Goal: Task Accomplishment & Management: Manage account settings

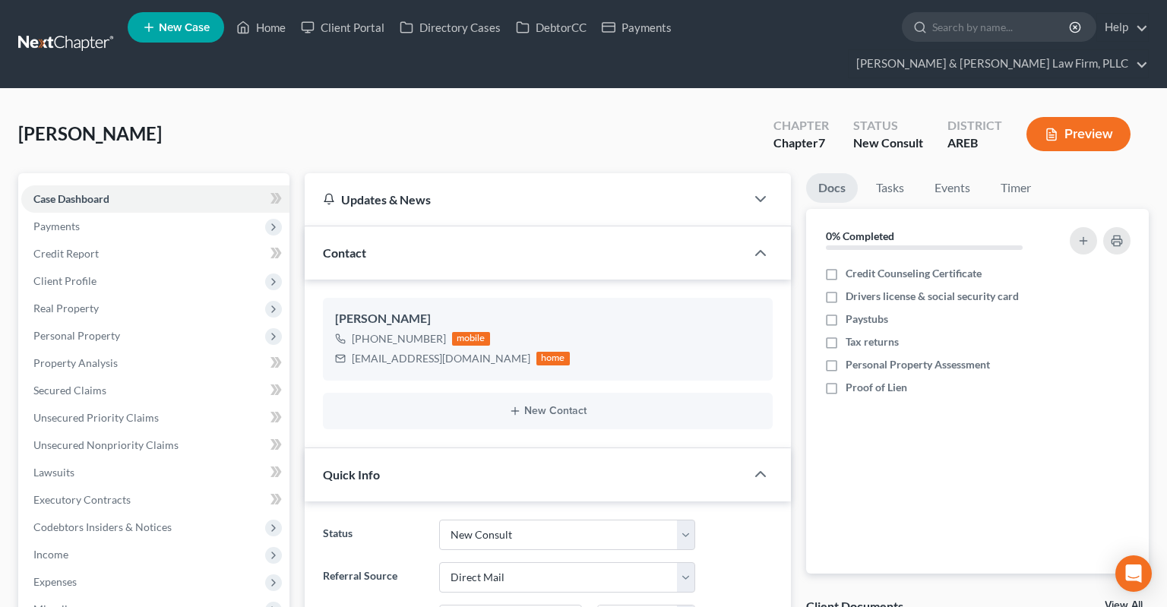
select select "5"
select select "2"
click at [256, 31] on link "Home" at bounding box center [261, 27] width 65 height 27
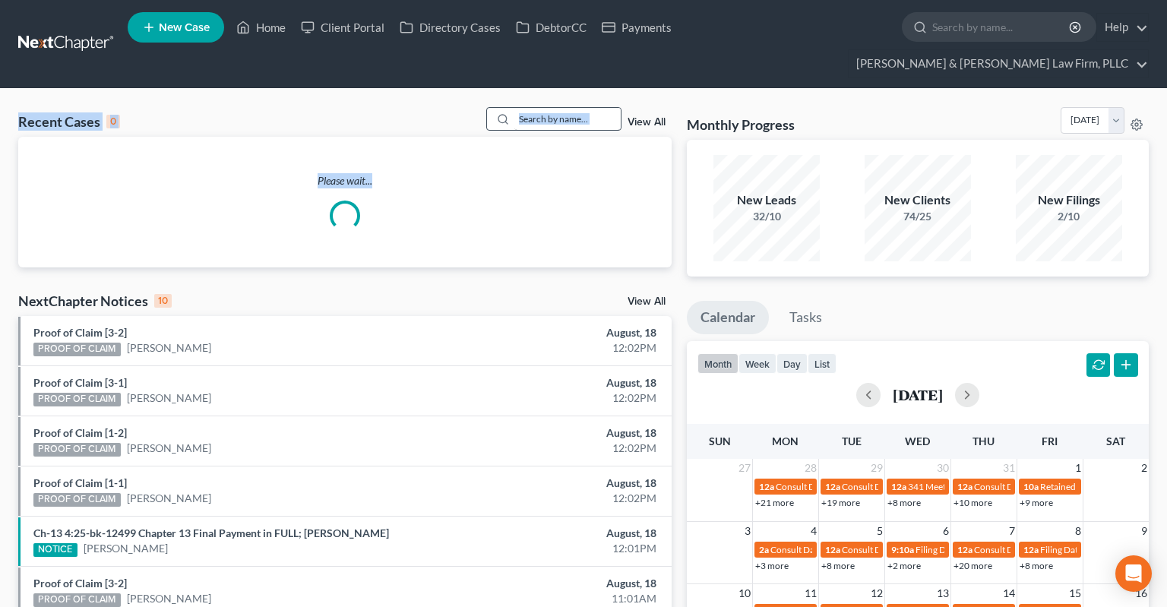
drag, startPoint x: 527, startPoint y: 108, endPoint x: 527, endPoint y: 100, distance: 8.4
click at [527, 137] on div "Please wait..." at bounding box center [344, 202] width 653 height 131
click at [527, 108] on input "search" at bounding box center [567, 119] width 106 height 22
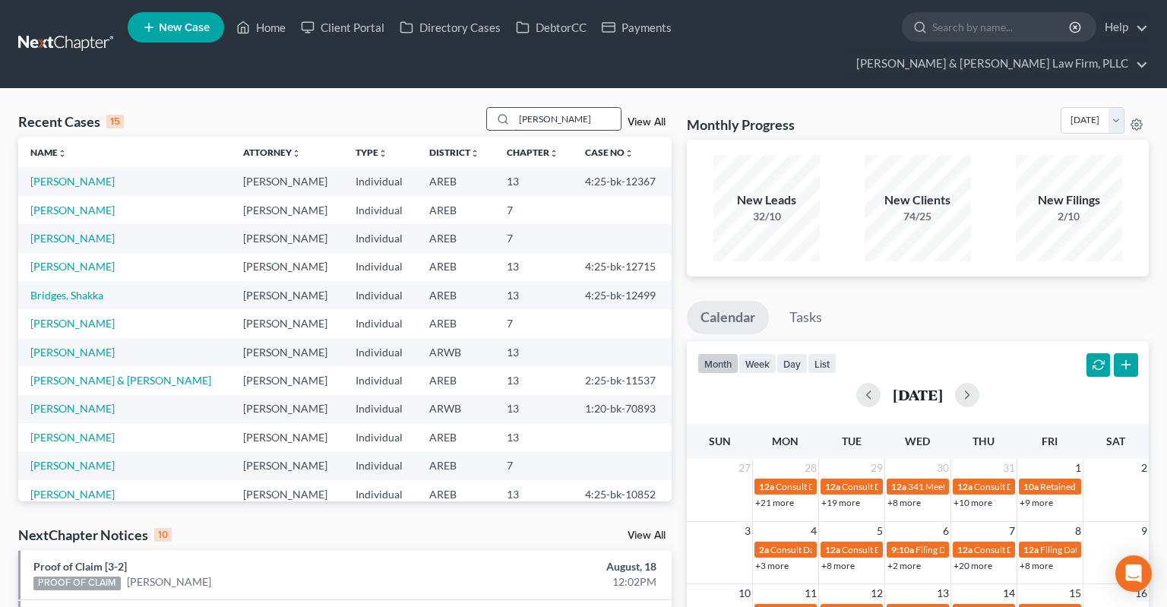
type input "[PERSON_NAME]"
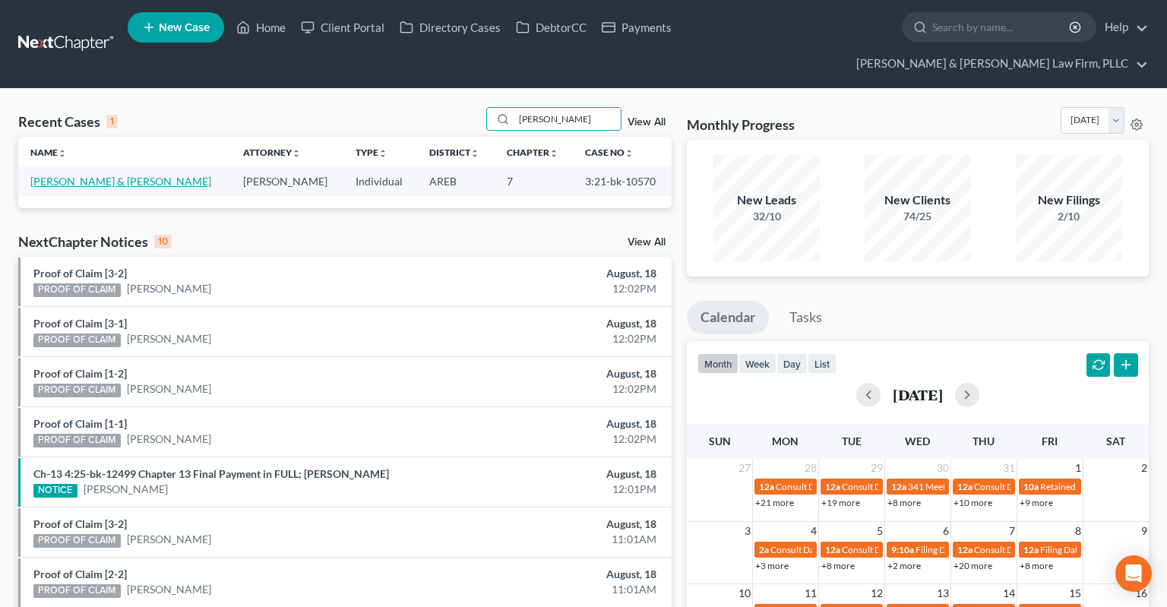
click at [104, 175] on link "[PERSON_NAME] & [PERSON_NAME]" at bounding box center [120, 181] width 181 height 13
select select "2"
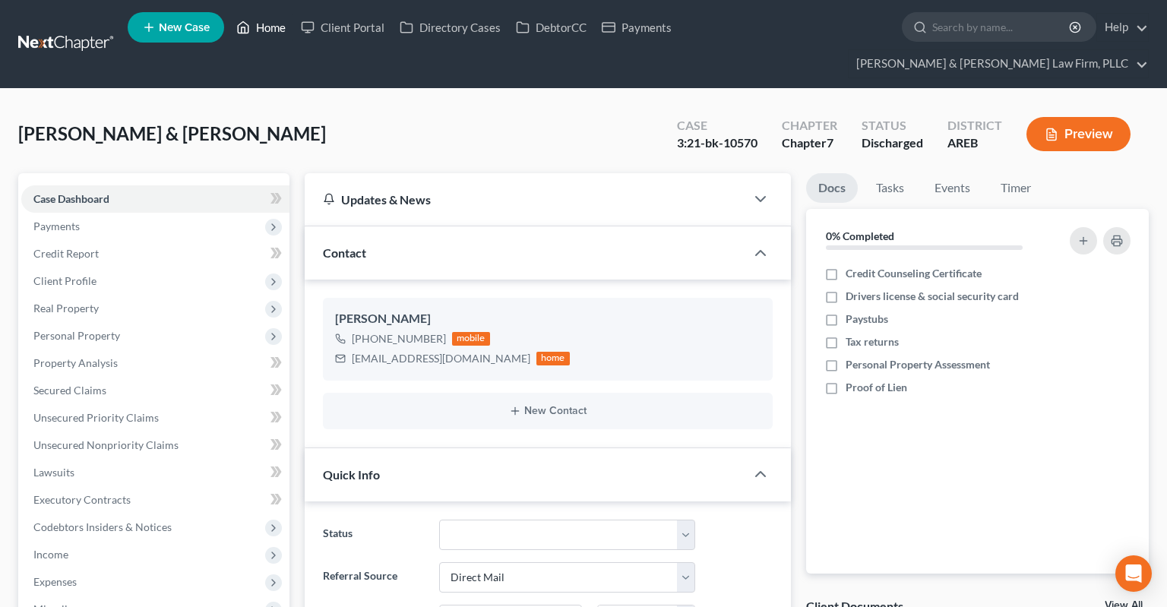
click at [258, 30] on link "Home" at bounding box center [261, 27] width 65 height 27
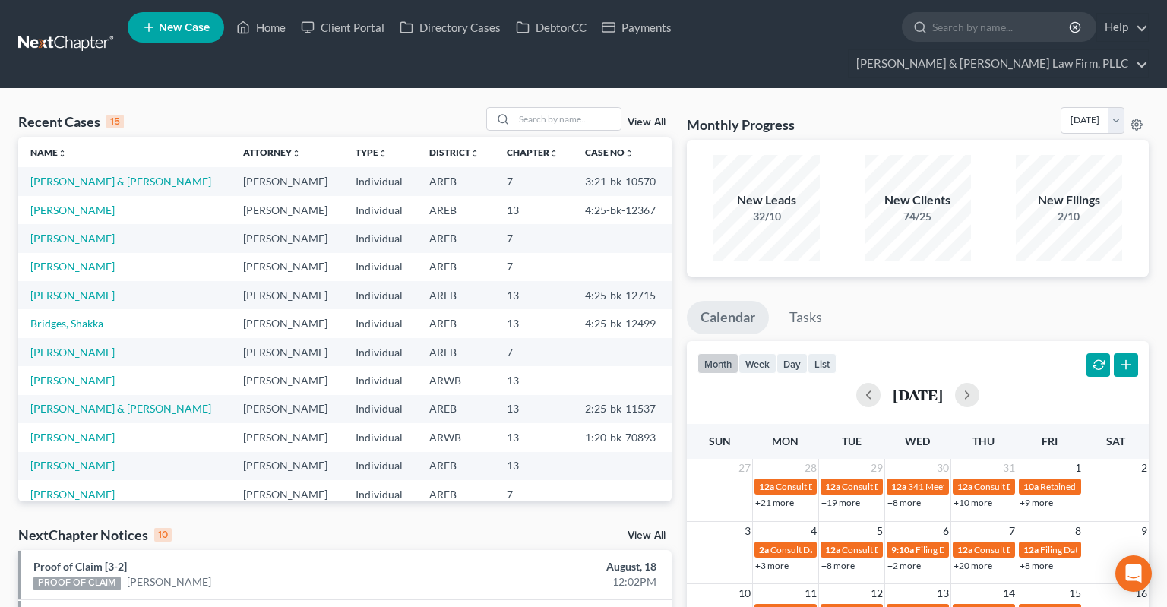
click at [188, 32] on span "New Case" at bounding box center [184, 27] width 51 height 11
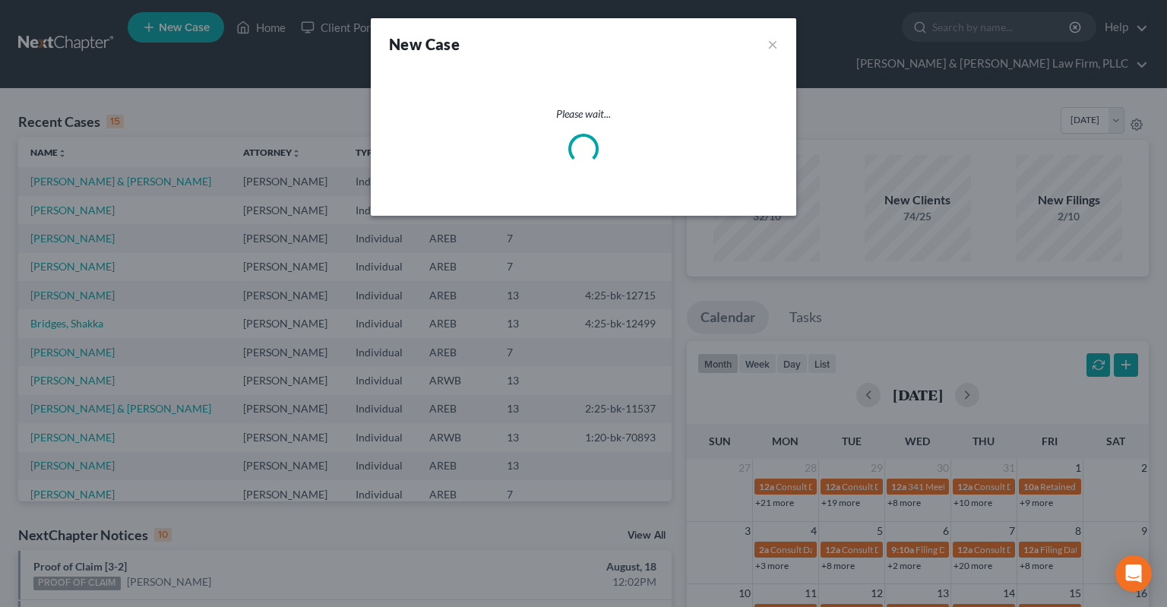
select select "5"
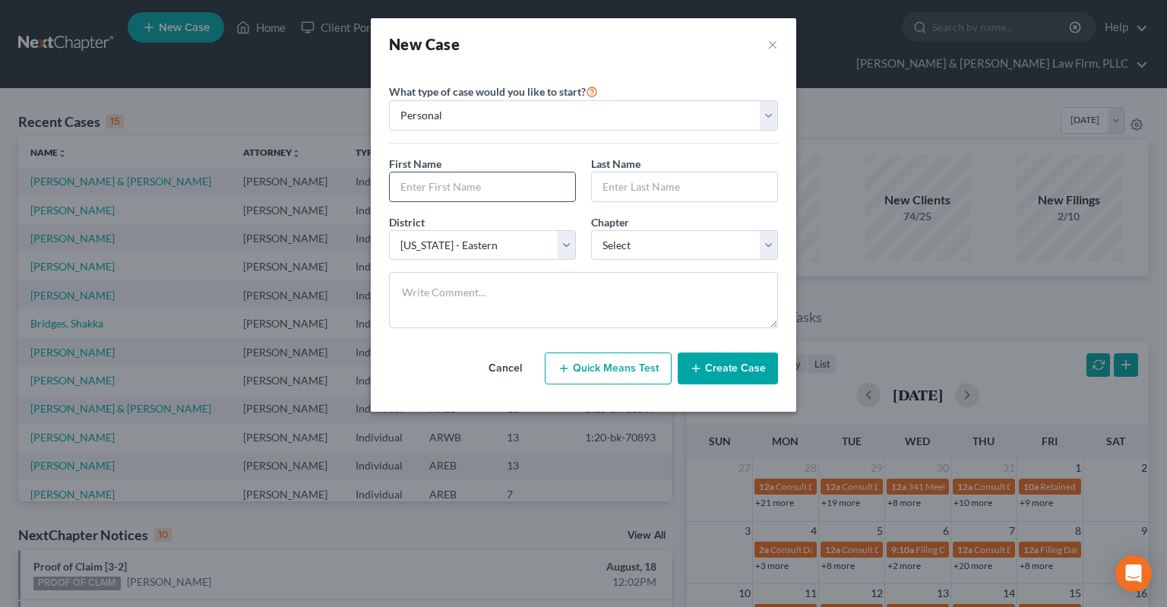
click at [503, 192] on input "text" at bounding box center [482, 186] width 185 height 29
type input "[PERSON_NAME]"
select select "3"
click option "13" at bounding box center [0, 0] width 0 height 0
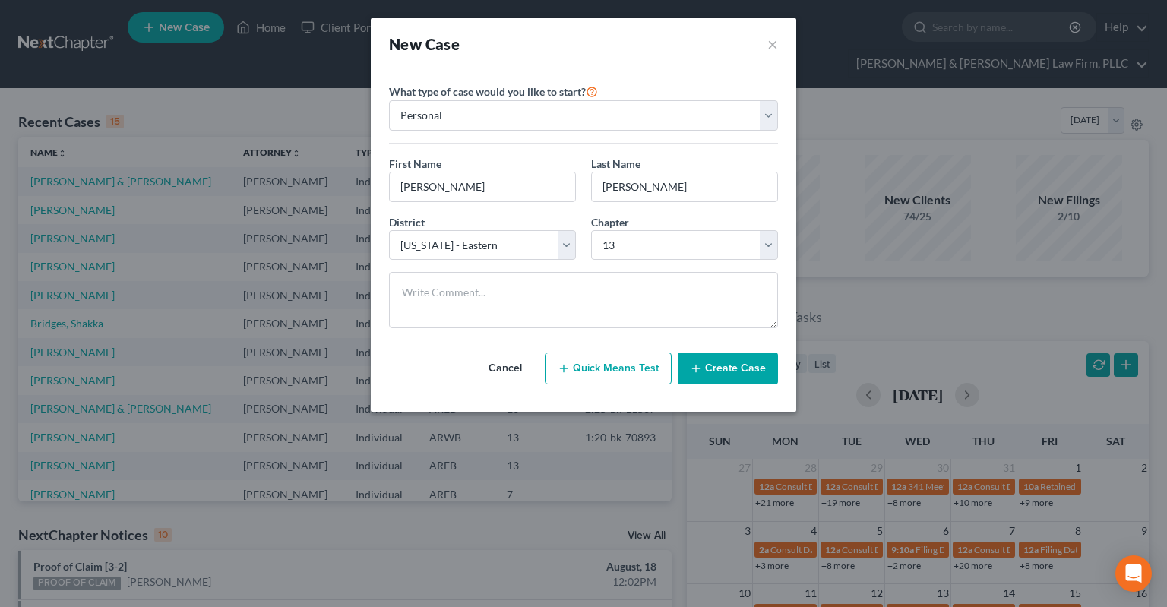
click at [731, 375] on button "Create Case" at bounding box center [728, 369] width 100 height 32
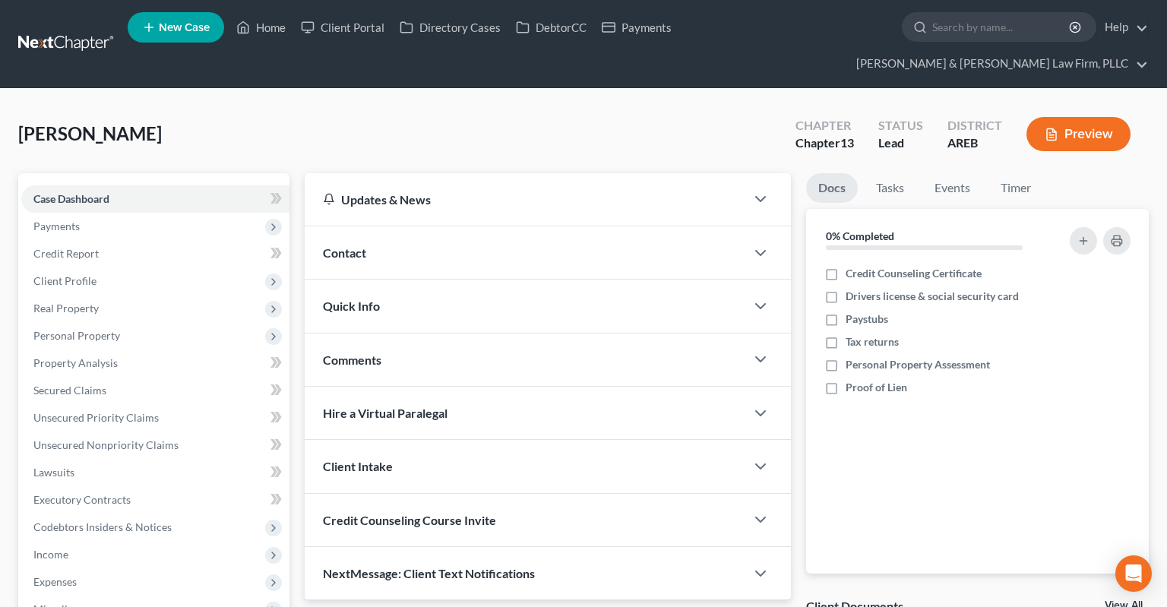
click at [408, 226] on div "Contact" at bounding box center [525, 252] width 441 height 52
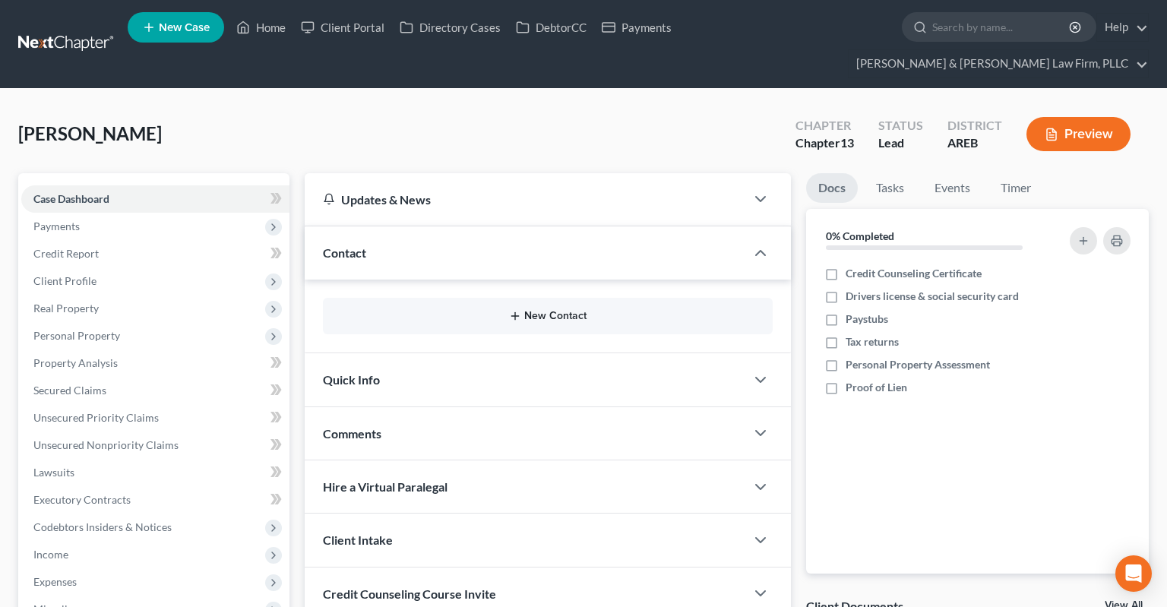
click at [542, 310] on button "New Contact" at bounding box center [547, 316] width 425 height 12
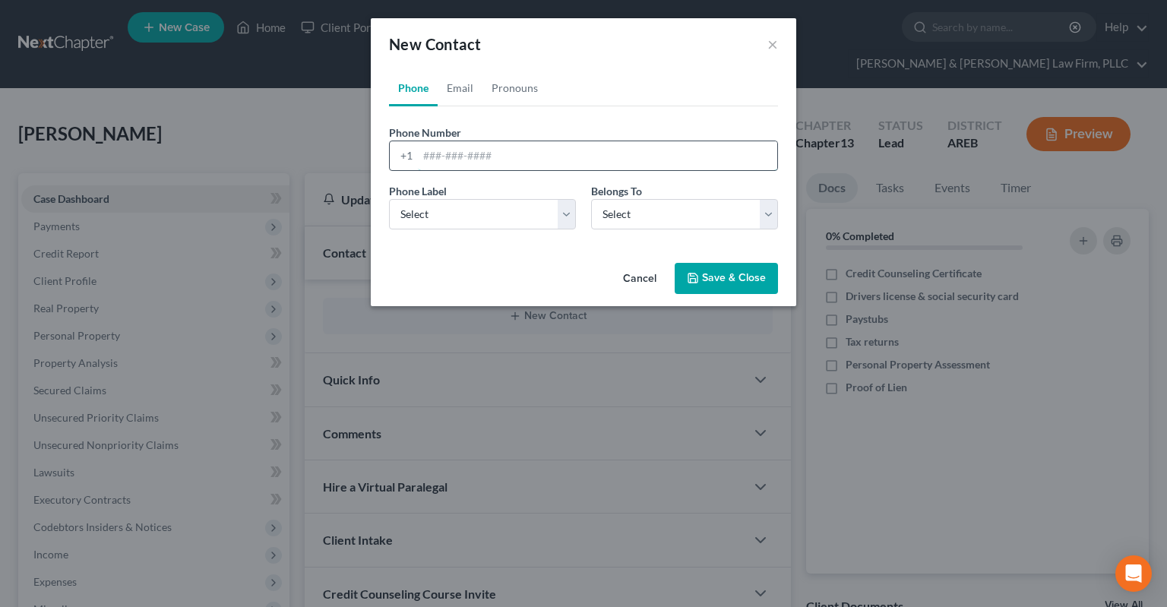
click at [497, 153] on input "tel" at bounding box center [597, 155] width 359 height 29
paste input "[PHONE_NUMBER]"
type input "[PHONE_NUMBER]"
click at [389, 199] on select "Select Mobile Home Work Other" at bounding box center [482, 214] width 187 height 30
select select "0"
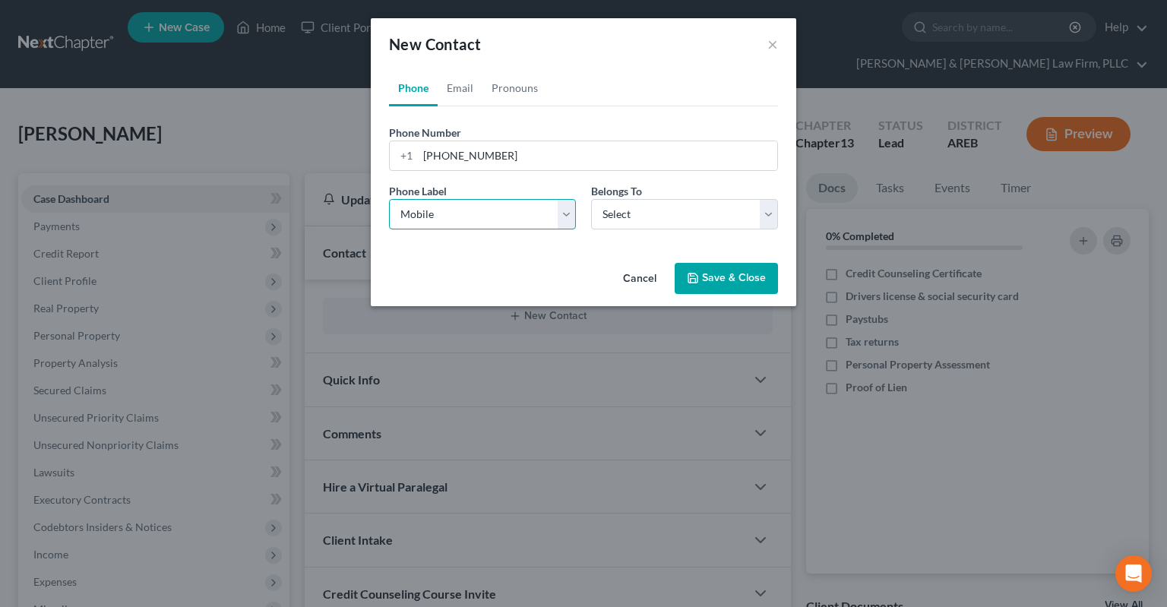
click option "Mobile" at bounding box center [0, 0] width 0 height 0
click at [591, 199] on select "Select Client Other" at bounding box center [684, 214] width 187 height 30
select select "0"
click option "Client" at bounding box center [0, 0] width 0 height 0
select select "0"
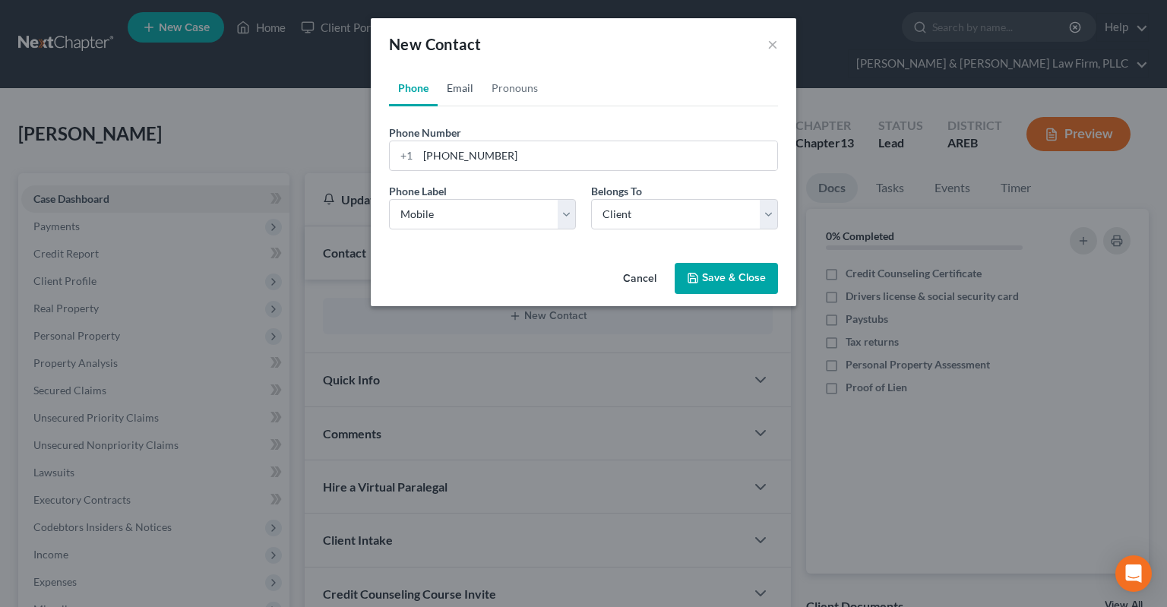
click at [463, 90] on link "Email" at bounding box center [460, 88] width 45 height 36
click at [504, 150] on input "email" at bounding box center [597, 155] width 359 height 29
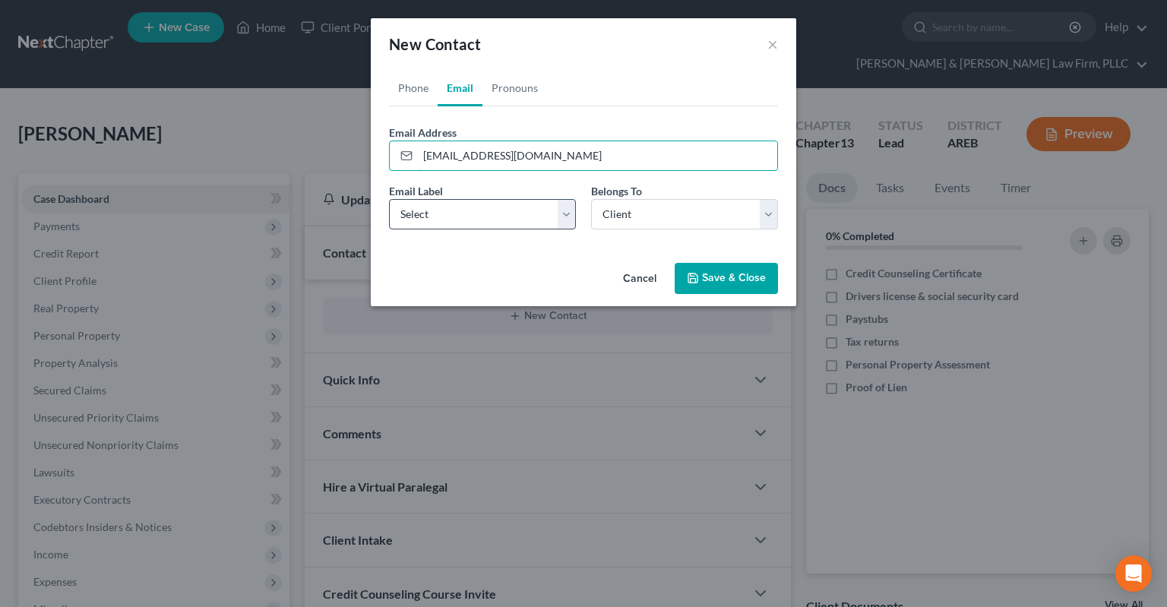
type input "[EMAIL_ADDRESS][DOMAIN_NAME]"
select select "0"
click option "Home" at bounding box center [0, 0] width 0 height 0
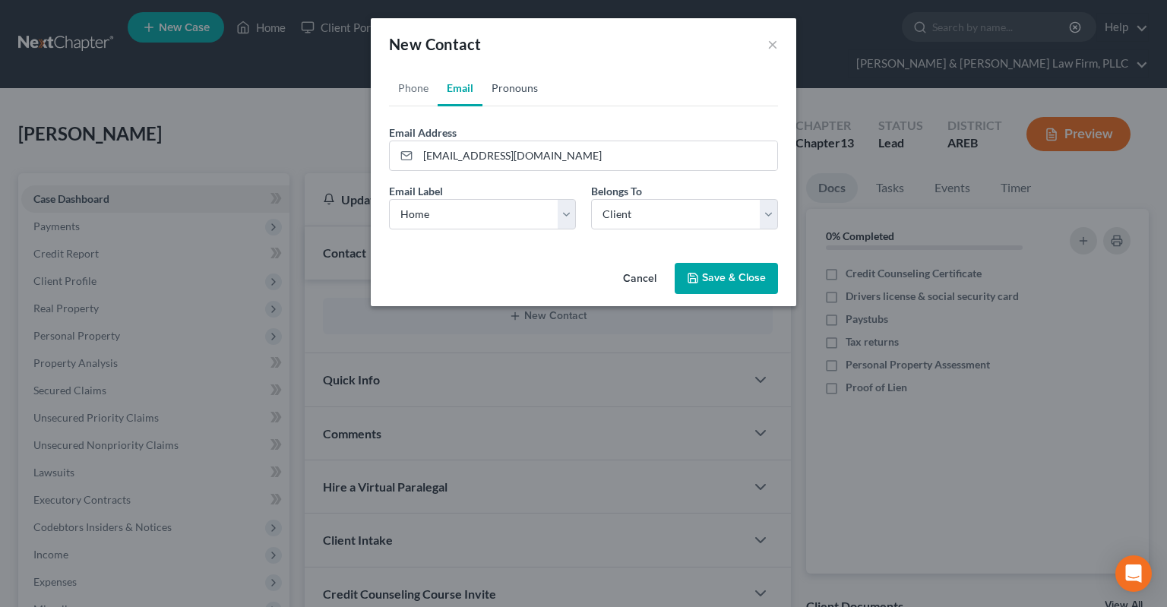
click at [518, 87] on link "Pronouns" at bounding box center [514, 88] width 65 height 36
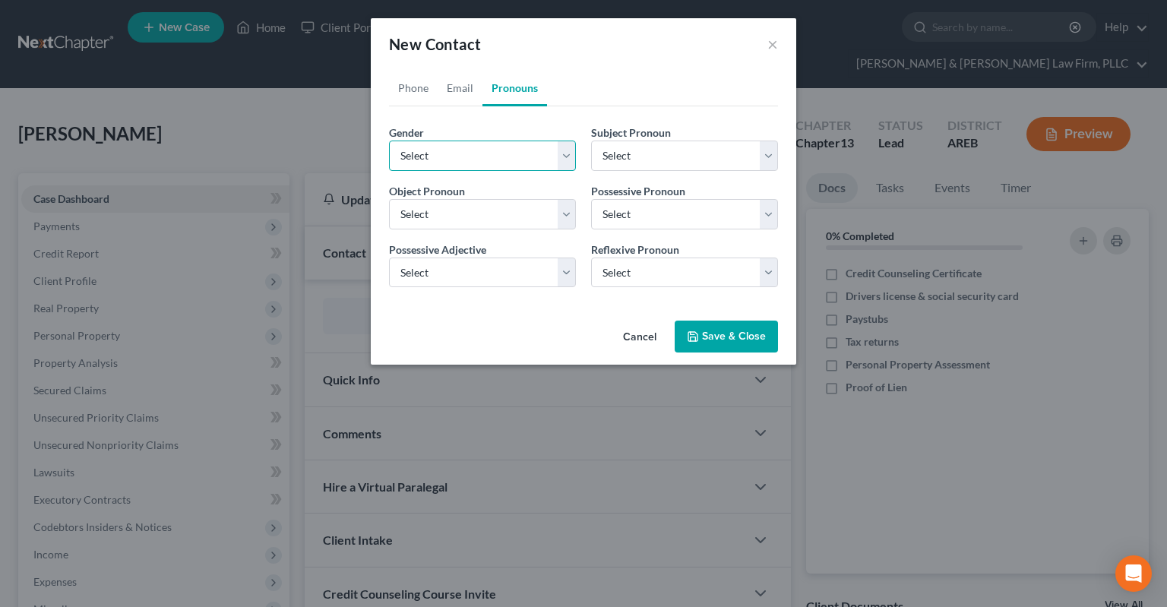
click at [389, 141] on select "Select [DEMOGRAPHIC_DATA] [DEMOGRAPHIC_DATA] [DEMOGRAPHIC_DATA] More Than One P…" at bounding box center [482, 156] width 187 height 30
select select "1"
click option "[DEMOGRAPHIC_DATA]" at bounding box center [0, 0] width 0 height 0
select select "1"
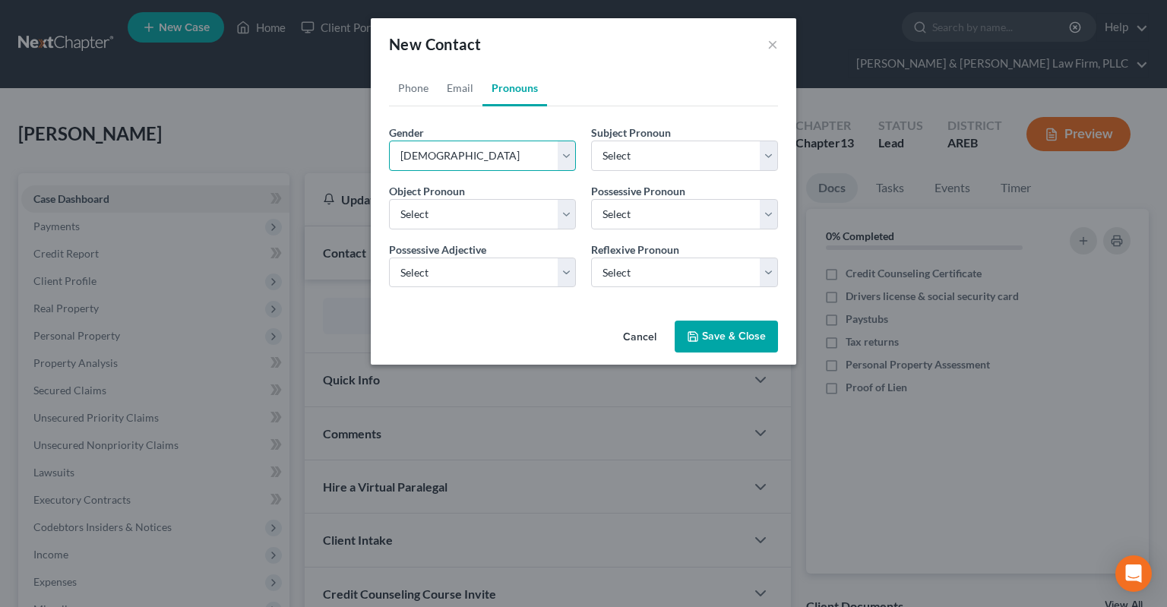
select select "1"
click at [696, 338] on polyline "button" at bounding box center [693, 339] width 5 height 4
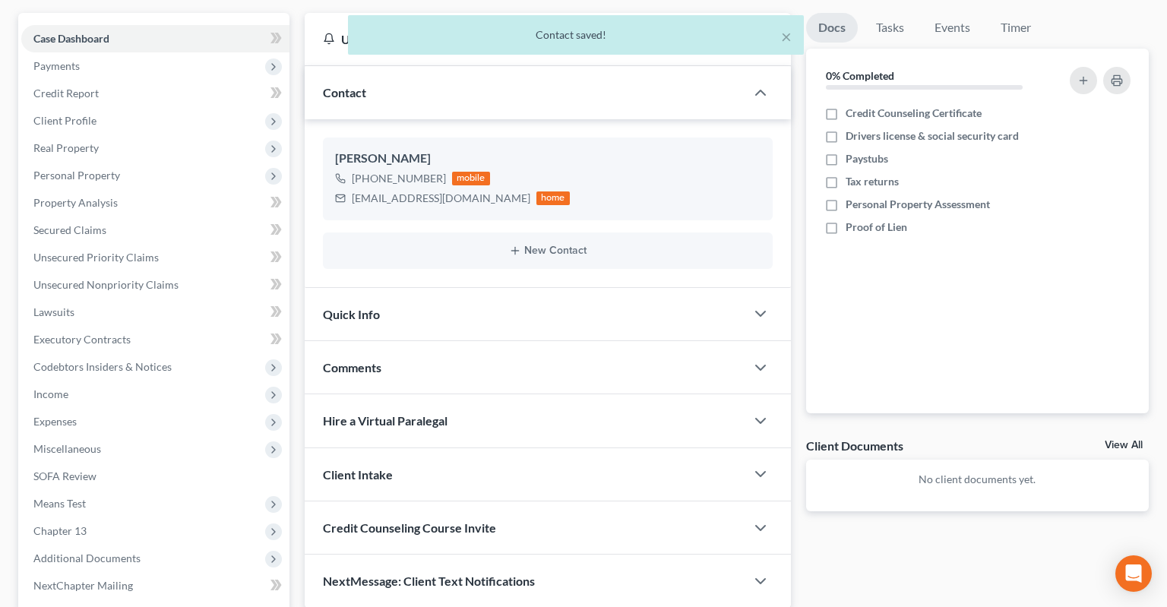
click at [593, 289] on div "Quick Info" at bounding box center [525, 314] width 441 height 52
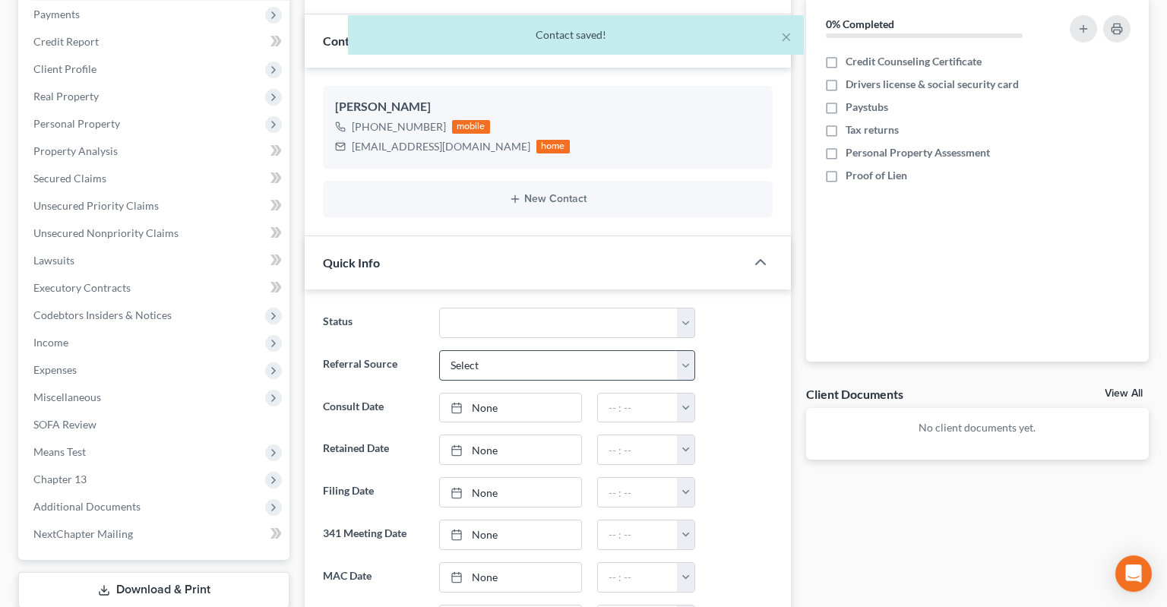
scroll to position [321, 0]
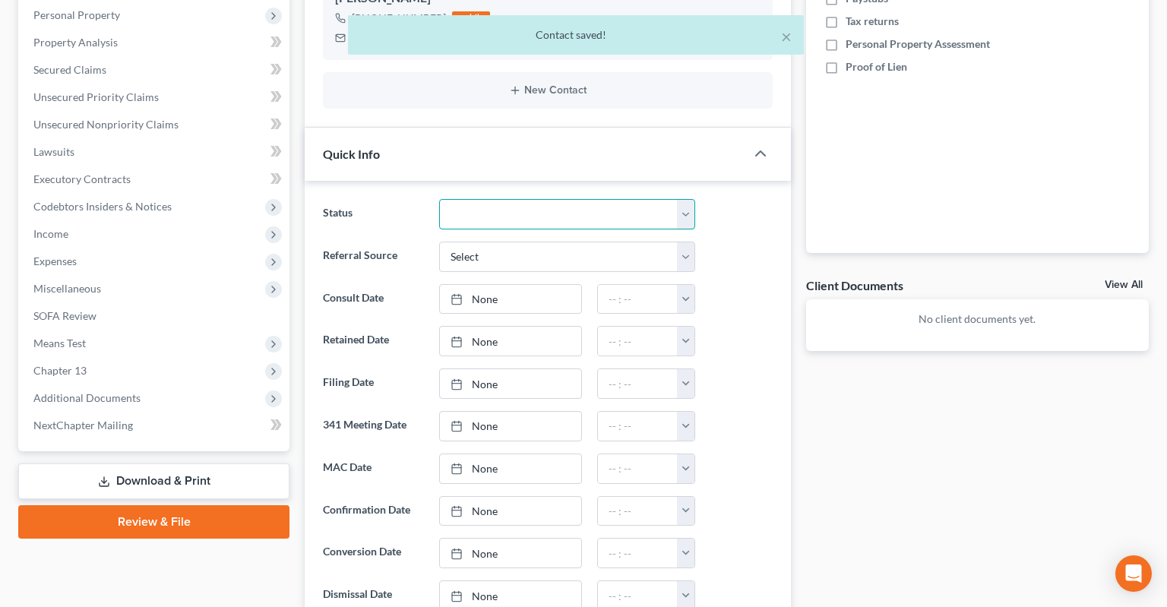
click at [439, 199] on select "Awaiting 341 Chapter 7 - Attended Meeting Confirmed Discharged Dismissed New Co…" at bounding box center [567, 214] width 256 height 30
select select "5"
click option "New Consult" at bounding box center [0, 0] width 0 height 0
click at [439, 242] on select "Select Word Of Mouth Previous Clients Direct Mail Website Google Search Modern …" at bounding box center [567, 257] width 256 height 30
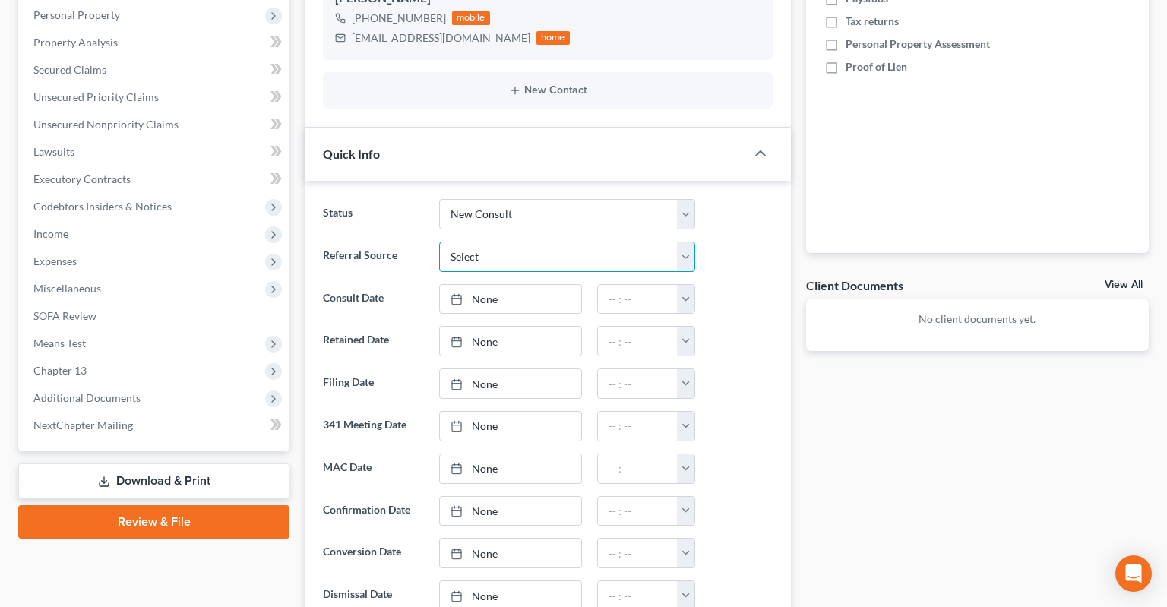
select select "1"
click option "Previous Clients" at bounding box center [0, 0] width 0 height 0
click at [528, 285] on link "None" at bounding box center [510, 299] width 141 height 29
type input "[DATE]"
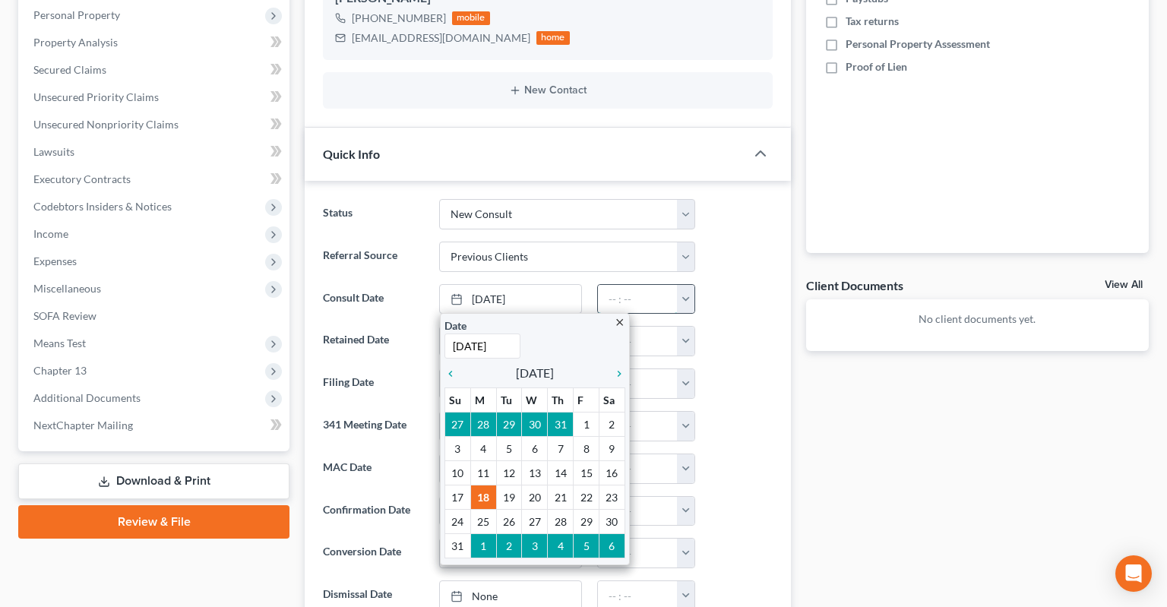
click at [632, 285] on input "text" at bounding box center [638, 299] width 80 height 29
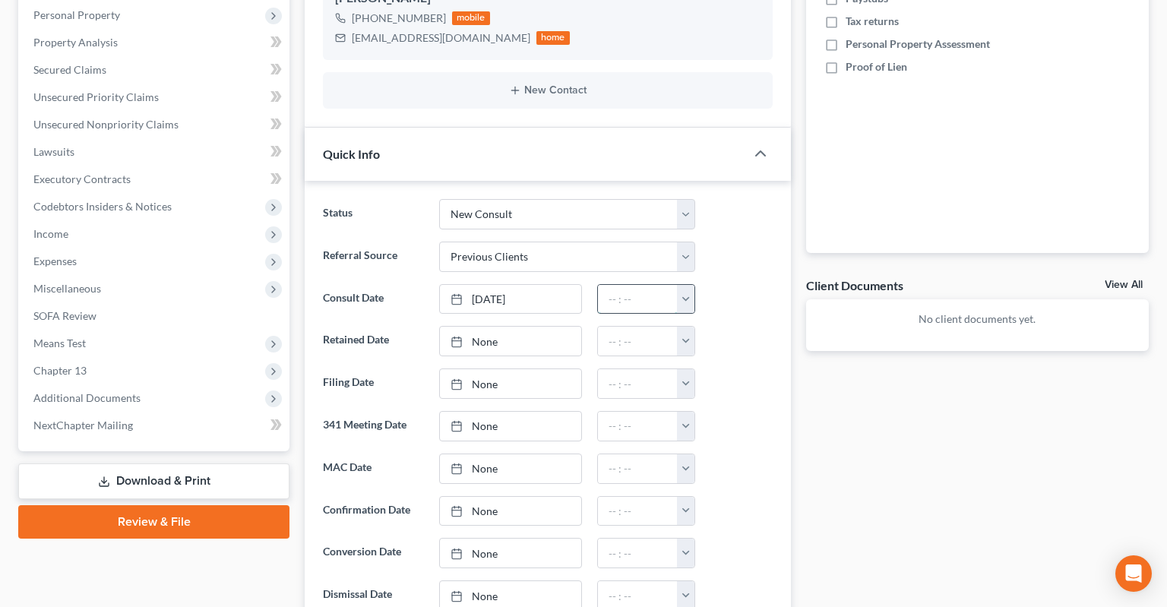
click at [640, 285] on input "text" at bounding box center [638, 299] width 80 height 29
type input "1:00pm"
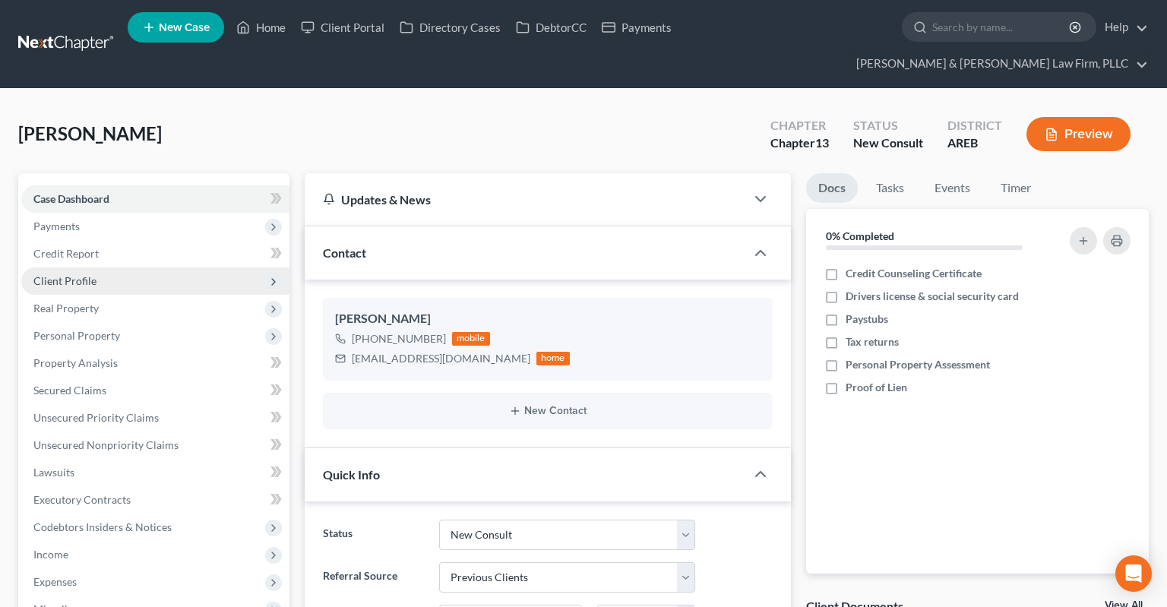
drag, startPoint x: 121, startPoint y: 251, endPoint x: 141, endPoint y: 258, distance: 21.6
click at [123, 267] on span "Client Profile" at bounding box center [155, 280] width 268 height 27
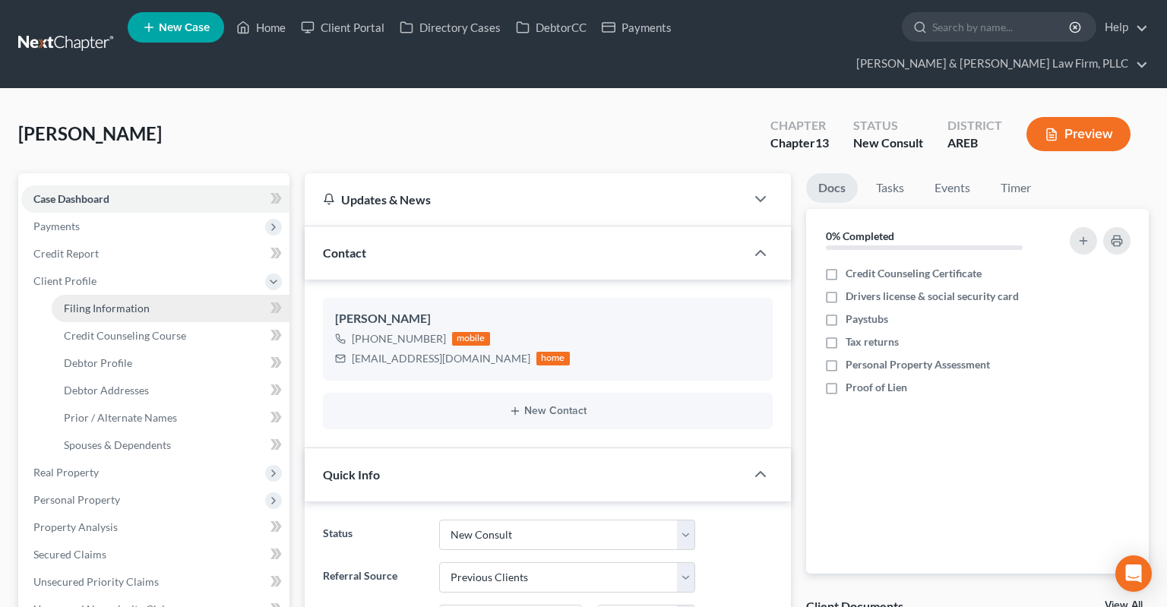
click at [157, 295] on link "Filing Information" at bounding box center [171, 308] width 238 height 27
select select "1"
select select "0"
select select "3"
select select "5"
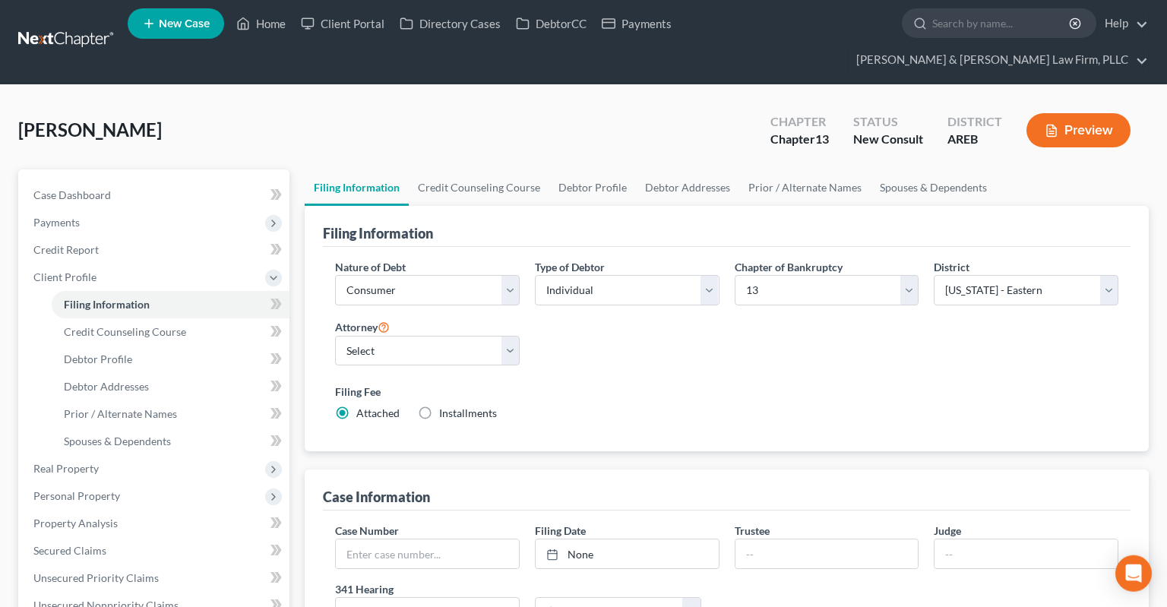
scroll to position [160, 0]
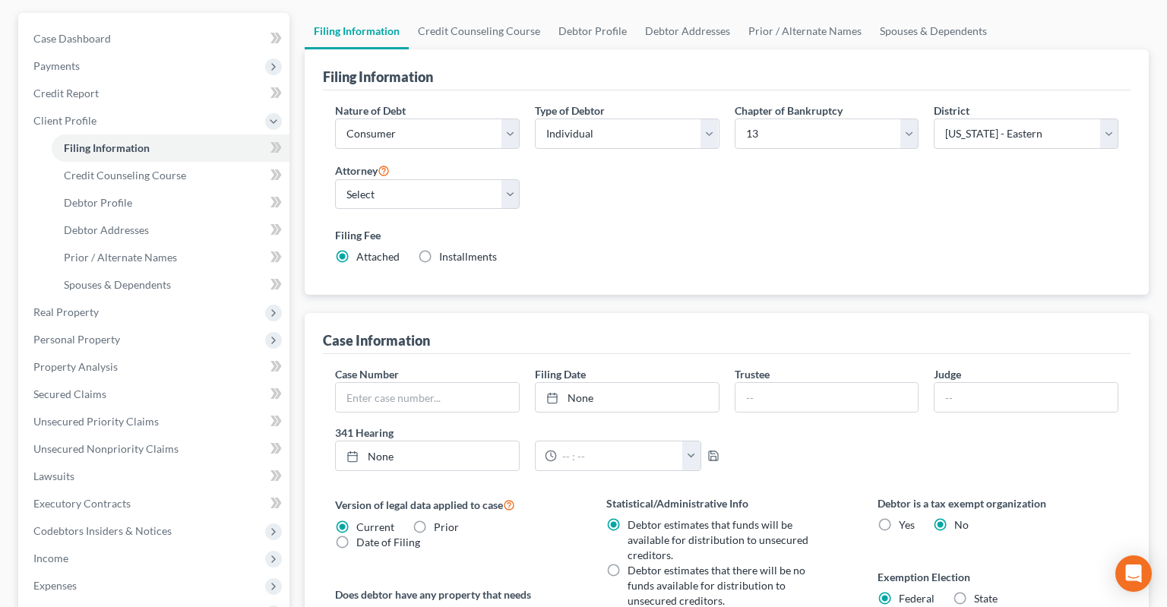
click at [445, 161] on div "Attorney Select [PERSON_NAME] - AREB [PERSON_NAME] - ARWB [PERSON_NAME] - AREB …" at bounding box center [427, 185] width 185 height 49
click at [335, 179] on select "Select [PERSON_NAME] - AREB [PERSON_NAME] - ARWB [PERSON_NAME] - AREB [PERSON_N…" at bounding box center [427, 194] width 185 height 30
select select "2"
click option "[PERSON_NAME] - AREB" at bounding box center [0, 0] width 0 height 0
click at [661, 227] on label "Filing Fee" at bounding box center [726, 235] width 783 height 16
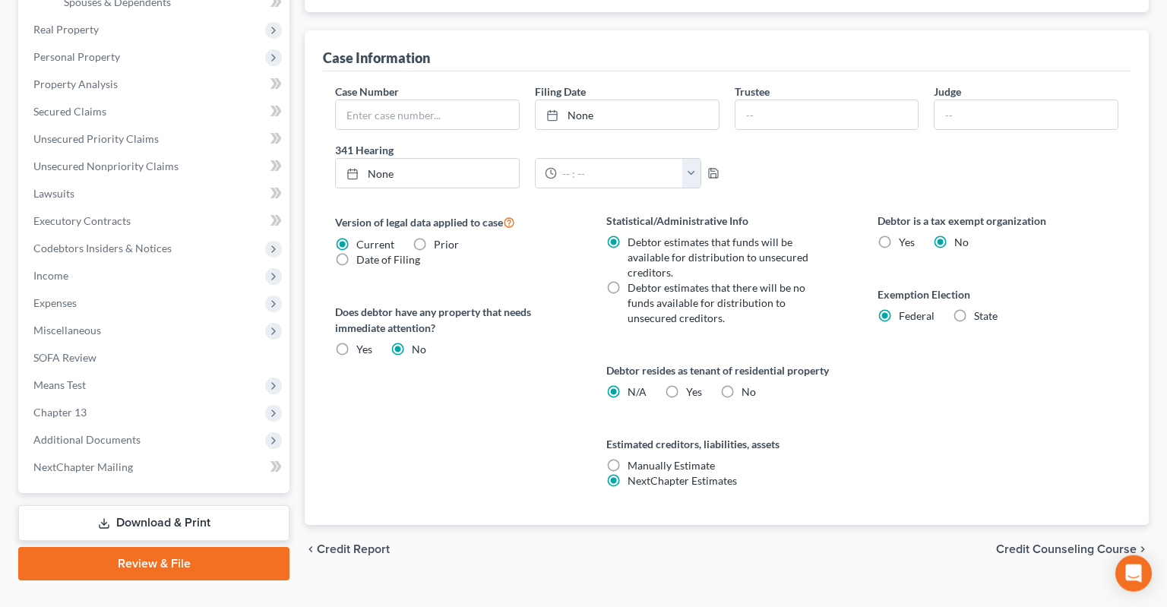
scroll to position [444, 0]
drag, startPoint x: 671, startPoint y: 359, endPoint x: 847, endPoint y: 360, distance: 176.3
click at [686, 383] on label "Yes Yes" at bounding box center [694, 390] width 16 height 15
click at [692, 383] on input "Yes Yes" at bounding box center [697, 388] width 10 height 10
radio input "true"
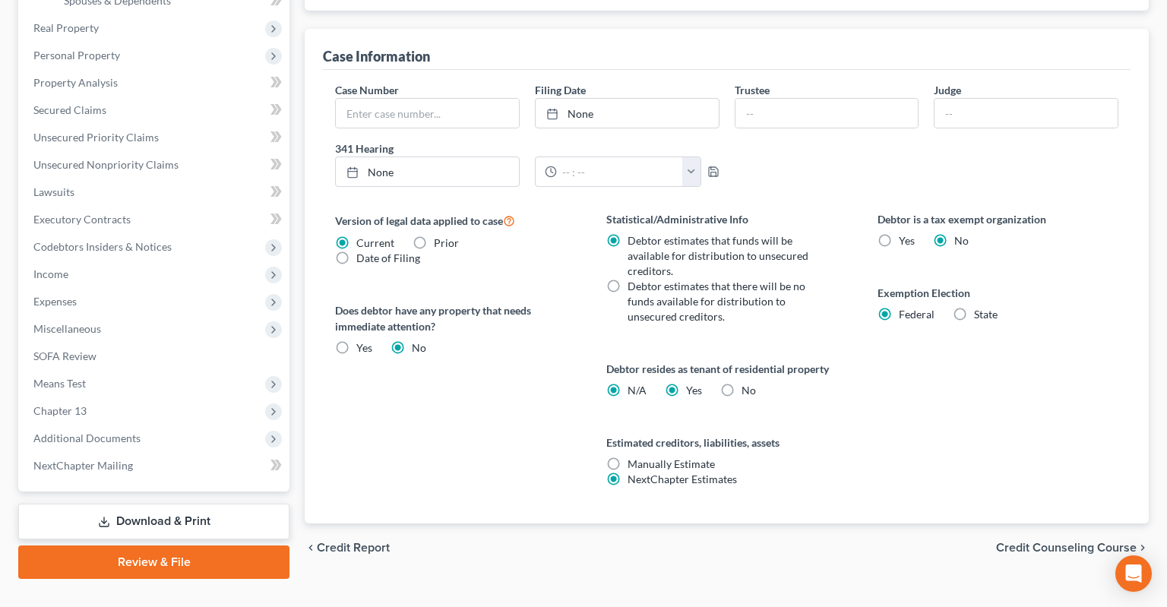
radio input "false"
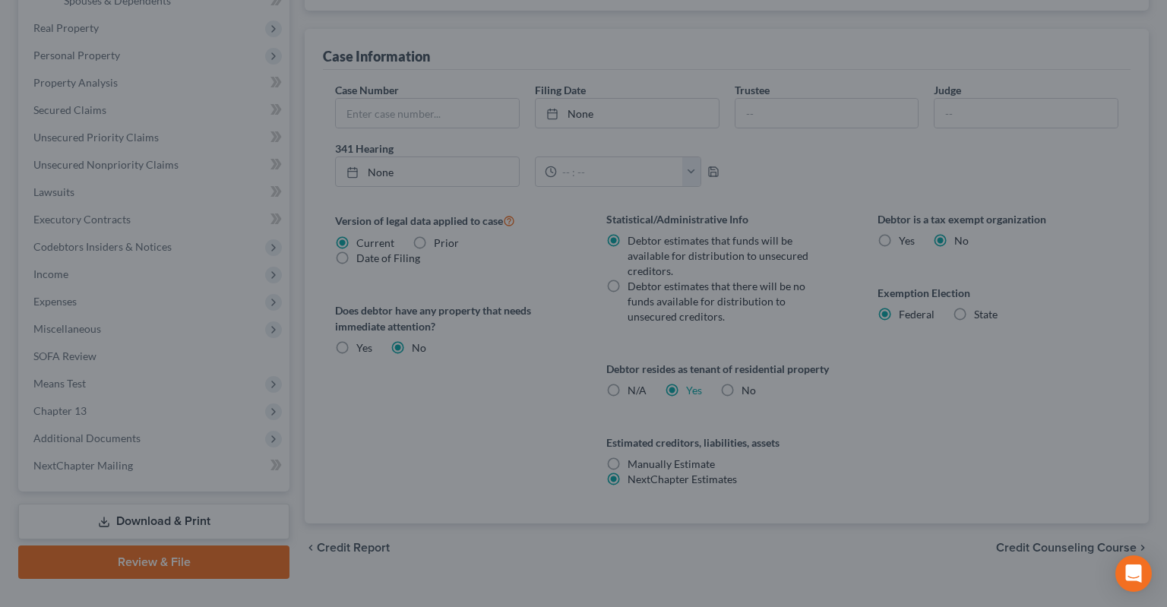
click at [872, 362] on div "Certification by a Debtor Who Resides as a Tenant of Residential Property × Lan…" at bounding box center [583, 303] width 1167 height 607
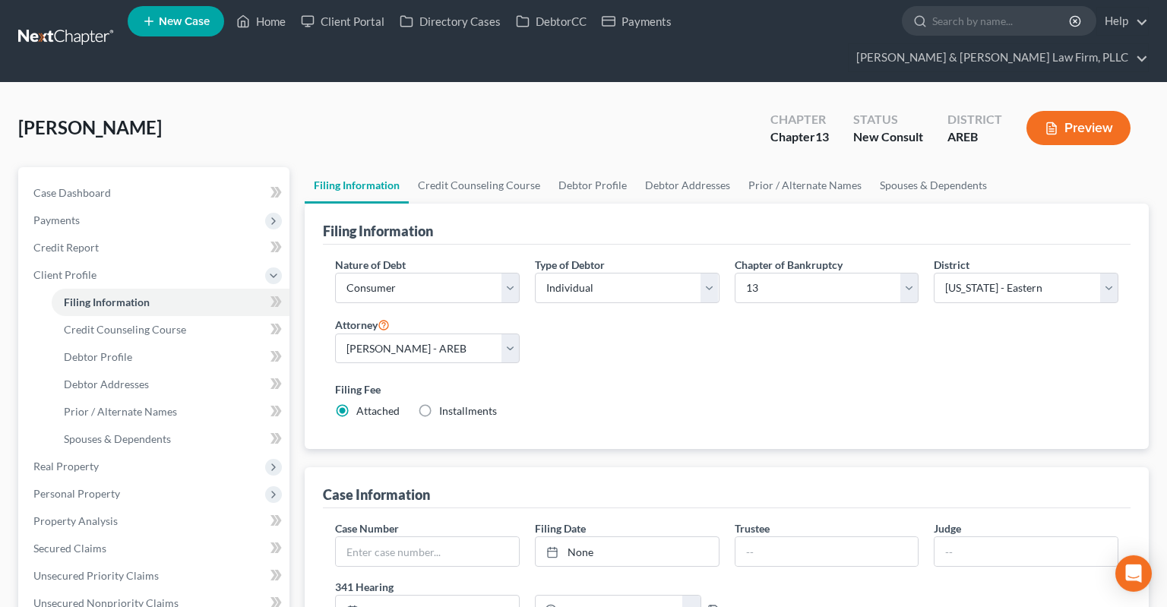
scroll to position [0, 0]
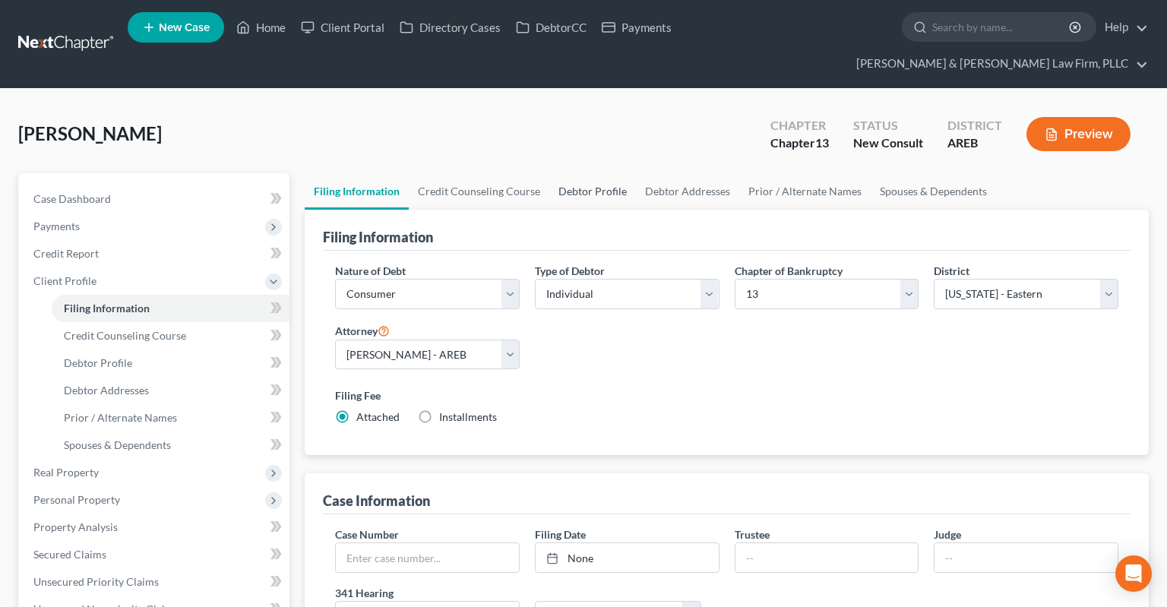
click at [615, 173] on link "Debtor Profile" at bounding box center [592, 191] width 87 height 36
select select "0"
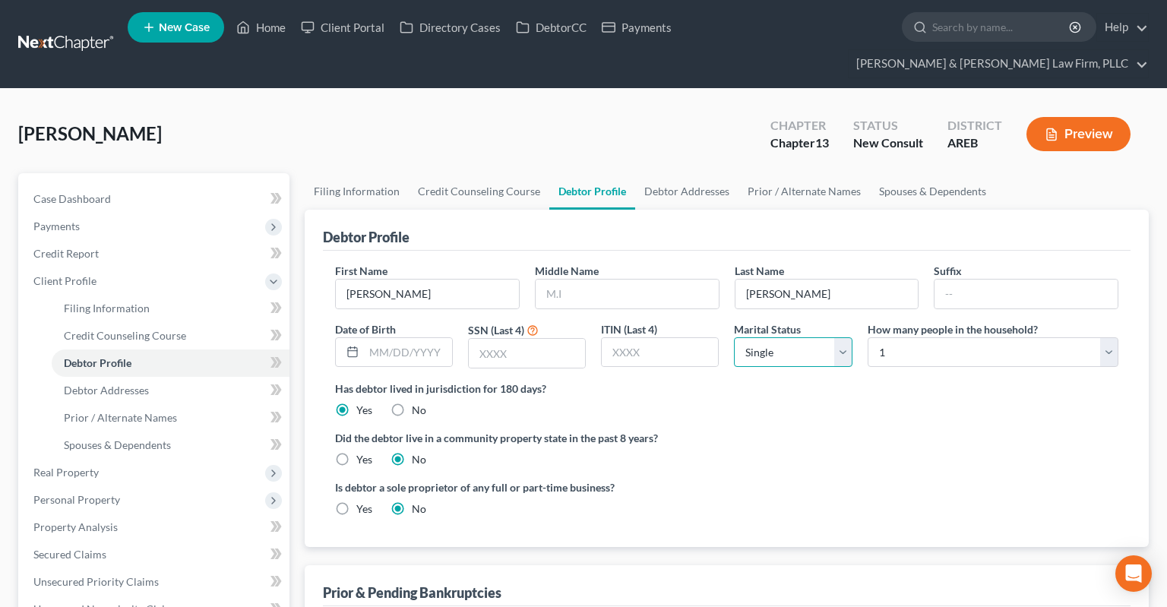
click at [734, 337] on select "Select Single Married Separated Divorced Widowed" at bounding box center [793, 352] width 118 height 30
select select "2"
click option "Separated" at bounding box center [0, 0] width 0 height 0
click at [868, 337] on select "Select 1 2 3 4 5 6 7 8 9 10 11 12 13 14 15 16 17 18 19 20" at bounding box center [993, 352] width 251 height 30
click at [881, 381] on div "Has debtor lived in jurisdiction for 180 days? Yes No Debtor must reside in jur…" at bounding box center [726, 399] width 783 height 37
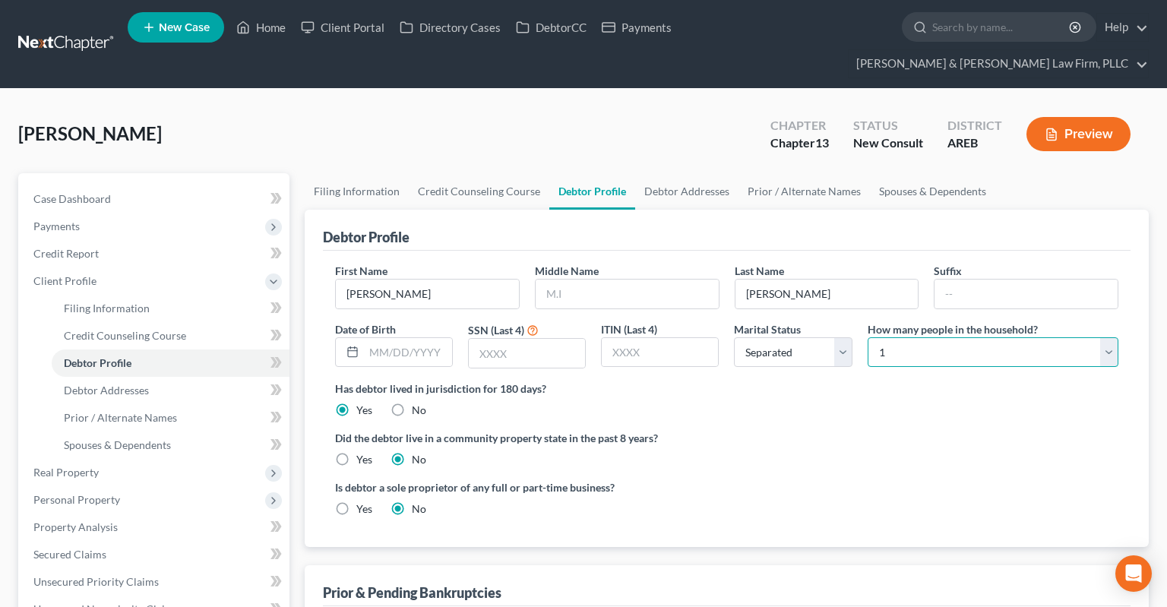
click at [868, 337] on select "Select 1 2 3 4 5 6 7 8 9 10 11 12 13 14 15 16 17 18 19 20" at bounding box center [993, 352] width 251 height 30
select select "4"
click option "5" at bounding box center [0, 0] width 0 height 0
click at [914, 381] on label "Has debtor lived in jurisdiction for 180 days?" at bounding box center [726, 389] width 783 height 16
click at [924, 173] on link "Spouses & Dependents" at bounding box center [932, 191] width 125 height 36
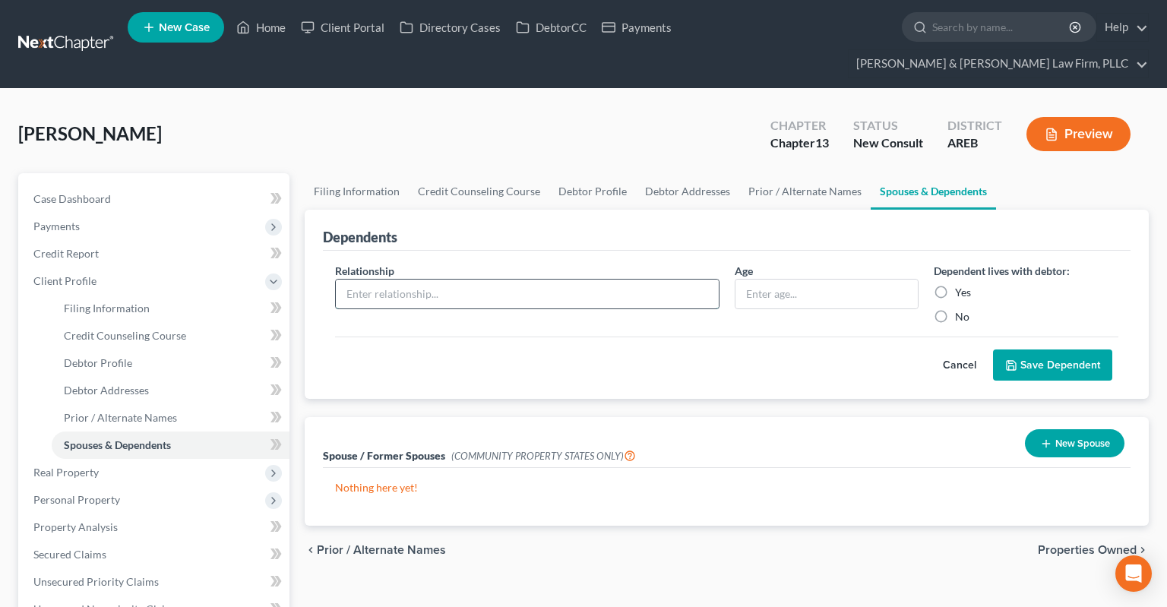
click at [524, 280] on input "text" at bounding box center [527, 294] width 383 height 29
type input "Daughter"
type input "1"
type input "22 yrs"
click at [1033, 349] on button "Save Dependent" at bounding box center [1052, 365] width 119 height 32
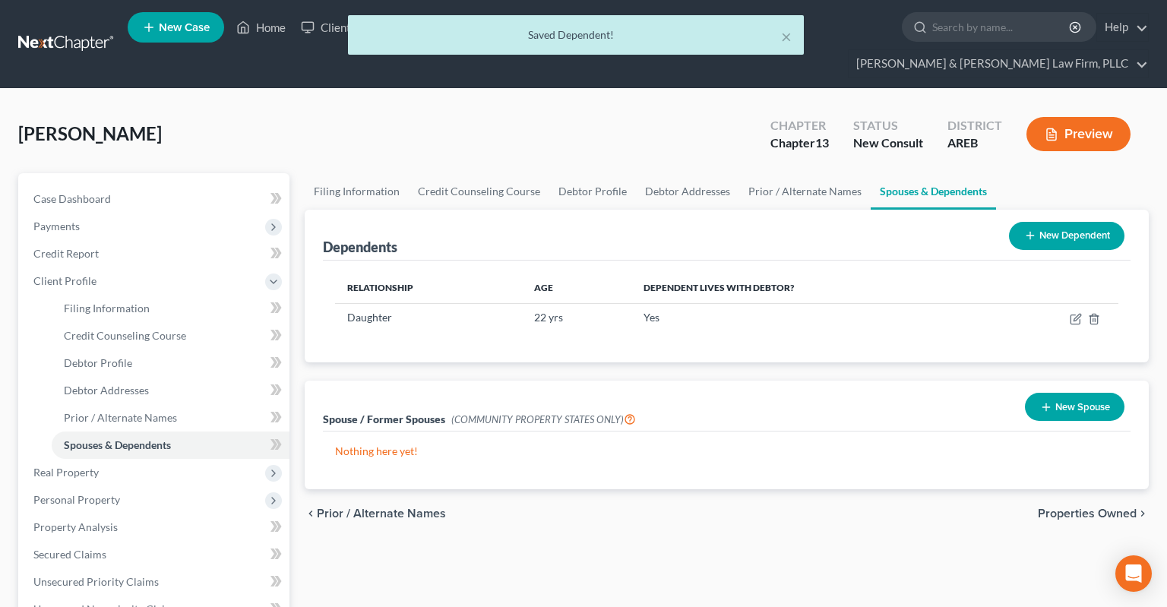
click at [1094, 222] on button "New Dependent" at bounding box center [1066, 236] width 115 height 28
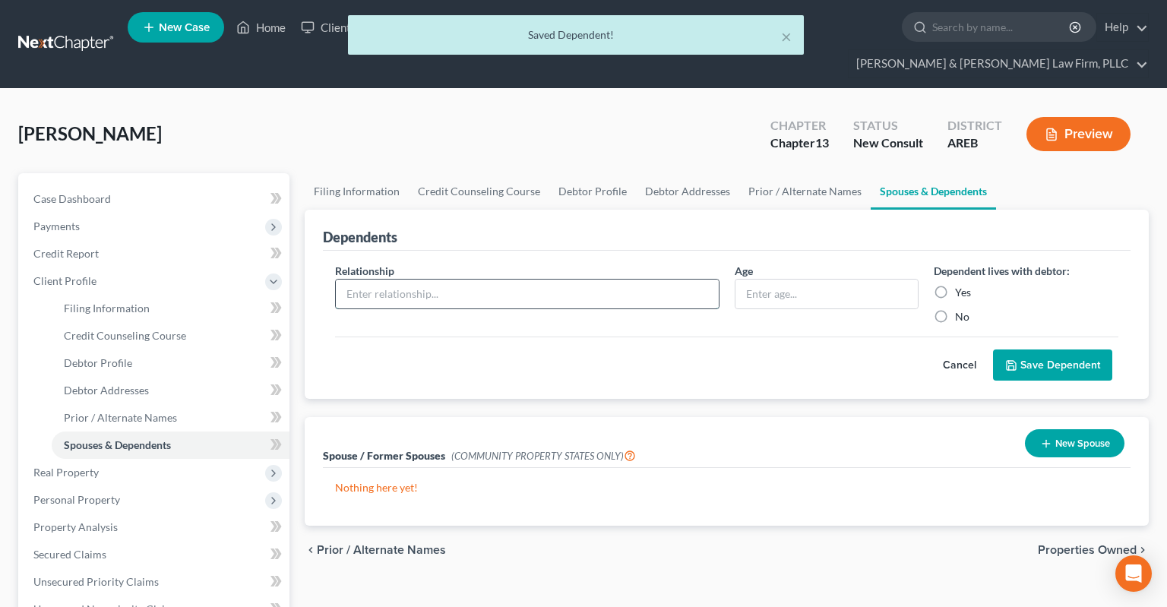
click at [521, 280] on input "text" at bounding box center [527, 294] width 383 height 29
type input "Daughter"
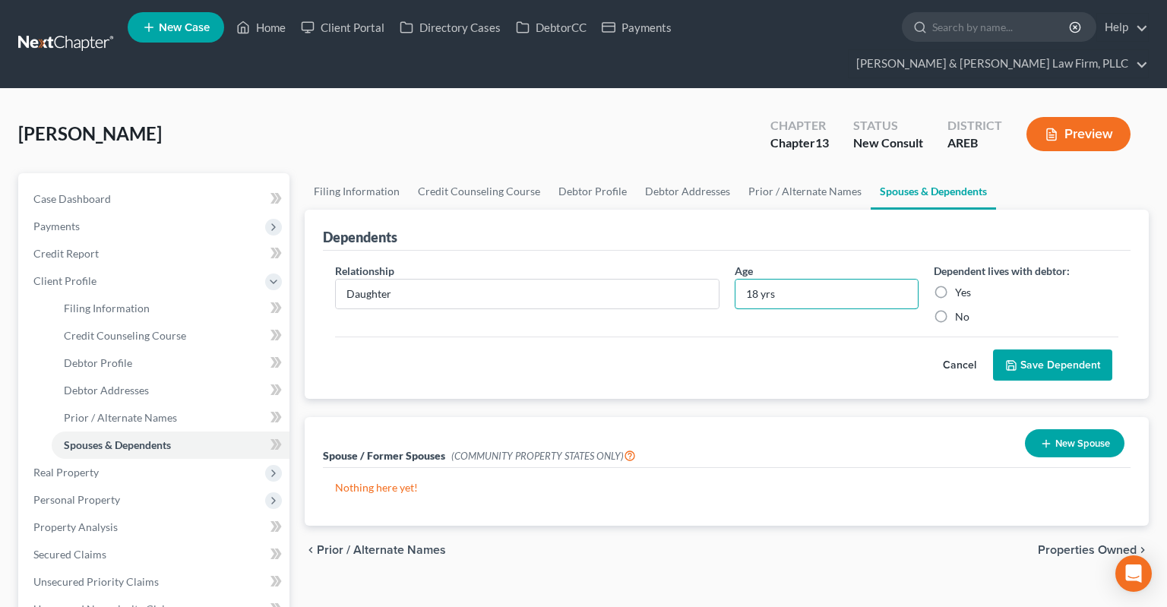
type input "18 yrs"
drag, startPoint x: 1020, startPoint y: 330, endPoint x: 1026, endPoint y: 315, distance: 16.7
click at [1023, 349] on button "Save Dependent" at bounding box center [1052, 365] width 119 height 32
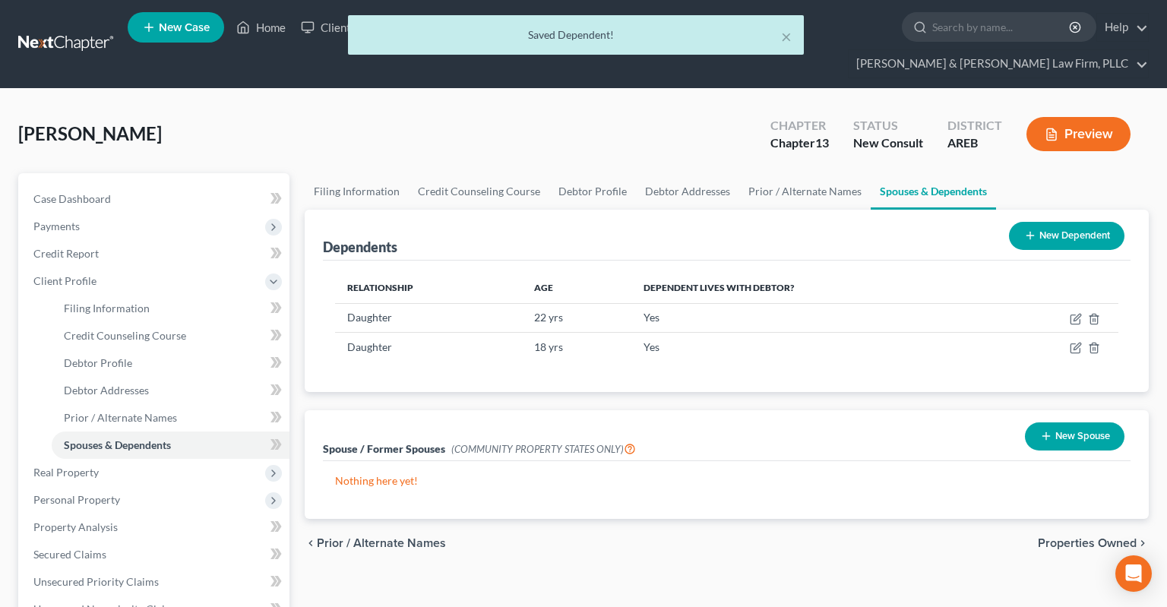
click at [1056, 222] on button "New Dependent" at bounding box center [1066, 236] width 115 height 28
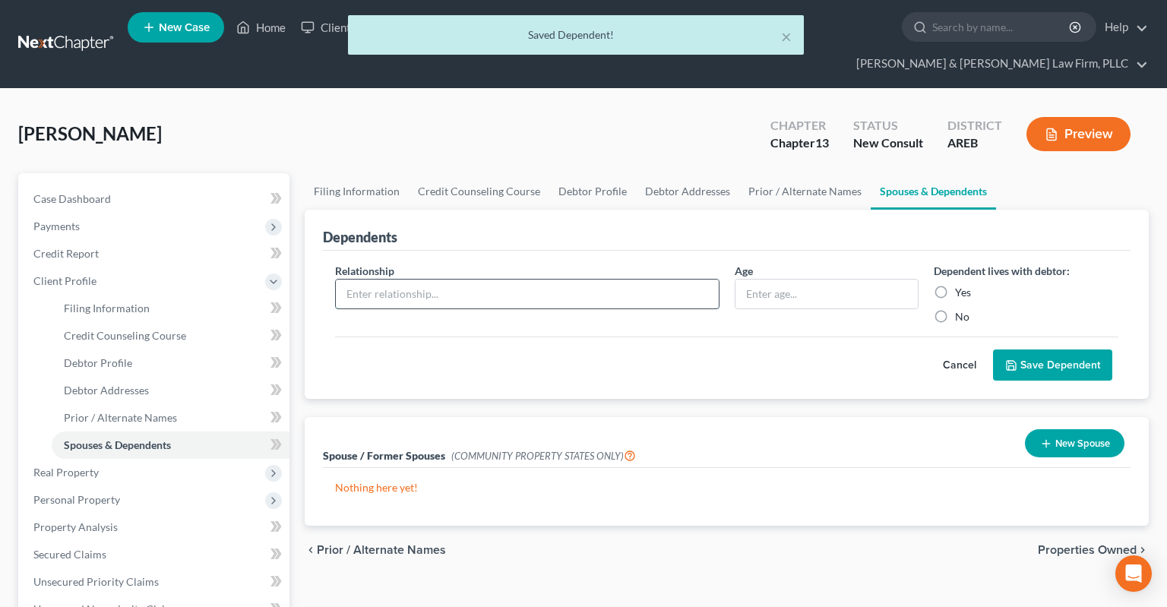
click at [594, 280] on input "text" at bounding box center [527, 294] width 383 height 29
type input "Grandchild"
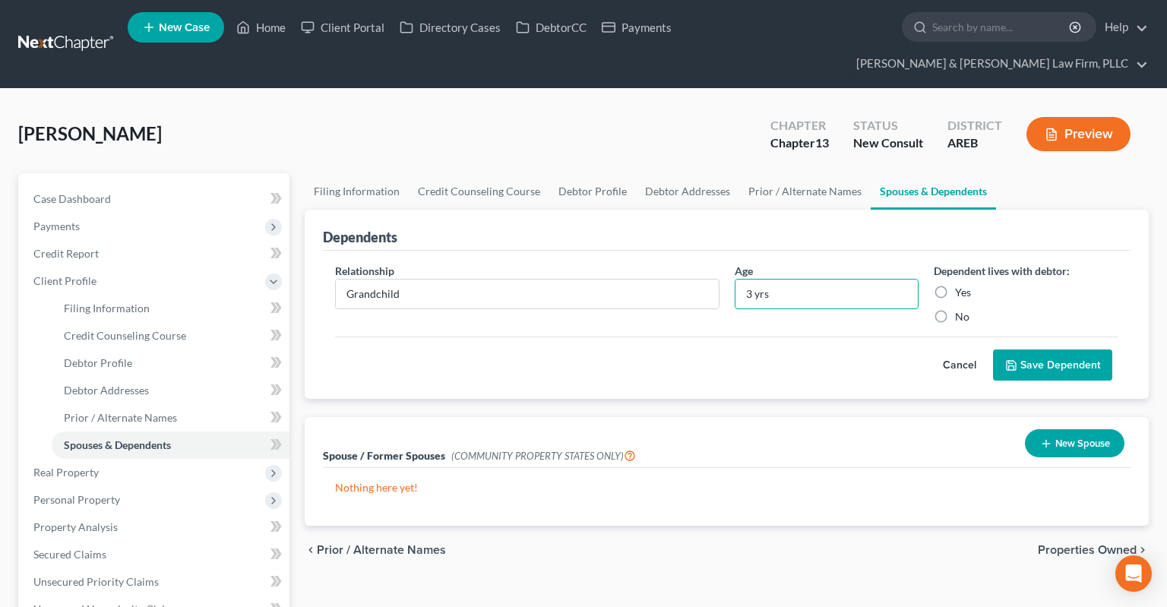
type input "3 yrs"
click at [1062, 349] on button "Save Dependent" at bounding box center [1052, 365] width 119 height 32
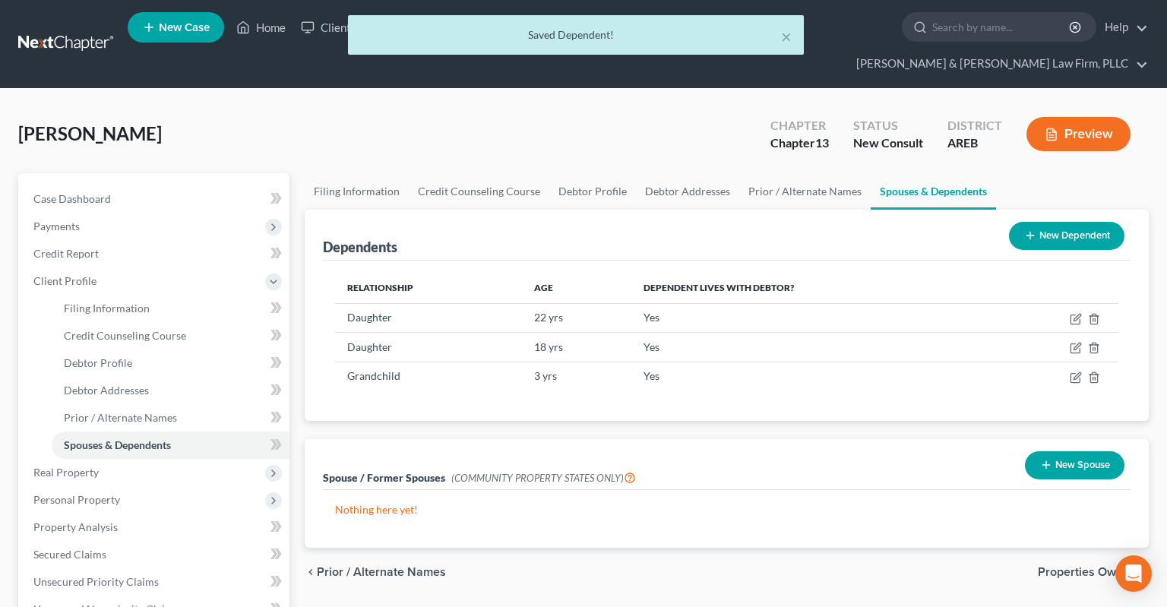
click at [1038, 222] on button "New Dependent" at bounding box center [1066, 236] width 115 height 28
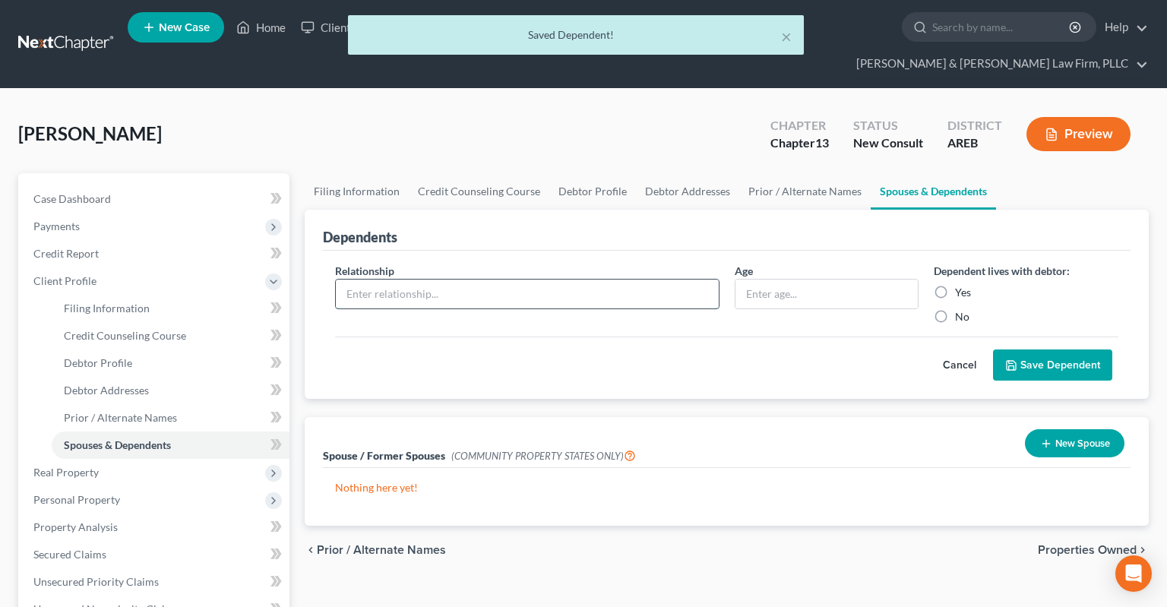
click at [612, 280] on input "text" at bounding box center [527, 294] width 383 height 29
type input "Grandchild"
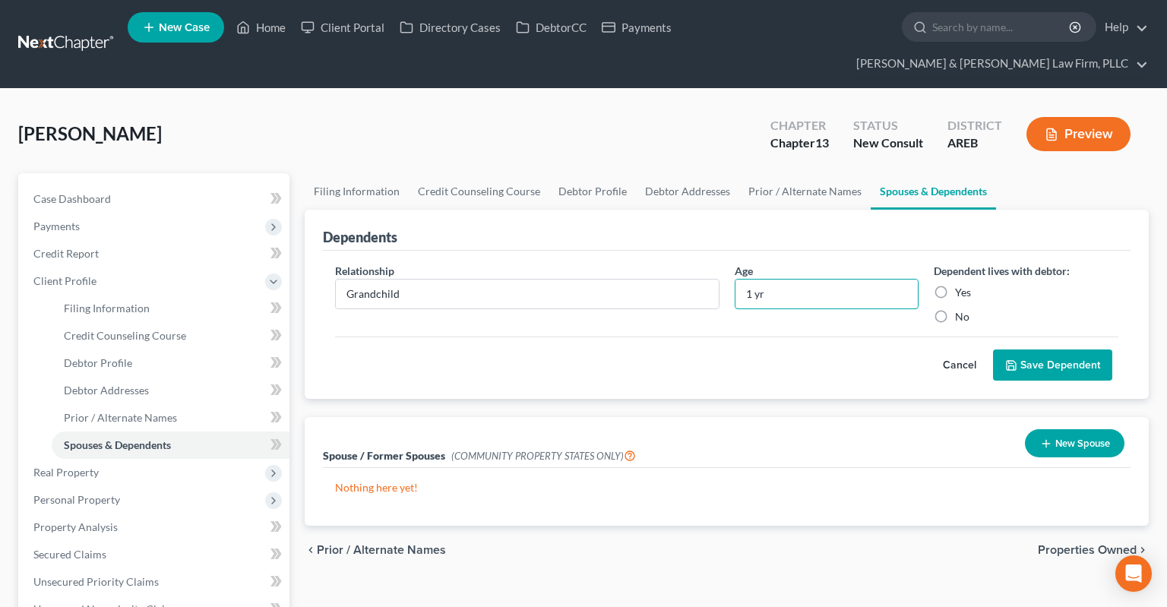
type input "1 yr"
click at [1032, 349] on button "Save Dependent" at bounding box center [1052, 365] width 119 height 32
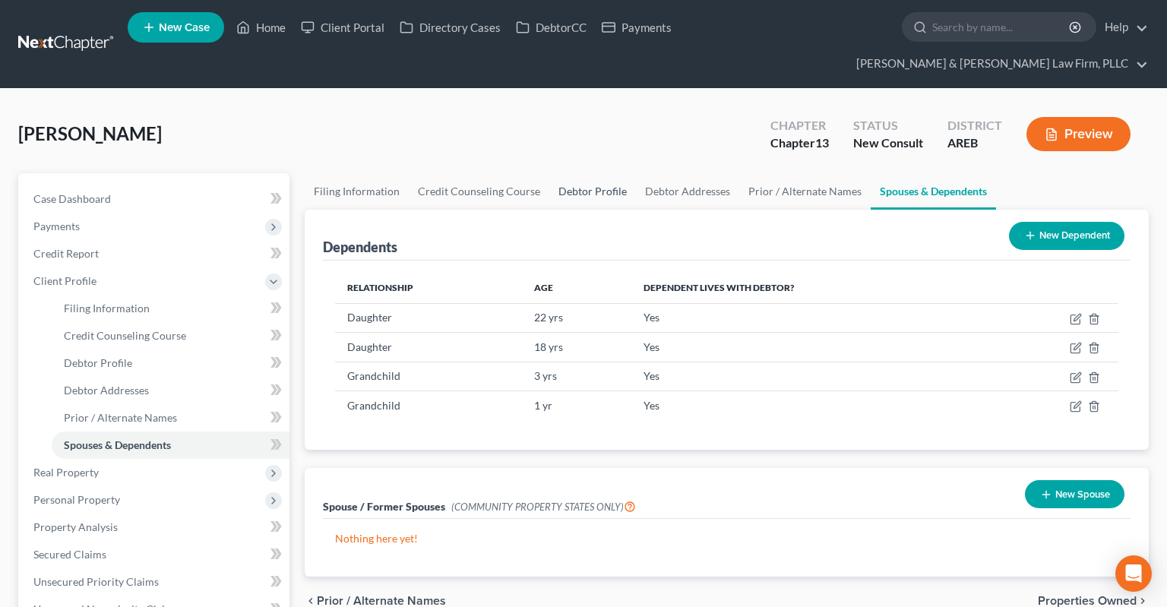
drag, startPoint x: 603, startPoint y: 163, endPoint x: 596, endPoint y: 158, distance: 8.2
click at [603, 173] on link "Debtor Profile" at bounding box center [592, 191] width 87 height 36
select select "2"
select select "4"
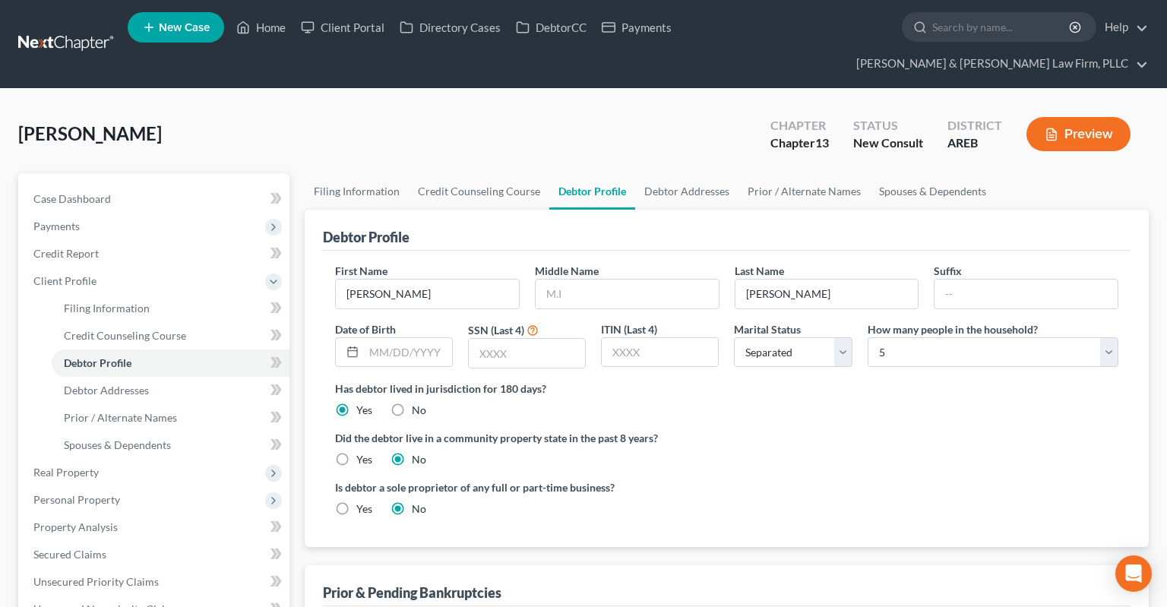
scroll to position [240, 0]
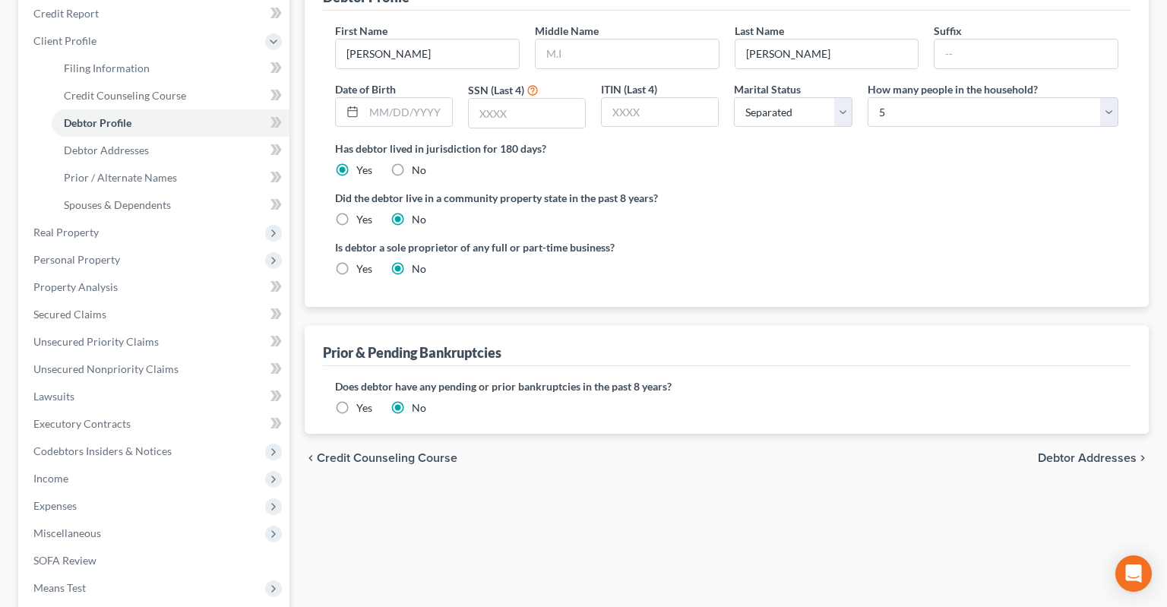
click at [356, 400] on label "Yes" at bounding box center [364, 407] width 16 height 15
click at [362, 400] on input "Yes" at bounding box center [367, 405] width 10 height 10
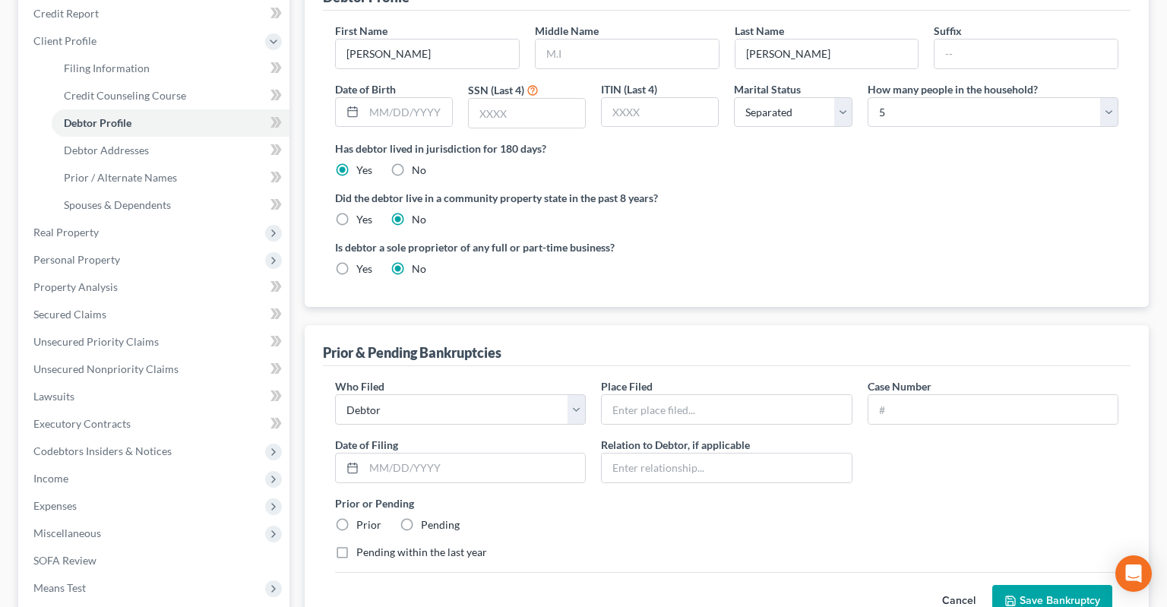
scroll to position [0, 0]
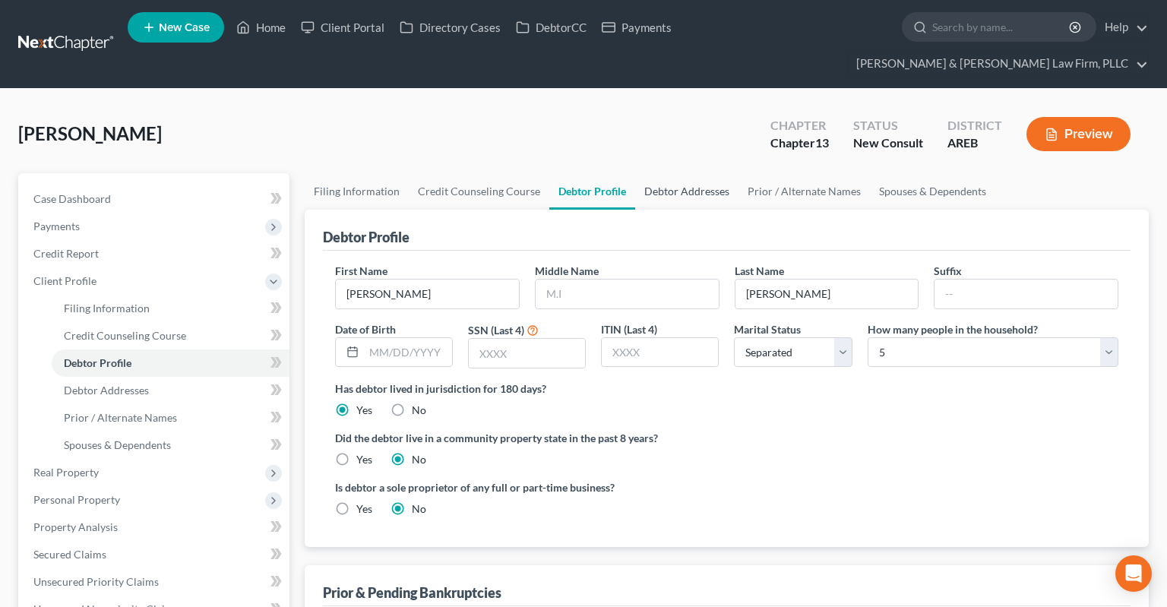
click at [680, 173] on link "Debtor Addresses" at bounding box center [686, 191] width 103 height 36
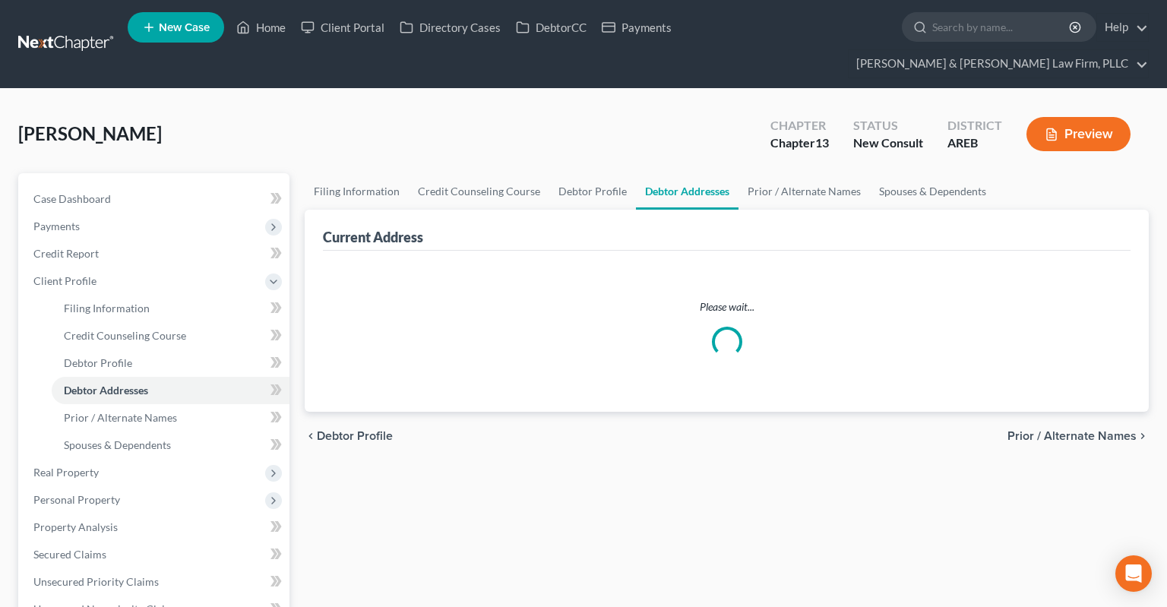
select select "0"
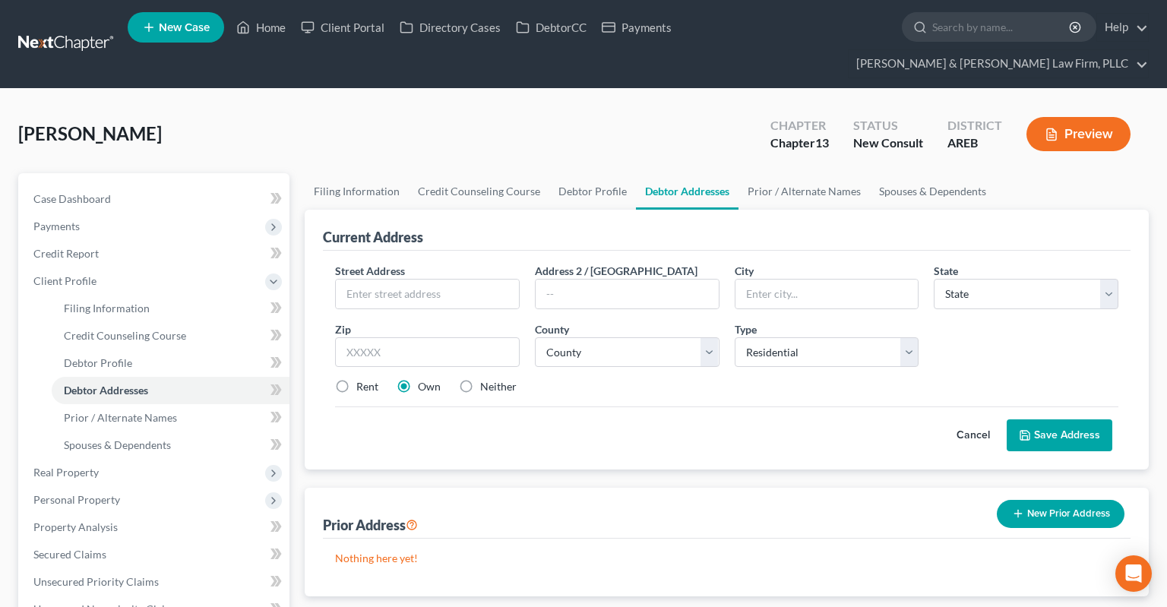
click at [460, 263] on div "Street Address *" at bounding box center [427, 286] width 200 height 46
click at [457, 280] on input "text" at bounding box center [427, 294] width 183 height 29
type input "[GEOGRAPHIC_DATA]"
click at [535, 337] on select "County" at bounding box center [627, 352] width 185 height 30
click at [597, 337] on select "County" at bounding box center [627, 352] width 185 height 30
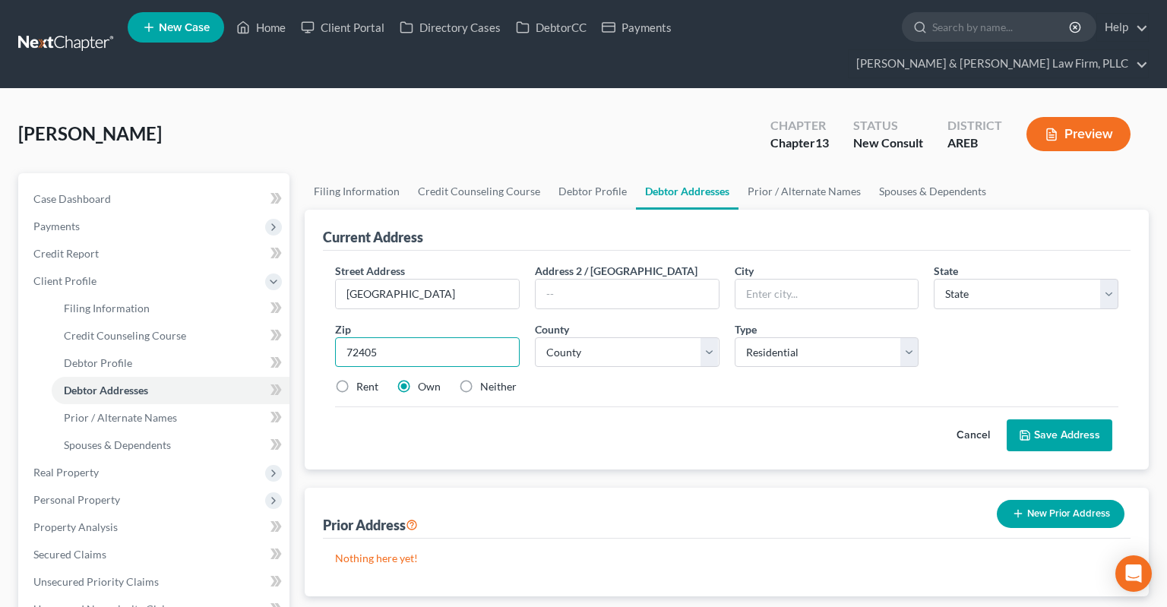
click at [471, 337] on input "72405" at bounding box center [427, 352] width 185 height 30
type input "7"
type input "72405"
click at [482, 337] on input "72405" at bounding box center [427, 352] width 185 height 30
drag, startPoint x: 448, startPoint y: 321, endPoint x: 305, endPoint y: 333, distance: 143.3
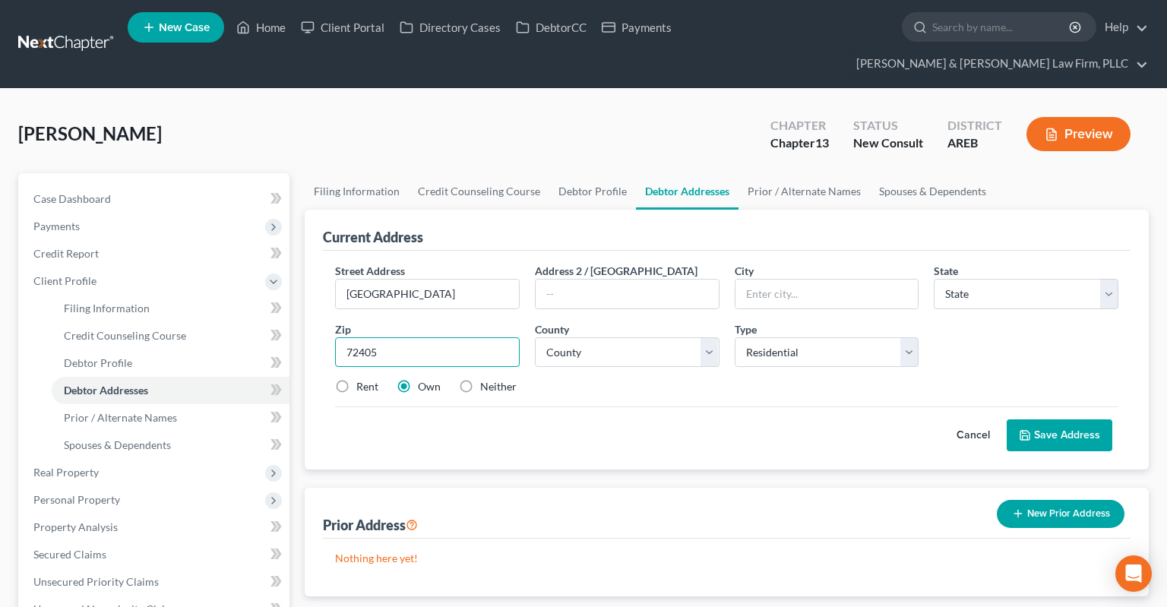
click at [342, 337] on input "72405" at bounding box center [427, 352] width 185 height 30
click at [384, 337] on input "72405" at bounding box center [427, 352] width 185 height 30
drag, startPoint x: 405, startPoint y: 326, endPoint x: 289, endPoint y: 326, distance: 115.5
click at [335, 337] on input "72405" at bounding box center [427, 352] width 185 height 30
drag, startPoint x: 374, startPoint y: 322, endPoint x: 244, endPoint y: 324, distance: 129.9
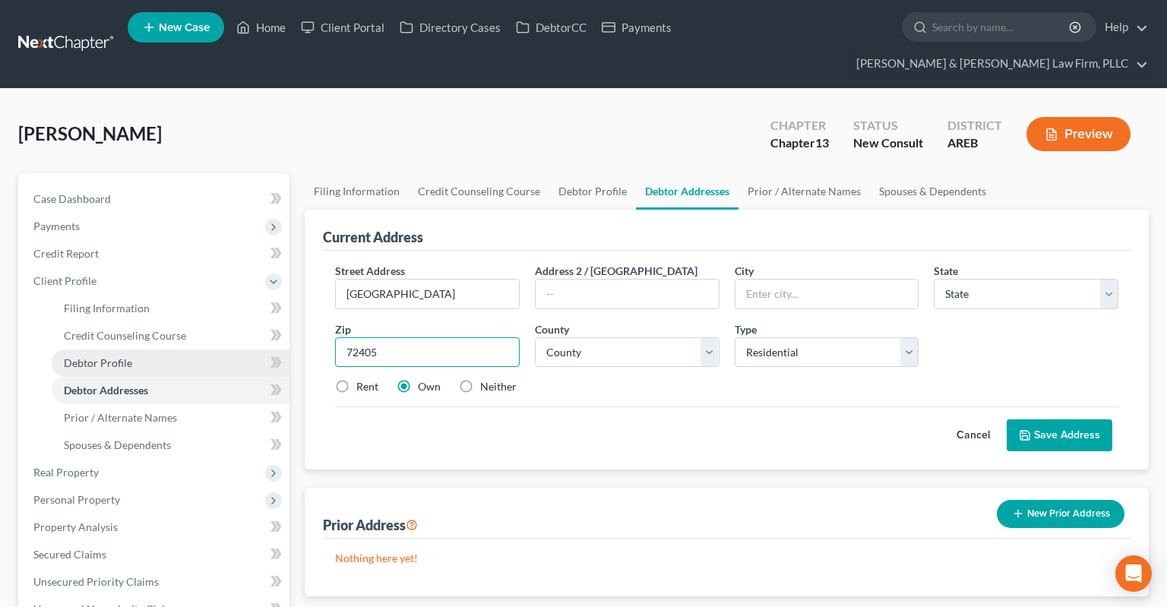
click at [335, 337] on input "72405" at bounding box center [427, 352] width 185 height 30
click at [780, 280] on input "text" at bounding box center [826, 294] width 183 height 29
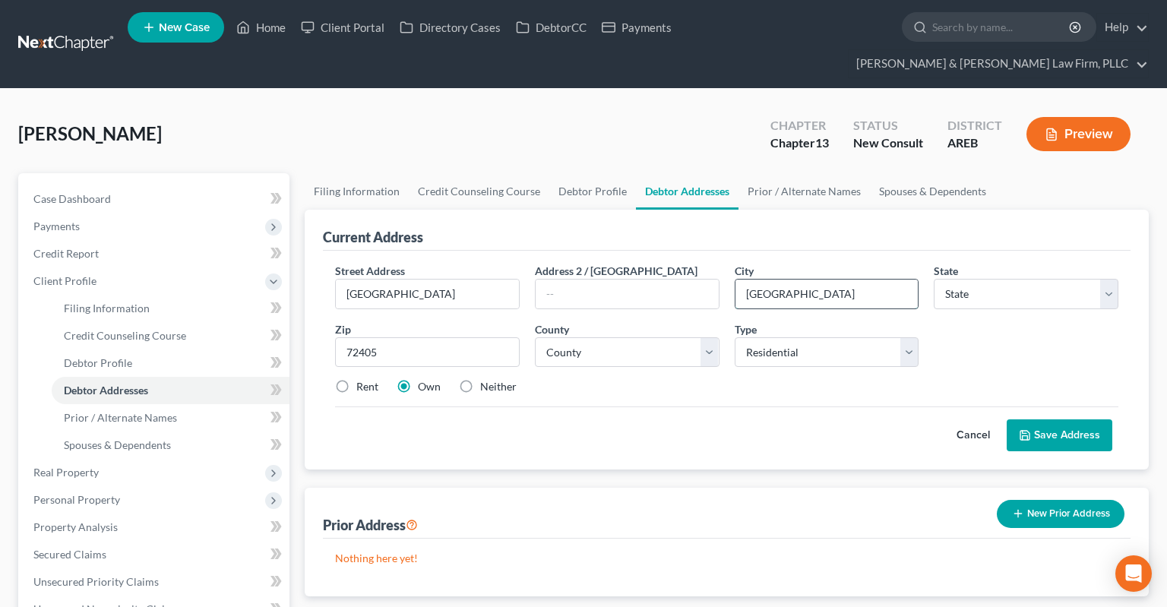
type input "[GEOGRAPHIC_DATA]"
select select "2"
click at [535, 337] on select "County [US_STATE][GEOGRAPHIC_DATA] [GEOGRAPHIC_DATA] [GEOGRAPHIC_DATA] [GEOGRAP…" at bounding box center [627, 352] width 185 height 30
click at [488, 280] on input "[GEOGRAPHIC_DATA]" at bounding box center [427, 294] width 183 height 29
click at [457, 337] on input "72405" at bounding box center [427, 352] width 185 height 30
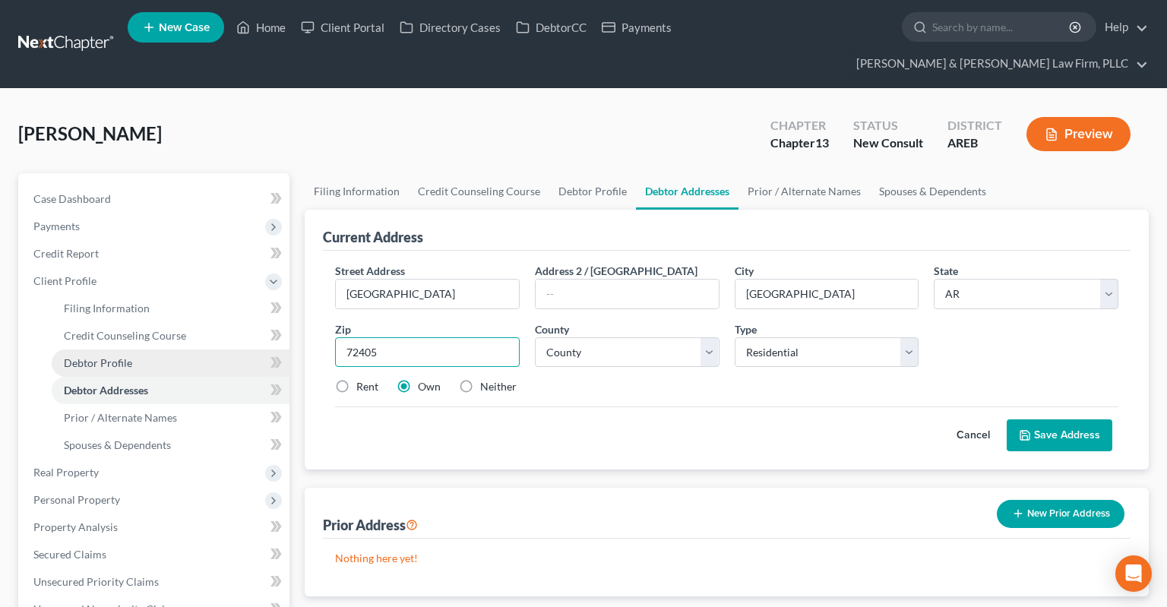
drag, startPoint x: 308, startPoint y: 324, endPoint x: 273, endPoint y: 321, distance: 35.0
click at [335, 337] on input "72405" at bounding box center [427, 352] width 185 height 30
drag, startPoint x: 406, startPoint y: 330, endPoint x: 305, endPoint y: 330, distance: 101.0
click at [335, 337] on input "72405" at bounding box center [427, 352] width 185 height 30
drag, startPoint x: 431, startPoint y: 330, endPoint x: 343, endPoint y: 327, distance: 87.4
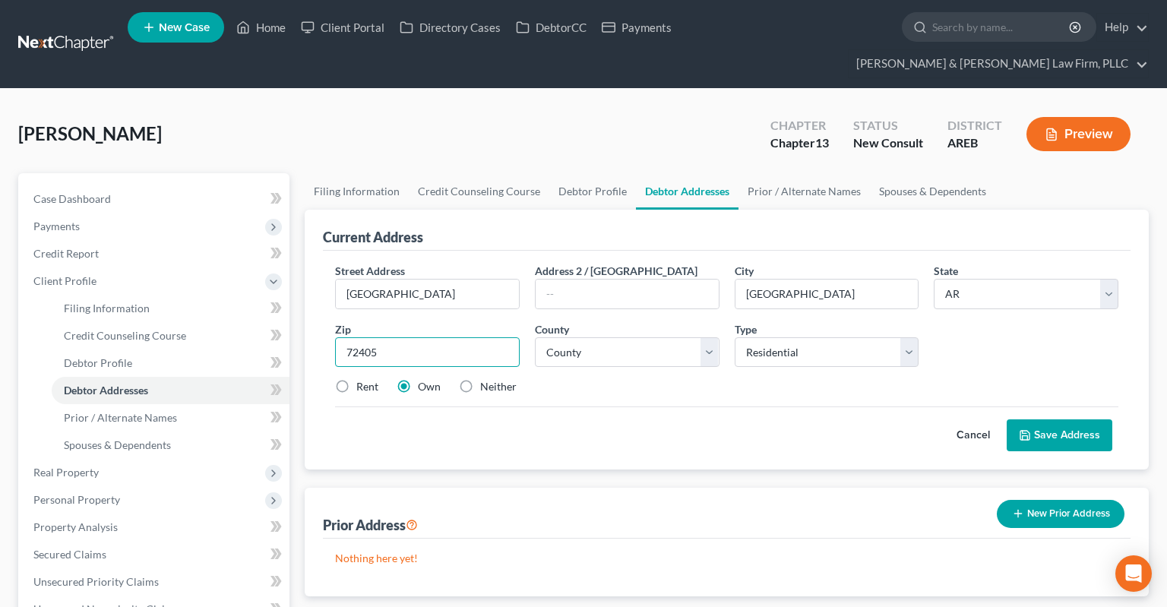
click at [400, 337] on input "72405" at bounding box center [427, 352] width 185 height 30
drag, startPoint x: 340, startPoint y: 327, endPoint x: 328, endPoint y: 322, distance: 13.0
click at [335, 337] on input "72405" at bounding box center [427, 352] width 185 height 30
drag, startPoint x: 362, startPoint y: 334, endPoint x: 316, endPoint y: 327, distance: 46.8
click at [335, 337] on input "72405" at bounding box center [427, 352] width 185 height 30
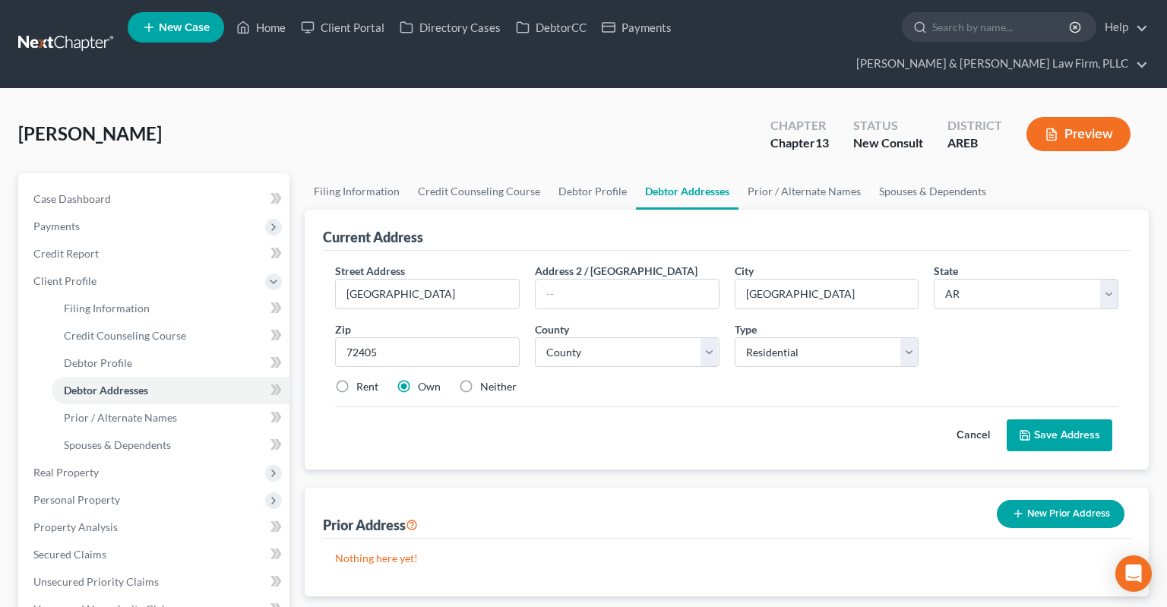
click at [600, 340] on div "Street Address * [GEOGRAPHIC_DATA] Address 2 / [GEOGRAPHIC_DATA] * [GEOGRAPHIC_…" at bounding box center [726, 335] width 798 height 144
click at [535, 337] on select "County [US_STATE][GEOGRAPHIC_DATA] [GEOGRAPHIC_DATA] [GEOGRAPHIC_DATA] [GEOGRAP…" at bounding box center [627, 352] width 185 height 30
select select "15"
click option "[GEOGRAPHIC_DATA]" at bounding box center [0, 0] width 0 height 0
click at [356, 379] on label "Rent" at bounding box center [367, 386] width 22 height 15
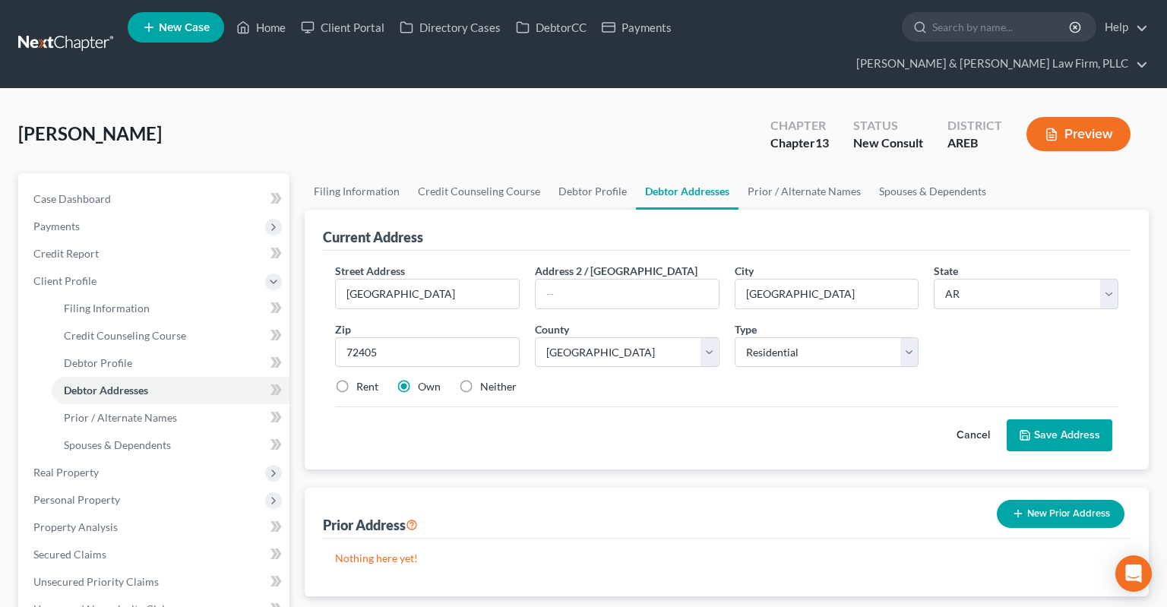
click at [362, 379] on input "Rent" at bounding box center [367, 384] width 10 height 10
radio input "true"
click at [442, 337] on input "72405" at bounding box center [427, 352] width 185 height 30
click at [1039, 419] on button "Save Address" at bounding box center [1060, 435] width 106 height 32
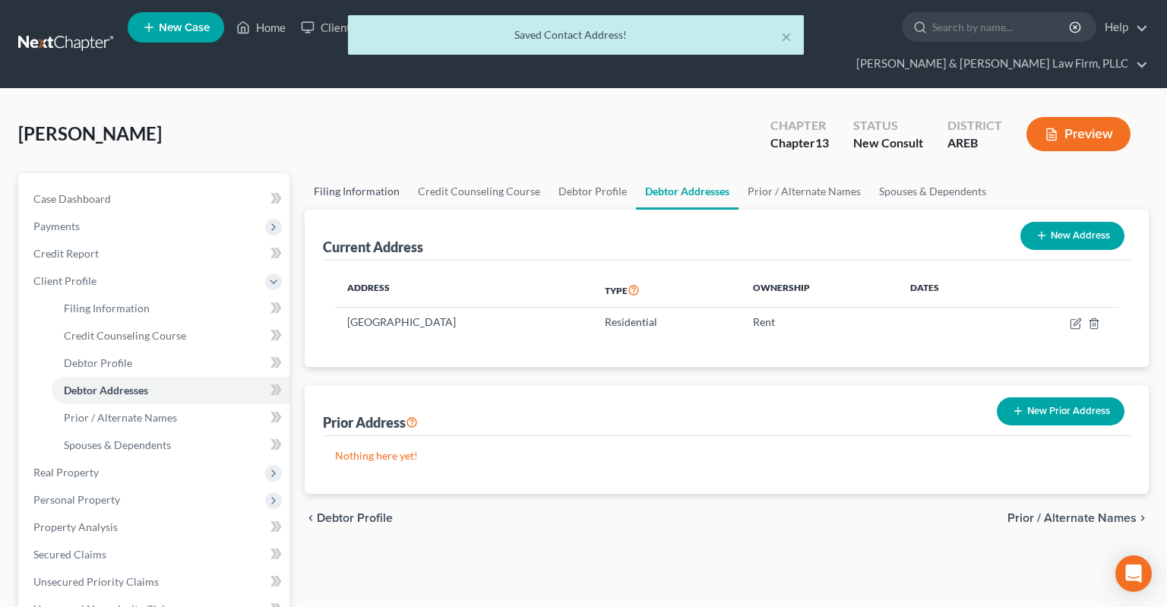
click at [354, 173] on link "Filing Information" at bounding box center [357, 191] width 104 height 36
select select "1"
select select "0"
select select "3"
select select "5"
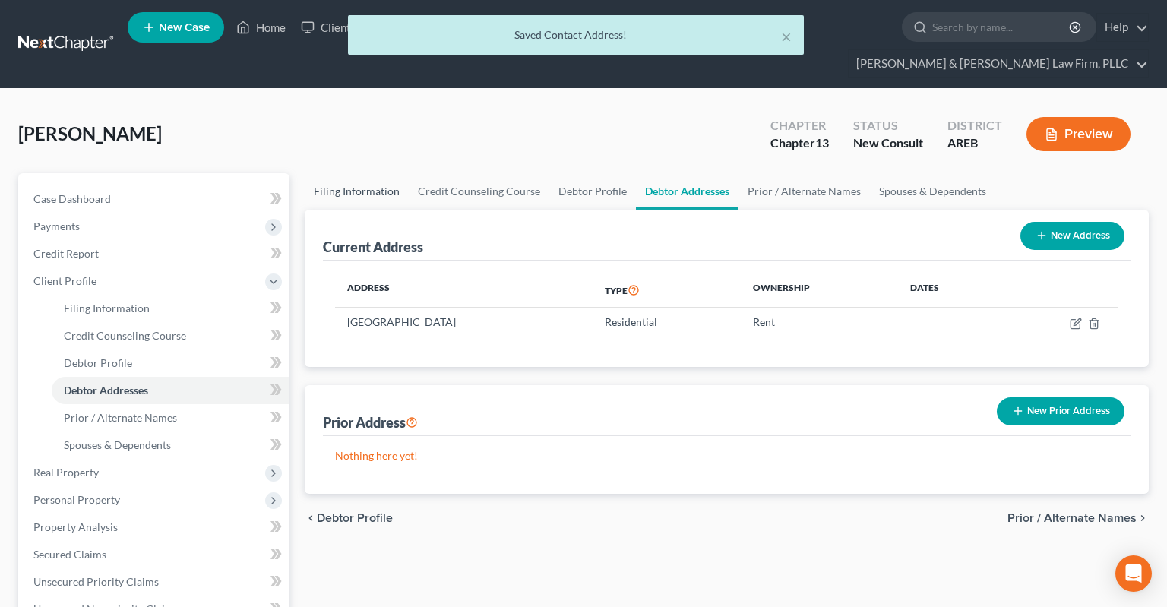
select select "2"
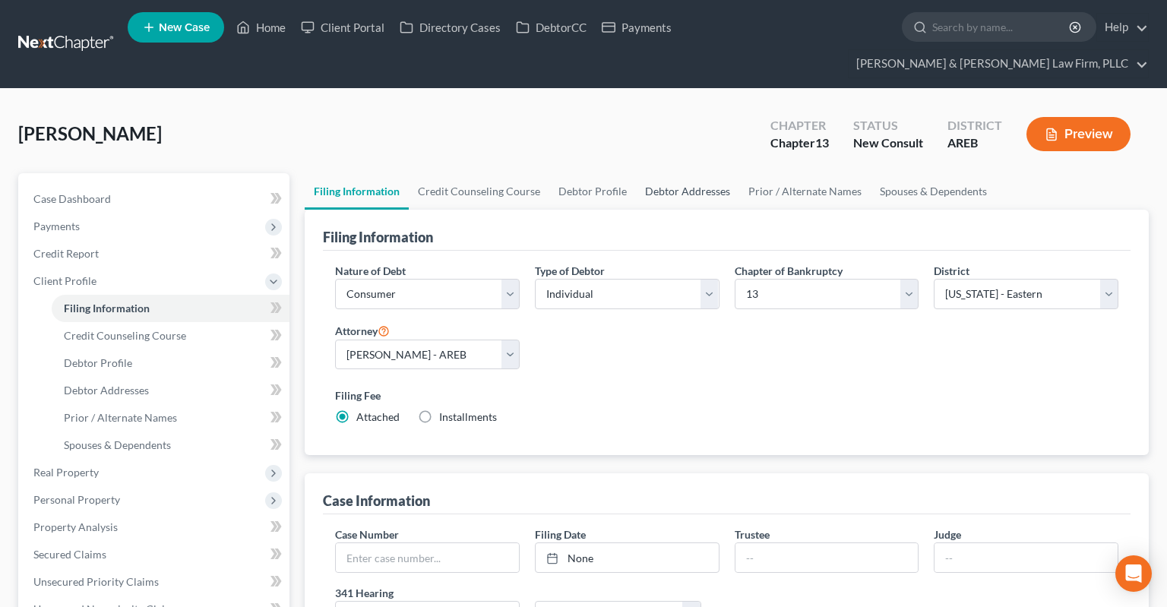
click at [707, 173] on link "Debtor Addresses" at bounding box center [687, 191] width 103 height 36
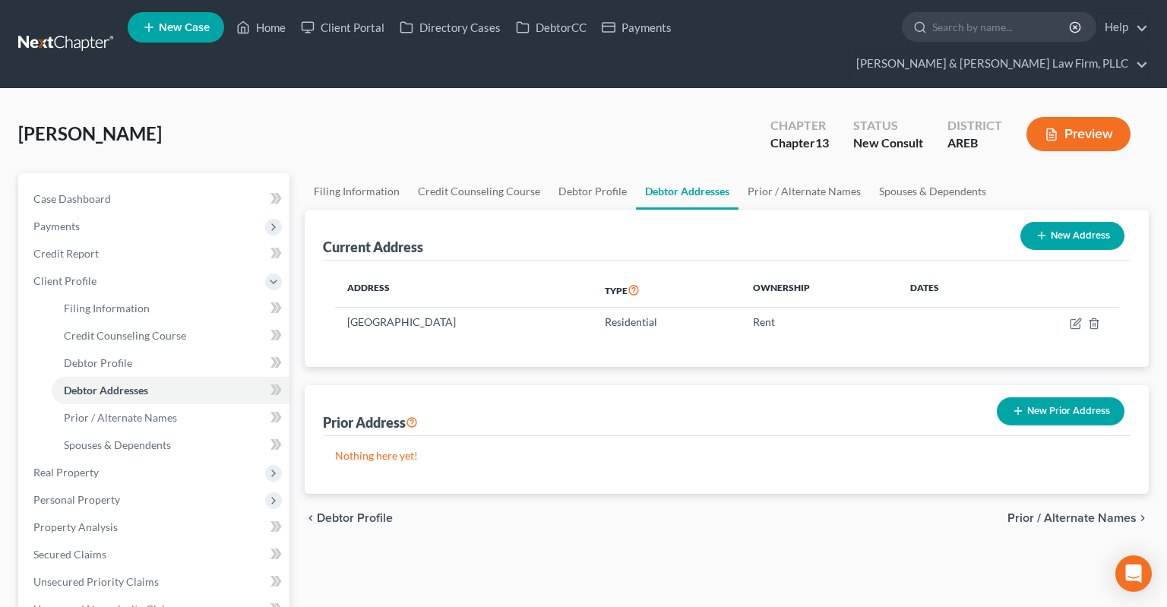
click at [1093, 222] on button "New Address" at bounding box center [1072, 236] width 104 height 28
select select "0"
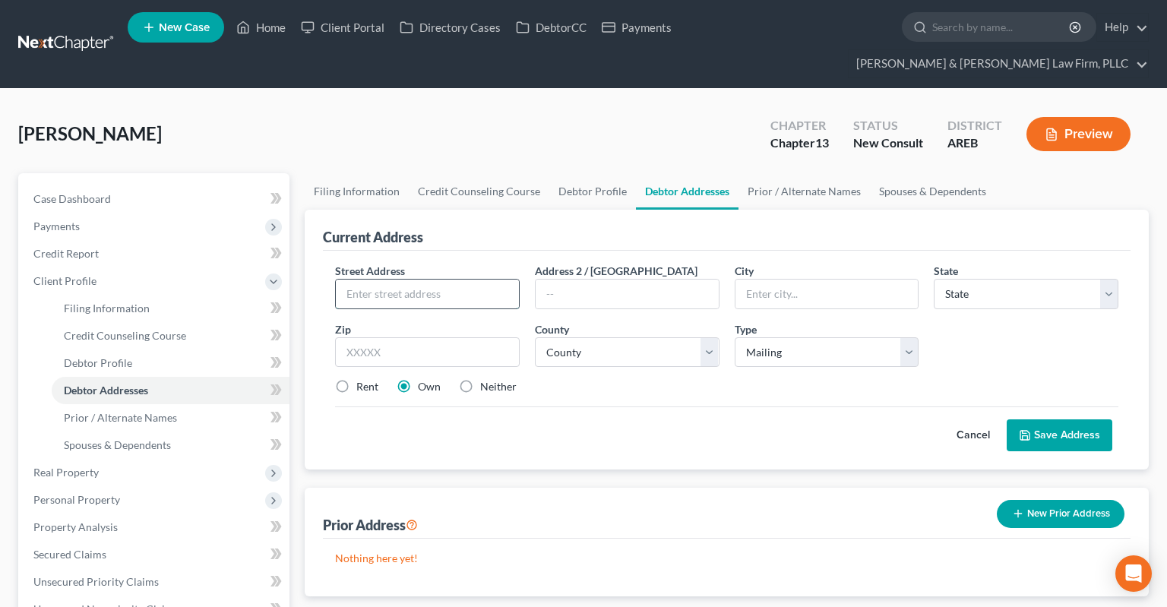
click at [495, 280] on input "text" at bounding box center [427, 294] width 183 height 29
type input "PO Box 16492"
click at [466, 337] on input "text" at bounding box center [427, 352] width 185 height 30
type input "72403"
type input "[GEOGRAPHIC_DATA]"
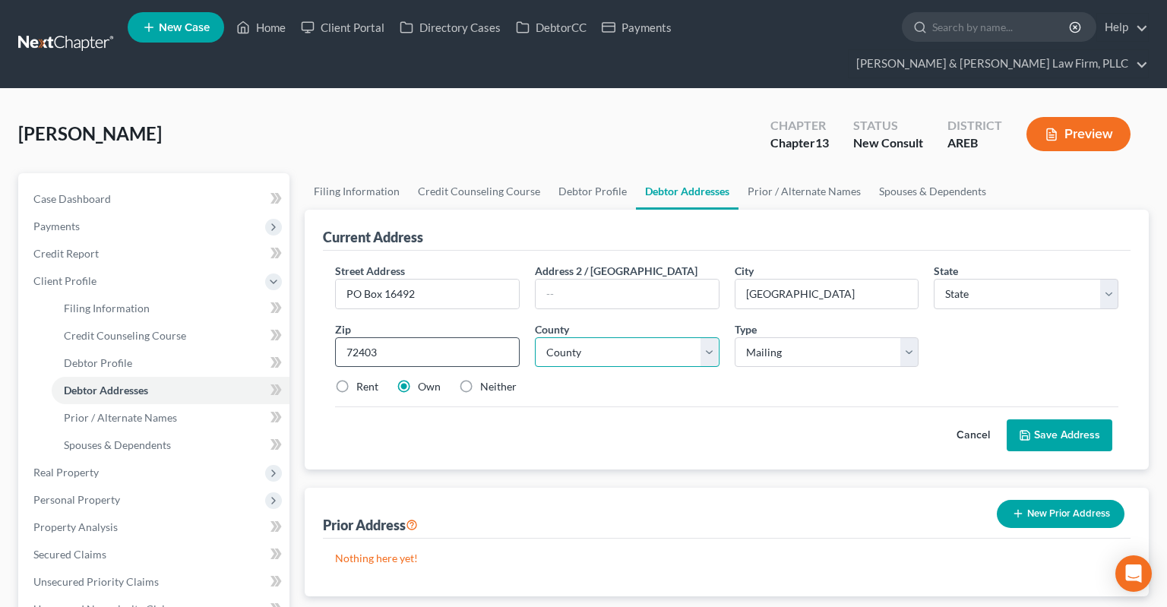
select select "2"
click at [535, 337] on select "County [US_STATE][GEOGRAPHIC_DATA] [GEOGRAPHIC_DATA] [GEOGRAPHIC_DATA] [GEOGRAP…" at bounding box center [627, 352] width 185 height 30
select select "15"
click option "[GEOGRAPHIC_DATA]" at bounding box center [0, 0] width 0 height 0
click at [480, 379] on label "Neither" at bounding box center [498, 386] width 36 height 15
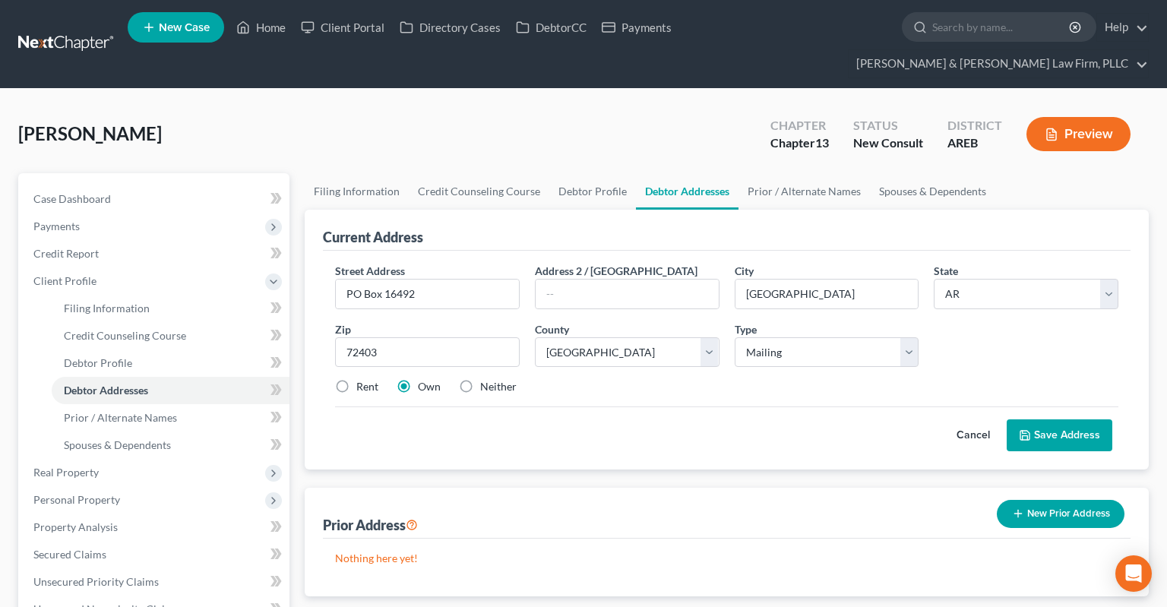
click at [480, 379] on label "Neither" at bounding box center [498, 386] width 36 height 15
click at [486, 379] on input "Neither" at bounding box center [491, 384] width 10 height 10
radio input "true"
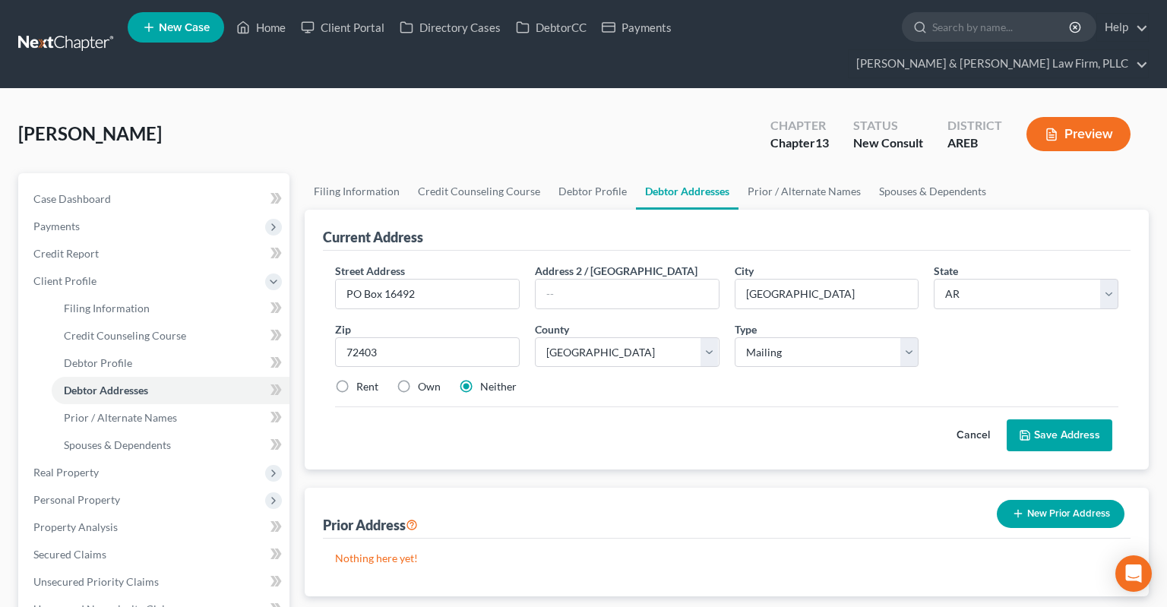
click at [1054, 419] on button "Save Address" at bounding box center [1060, 435] width 106 height 32
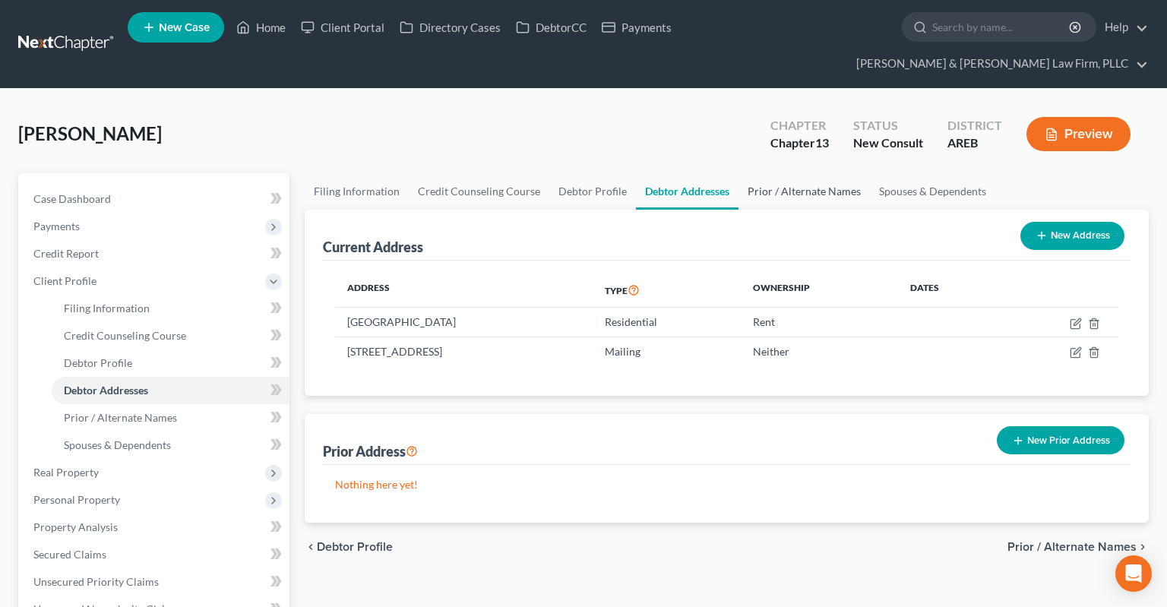
click at [764, 173] on link "Prior / Alternate Names" at bounding box center [803, 191] width 131 height 36
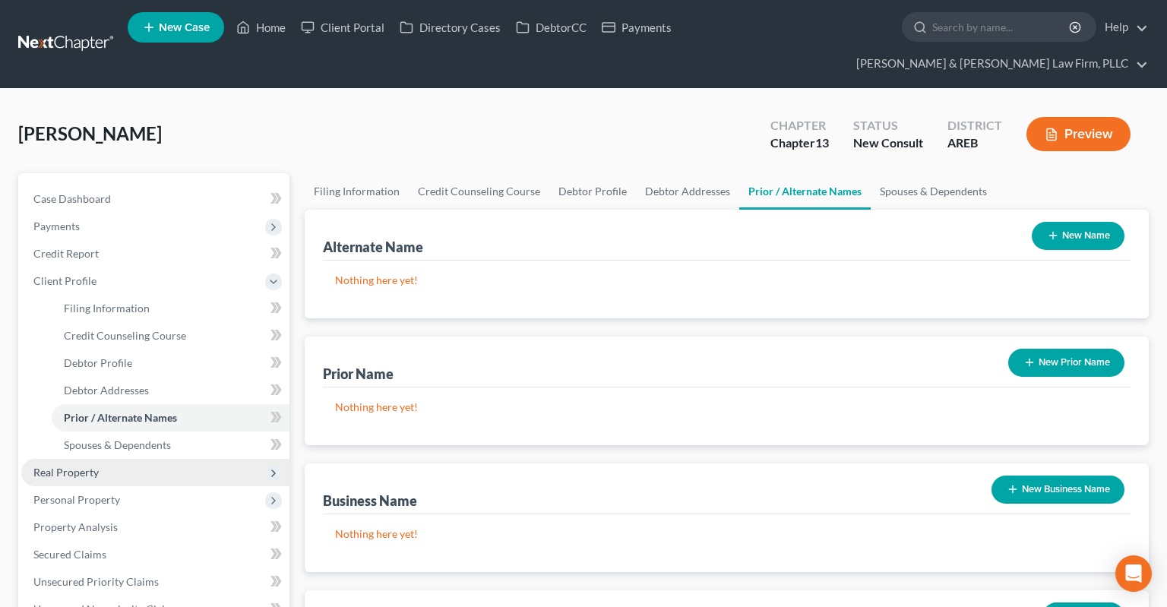
click at [150, 459] on span "Real Property" at bounding box center [155, 472] width 268 height 27
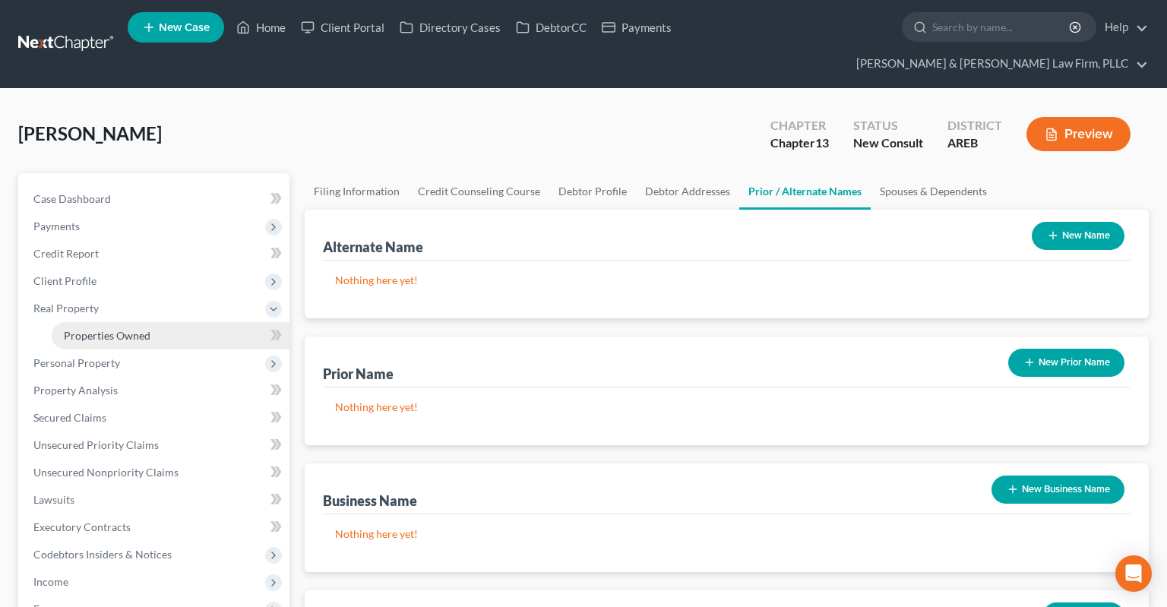
click at [169, 322] on link "Properties Owned" at bounding box center [171, 335] width 238 height 27
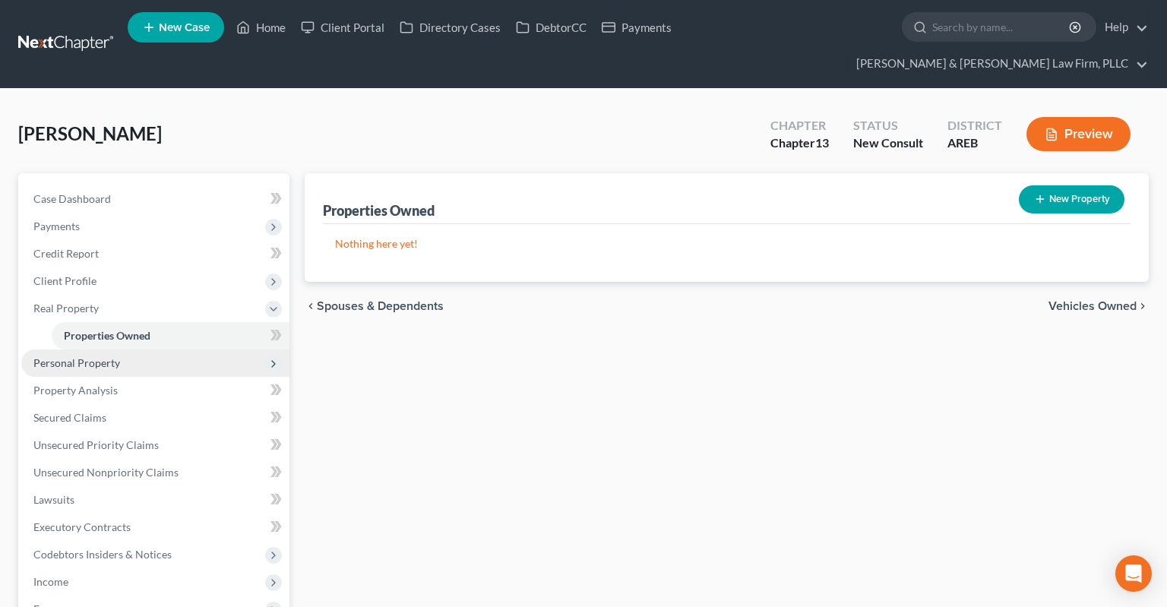
click at [167, 349] on span "Personal Property" at bounding box center [155, 362] width 268 height 27
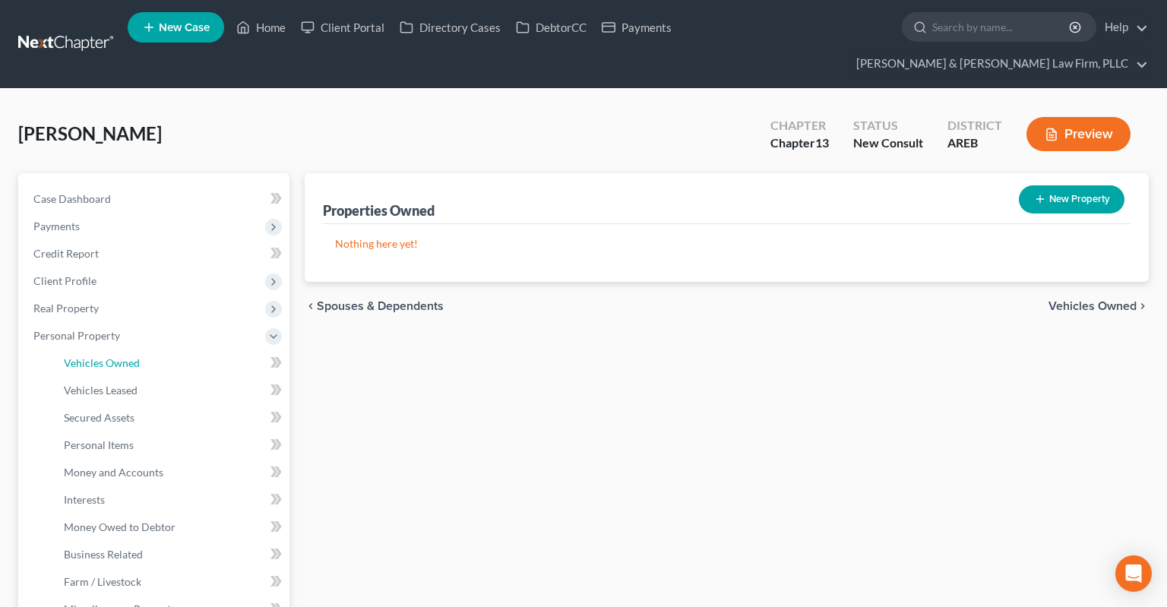
click at [180, 349] on link "Vehicles Owned" at bounding box center [171, 362] width 238 height 27
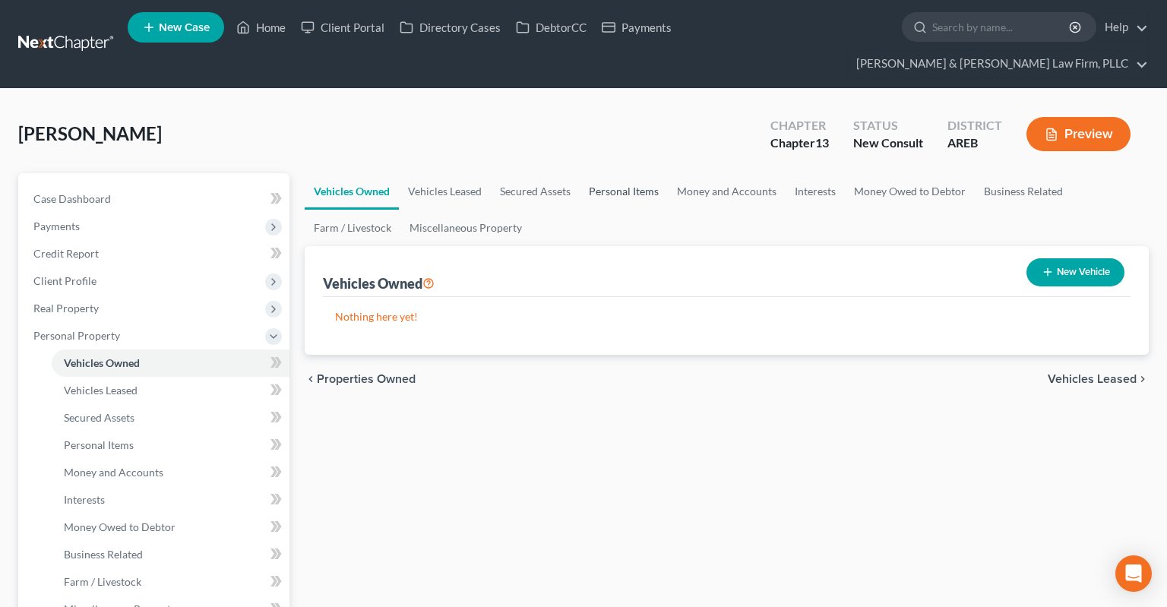
click at [618, 173] on link "Personal Items" at bounding box center [624, 191] width 88 height 36
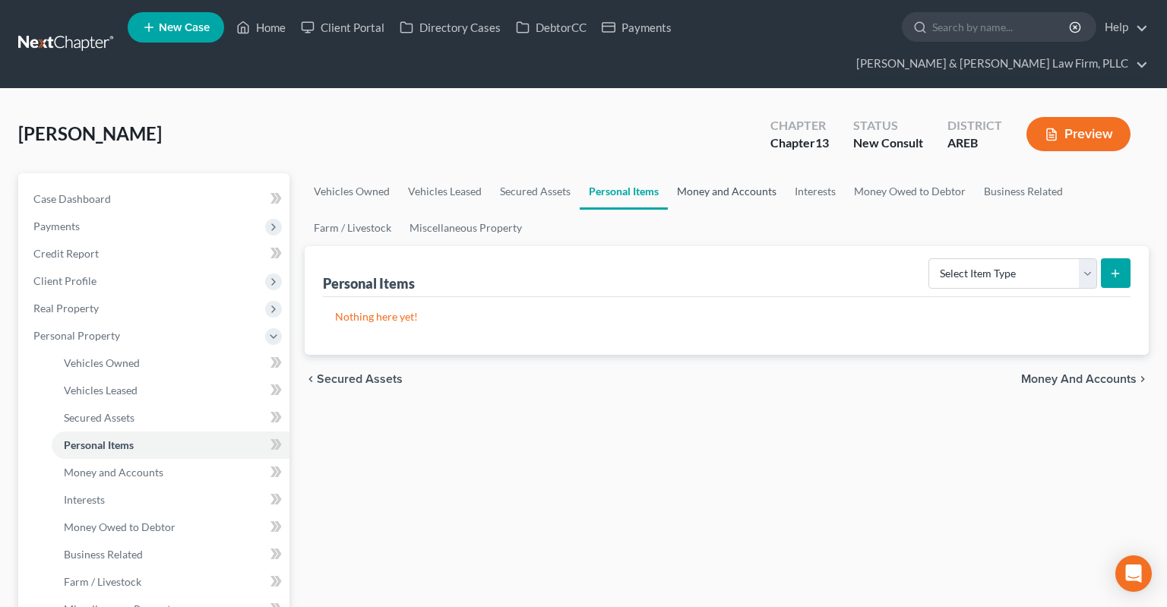
click at [694, 173] on link "Money and Accounts" at bounding box center [727, 191] width 118 height 36
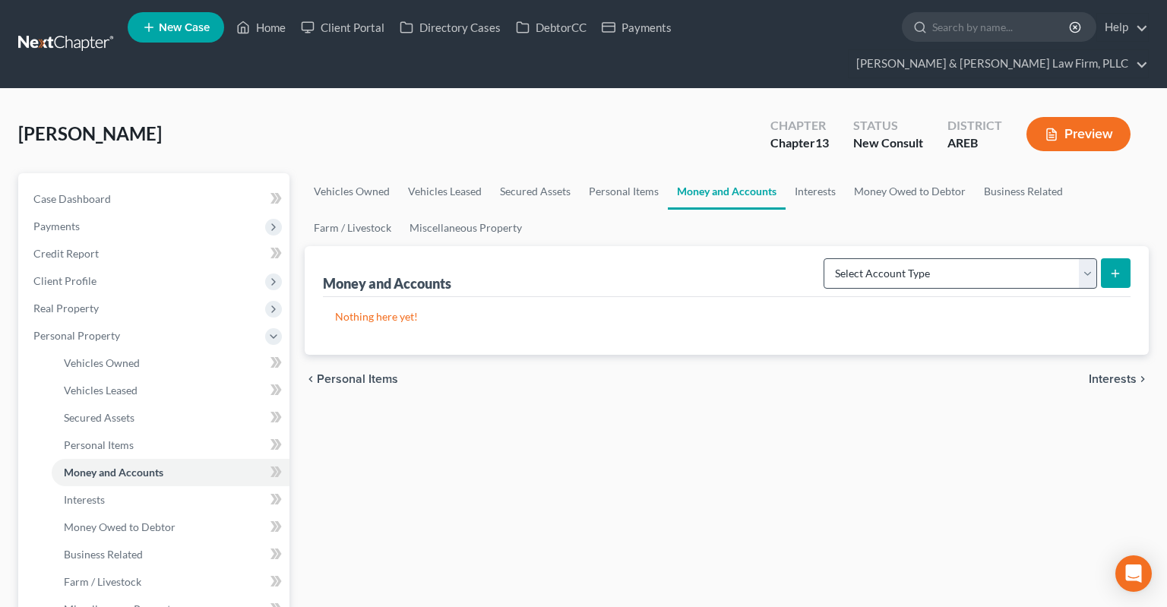
click at [890, 258] on form "Select Account Type Brokerage Cash on Hand Certificates of Deposit Checking Acc…" at bounding box center [977, 273] width 307 height 31
click at [824, 258] on select "Select Account Type Brokerage Cash on Hand Certificates of Deposit Checking Acc…" at bounding box center [961, 273] width 274 height 30
select select "checking"
click option "Checking Account" at bounding box center [0, 0] width 0 height 0
click at [1120, 267] on icon "submit" at bounding box center [1115, 273] width 12 height 12
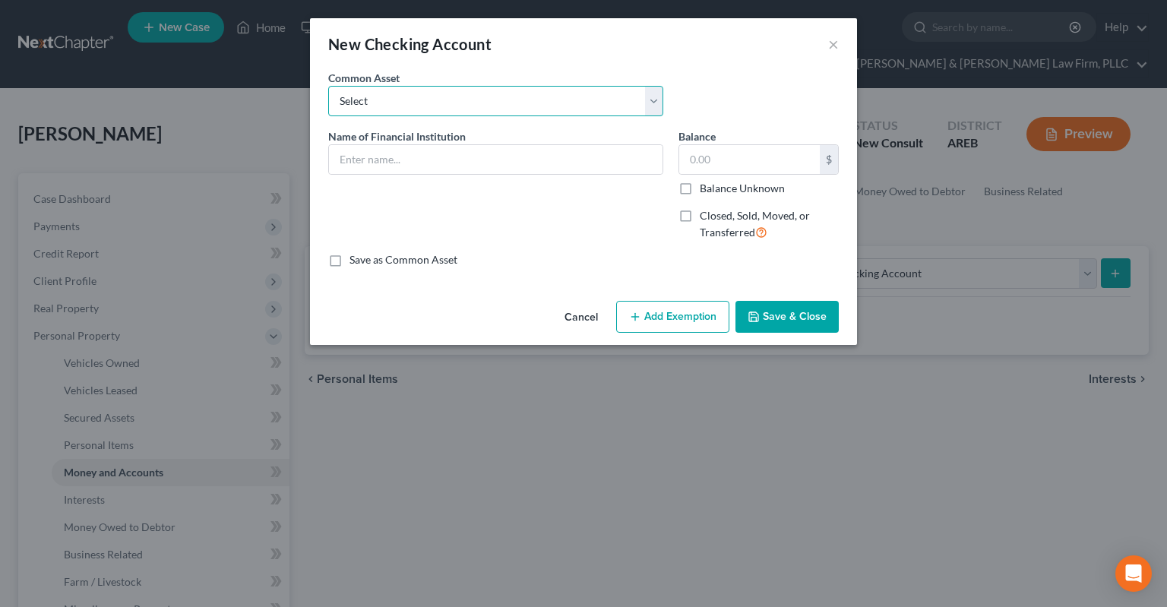
click at [328, 86] on select "Select Checking account" at bounding box center [495, 101] width 335 height 30
select select "0"
click option "Checking account" at bounding box center [0, 0] width 0 height 0
click at [473, 219] on div "Name of Financial Institution * Checking account" at bounding box center [496, 190] width 350 height 125
drag, startPoint x: 445, startPoint y: 147, endPoint x: 232, endPoint y: 172, distance: 215.0
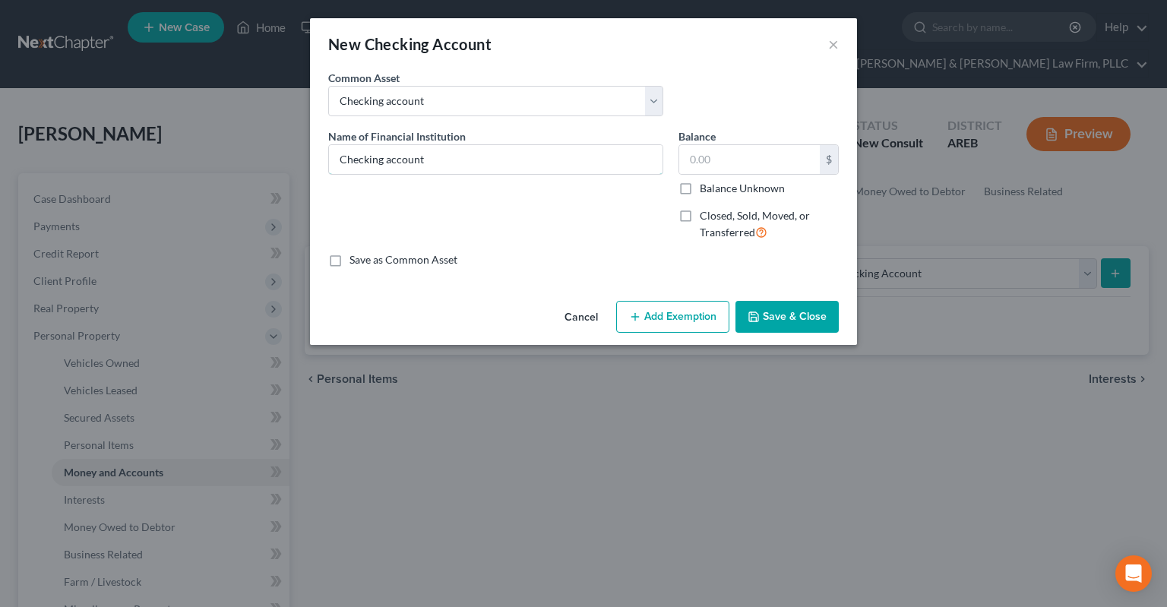
click at [329, 172] on input "Checking account" at bounding box center [496, 159] width 334 height 29
type input "Bank of America"
click at [745, 163] on input "text" at bounding box center [749, 159] width 141 height 29
type input "0"
click at [774, 324] on button "Save & Close" at bounding box center [786, 317] width 103 height 32
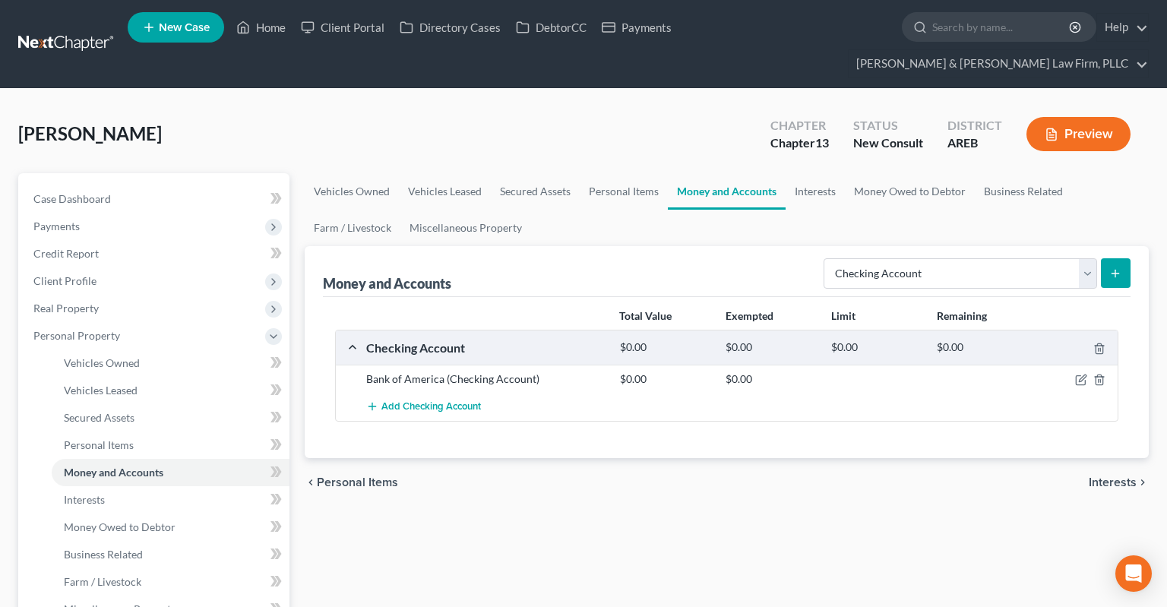
click at [886, 265] on div "Money and Accounts Select Account Type Brokerage Cash on Hand Certificates of D…" at bounding box center [727, 271] width 808 height 51
click at [824, 258] on select "Select Account Type Brokerage Cash on Hand Certificates of Deposit Checking Acc…" at bounding box center [961, 273] width 274 height 30
drag, startPoint x: 884, startPoint y: 252, endPoint x: 805, endPoint y: 178, distance: 108.6
click at [806, 179] on ul "Vehicles Owned Vehicles Leased Secured Assets Personal Items Money and Accounts…" at bounding box center [727, 209] width 844 height 73
drag, startPoint x: 797, startPoint y: 160, endPoint x: 820, endPoint y: 192, distance: 39.2
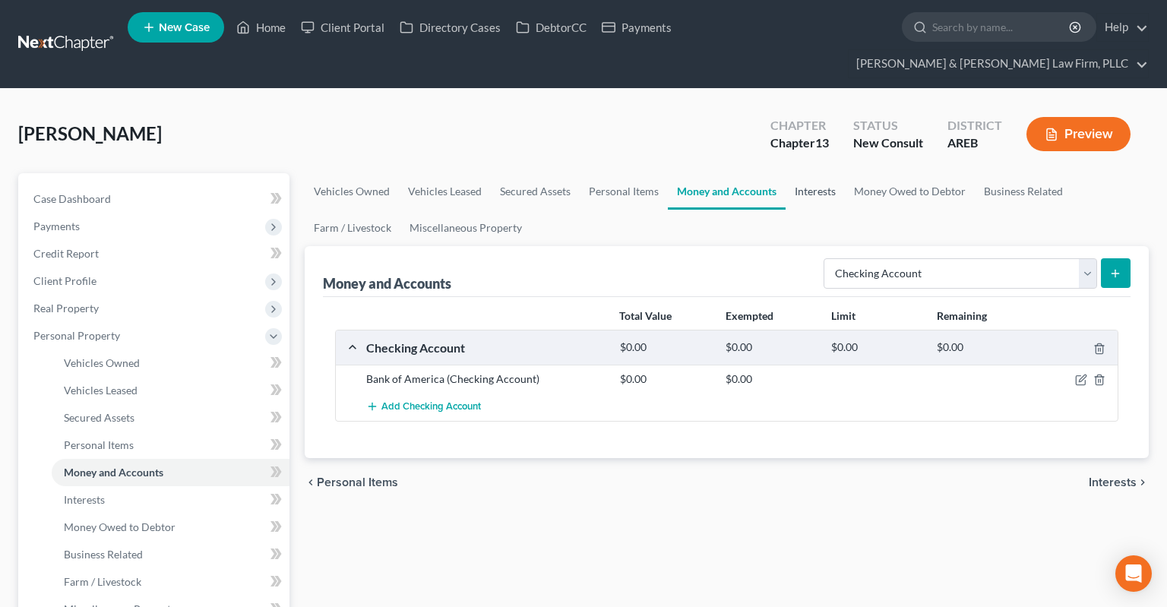
click at [797, 173] on link "Interests" at bounding box center [815, 191] width 59 height 36
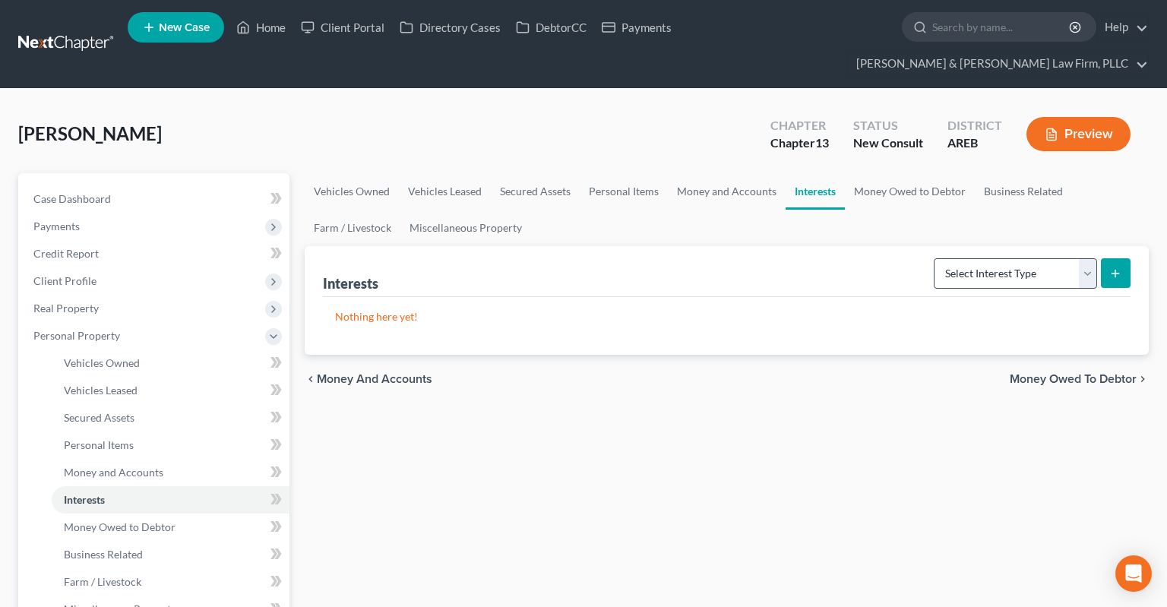
click at [934, 252] on div "Select Interest Type 401K Annuity Bond Education IRA Government Bond Government…" at bounding box center [1029, 272] width 203 height 40
click at [934, 258] on select "Select Interest Type 401K Annuity Bond Education IRA Government Bond Government…" at bounding box center [1015, 273] width 163 height 30
drag, startPoint x: 966, startPoint y: 244, endPoint x: 874, endPoint y: 180, distance: 111.9
click at [874, 184] on ul "Vehicles Owned Vehicles Leased Secured Assets Personal Items Money and Accounts…" at bounding box center [727, 209] width 844 height 73
click at [874, 173] on link "Money Owed to Debtor" at bounding box center [910, 191] width 130 height 36
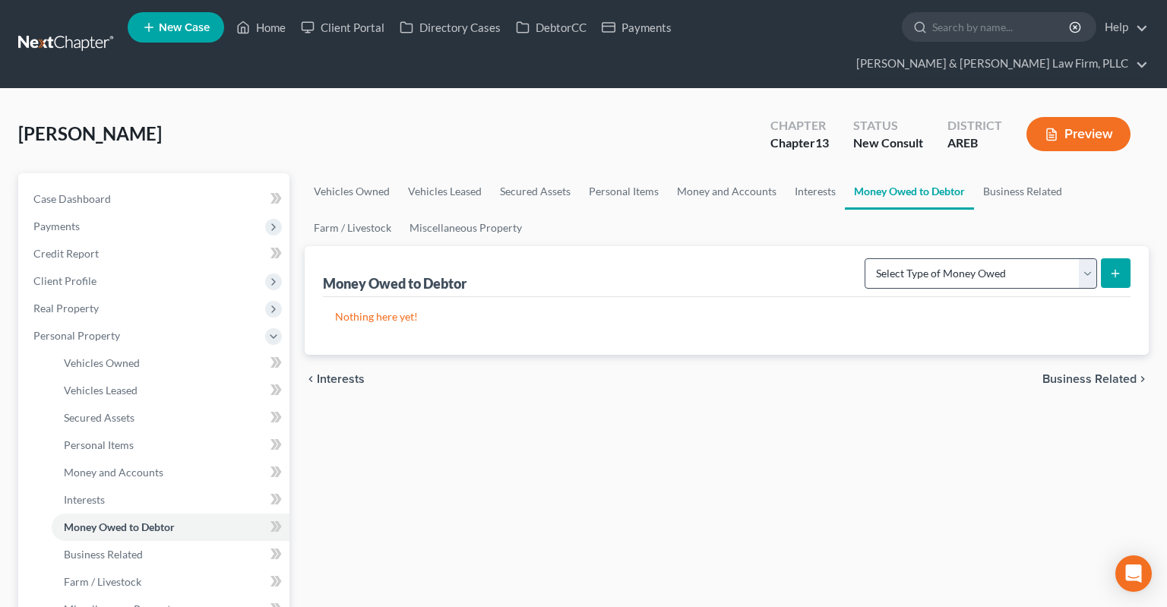
click at [944, 255] on div "Select Type of Money Owed Accounts Receivable Alimony Child Support Claims Agai…" at bounding box center [995, 272] width 272 height 40
click at [865, 258] on select "Select Type of Money Owed Accounts Receivable Alimony Child Support Claims Agai…" at bounding box center [981, 273] width 232 height 30
click at [99, 267] on span "Client Profile" at bounding box center [155, 280] width 268 height 27
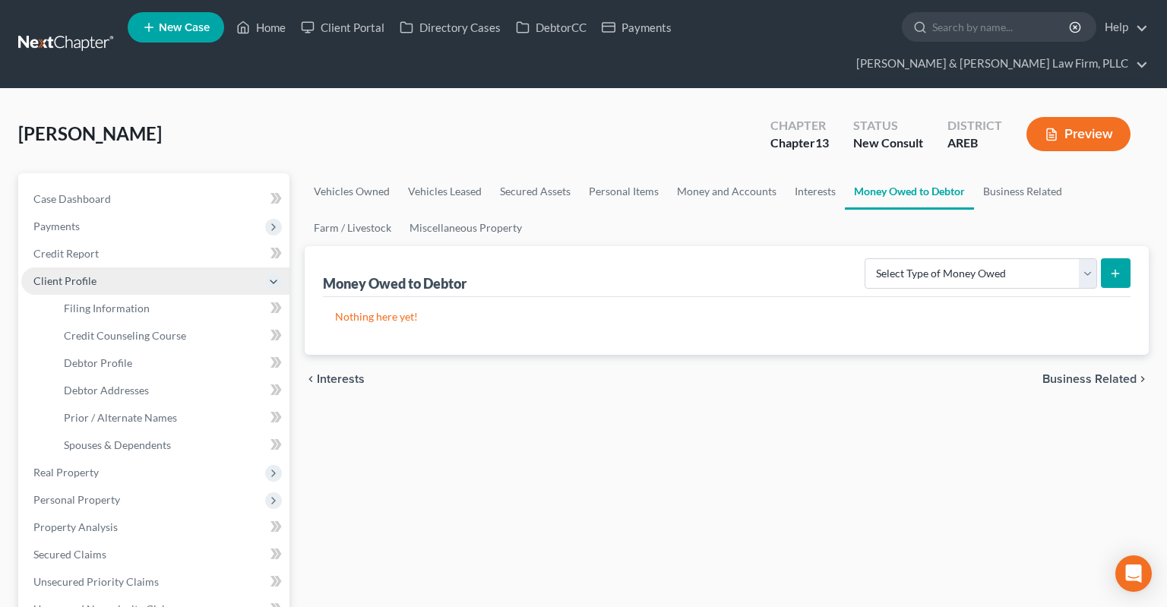
click at [95, 267] on span "Client Profile" at bounding box center [155, 280] width 268 height 27
click at [100, 267] on span "Client Profile" at bounding box center [155, 280] width 268 height 27
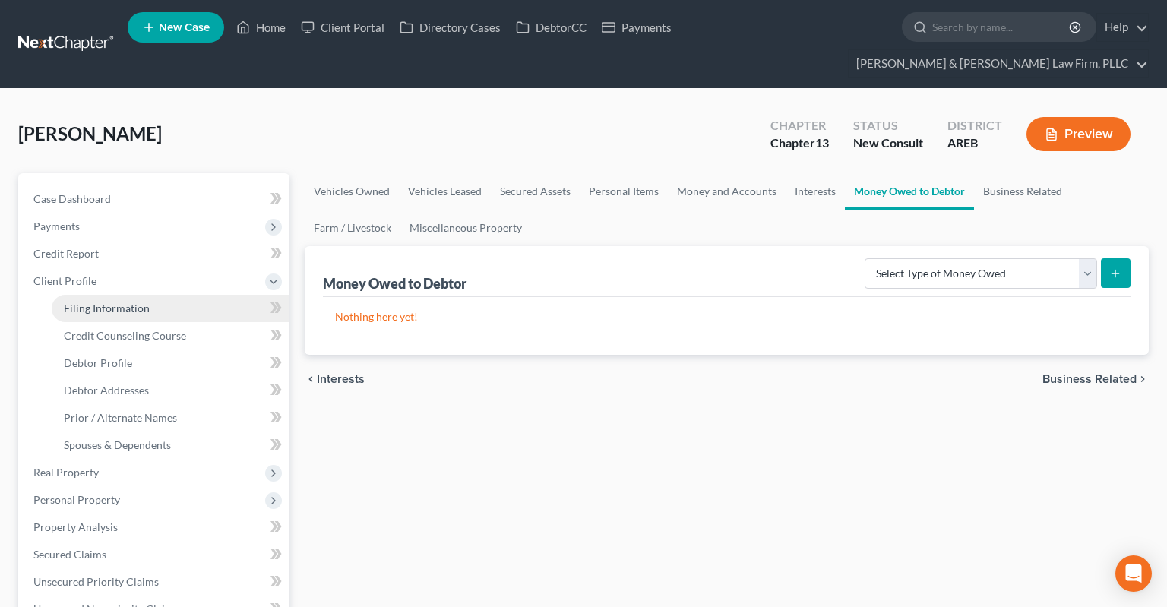
click at [111, 302] on span "Filing Information" at bounding box center [107, 308] width 86 height 13
select select "1"
select select "0"
select select "3"
select select "5"
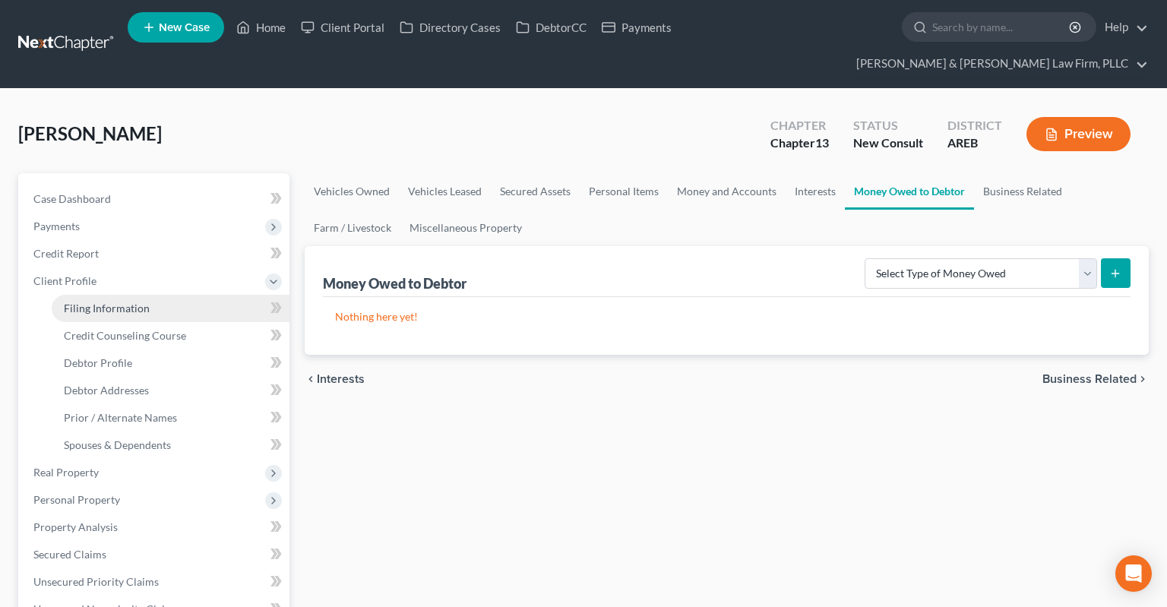
select select "2"
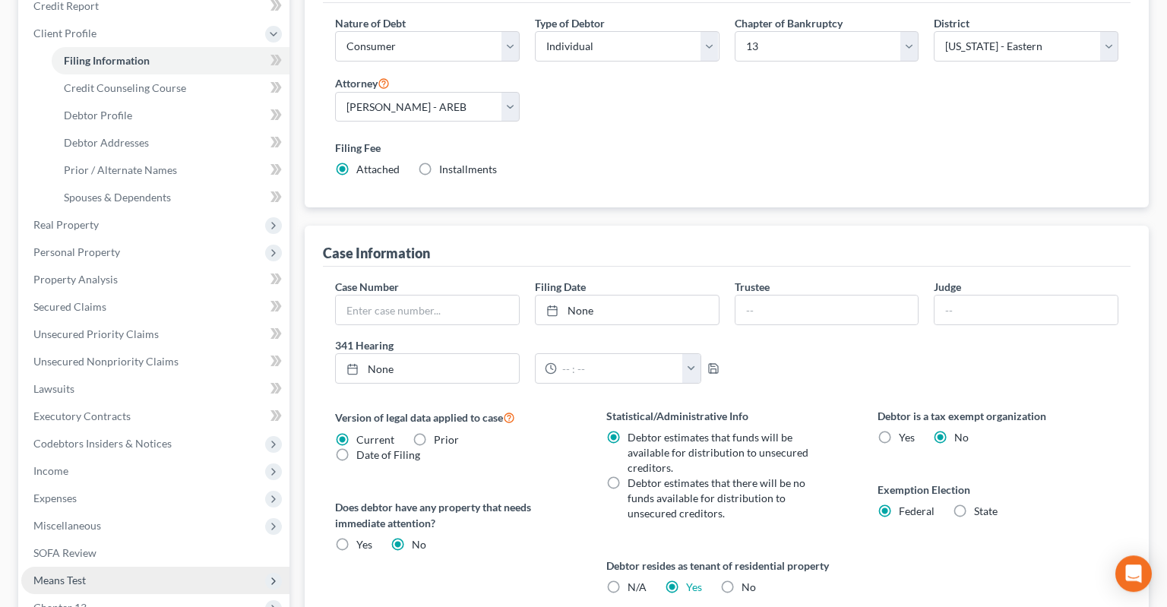
scroll to position [321, 0]
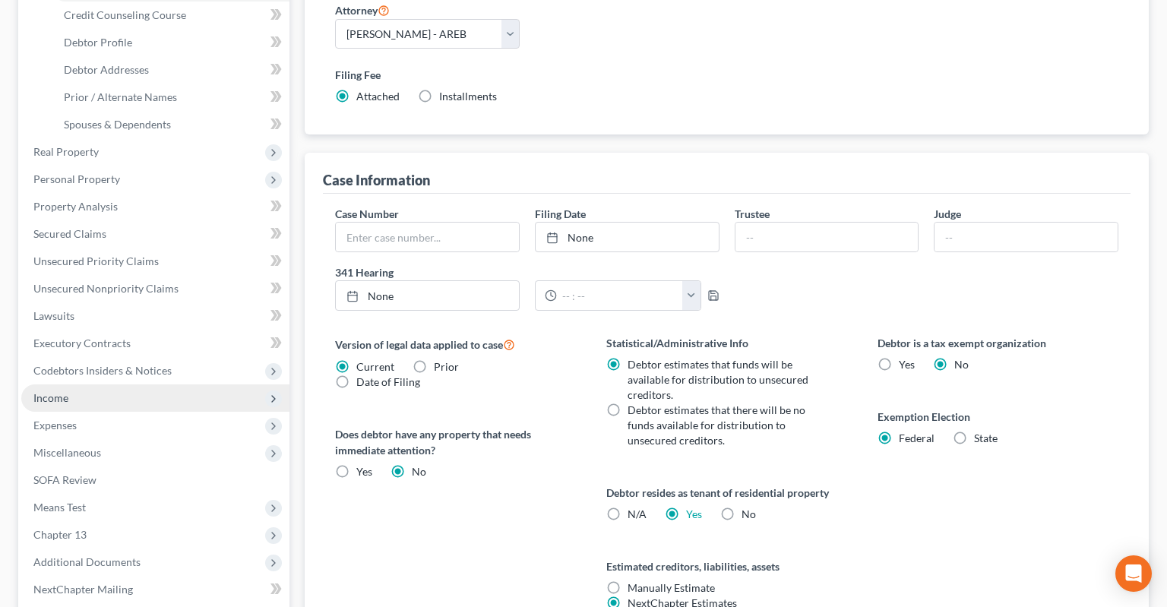
click at [157, 384] on span "Income" at bounding box center [155, 397] width 268 height 27
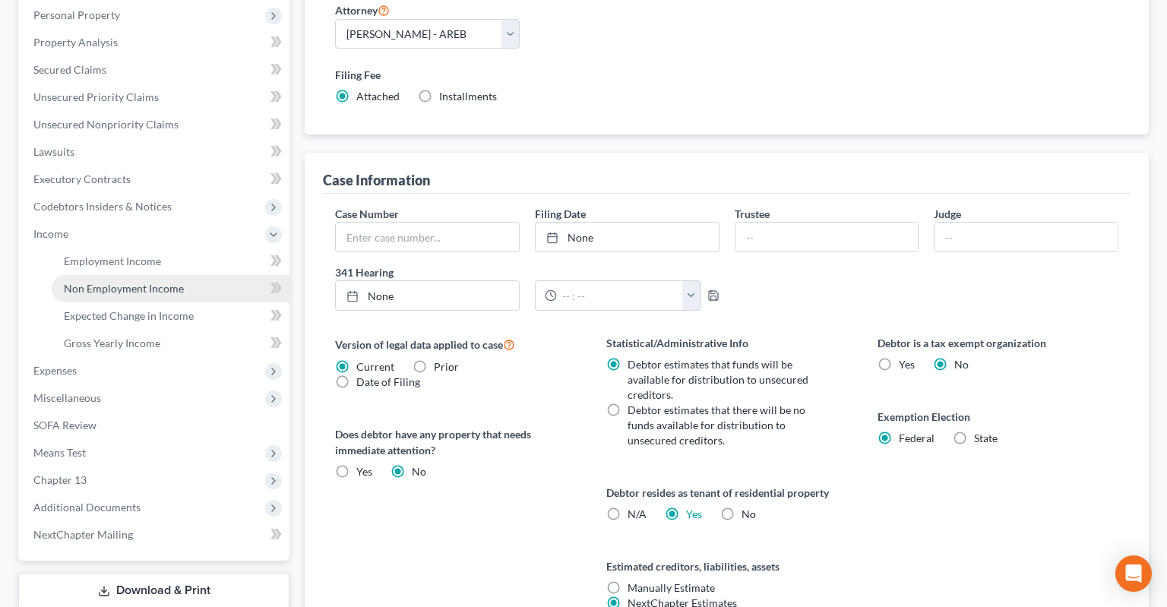
click at [165, 282] on span "Non Employment Income" at bounding box center [124, 288] width 120 height 13
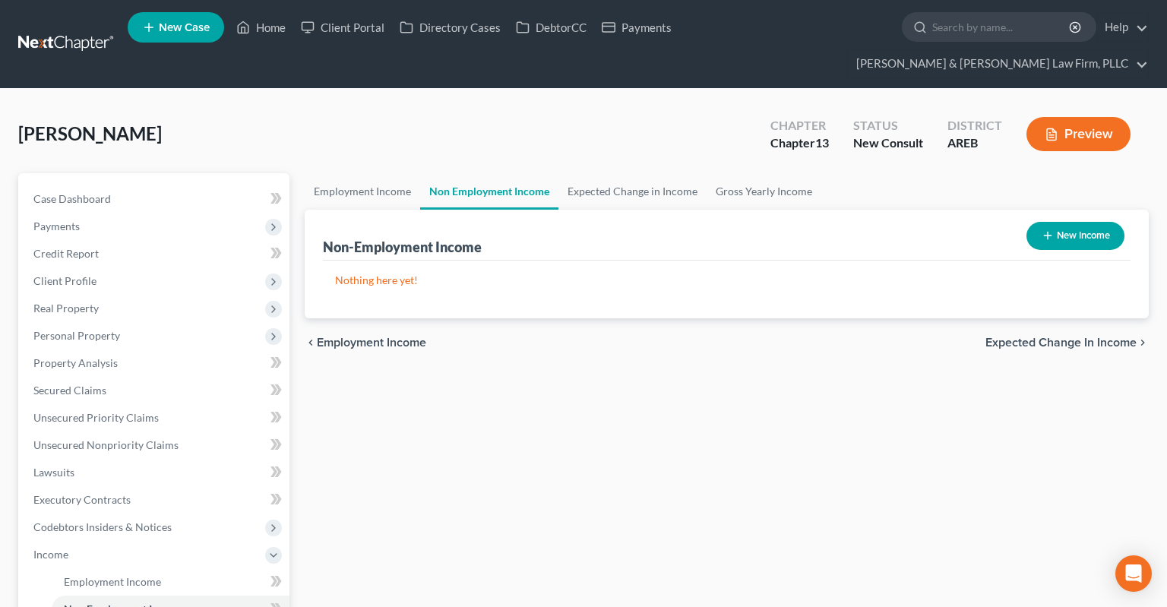
click at [1042, 222] on button "New Income" at bounding box center [1075, 236] width 98 height 28
select select "0"
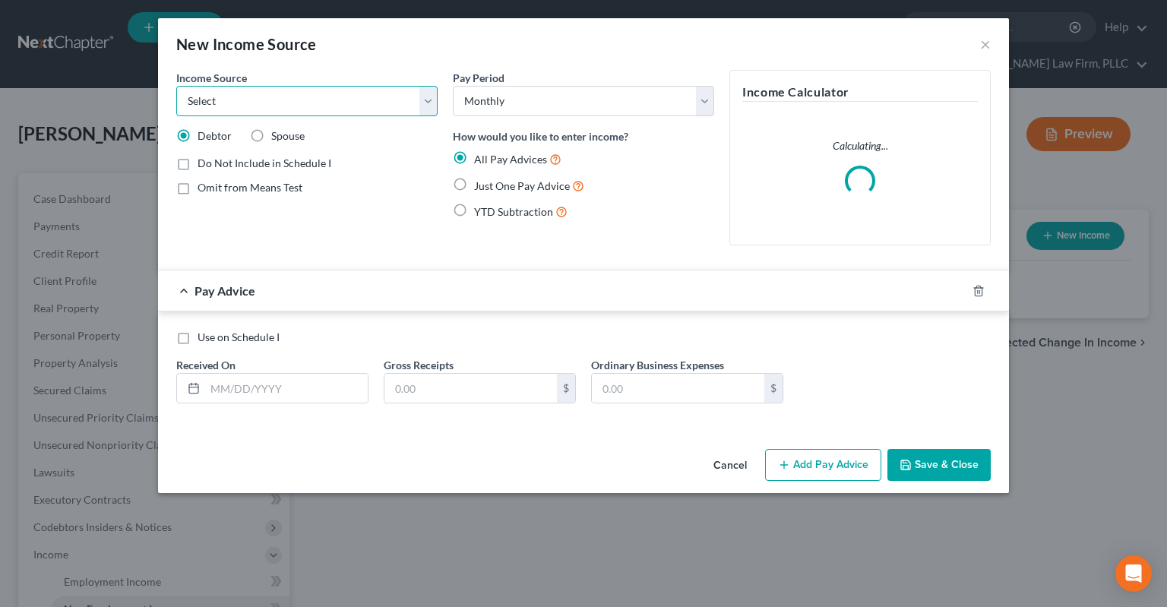
click at [176, 86] on select "Select Unemployment Disability (from employer) Pension Retirement Social Securi…" at bounding box center [306, 101] width 261 height 30
select select "13"
click option "Other Monthly Income" at bounding box center [0, 0] width 0 height 0
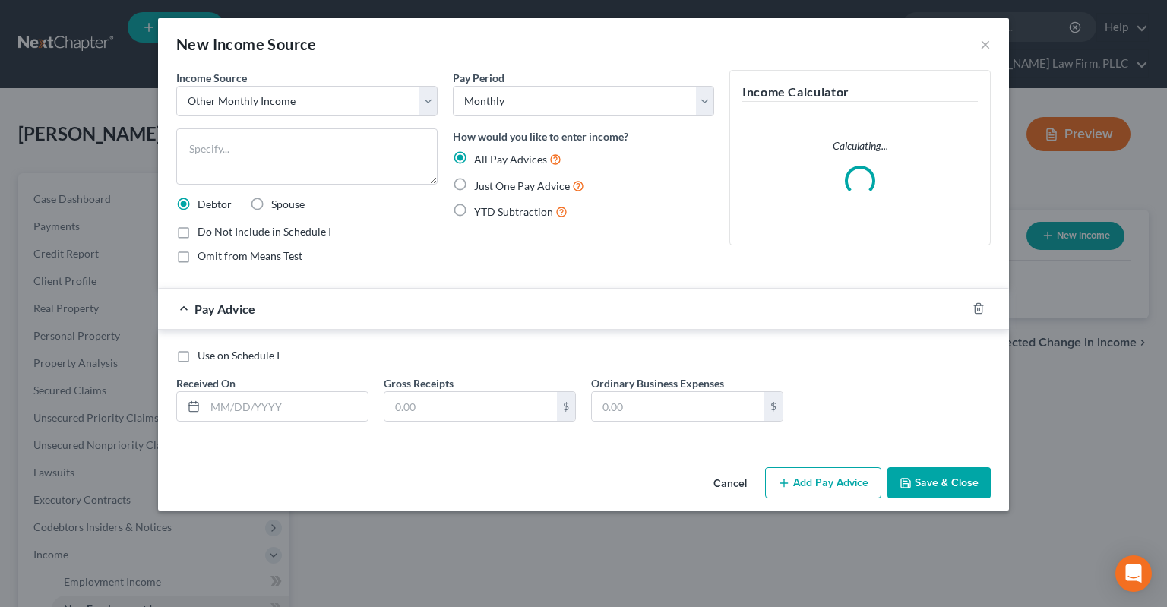
click at [473, 187] on div "Just One Pay Advice" at bounding box center [583, 185] width 261 height 17
click at [474, 188] on label "Just One Pay Advice" at bounding box center [529, 185] width 110 height 17
click at [480, 187] on input "Just One Pay Advice" at bounding box center [485, 182] width 10 height 10
radio input "true"
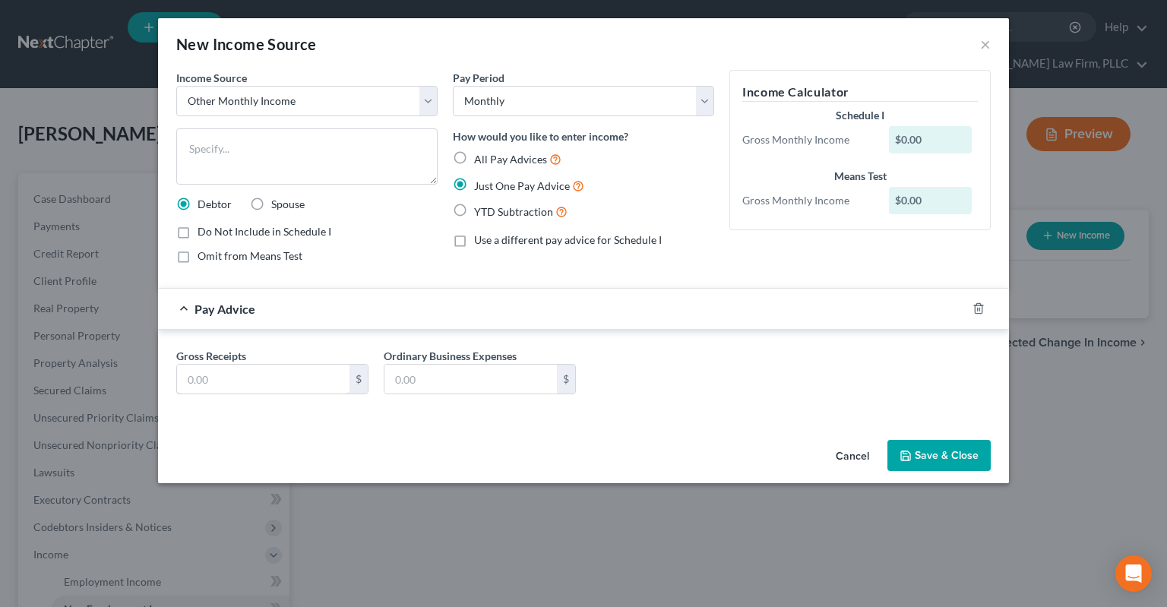
drag, startPoint x: 296, startPoint y: 372, endPoint x: 296, endPoint y: 341, distance: 31.1
click at [295, 374] on input "text" at bounding box center [263, 379] width 172 height 29
paste input "250"
type input "250"
click at [319, 169] on textarea at bounding box center [306, 156] width 261 height 56
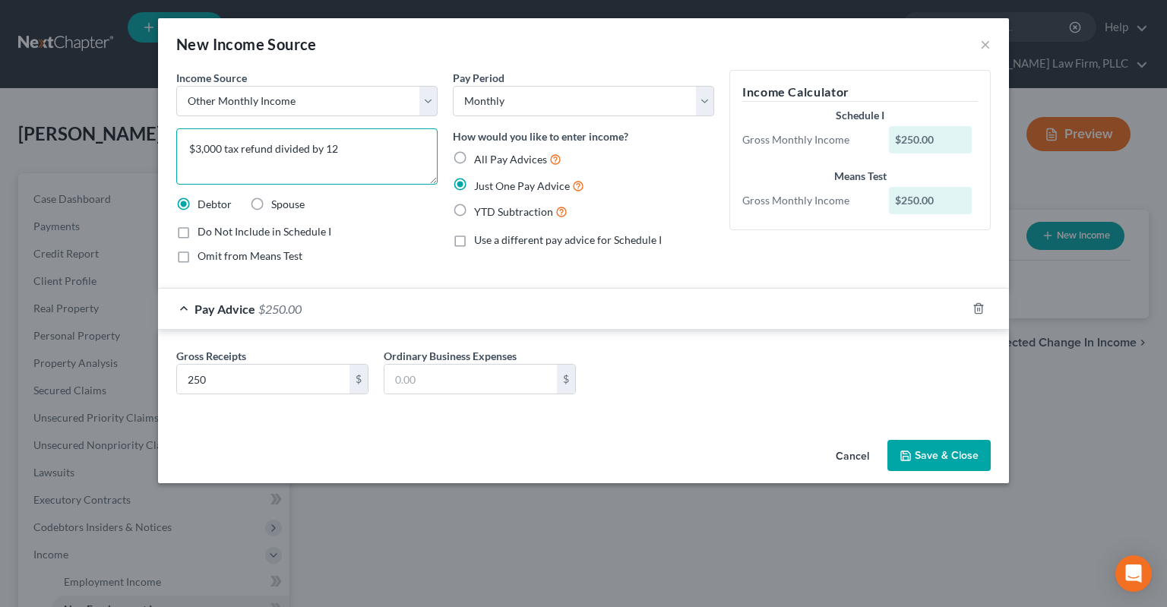
type textarea "$3,000 tax refund divided by 12"
click at [920, 450] on button "Save & Close" at bounding box center [938, 456] width 103 height 32
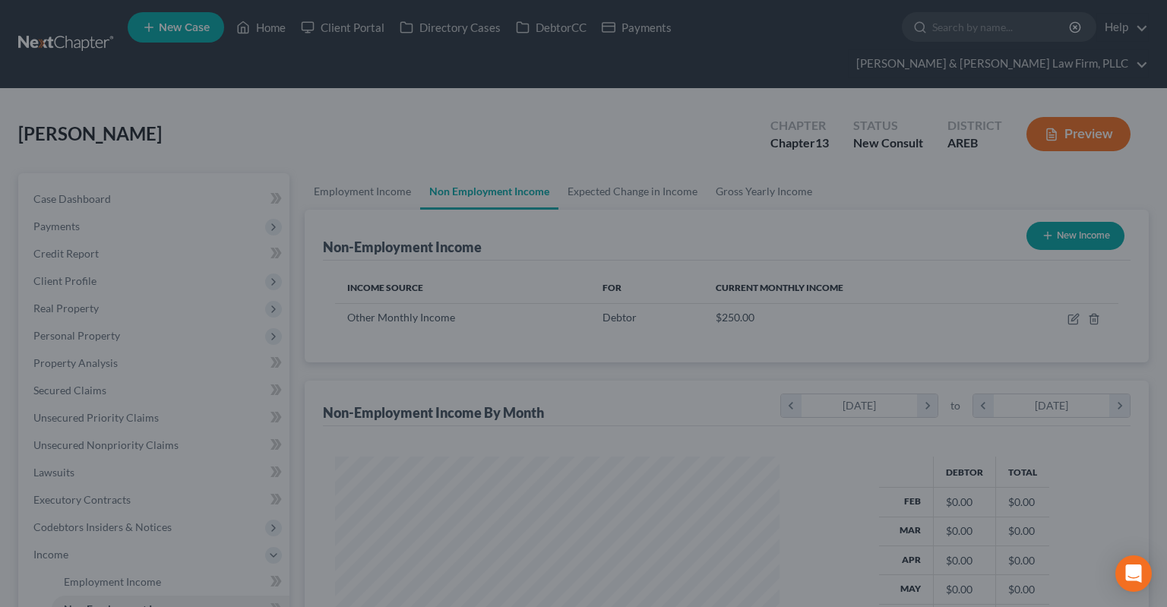
scroll to position [271, 474]
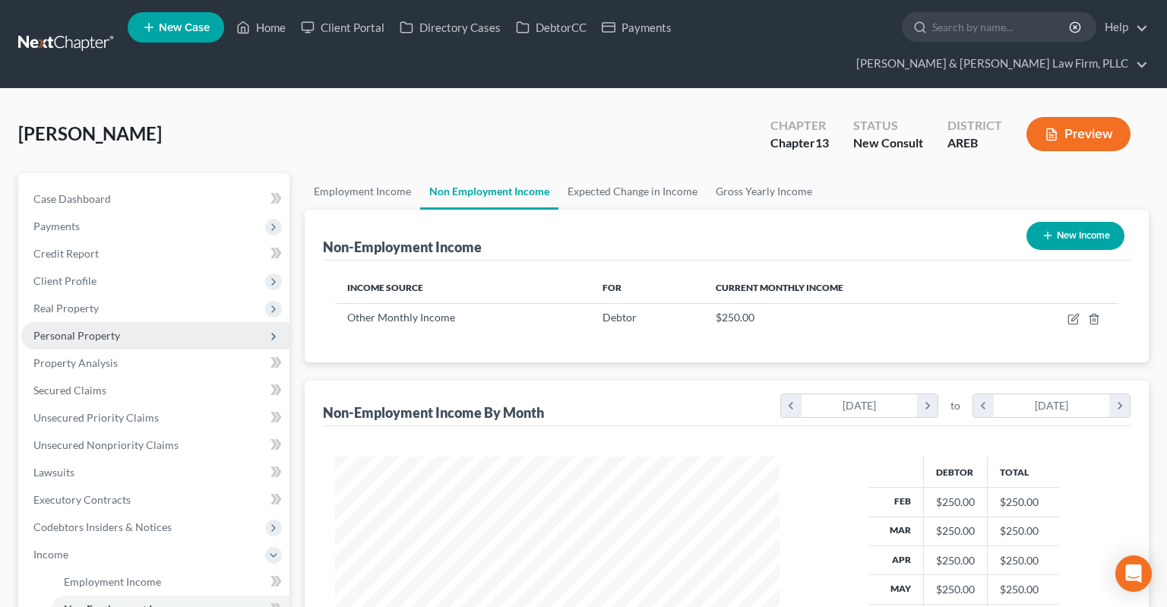
click at [91, 322] on span "Personal Property" at bounding box center [155, 335] width 268 height 27
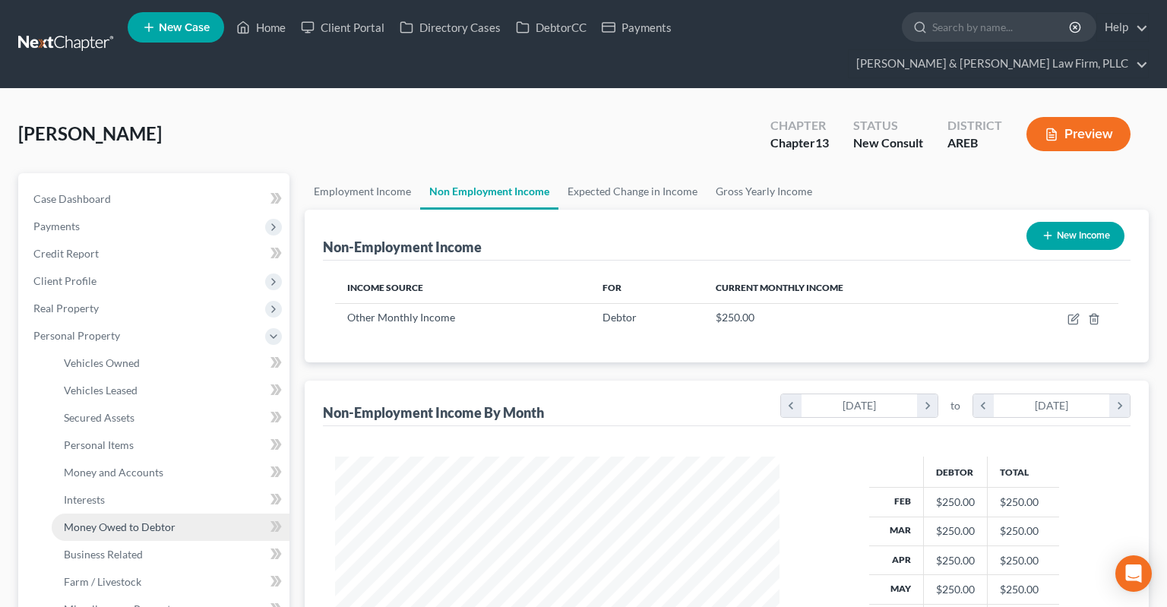
click at [148, 520] on span "Money Owed to Debtor" at bounding box center [120, 526] width 112 height 13
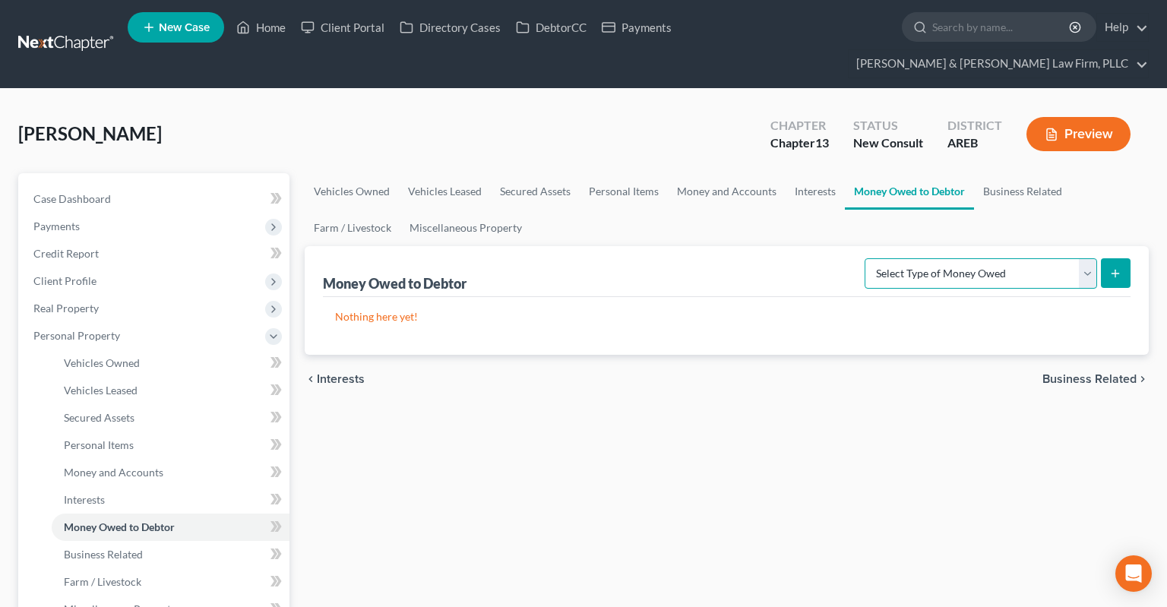
click at [865, 258] on select "Select Type of Money Owed Accounts Receivable Alimony Child Support Claims Agai…" at bounding box center [981, 273] width 232 height 30
click at [463, 210] on link "Miscellaneous Property" at bounding box center [465, 228] width 131 height 36
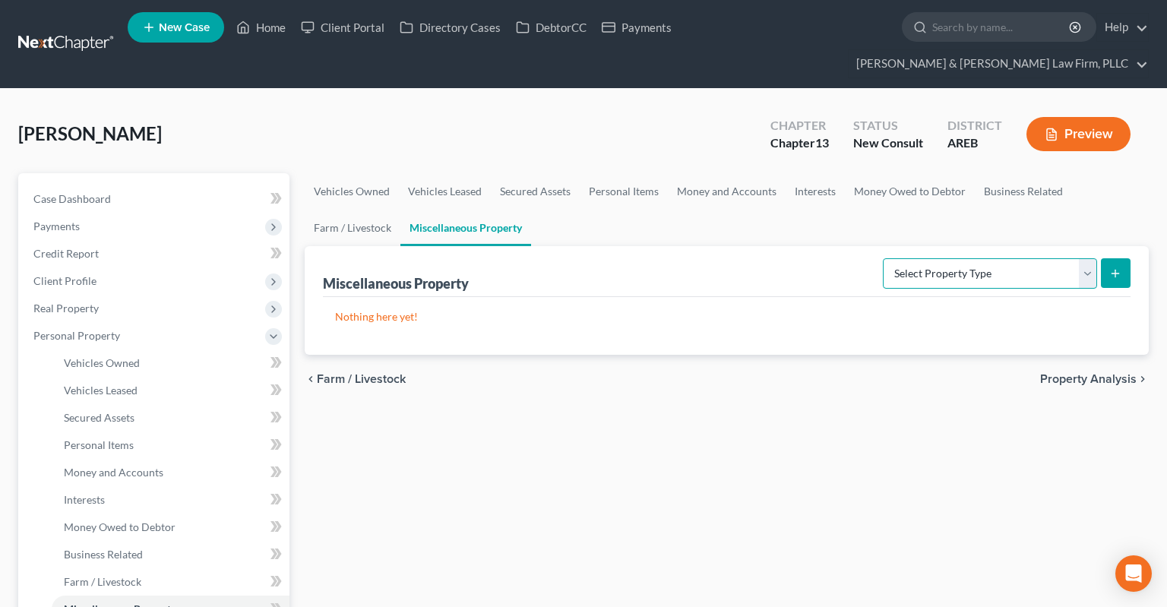
click at [883, 258] on select "Select Property Type Assigned for Creditor Benefit [DATE] Holding for Another N…" at bounding box center [990, 273] width 214 height 30
drag, startPoint x: 883, startPoint y: 240, endPoint x: 597, endPoint y: 474, distance: 369.3
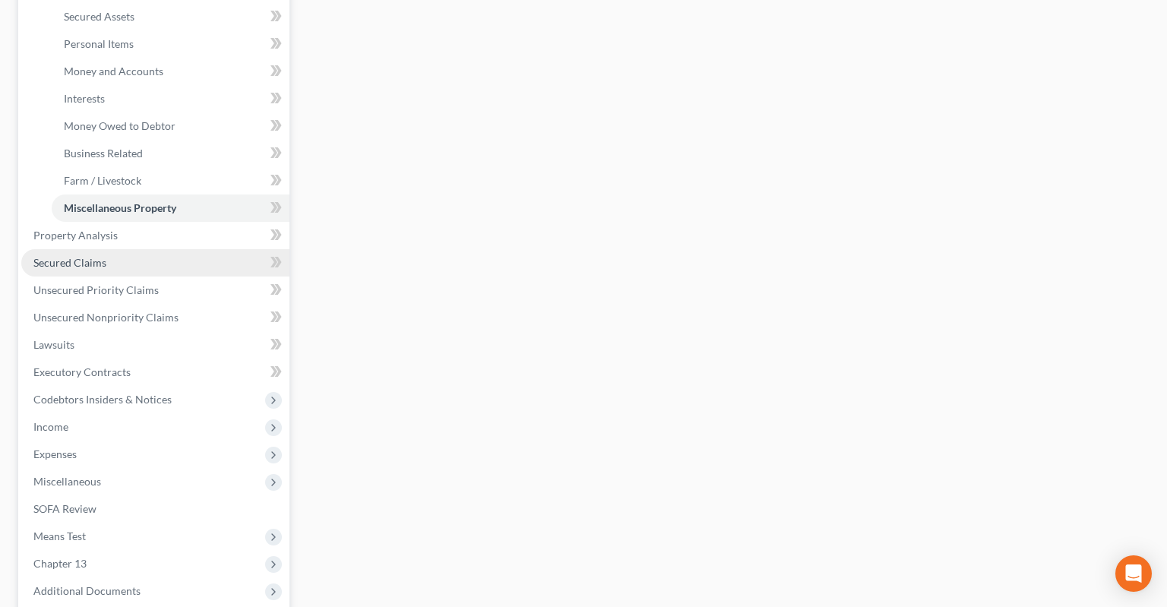
click at [193, 249] on link "Secured Claims" at bounding box center [155, 262] width 268 height 27
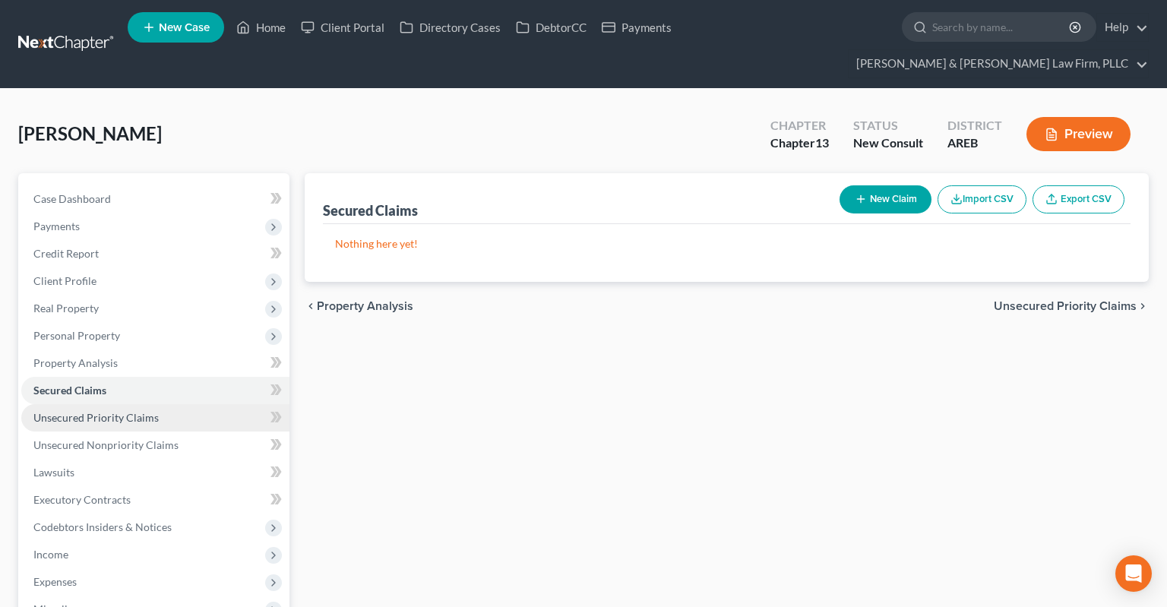
click at [128, 411] on span "Unsecured Priority Claims" at bounding box center [95, 417] width 125 height 13
click at [473, 448] on div "Unsecured Priority Claims New Claim Import CSV Export CSV Nothing here yet! Pre…" at bounding box center [726, 516] width 859 height 686
click at [859, 193] on icon "button" at bounding box center [861, 199] width 12 height 12
select select "0"
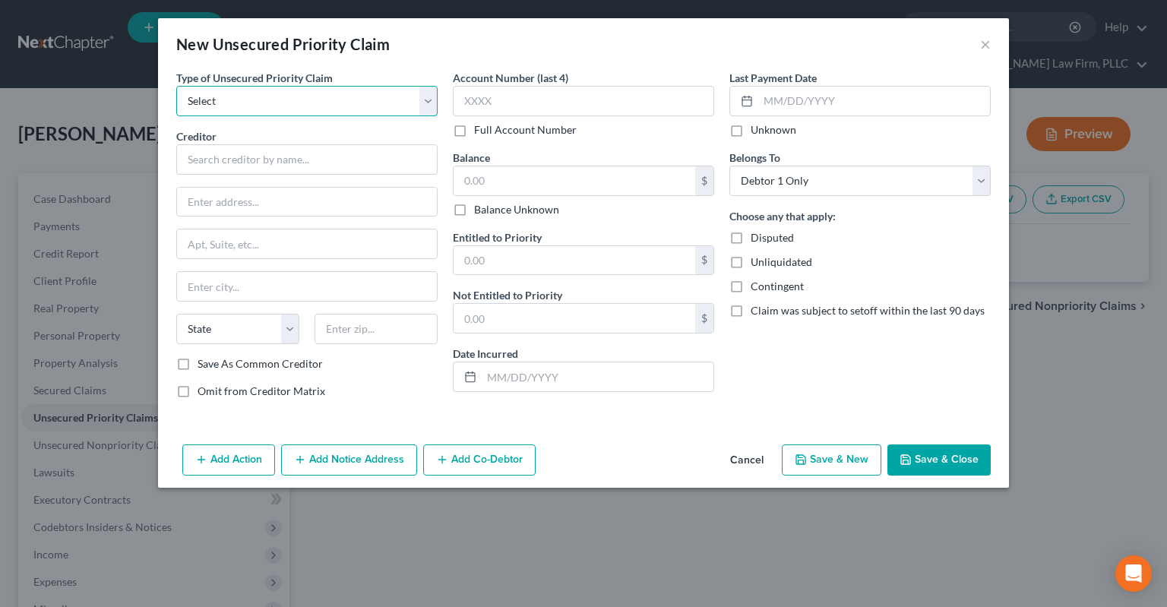
click at [176, 86] on select "Select Taxes & Other Government Units Domestic Support Obligations Extensions o…" at bounding box center [306, 101] width 261 height 30
select select "0"
click option "Taxes & Other Government Units" at bounding box center [0, 0] width 0 height 0
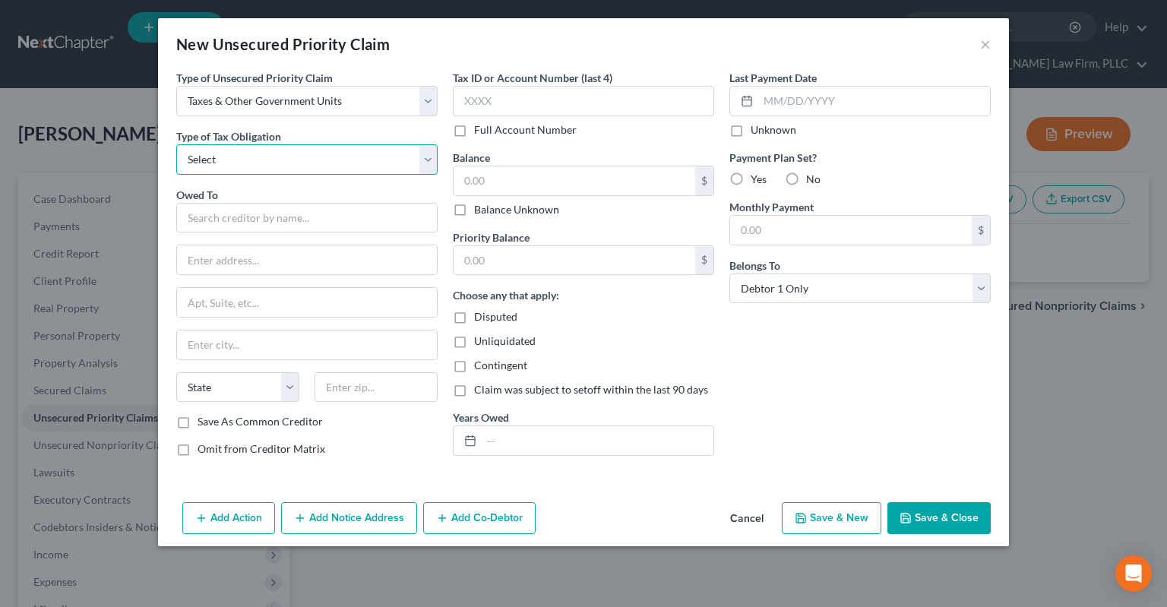
click at [176, 144] on select "Select Federal City State Franchise Tax Board Other" at bounding box center [306, 159] width 261 height 30
select select "2"
click option "State" at bounding box center [0, 0] width 0 height 0
click at [336, 217] on input "text" at bounding box center [306, 218] width 261 height 30
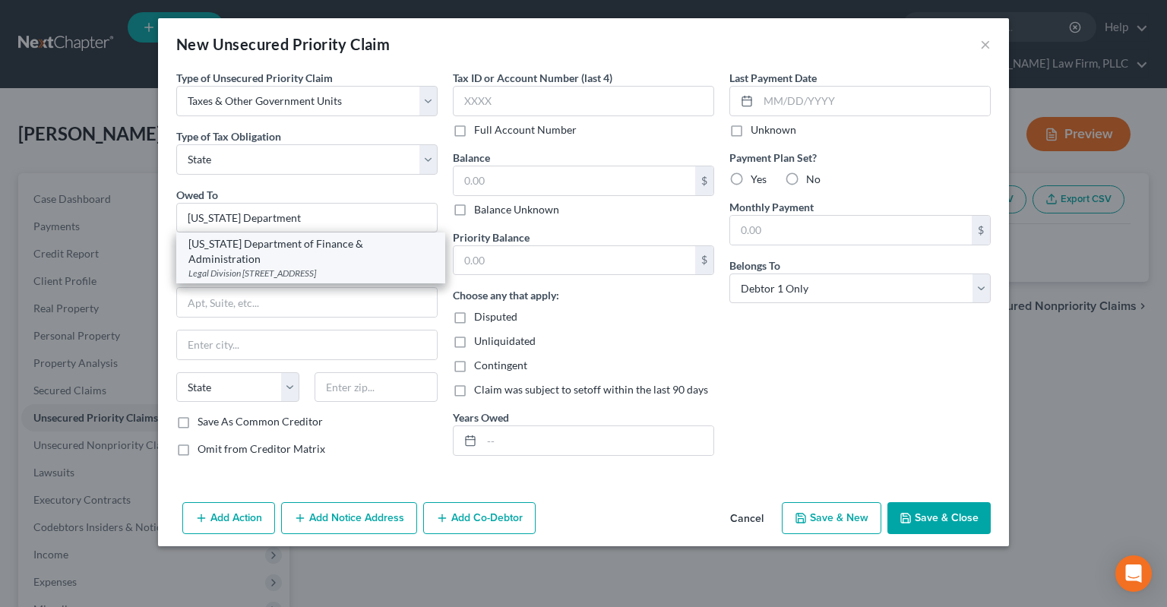
click at [312, 244] on div "[US_STATE] Department of Finance & Administration" at bounding box center [310, 251] width 245 height 30
type input "[US_STATE] Department of Finance & Administration"
type input "Legal Division"
type input "PO Box 1272"
type input "Little Rock"
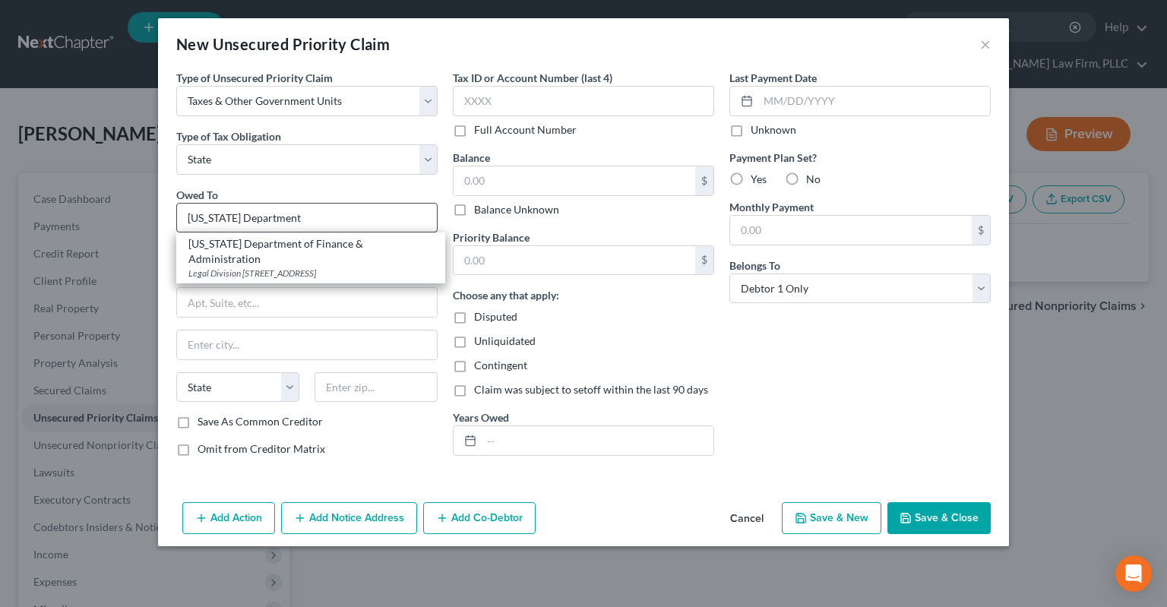
select select "2"
type input "72203"
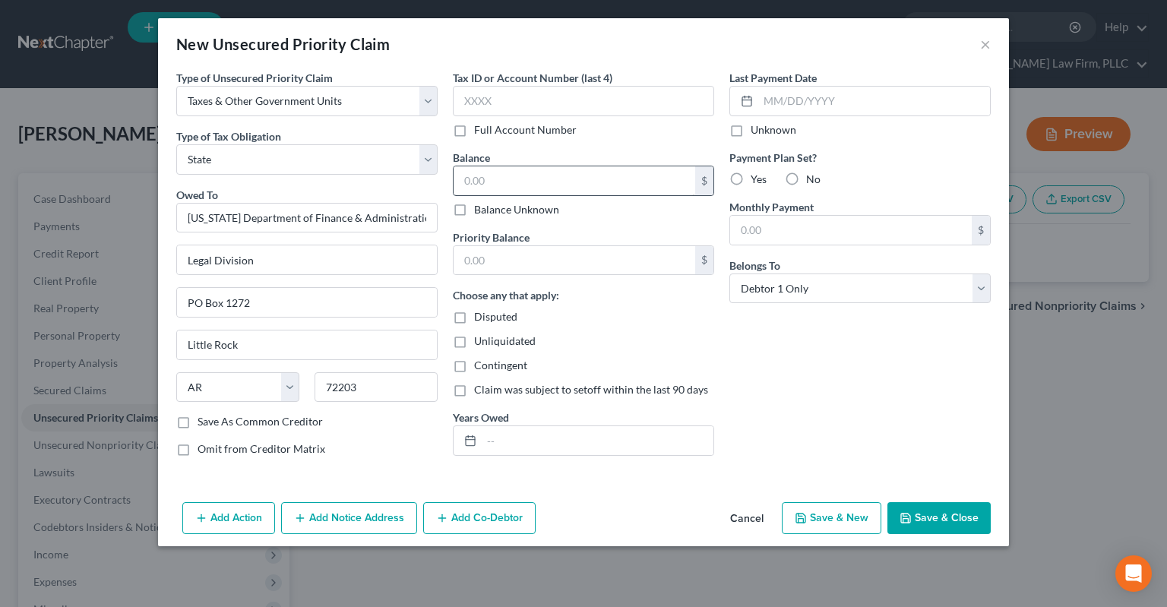
click at [483, 196] on div "$ Balance Unknown" at bounding box center [583, 192] width 261 height 52
click at [494, 186] on input "text" at bounding box center [575, 180] width 242 height 29
type input "400"
click at [516, 254] on input "text" at bounding box center [575, 260] width 242 height 29
type input "400"
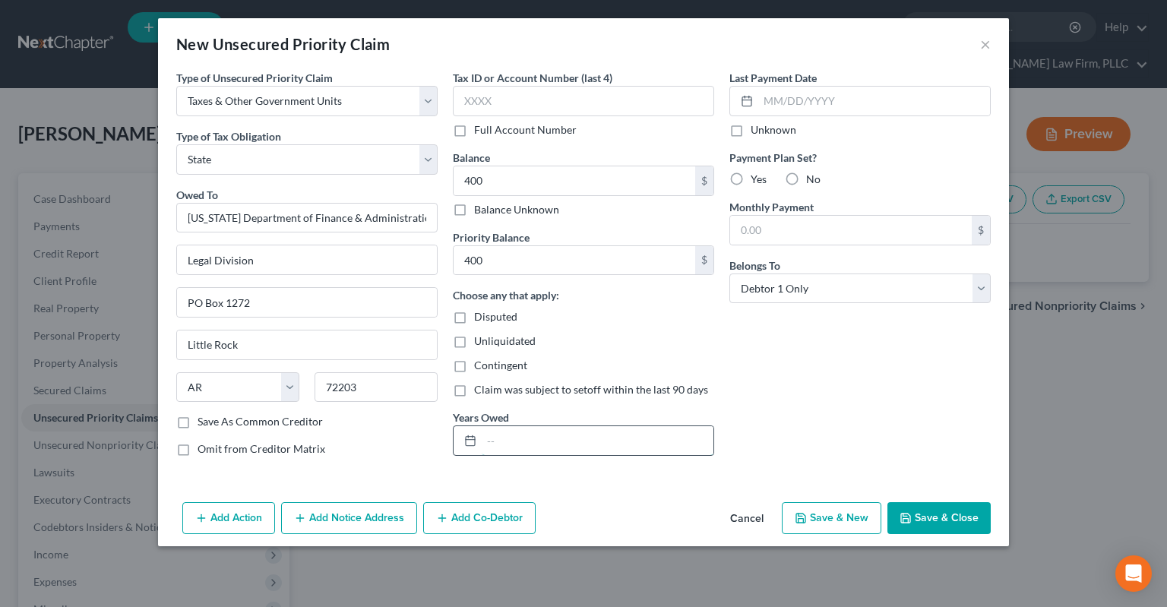
click at [563, 442] on input "text" at bounding box center [598, 440] width 232 height 29
type input "2024"
click at [919, 515] on button "Save & Close" at bounding box center [938, 518] width 103 height 32
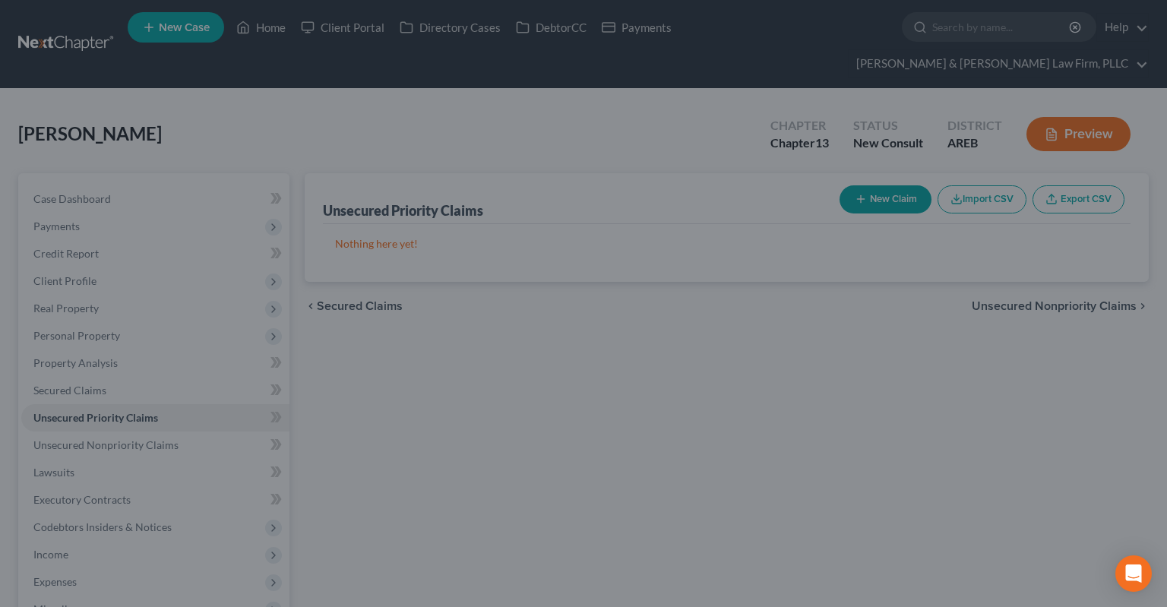
type input "400.00"
type input "0.00"
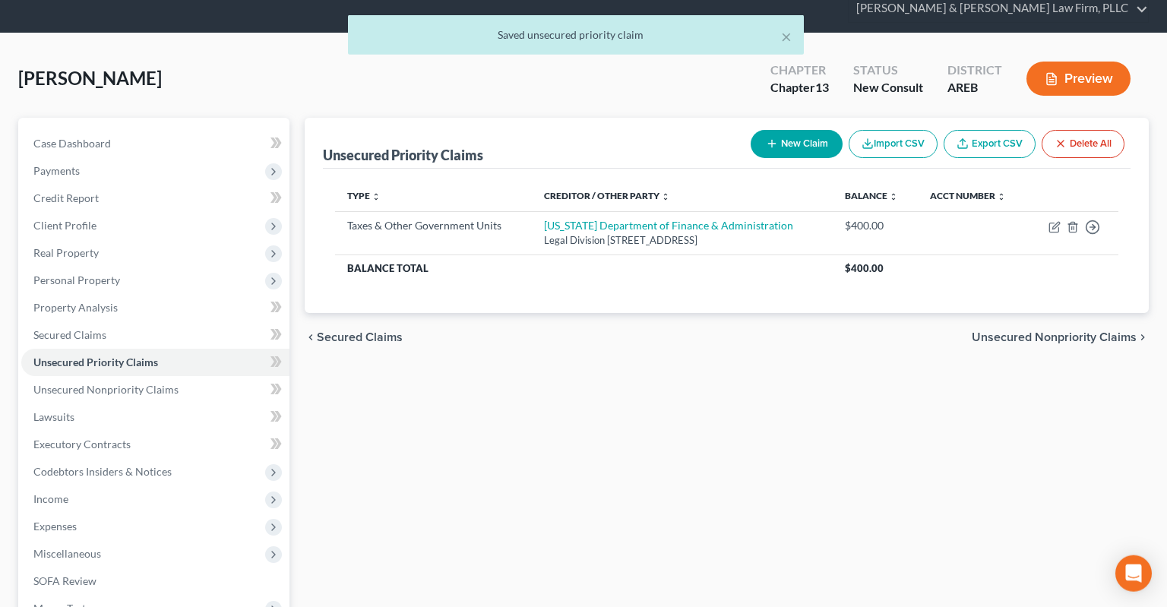
scroll to position [80, 0]
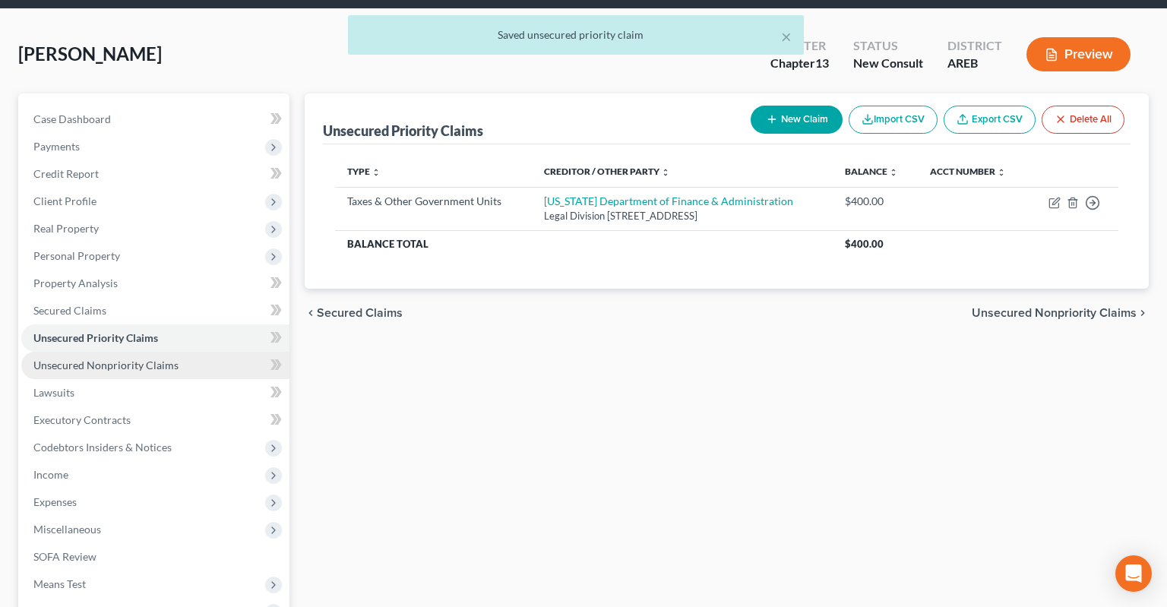
click at [163, 352] on link "Unsecured Nonpriority Claims" at bounding box center [155, 365] width 268 height 27
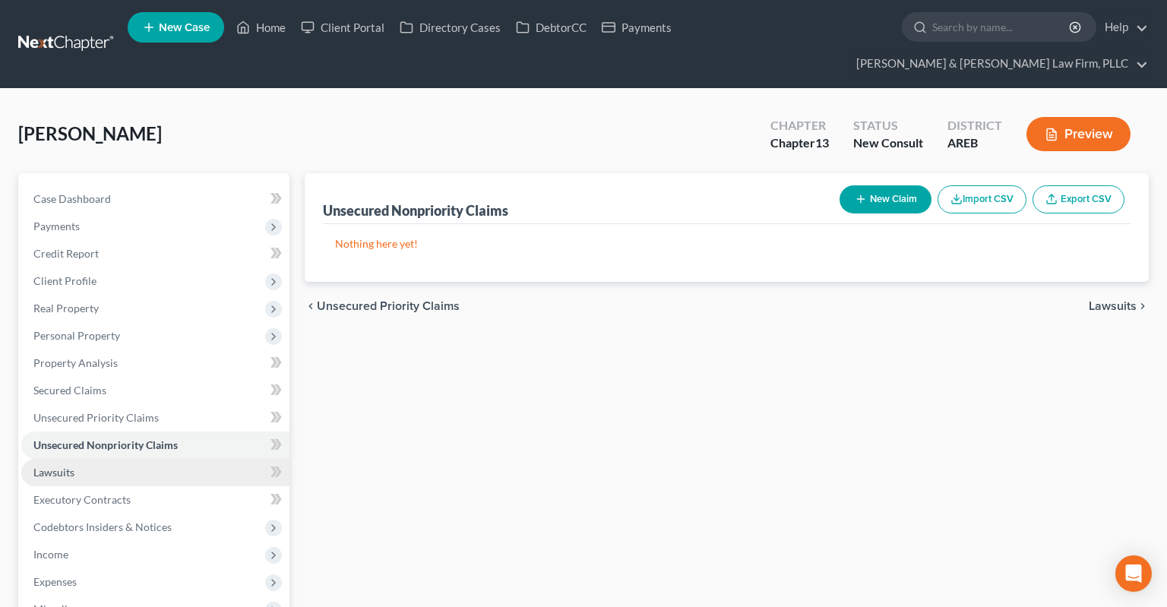
click at [149, 459] on link "Lawsuits" at bounding box center [155, 472] width 268 height 27
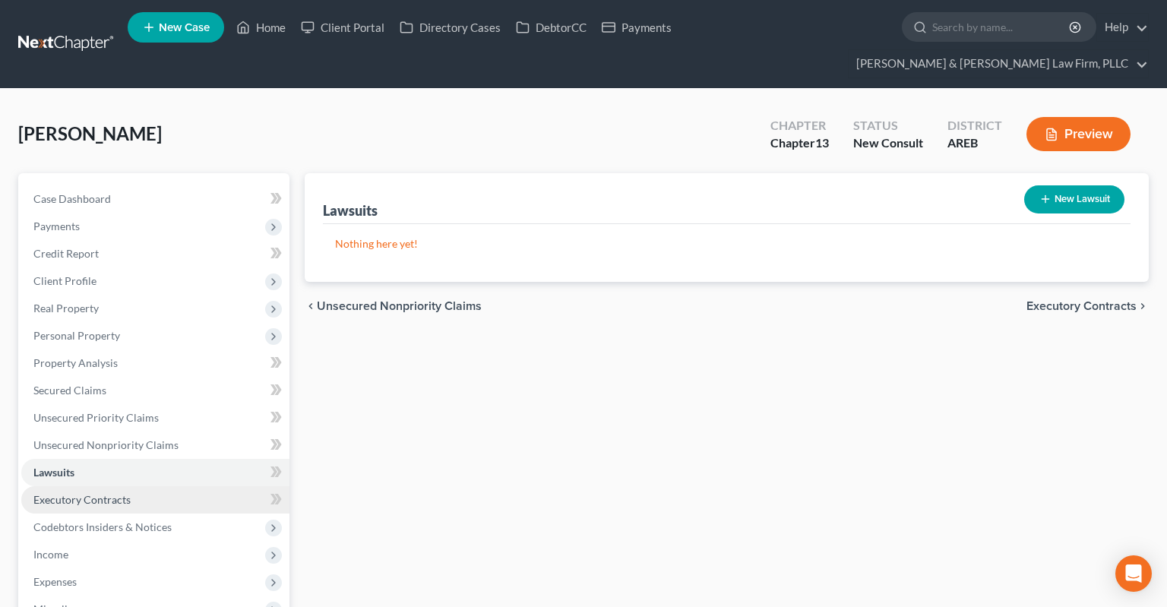
click at [153, 486] on link "Executory Contracts" at bounding box center [155, 499] width 268 height 27
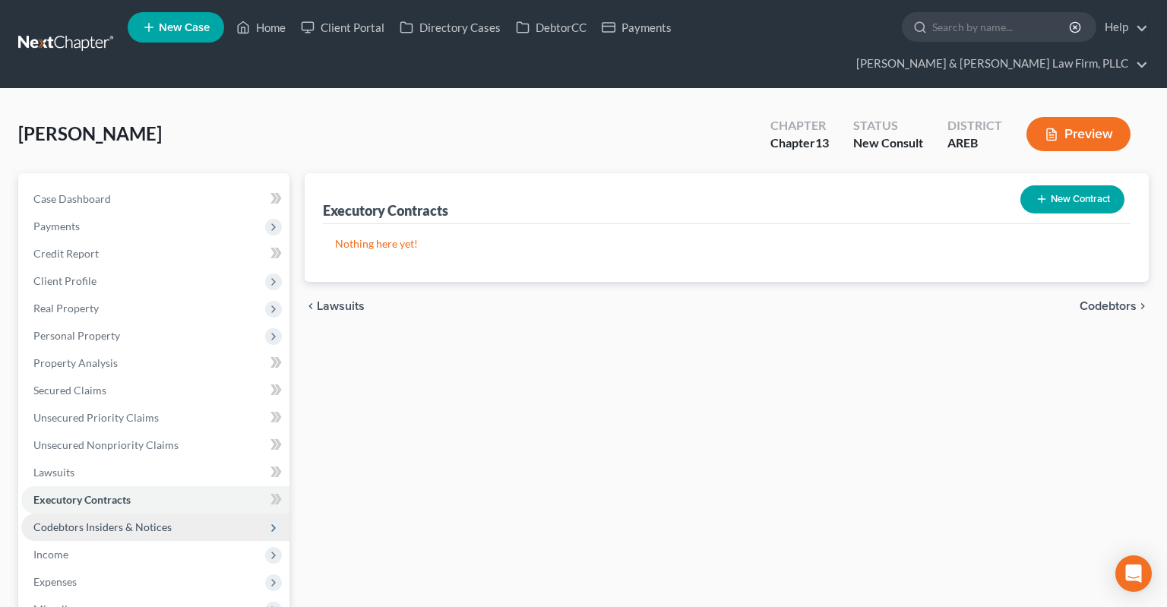
click at [130, 520] on span "Codebtors Insiders & Notices" at bounding box center [102, 526] width 138 height 13
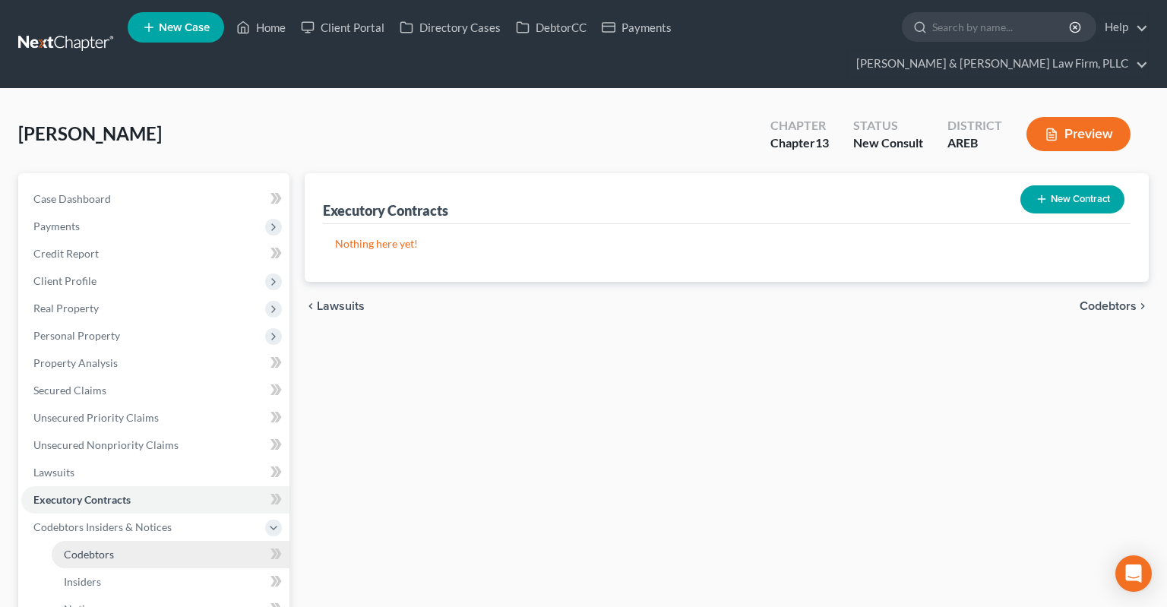
click at [112, 541] on link "Codebtors" at bounding box center [171, 554] width 238 height 27
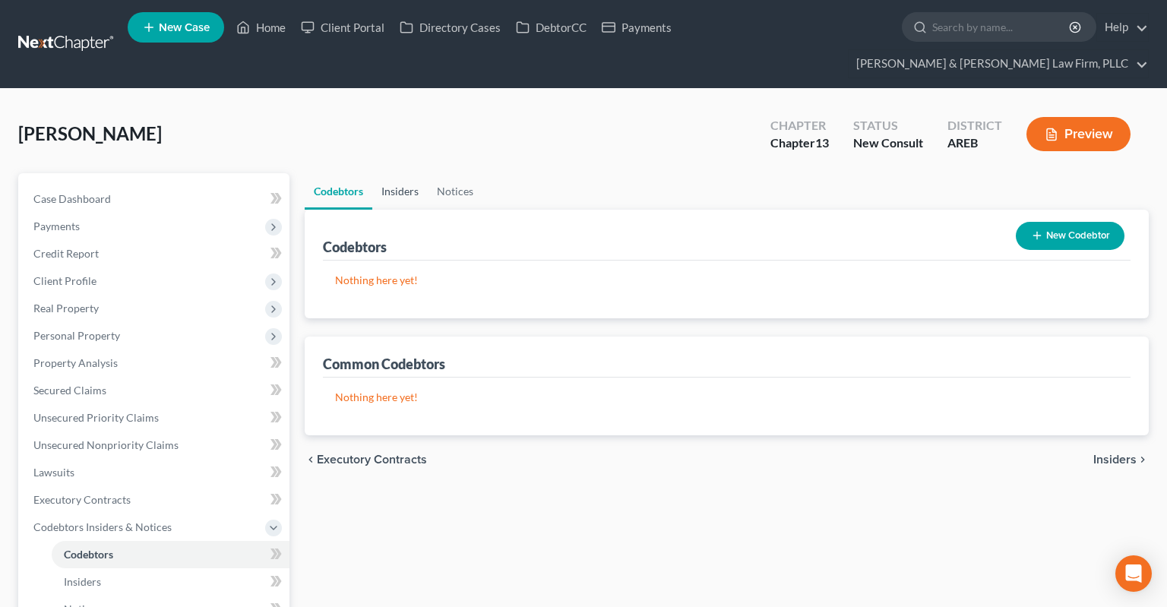
click at [397, 173] on link "Insiders" at bounding box center [399, 191] width 55 height 36
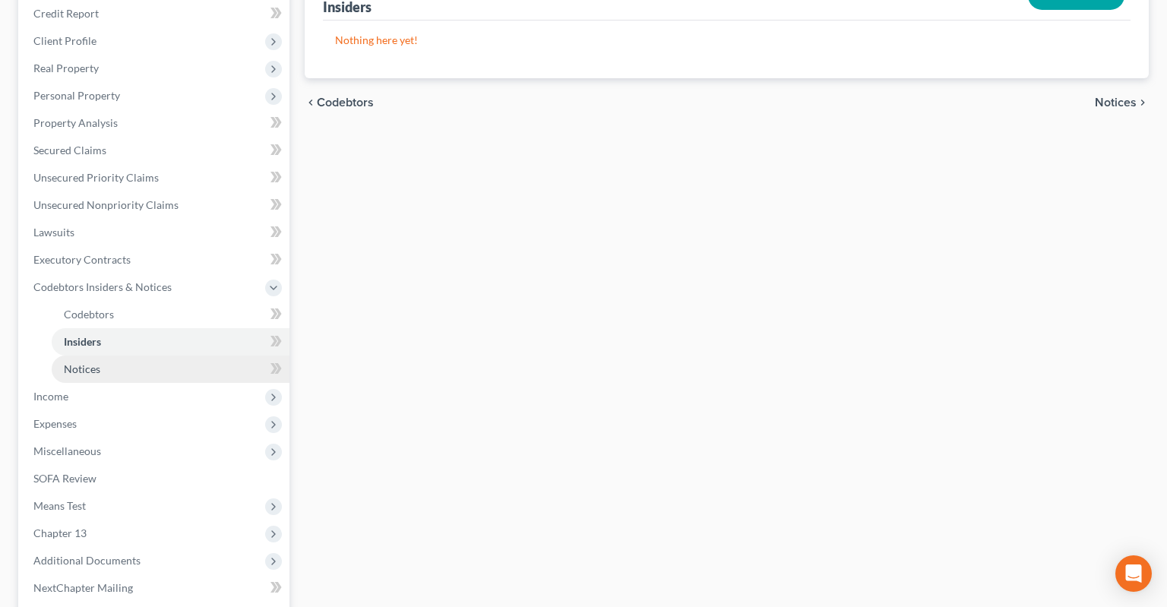
click at [125, 356] on link "Notices" at bounding box center [171, 369] width 238 height 27
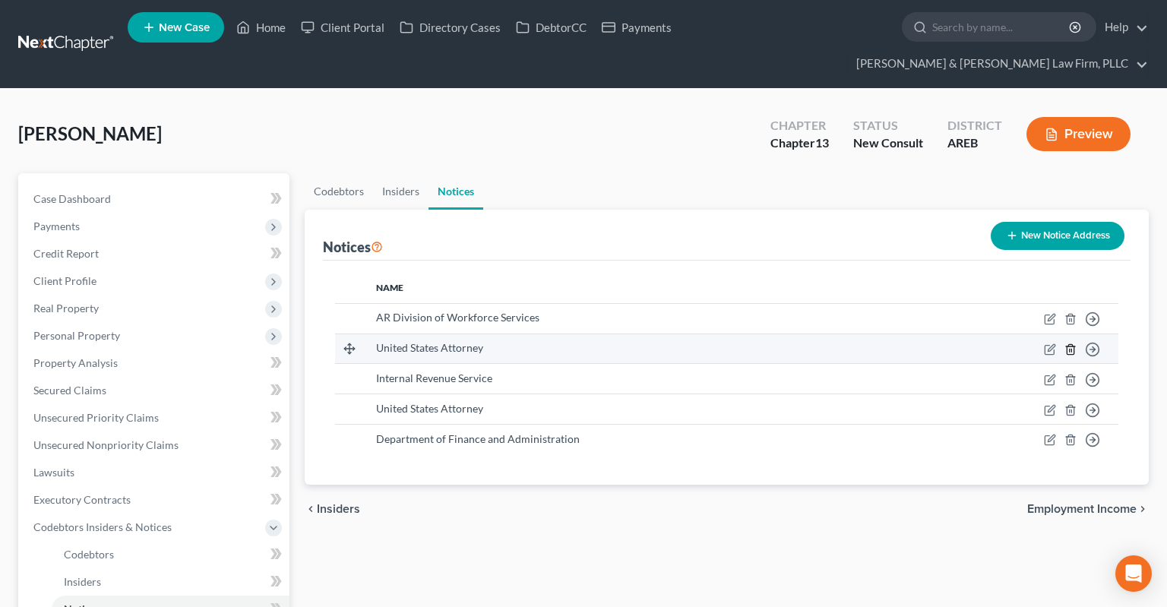
click at [1071, 346] on polyline "button" at bounding box center [1070, 346] width 9 height 0
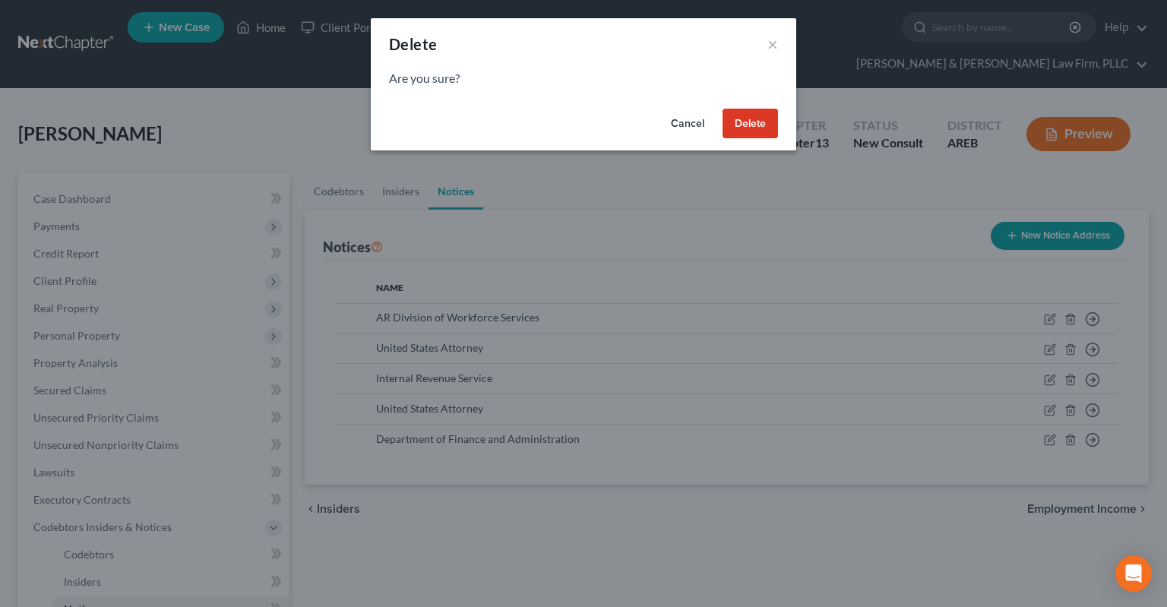
click at [682, 124] on button "Cancel" at bounding box center [688, 124] width 58 height 30
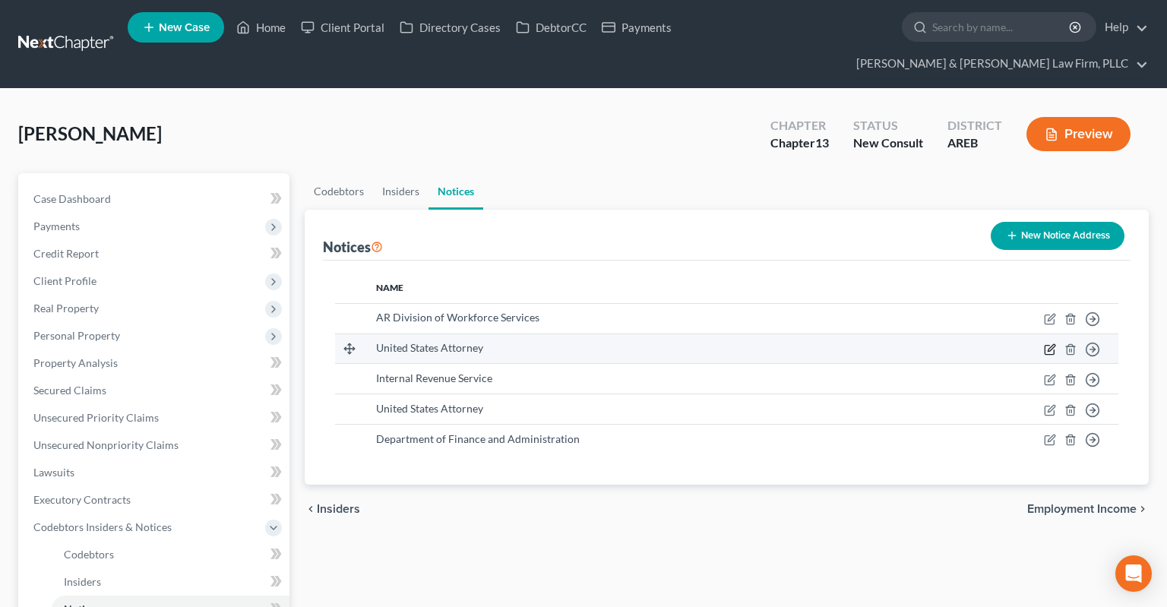
click at [1048, 343] on icon "button" at bounding box center [1050, 349] width 12 height 12
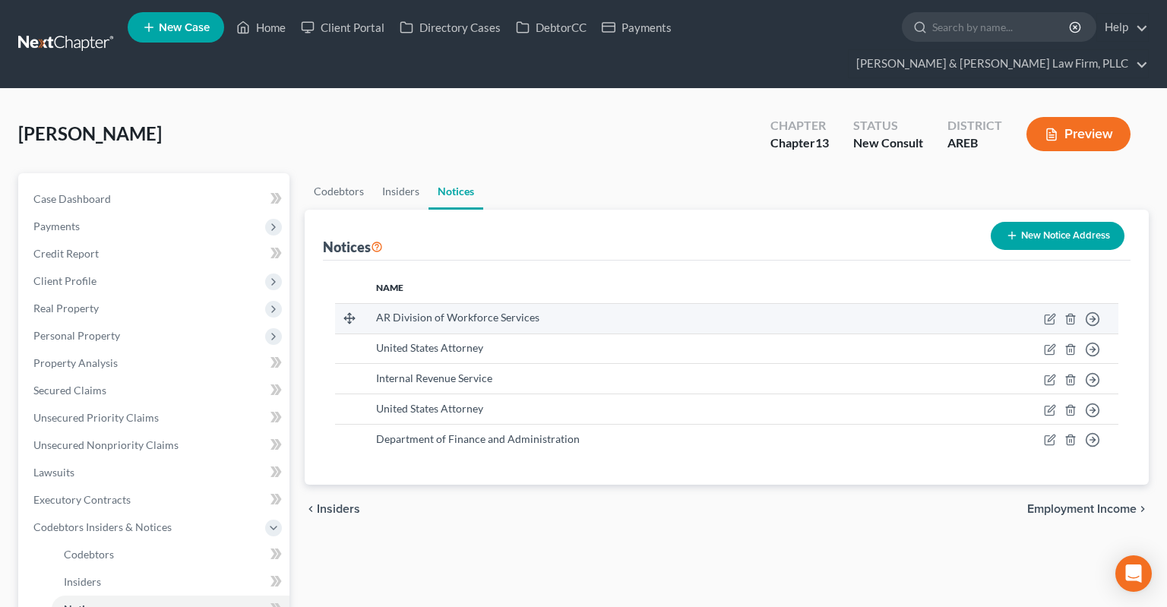
select select "2"
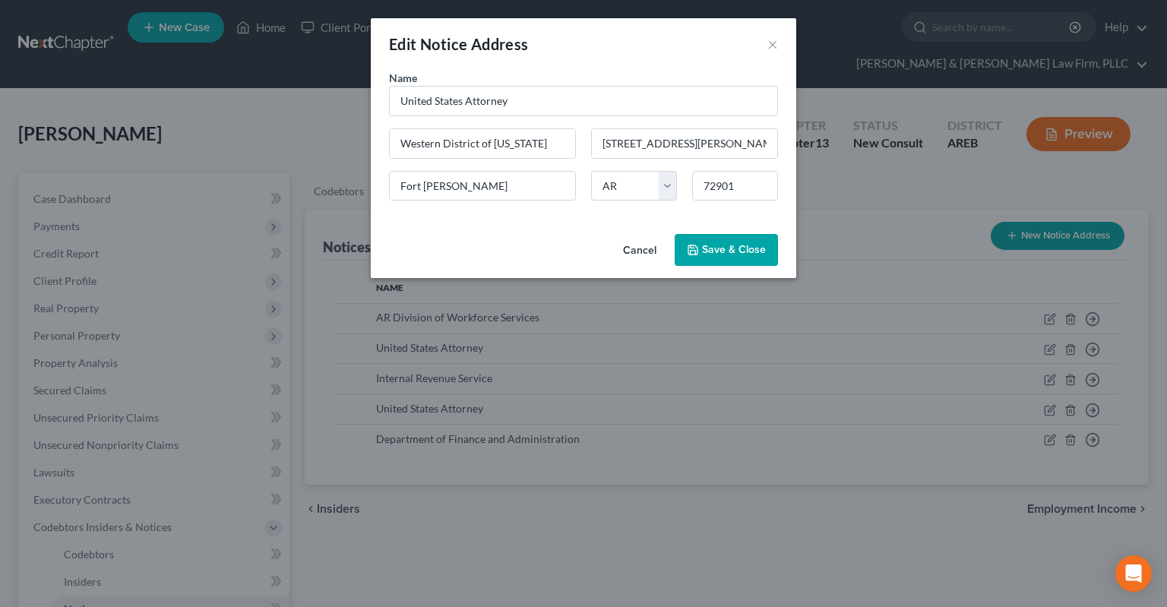
click at [658, 250] on button "Cancel" at bounding box center [640, 251] width 58 height 30
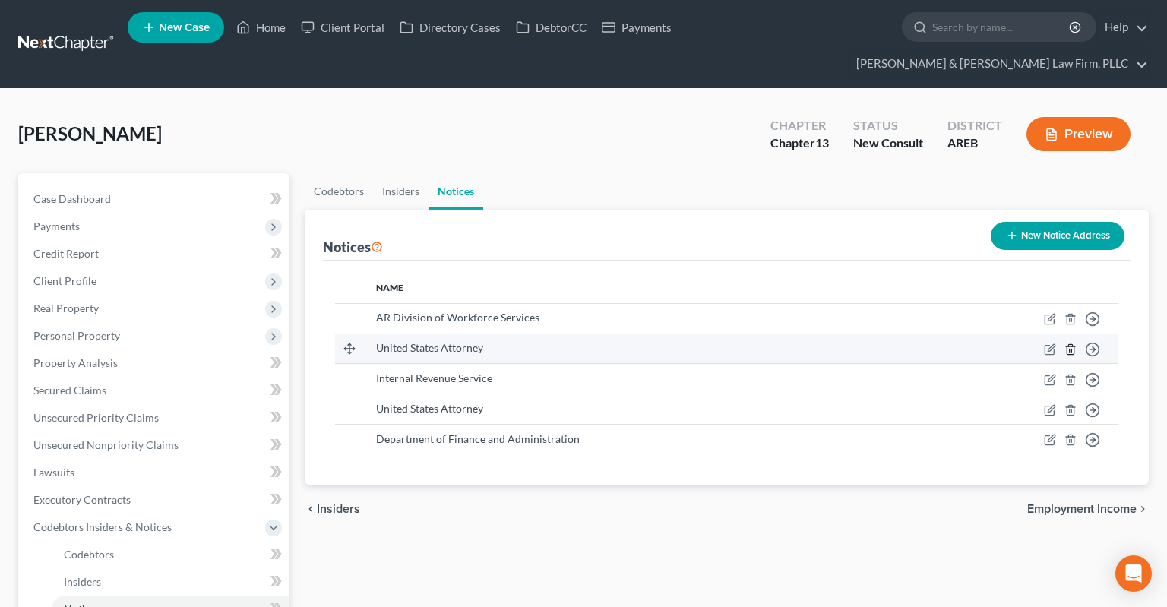
click at [1071, 343] on icon "button" at bounding box center [1070, 349] width 12 height 12
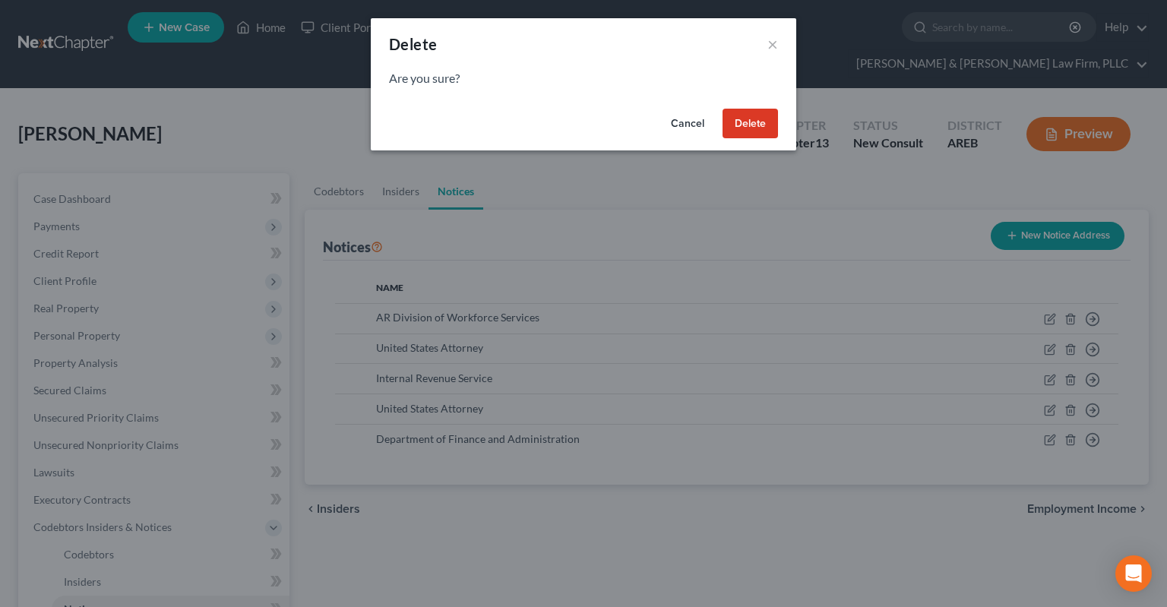
click at [742, 128] on button "Delete" at bounding box center [750, 124] width 55 height 30
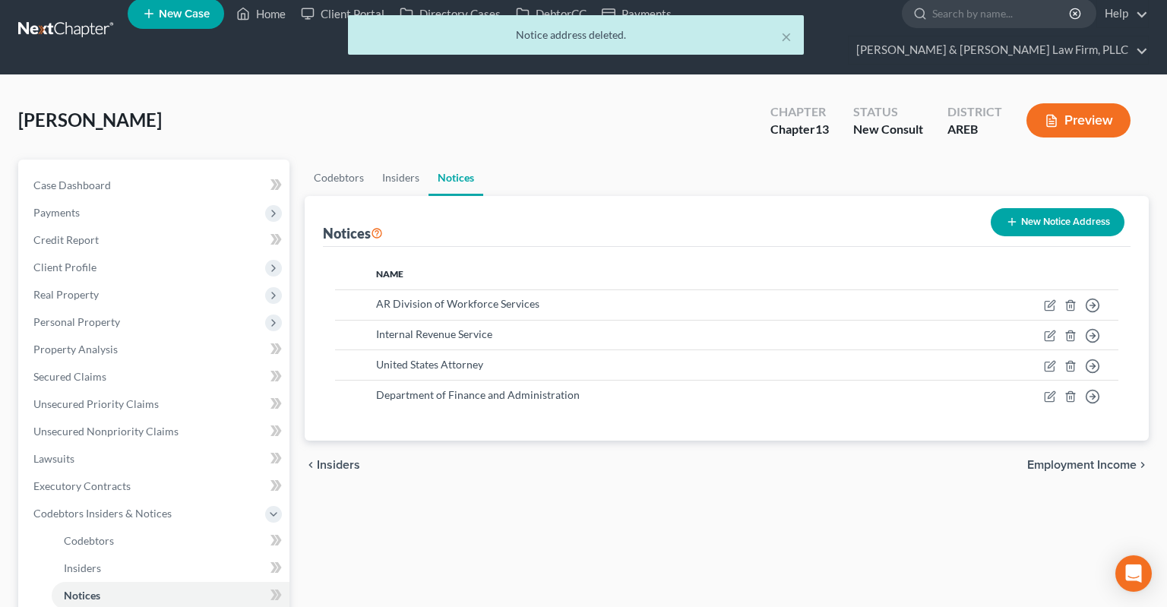
scroll to position [321, 0]
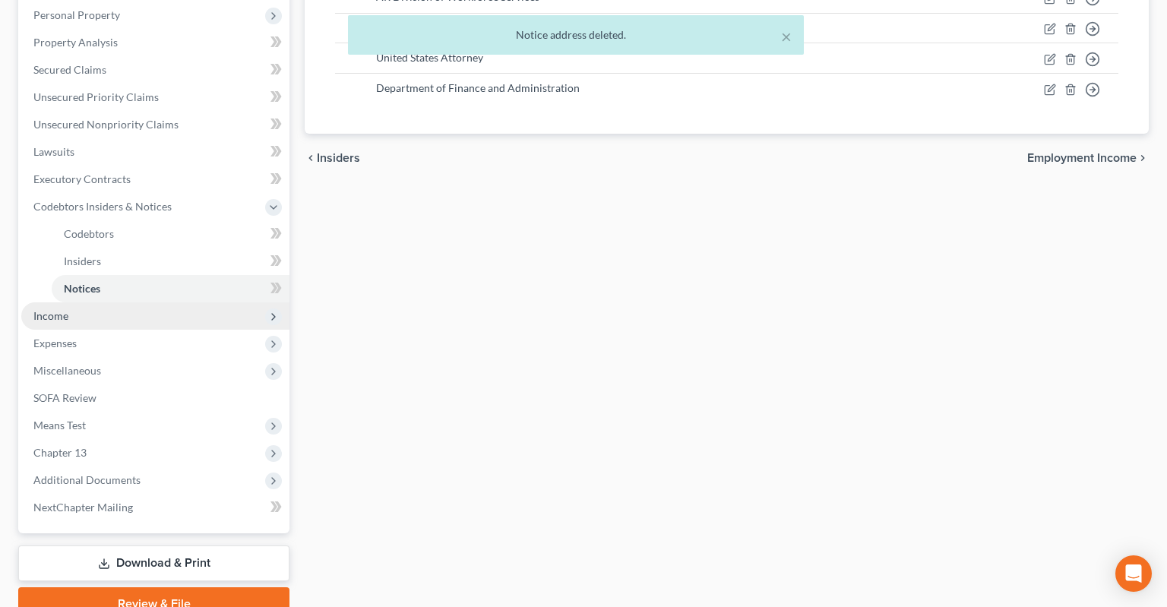
click at [135, 302] on span "Income" at bounding box center [155, 315] width 268 height 27
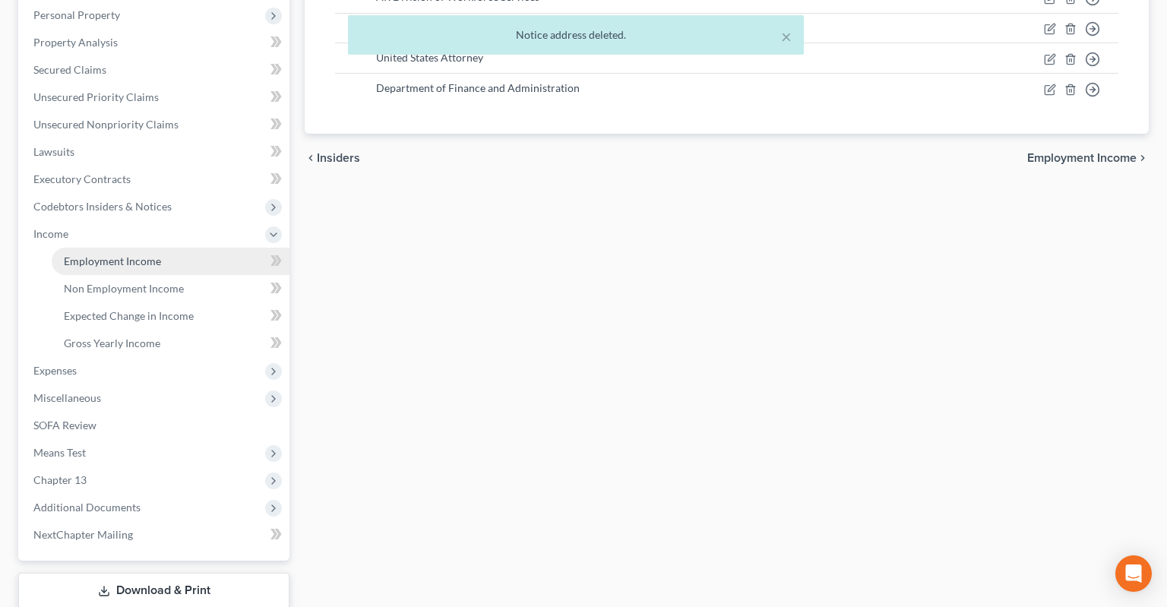
click at [194, 248] on link "Employment Income" at bounding box center [171, 261] width 238 height 27
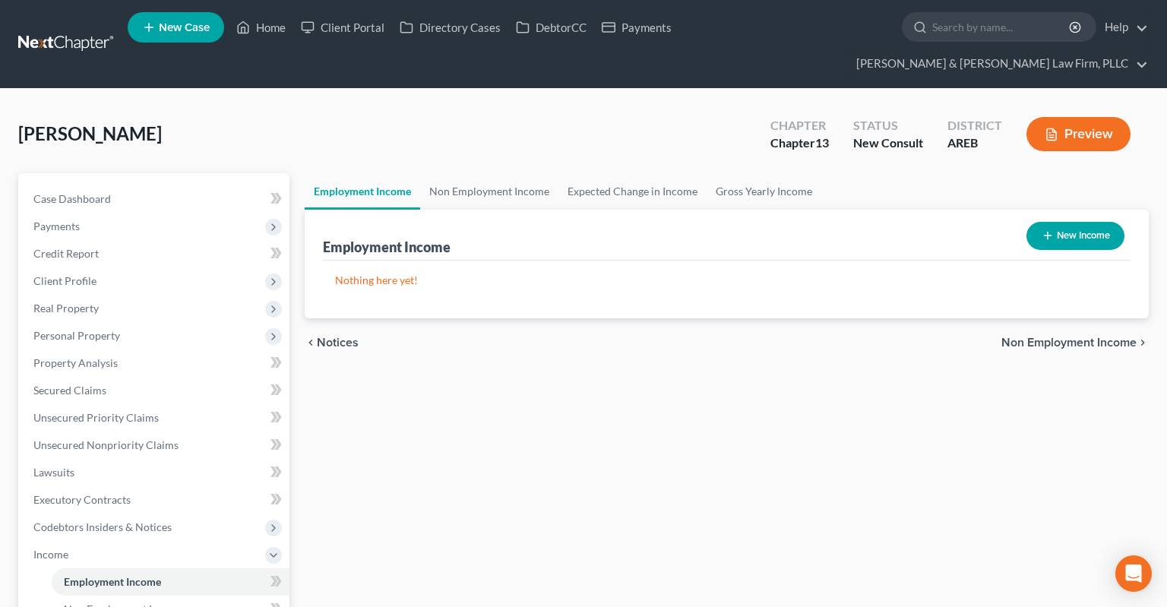
click at [1059, 222] on button "New Income" at bounding box center [1075, 236] width 98 height 28
select select "0"
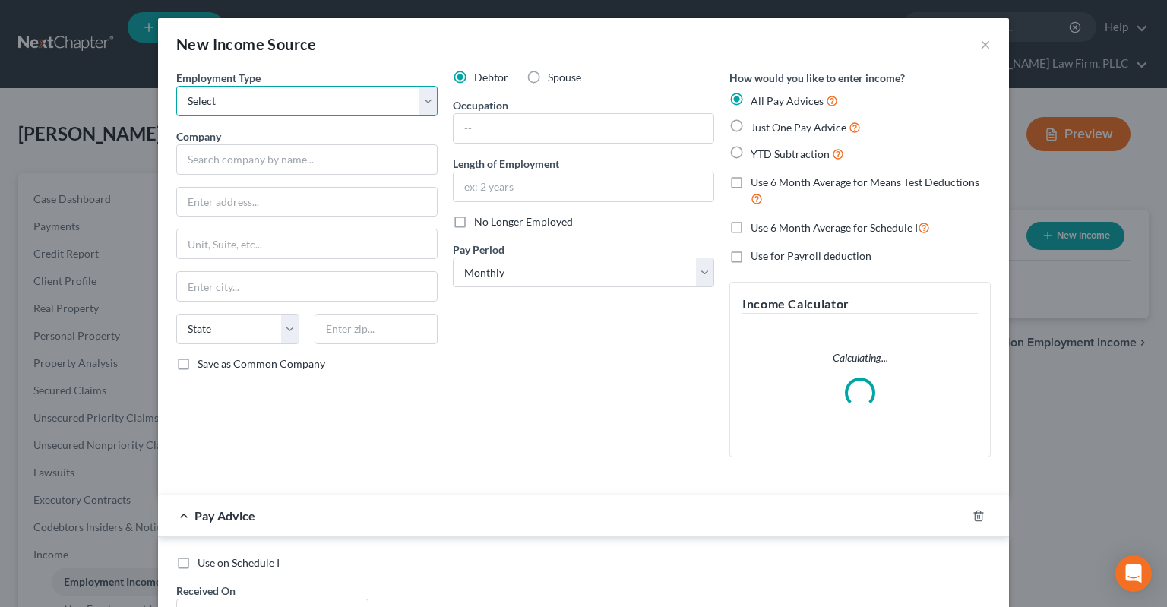
click at [176, 86] on select "Select Full or [DEMOGRAPHIC_DATA] Employment Self Employment" at bounding box center [306, 101] width 261 height 30
select select "0"
click option "Full or [DEMOGRAPHIC_DATA] Employment" at bounding box center [0, 0] width 0 height 0
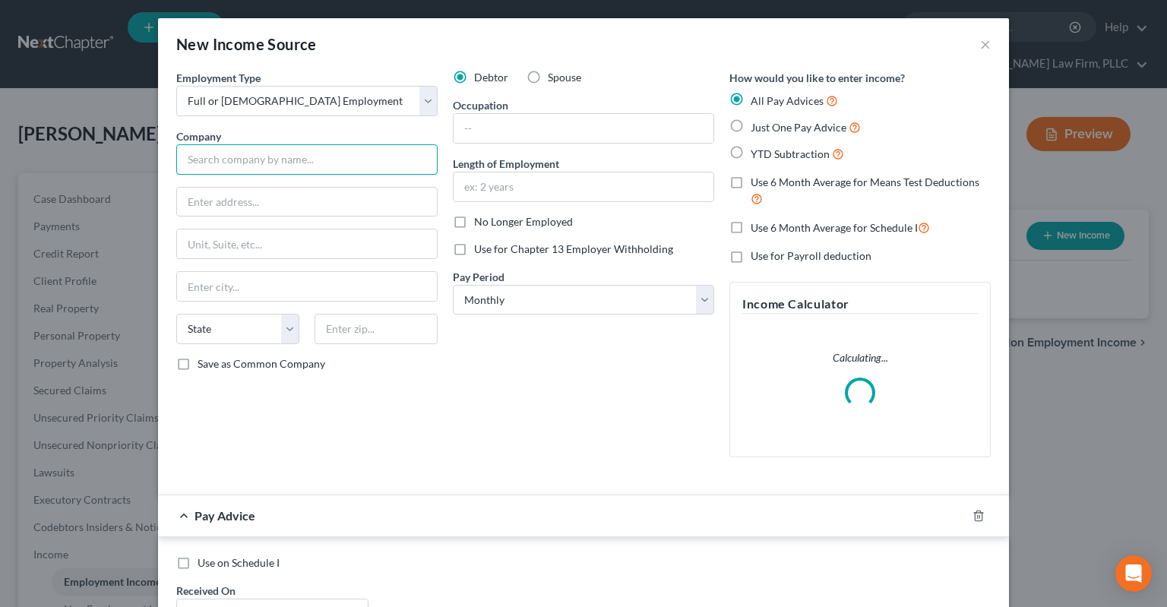
click at [285, 166] on input "text" at bounding box center [306, 159] width 261 height 30
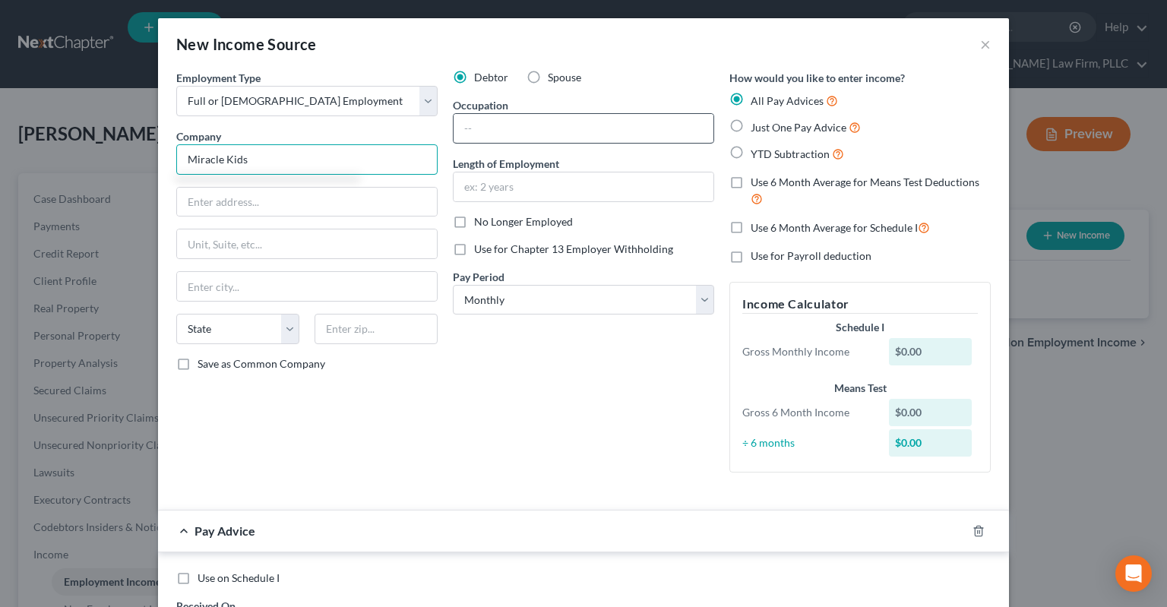
type input "Miracle Kids"
click at [655, 125] on input "text" at bounding box center [584, 128] width 260 height 29
type input "Teacher"
click at [609, 169] on div "Length of Employment" at bounding box center [583, 179] width 261 height 46
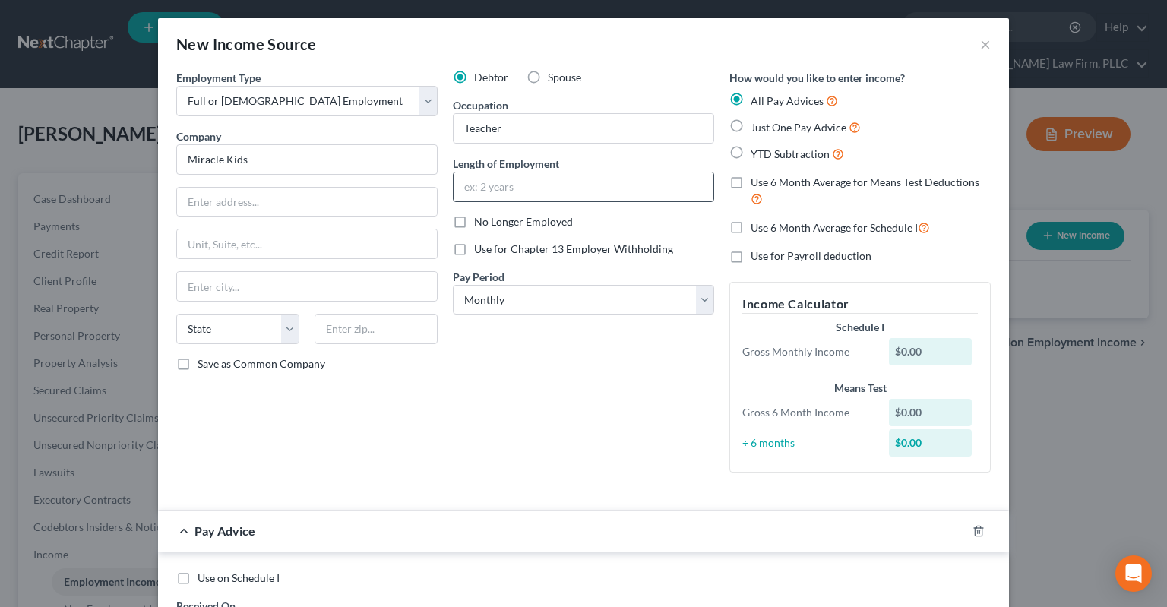
click at [596, 189] on input "text" at bounding box center [584, 186] width 260 height 29
type input "Since [DATE]"
click option "Every Other Week" at bounding box center [0, 0] width 0 height 0
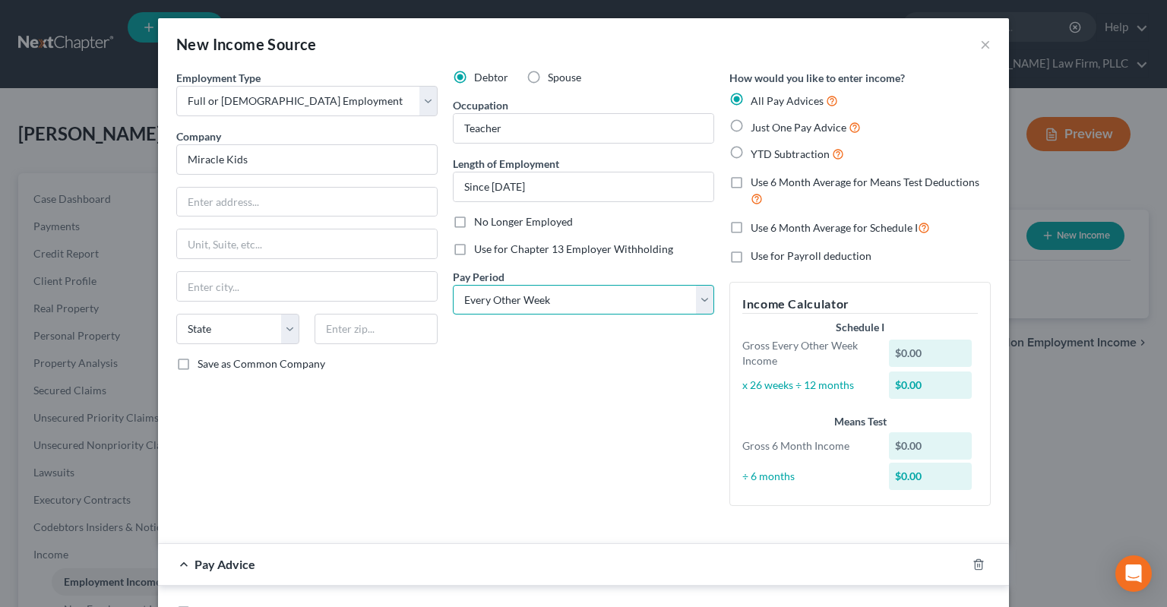
select select "0"
click option "Monthly" at bounding box center [0, 0] width 0 height 0
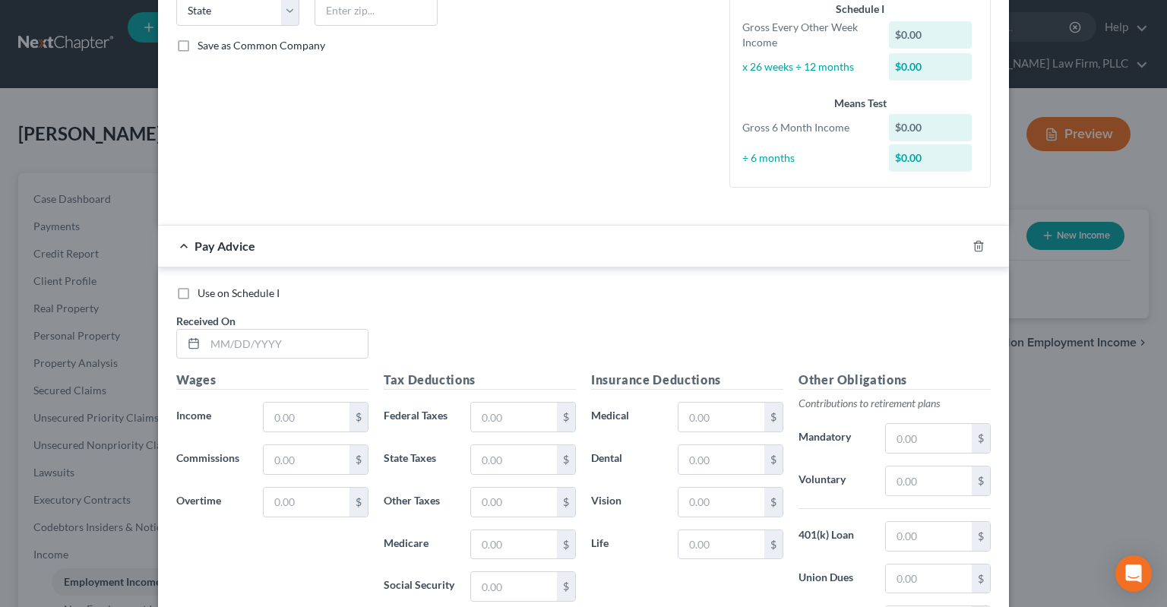
scroll to position [459, 0]
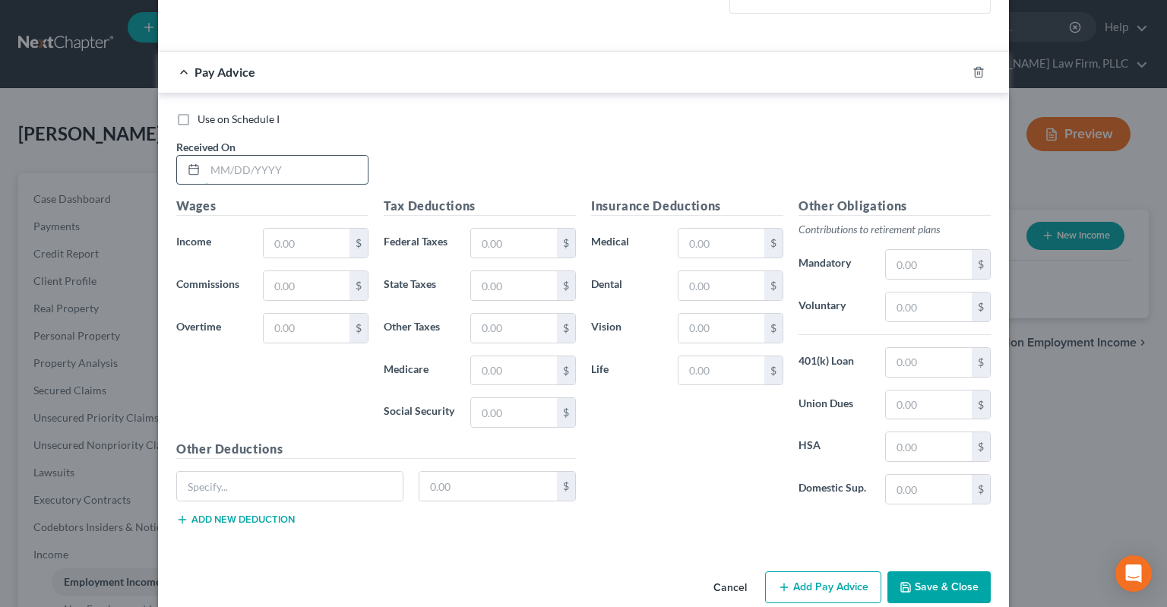
click at [302, 169] on input "text" at bounding box center [286, 170] width 163 height 29
type input "[DATE]"
drag, startPoint x: 298, startPoint y: 238, endPoint x: 302, endPoint y: 248, distance: 11.3
click at [299, 238] on input "text" at bounding box center [307, 243] width 86 height 29
type input "2,704"
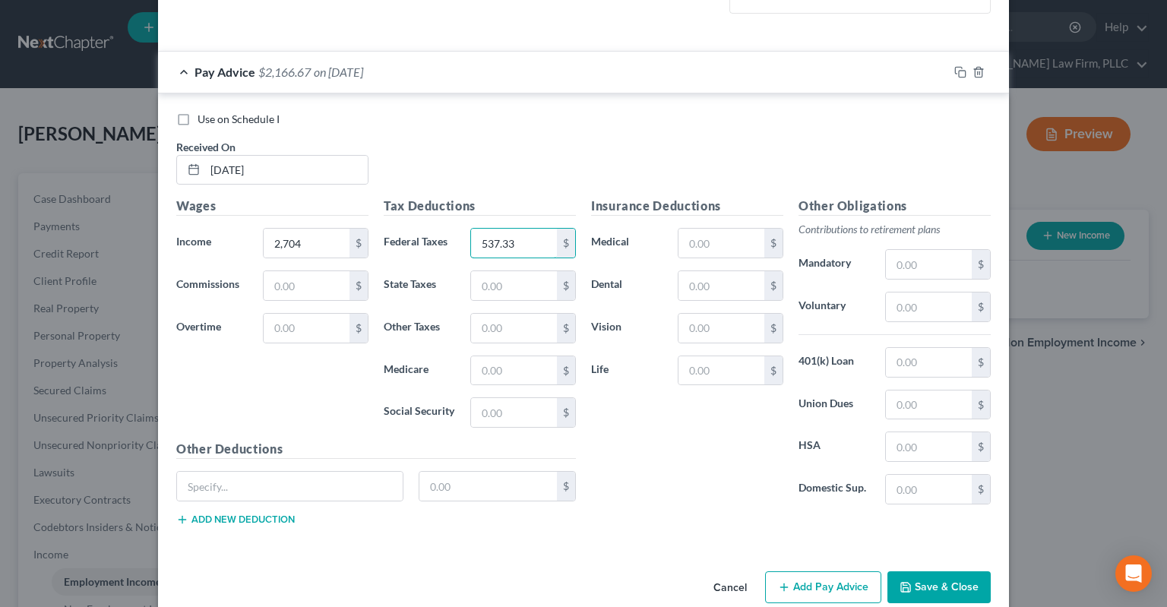
type input "537.33"
click at [931, 579] on button "Save & Close" at bounding box center [938, 587] width 103 height 32
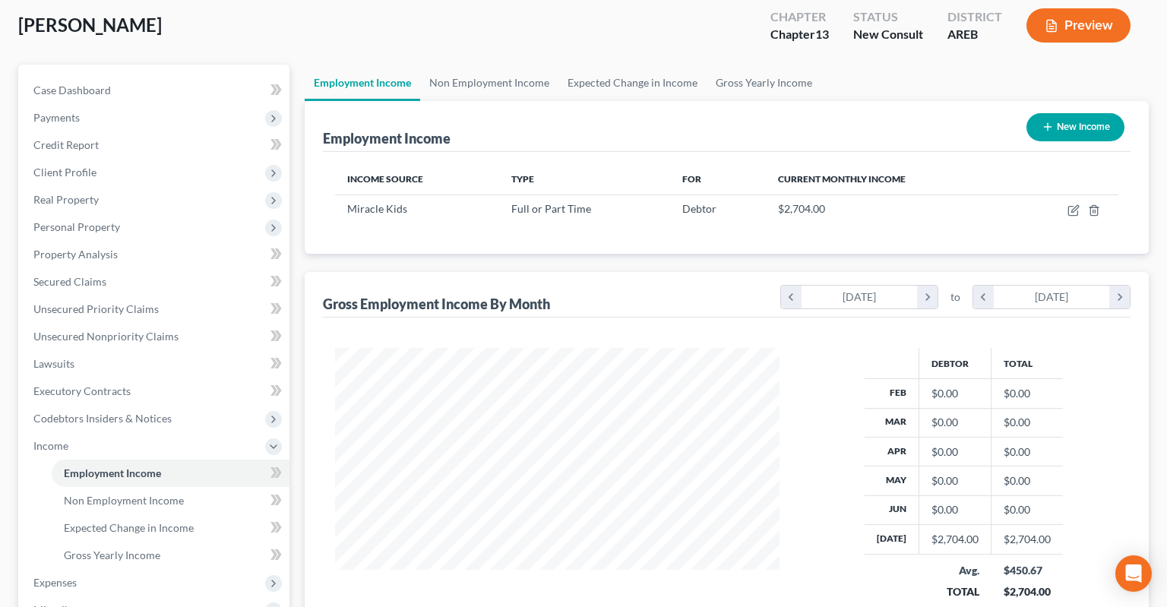
scroll to position [80, 0]
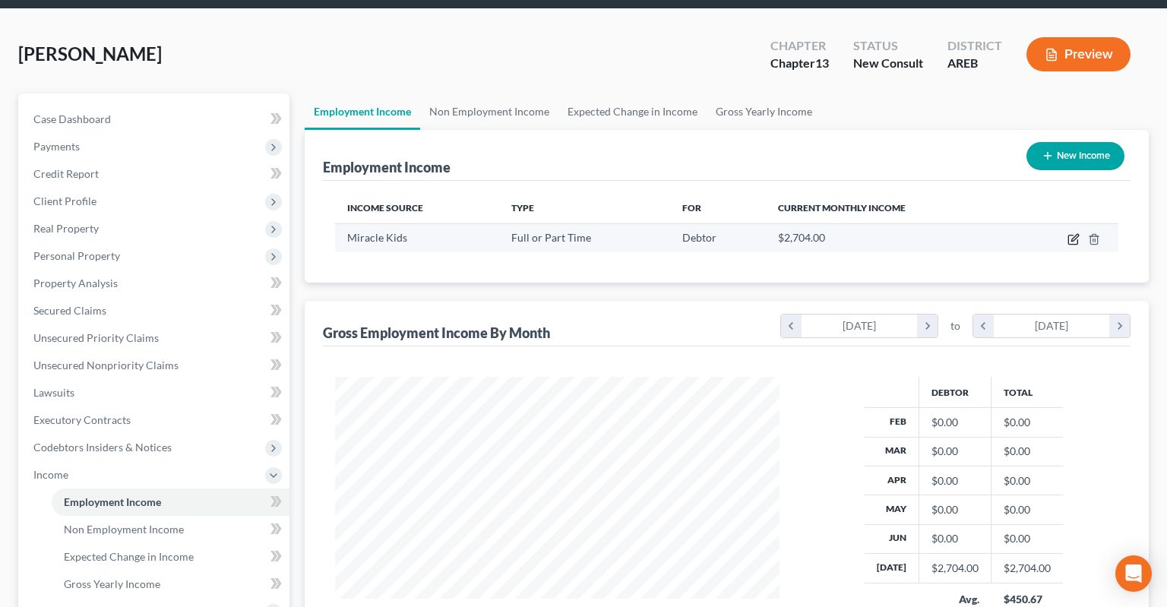
click at [1074, 233] on icon "button" at bounding box center [1073, 239] width 12 height 12
select select "0"
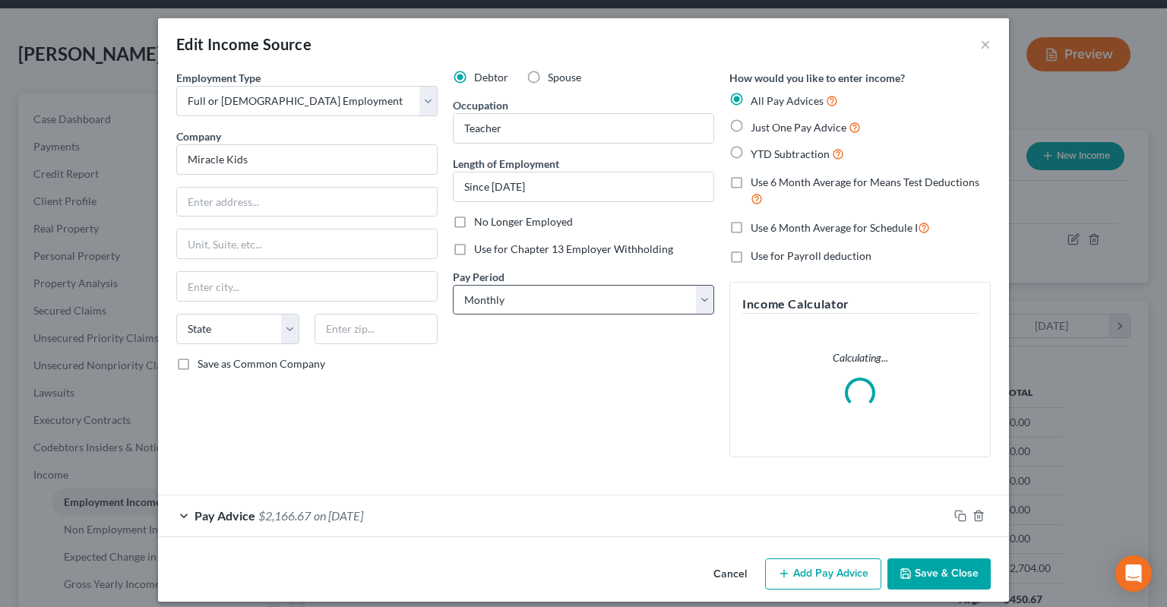
click at [751, 130] on label "Just One Pay Advice" at bounding box center [806, 127] width 110 height 17
click at [453, 285] on select "Select Monthly Twice Monthly Every Other Week Weekly" at bounding box center [583, 300] width 261 height 30
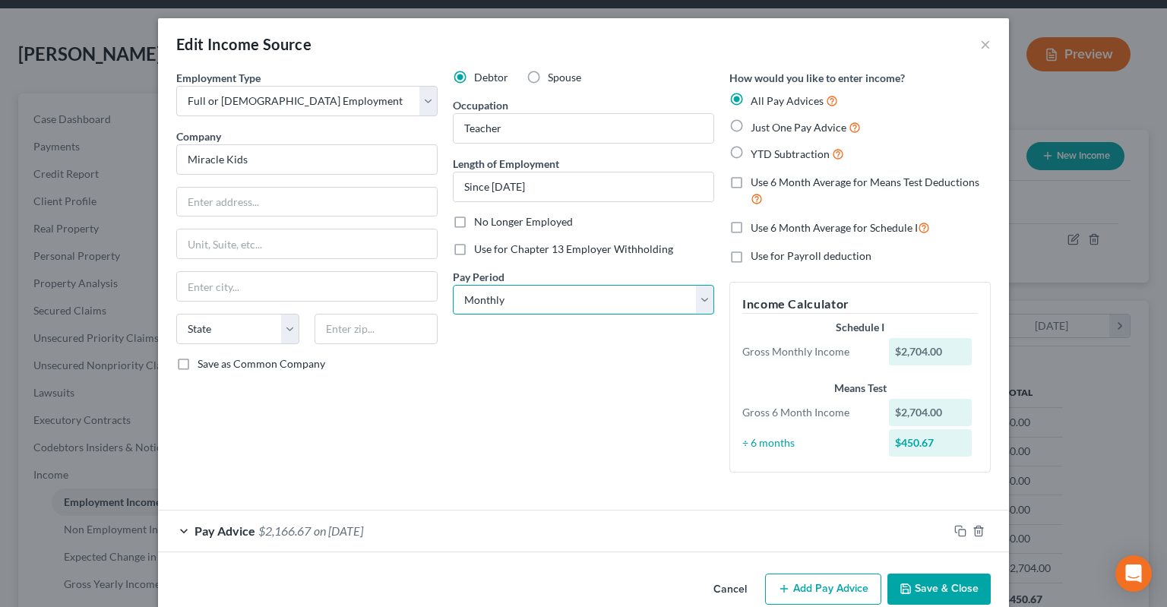
select select "2"
click option "Every Other Week" at bounding box center [0, 0] width 0 height 0
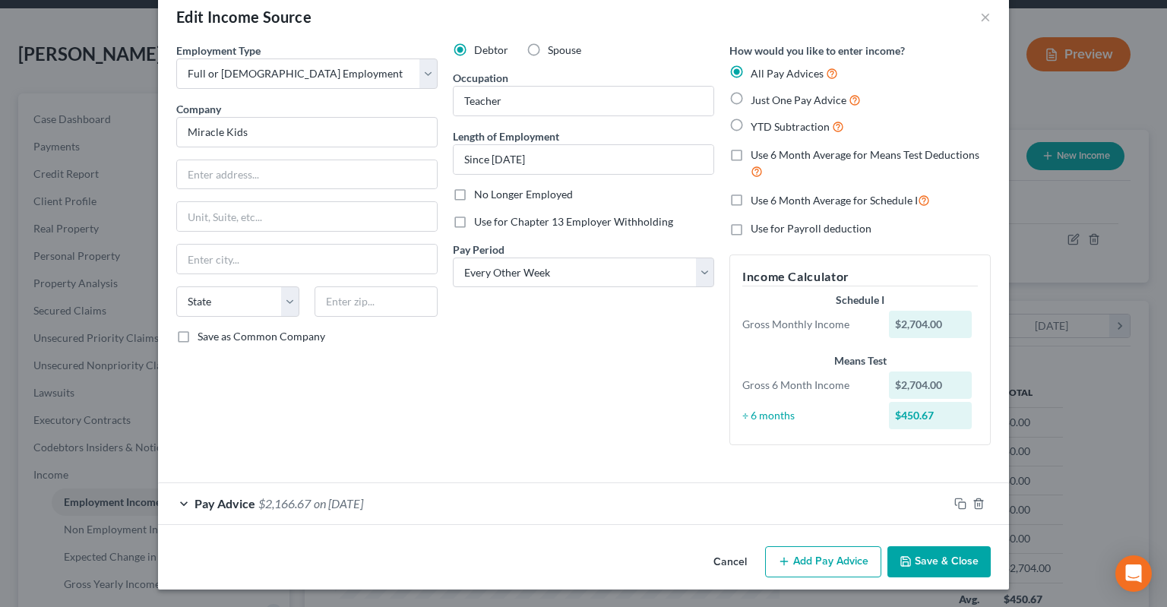
click at [397, 494] on div "Pay Advice $2,166.67 on [DATE]" at bounding box center [553, 503] width 790 height 40
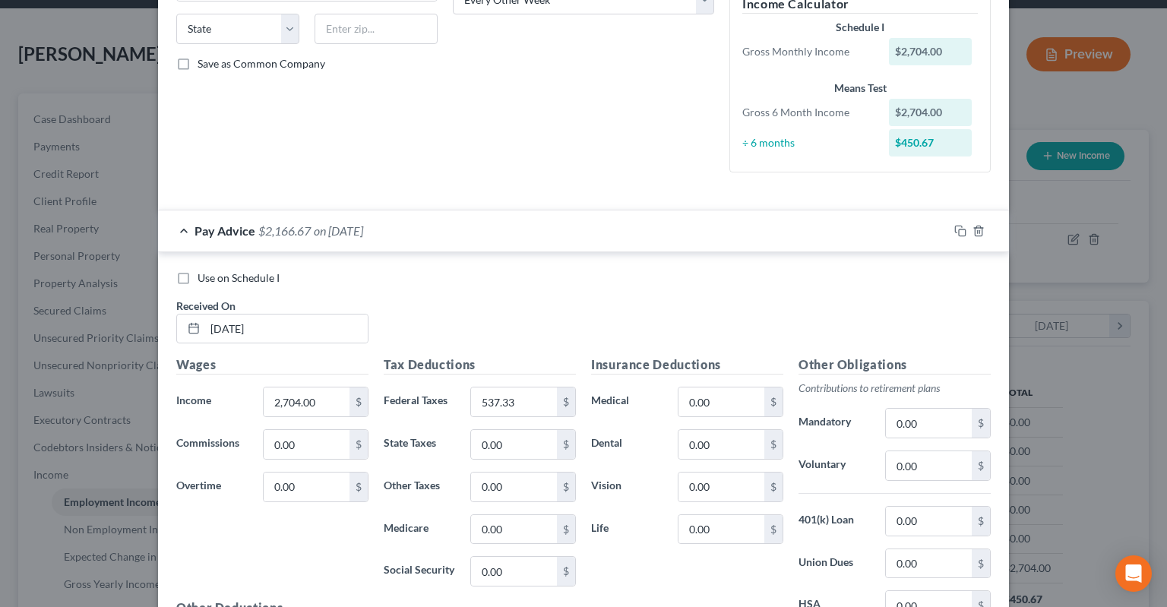
scroll to position [334, 0]
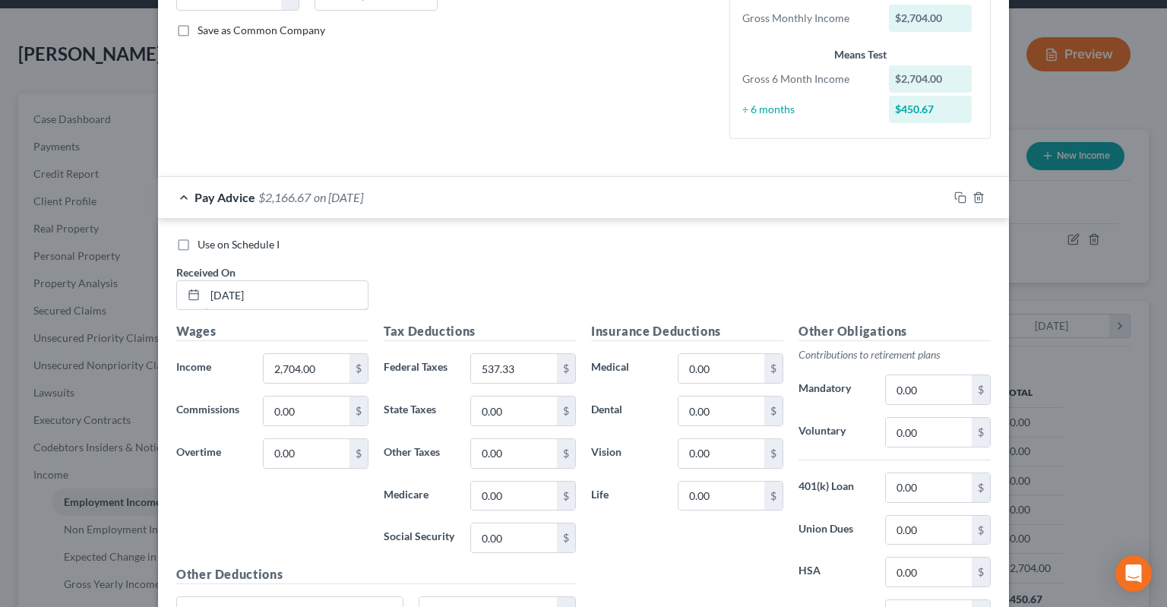
drag, startPoint x: 258, startPoint y: 283, endPoint x: 131, endPoint y: 284, distance: 126.1
click at [205, 281] on input "[DATE]" at bounding box center [286, 295] width 163 height 29
click at [128, 286] on div "Edit Income Source × Employment Type * Select Full or [DEMOGRAPHIC_DATA] Employ…" at bounding box center [583, 303] width 1167 height 607
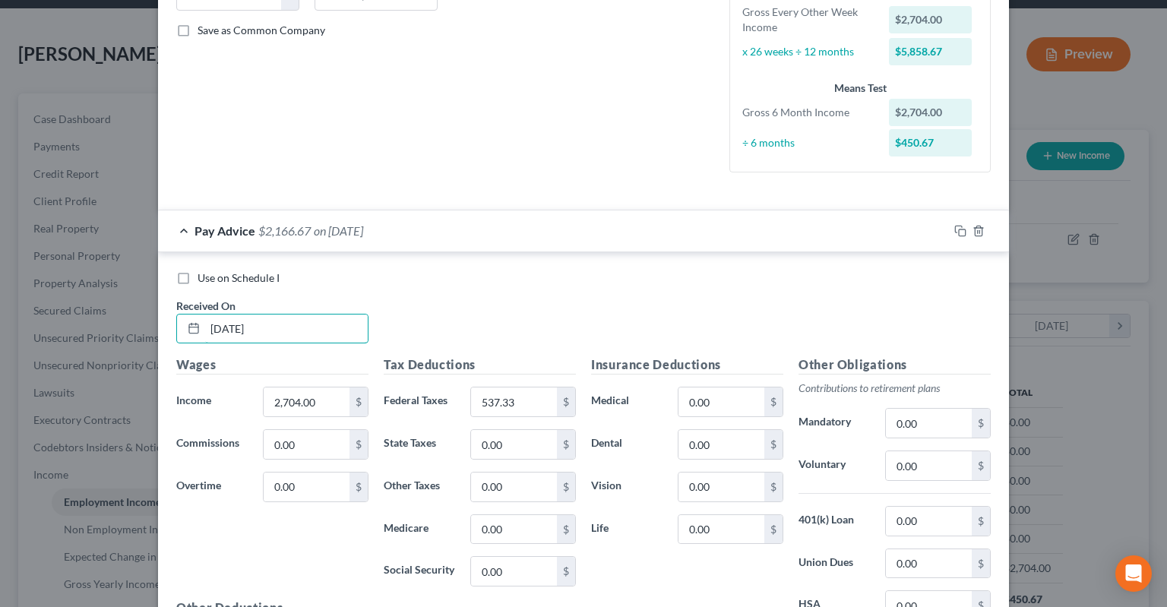
drag, startPoint x: 274, startPoint y: 314, endPoint x: 187, endPoint y: 308, distance: 87.6
click at [205, 315] on input "[DATE]" at bounding box center [286, 329] width 163 height 29
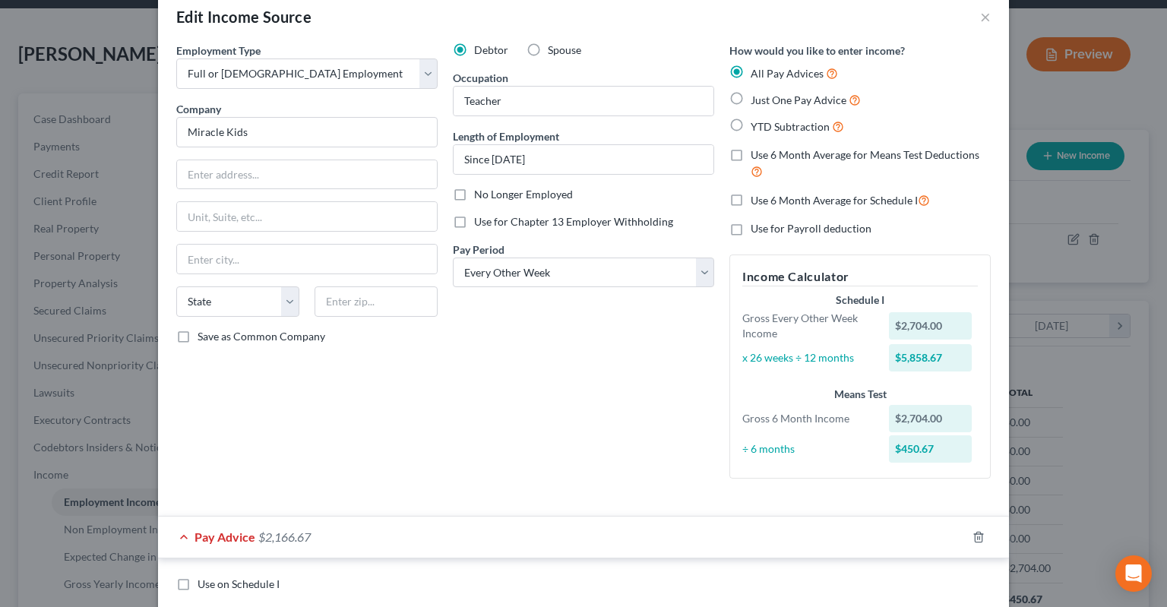
click at [751, 103] on label "Just One Pay Advice" at bounding box center [806, 99] width 110 height 17
click at [757, 101] on input "Just One Pay Advice" at bounding box center [762, 96] width 10 height 10
radio input "true"
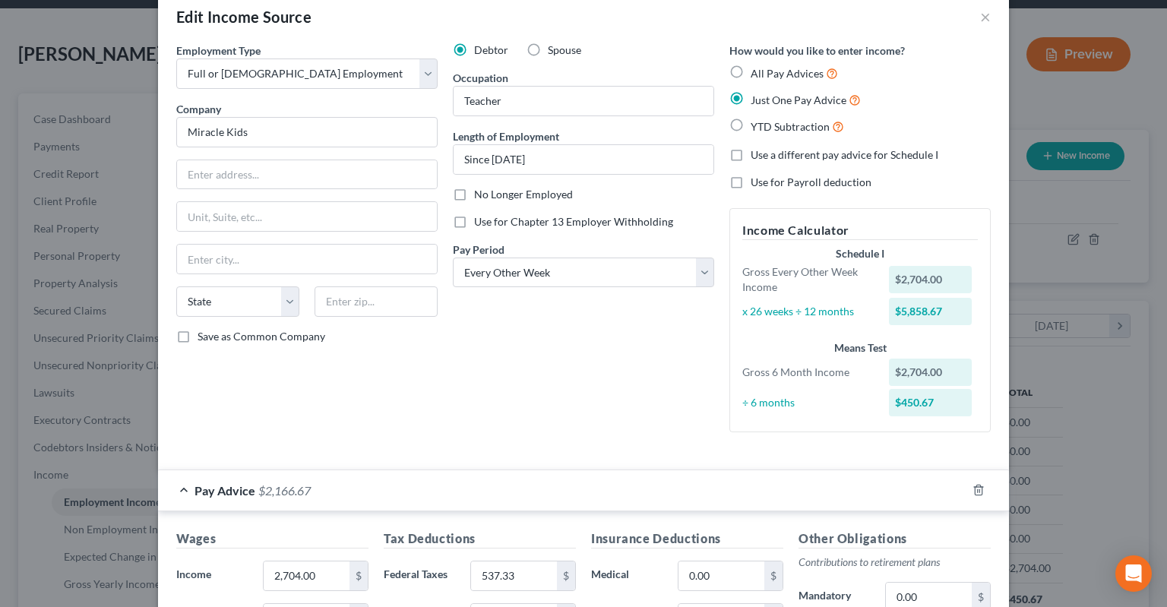
click at [561, 338] on div "Debtor Spouse Occupation Teacher Length of Employment Since [DATE] No Longer Em…" at bounding box center [583, 244] width 277 height 402
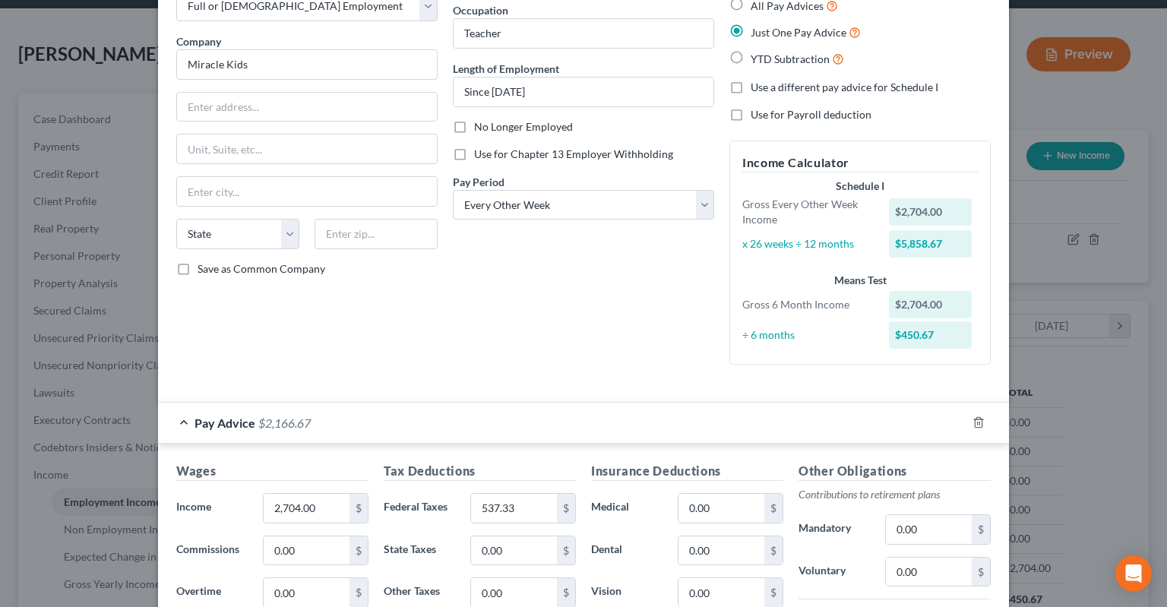
scroll to position [180, 0]
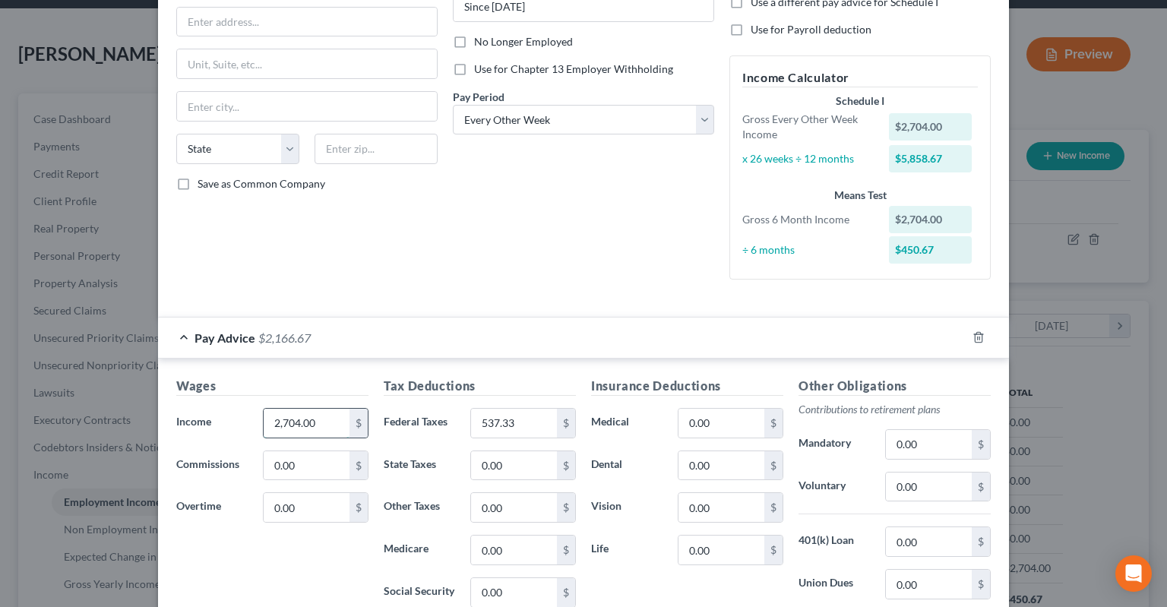
click at [324, 423] on input "2,704.00" at bounding box center [307, 423] width 86 height 29
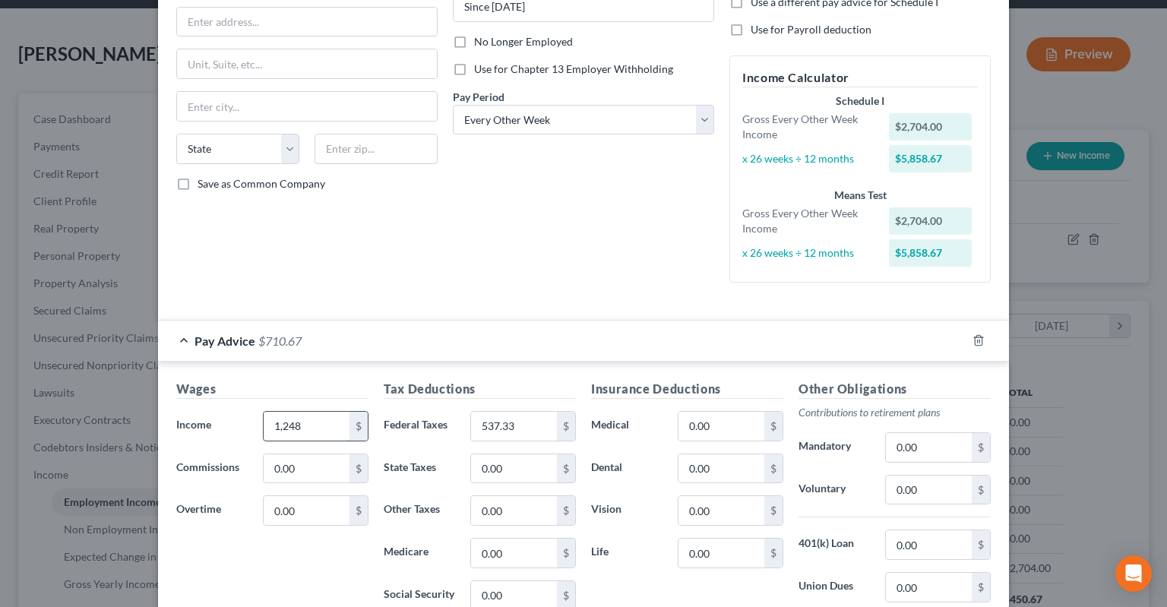
type input "1,248"
type input "1"
type input "248"
click at [487, 186] on div "Debtor Spouse Occupation Teacher Length of Employment Since [DATE] No Longer Em…" at bounding box center [583, 92] width 277 height 405
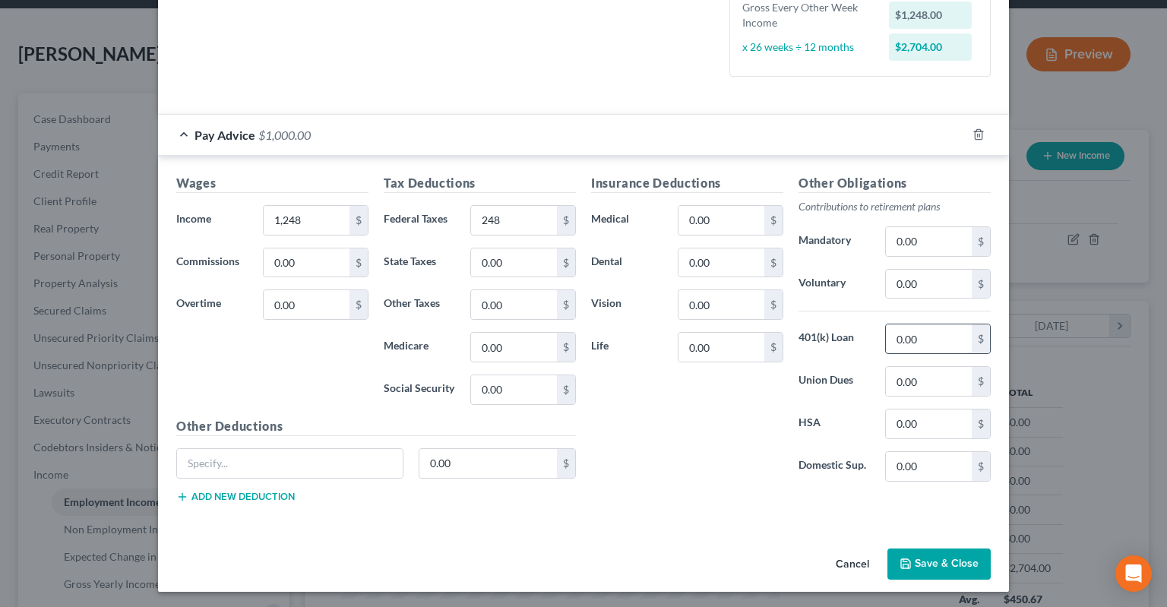
click at [934, 567] on button "Save & Close" at bounding box center [938, 565] width 103 height 32
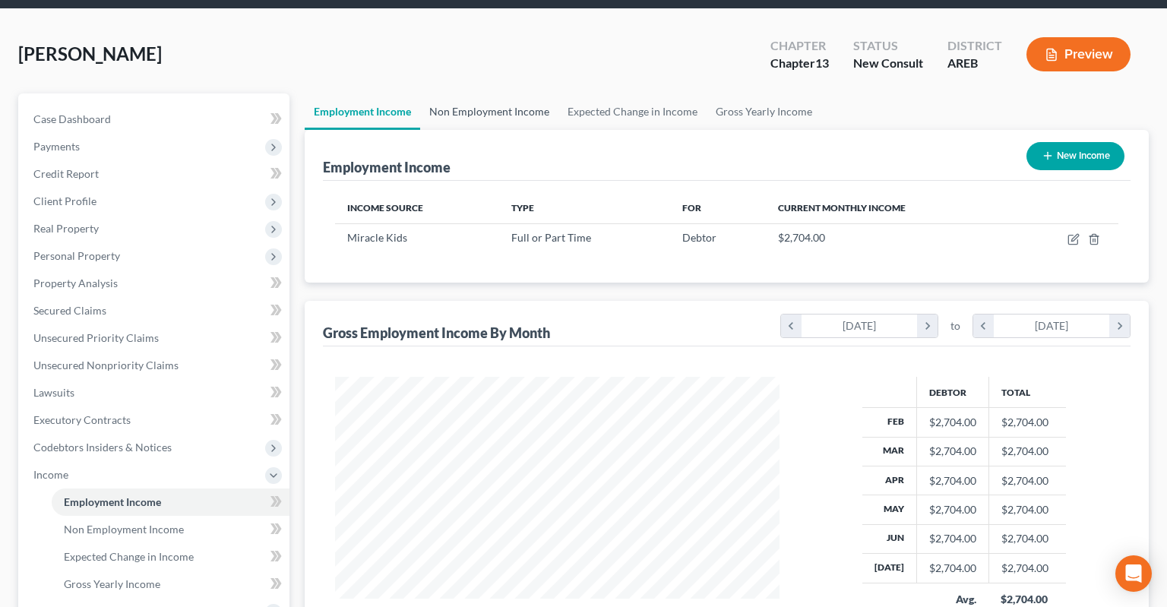
click at [489, 93] on link "Non Employment Income" at bounding box center [489, 111] width 138 height 36
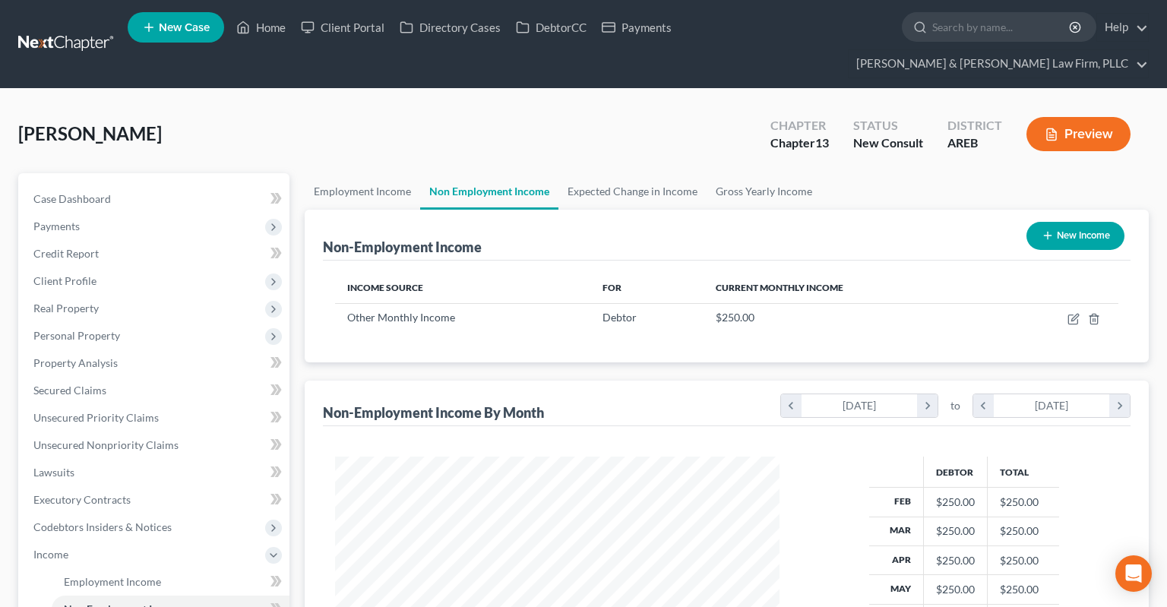
scroll to position [271, 474]
click at [1048, 229] on icon "button" at bounding box center [1048, 235] width 12 height 12
select select "0"
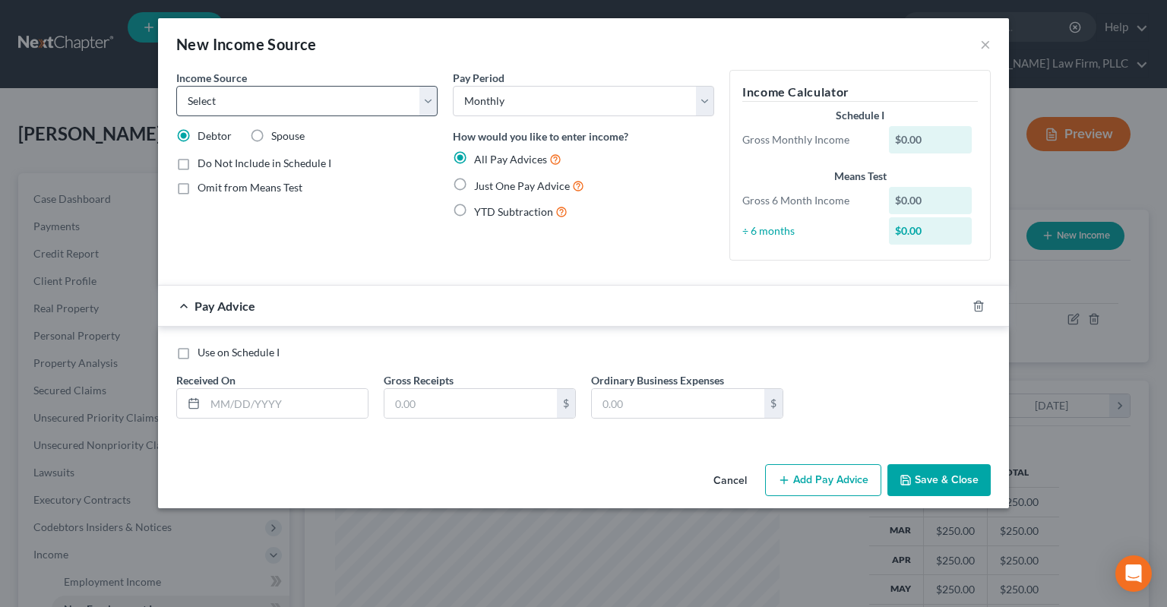
click at [517, 460] on div "Cancel Add Pay Advice Save & Close" at bounding box center [583, 483] width 851 height 50
click at [730, 476] on button "Cancel" at bounding box center [730, 481] width 58 height 30
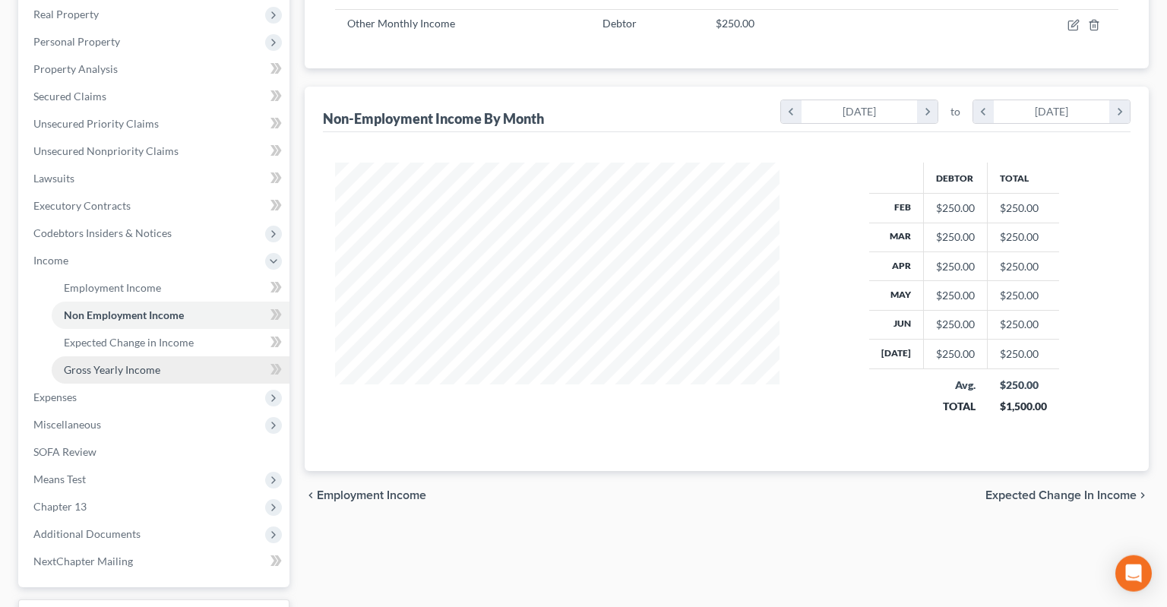
scroll to position [321, 0]
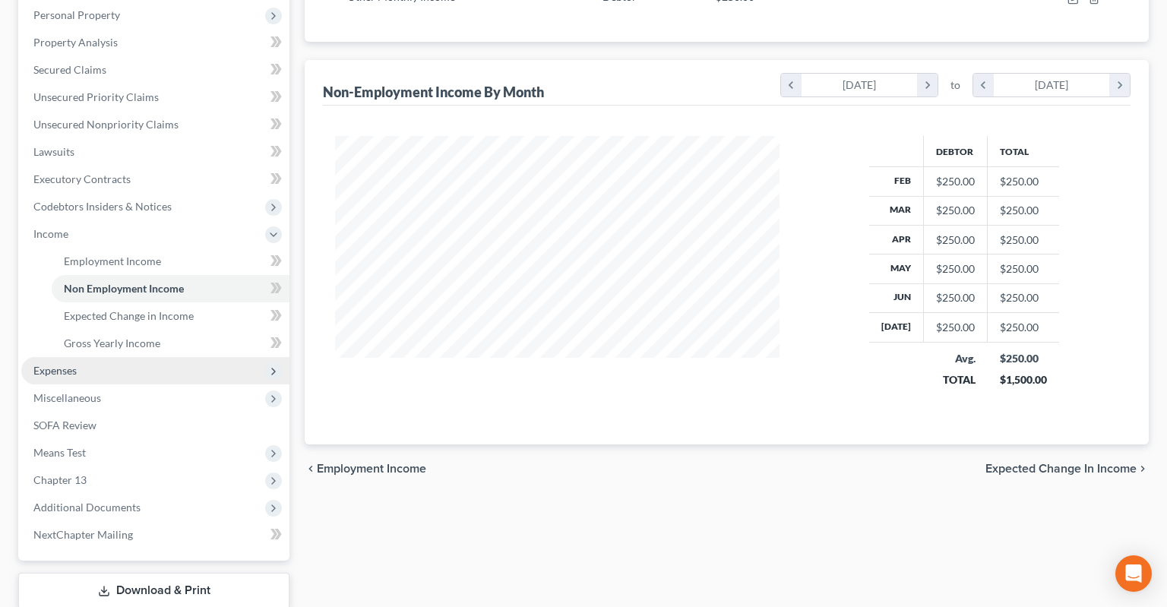
click at [144, 356] on ul "Case Dashboard Payments Invoices Payments Payments Credit Report Client Profile" at bounding box center [155, 207] width 268 height 684
click at [138, 357] on span "Expenses" at bounding box center [155, 370] width 268 height 27
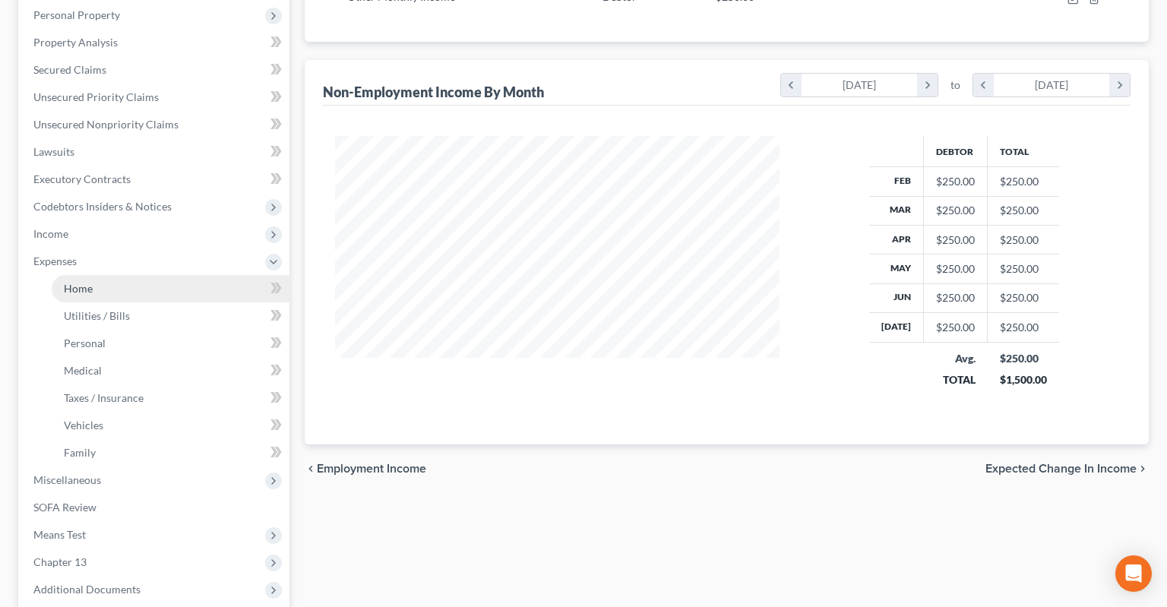
click at [129, 275] on link "Home" at bounding box center [171, 288] width 238 height 27
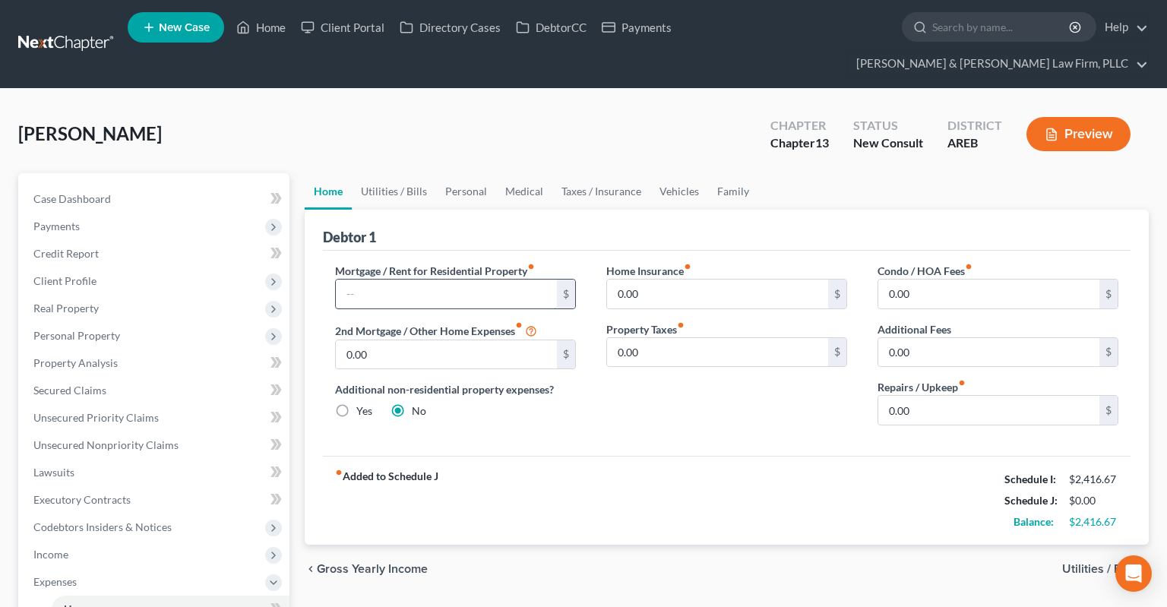
click at [510, 280] on input "text" at bounding box center [446, 294] width 221 height 29
type input "1,100"
click at [394, 173] on link "Utilities / Bills" at bounding box center [394, 191] width 84 height 36
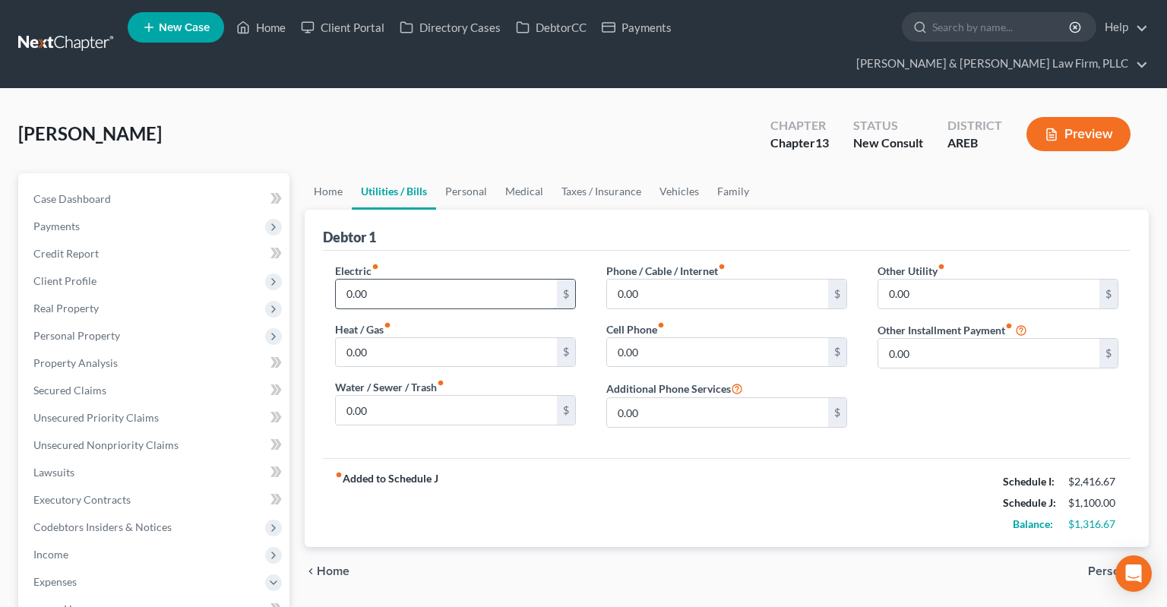
drag, startPoint x: 397, startPoint y: 258, endPoint x: 403, endPoint y: 263, distance: 8.2
click at [400, 280] on input "0.00" at bounding box center [446, 294] width 221 height 29
type input "165"
drag, startPoint x: 402, startPoint y: 308, endPoint x: 402, endPoint y: 319, distance: 10.6
click at [402, 337] on div "0.00 $" at bounding box center [455, 352] width 241 height 30
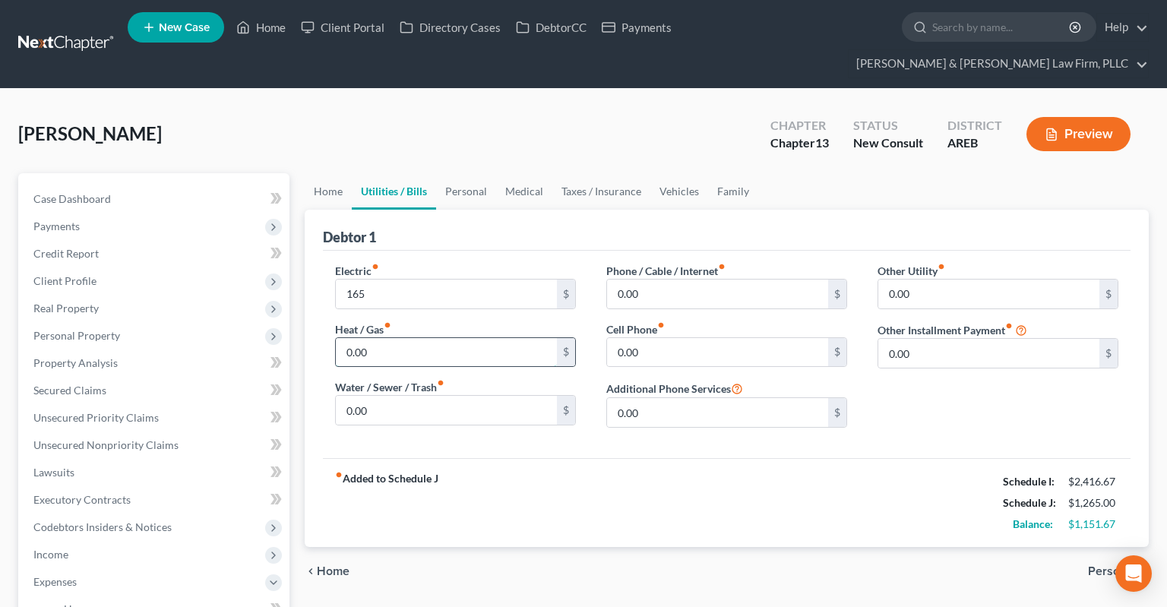
click at [402, 338] on input "0.00" at bounding box center [446, 352] width 221 height 29
click at [436, 396] on input "0.00" at bounding box center [446, 410] width 221 height 29
drag, startPoint x: 389, startPoint y: 270, endPoint x: 290, endPoint y: 269, distance: 98.8
click at [336, 280] on input "165" at bounding box center [446, 294] width 221 height 29
drag, startPoint x: 386, startPoint y: 264, endPoint x: 321, endPoint y: 270, distance: 65.6
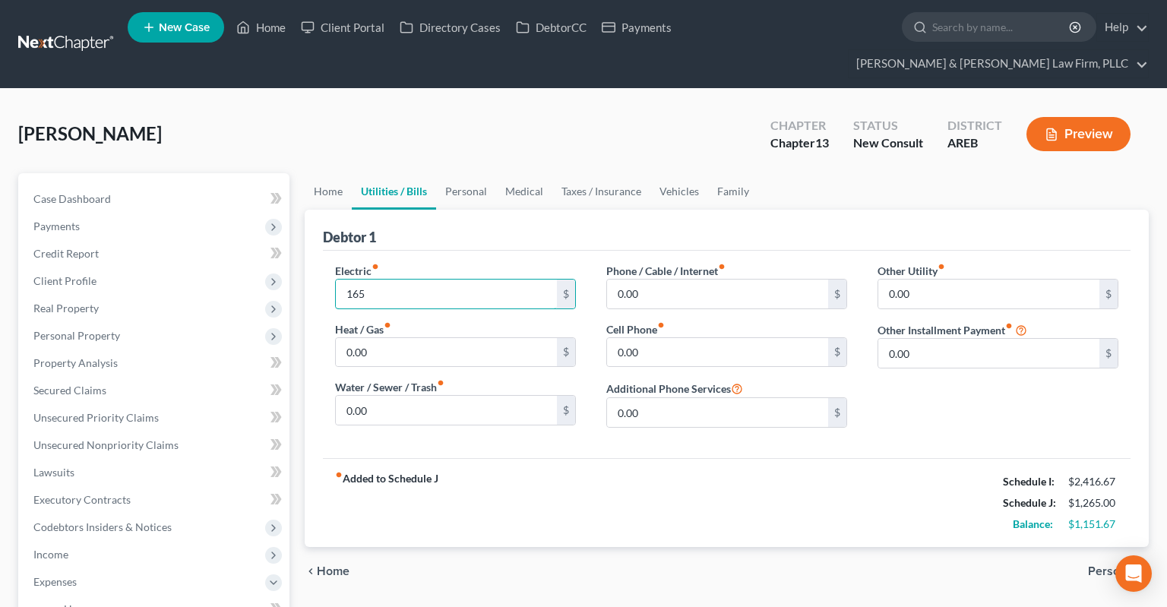
click at [336, 280] on input "165" at bounding box center [446, 294] width 221 height 29
drag, startPoint x: 864, startPoint y: 274, endPoint x: 835, endPoint y: 277, distance: 29.0
click at [878, 280] on input "0.00" at bounding box center [988, 294] width 221 height 29
drag, startPoint x: 912, startPoint y: 272, endPoint x: 767, endPoint y: 278, distance: 146.0
click at [878, 280] on input "0.00" at bounding box center [988, 294] width 221 height 29
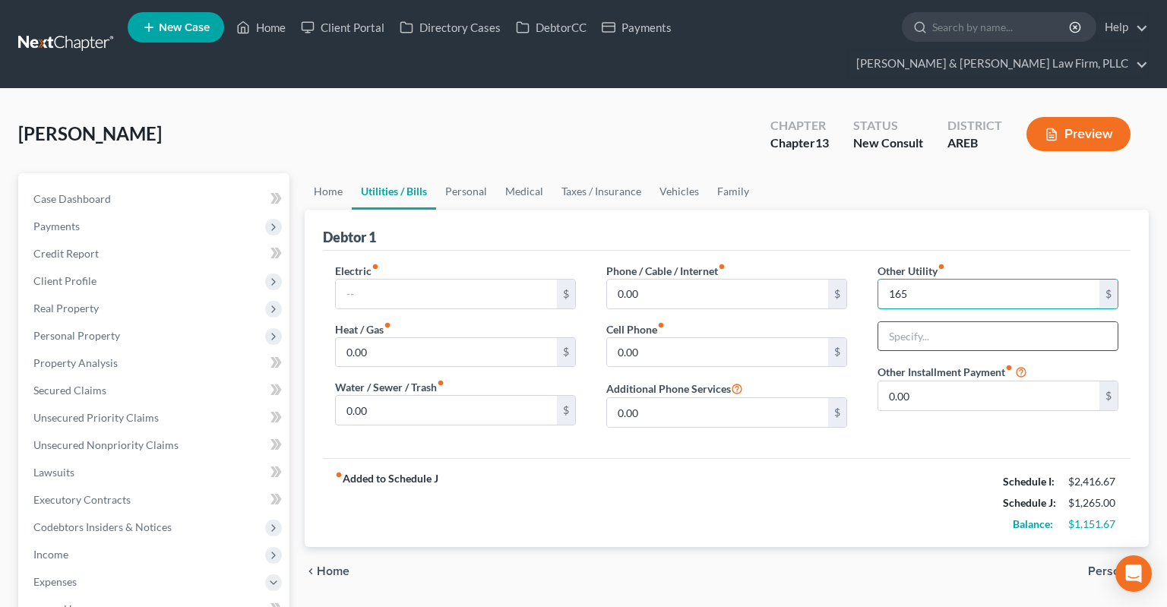
type input "165"
click at [911, 322] on input "text" at bounding box center [997, 336] width 239 height 29
type input "e"
type input "Electricity and water"
click at [761, 338] on input "0.00" at bounding box center [717, 352] width 221 height 29
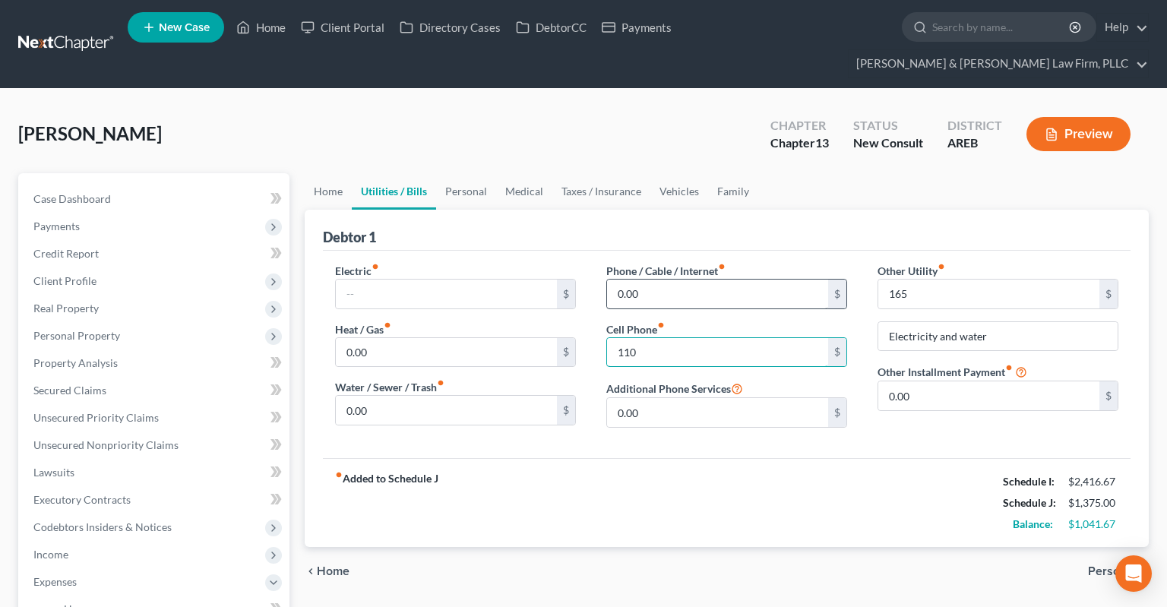
type input "110"
click at [724, 280] on input "0.00" at bounding box center [717, 294] width 221 height 29
type input "100"
click at [453, 173] on link "Personal" at bounding box center [466, 191] width 60 height 36
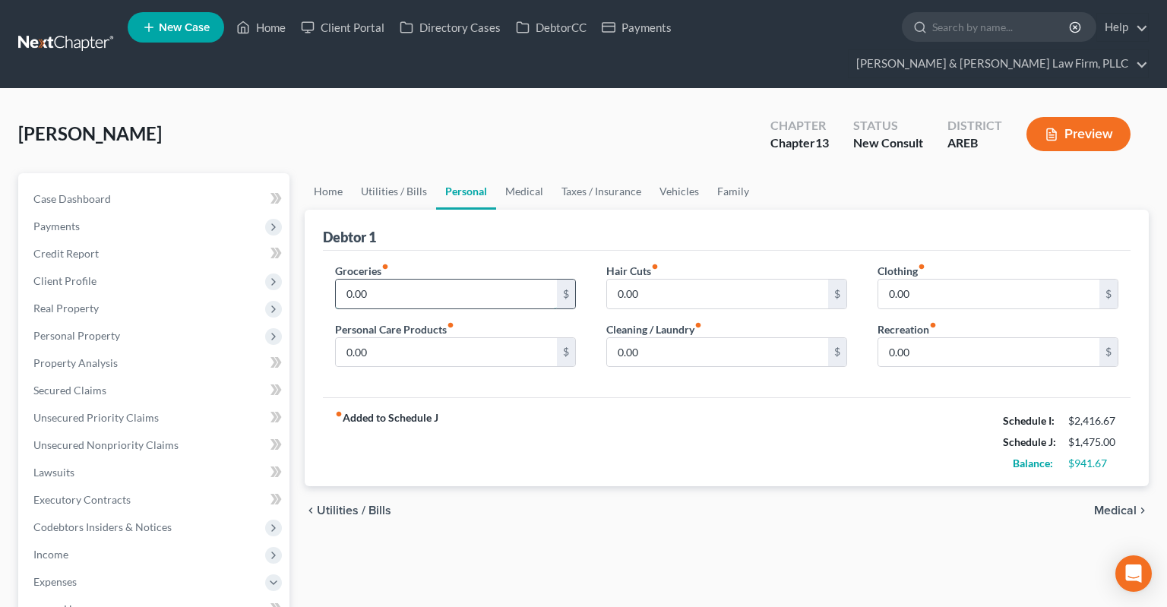
click at [421, 280] on input "0.00" at bounding box center [446, 294] width 221 height 29
type input "300"
drag, startPoint x: 938, startPoint y: 259, endPoint x: 947, endPoint y: 255, distance: 9.2
click at [947, 280] on input "0.00" at bounding box center [988, 294] width 221 height 29
type input "100"
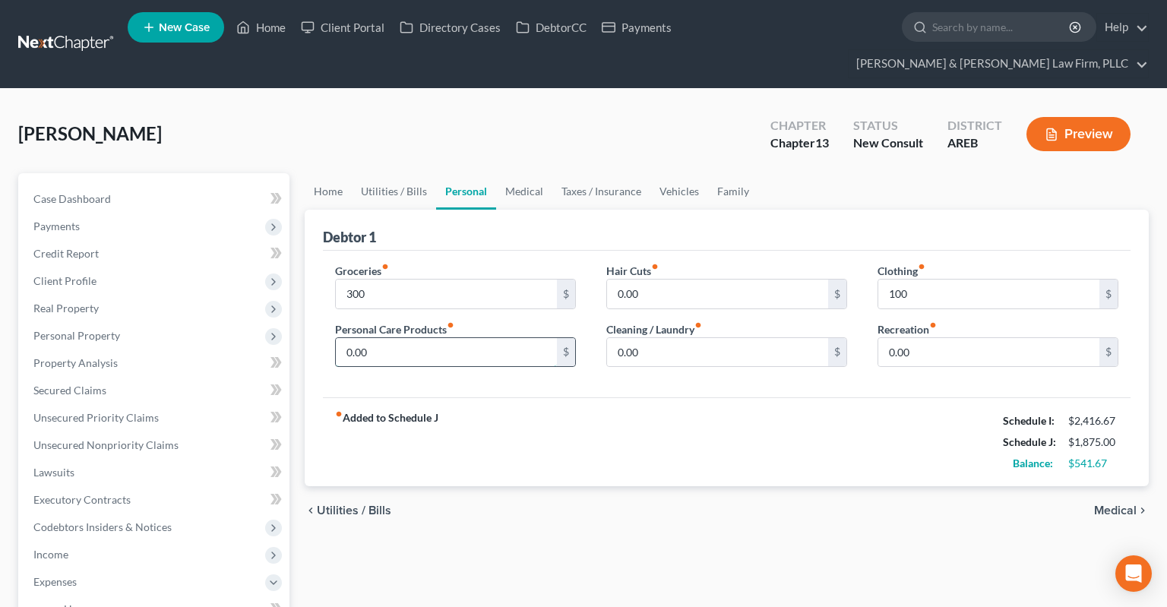
click at [472, 338] on input "0.00" at bounding box center [446, 352] width 221 height 29
type input "100"
click at [950, 280] on input "100" at bounding box center [988, 294] width 221 height 29
type input "250"
click at [498, 280] on input "300" at bounding box center [446, 294] width 221 height 29
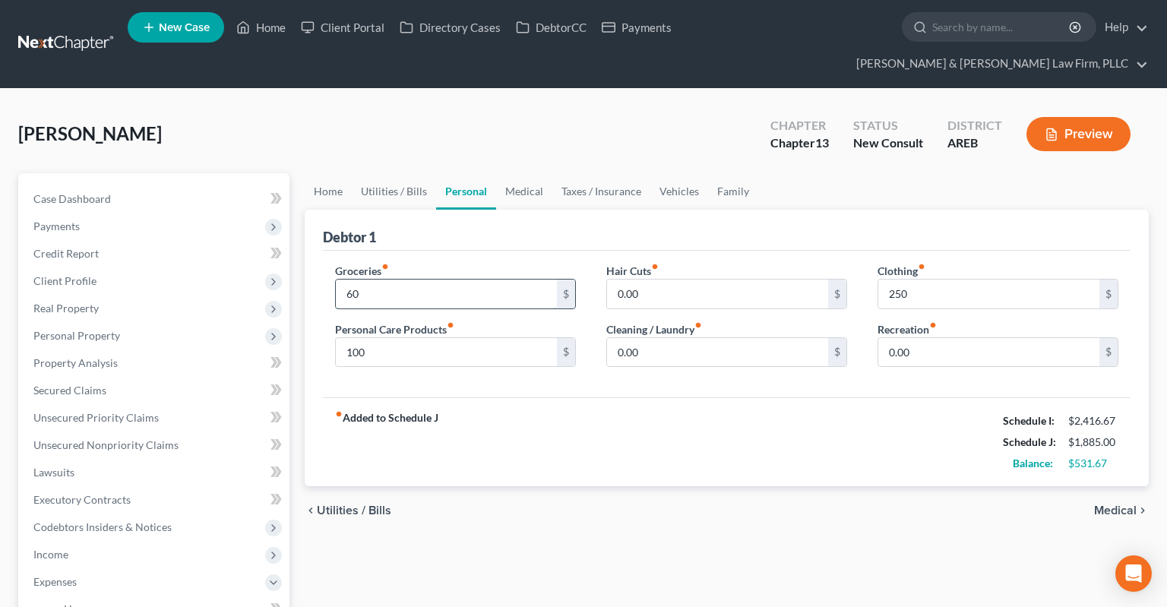
type input "6"
type input "400"
click at [437, 338] on input "100" at bounding box center [446, 352] width 221 height 29
click at [963, 280] on input "250" at bounding box center [988, 294] width 221 height 29
type input "100"
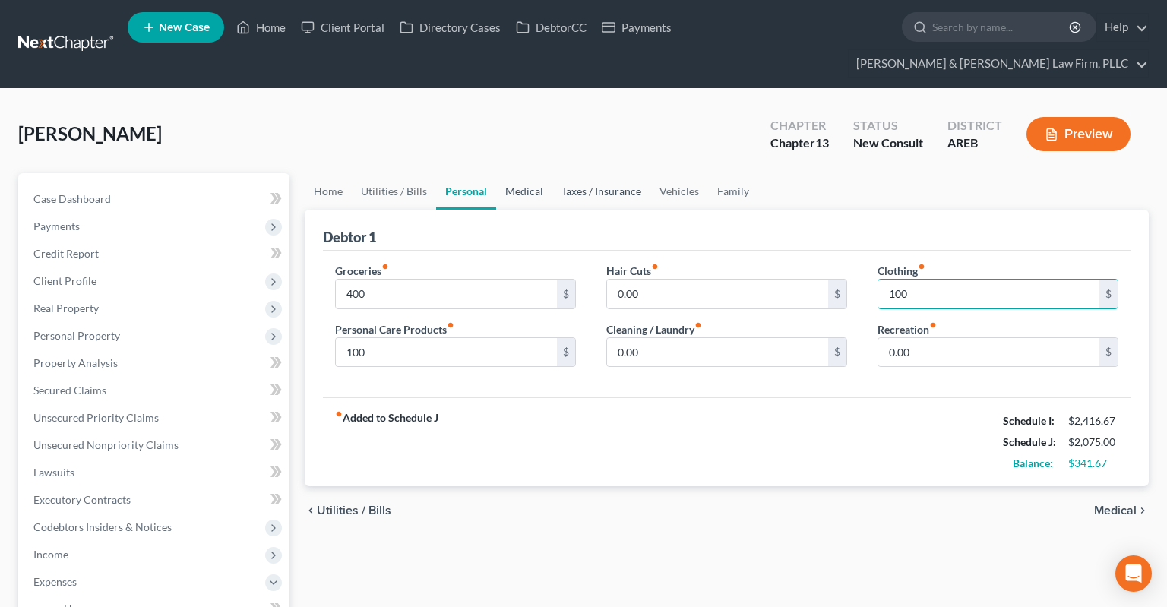
click at [521, 173] on link "Medical" at bounding box center [524, 191] width 56 height 36
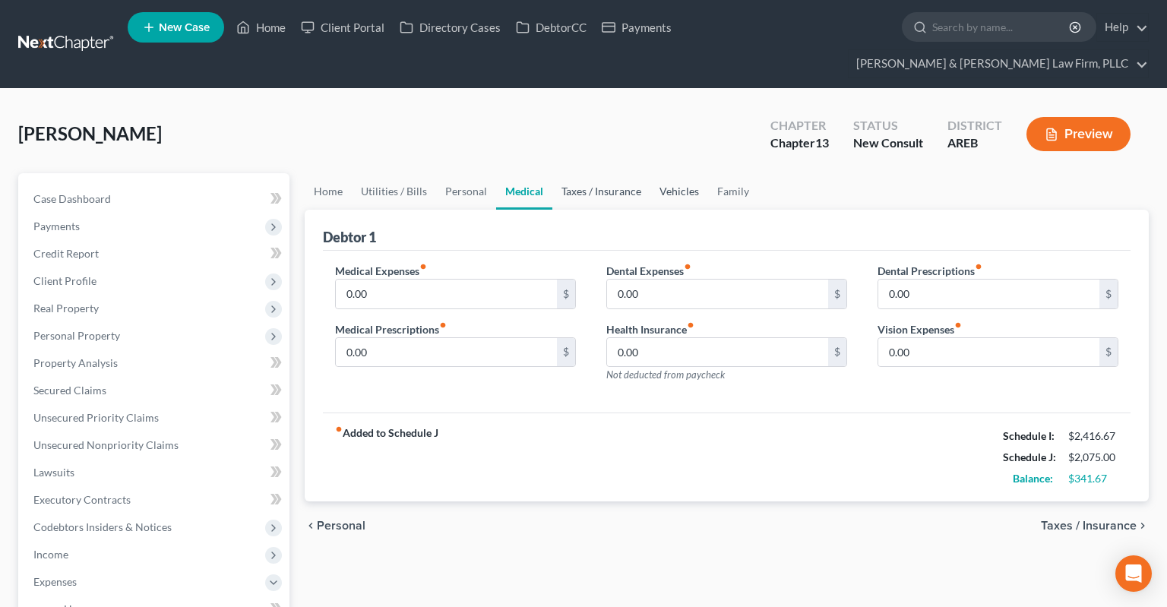
click at [588, 173] on link "Taxes / Insurance" at bounding box center [601, 191] width 98 height 36
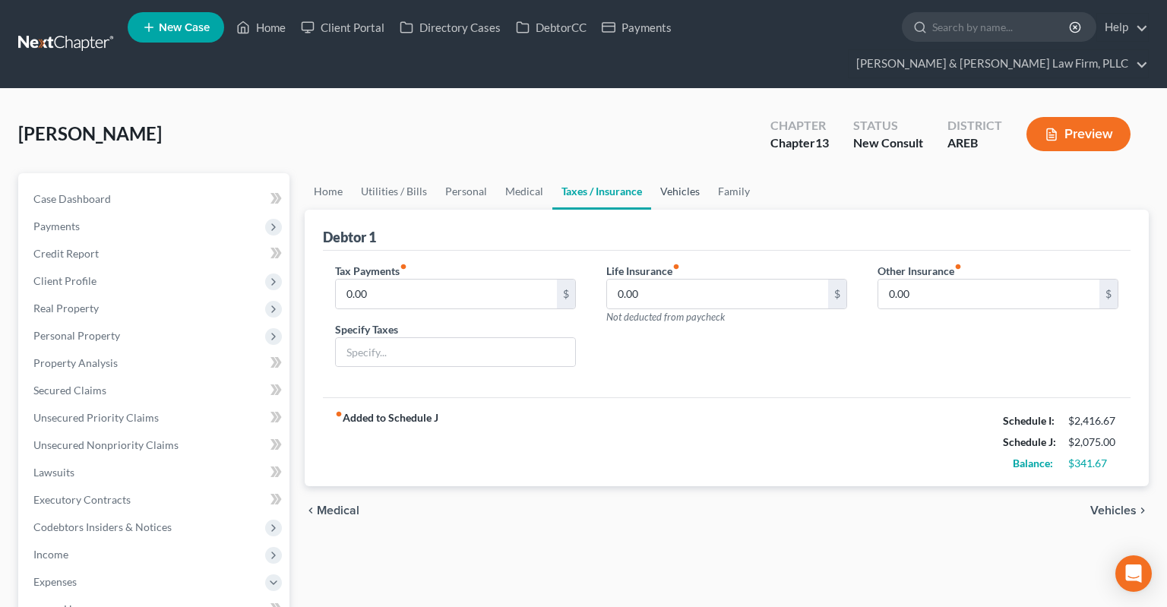
click at [679, 173] on link "Vehicles" at bounding box center [680, 191] width 58 height 36
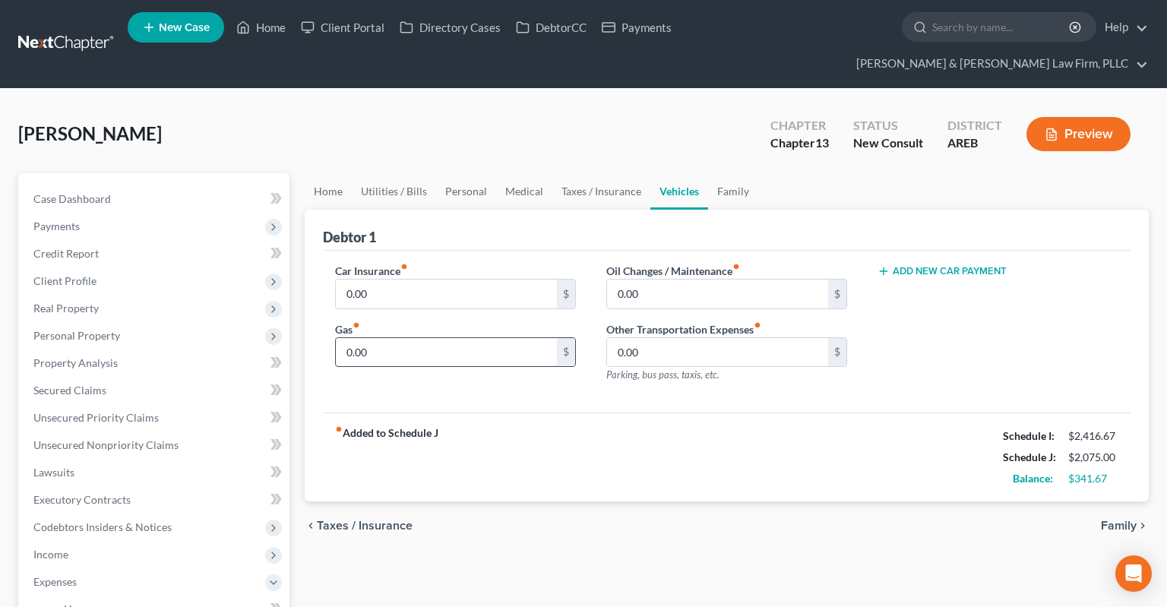
click at [435, 338] on input "0.00" at bounding box center [446, 352] width 221 height 29
type input "433.33"
click at [631, 173] on link "Taxes / Insurance" at bounding box center [601, 191] width 98 height 36
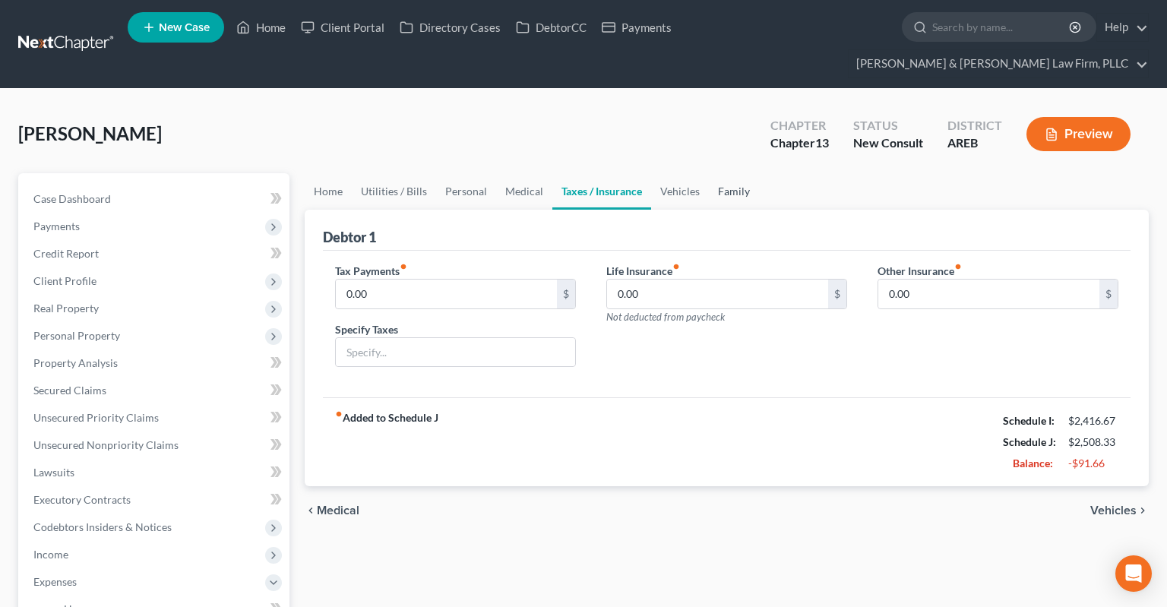
click at [716, 173] on link "Family" at bounding box center [734, 191] width 50 height 36
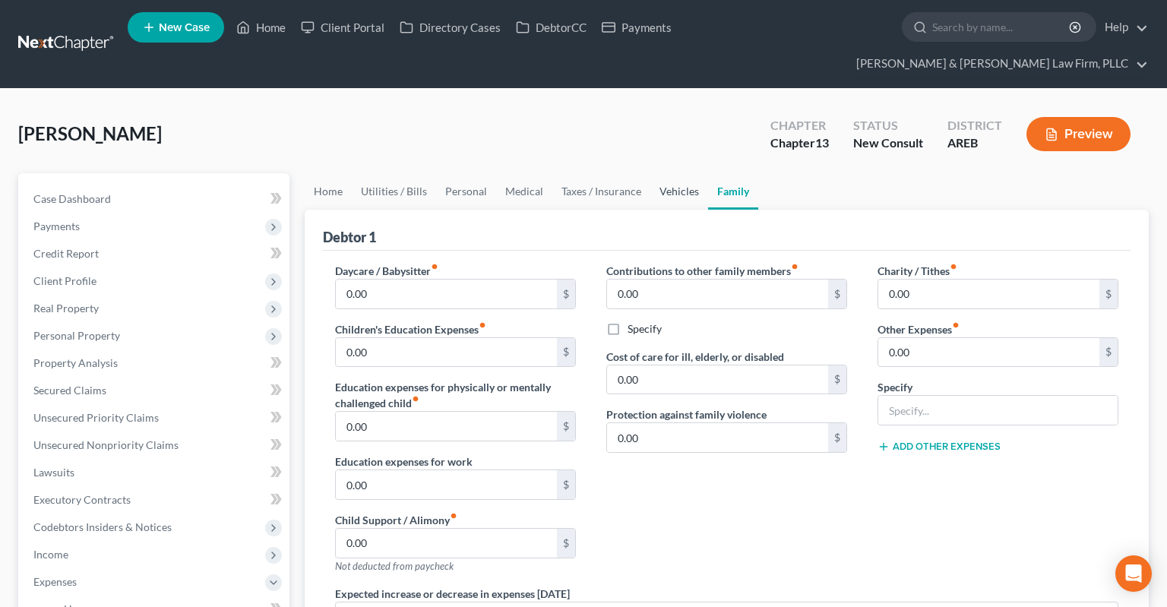
click at [670, 173] on link "Vehicles" at bounding box center [679, 191] width 58 height 36
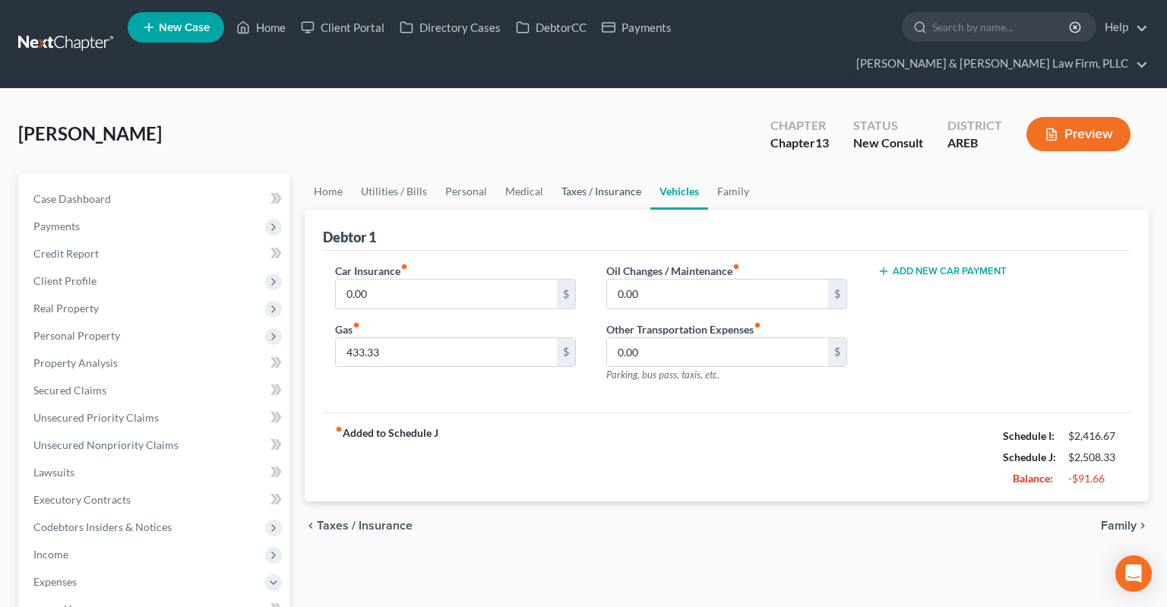
click at [607, 173] on link "Taxes / Insurance" at bounding box center [601, 191] width 98 height 36
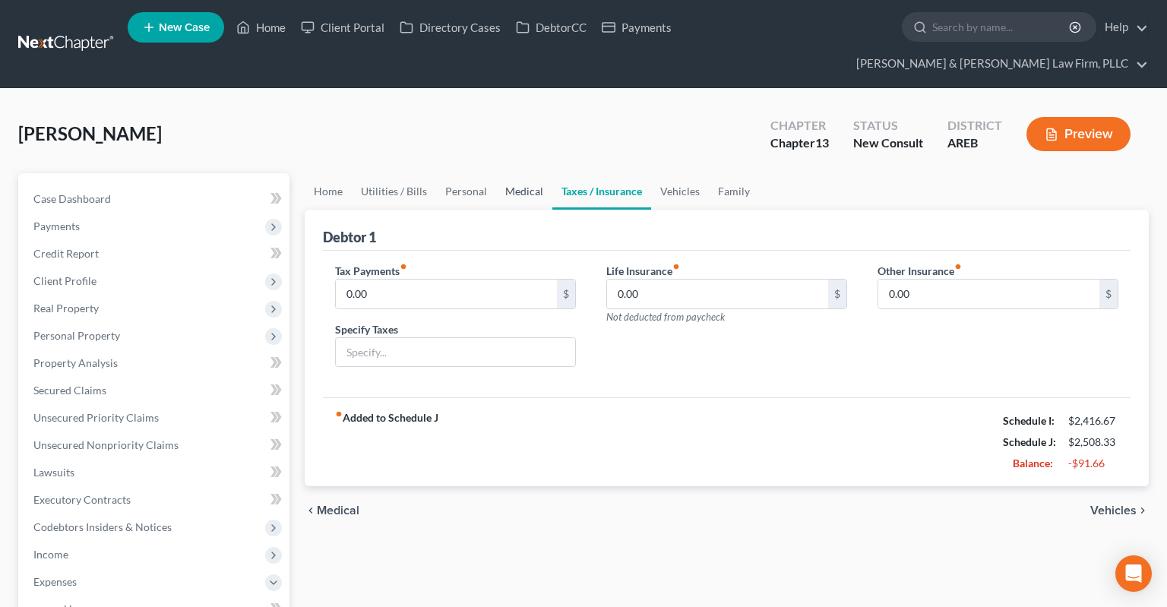
click at [528, 173] on link "Medical" at bounding box center [524, 191] width 56 height 36
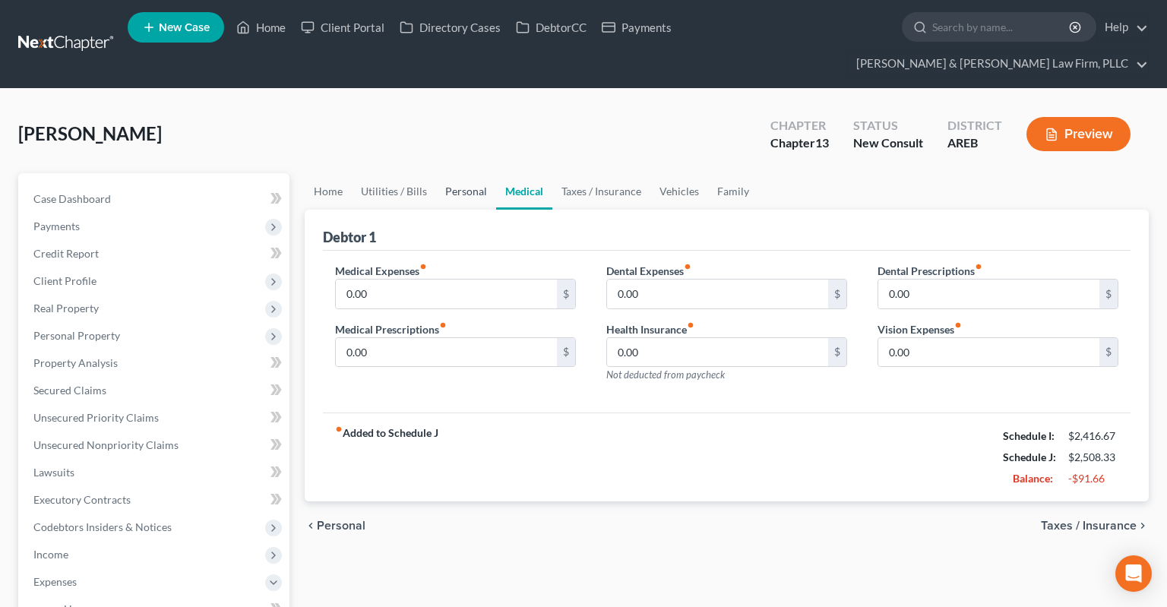
click at [442, 173] on link "Personal" at bounding box center [466, 191] width 60 height 36
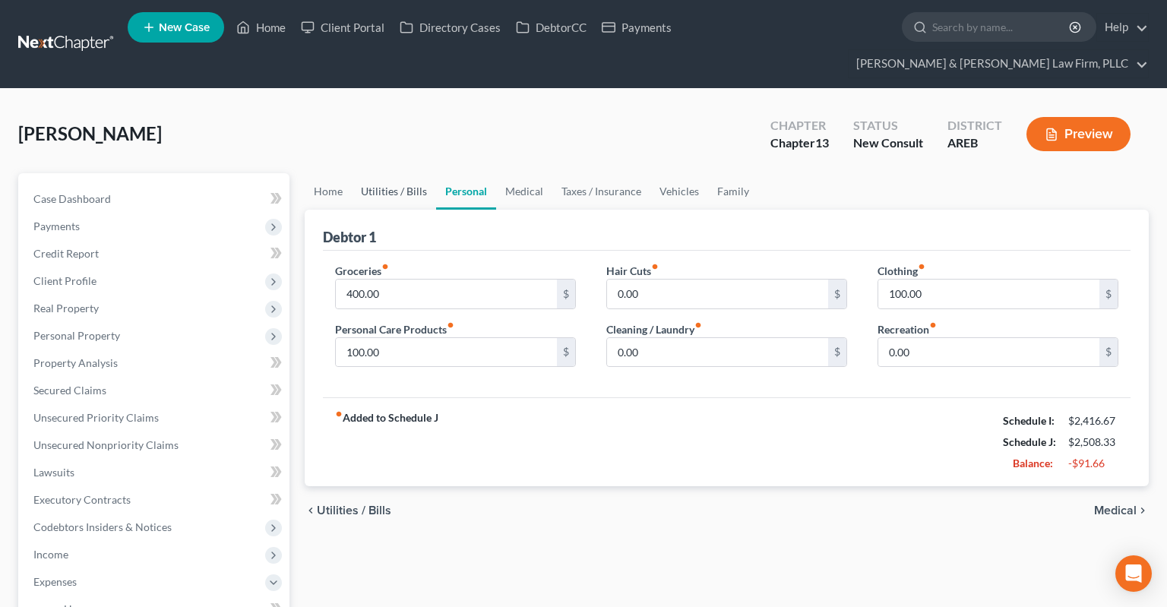
drag, startPoint x: 394, startPoint y: 171, endPoint x: 373, endPoint y: 162, distance: 22.4
click at [394, 173] on link "Utilities / Bills" at bounding box center [394, 191] width 84 height 36
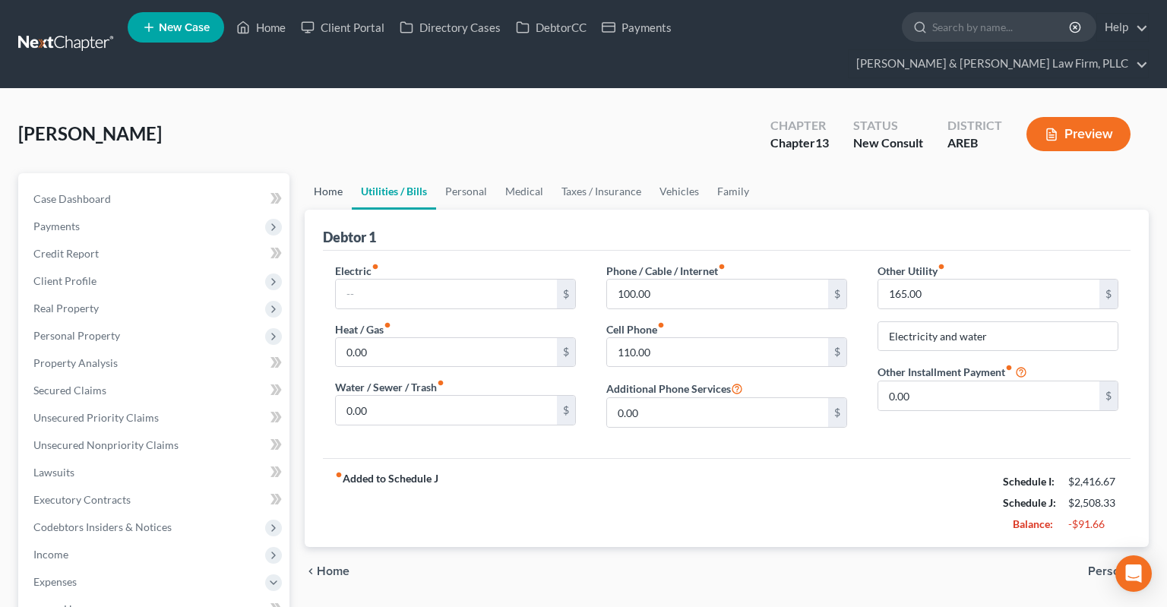
click at [343, 173] on link "Home" at bounding box center [328, 191] width 47 height 36
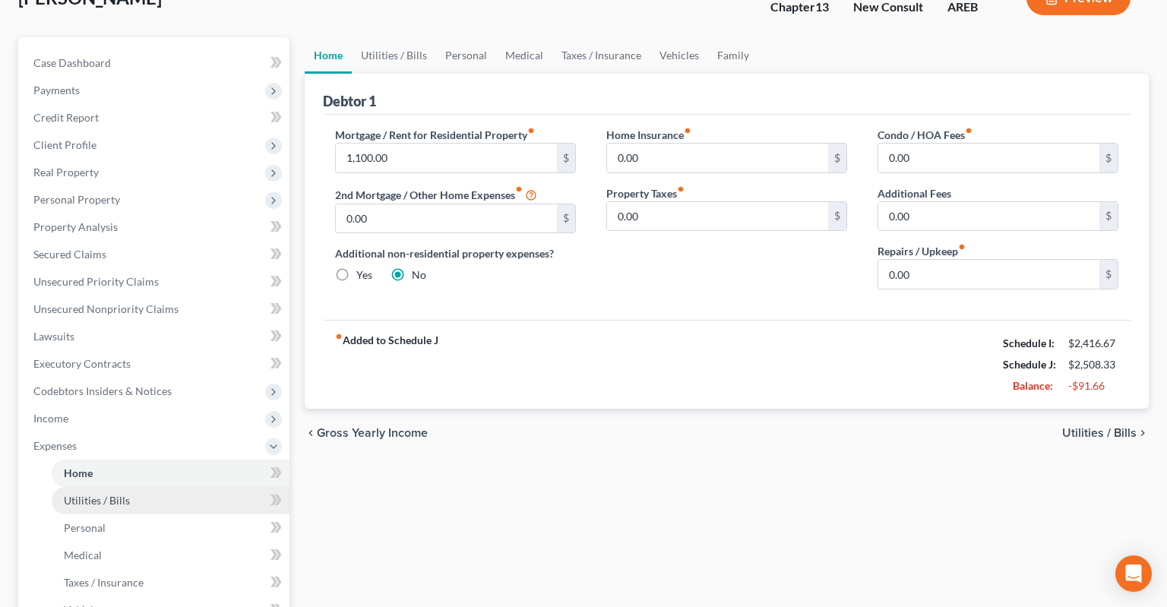
scroll to position [160, 0]
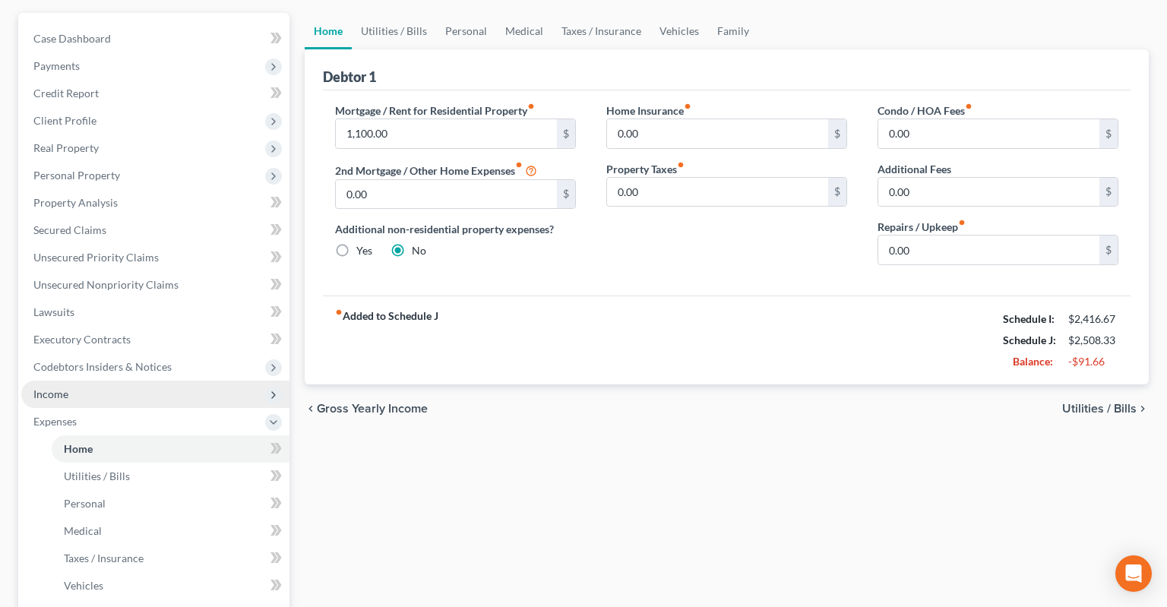
click at [180, 381] on span "Income" at bounding box center [155, 394] width 268 height 27
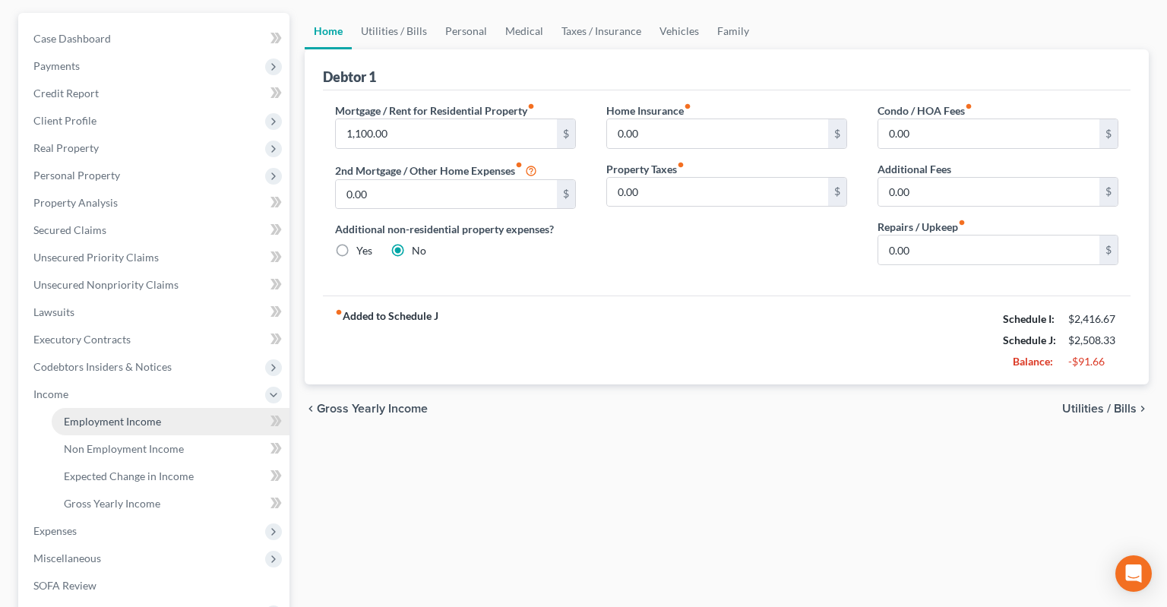
click at [175, 408] on link "Employment Income" at bounding box center [171, 421] width 238 height 27
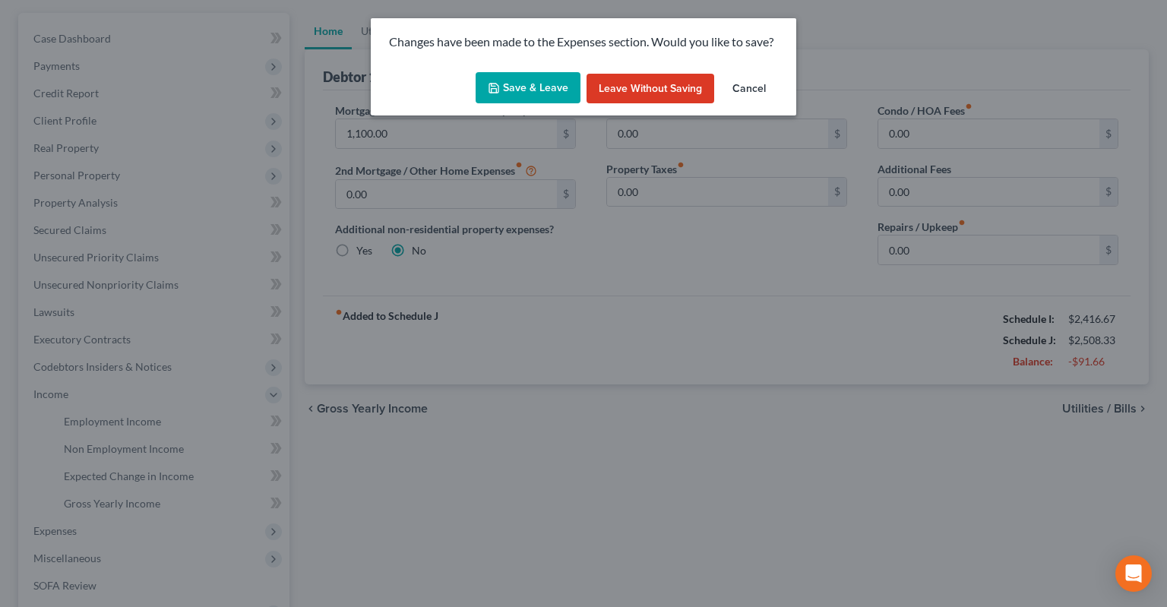
click at [511, 96] on button "Save & Leave" at bounding box center [528, 88] width 105 height 32
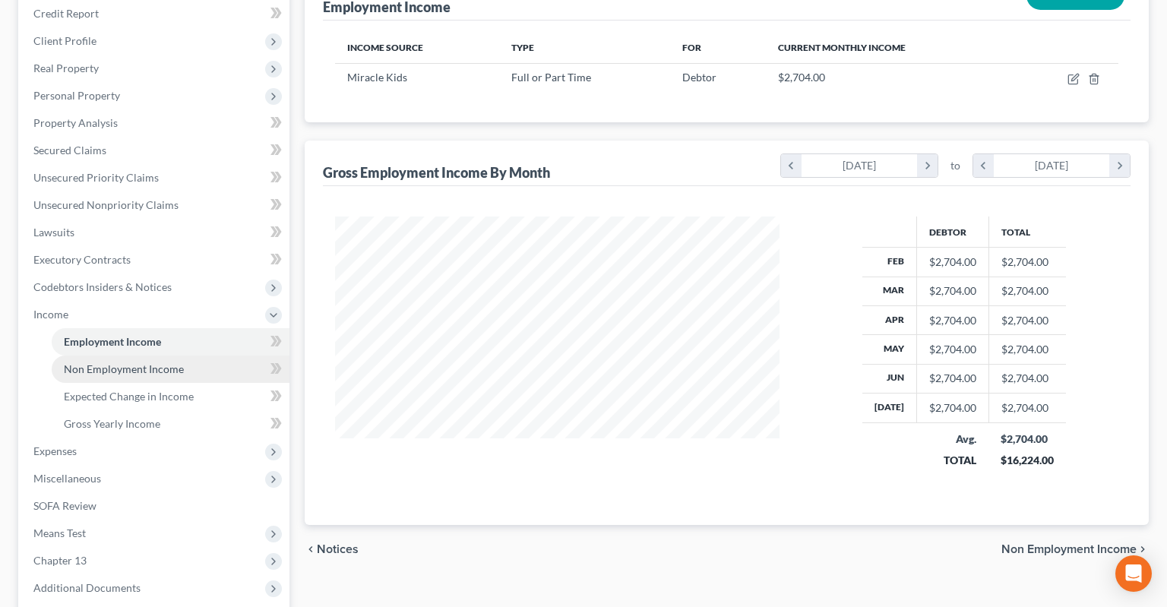
click at [205, 356] on link "Non Employment Income" at bounding box center [171, 369] width 238 height 27
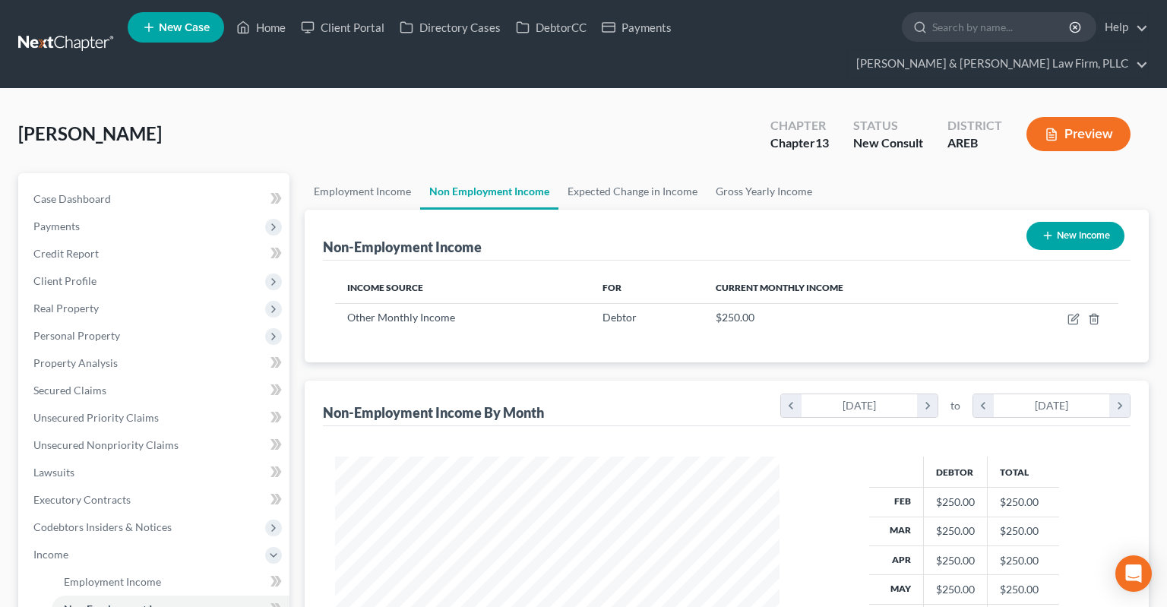
click at [1057, 222] on button "New Income" at bounding box center [1075, 236] width 98 height 28
select select "0"
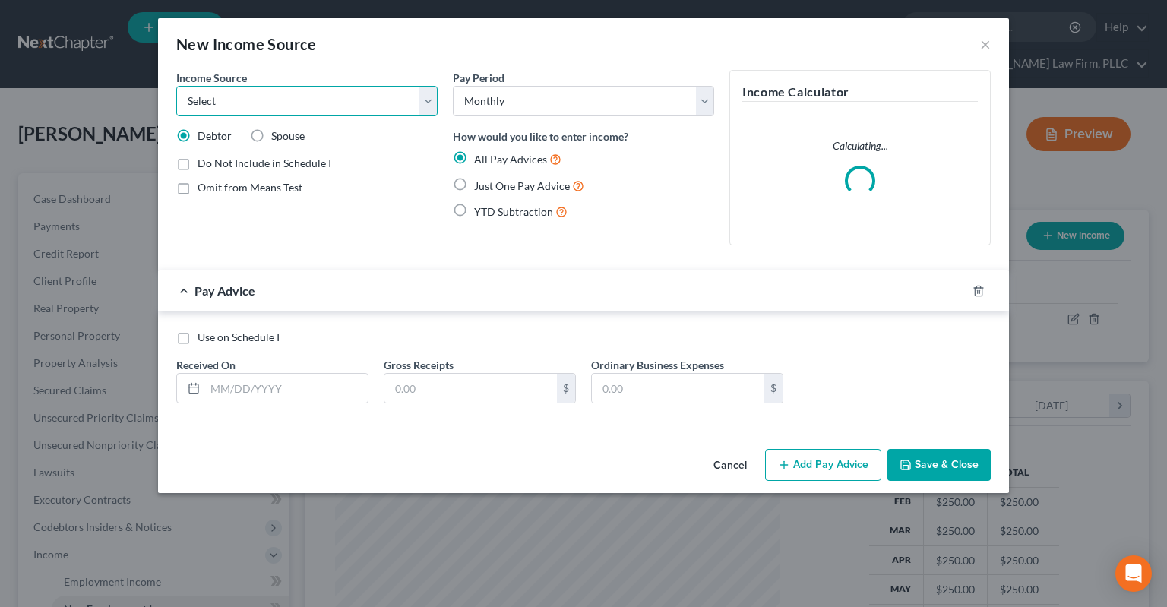
click at [176, 86] on select "Select Unemployment Disability (from employer) Pension Retirement Social Securi…" at bounding box center [306, 101] width 261 height 30
select select "8"
click option "Contributions to Household" at bounding box center [0, 0] width 0 height 0
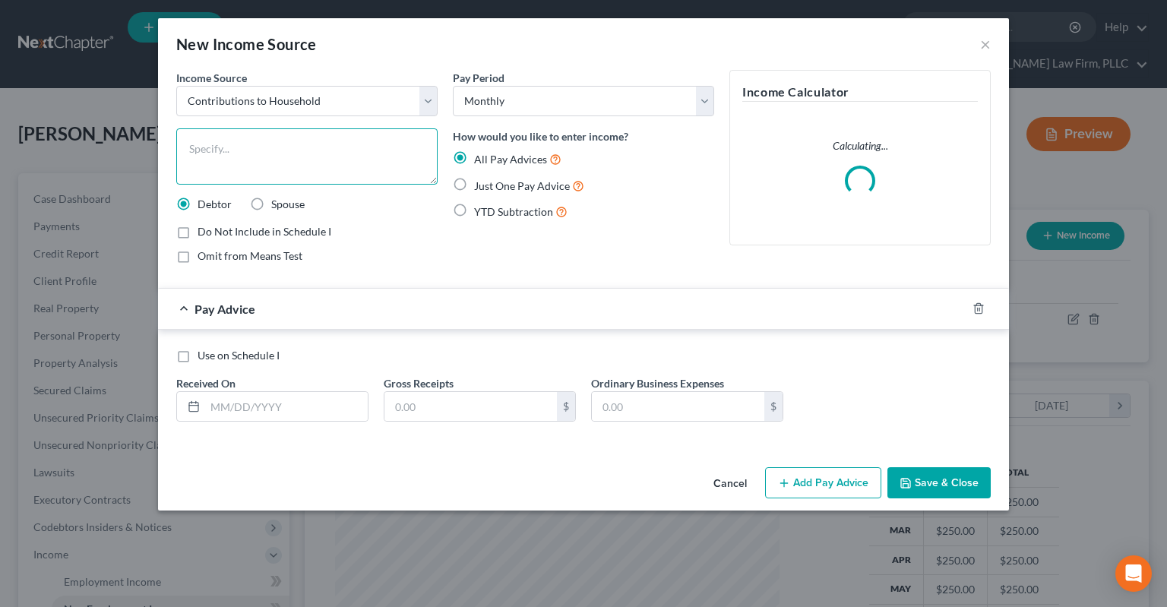
click at [308, 153] on textarea at bounding box center [306, 156] width 261 height 56
type textarea "Help from mother"
click at [474, 182] on label "Just One Pay Advice" at bounding box center [529, 185] width 110 height 17
click at [480, 182] on input "Just One Pay Advice" at bounding box center [485, 182] width 10 height 10
radio input "true"
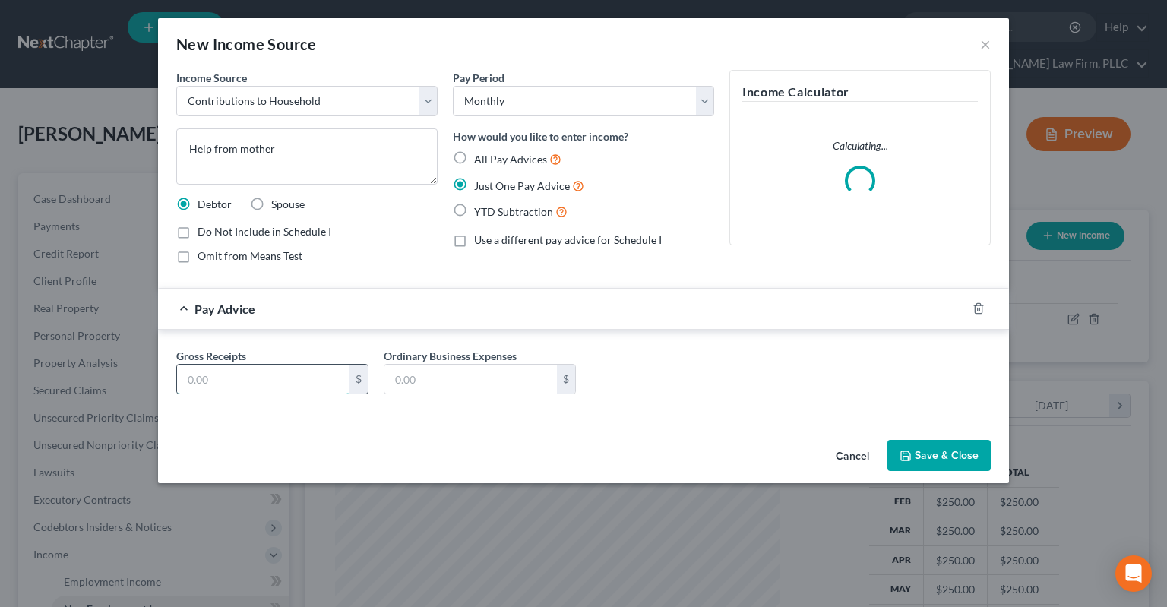
click at [287, 374] on input "text" at bounding box center [263, 379] width 172 height 29
type input "200"
click at [928, 447] on button "Save & Close" at bounding box center [938, 456] width 103 height 32
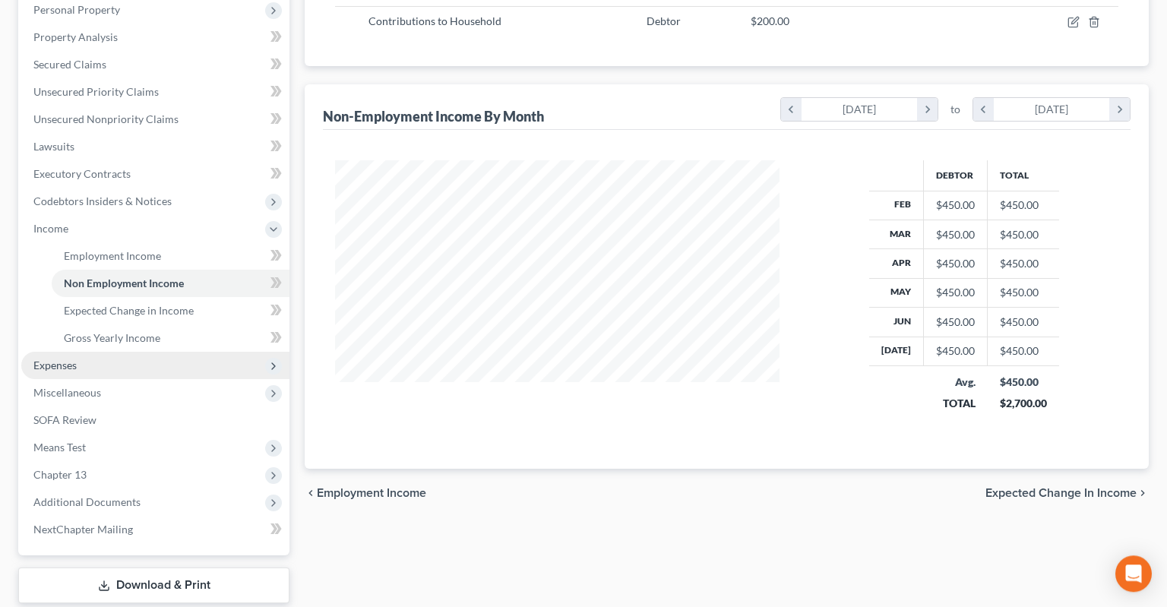
scroll to position [390, 0]
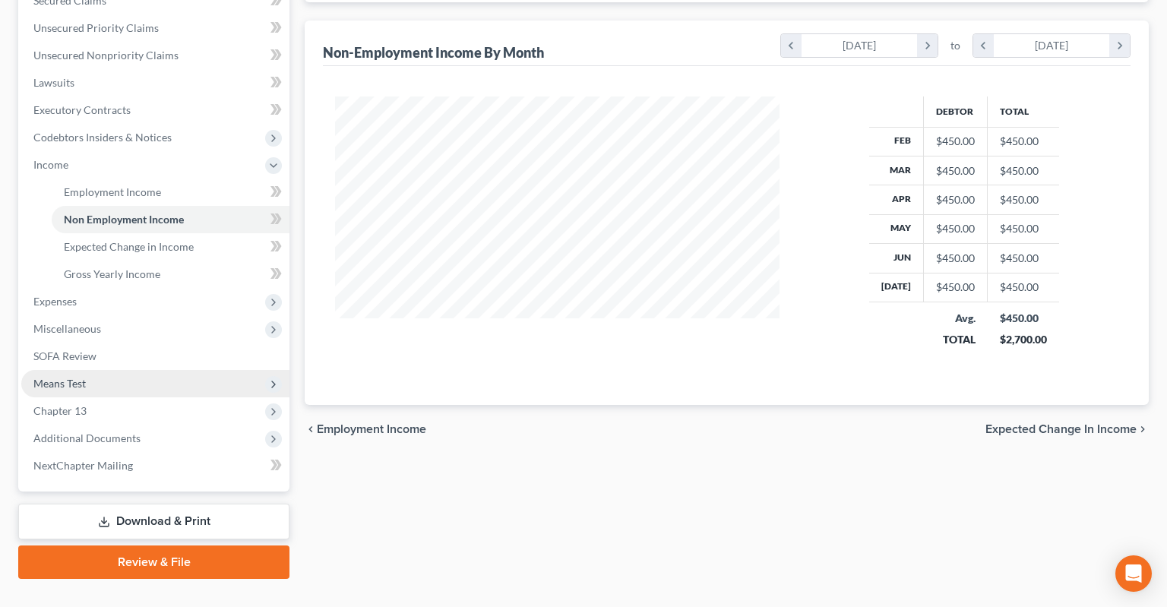
click at [105, 370] on span "Means Test" at bounding box center [155, 383] width 268 height 27
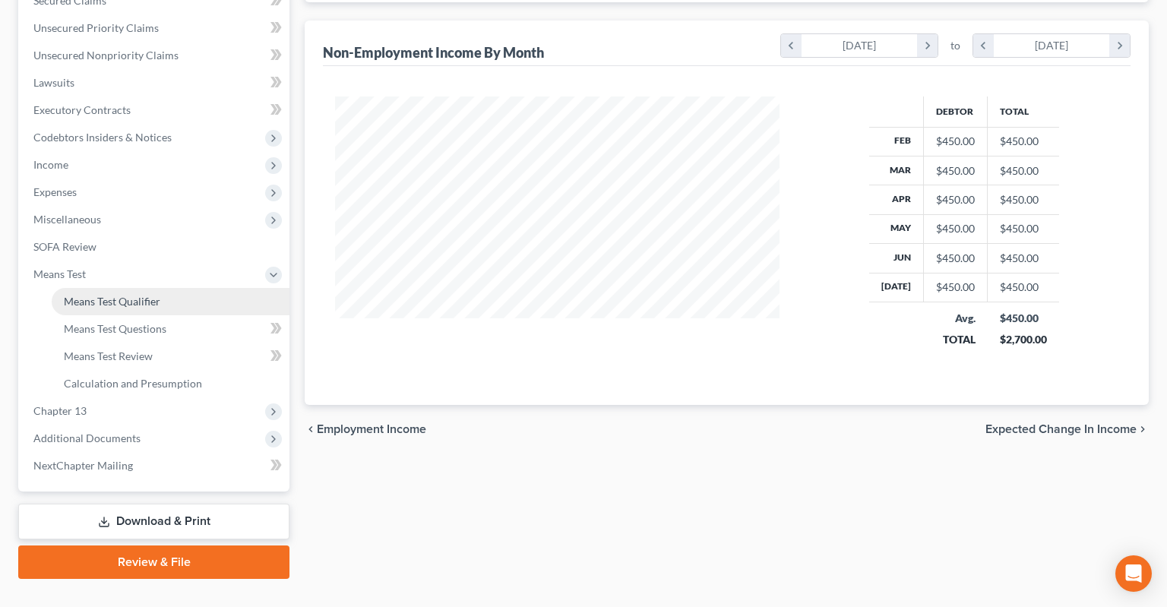
click at [198, 288] on link "Means Test Qualifier" at bounding box center [171, 301] width 238 height 27
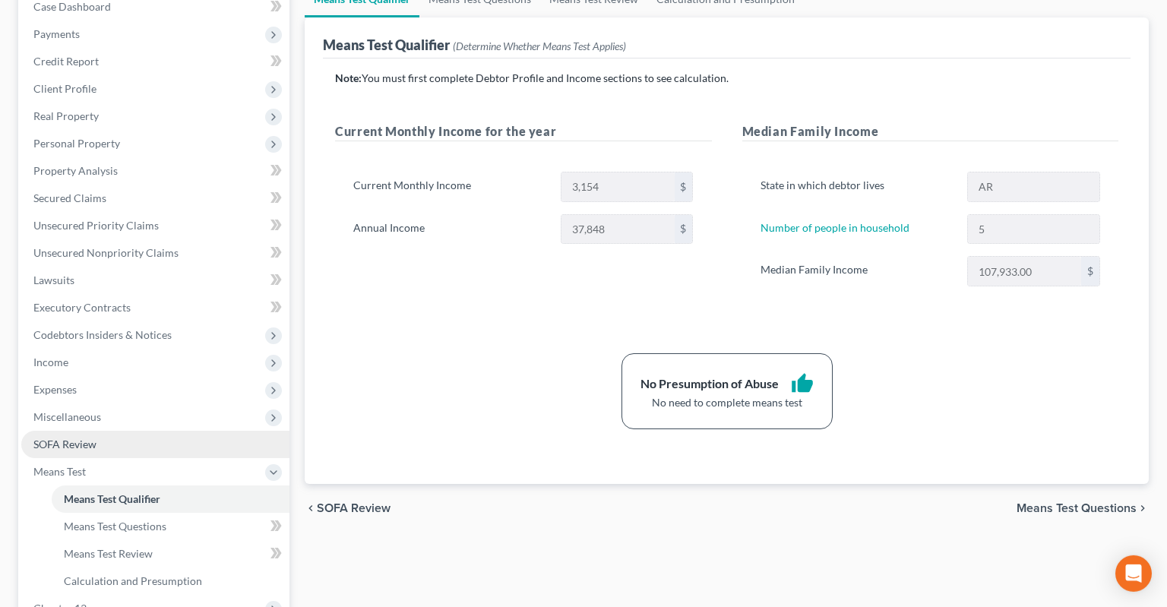
scroll to position [240, 0]
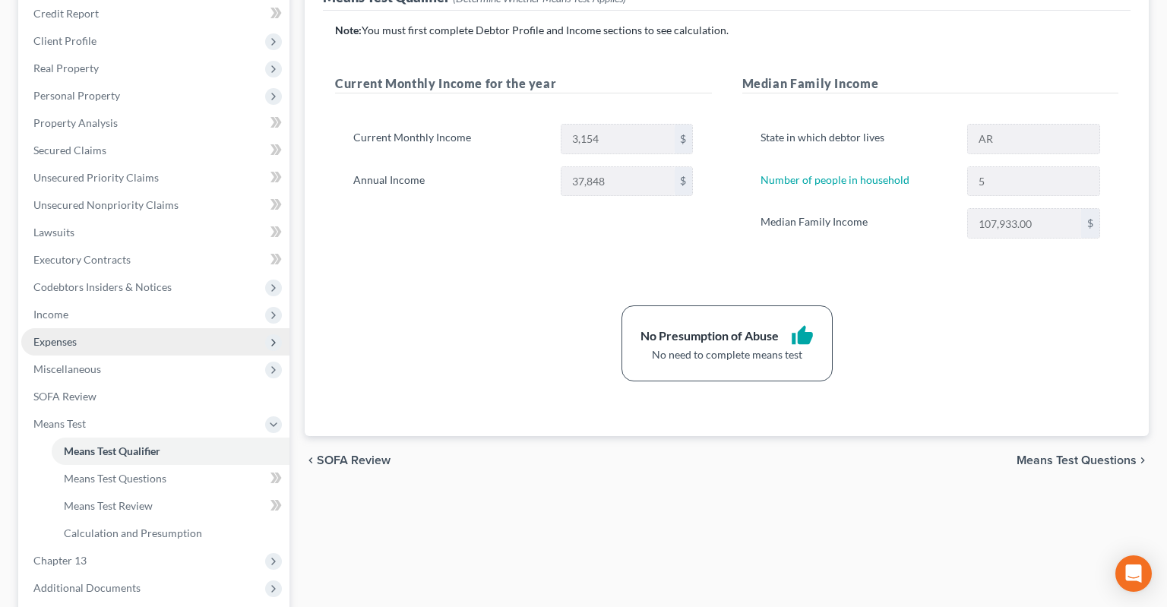
click at [142, 328] on span "Expenses" at bounding box center [155, 341] width 268 height 27
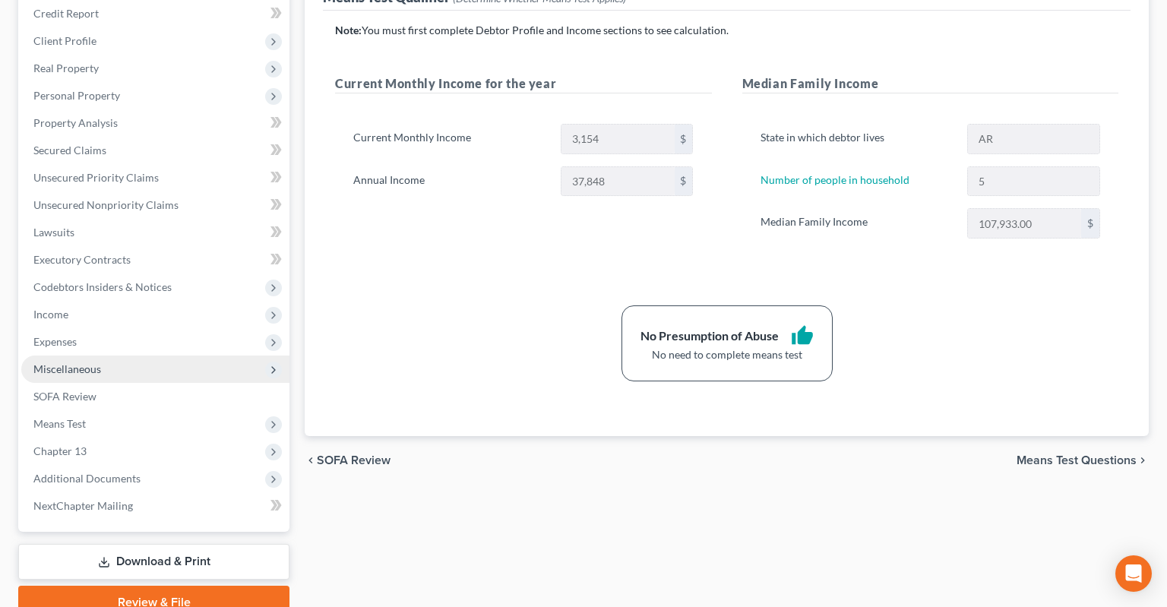
click at [140, 356] on span "Miscellaneous" at bounding box center [155, 369] width 268 height 27
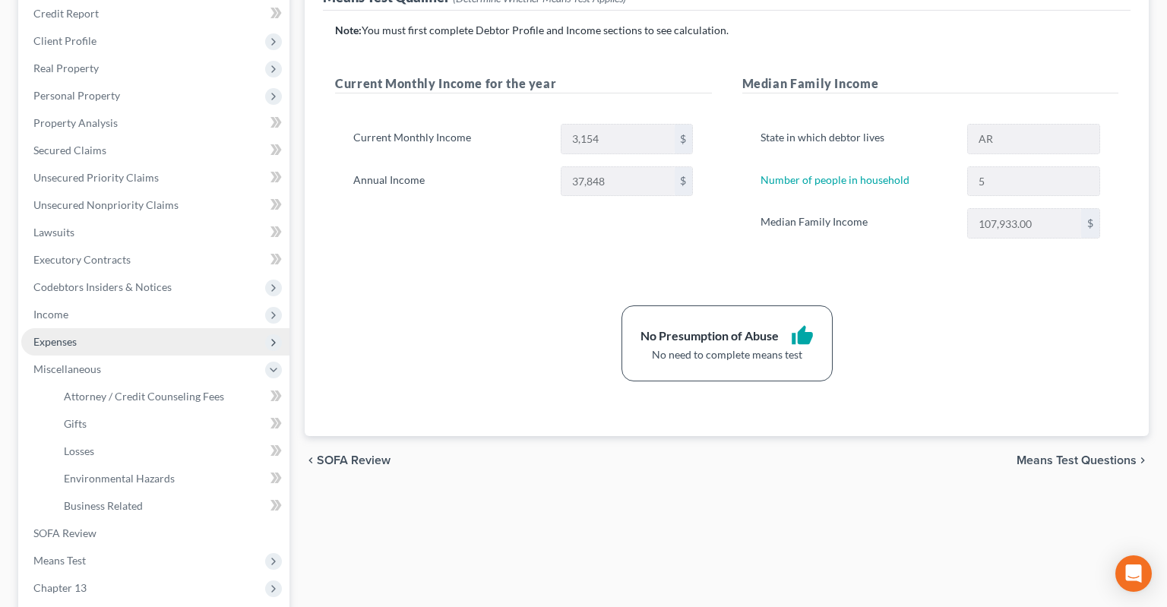
click at [140, 328] on span "Expenses" at bounding box center [155, 341] width 268 height 27
click at [144, 328] on span "Expenses" at bounding box center [155, 341] width 268 height 27
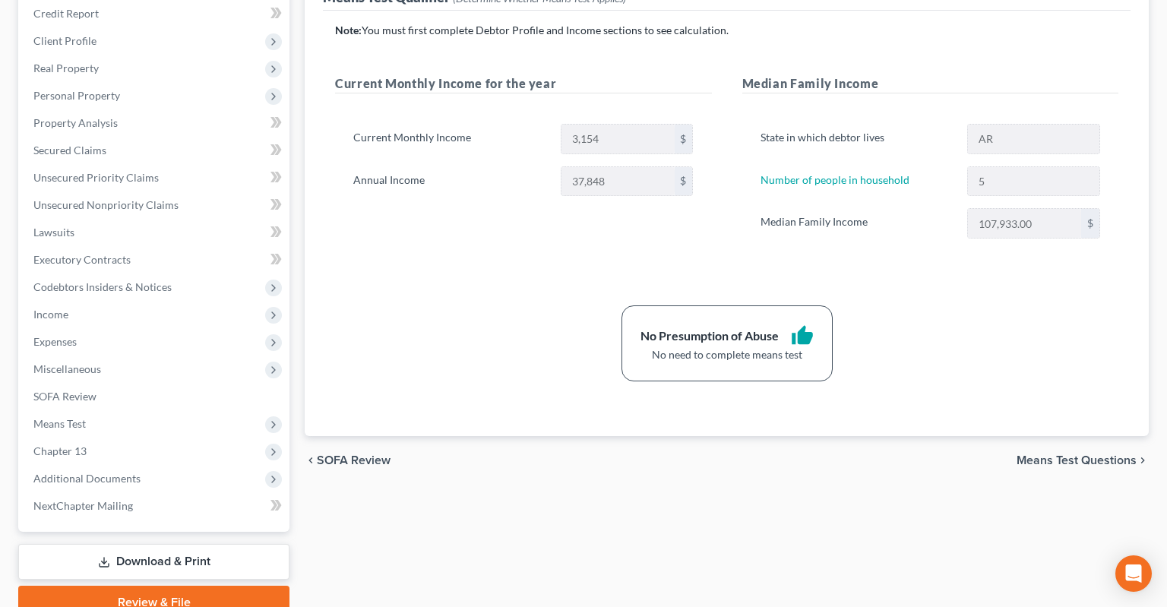
click at [144, 356] on link "Home" at bounding box center [171, 369] width 238 height 27
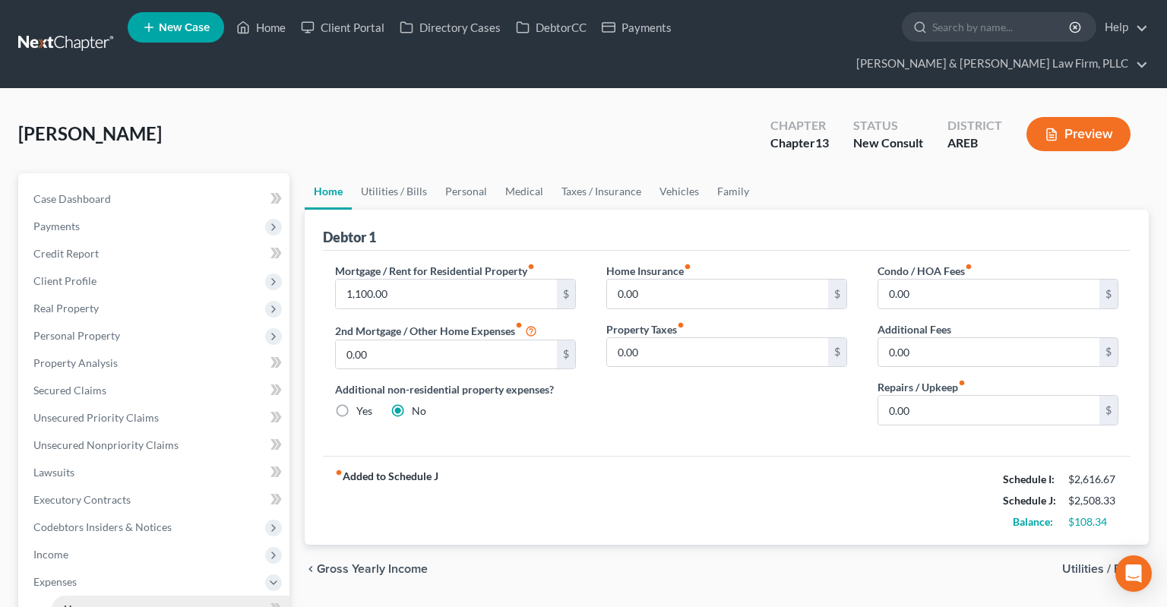
scroll to position [80, 0]
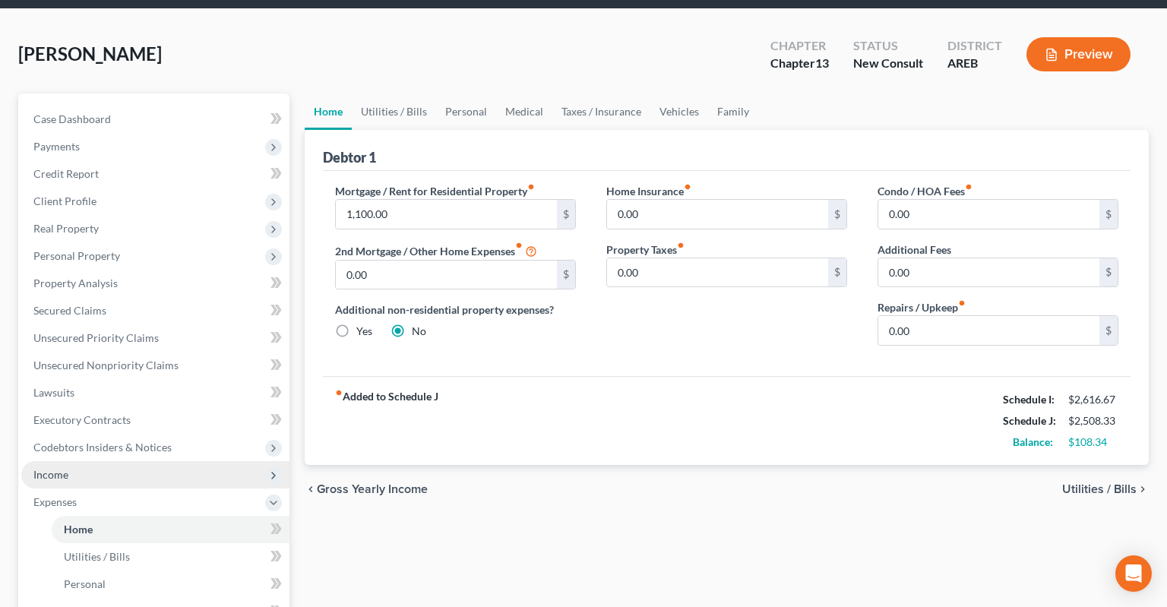
click at [130, 461] on span "Income" at bounding box center [155, 474] width 268 height 27
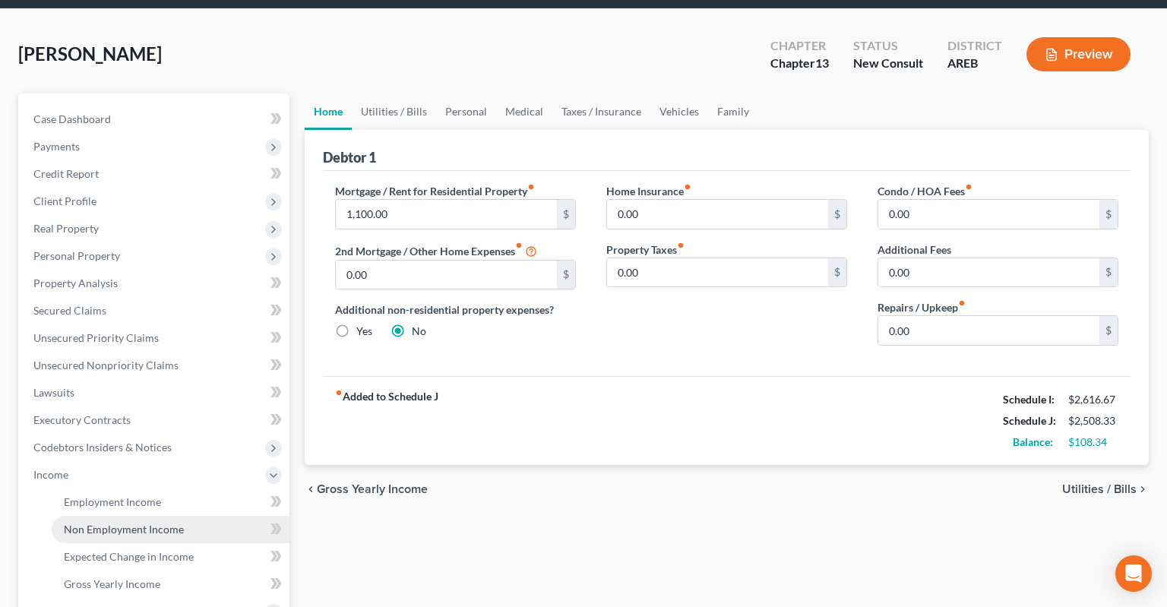
click at [144, 523] on span "Non Employment Income" at bounding box center [124, 529] width 120 height 13
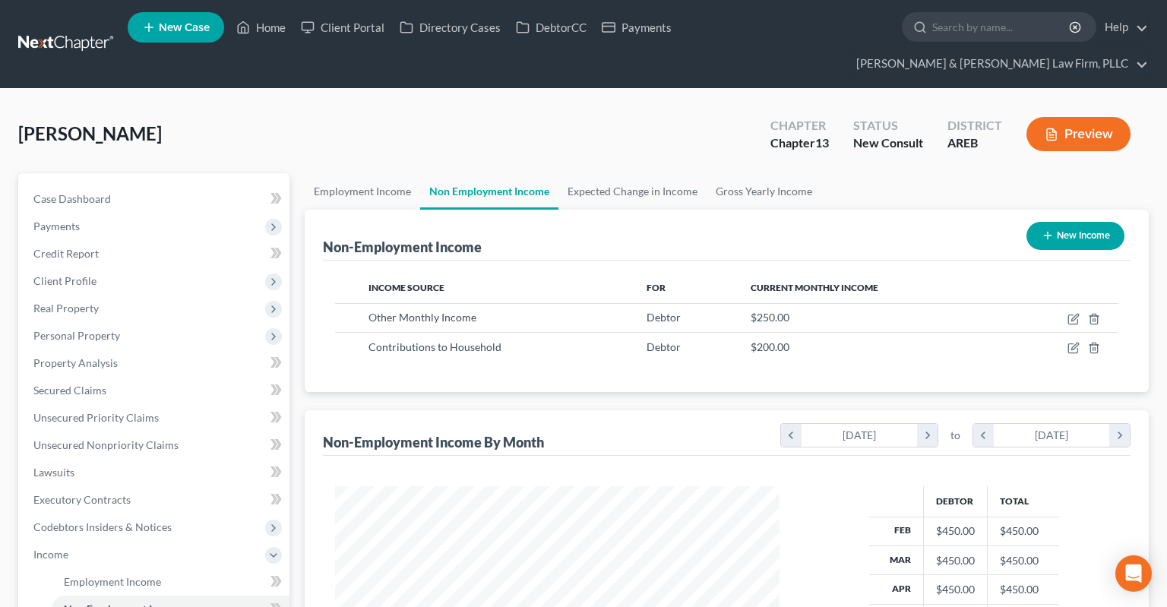
scroll to position [271, 474]
click at [1069, 344] on icon "button" at bounding box center [1072, 348] width 9 height 9
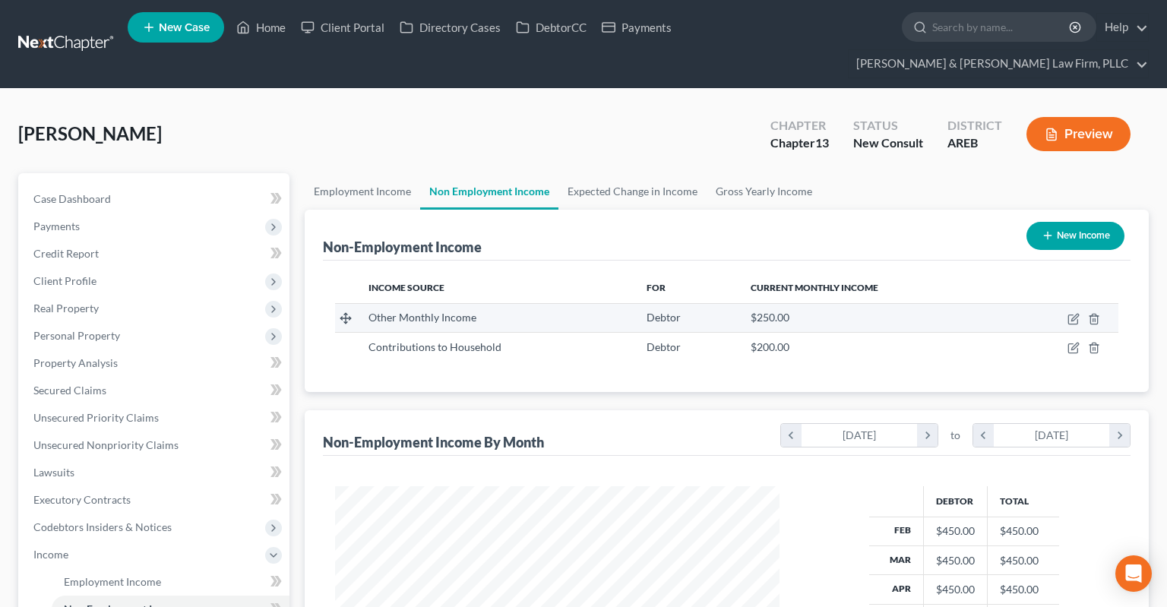
select select "8"
select select "0"
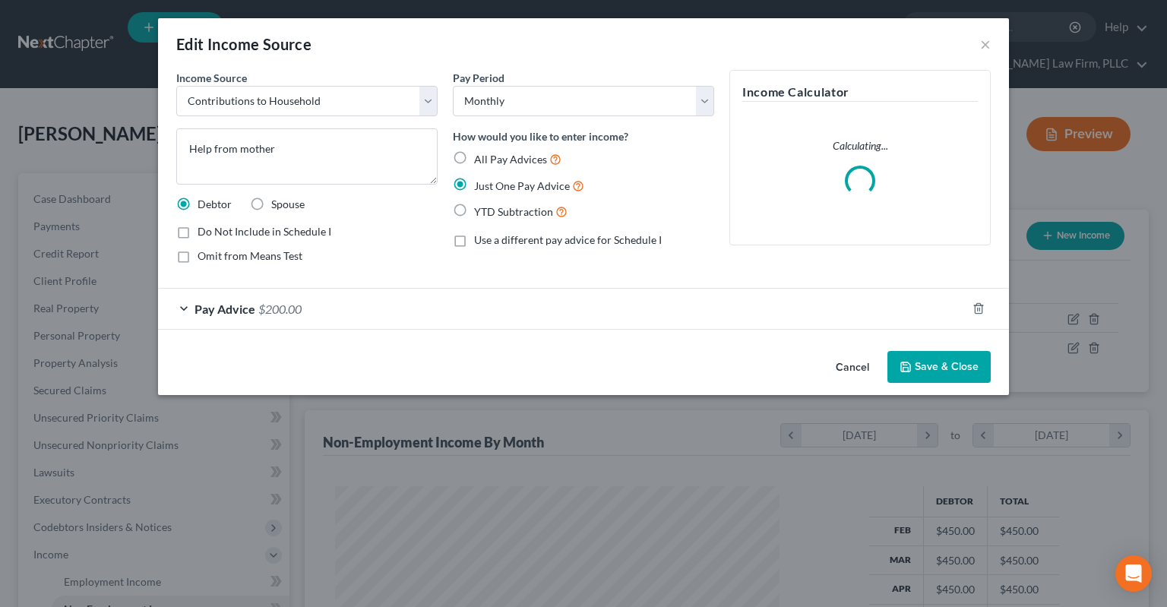
drag, startPoint x: 284, startPoint y: 301, endPoint x: 326, endPoint y: 337, distance: 55.5
click at [284, 302] on div "Pay Advice $200.00" at bounding box center [562, 309] width 808 height 40
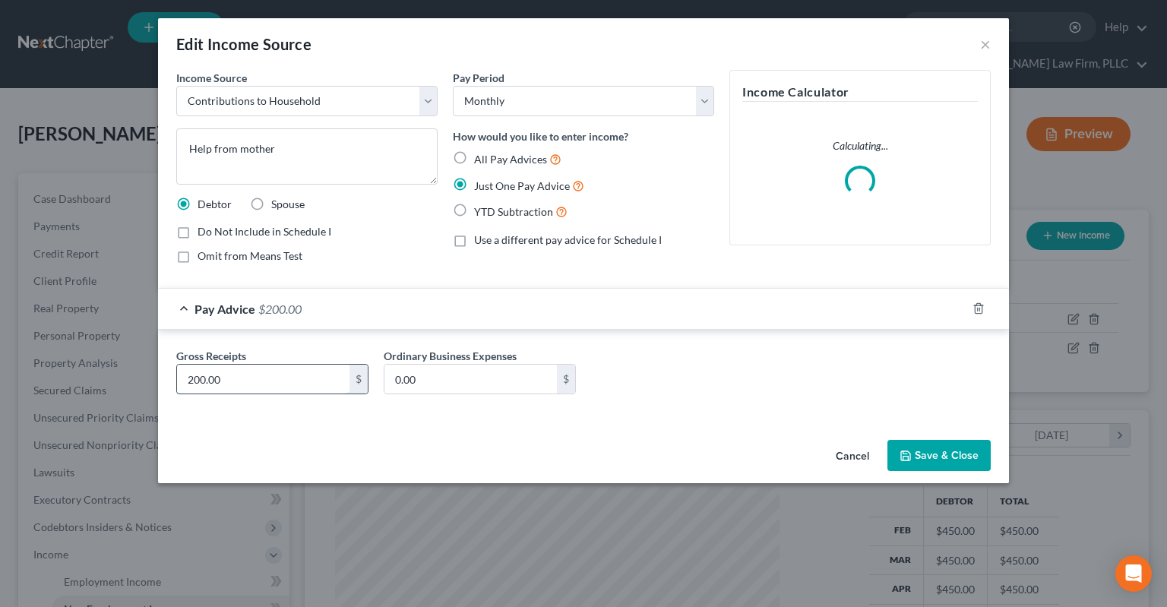
drag, startPoint x: 264, startPoint y: 379, endPoint x: 245, endPoint y: 381, distance: 19.1
click at [237, 378] on input "200.00" at bounding box center [263, 379] width 172 height 29
type input "250"
click at [939, 454] on button "Save & Close" at bounding box center [938, 456] width 103 height 32
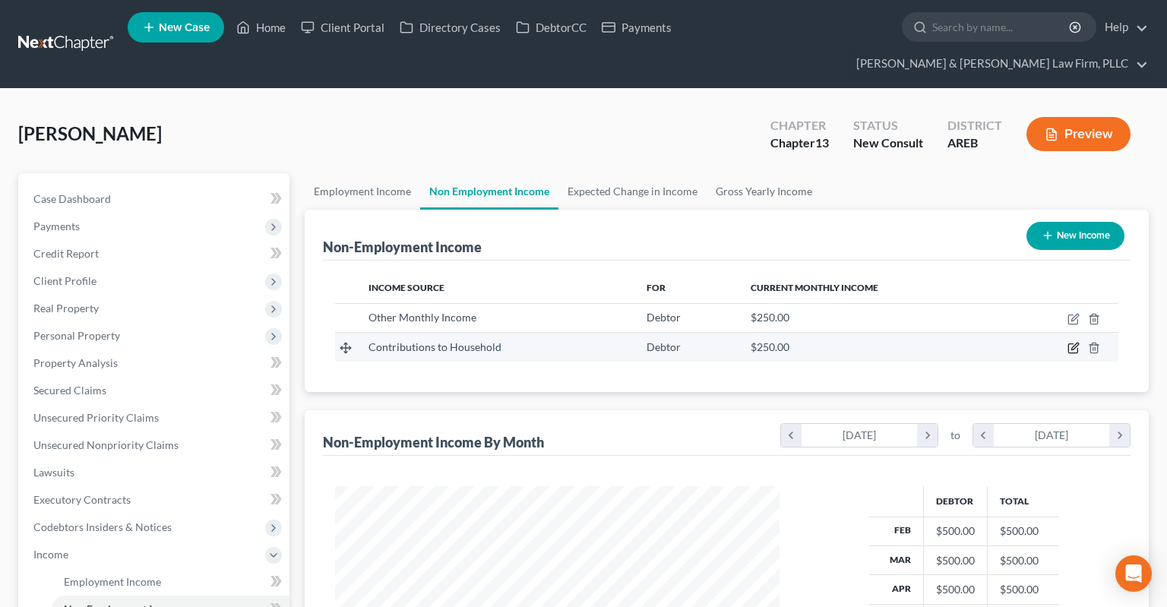
click at [1080, 342] on icon "button" at bounding box center [1073, 348] width 12 height 12
select select "8"
select select "0"
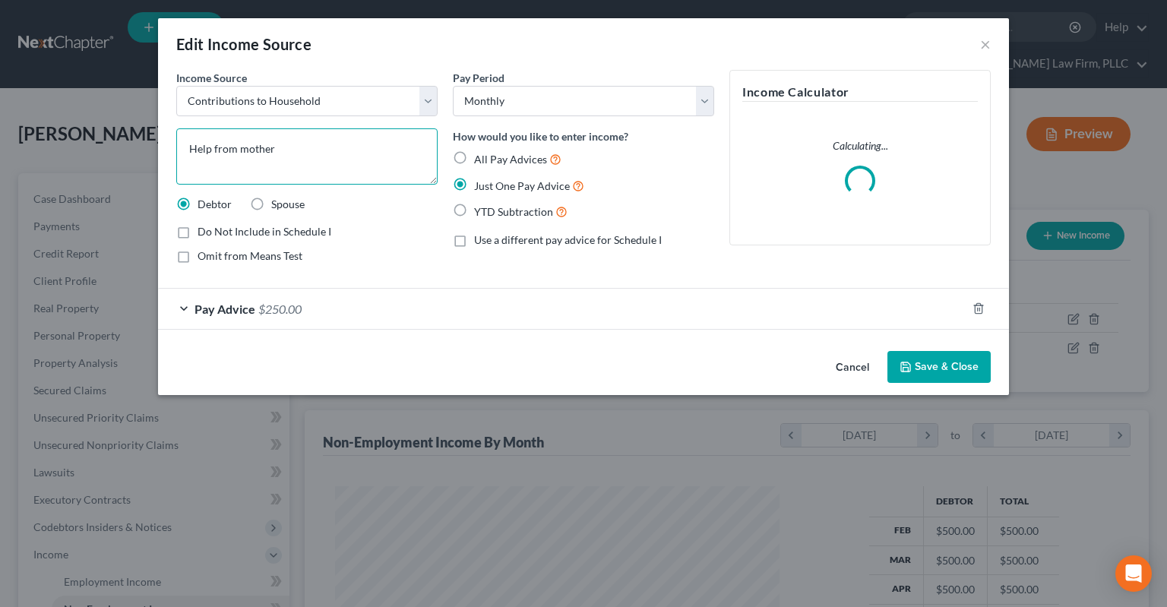
click at [290, 155] on textarea "Help from mother" at bounding box center [306, 156] width 261 height 56
type textarea "Help from mother and daughter"
click at [928, 366] on button "Save & Close" at bounding box center [938, 367] width 103 height 32
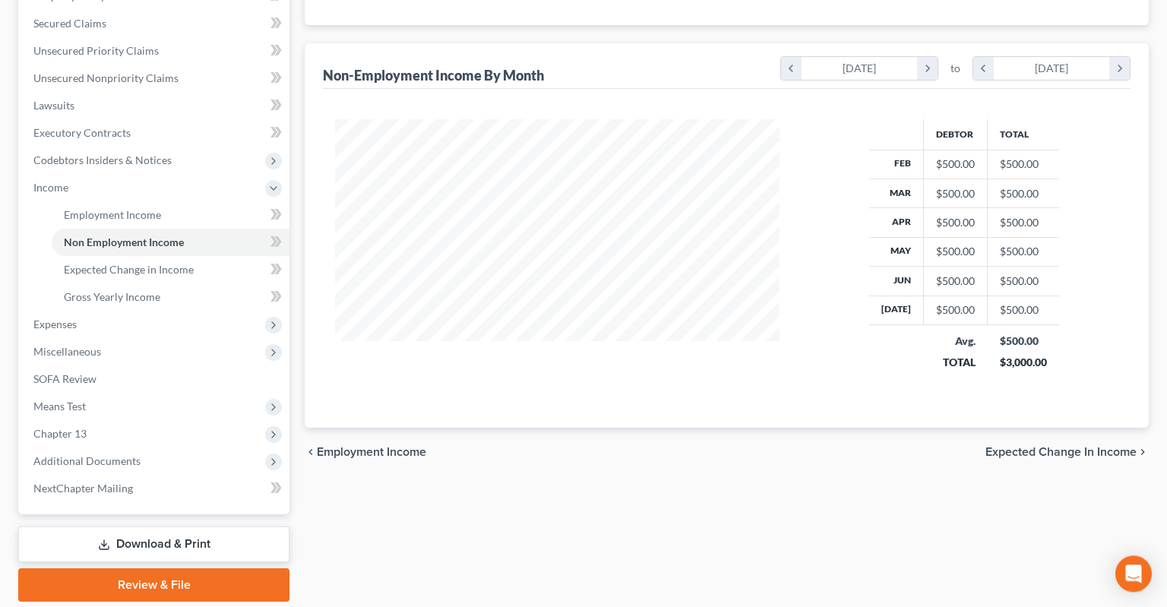
scroll to position [390, 0]
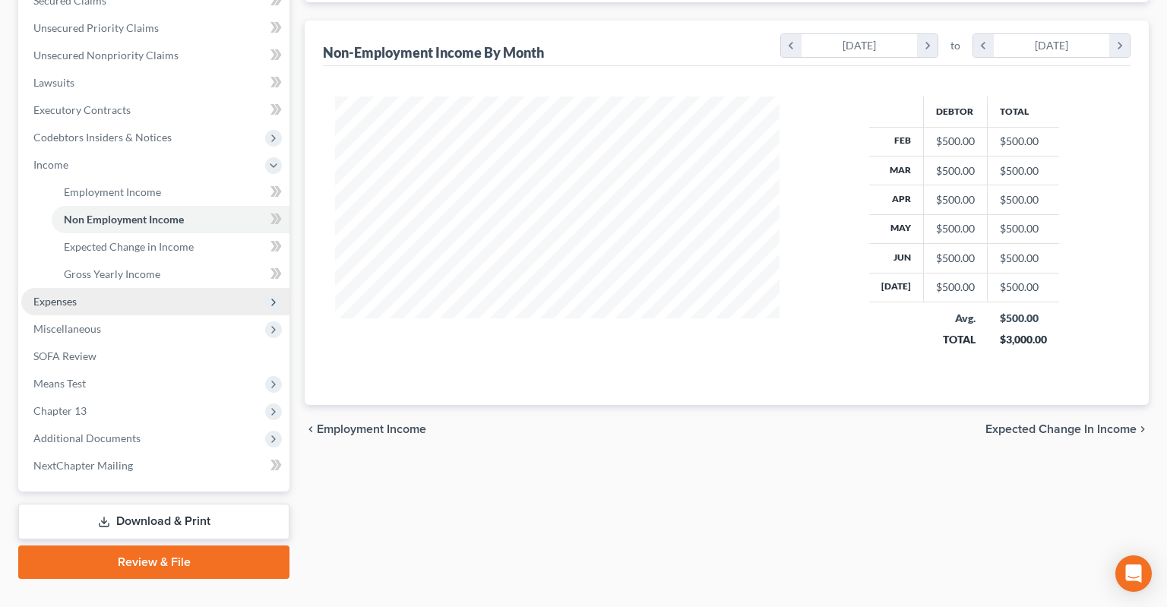
click at [124, 288] on span "Expenses" at bounding box center [155, 301] width 268 height 27
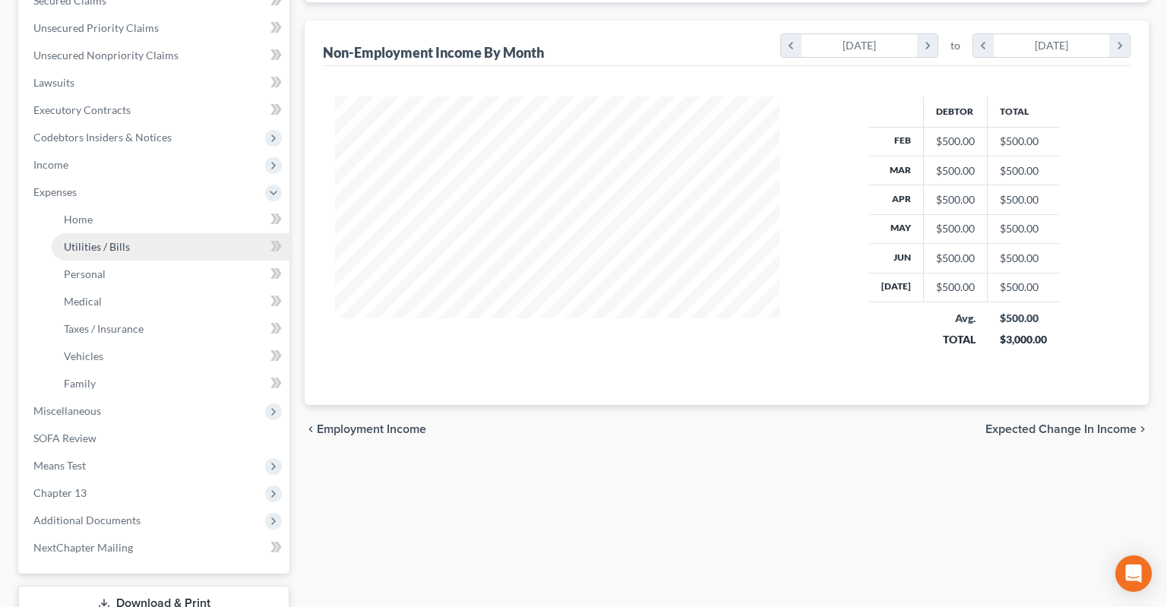
click at [122, 233] on link "Utilities / Bills" at bounding box center [171, 246] width 238 height 27
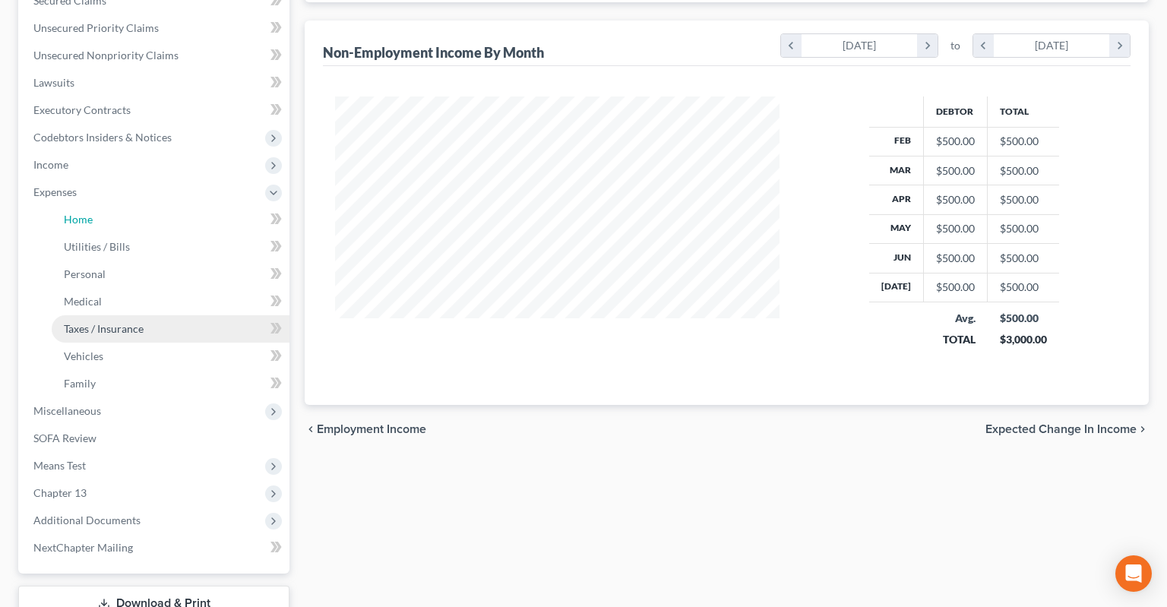
drag, startPoint x: 134, startPoint y: 199, endPoint x: 132, endPoint y: 305, distance: 105.6
click at [133, 206] on link "Home" at bounding box center [171, 219] width 238 height 27
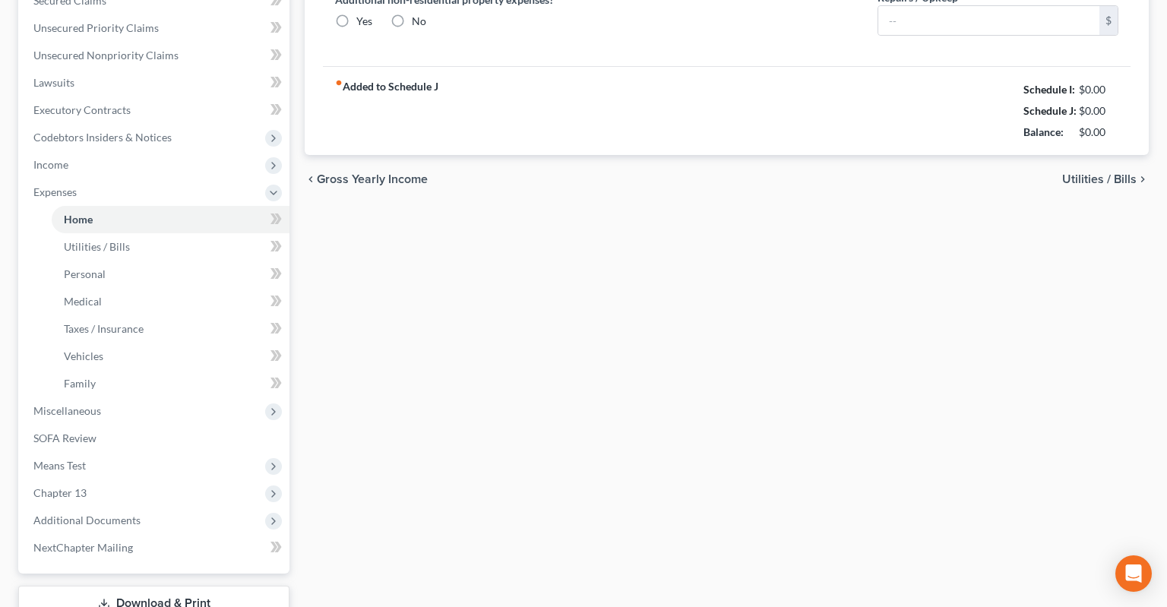
type input "1,100.00"
type input "0.00"
radio input "true"
type input "0.00"
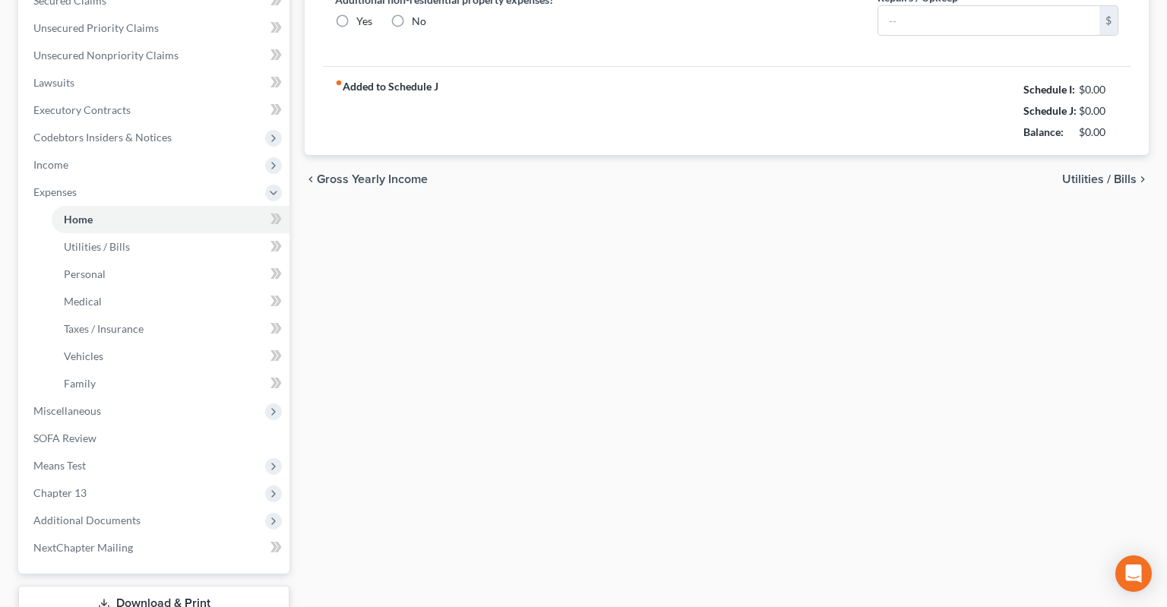
type input "0.00"
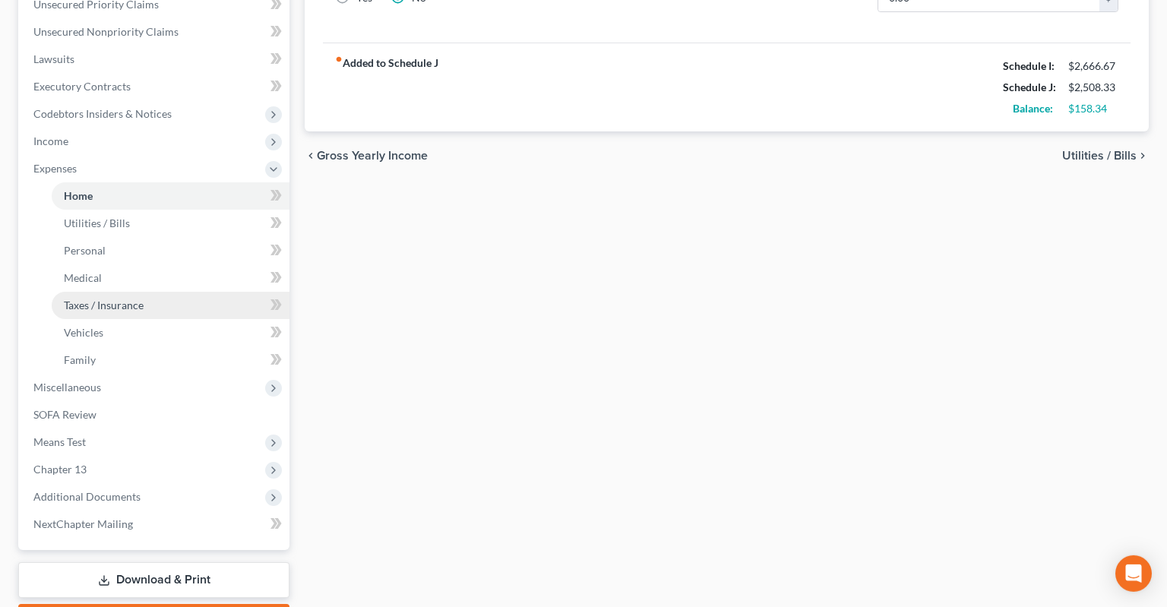
scroll to position [472, 0]
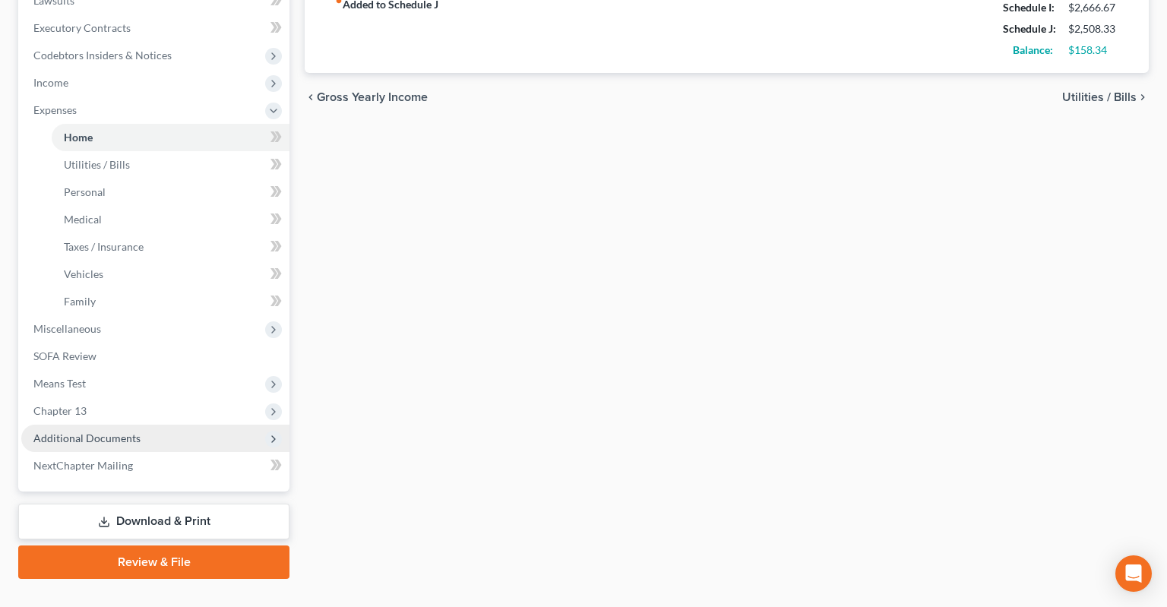
click at [117, 432] on span "Additional Documents" at bounding box center [86, 438] width 107 height 13
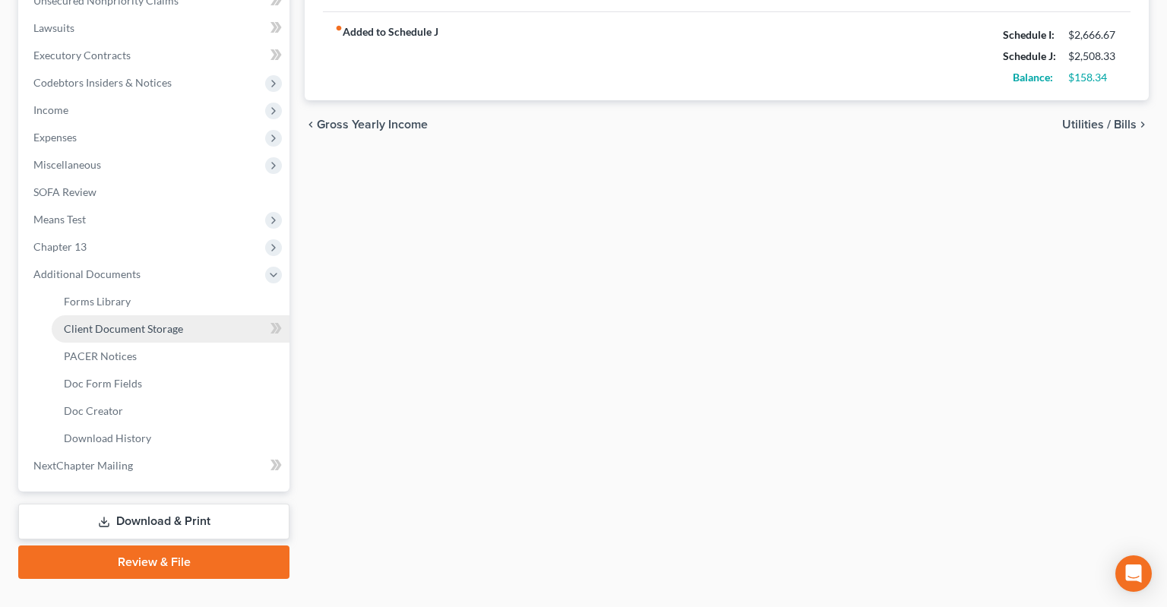
click at [169, 322] on span "Client Document Storage" at bounding box center [123, 328] width 119 height 13
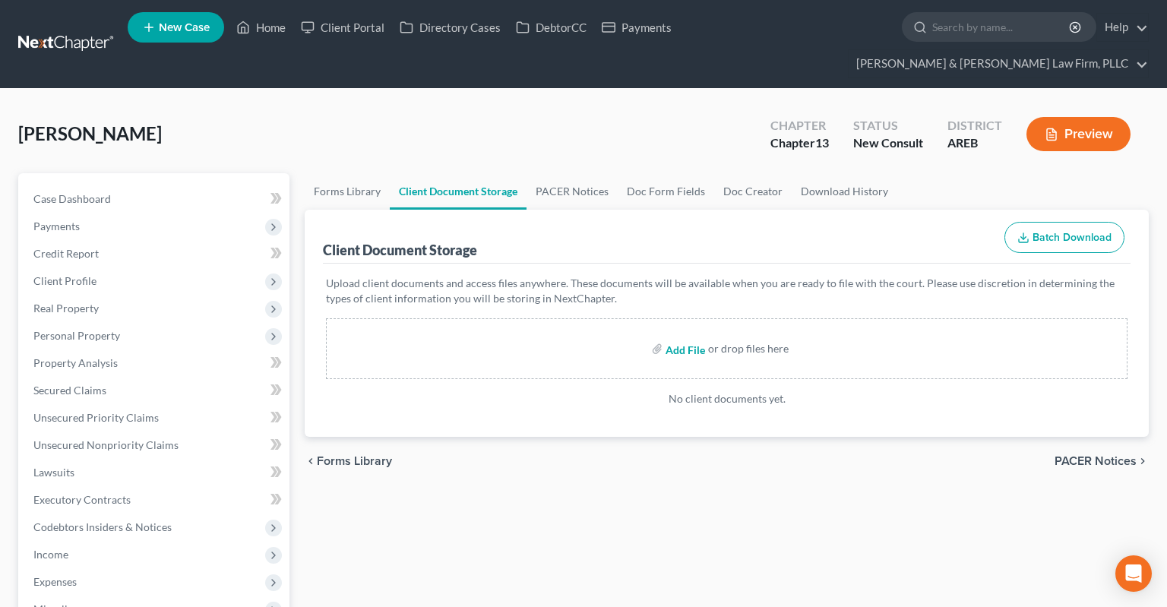
click at [679, 335] on input "file" at bounding box center [684, 348] width 36 height 27
type input "C:\fakepath\Consult sheet.docx"
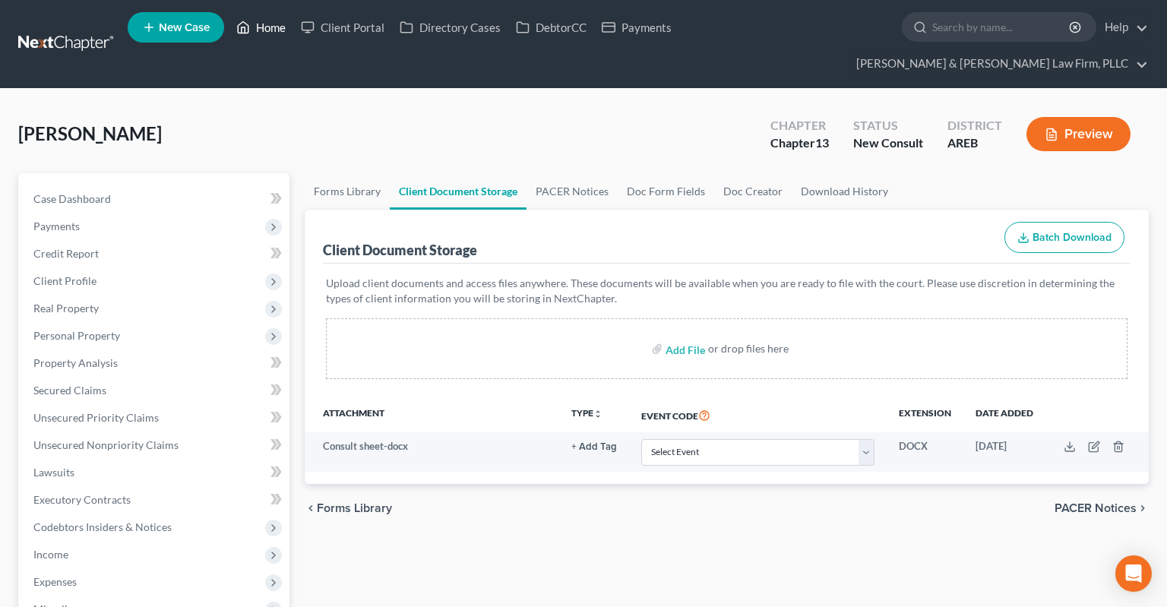
click at [249, 36] on icon at bounding box center [243, 27] width 14 height 18
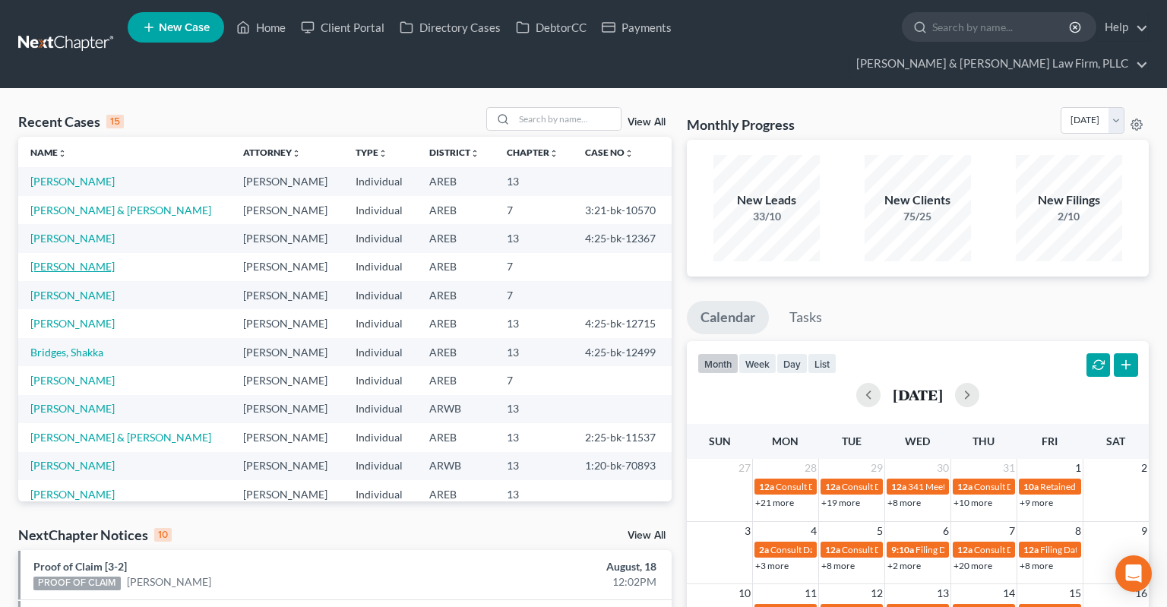
click at [90, 272] on link "[PERSON_NAME]" at bounding box center [72, 266] width 84 height 13
select select "2"
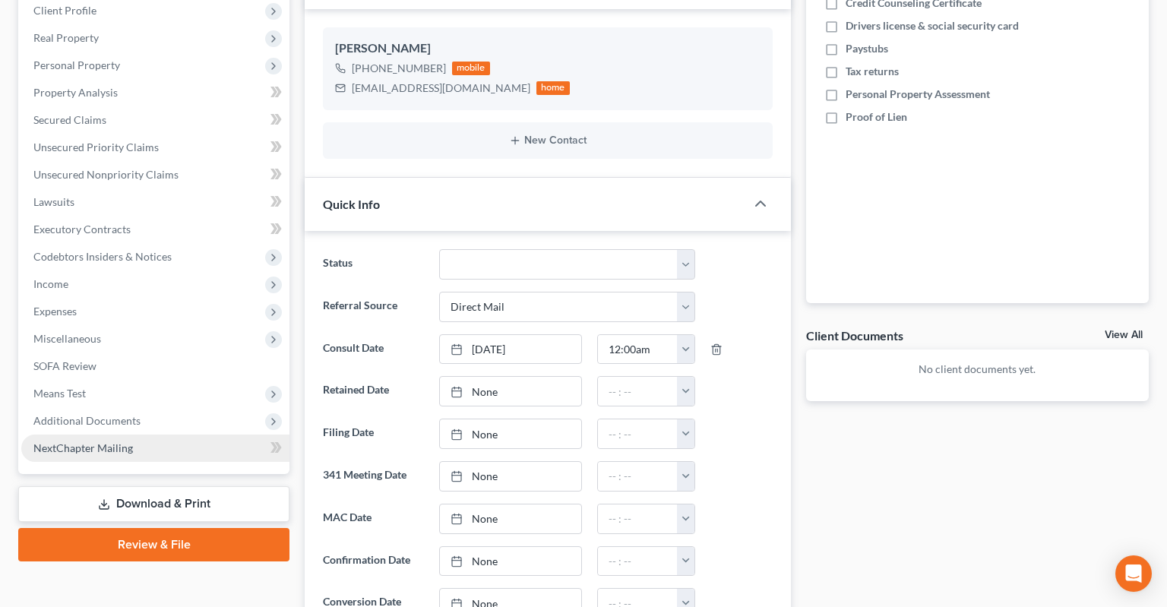
scroll to position [401, 0]
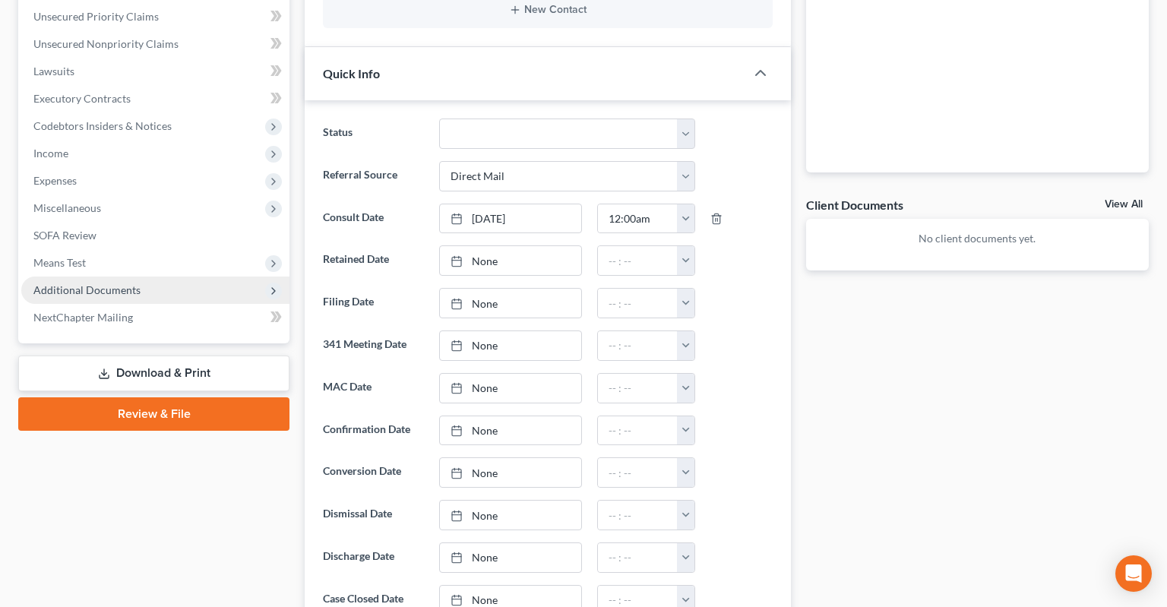
click at [138, 277] on span "Additional Documents" at bounding box center [155, 290] width 268 height 27
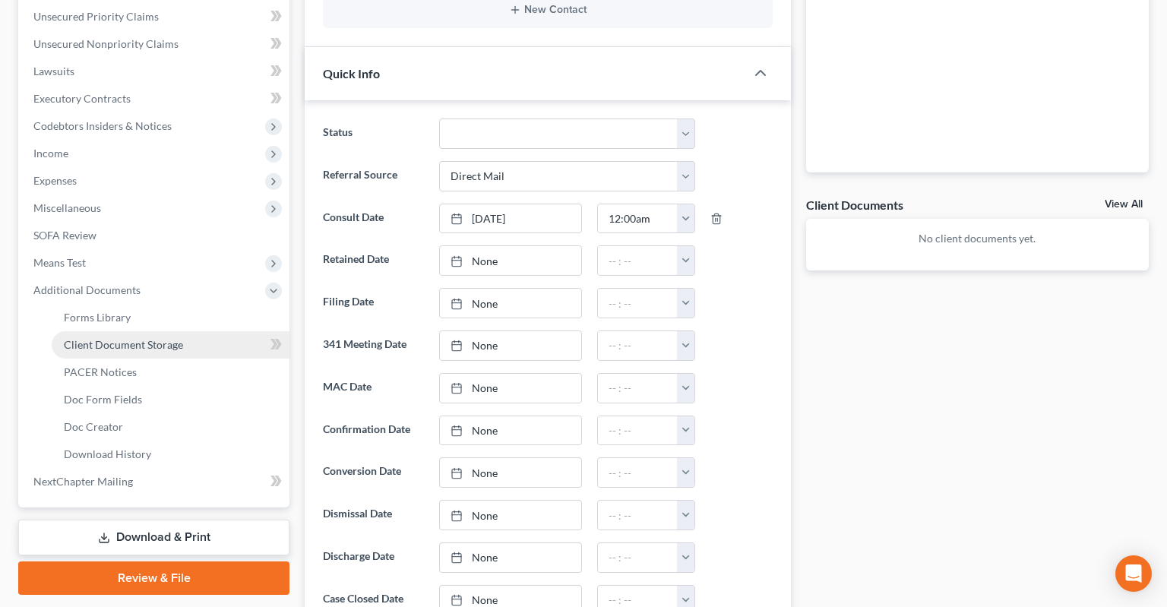
click at [157, 338] on span "Client Document Storage" at bounding box center [123, 344] width 119 height 13
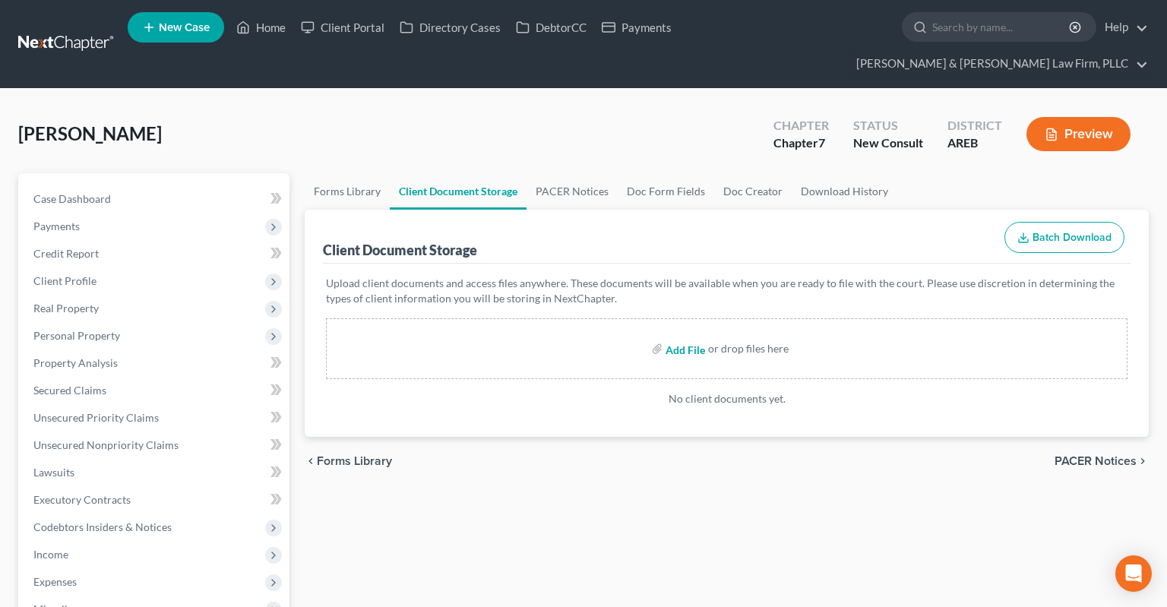
click at [685, 335] on input "file" at bounding box center [684, 348] width 36 height 27
type input "C:\fakepath\Lawsuit.pdf"
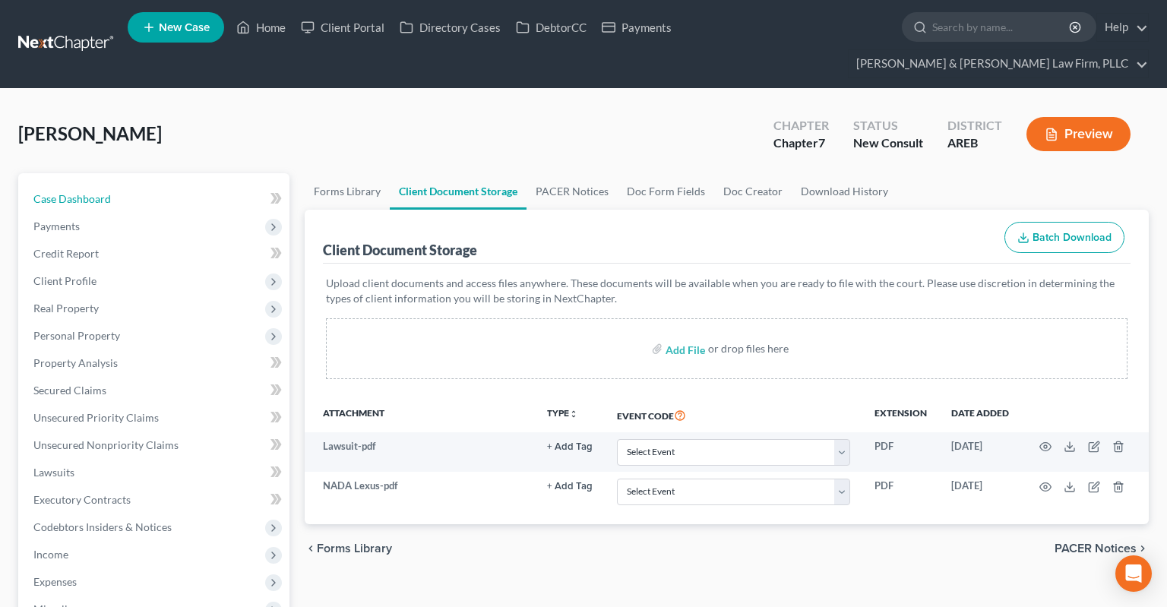
drag, startPoint x: 169, startPoint y: 170, endPoint x: 214, endPoint y: 150, distance: 49.7
click at [169, 185] on link "Case Dashboard" at bounding box center [155, 198] width 268 height 27
select select "2"
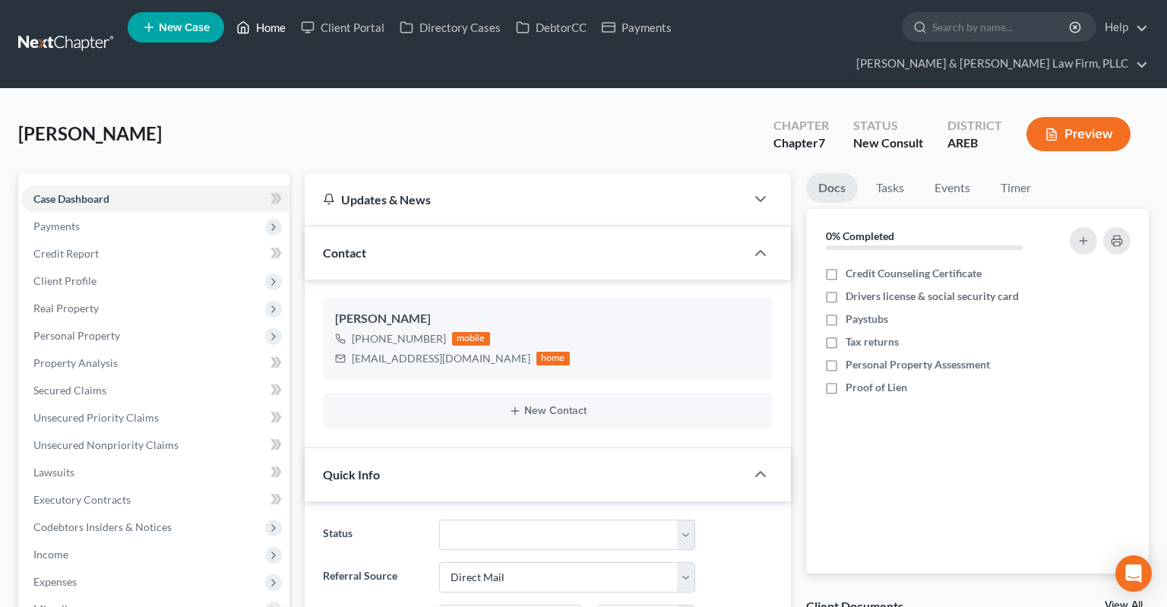
click at [269, 32] on link "Home" at bounding box center [261, 27] width 65 height 27
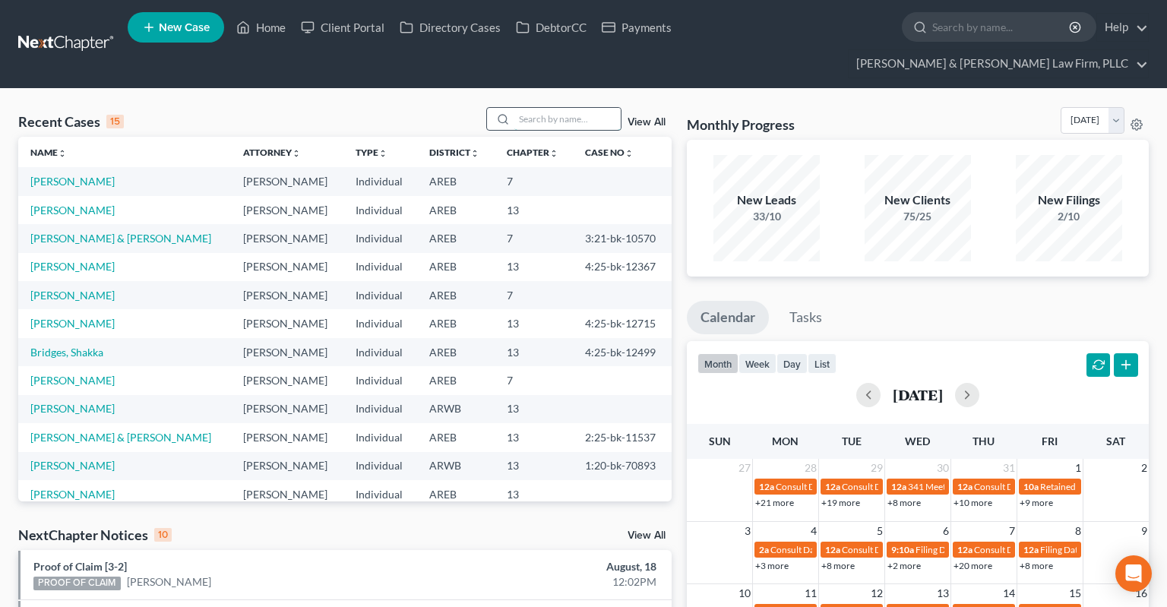
click at [585, 108] on input "search" at bounding box center [567, 119] width 106 height 22
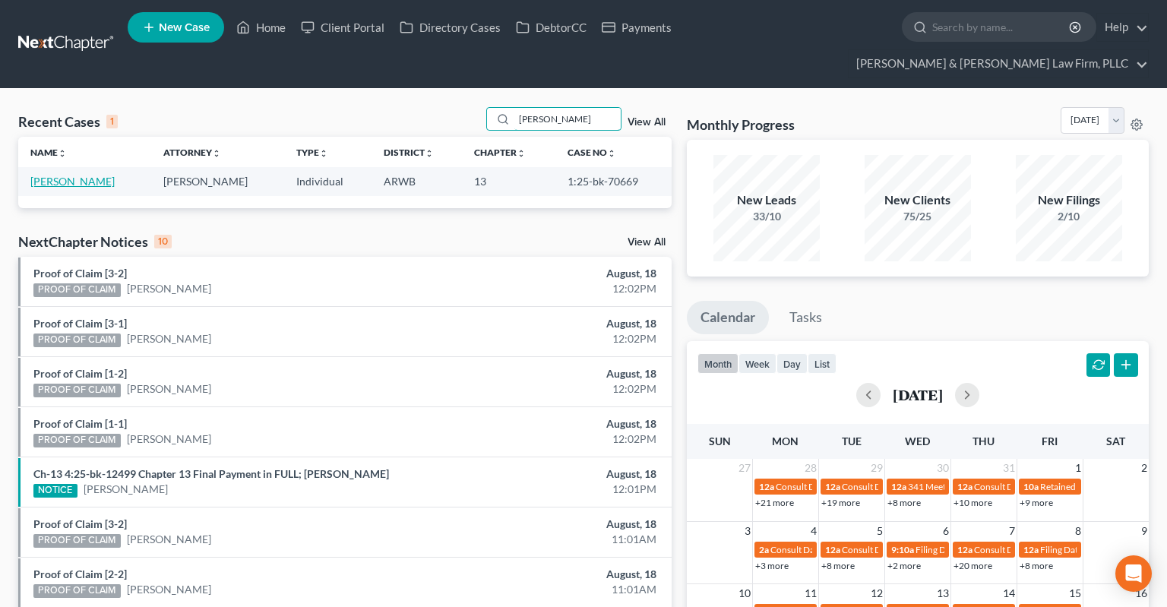
type input "[PERSON_NAME]"
click at [76, 175] on link "[PERSON_NAME]" at bounding box center [72, 181] width 84 height 13
select select "6"
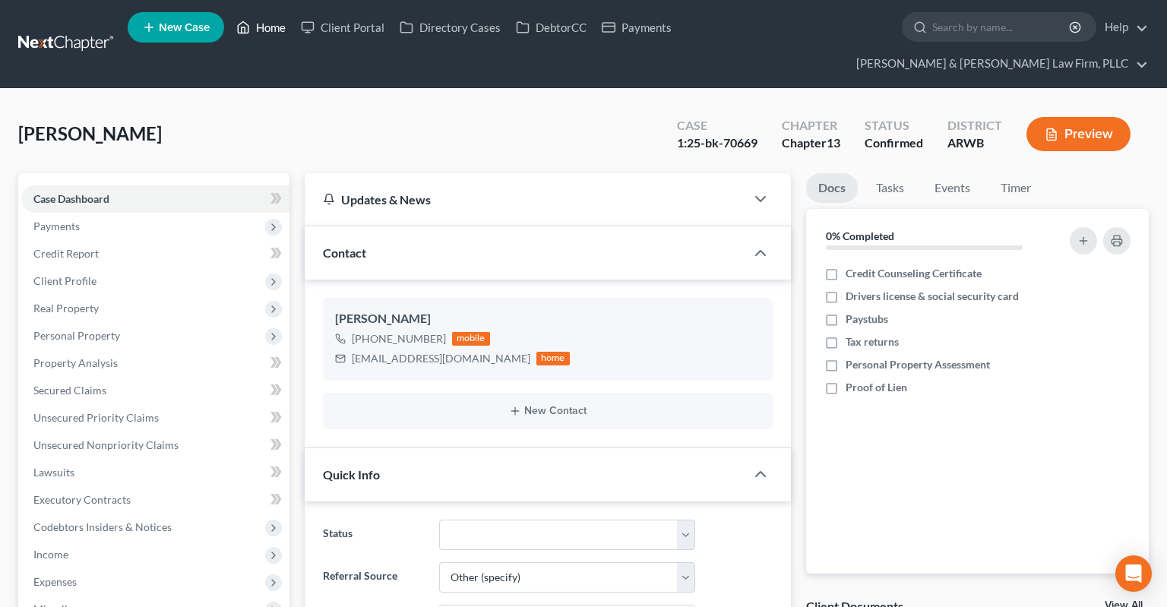
drag, startPoint x: 264, startPoint y: 33, endPoint x: 425, endPoint y: 112, distance: 180.1
click at [264, 32] on link "Home" at bounding box center [261, 27] width 65 height 27
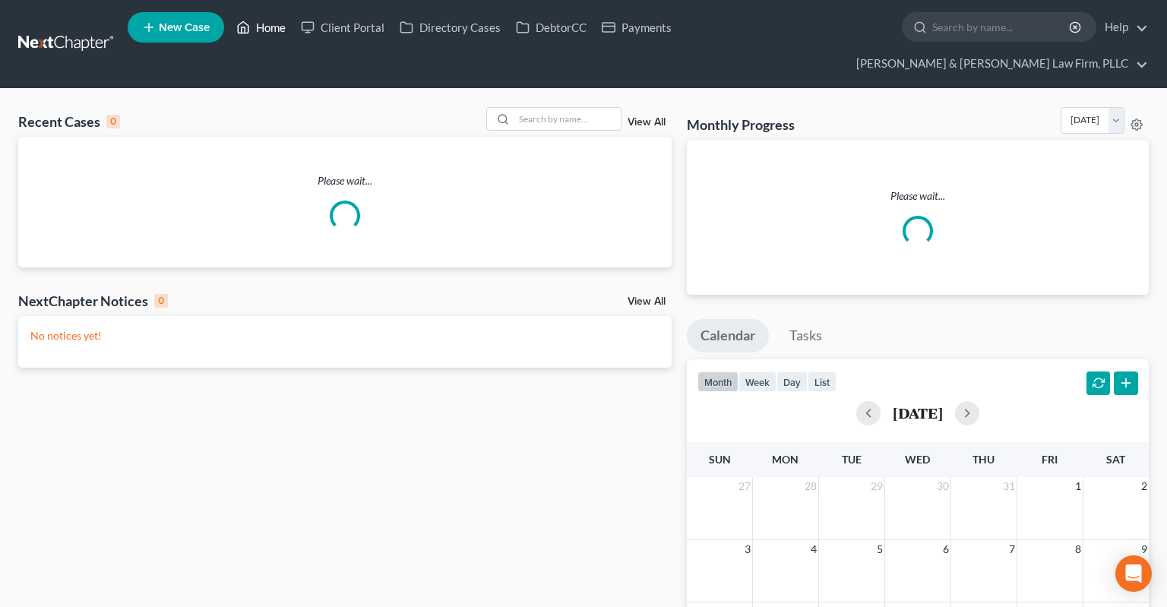
click at [273, 41] on link "Home" at bounding box center [261, 27] width 65 height 27
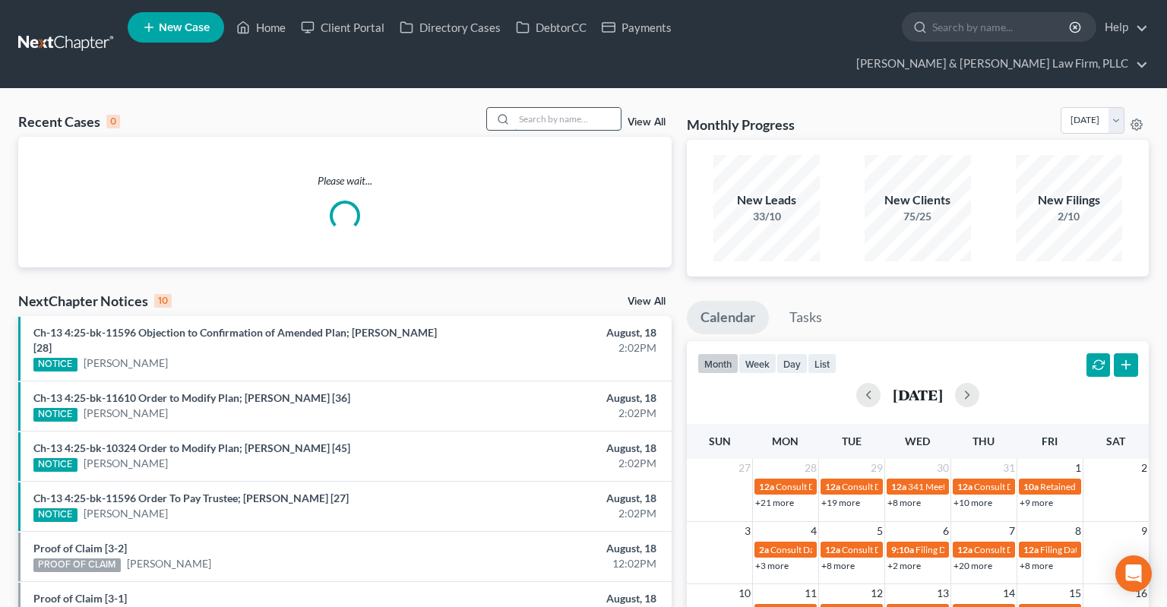
click at [546, 108] on input "search" at bounding box center [567, 119] width 106 height 22
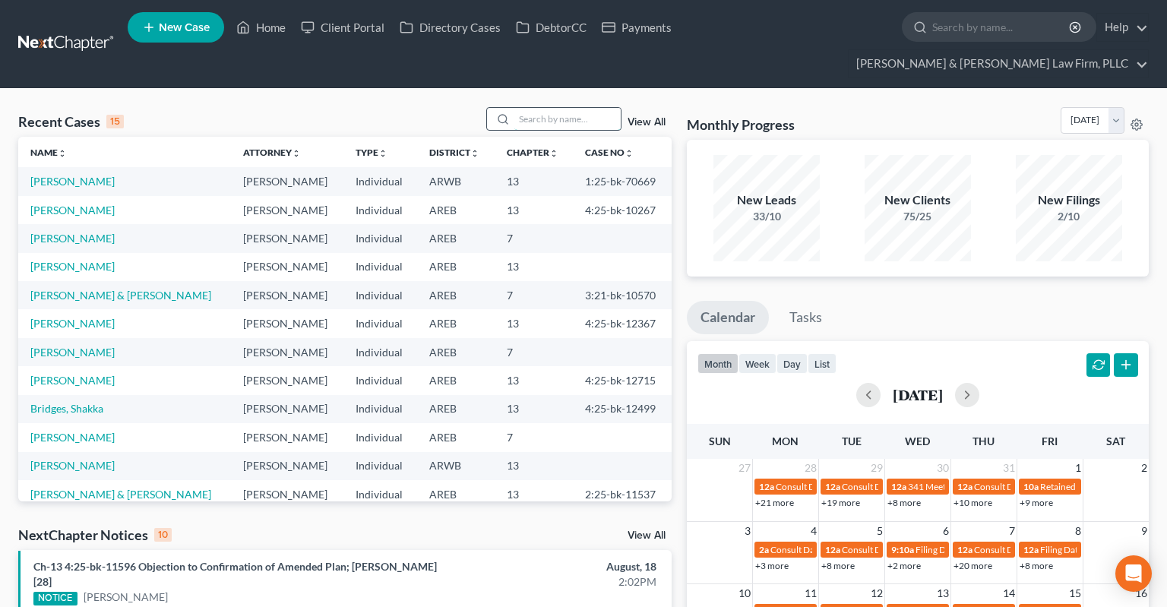
click at [557, 108] on input "search" at bounding box center [567, 119] width 106 height 22
type input "[PERSON_NAME]"
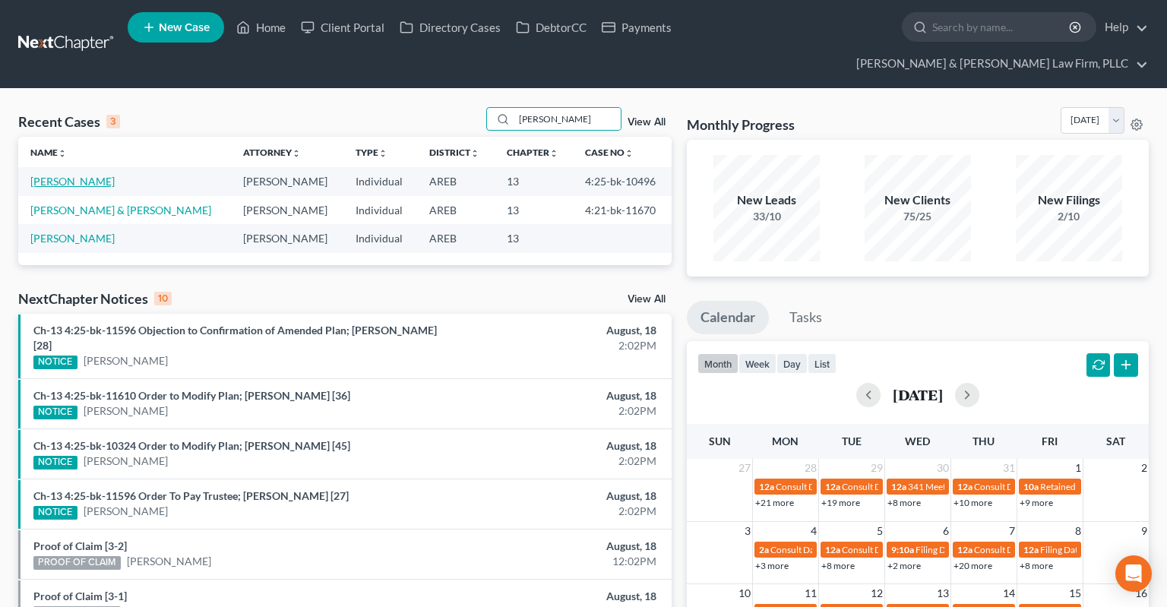
drag, startPoint x: 71, startPoint y: 150, endPoint x: 62, endPoint y: 149, distance: 9.2
click at [70, 175] on link "[PERSON_NAME]" at bounding box center [72, 181] width 84 height 13
select select "1"
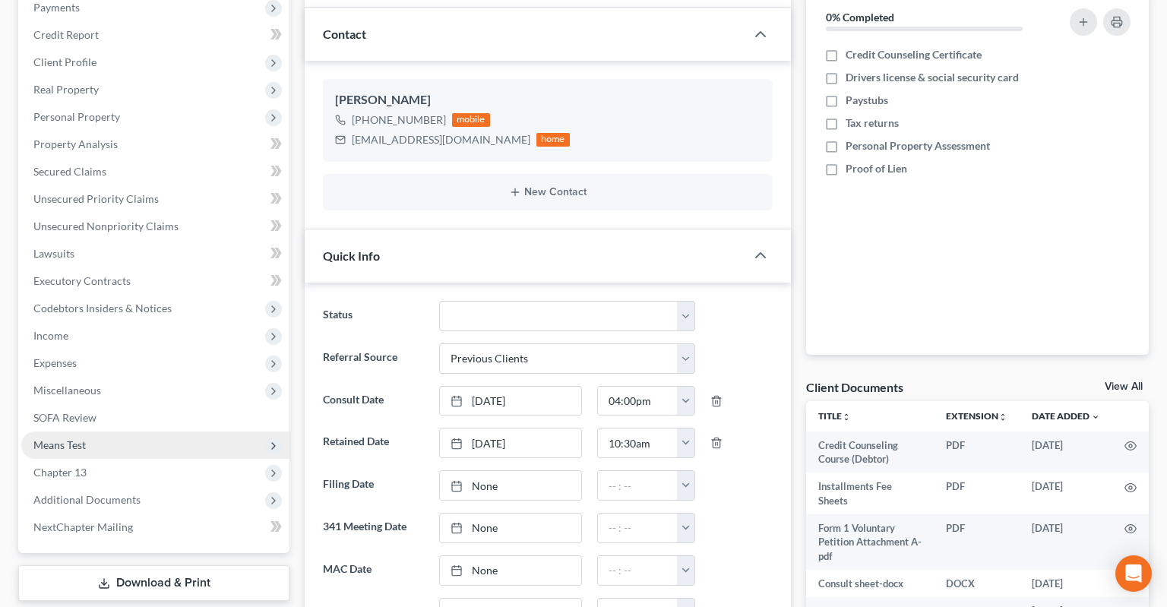
scroll to position [401, 0]
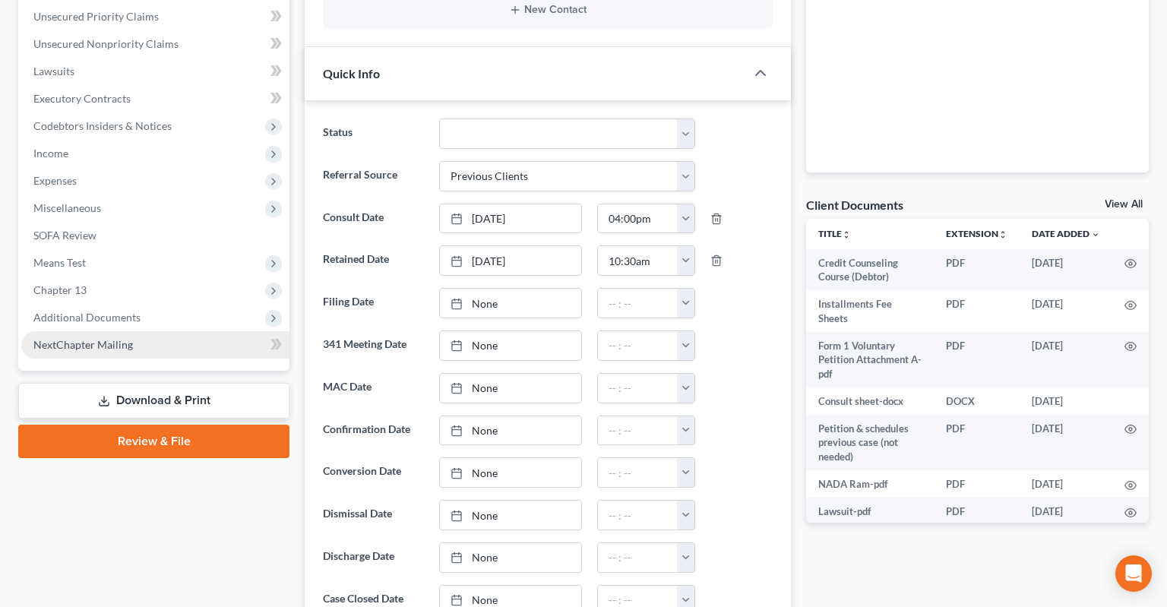
click at [166, 304] on span "Additional Documents" at bounding box center [155, 317] width 268 height 27
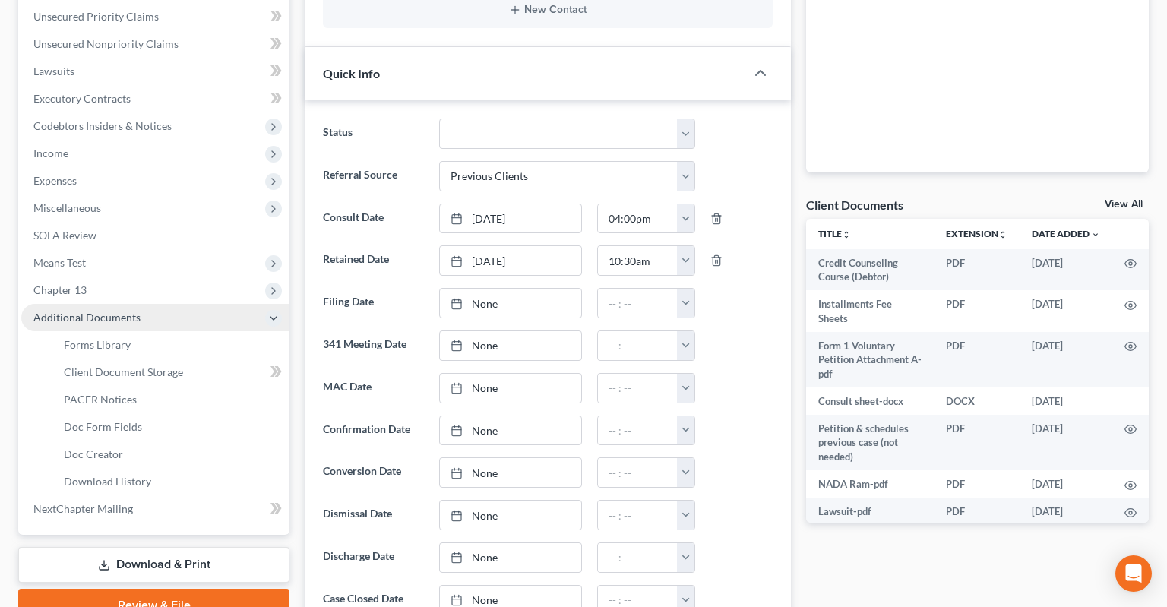
scroll to position [481, 0]
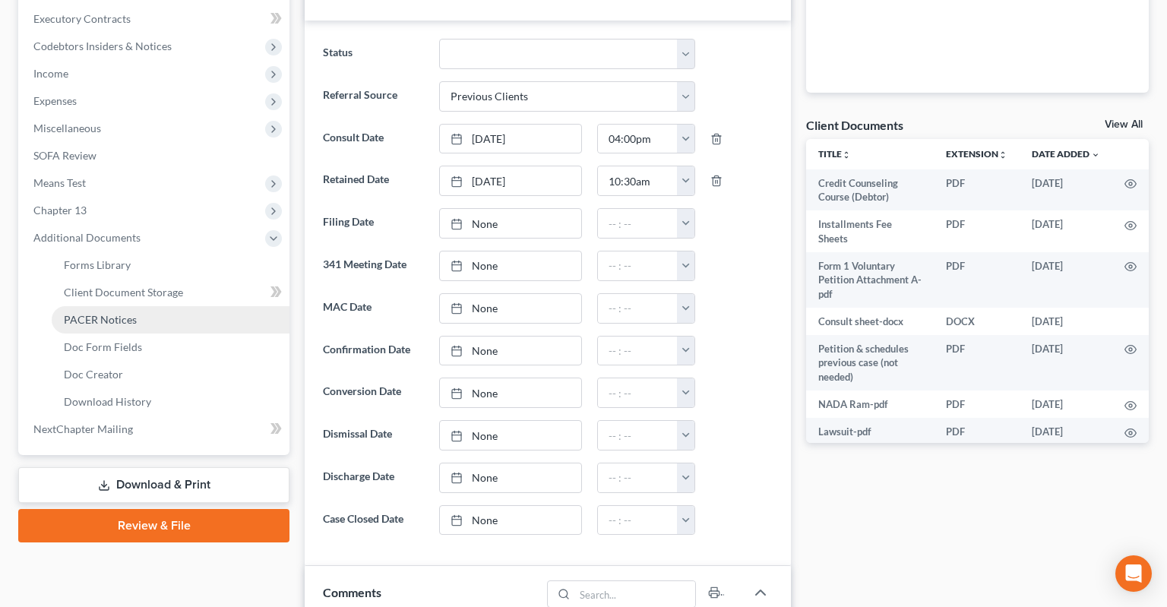
click at [160, 306] on link "PACER Notices" at bounding box center [171, 319] width 238 height 27
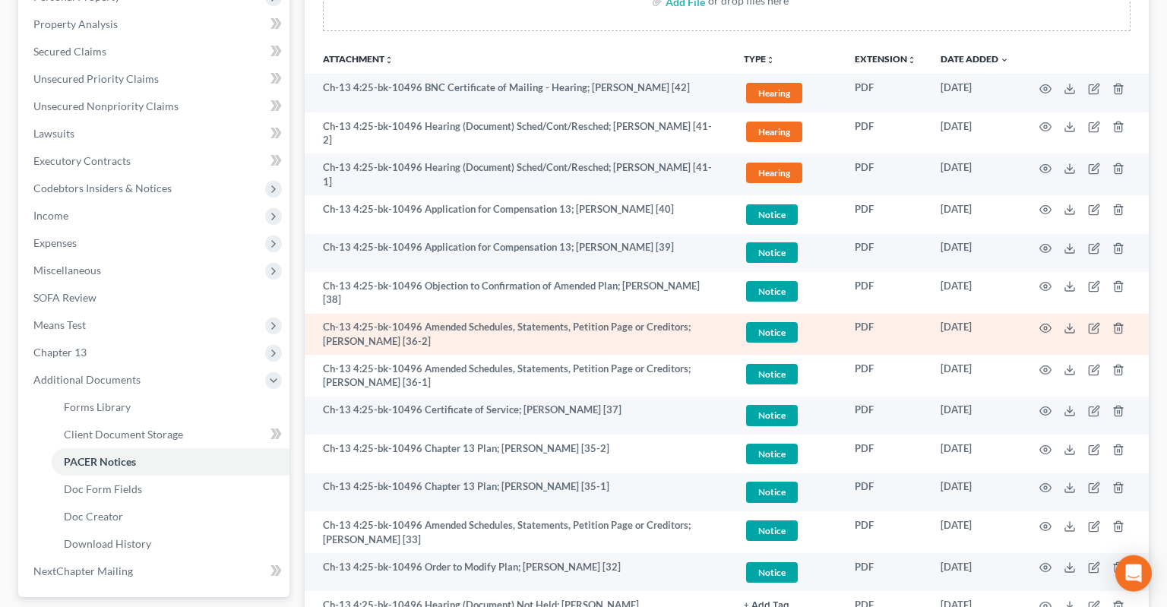
scroll to position [365, 0]
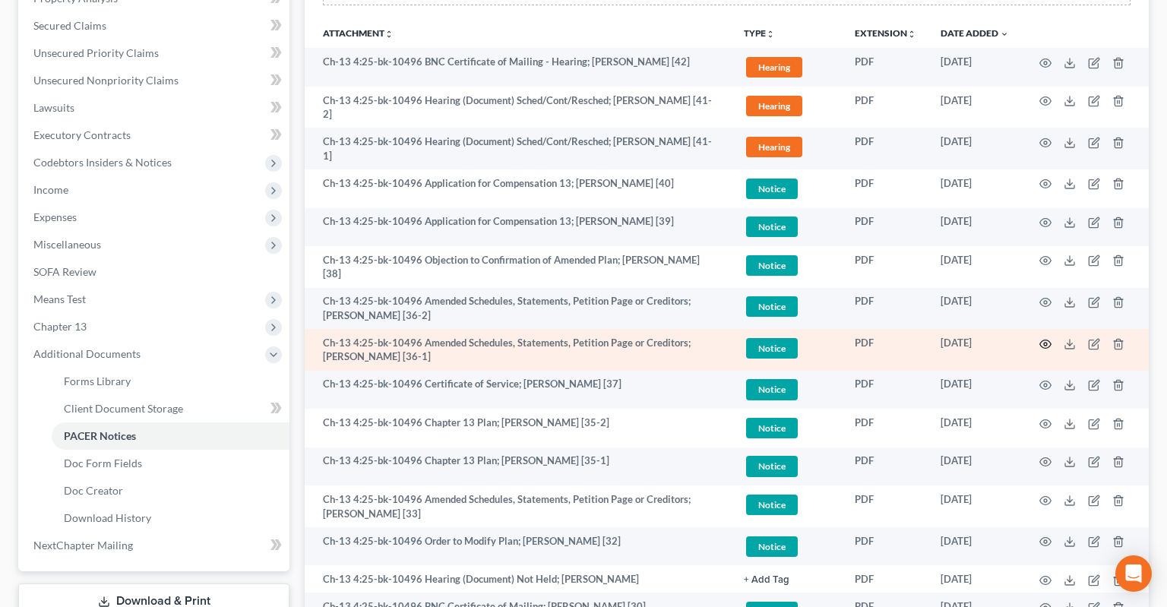
click at [1046, 343] on circle "button" at bounding box center [1045, 344] width 3 height 3
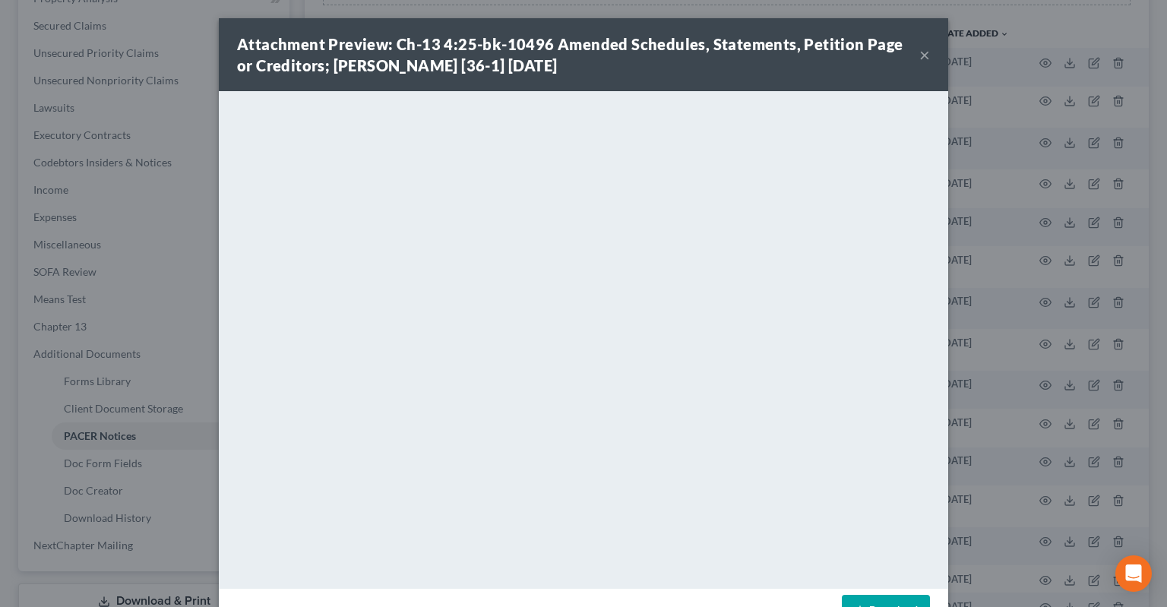
click at [920, 59] on button "×" at bounding box center [924, 55] width 11 height 18
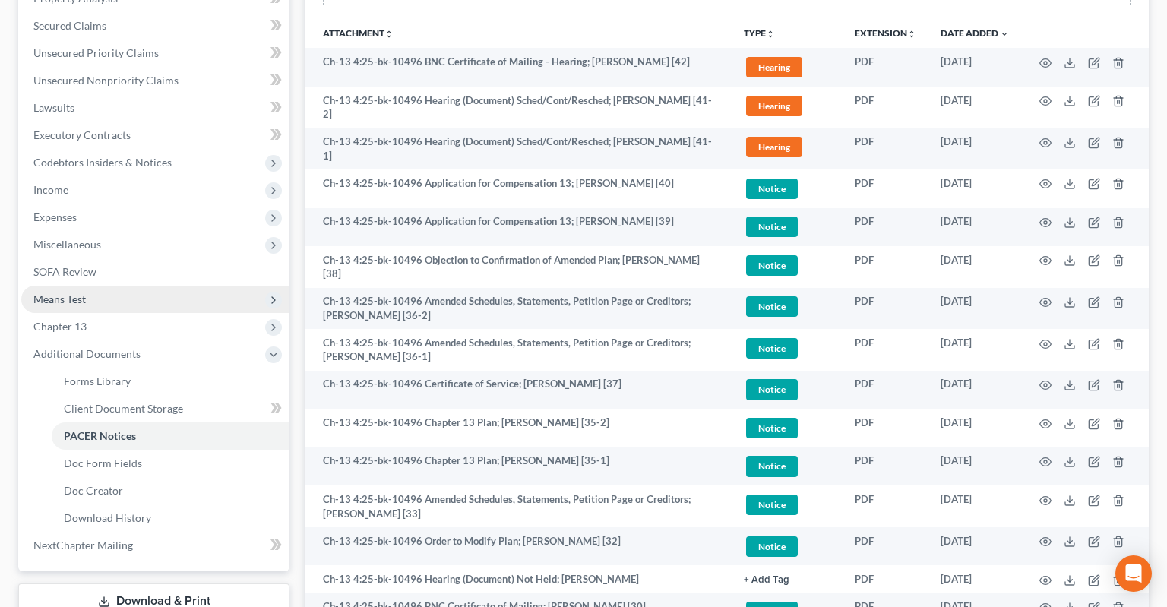
click at [129, 286] on span "Means Test" at bounding box center [155, 299] width 268 height 27
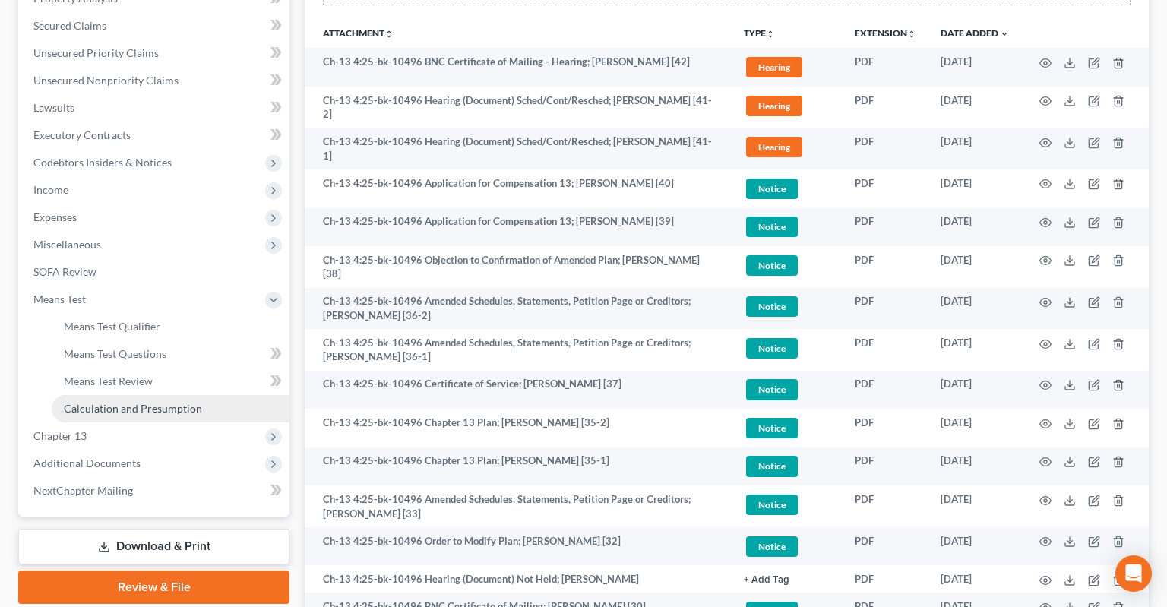
click at [167, 402] on span "Calculation and Presumption" at bounding box center [133, 408] width 138 height 13
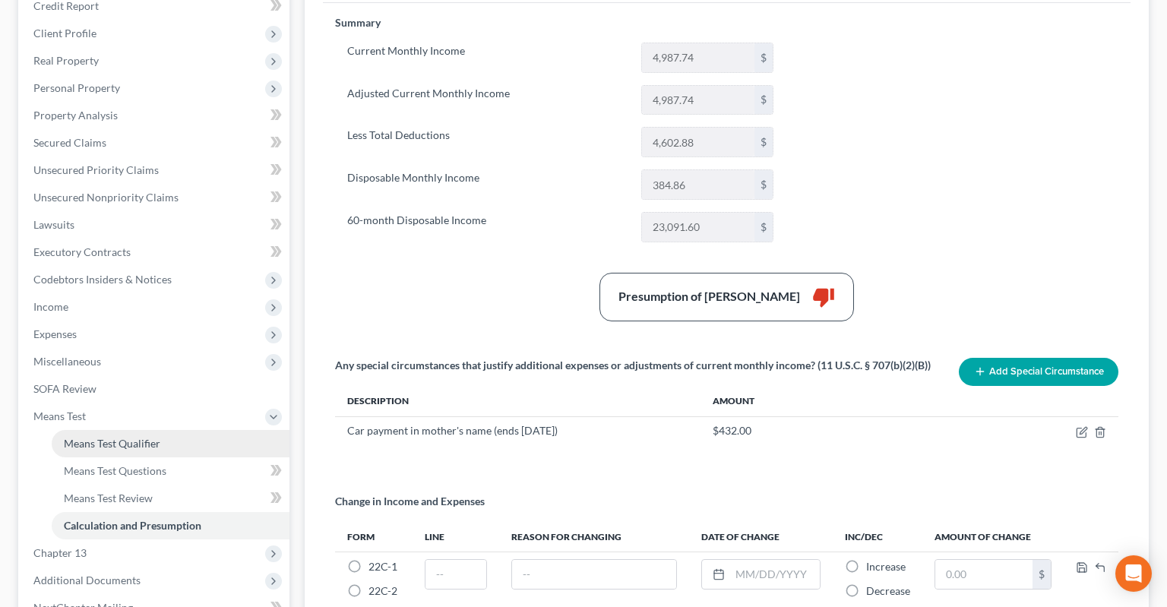
scroll to position [390, 0]
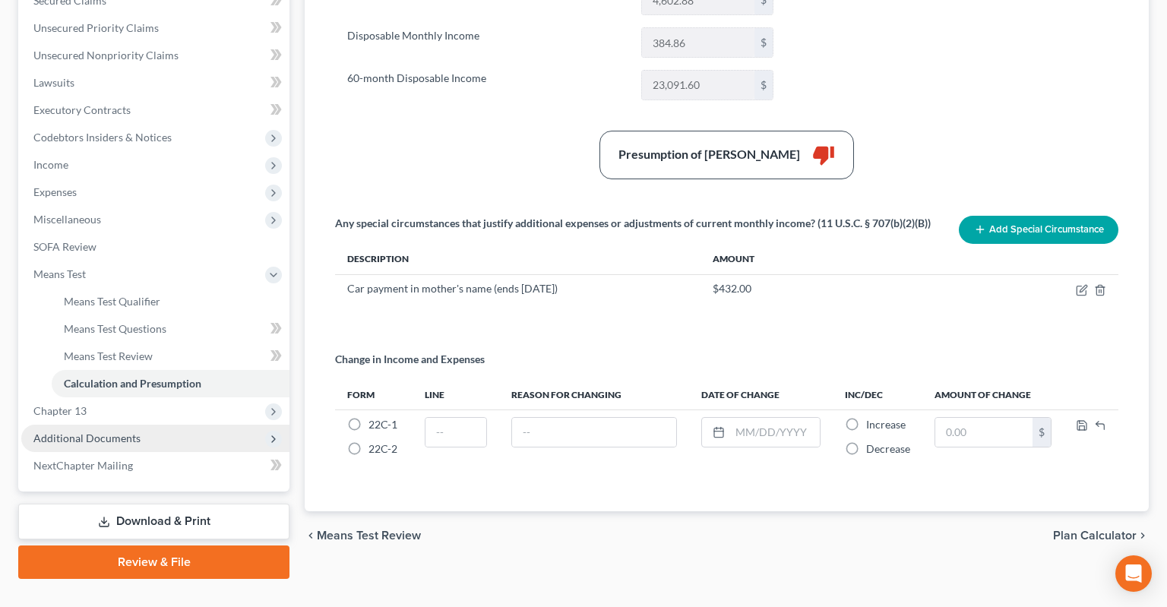
click at [167, 425] on span "Additional Documents" at bounding box center [155, 438] width 268 height 27
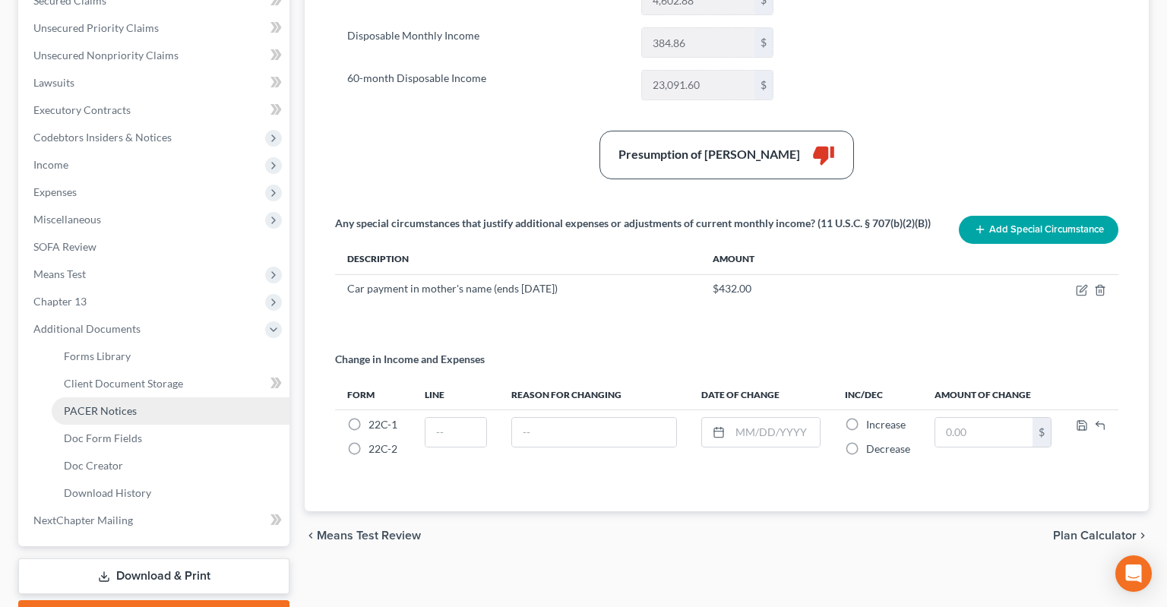
click at [185, 397] on link "PACER Notices" at bounding box center [171, 410] width 238 height 27
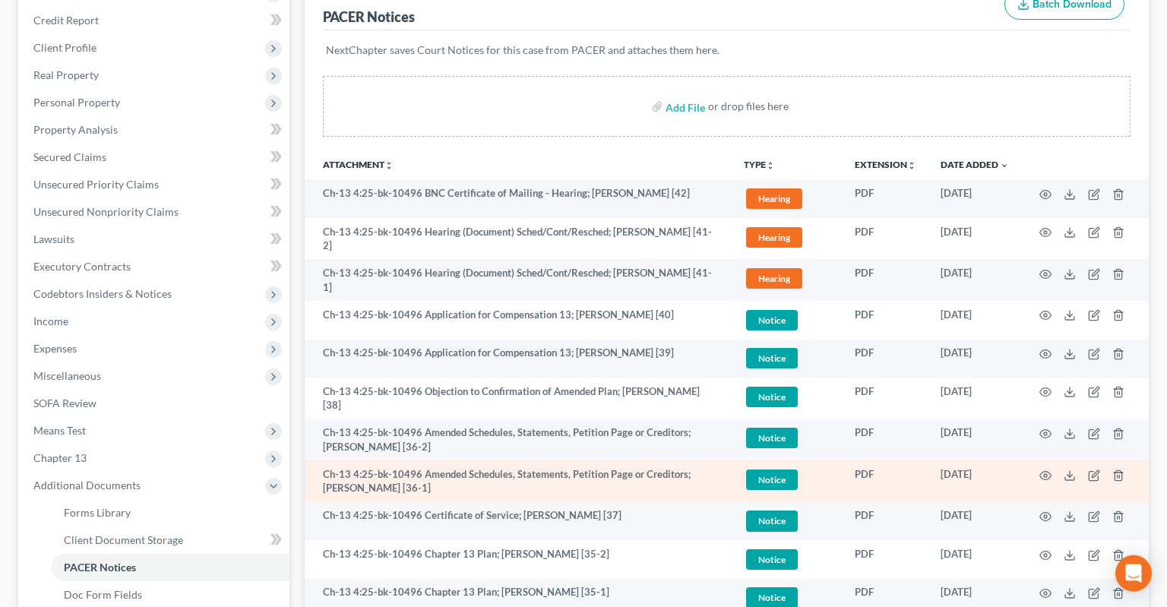
scroll to position [240, 0]
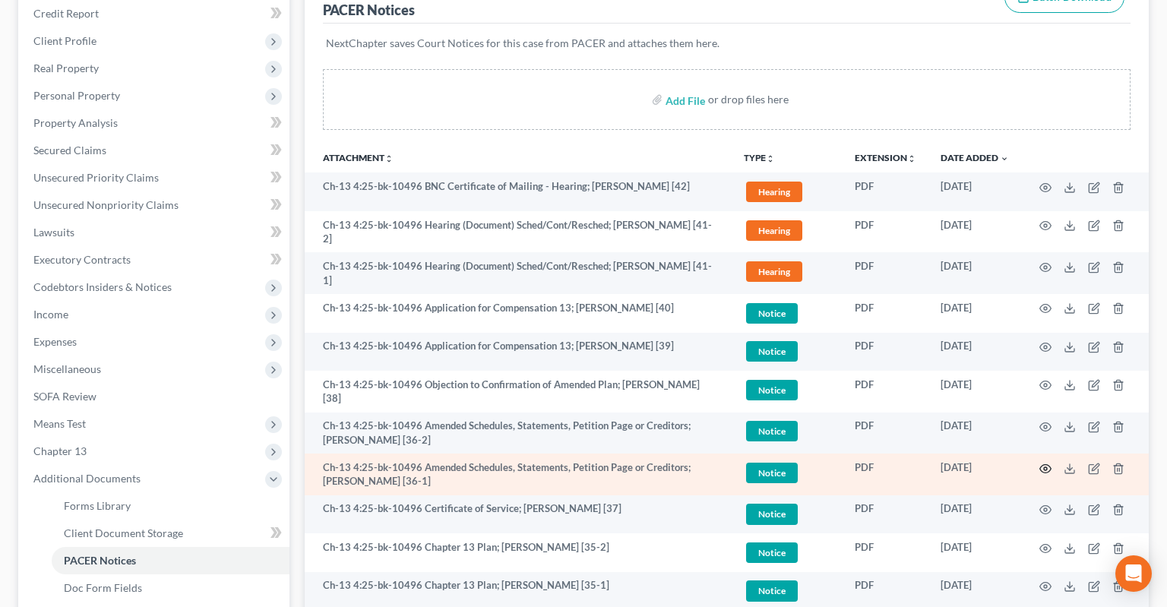
click at [1047, 463] on icon "button" at bounding box center [1045, 469] width 12 height 12
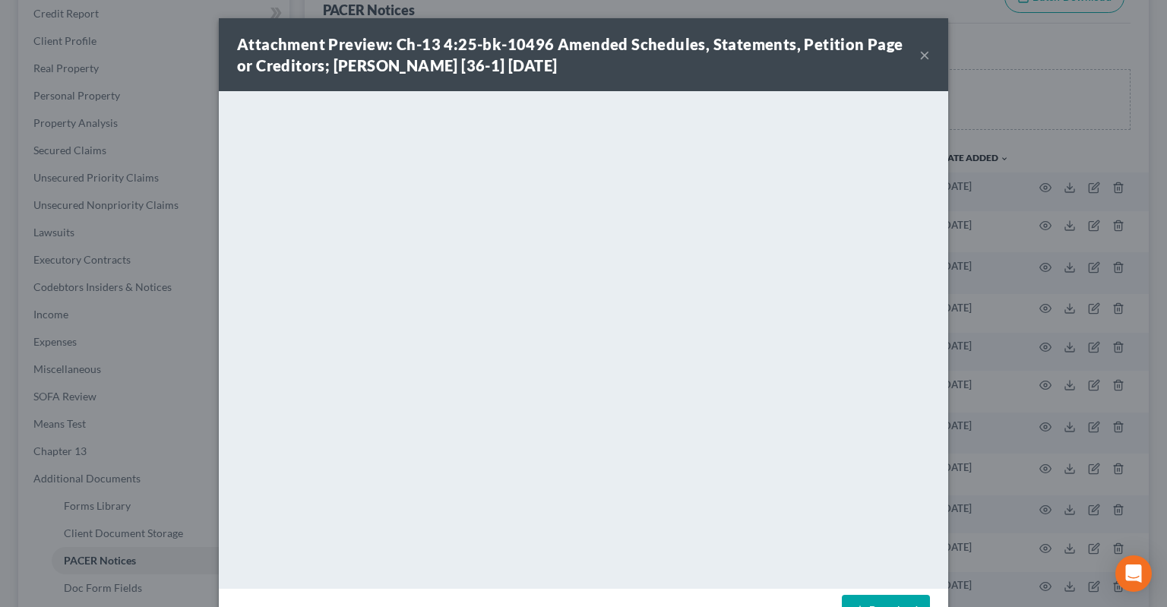
drag, startPoint x: 865, startPoint y: 603, endPoint x: 864, endPoint y: 586, distance: 17.5
click at [865, 601] on link "Download" at bounding box center [886, 611] width 88 height 32
click at [924, 56] on button "×" at bounding box center [924, 55] width 11 height 18
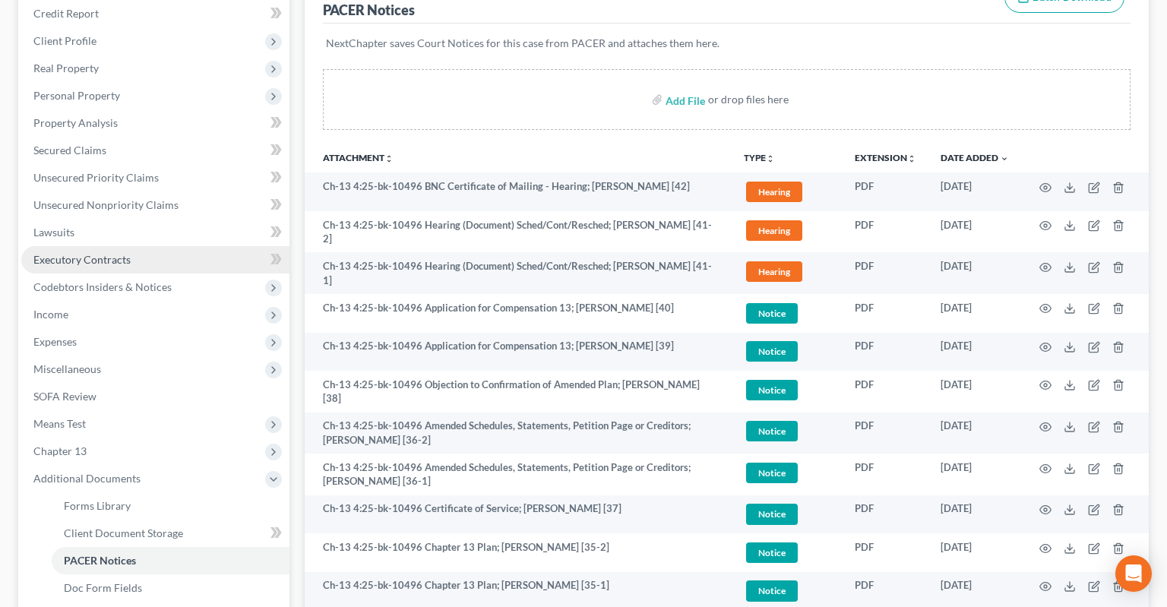
scroll to position [0, 0]
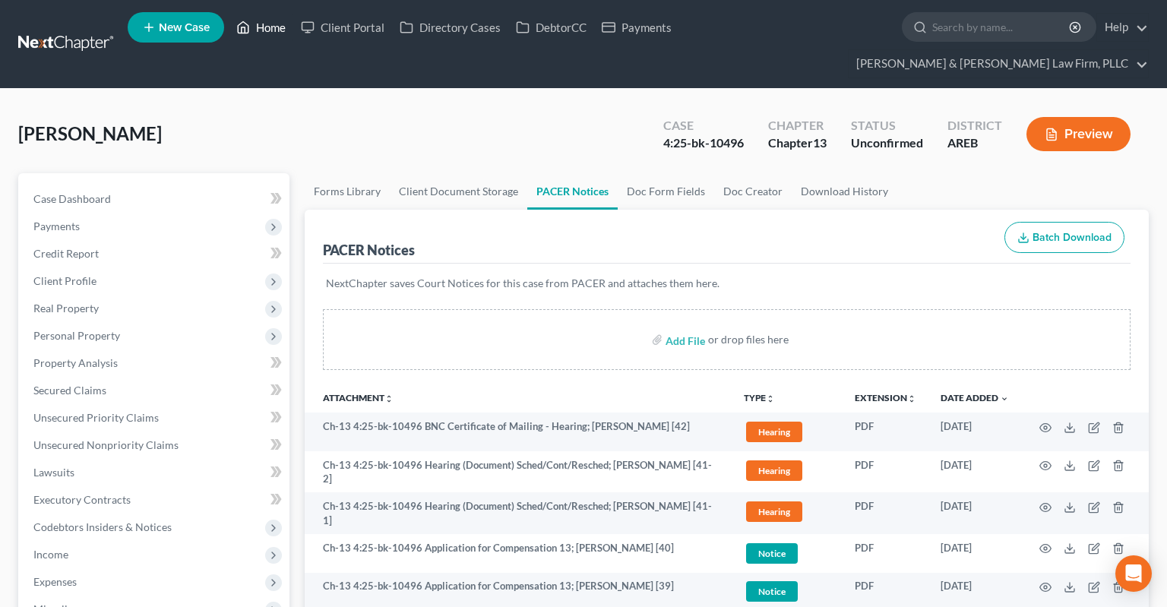
click at [276, 35] on link "Home" at bounding box center [261, 27] width 65 height 27
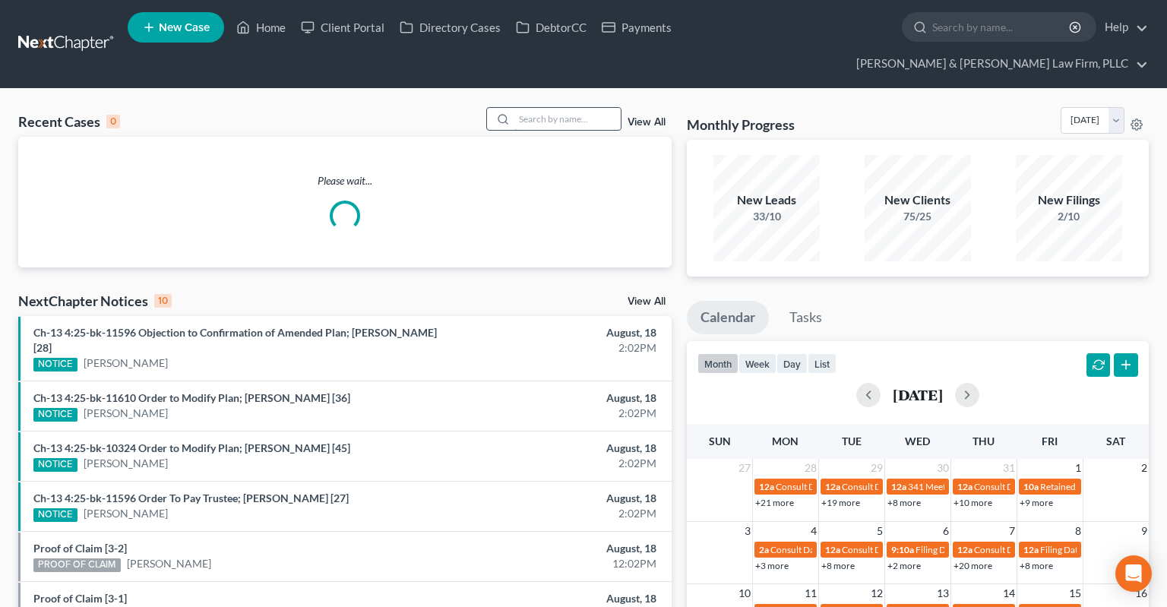
click at [522, 108] on input "search" at bounding box center [567, 119] width 106 height 22
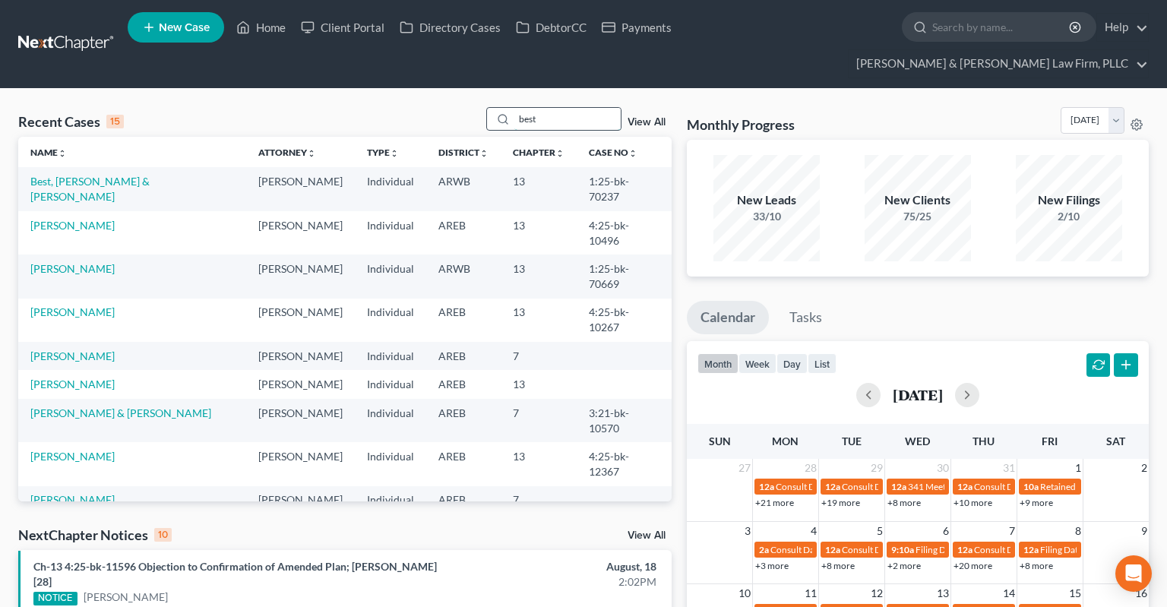
type input "best"
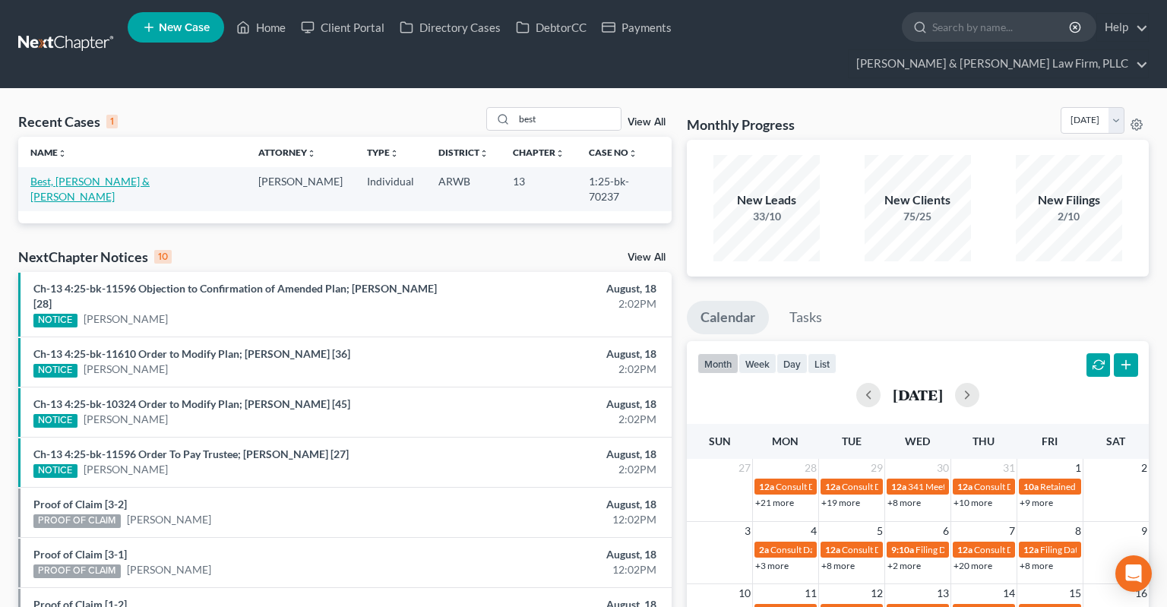
click at [106, 175] on link "Best, [PERSON_NAME] & [PERSON_NAME]" at bounding box center [89, 189] width 119 height 28
select select "1"
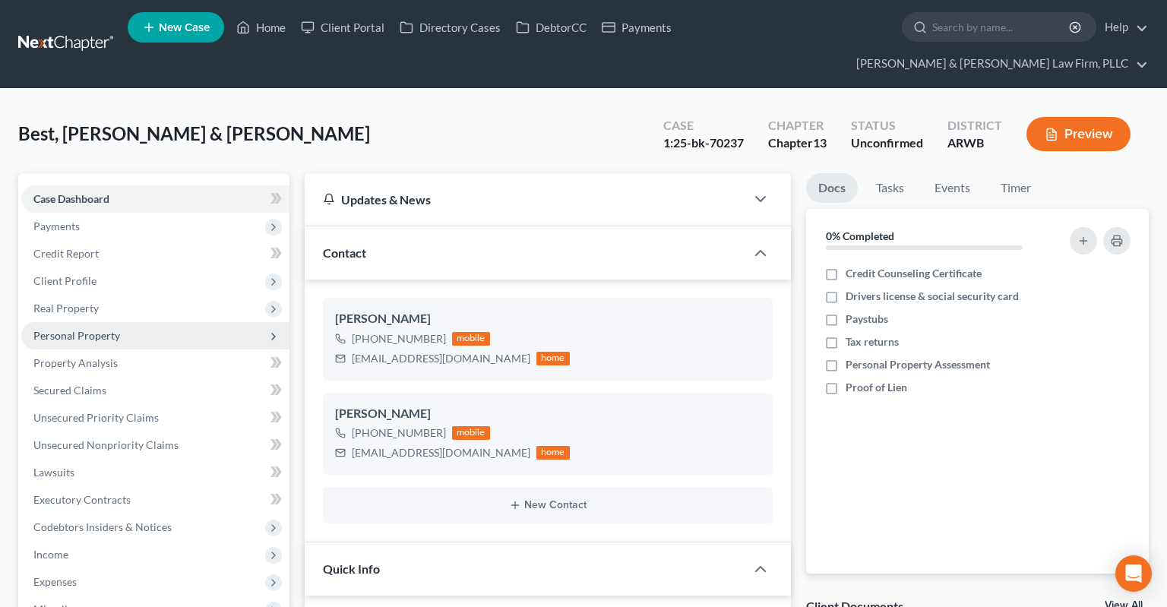
scroll to position [240, 0]
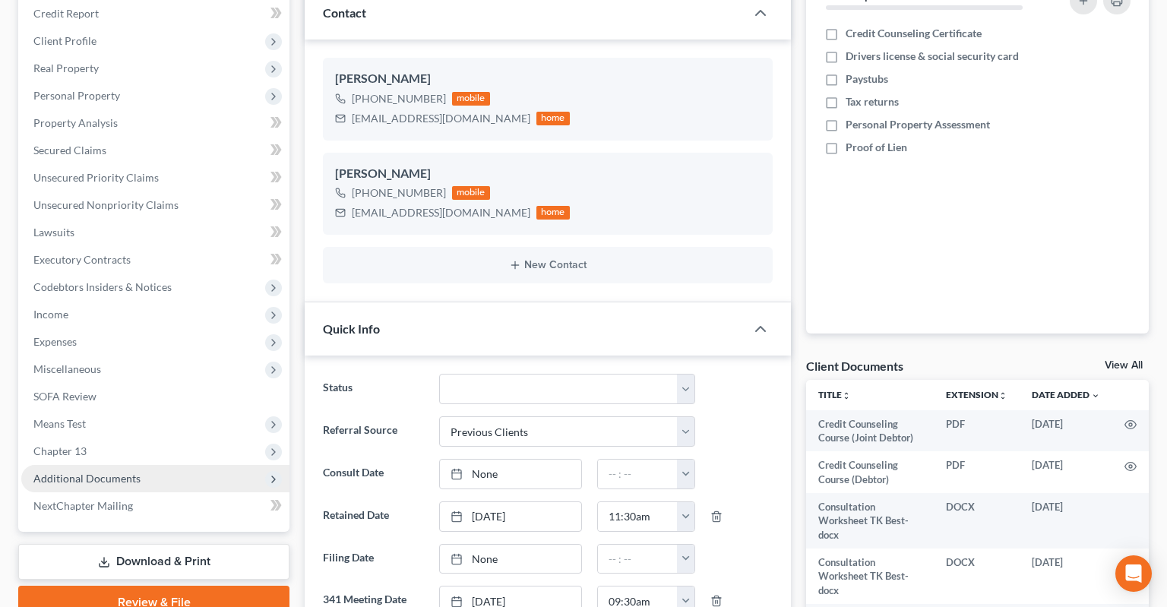
click at [148, 465] on span "Additional Documents" at bounding box center [155, 478] width 268 height 27
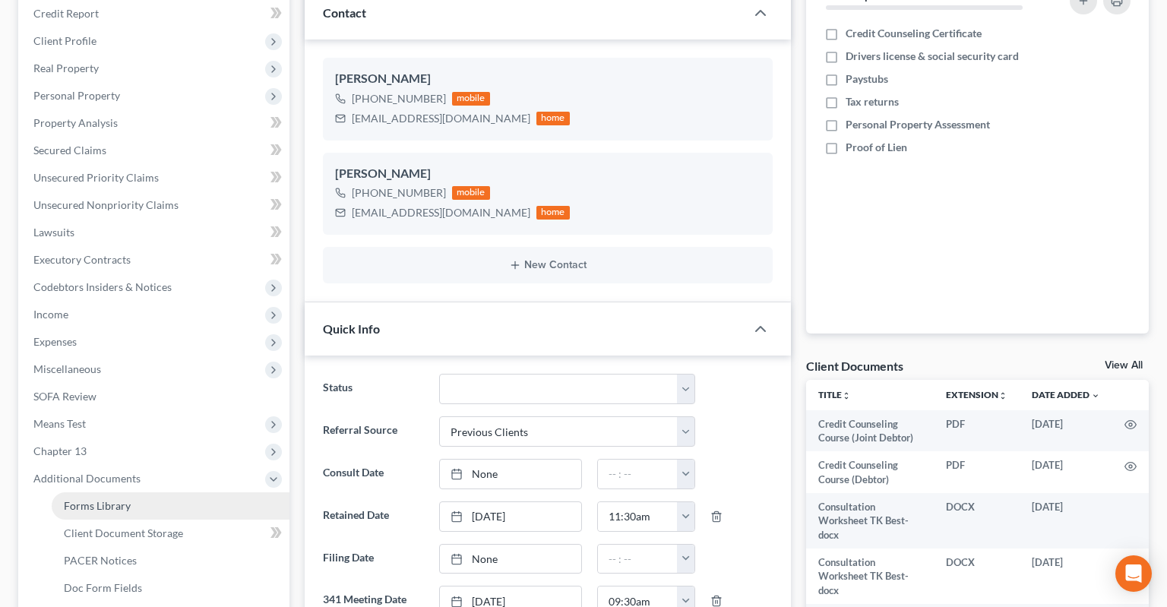
scroll to position [401, 0]
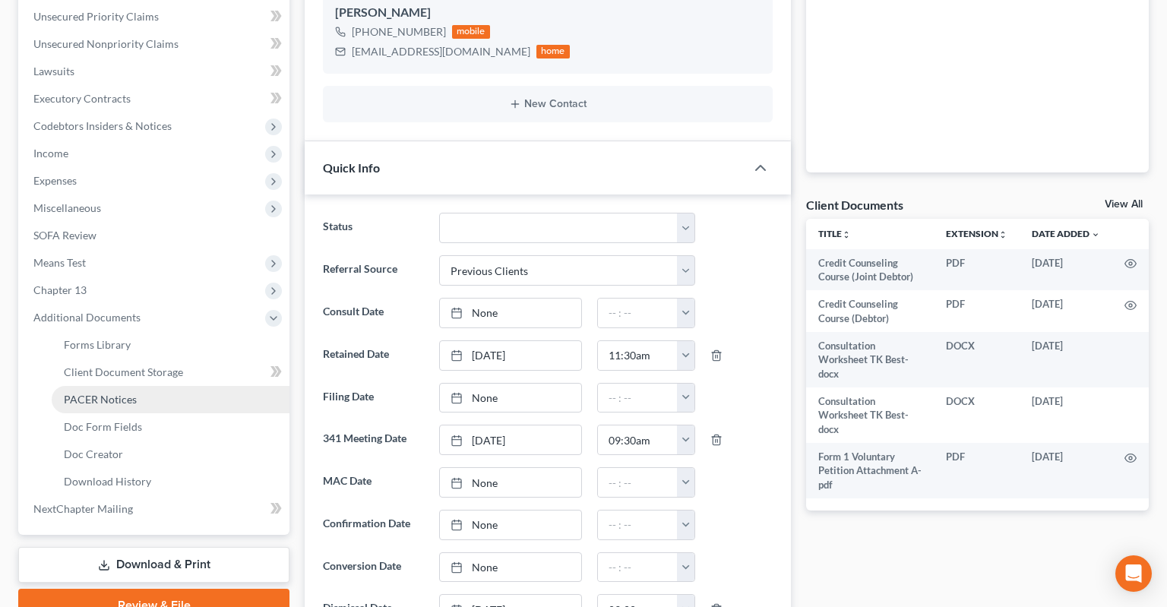
click at [157, 386] on link "PACER Notices" at bounding box center [171, 399] width 238 height 27
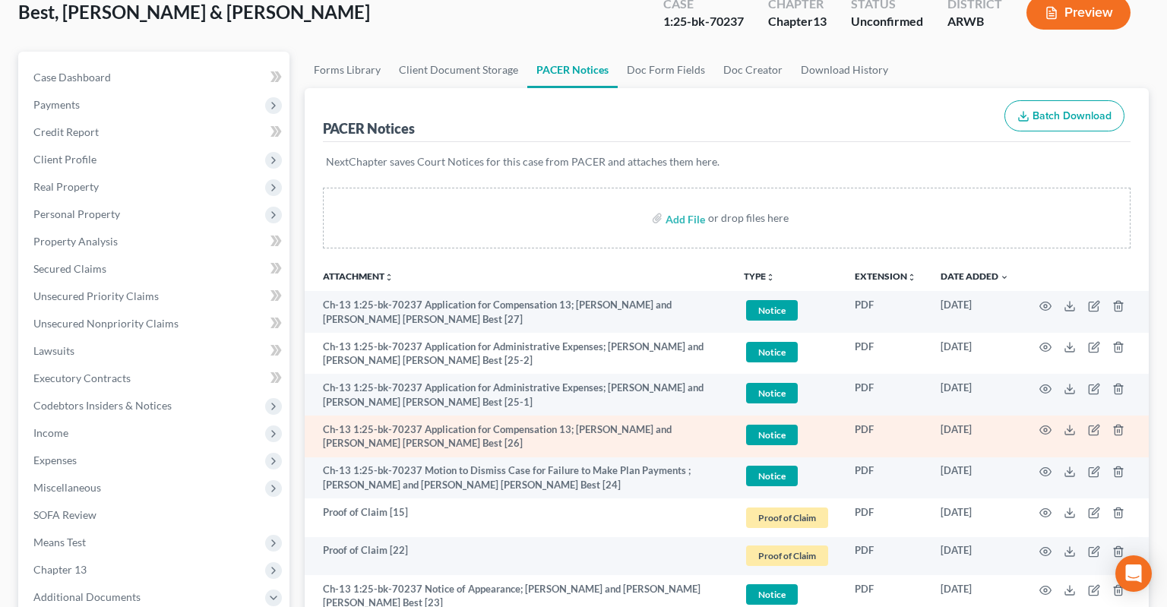
scroll to position [240, 0]
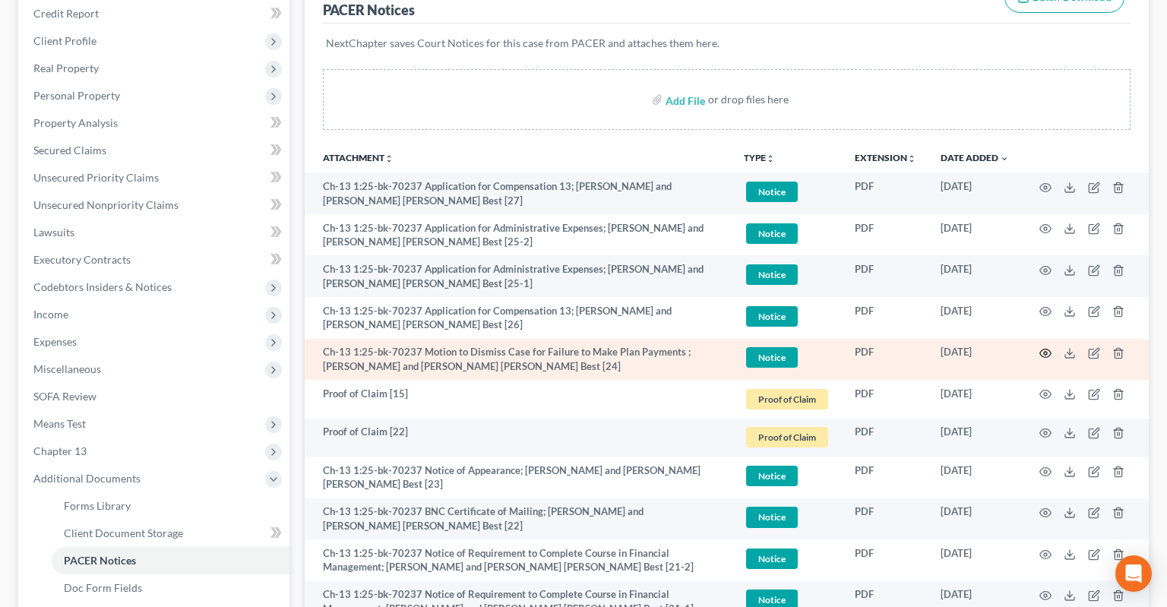
click at [1042, 347] on icon "button" at bounding box center [1045, 353] width 12 height 12
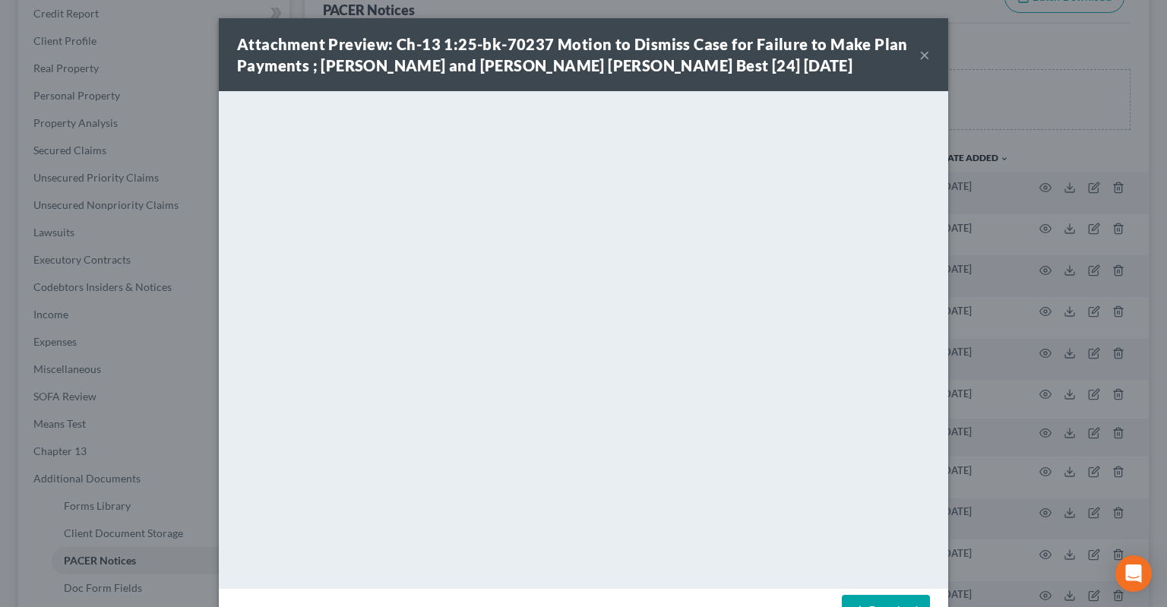
click at [874, 603] on link "Download" at bounding box center [886, 611] width 88 height 32
click at [927, 53] on button "×" at bounding box center [924, 55] width 11 height 18
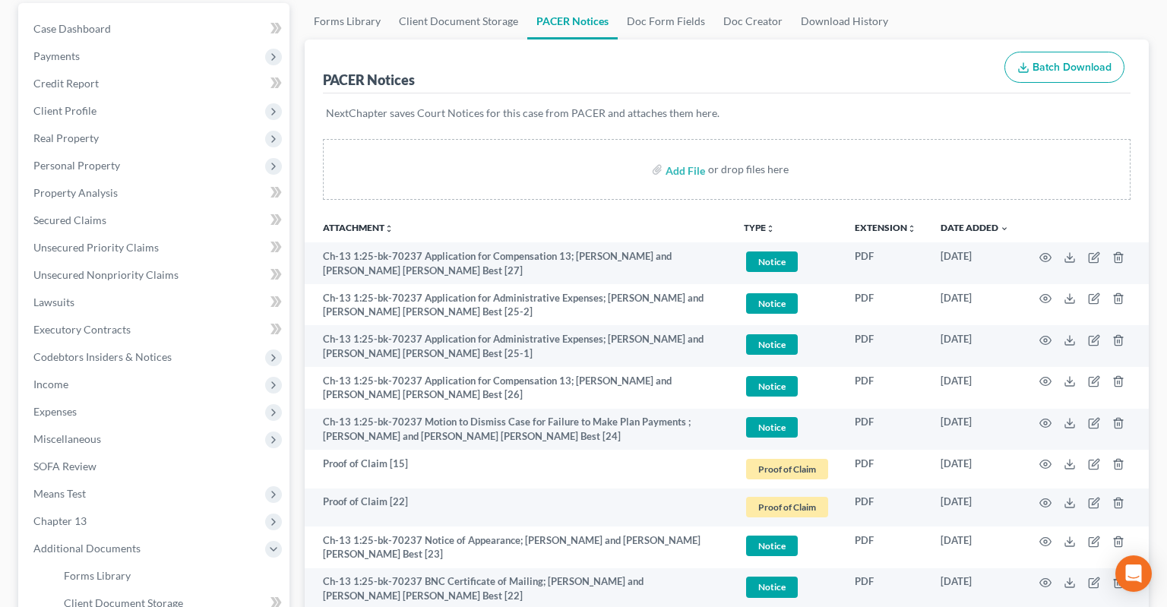
scroll to position [0, 0]
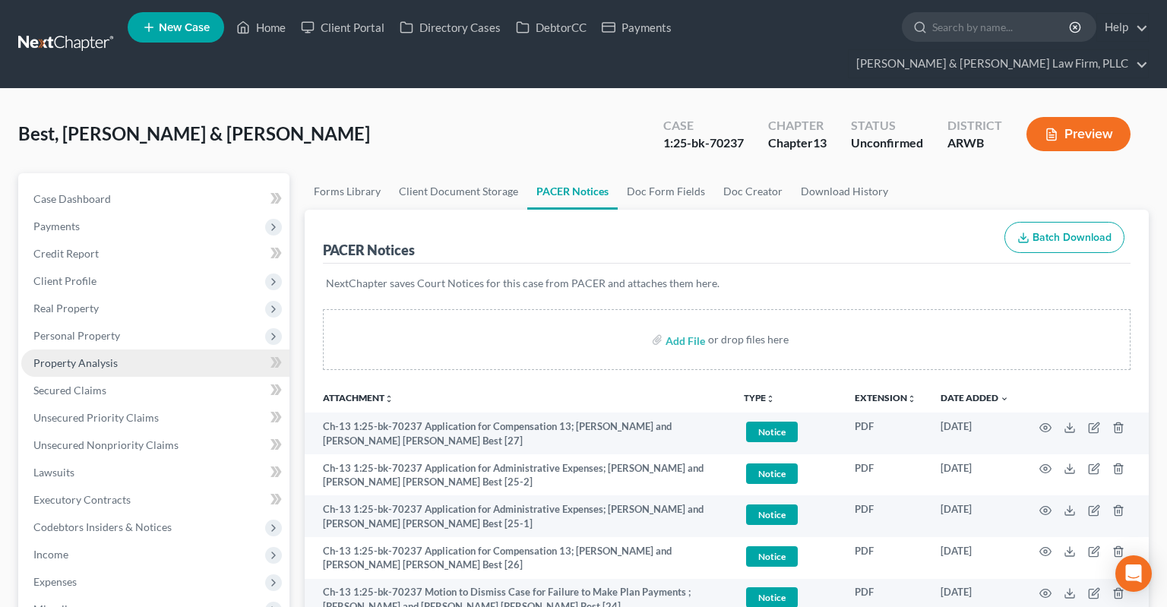
drag, startPoint x: 172, startPoint y: 306, endPoint x: 220, endPoint y: 325, distance: 52.2
click at [175, 322] on span "Personal Property" at bounding box center [155, 335] width 268 height 27
click at [220, 349] on link "Vehicles Owned" at bounding box center [171, 362] width 238 height 27
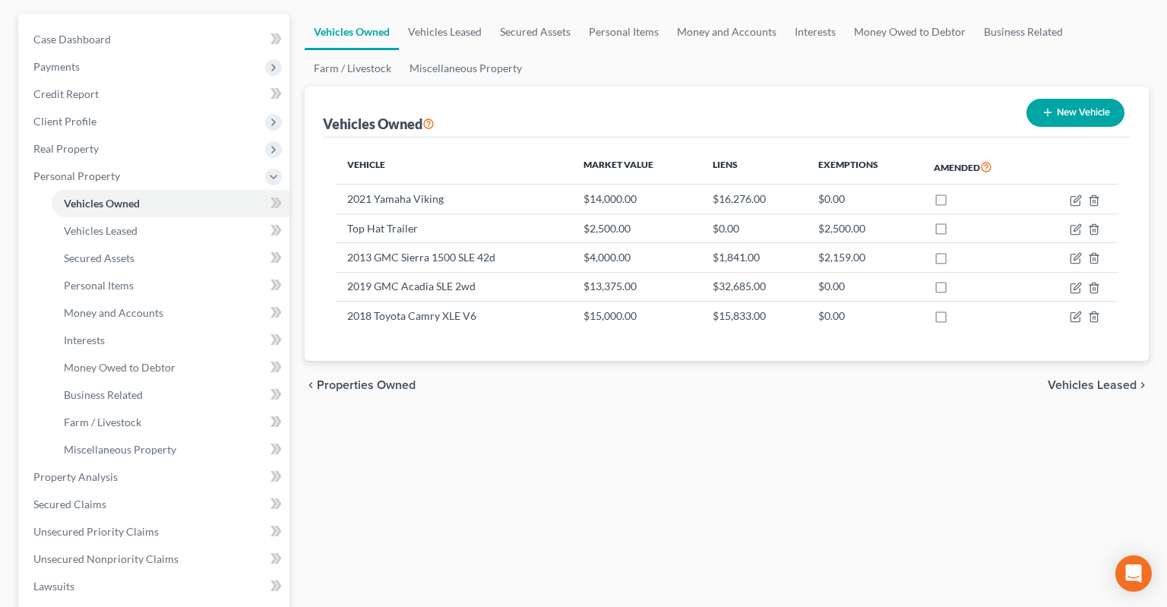
scroll to position [160, 0]
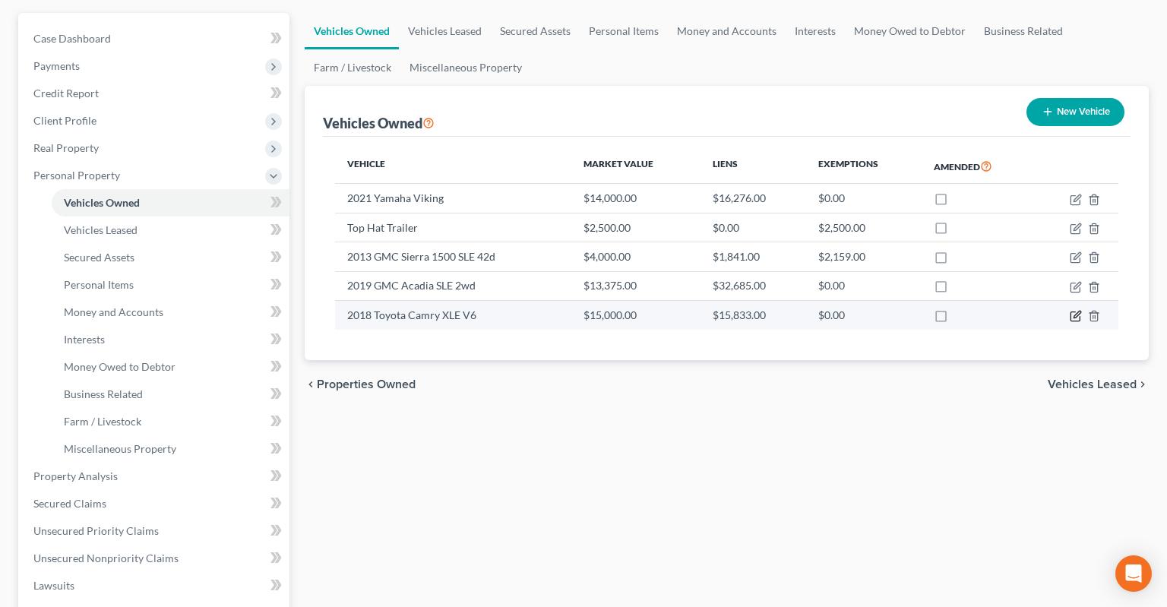
click at [1076, 310] on icon "button" at bounding box center [1076, 316] width 12 height 12
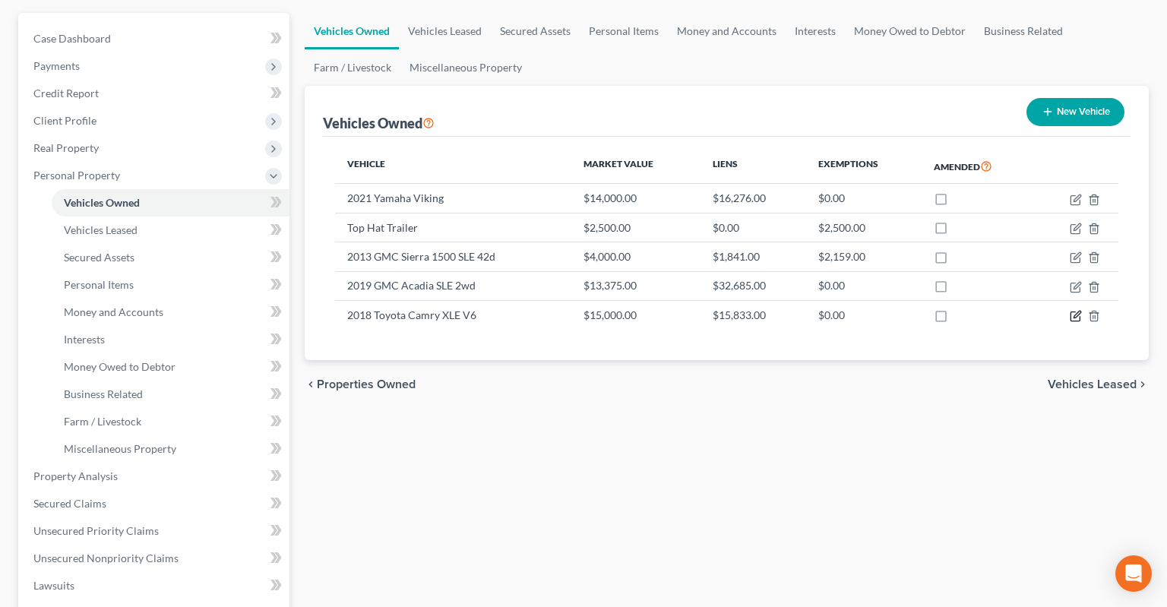
select select "0"
select select "8"
select select "3"
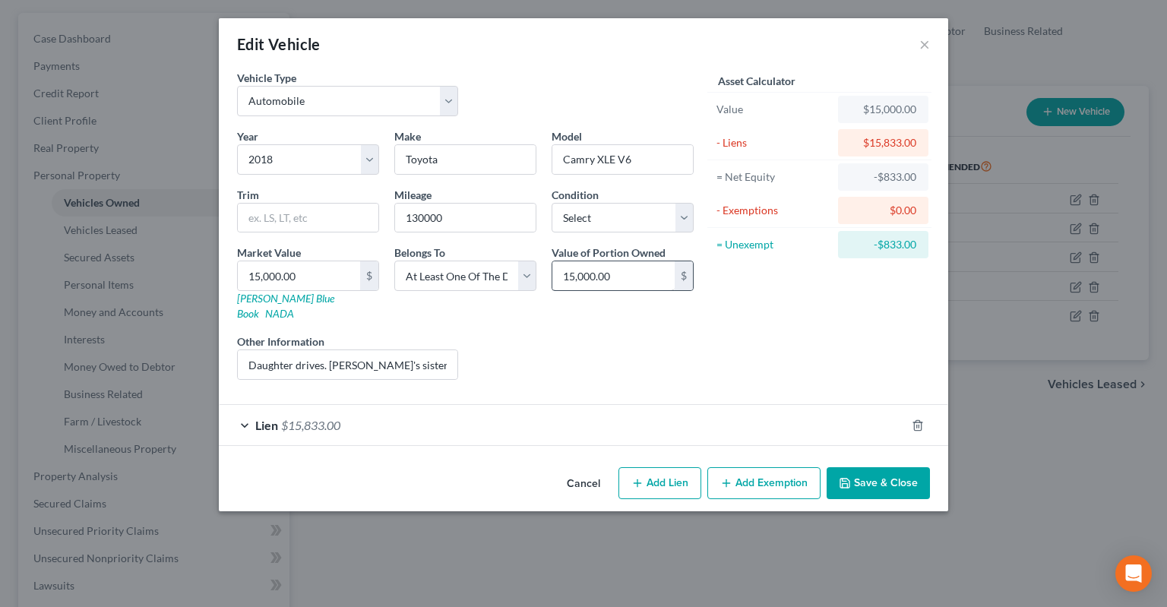
click at [590, 469] on button "Cancel" at bounding box center [584, 484] width 58 height 30
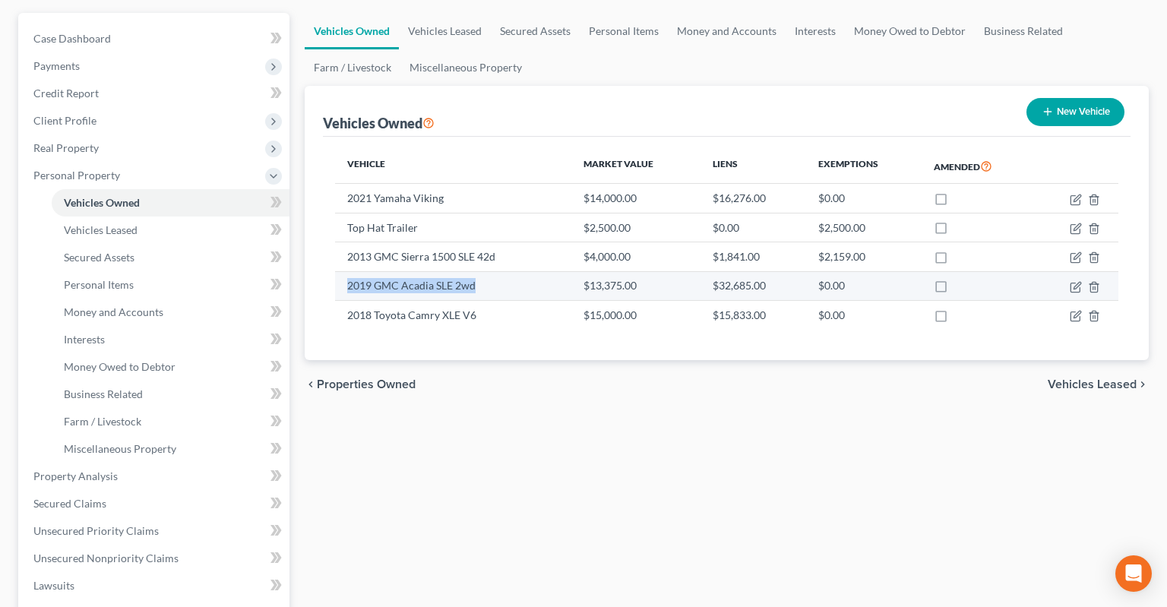
drag, startPoint x: 348, startPoint y: 256, endPoint x: 506, endPoint y: 257, distance: 158.0
click at [506, 271] on td "2019 GMC Acadia SLE 2wd" at bounding box center [453, 285] width 236 height 29
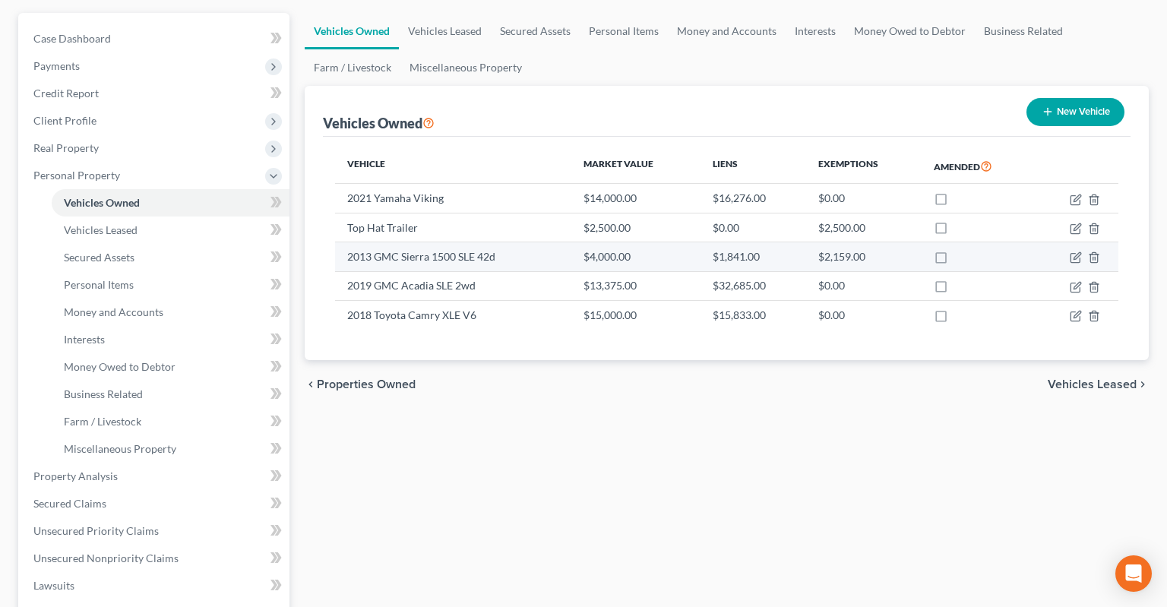
click at [382, 242] on td "2013 GMC Sierra 1500 SLE 42d" at bounding box center [453, 256] width 236 height 29
drag, startPoint x: 353, startPoint y: 226, endPoint x: 523, endPoint y: 236, distance: 170.4
click at [523, 242] on td "2013 GMC Sierra 1500 SLE 42d" at bounding box center [453, 256] width 236 height 29
click at [510, 242] on td "2013 GMC Sierra 1500 SLE 42d" at bounding box center [453, 256] width 236 height 29
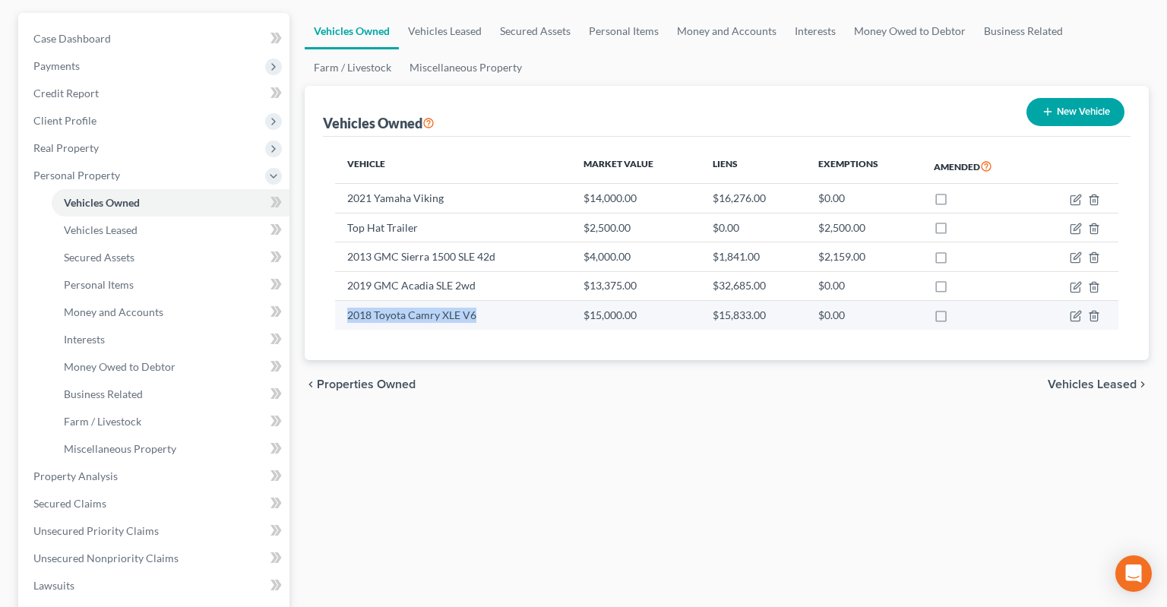
drag, startPoint x: 355, startPoint y: 286, endPoint x: 516, endPoint y: 284, distance: 161.1
click at [516, 301] on td "2018 Toyota Camry XLE V6" at bounding box center [453, 315] width 236 height 29
click at [513, 301] on td "2018 Toyota Camry XLE V6" at bounding box center [453, 315] width 236 height 29
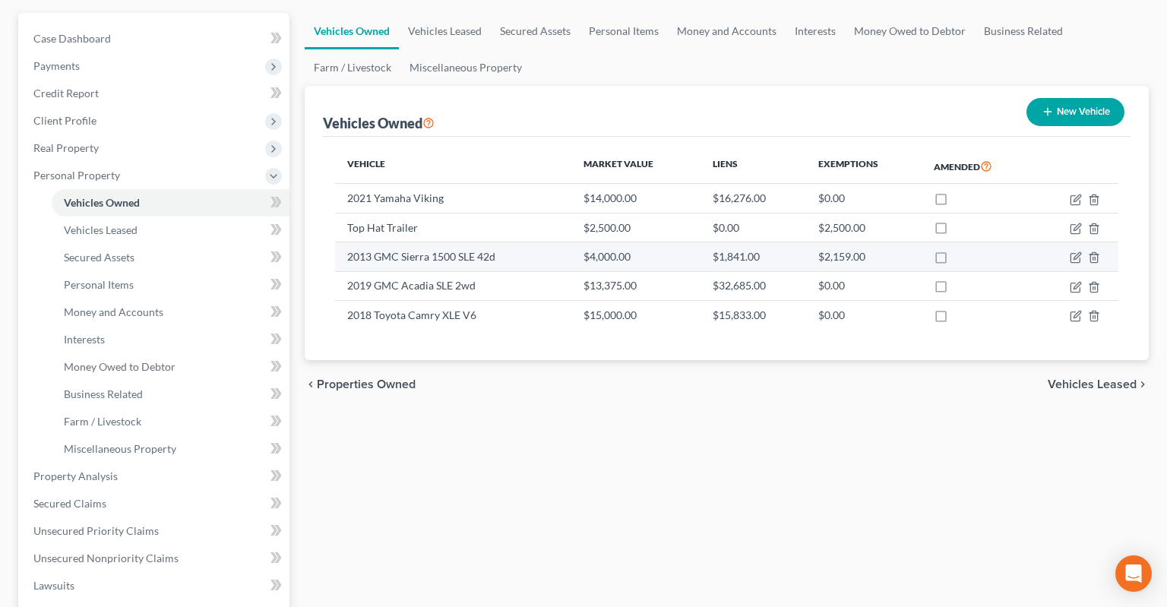
click at [397, 242] on td "2013 GMC Sierra 1500 SLE 42d" at bounding box center [453, 256] width 236 height 29
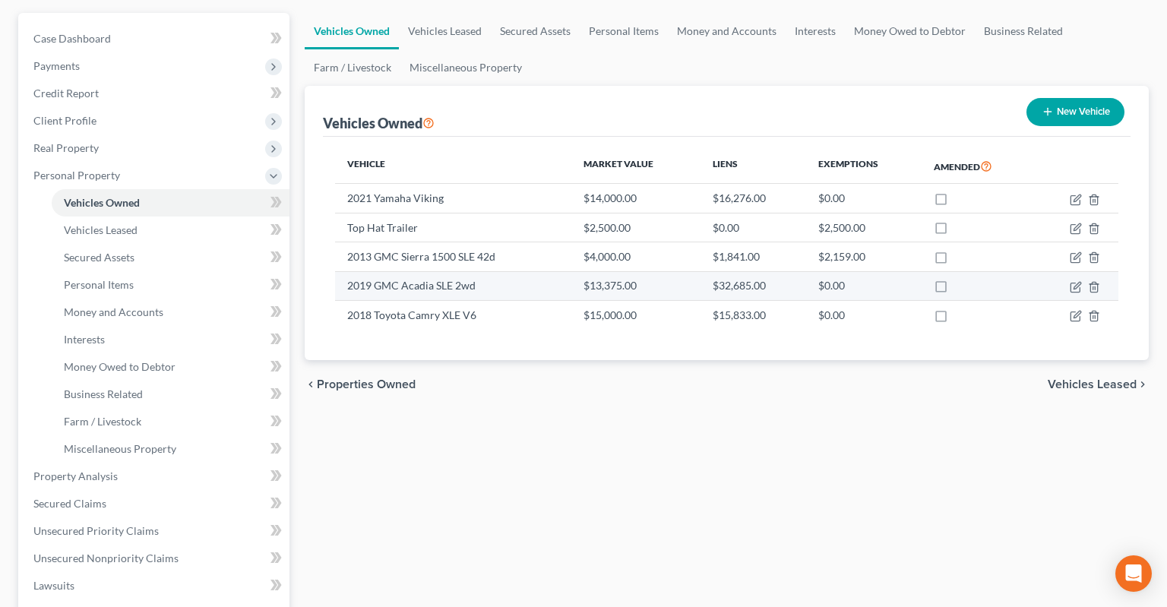
click at [366, 271] on td "2019 GMC Acadia SLE 2wd" at bounding box center [453, 285] width 236 height 29
drag, startPoint x: 344, startPoint y: 257, endPoint x: 488, endPoint y: 264, distance: 143.8
click at [488, 271] on td "2019 GMC Acadia SLE 2wd" at bounding box center [453, 285] width 236 height 29
click at [489, 271] on td "2019 GMC Acadia SLE 2wd" at bounding box center [453, 285] width 236 height 29
click at [85, 497] on span "Secured Claims" at bounding box center [69, 503] width 73 height 13
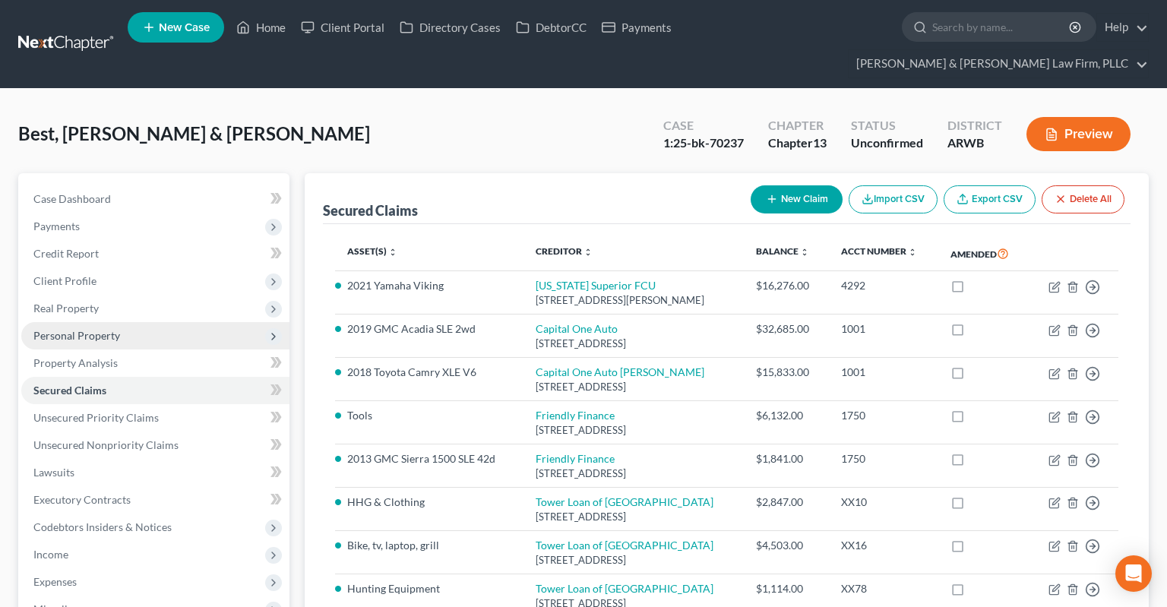
click at [112, 329] on span "Personal Property" at bounding box center [76, 335] width 87 height 13
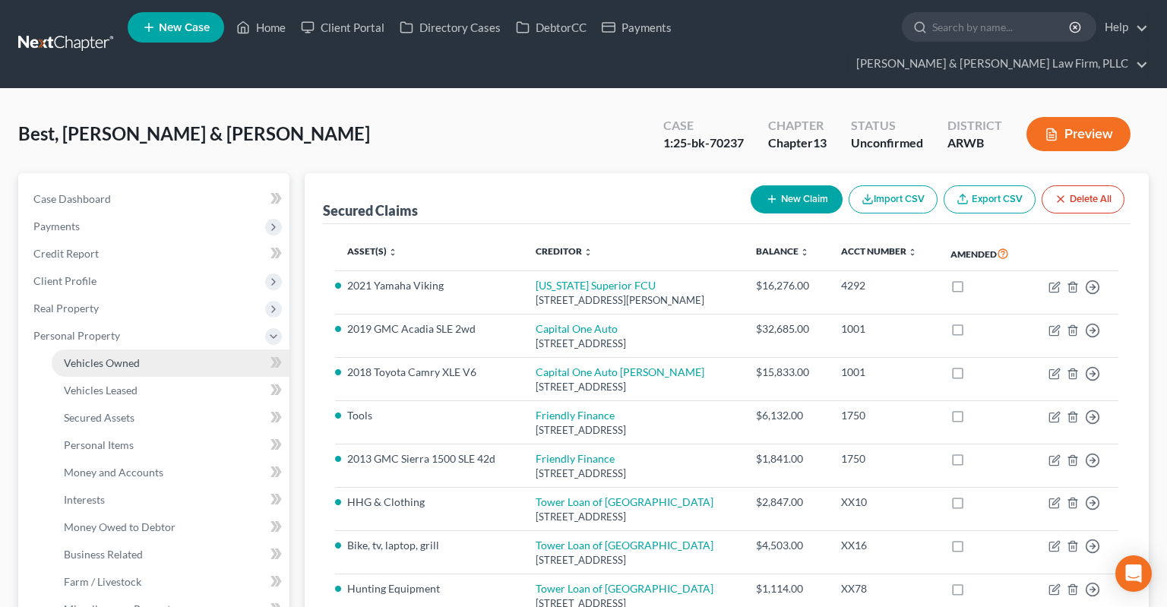
click at [150, 349] on link "Vehicles Owned" at bounding box center [171, 362] width 238 height 27
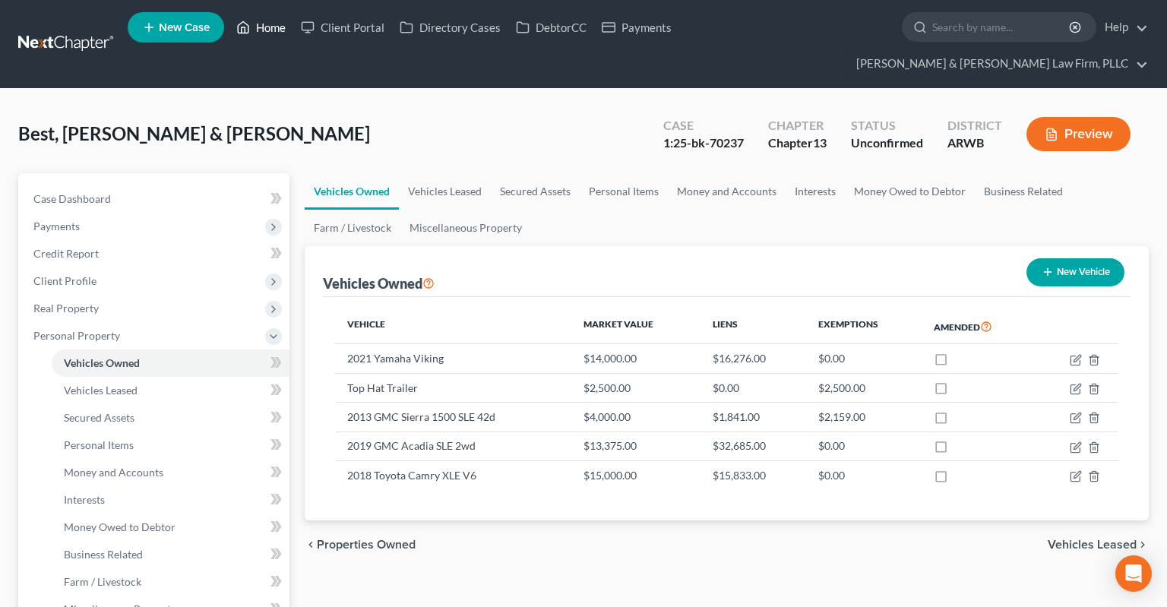
click at [283, 30] on link "Home" at bounding box center [261, 27] width 65 height 27
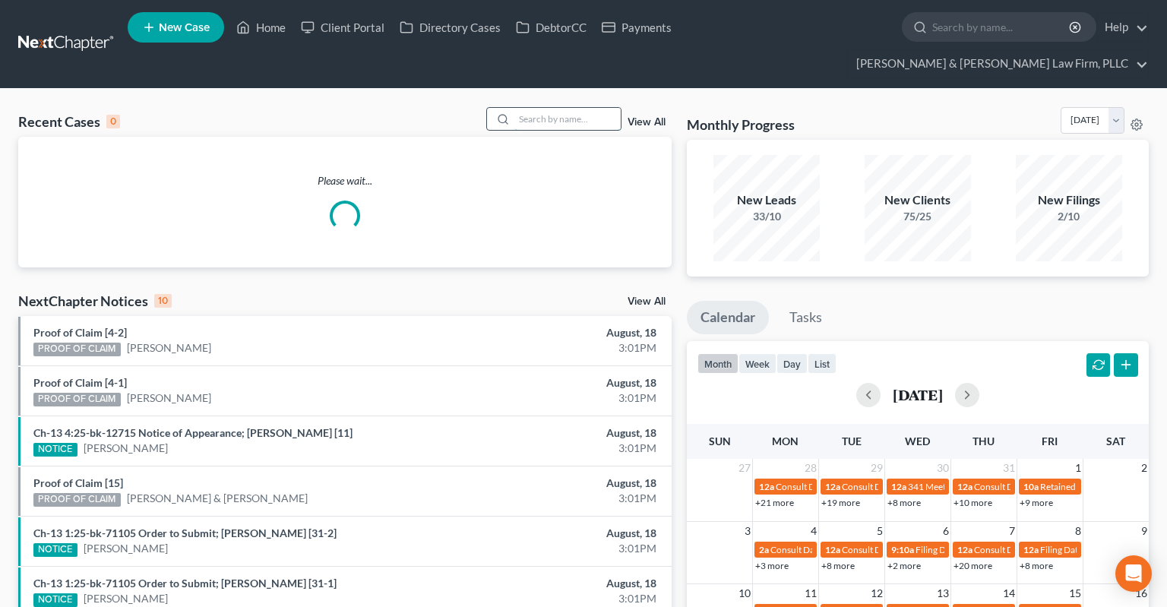
click at [558, 108] on input "search" at bounding box center [567, 119] width 106 height 22
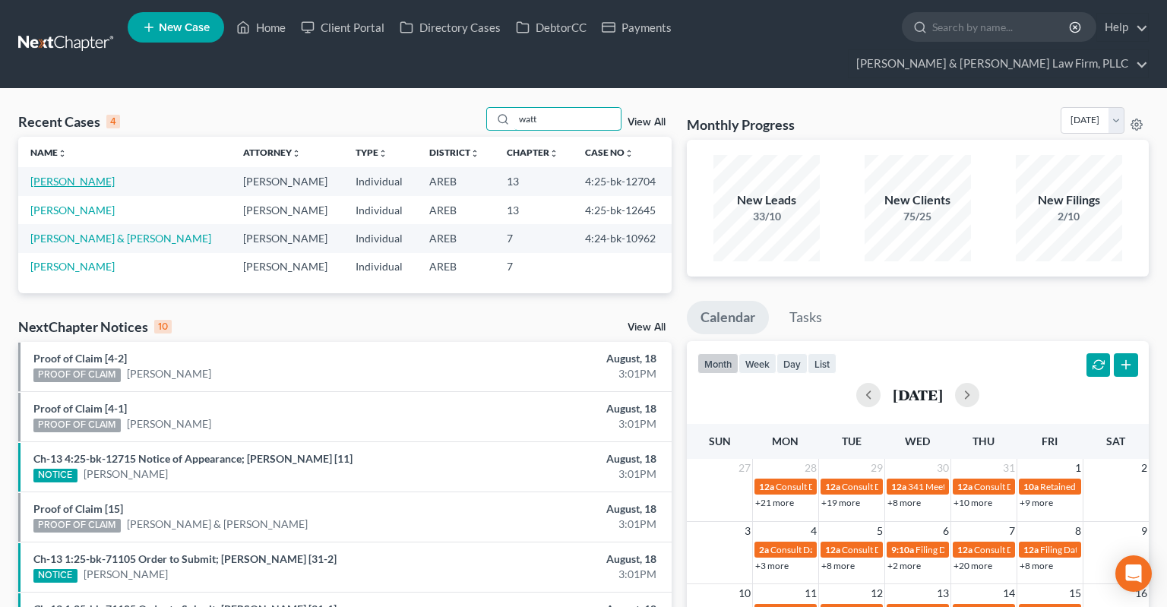
type input "watt"
click at [82, 175] on link "[PERSON_NAME]" at bounding box center [72, 181] width 84 height 13
select select "2"
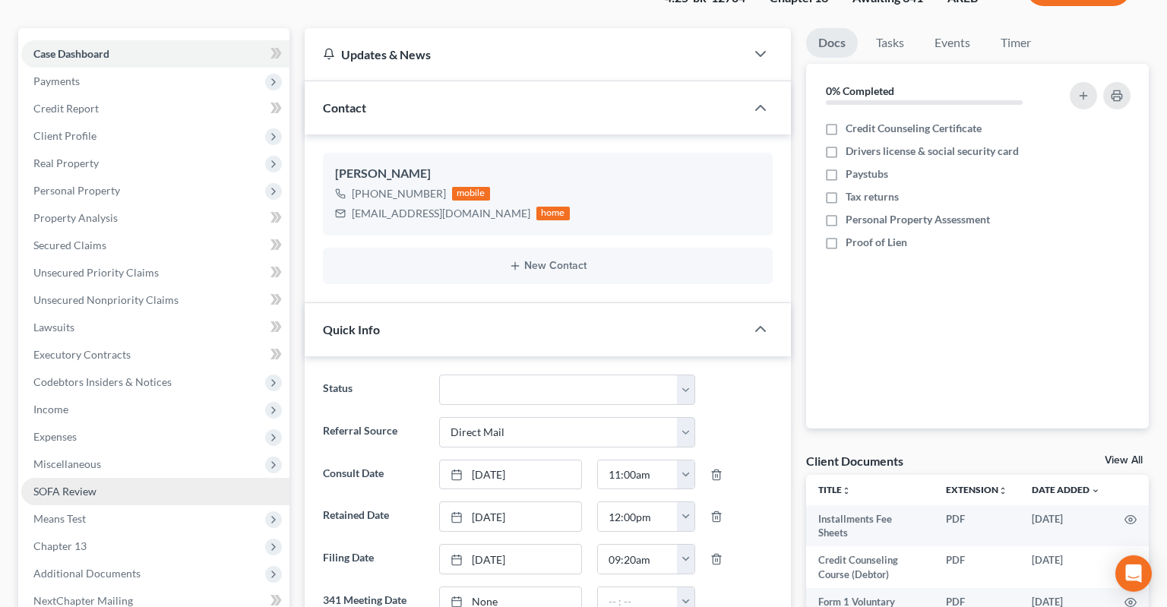
scroll to position [240, 0]
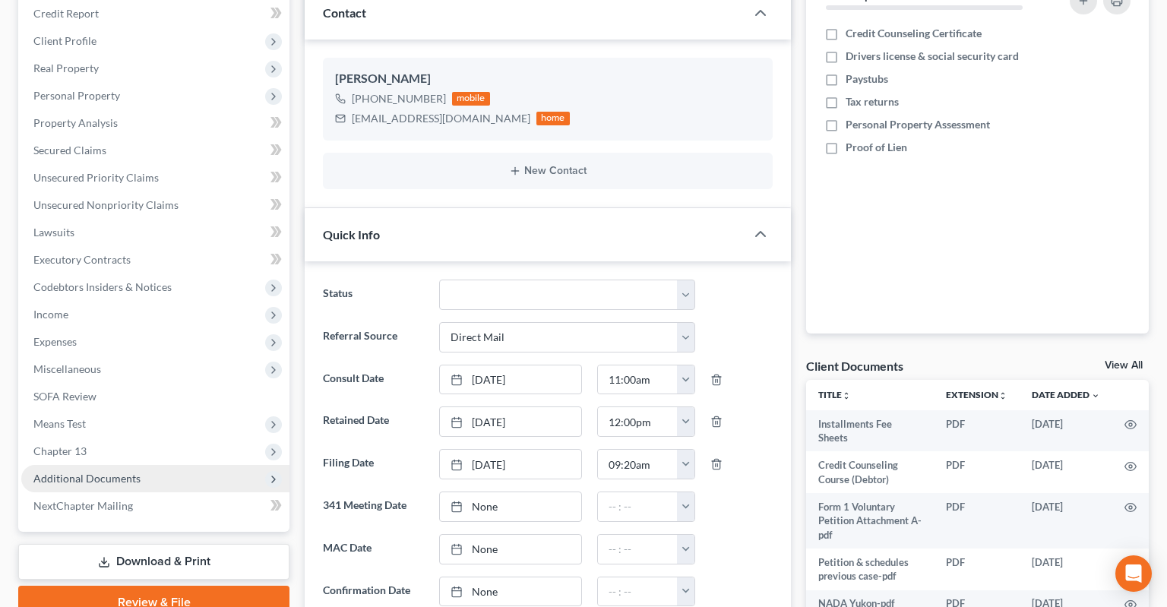
click at [204, 465] on span "Additional Documents" at bounding box center [155, 478] width 268 height 27
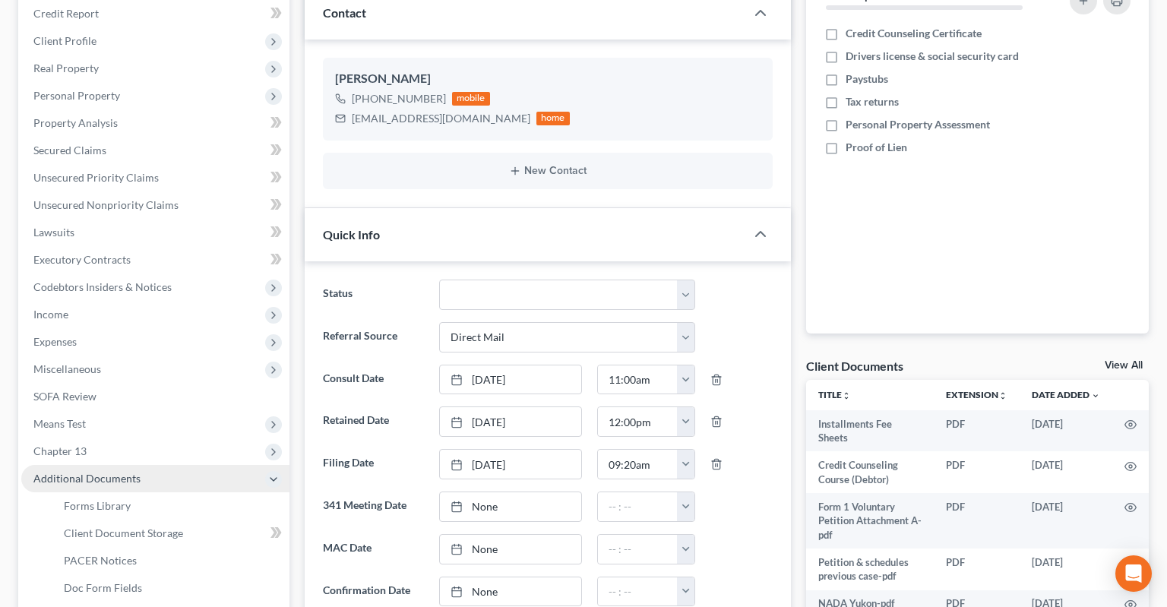
scroll to position [481, 0]
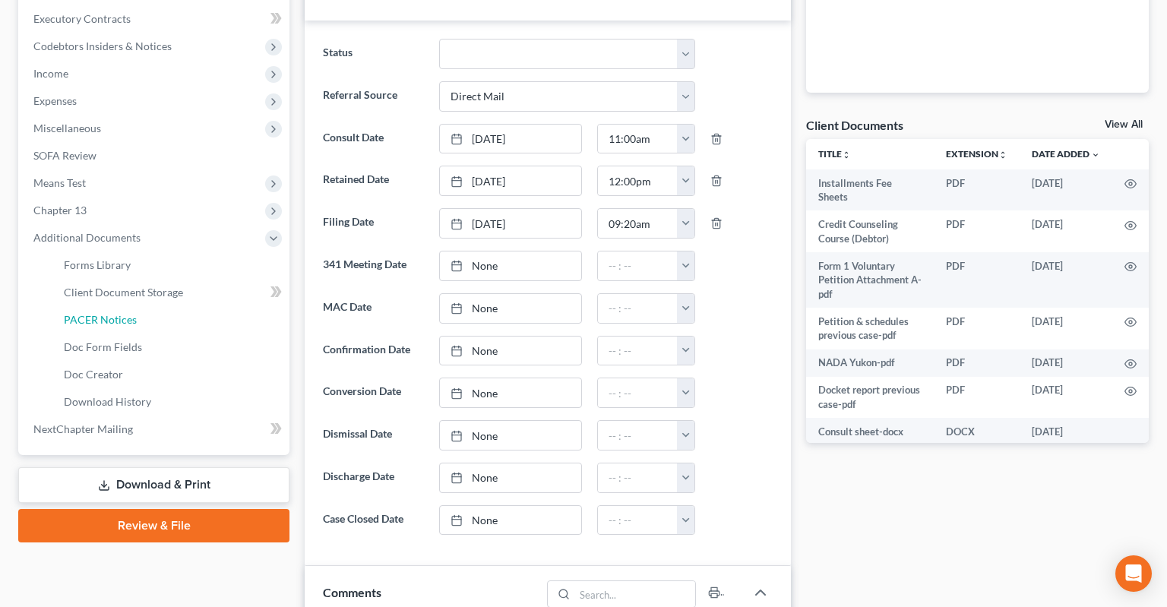
drag, startPoint x: 156, startPoint y: 296, endPoint x: 801, endPoint y: 319, distance: 645.5
click at [156, 306] on link "PACER Notices" at bounding box center [171, 319] width 238 height 27
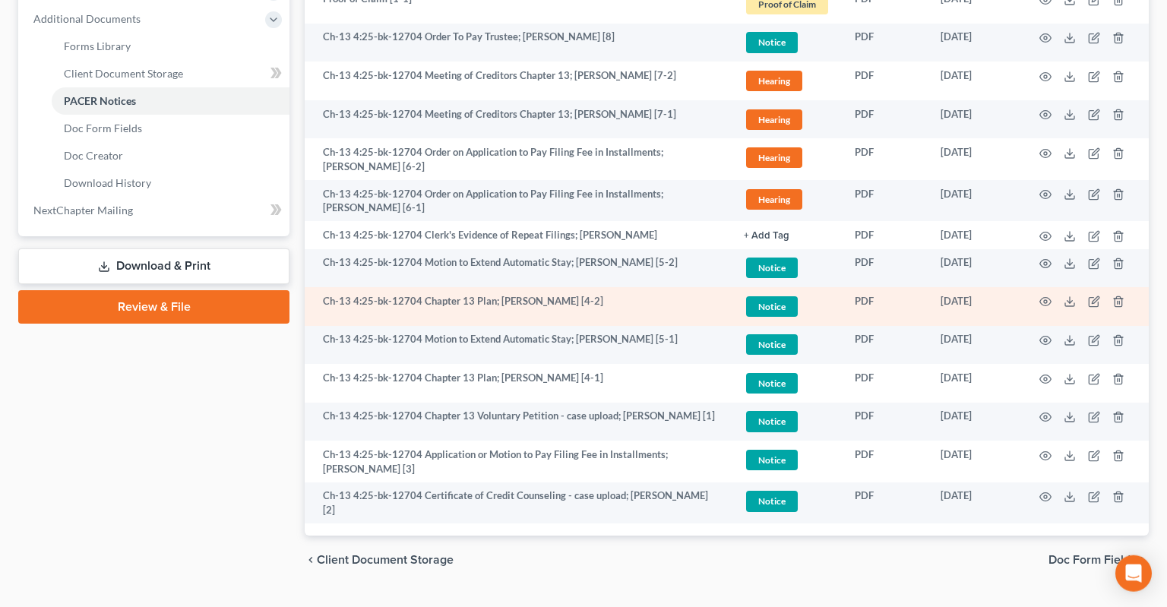
scroll to position [701, 0]
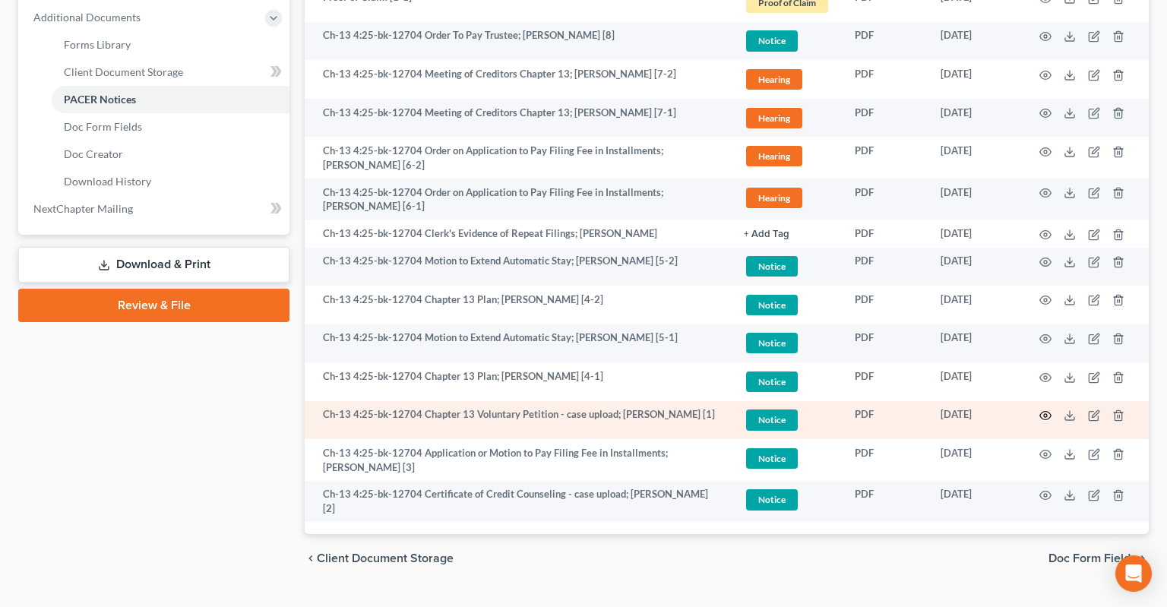
click at [1046, 414] on circle "button" at bounding box center [1045, 415] width 3 height 3
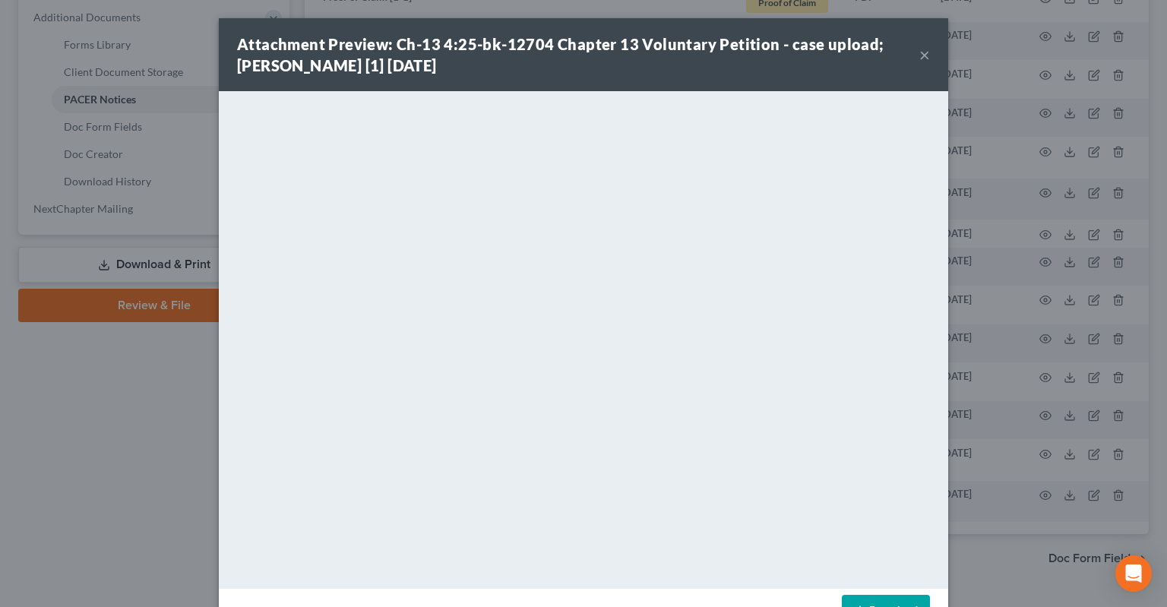
click at [899, 599] on link "Download" at bounding box center [886, 611] width 88 height 32
click at [909, 57] on div "Attachment Preview: Ch-13 4:25-bk-12704 Chapter 13 Voluntary Petition - case up…" at bounding box center [578, 54] width 682 height 43
click at [924, 56] on button "×" at bounding box center [924, 55] width 11 height 18
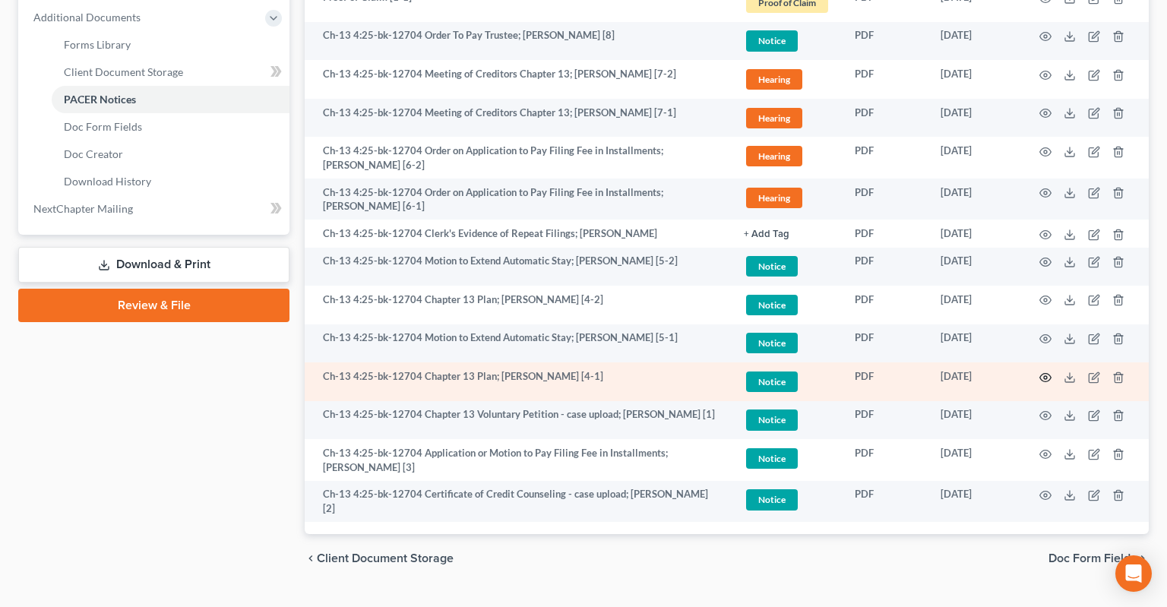
click at [1042, 372] on icon "button" at bounding box center [1045, 378] width 12 height 12
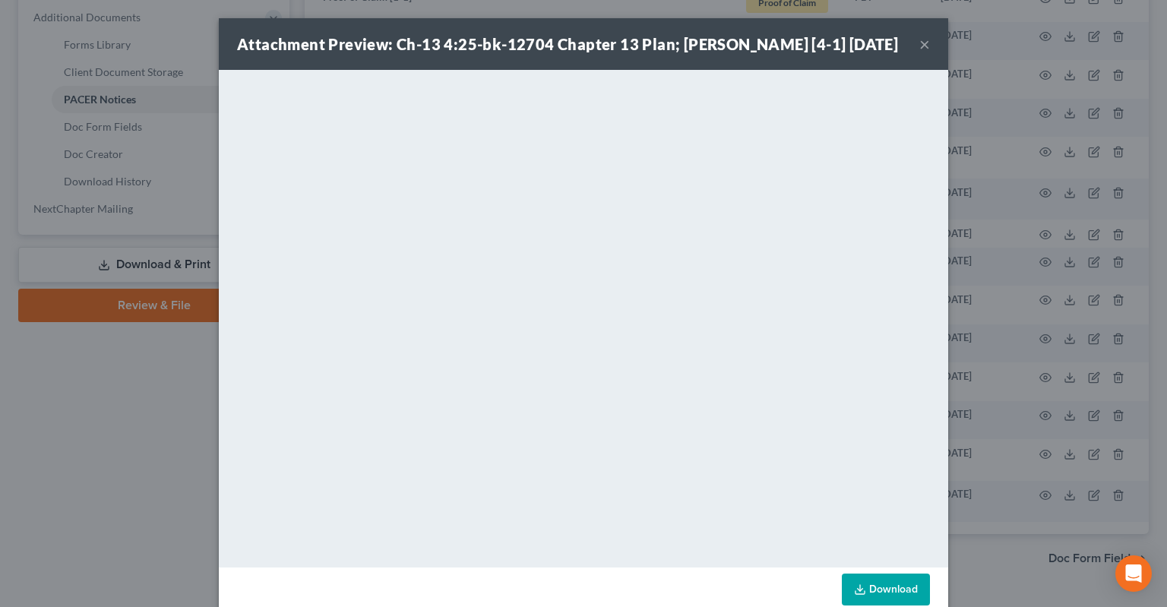
click at [889, 588] on link "Download" at bounding box center [886, 590] width 88 height 32
click at [922, 52] on button "×" at bounding box center [924, 44] width 11 height 18
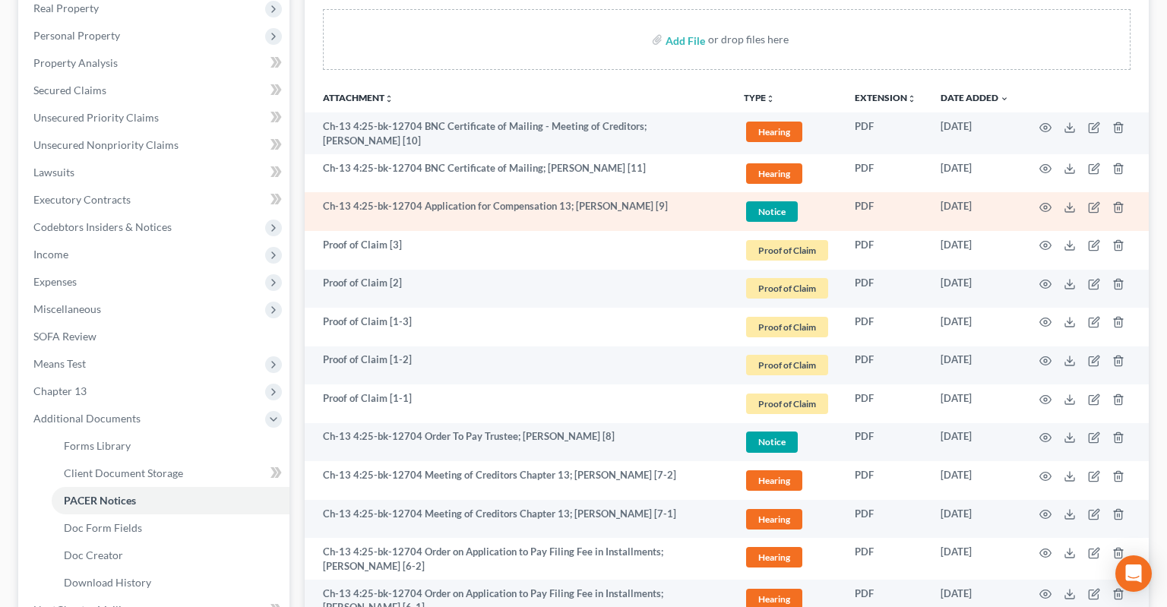
scroll to position [0, 0]
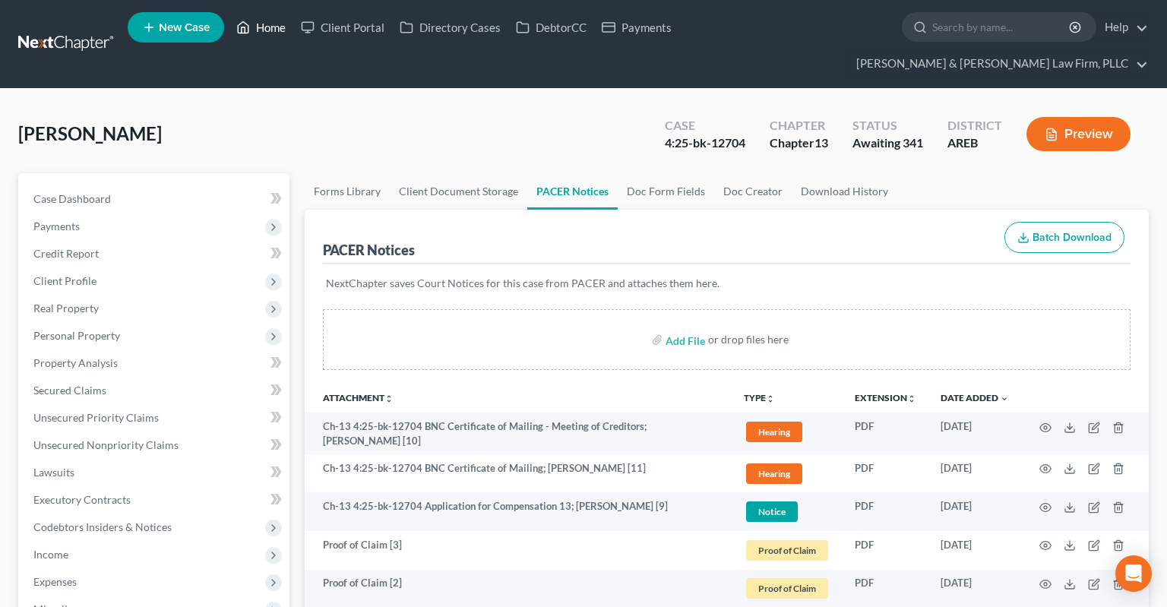
click at [266, 35] on link "Home" at bounding box center [261, 27] width 65 height 27
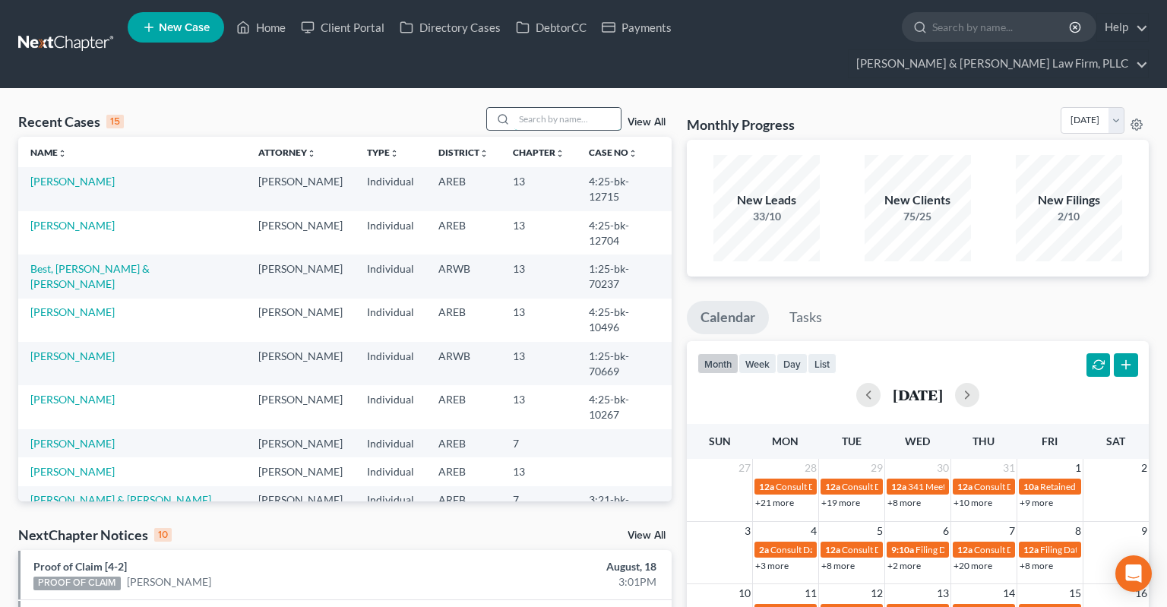
click at [558, 108] on input "search" at bounding box center [567, 119] width 106 height 22
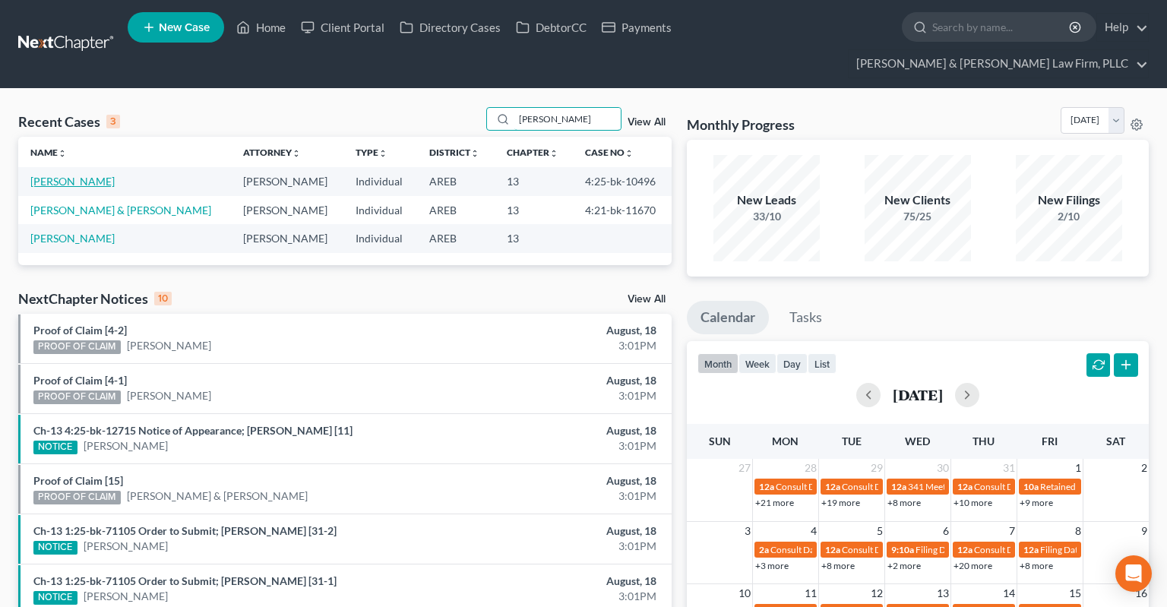
type input "[PERSON_NAME]"
click at [74, 175] on link "[PERSON_NAME]" at bounding box center [72, 181] width 84 height 13
select select "1"
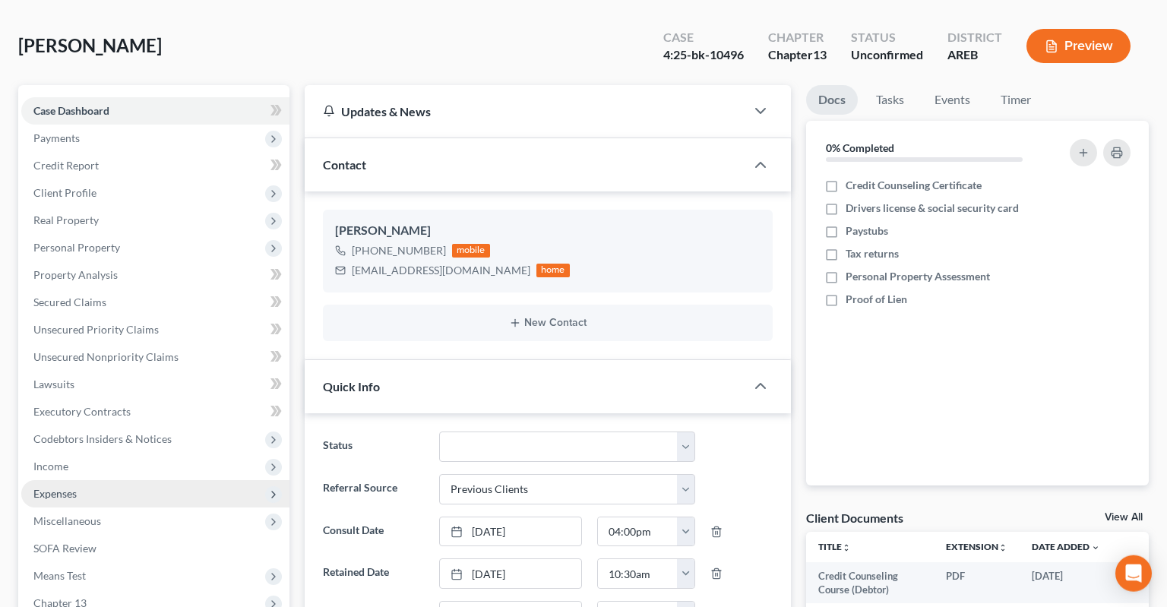
scroll to position [240, 0]
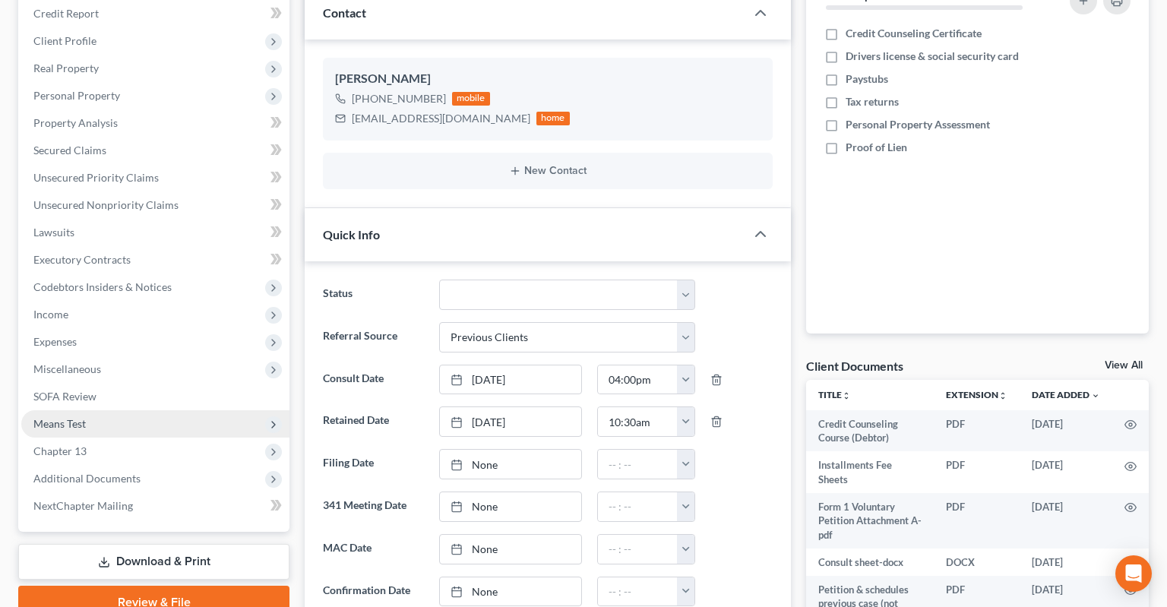
click at [147, 410] on span "Means Test" at bounding box center [155, 423] width 268 height 27
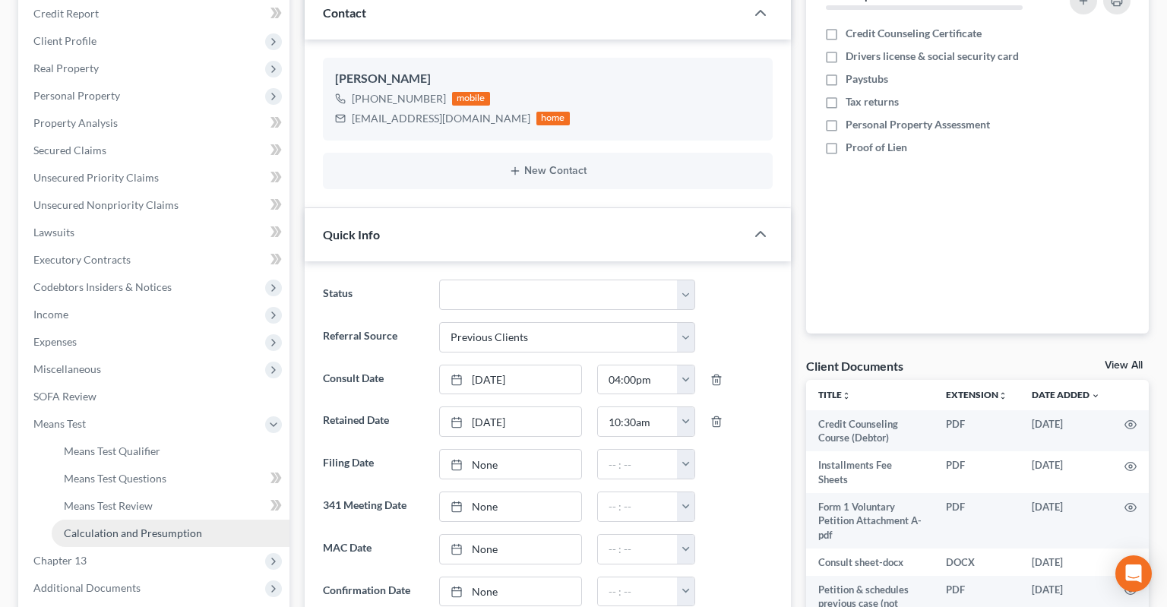
click at [158, 520] on link "Calculation and Presumption" at bounding box center [171, 533] width 238 height 27
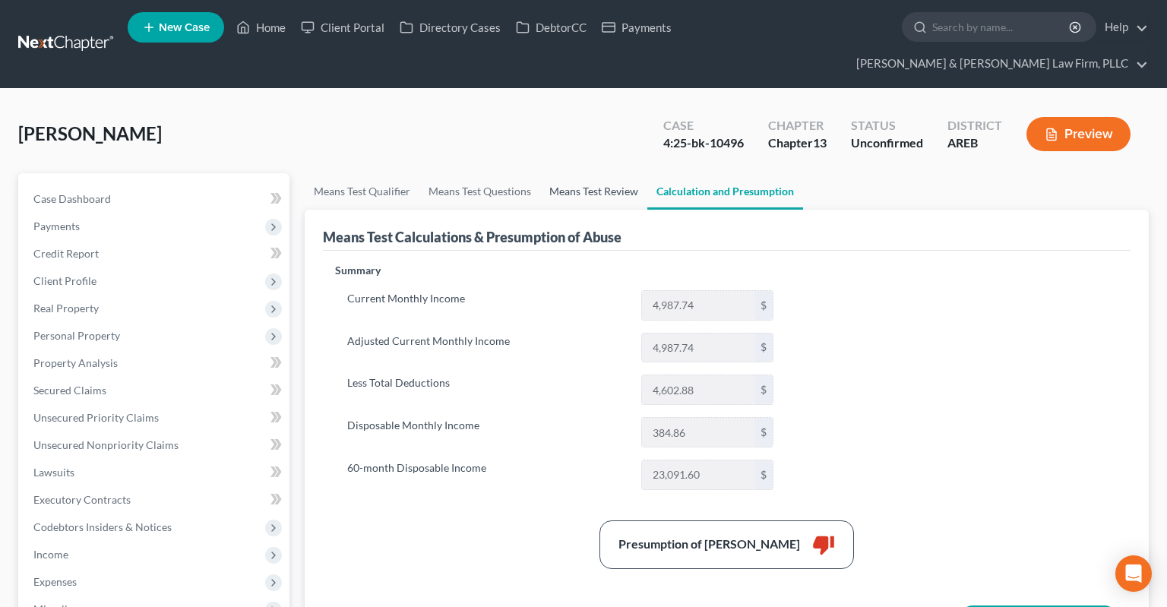
click at [592, 173] on link "Means Test Review" at bounding box center [593, 191] width 107 height 36
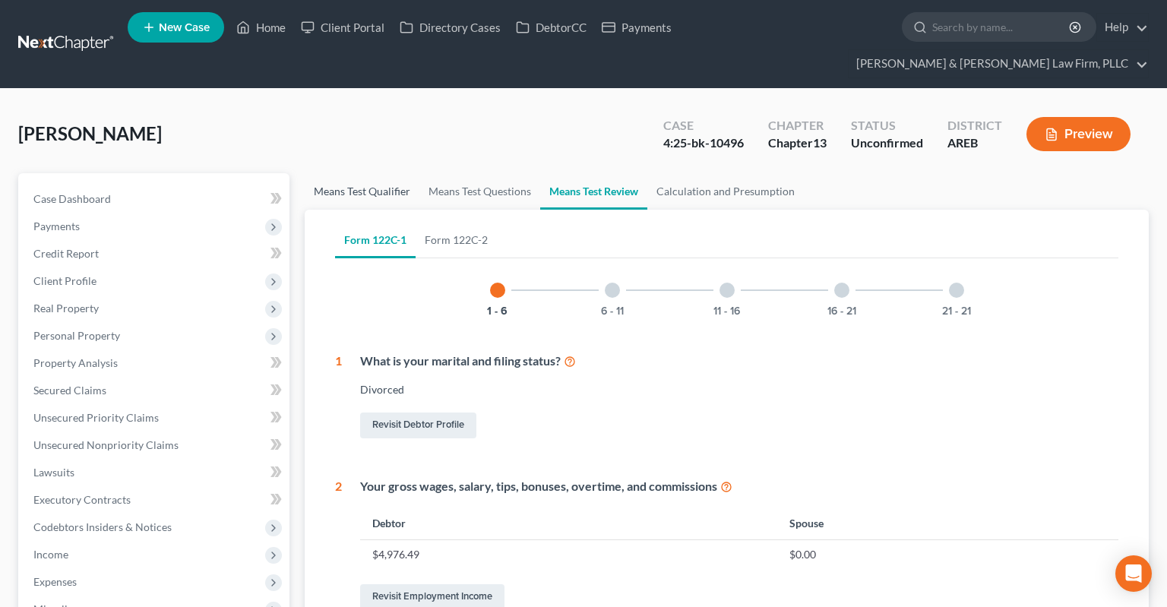
click at [375, 173] on link "Means Test Qualifier" at bounding box center [362, 191] width 115 height 36
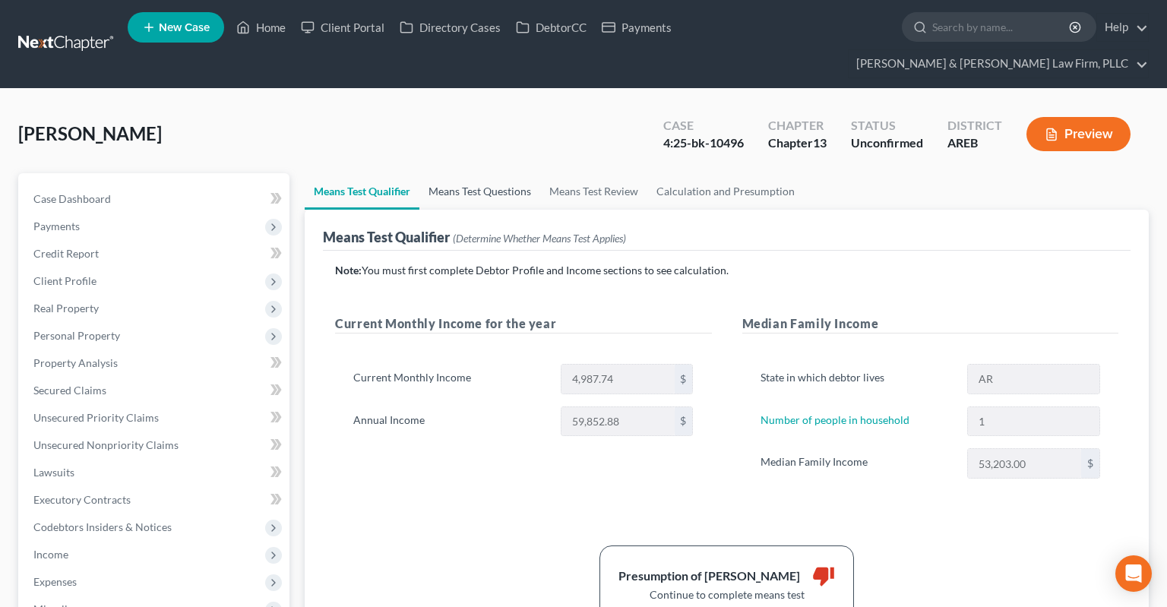
click at [476, 173] on link "Means Test Questions" at bounding box center [479, 191] width 121 height 36
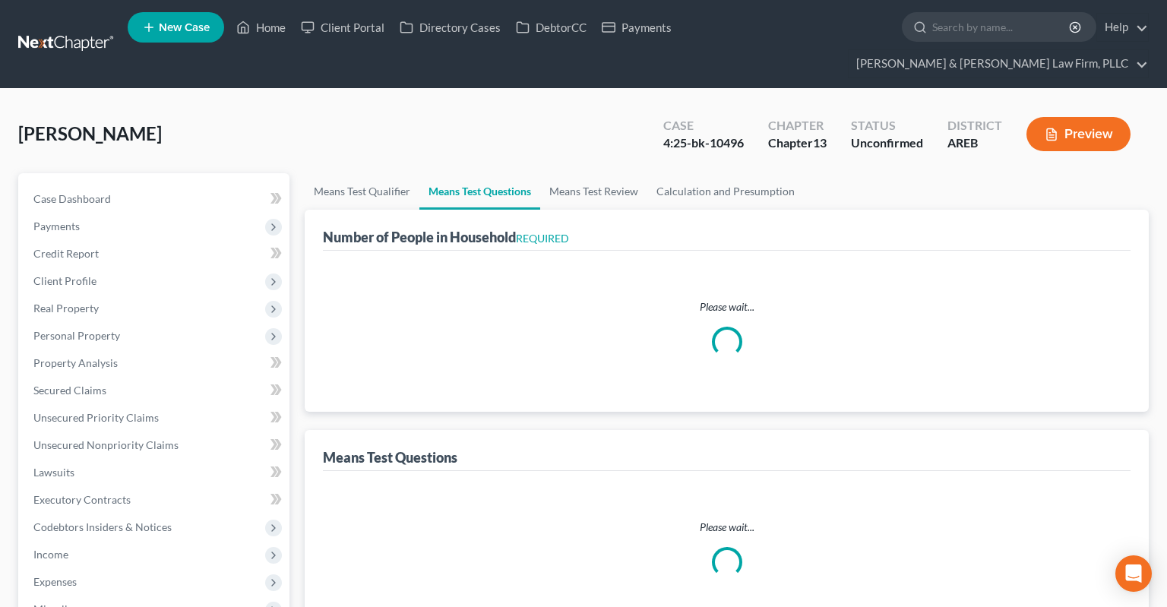
select select "1"
select select "0"
select select "1"
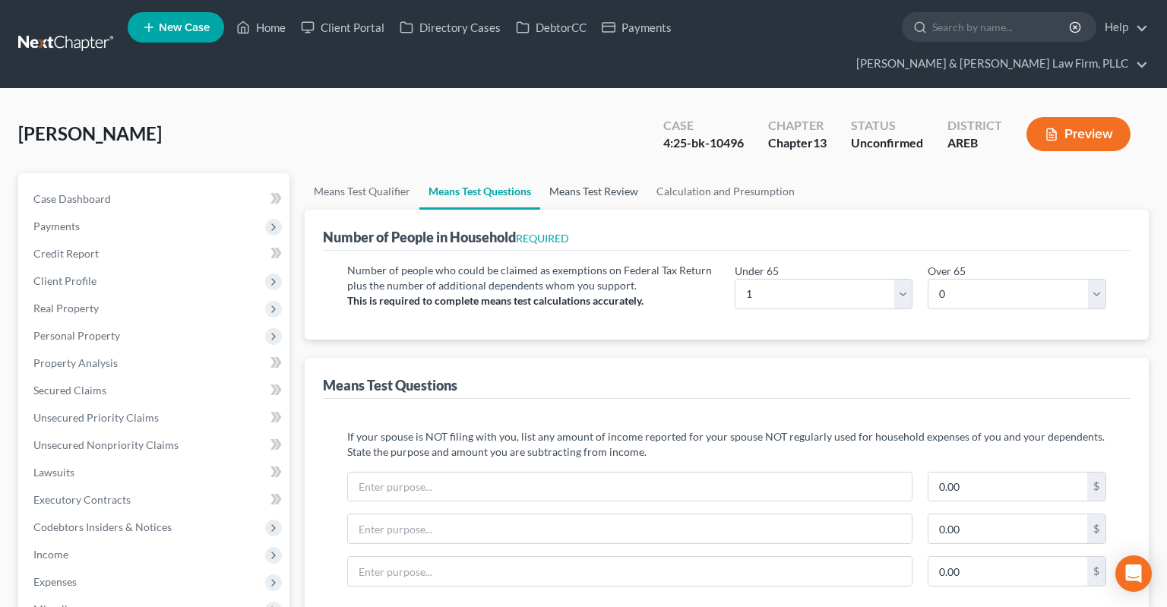
click at [565, 173] on link "Means Test Review" at bounding box center [593, 191] width 107 height 36
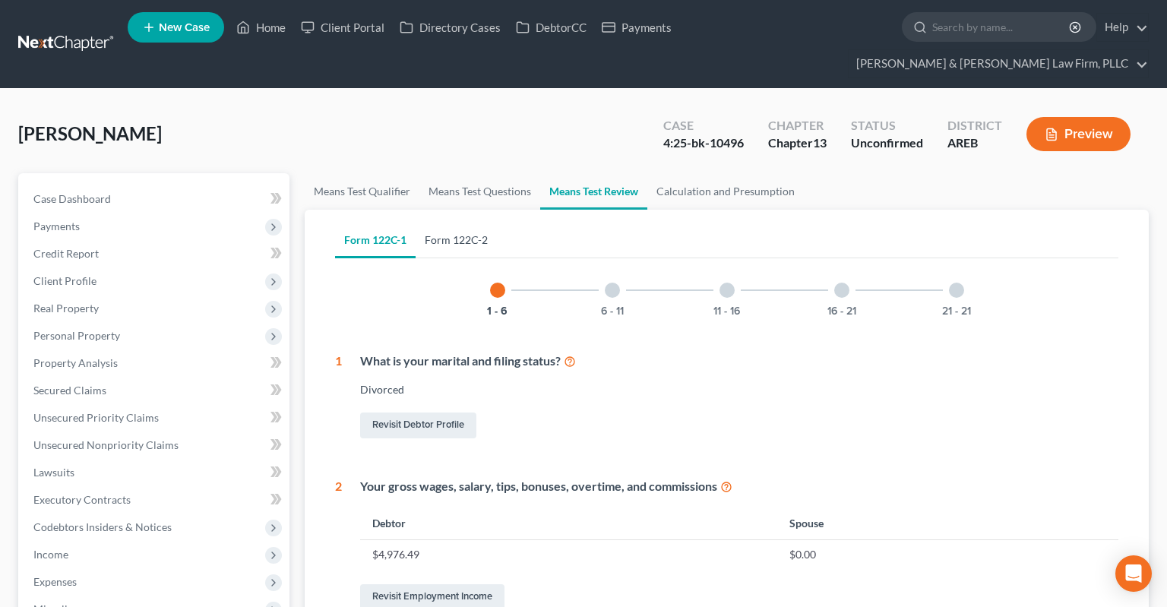
click at [474, 222] on link "Form 122C-2" at bounding box center [456, 240] width 81 height 36
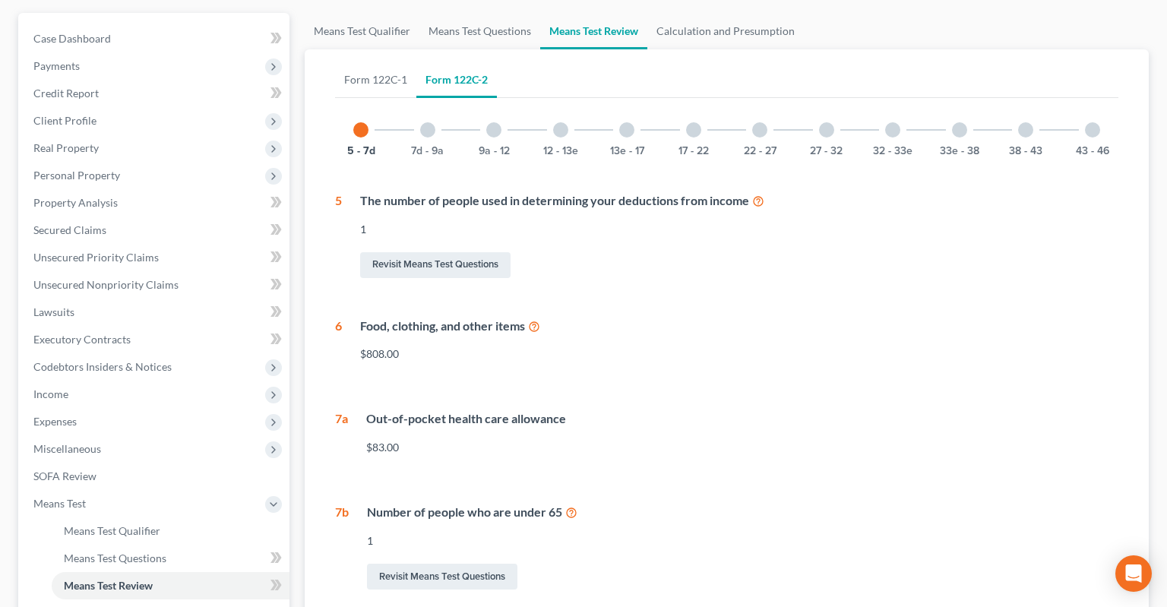
scroll to position [80, 0]
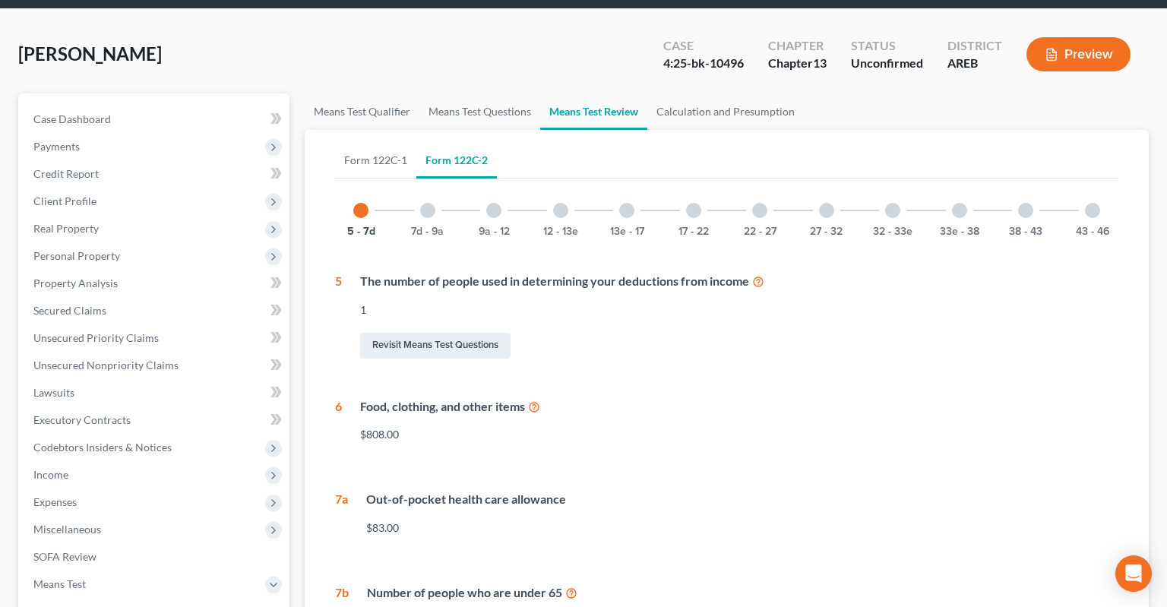
click at [437, 188] on div "7d - 9a" at bounding box center [428, 211] width 52 height 52
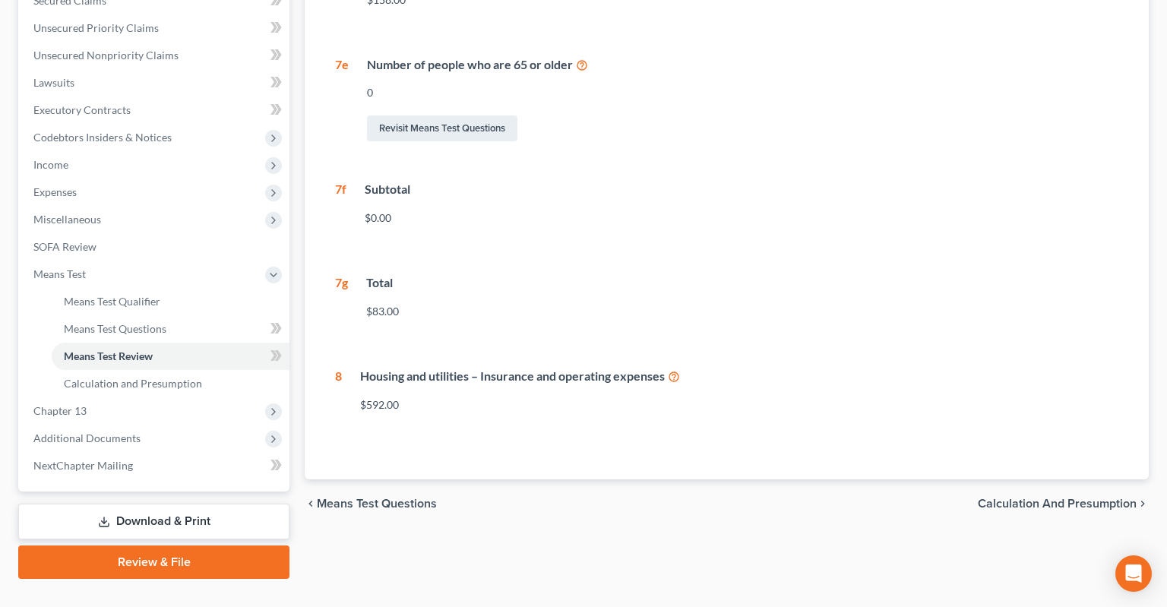
scroll to position [69, 0]
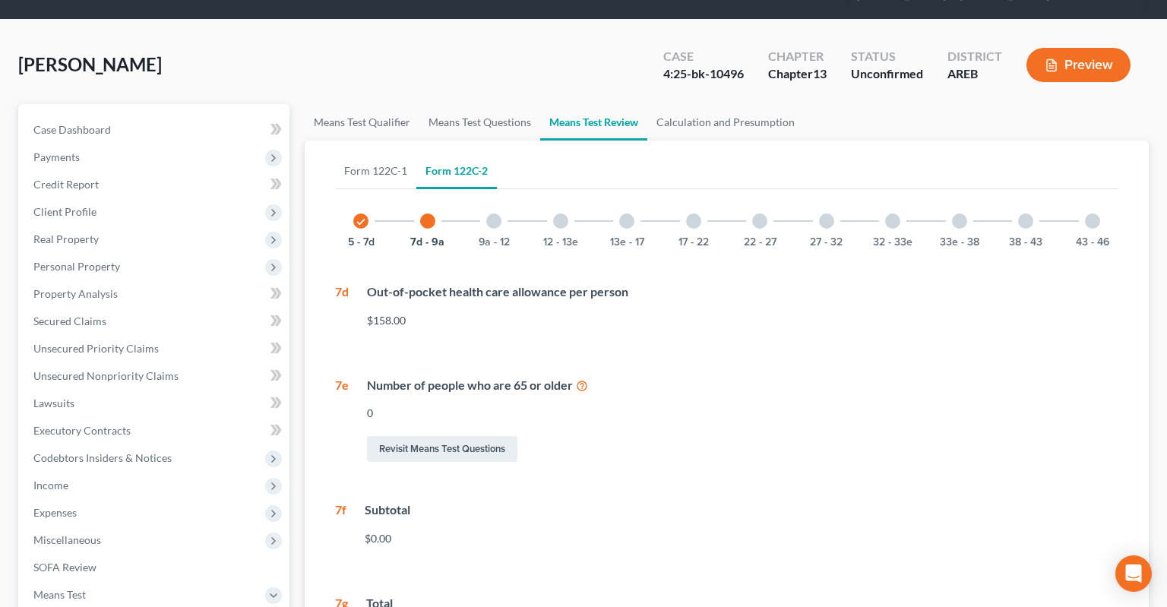
click at [494, 213] on div at bounding box center [493, 220] width 15 height 15
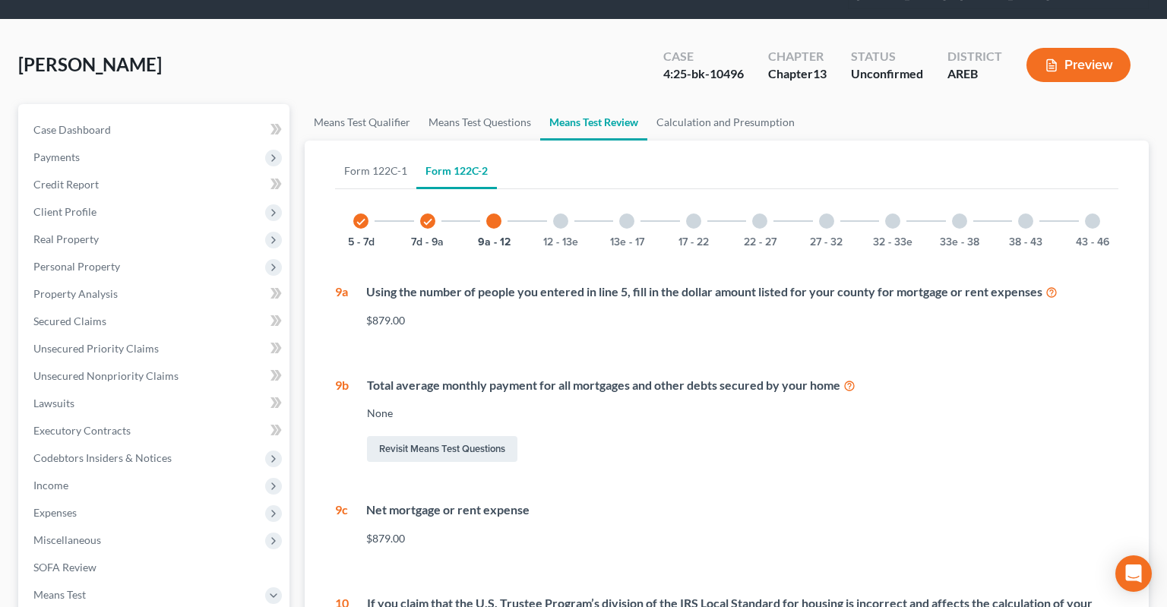
click at [562, 213] on div at bounding box center [560, 220] width 15 height 15
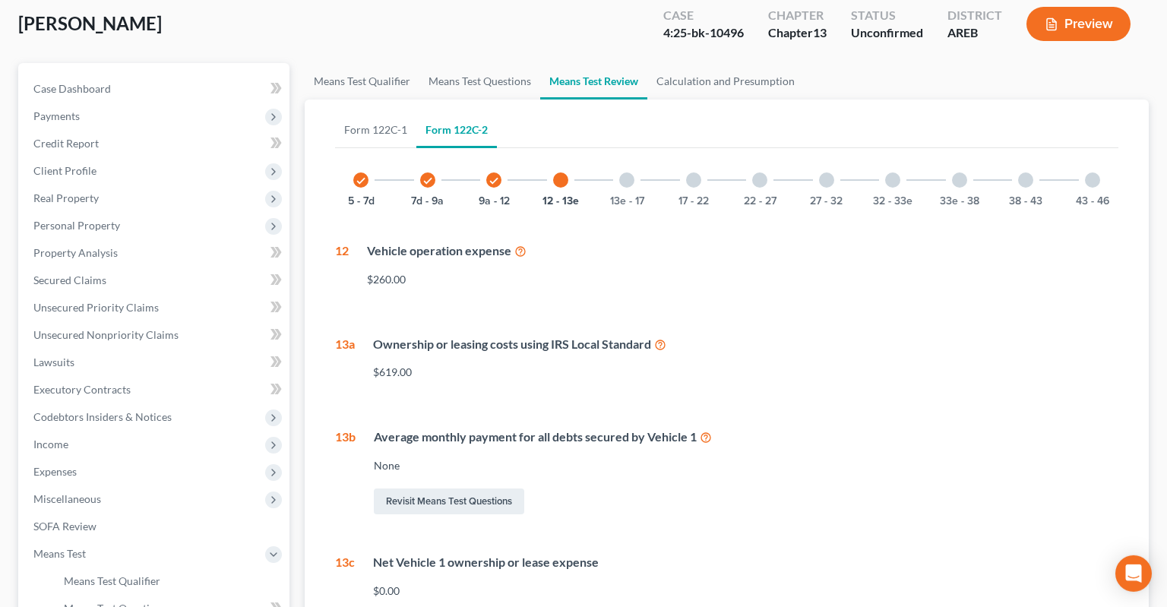
scroll to position [240, 0]
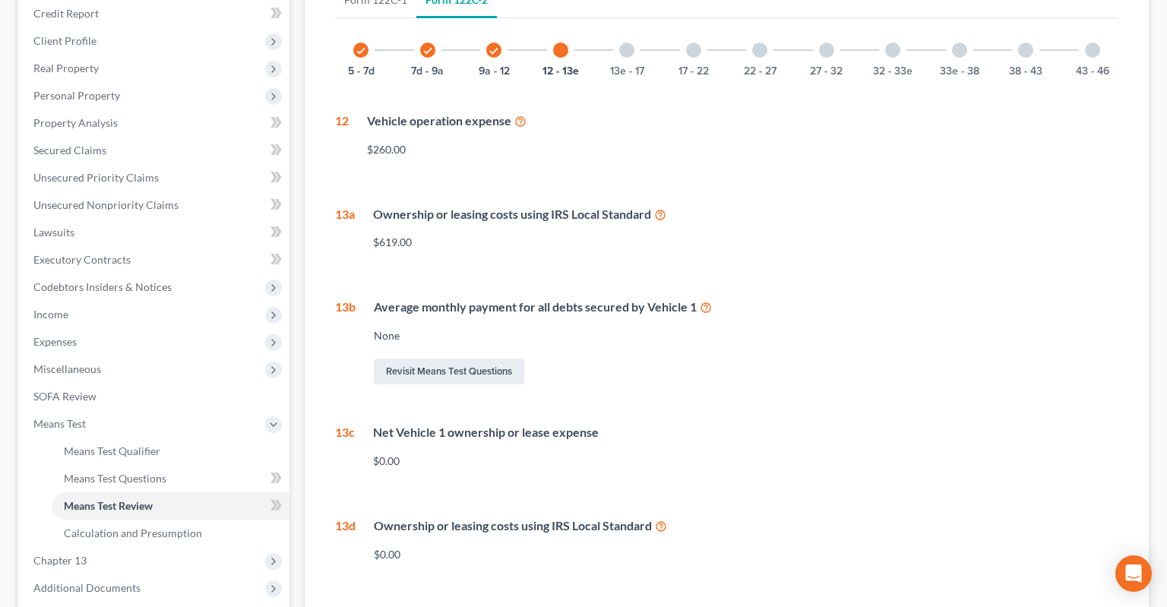
click at [628, 43] on div at bounding box center [626, 50] width 15 height 15
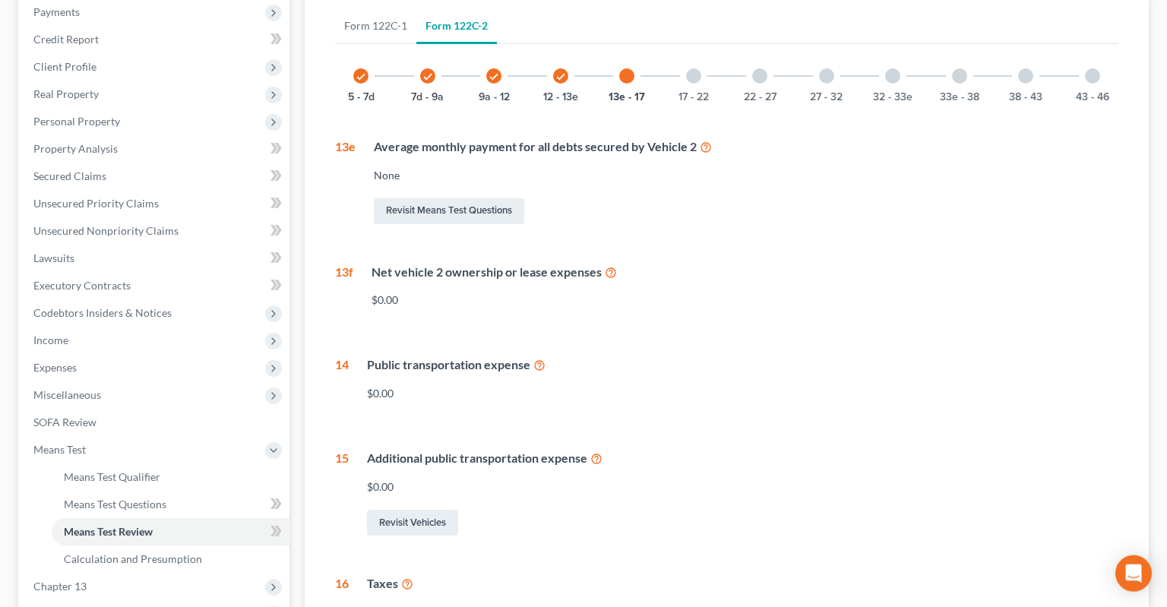
scroll to position [160, 0]
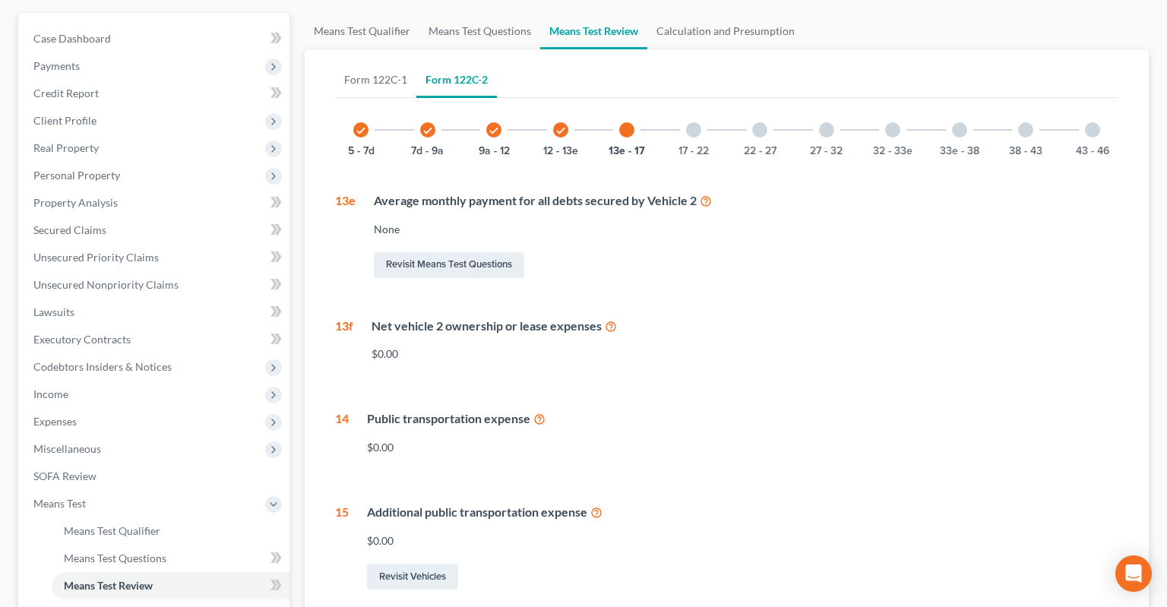
click at [703, 104] on div "17 - 22" at bounding box center [694, 130] width 52 height 52
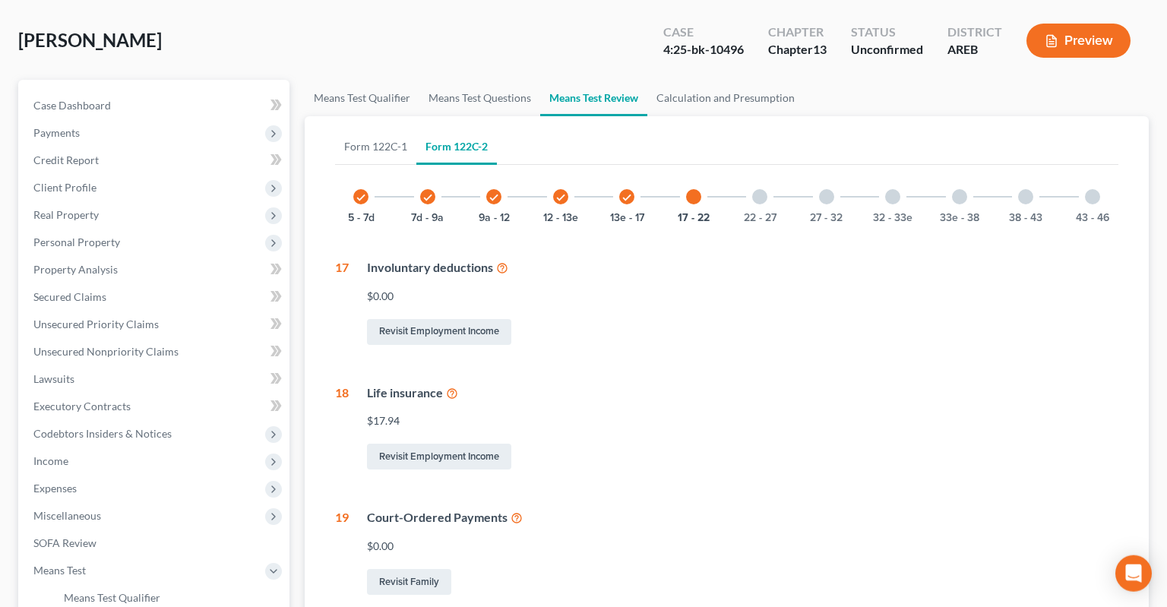
scroll to position [67, 0]
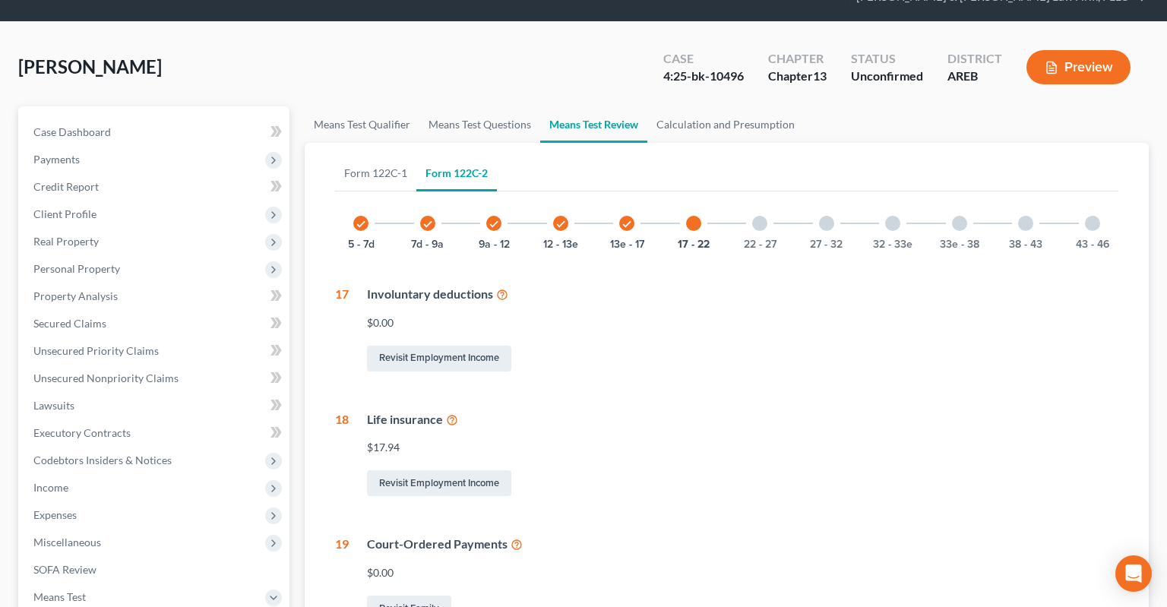
click at [767, 198] on div "22 - 27" at bounding box center [760, 224] width 52 height 52
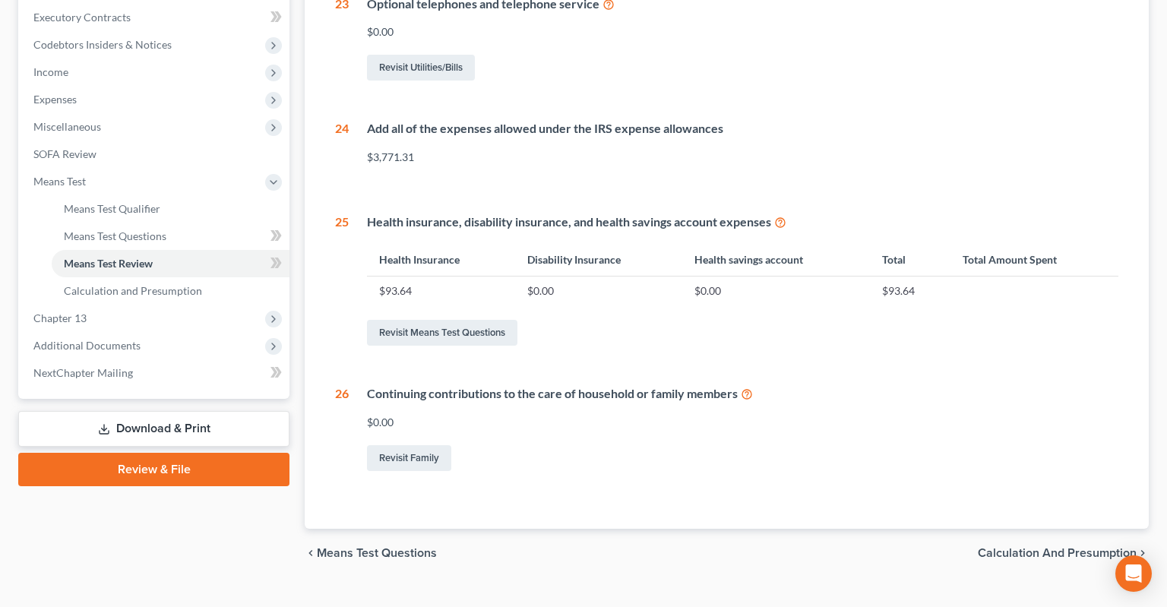
scroll to position [1, 0]
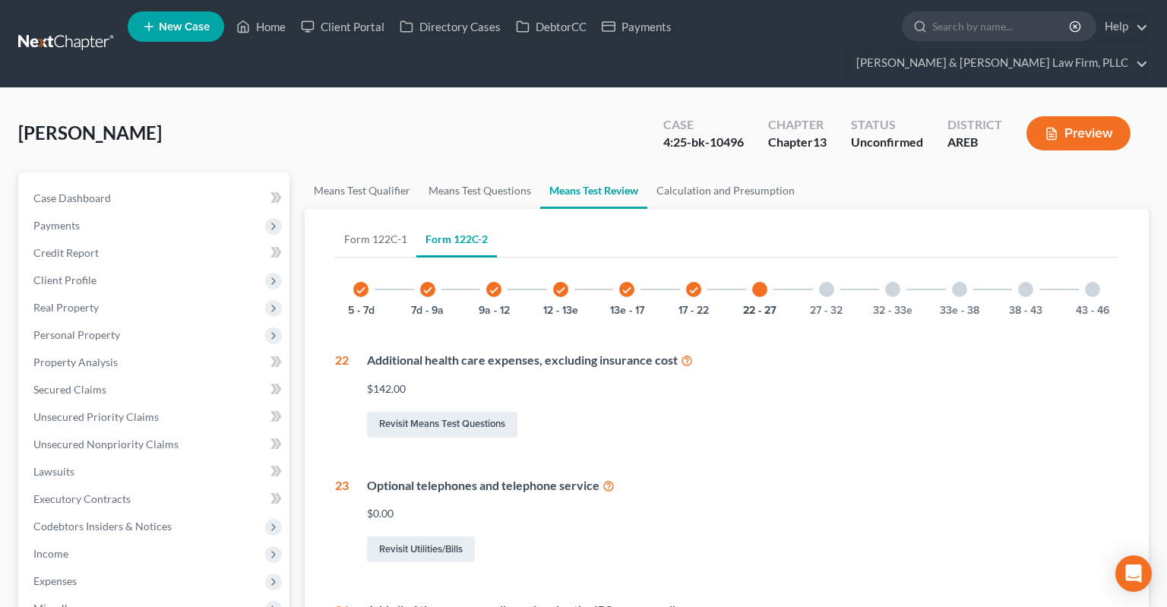
click at [824, 282] on div at bounding box center [826, 289] width 15 height 15
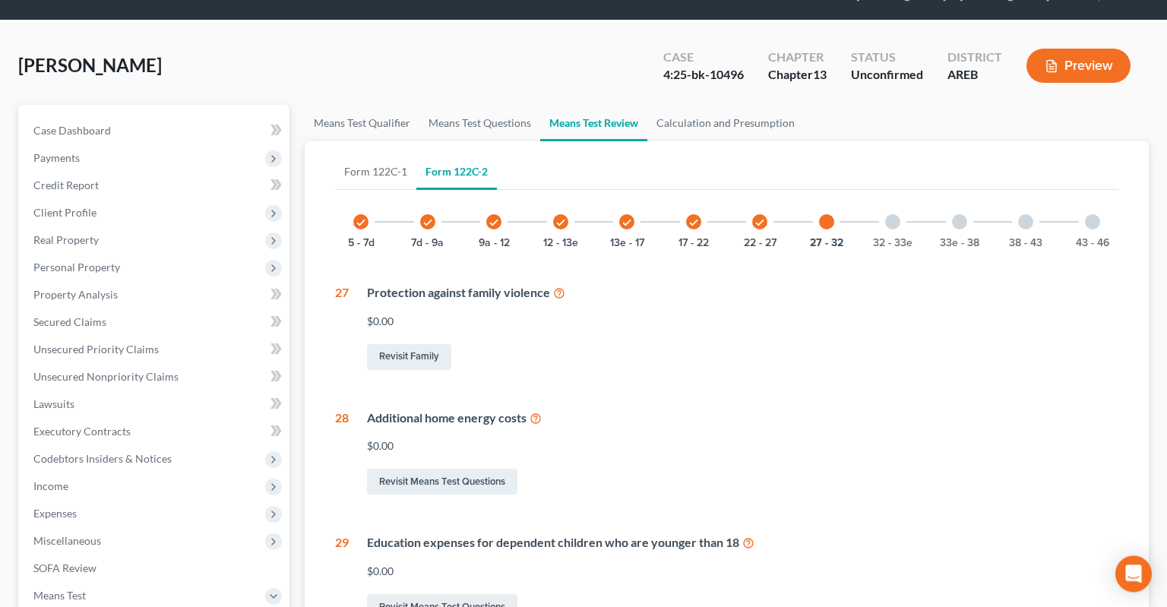
scroll to position [67, 0]
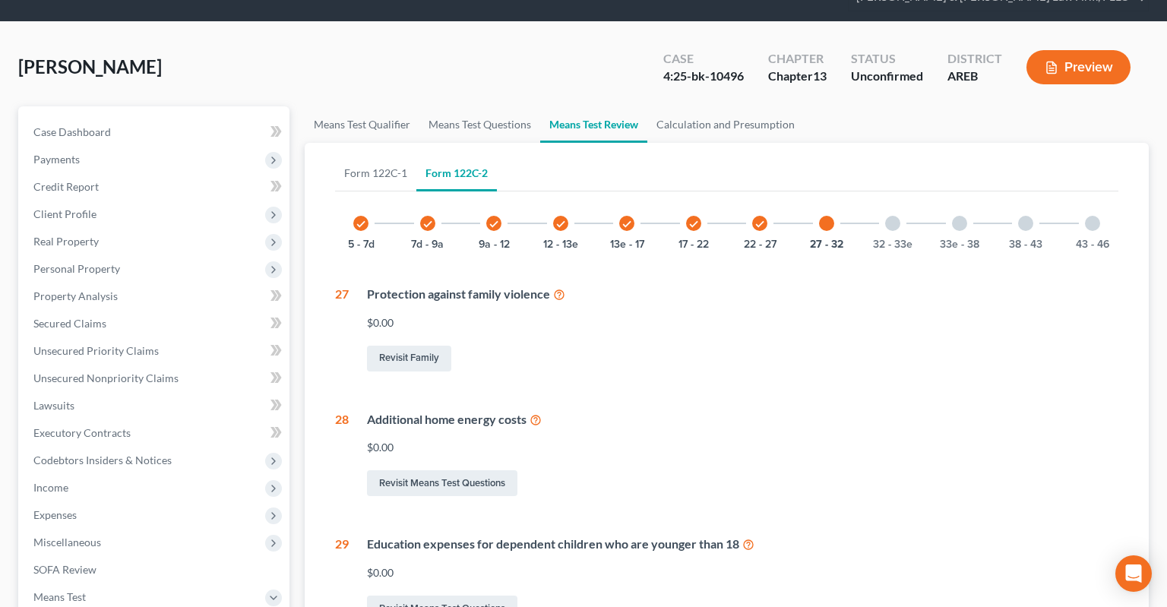
click at [886, 202] on div "32 - 33e" at bounding box center [893, 224] width 52 height 52
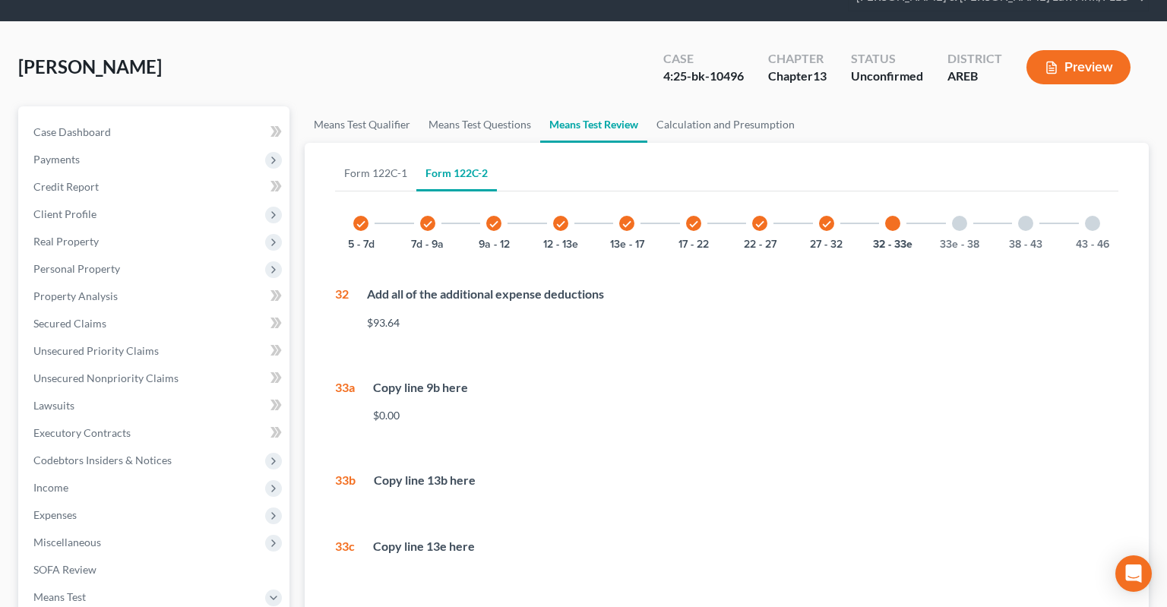
click at [963, 216] on div at bounding box center [959, 223] width 15 height 15
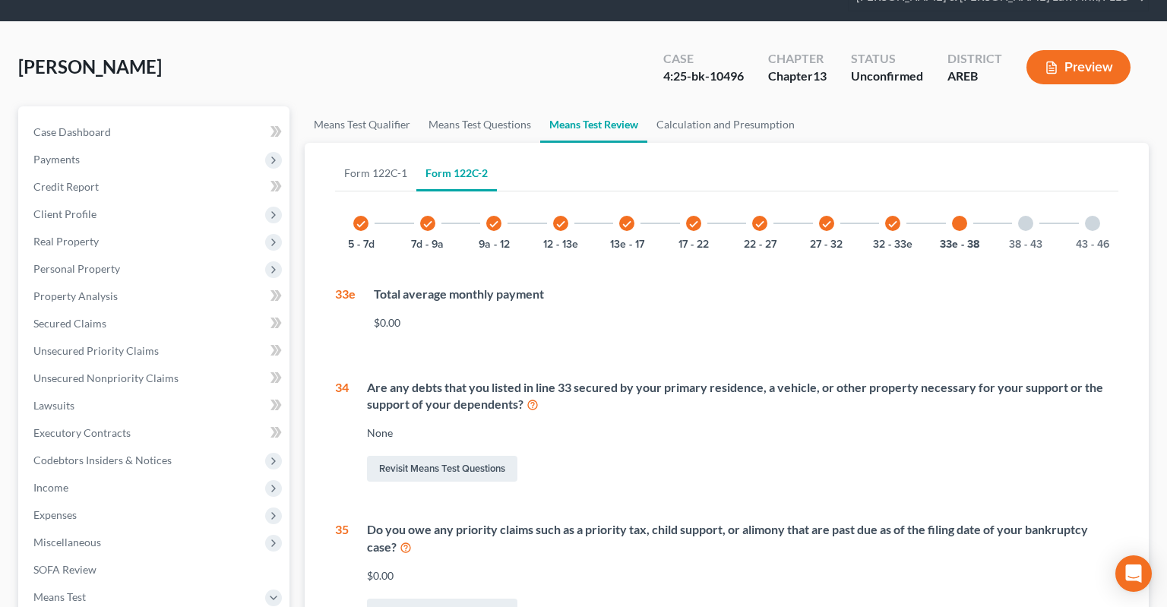
click at [1020, 216] on div at bounding box center [1025, 223] width 15 height 15
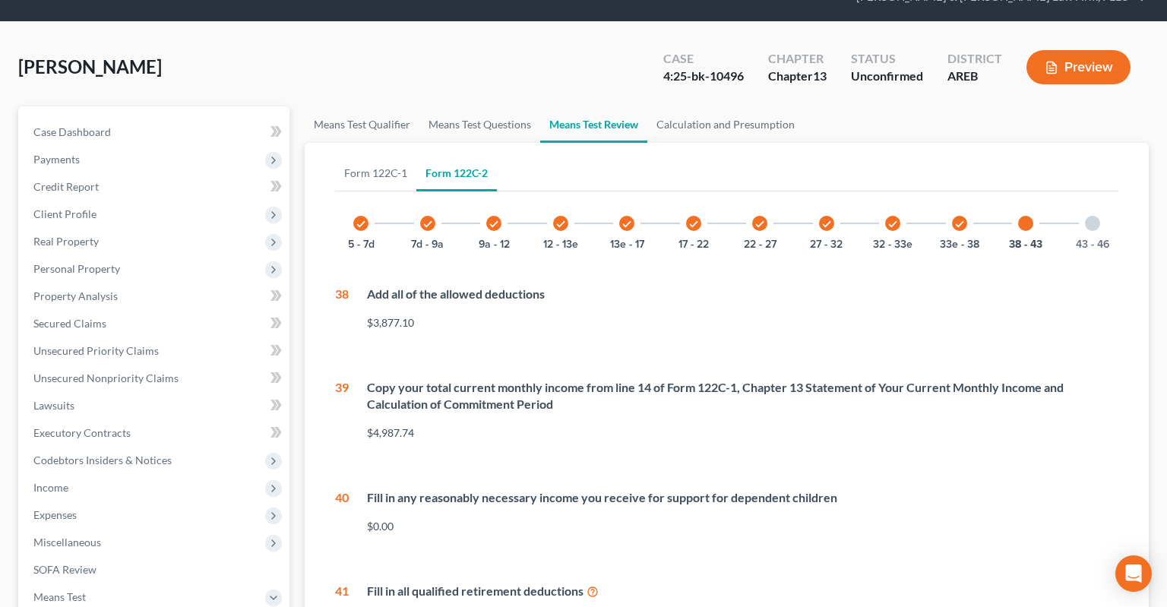
click at [1083, 198] on div "43 - 46" at bounding box center [1093, 224] width 52 height 52
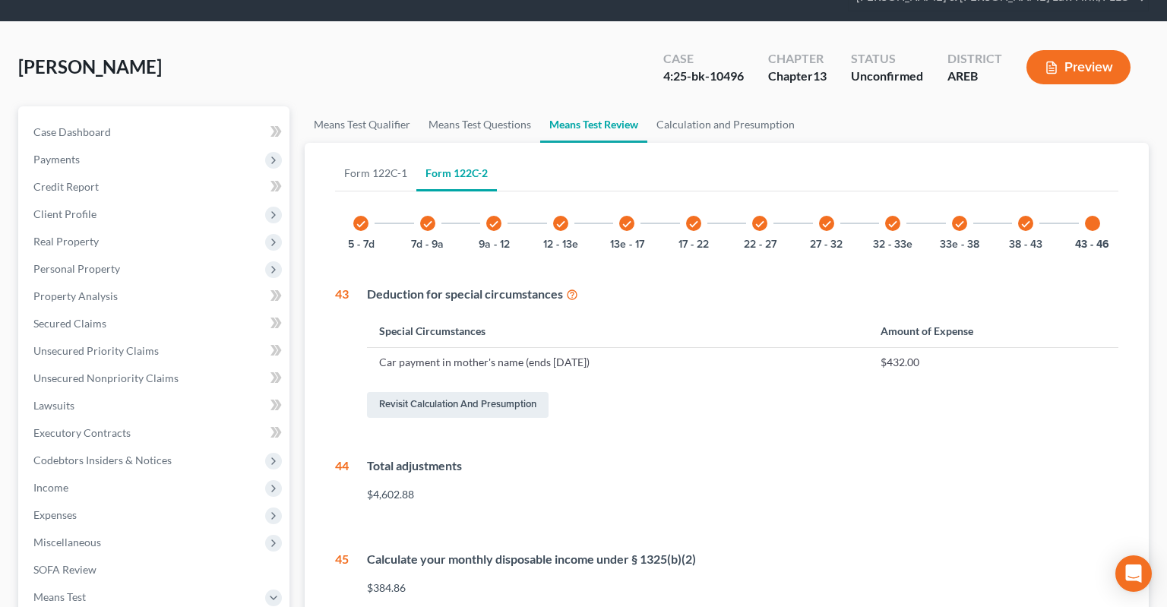
click at [615, 209] on div "check 13e - 17" at bounding box center [627, 224] width 52 height 52
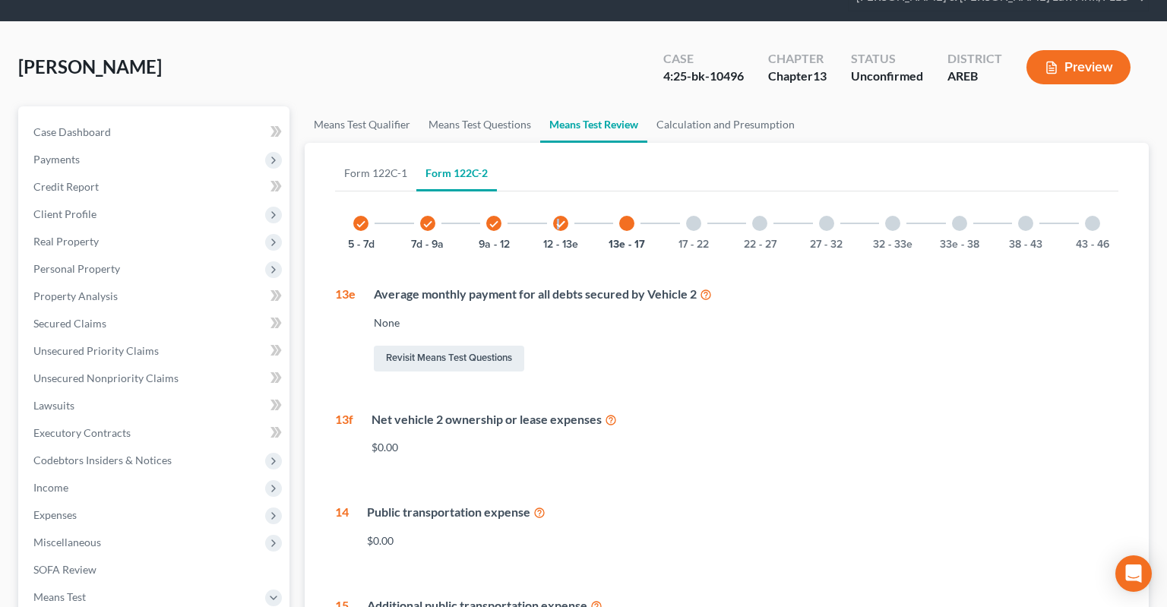
click at [558, 219] on icon "check" at bounding box center [560, 224] width 11 height 11
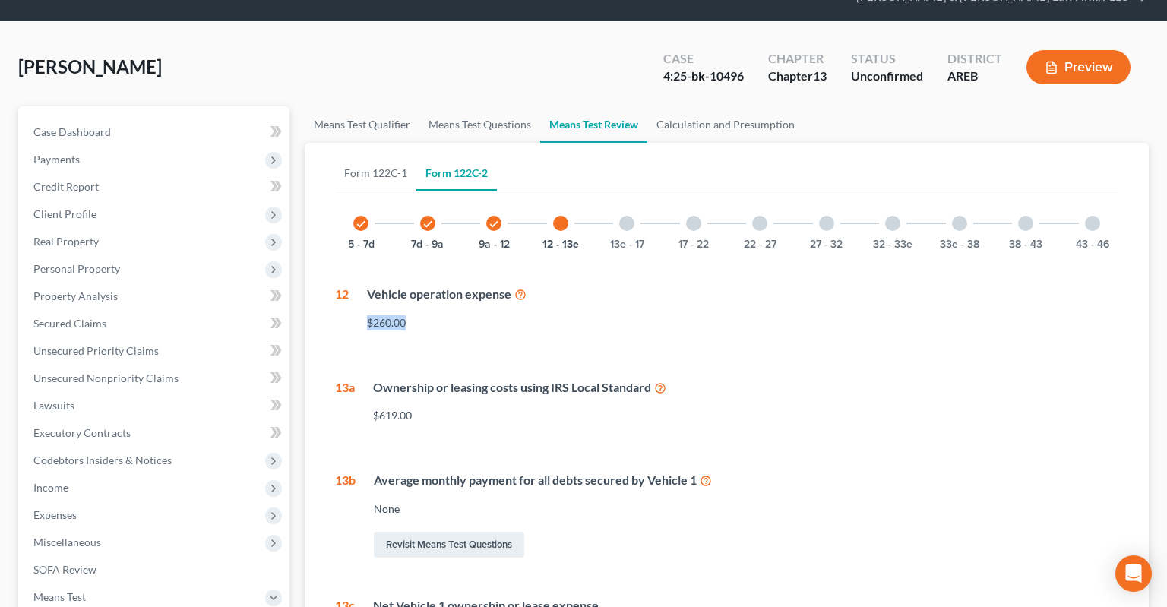
drag, startPoint x: 378, startPoint y: 293, endPoint x: 422, endPoint y: 299, distance: 44.5
click at [422, 315] on div "$260.00" at bounding box center [742, 322] width 751 height 15
click at [441, 315] on div "$260.00" at bounding box center [742, 322] width 751 height 15
drag, startPoint x: 365, startPoint y: 295, endPoint x: 426, endPoint y: 297, distance: 61.6
click at [426, 297] on div "Vehicle operation expense $260.00" at bounding box center [734, 314] width 770 height 57
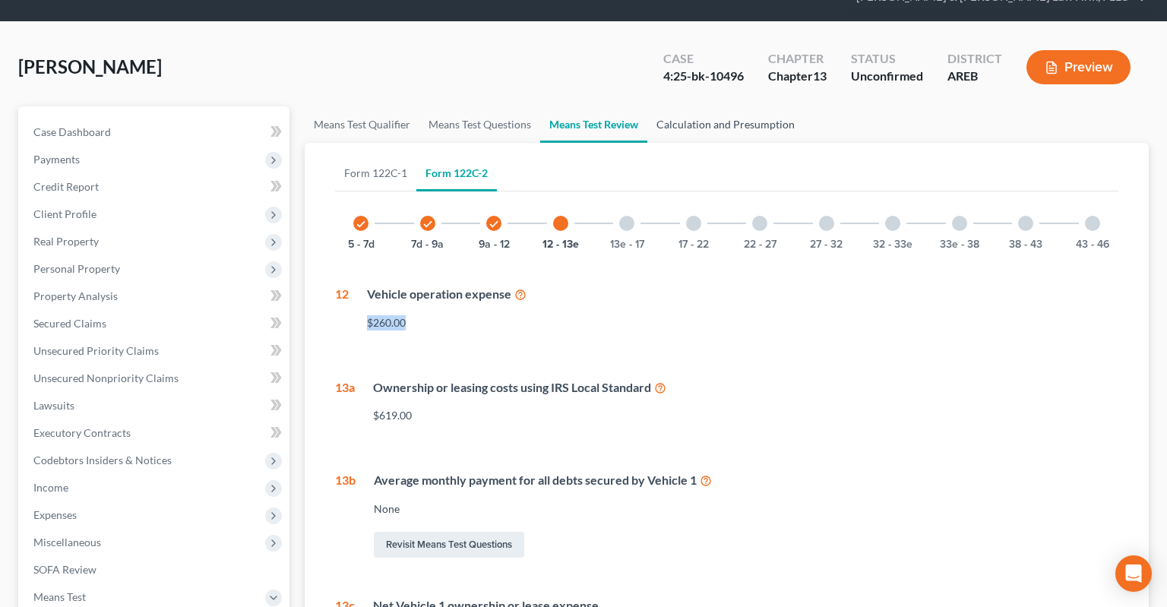
click at [746, 106] on link "Calculation and Presumption" at bounding box center [725, 124] width 157 height 36
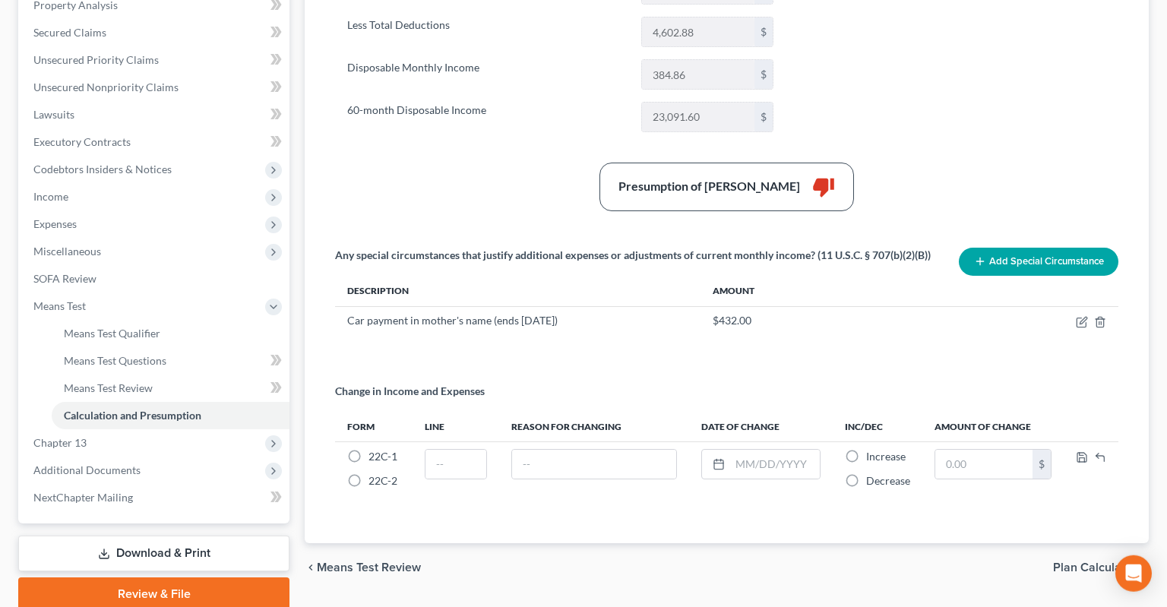
scroll to position [390, 0]
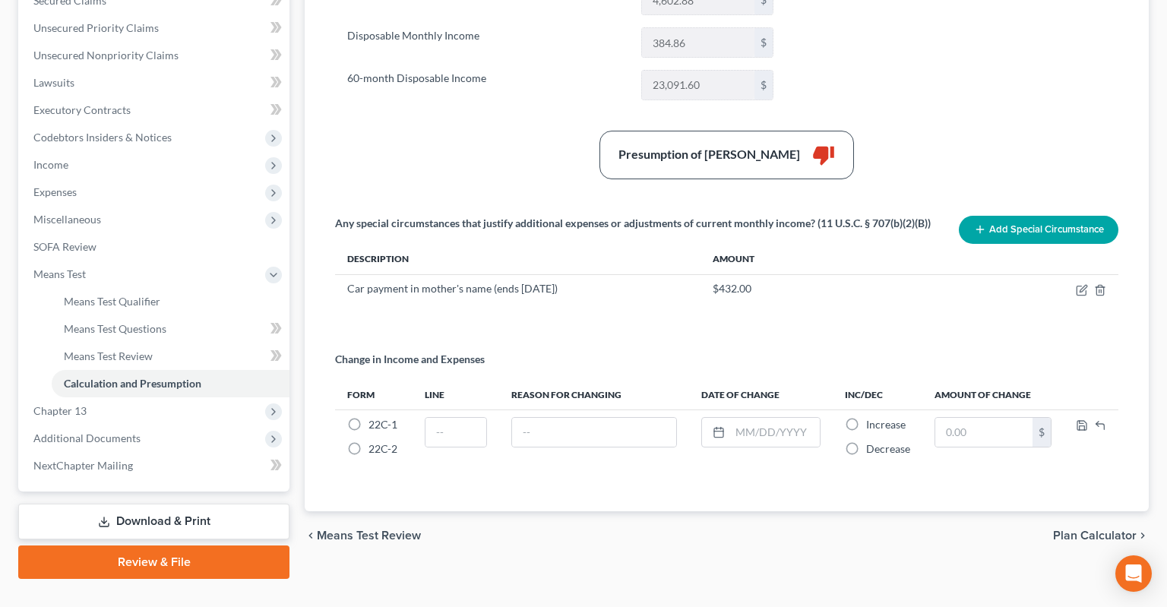
click at [999, 216] on button "Add Special Circumstance" at bounding box center [1039, 230] width 160 height 28
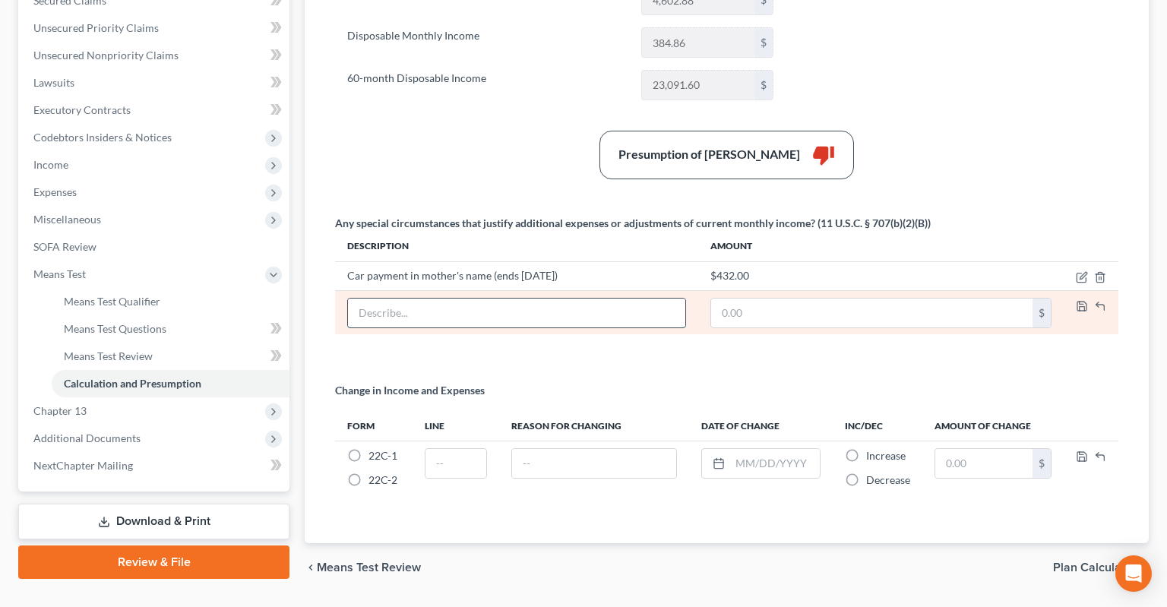
click at [488, 299] on input "text" at bounding box center [516, 313] width 337 height 29
type input "Vehicle operating expenses"
type input "260"
click at [589, 299] on input "Vehicle operating expenses" at bounding box center [516, 313] width 337 height 29
click at [1084, 307] on polyline "button" at bounding box center [1082, 309] width 5 height 4
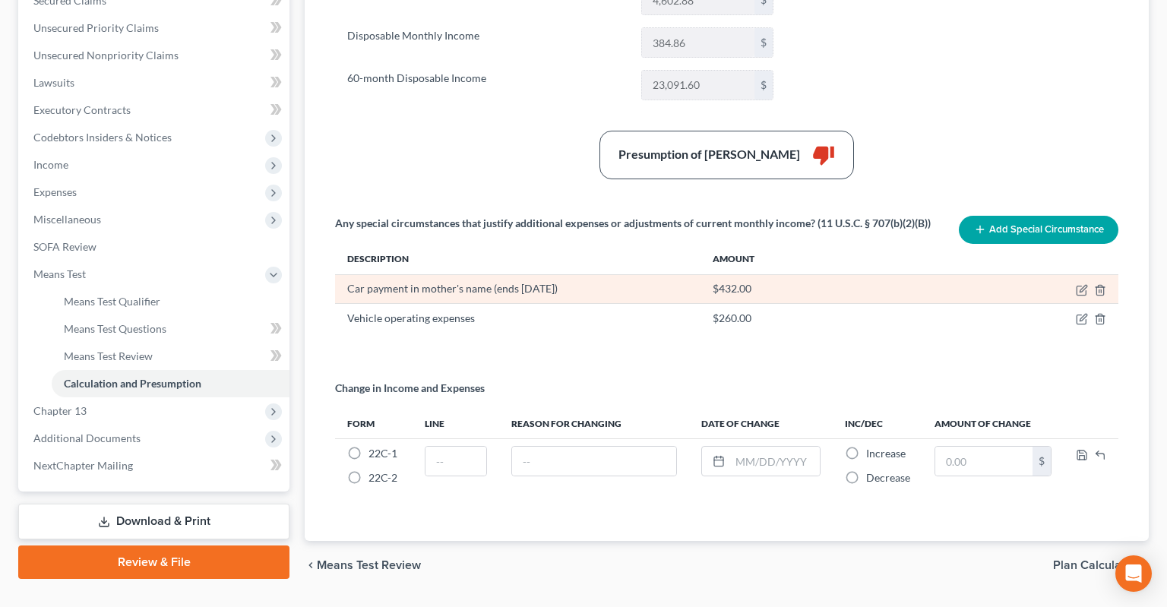
scroll to position [0, 0]
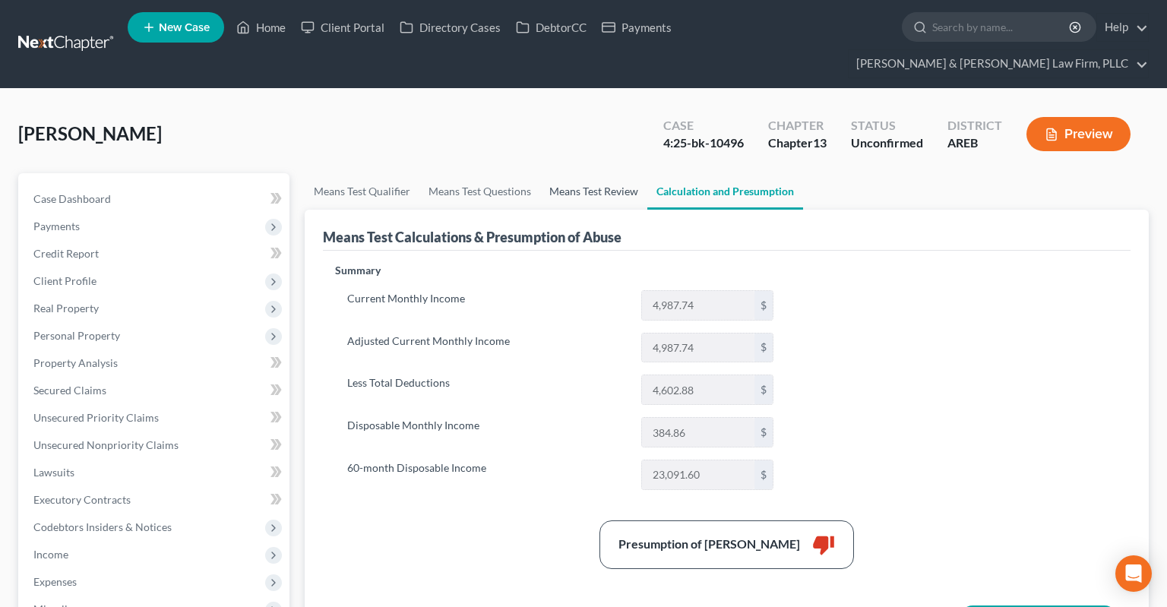
click at [559, 173] on link "Means Test Review" at bounding box center [593, 191] width 107 height 36
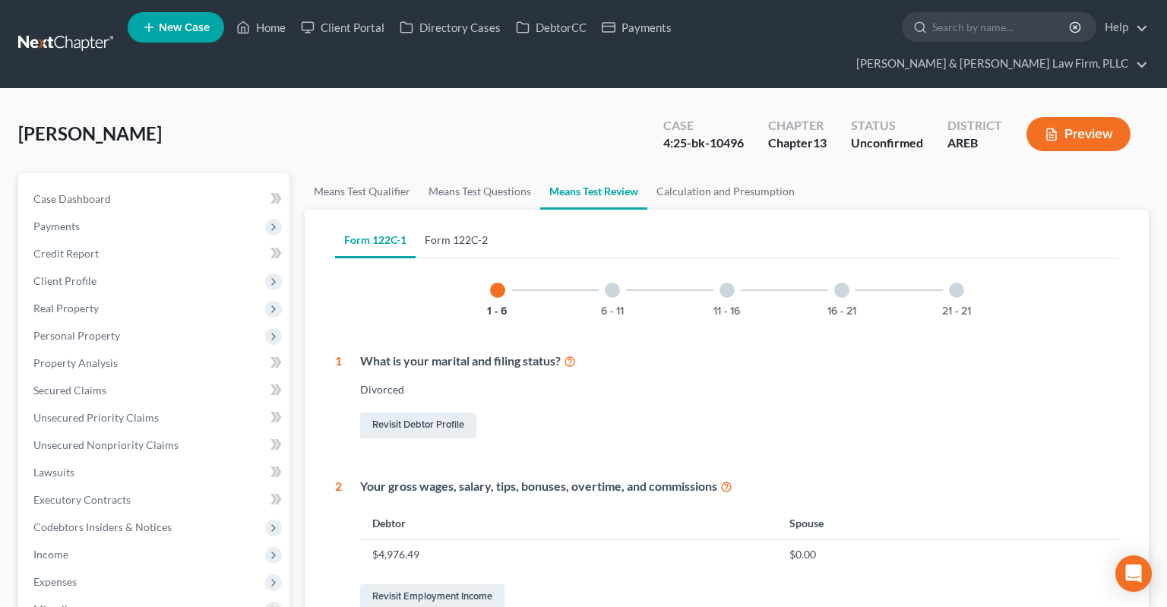
click at [462, 222] on link "Form 122C-2" at bounding box center [456, 240] width 81 height 36
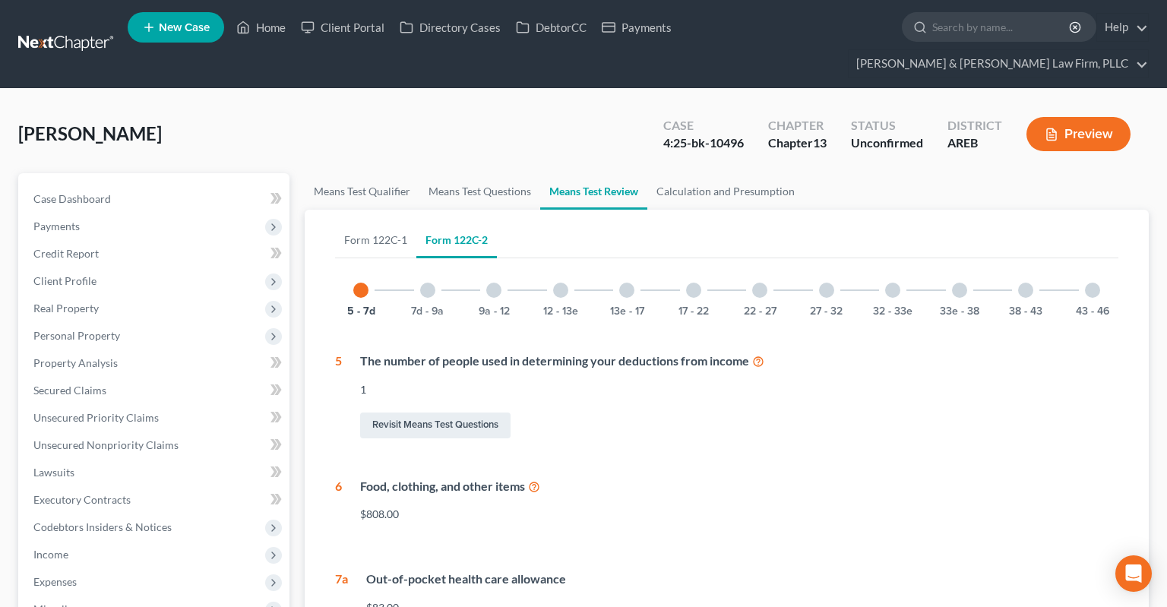
click at [565, 283] on div at bounding box center [560, 290] width 15 height 15
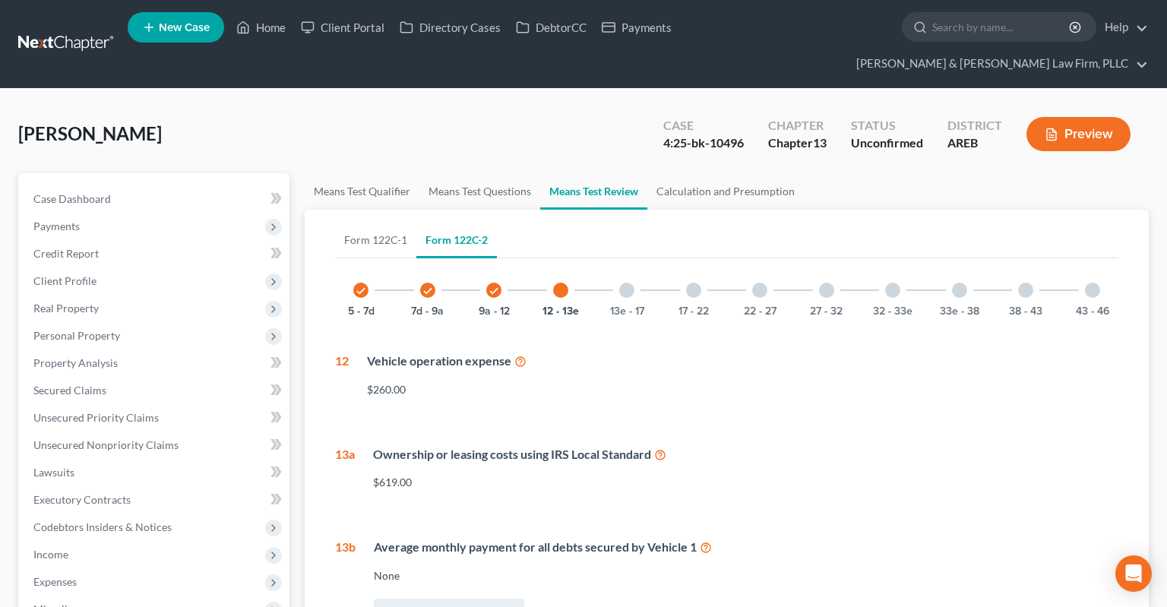
click at [520, 353] on icon at bounding box center [520, 360] width 12 height 14
click at [1065, 117] on button "Preview" at bounding box center [1078, 134] width 104 height 34
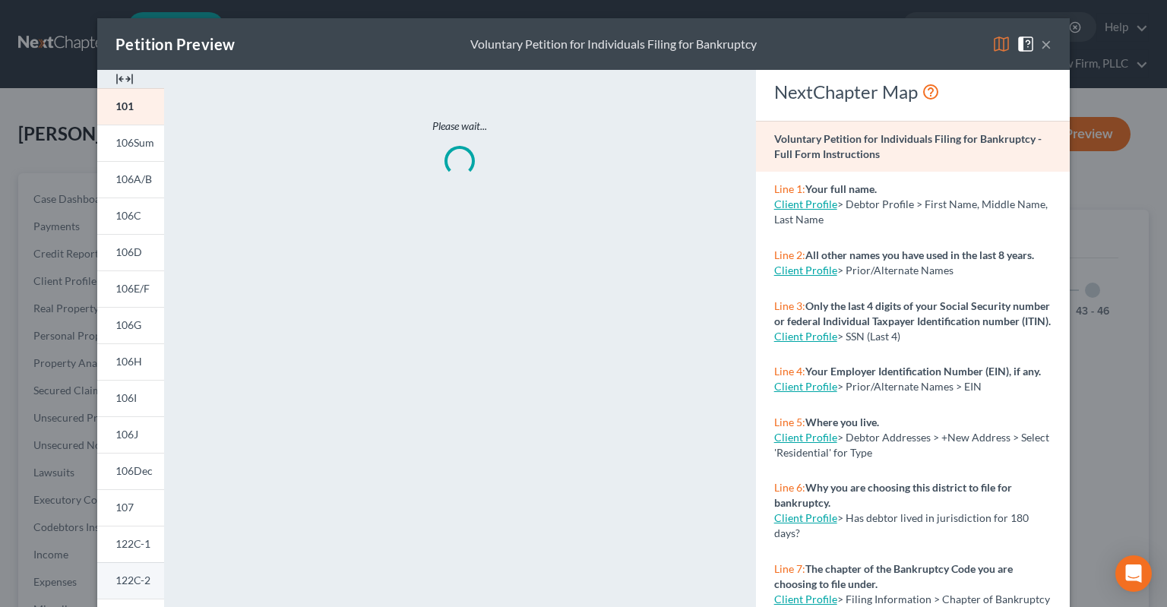
scroll to position [235, 0]
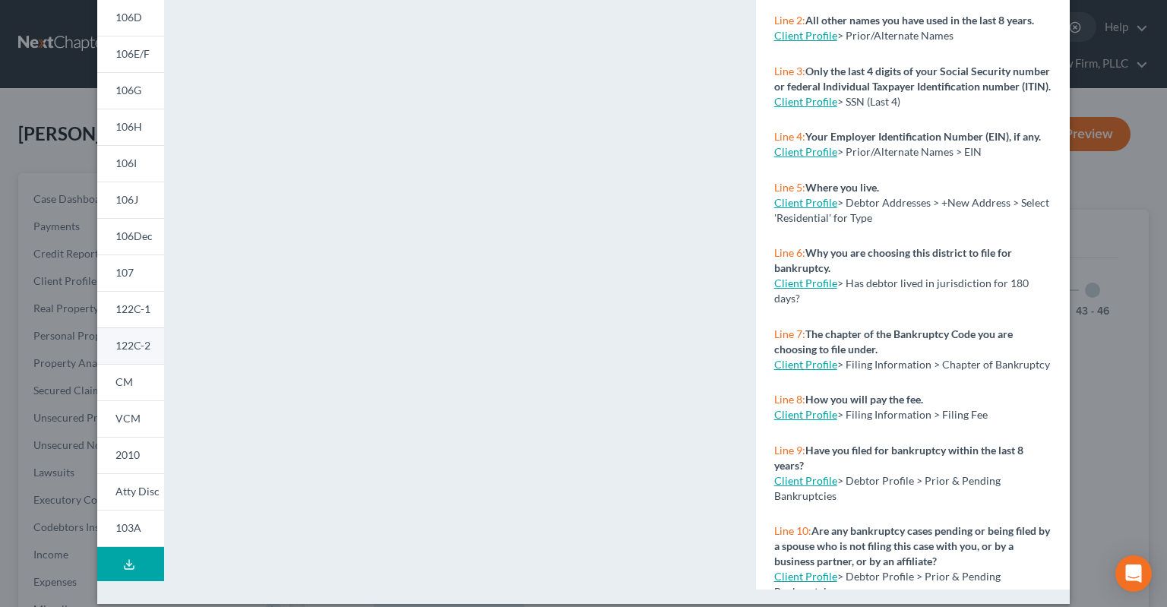
click at [136, 345] on span "122C-2" at bounding box center [132, 345] width 35 height 13
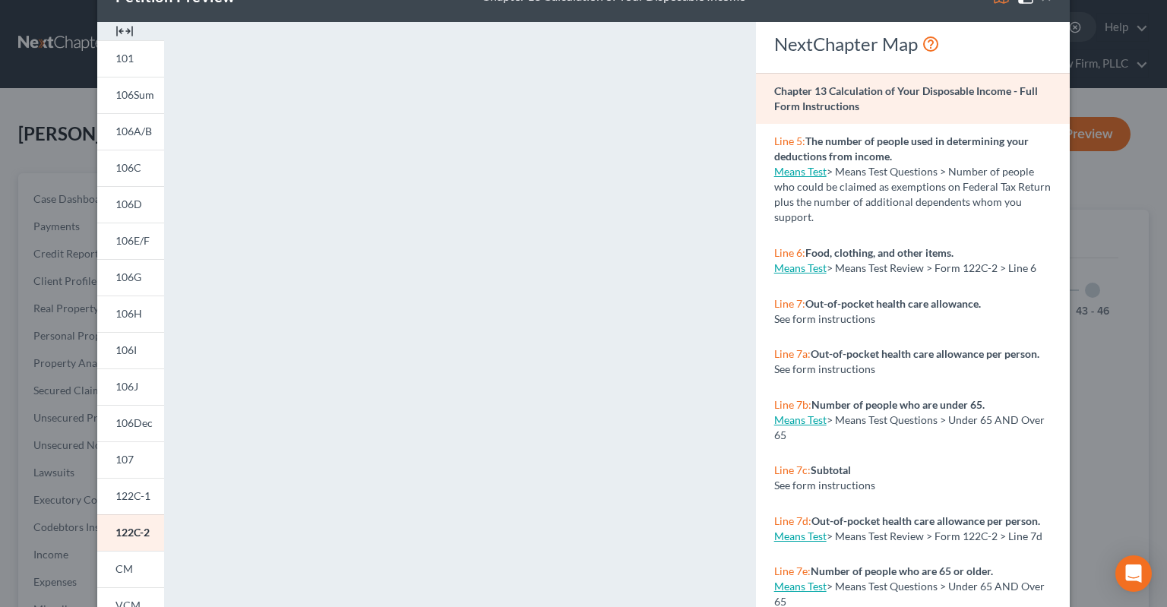
scroll to position [0, 0]
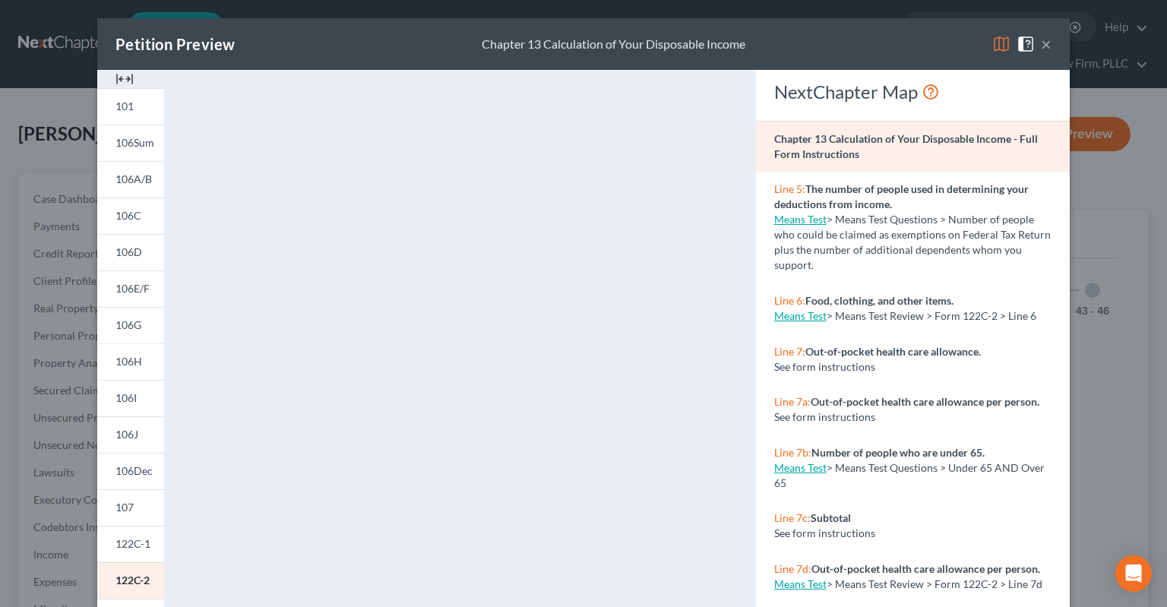
click at [1048, 50] on button "×" at bounding box center [1046, 44] width 11 height 18
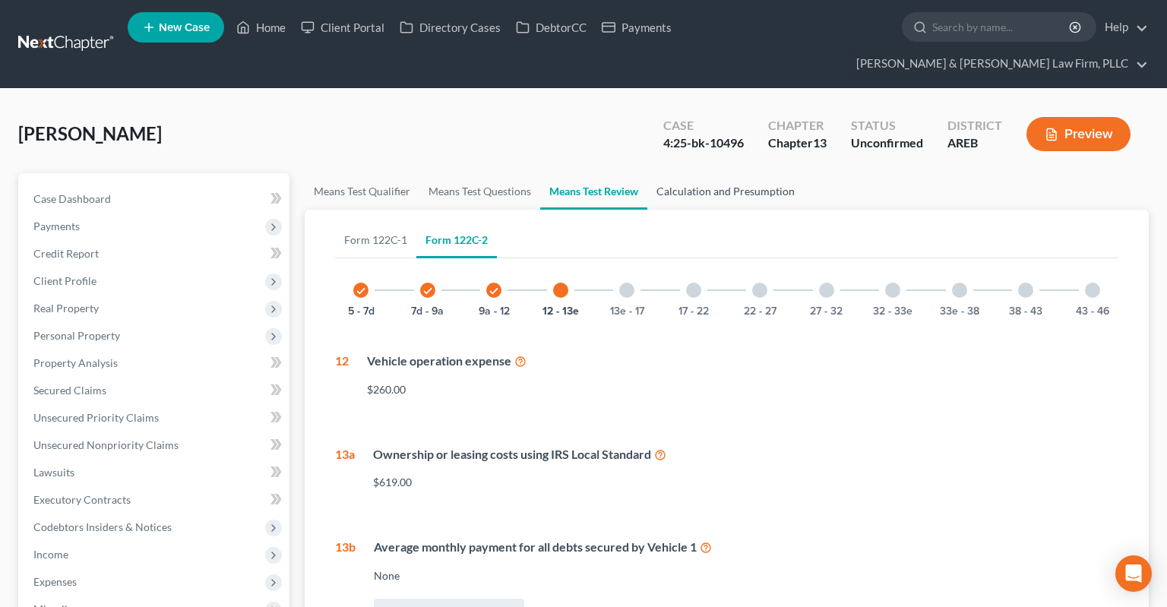
click at [705, 173] on link "Calculation and Presumption" at bounding box center [725, 191] width 157 height 36
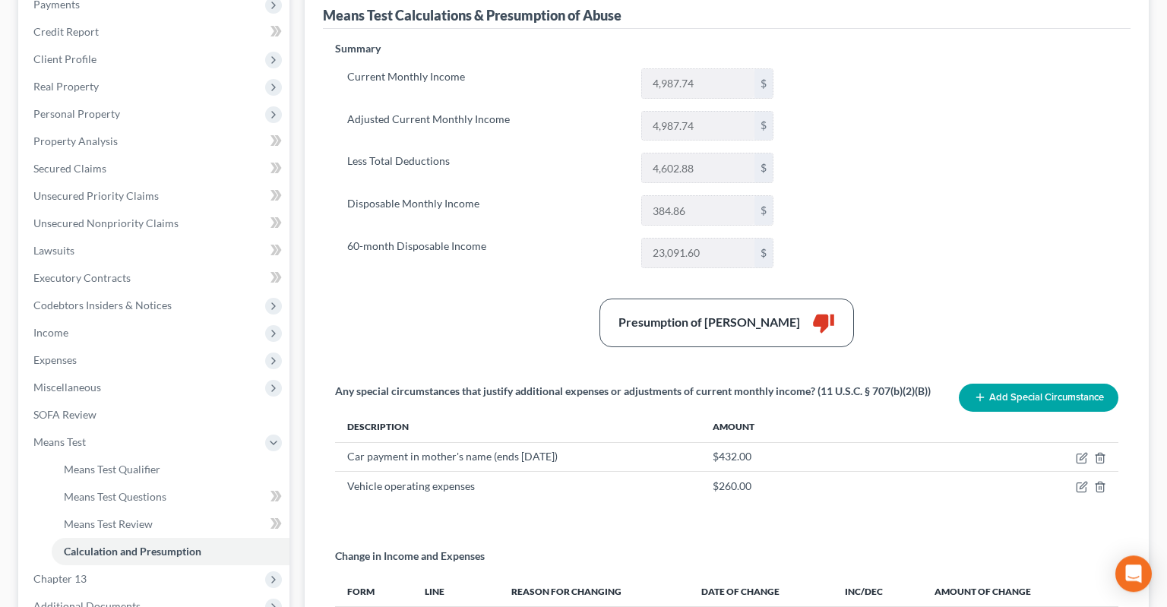
scroll to position [321, 0]
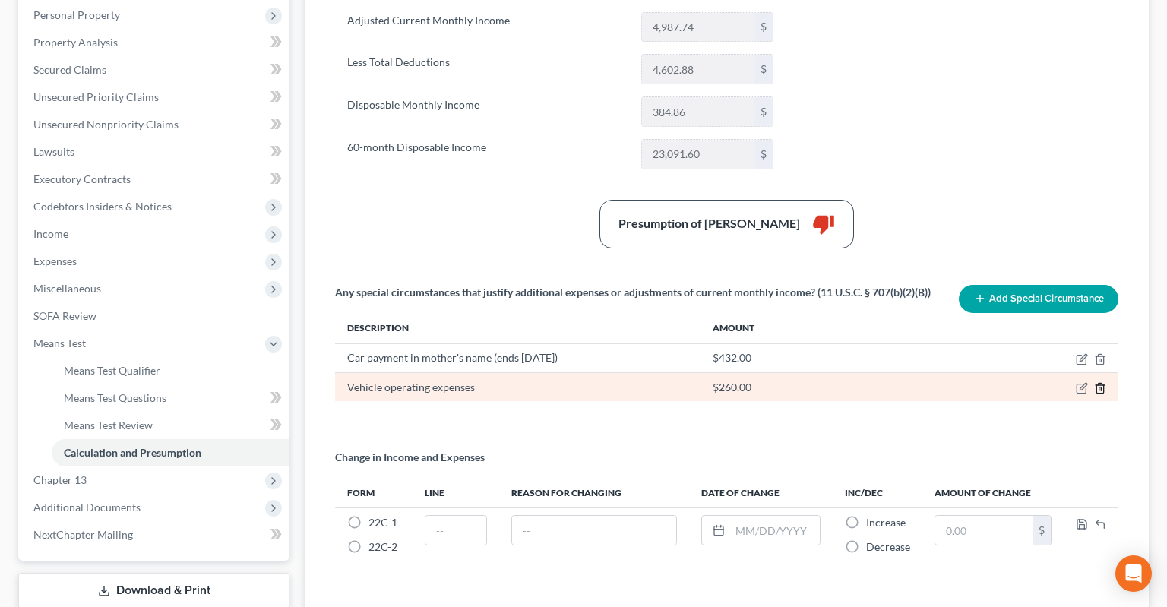
click at [1106, 373] on td at bounding box center [1091, 387] width 55 height 29
click at [1099, 382] on icon "button" at bounding box center [1100, 388] width 12 height 12
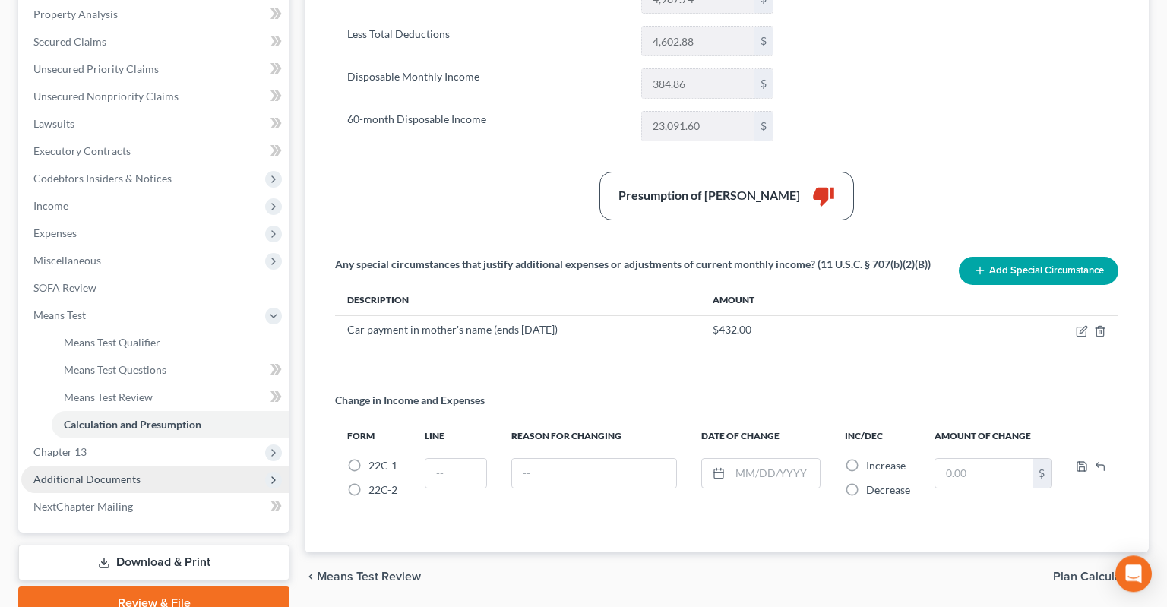
scroll to position [390, 0]
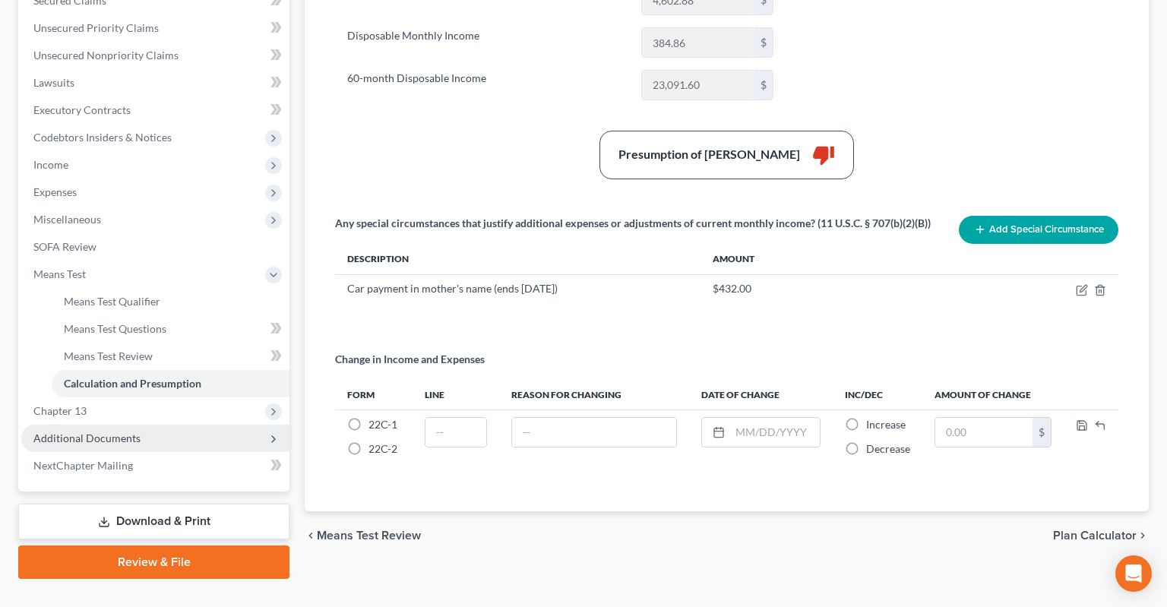
click at [149, 425] on span "Additional Documents" at bounding box center [155, 438] width 268 height 27
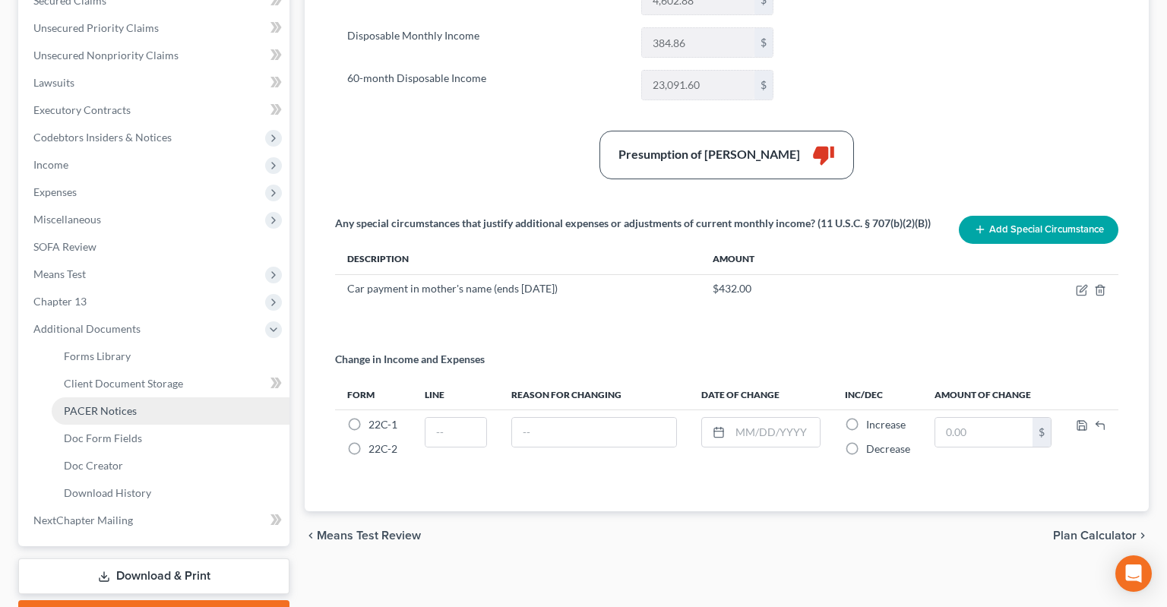
drag, startPoint x: 185, startPoint y: 387, endPoint x: 281, endPoint y: 380, distance: 96.8
click at [185, 397] on link "PACER Notices" at bounding box center [171, 410] width 238 height 27
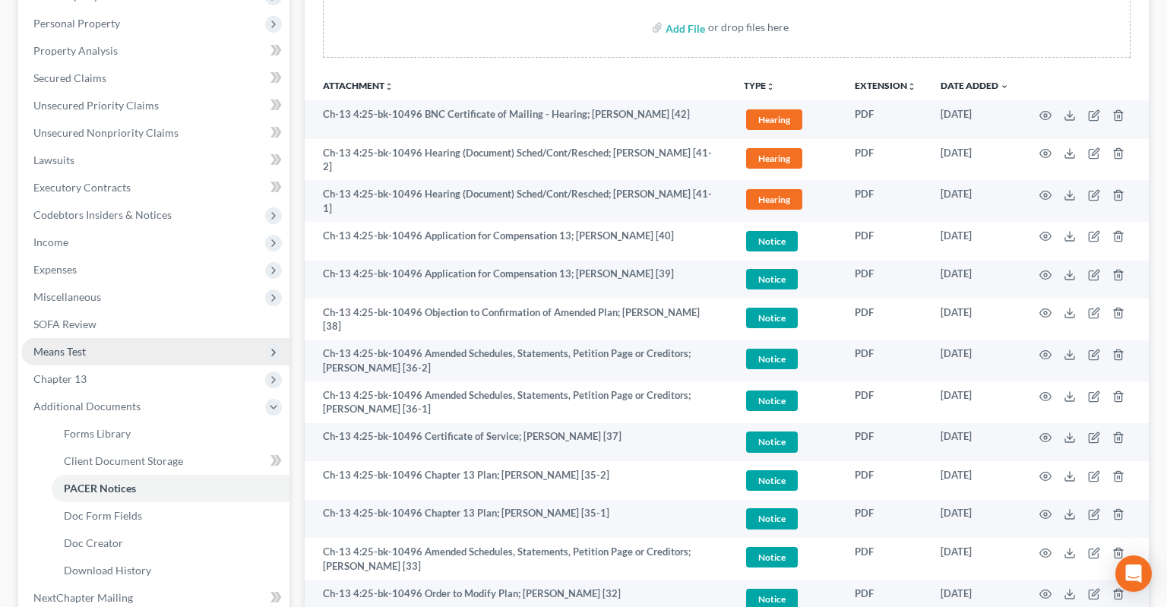
scroll to position [321, 0]
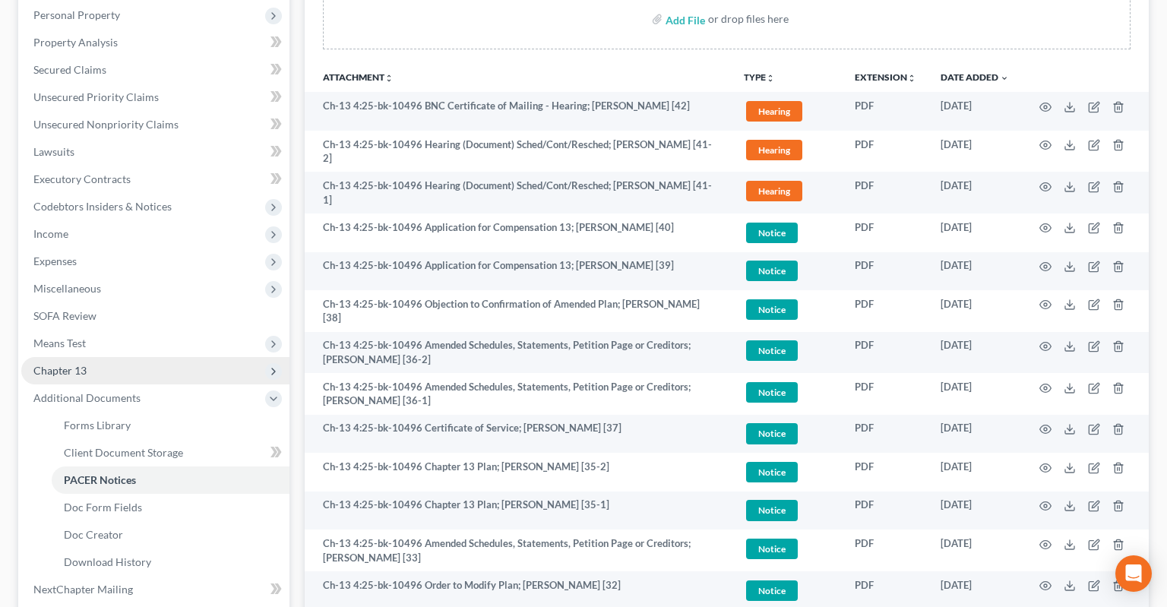
drag, startPoint x: 140, startPoint y: 318, endPoint x: 246, endPoint y: 331, distance: 107.2
click at [139, 330] on span "Means Test" at bounding box center [155, 343] width 268 height 27
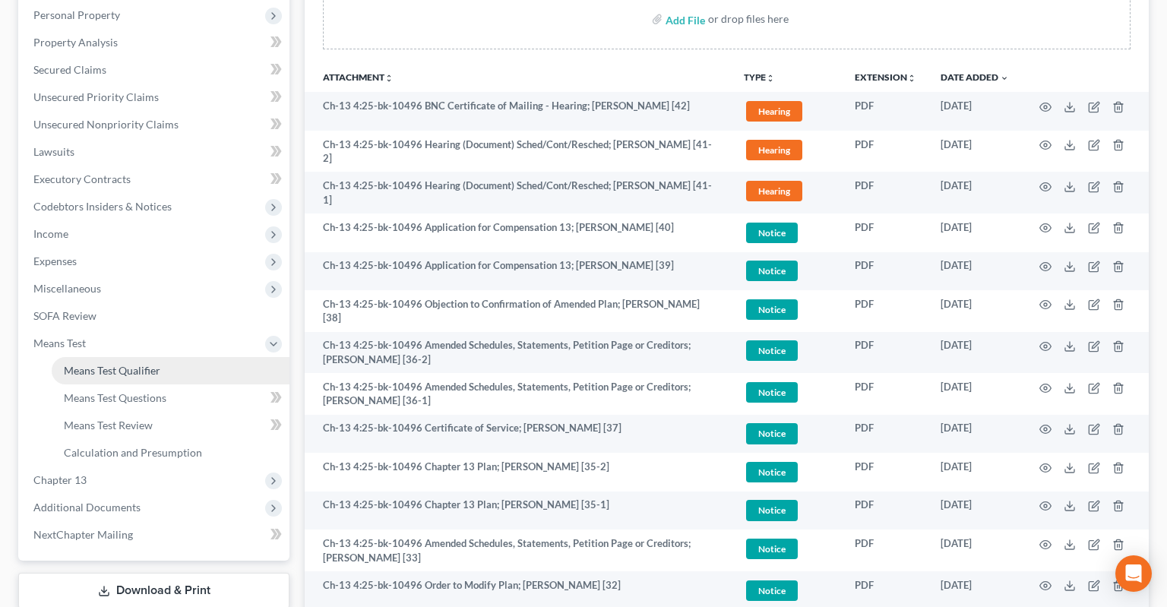
click at [175, 357] on link "Means Test Qualifier" at bounding box center [171, 370] width 238 height 27
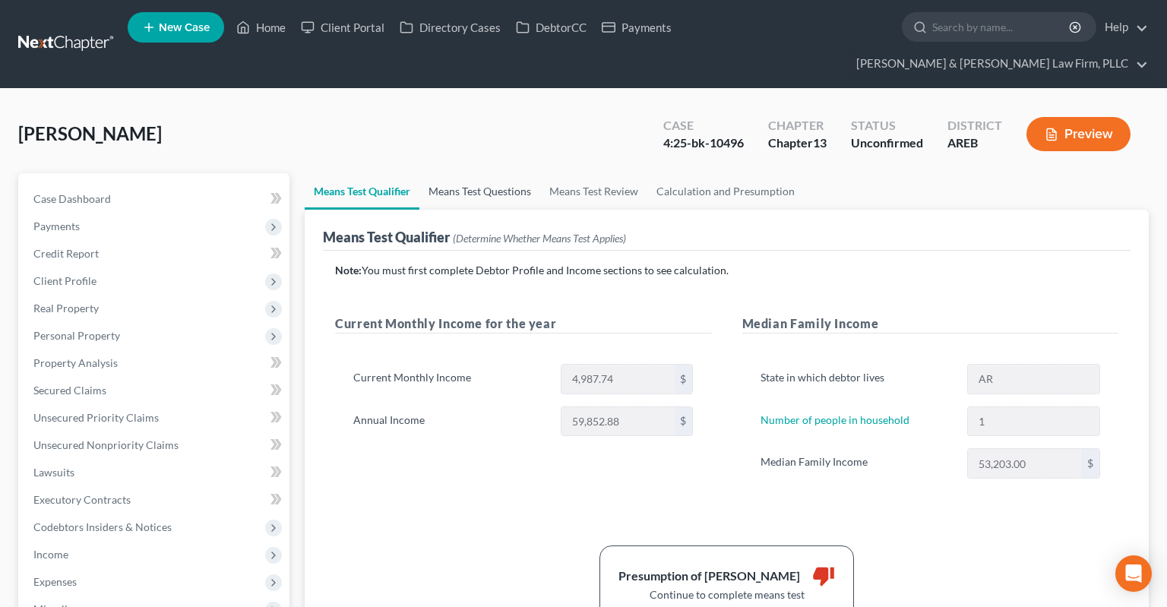
click at [530, 173] on link "Means Test Questions" at bounding box center [479, 191] width 121 height 36
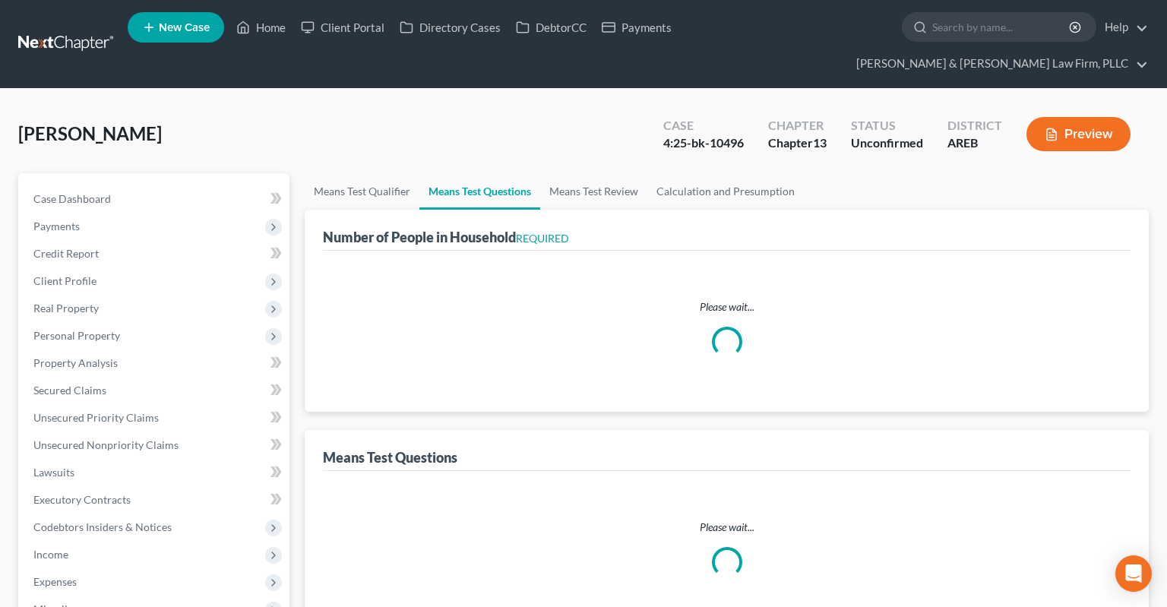
select select "1"
select select "0"
select select "1"
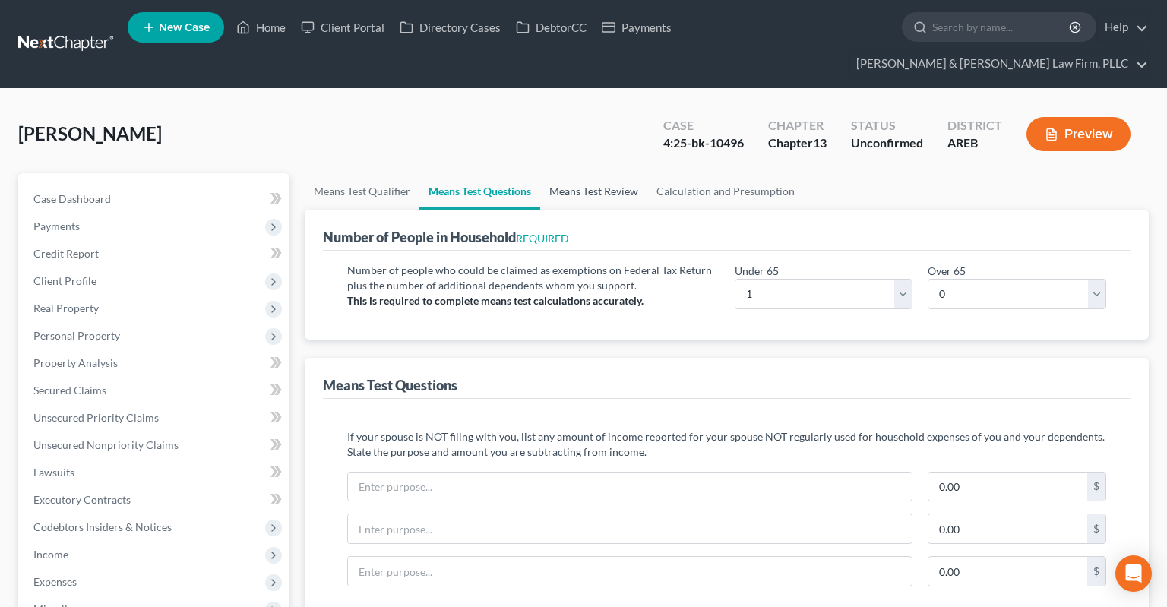
click at [601, 173] on link "Means Test Review" at bounding box center [593, 191] width 107 height 36
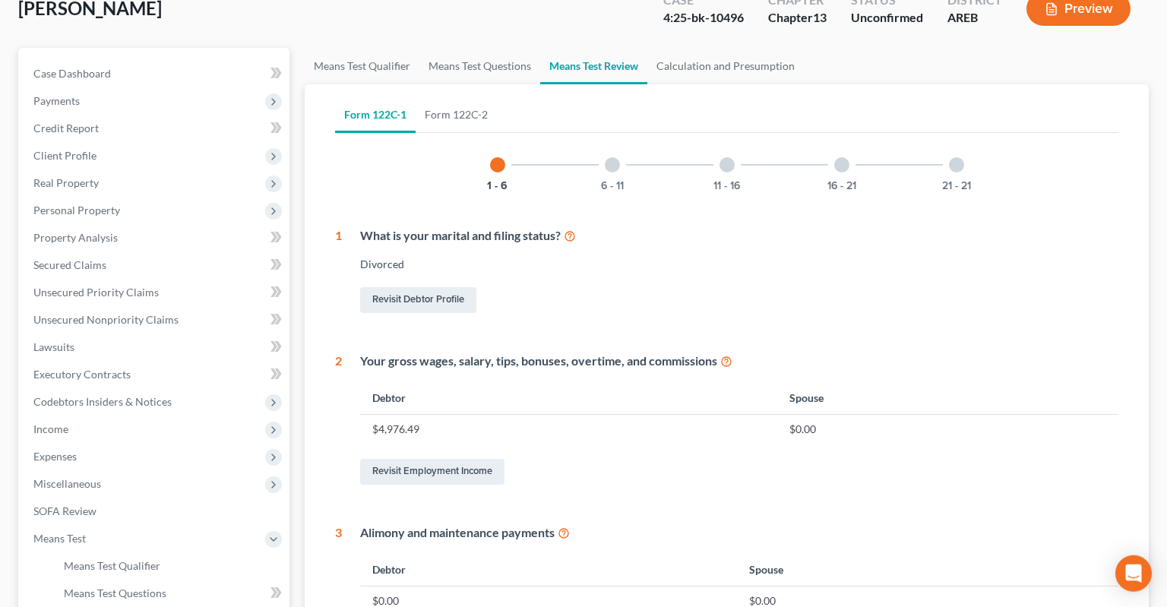
scroll to position [80, 0]
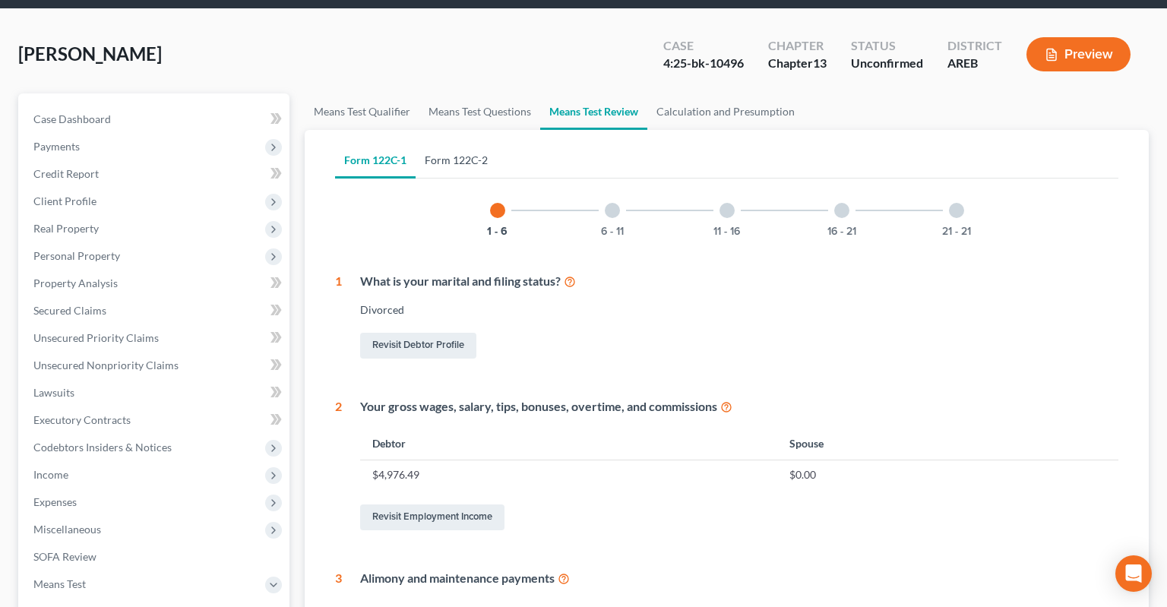
click at [473, 142] on link "Form 122C-2" at bounding box center [456, 160] width 81 height 36
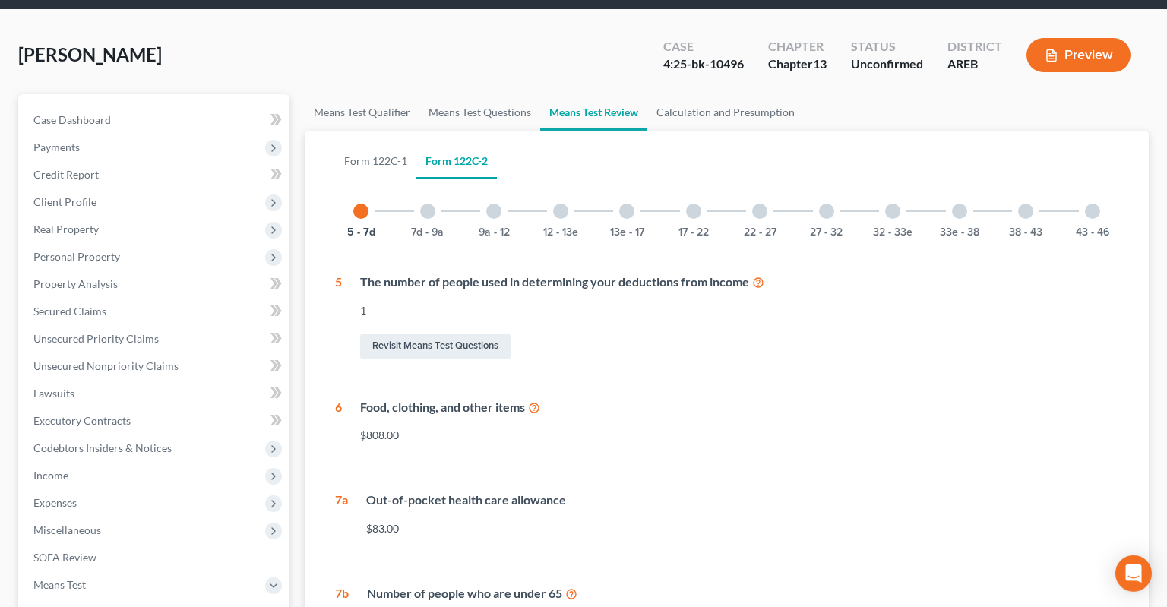
scroll to position [69, 0]
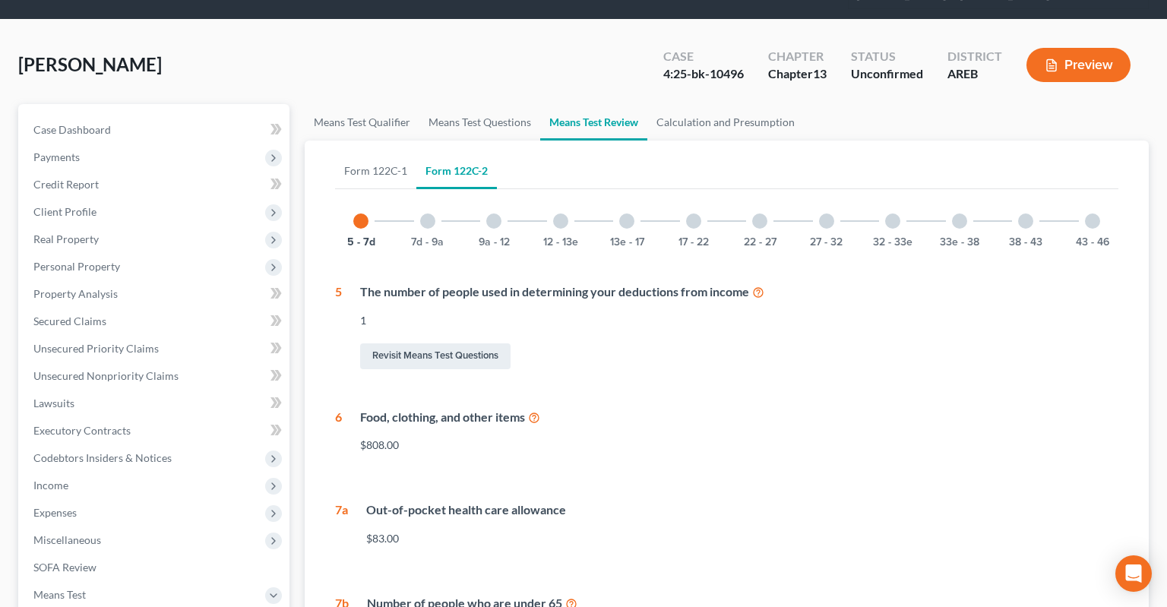
drag, startPoint x: 435, startPoint y: 188, endPoint x: 438, endPoint y: 199, distance: 11.1
click at [435, 195] on div "7d - 9a" at bounding box center [428, 221] width 52 height 52
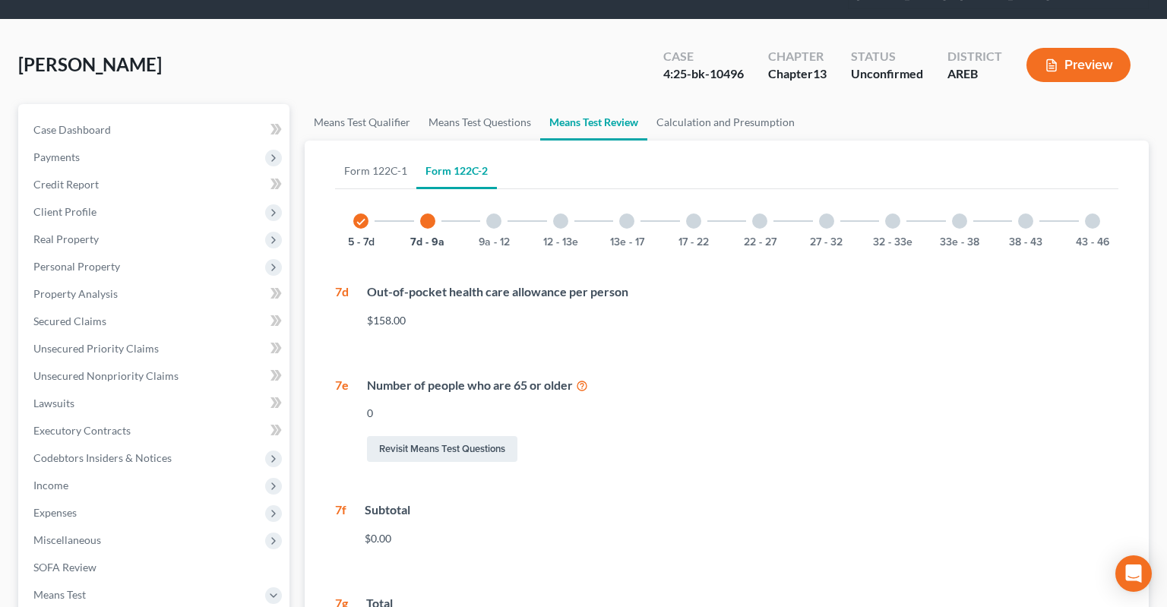
click at [505, 197] on div "9a - 12" at bounding box center [494, 221] width 52 height 52
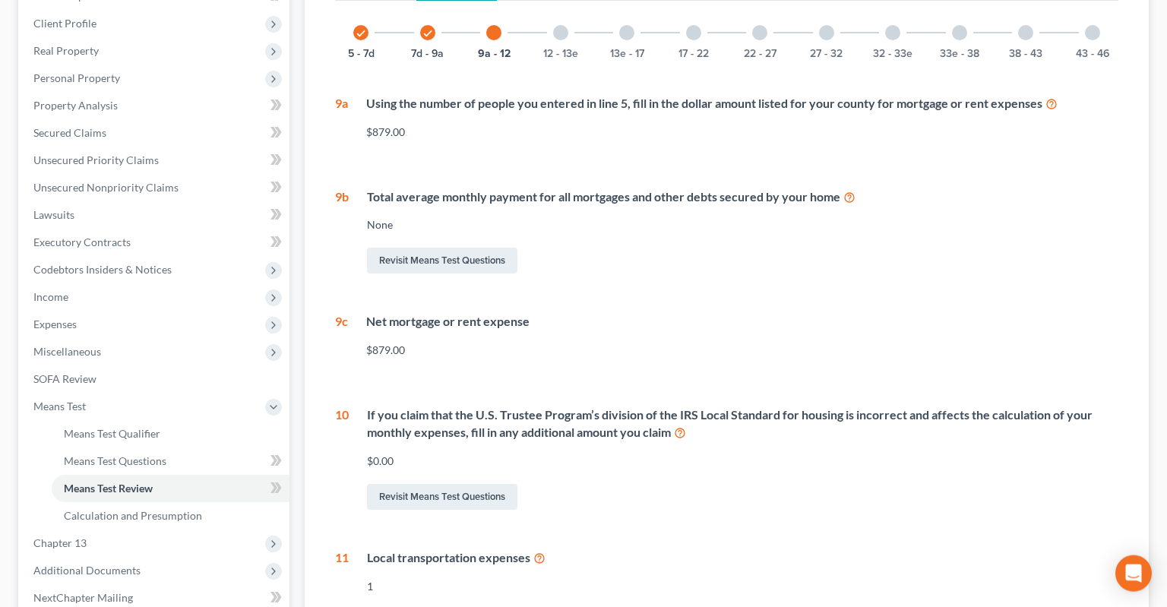
scroll to position [310, 0]
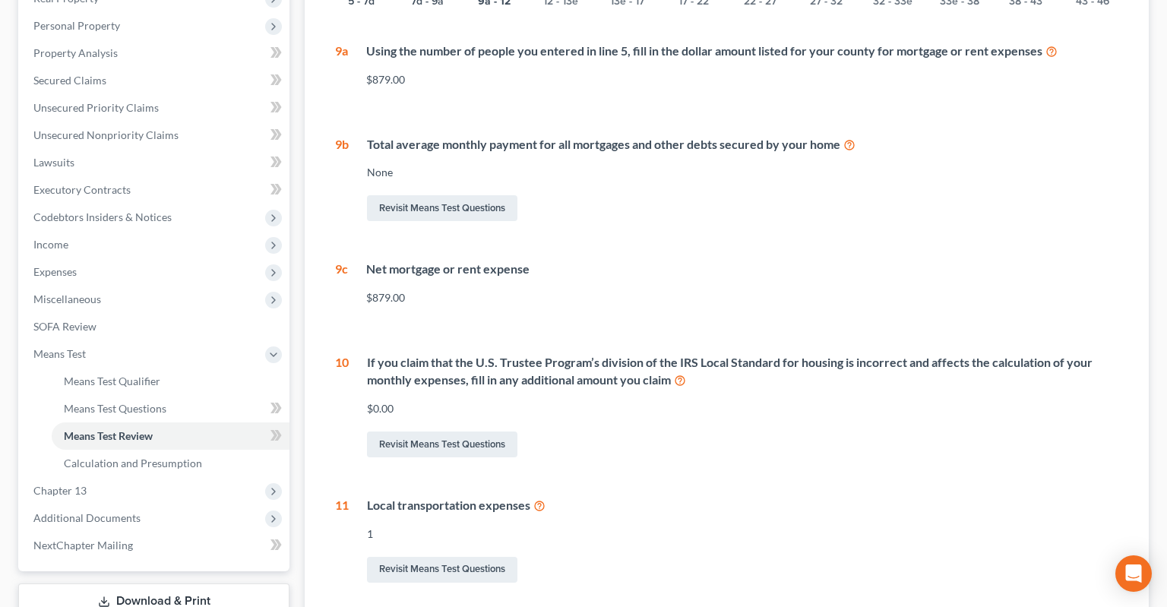
click at [685, 372] on icon at bounding box center [680, 379] width 12 height 14
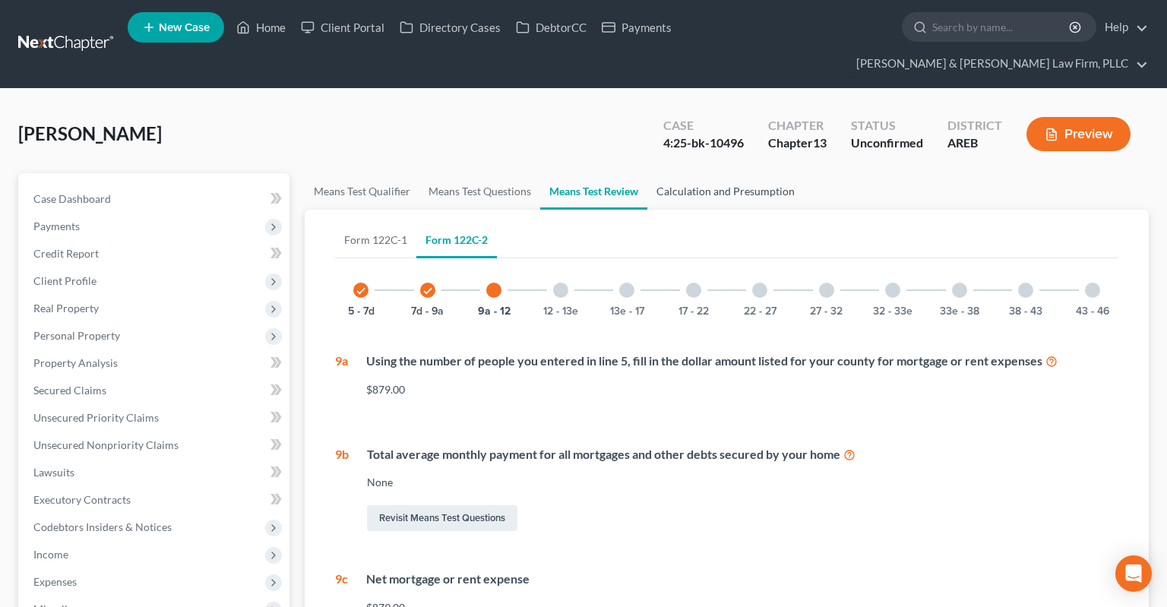
click at [780, 173] on link "Calculation and Presumption" at bounding box center [725, 191] width 157 height 36
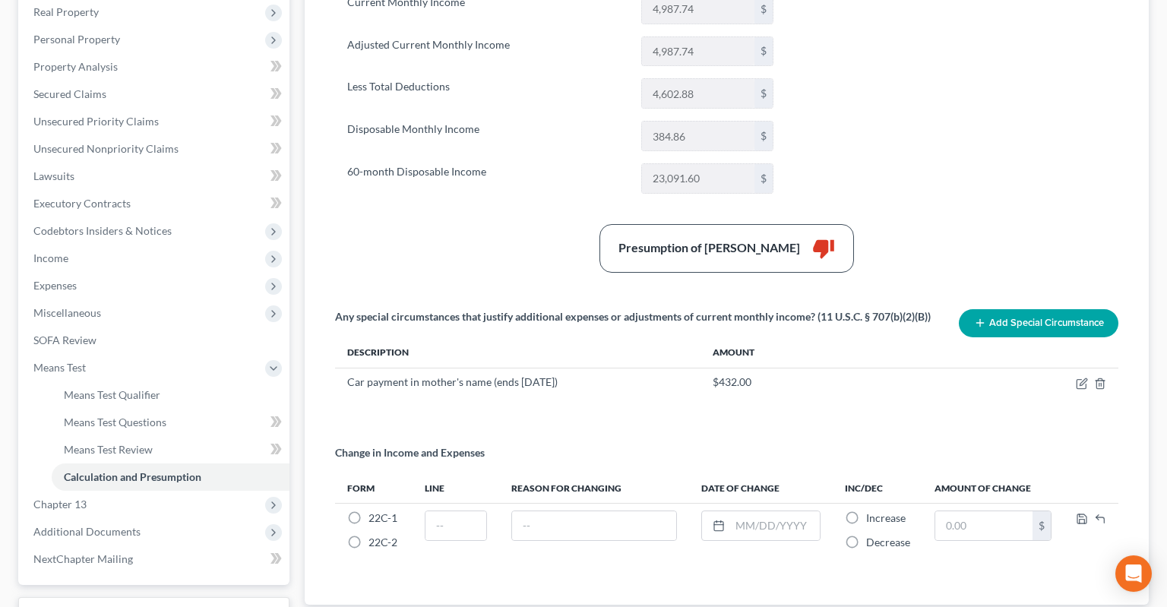
scroll to position [390, 0]
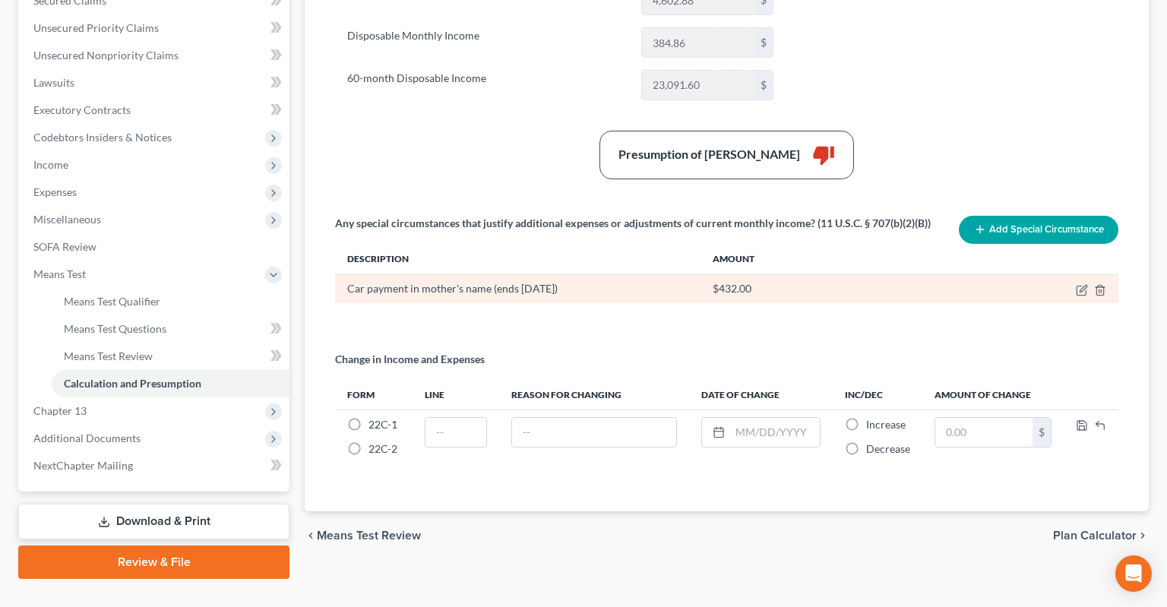
drag, startPoint x: 1020, startPoint y: 208, endPoint x: 936, endPoint y: 249, distance: 93.1
click at [1020, 216] on button "Add Special Circumstance" at bounding box center [1039, 230] width 160 height 28
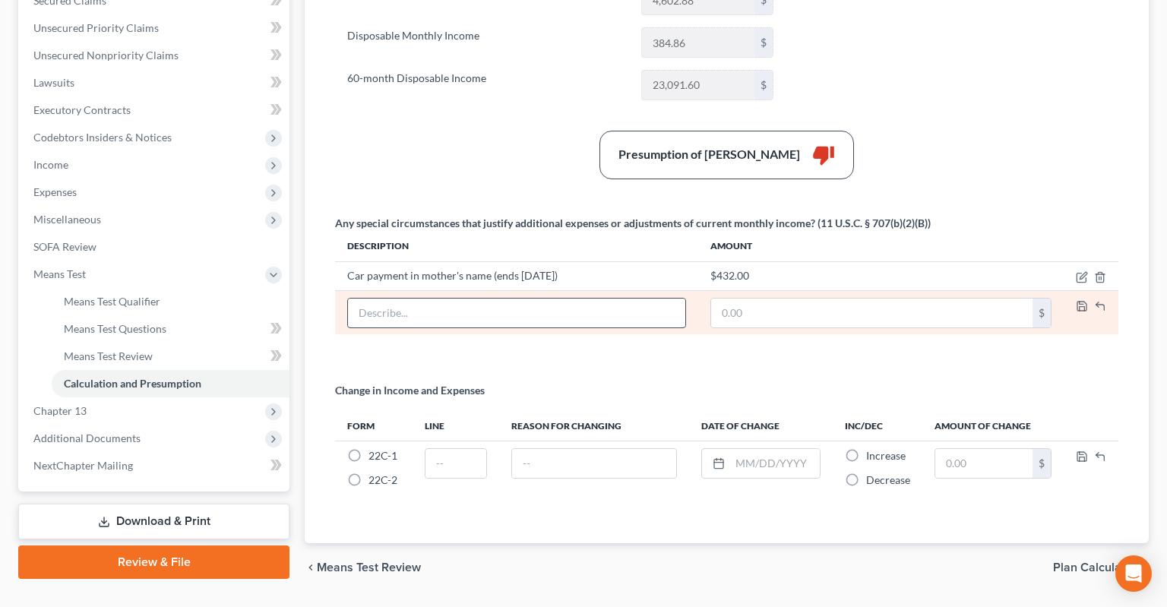
click at [557, 299] on input "text" at bounding box center [516, 313] width 337 height 29
type input "Rent is higher than allowed deduction"
paste input "521"
type input "521"
click at [1082, 300] on icon "button" at bounding box center [1082, 306] width 12 height 12
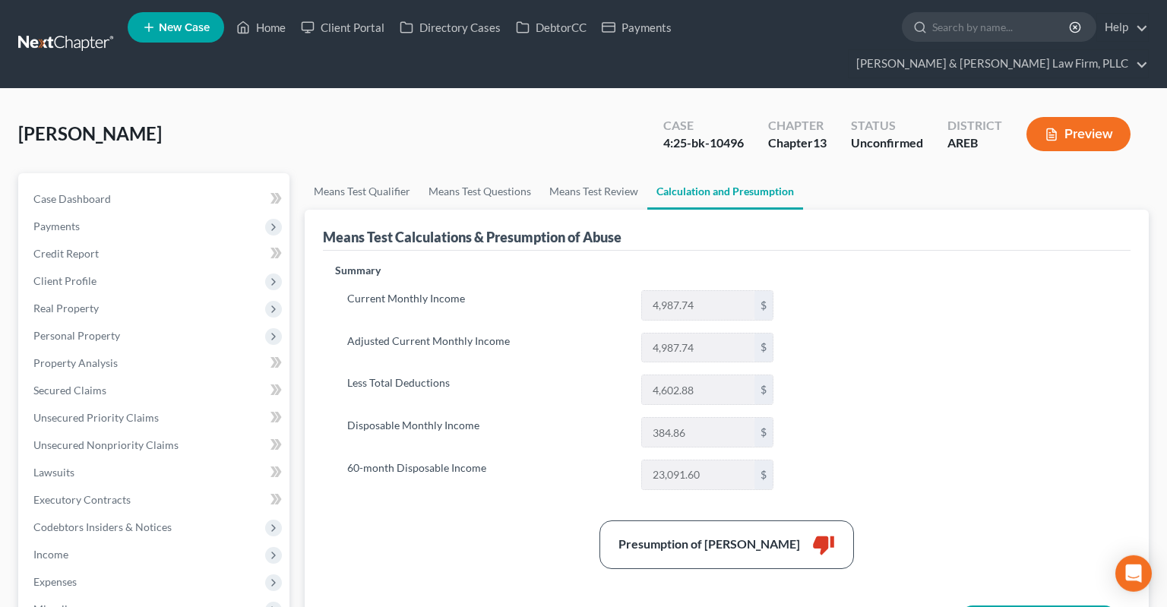
scroll to position [0, 0]
click at [394, 173] on link "Means Test Qualifier" at bounding box center [362, 191] width 115 height 36
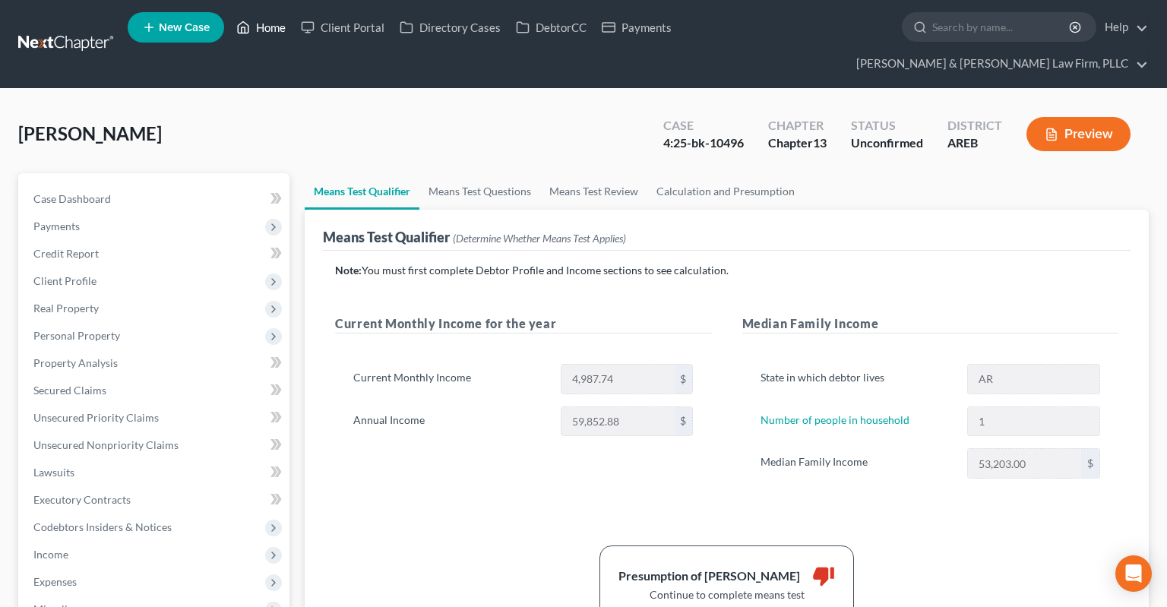
click at [265, 29] on link "Home" at bounding box center [261, 27] width 65 height 27
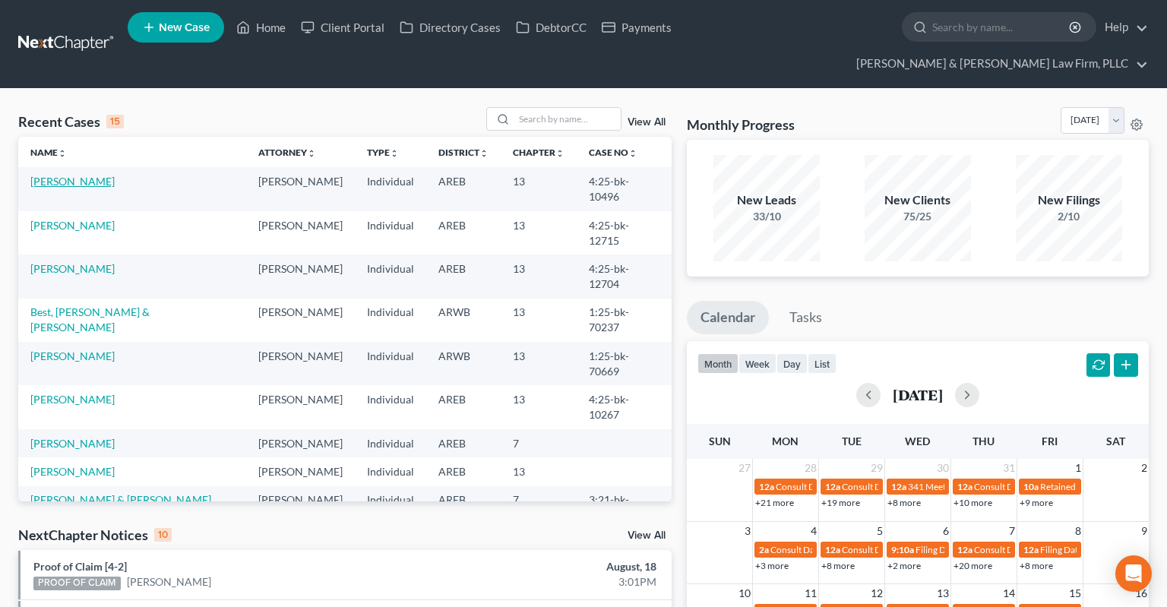
click at [100, 175] on link "[PERSON_NAME]" at bounding box center [72, 181] width 84 height 13
select select "1"
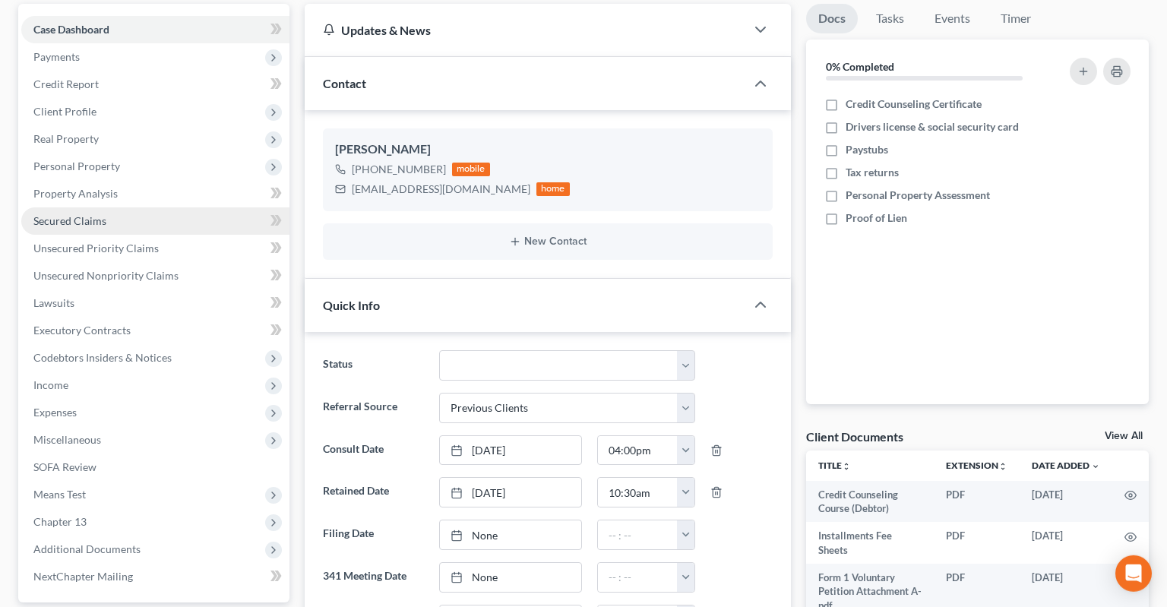
scroll to position [240, 0]
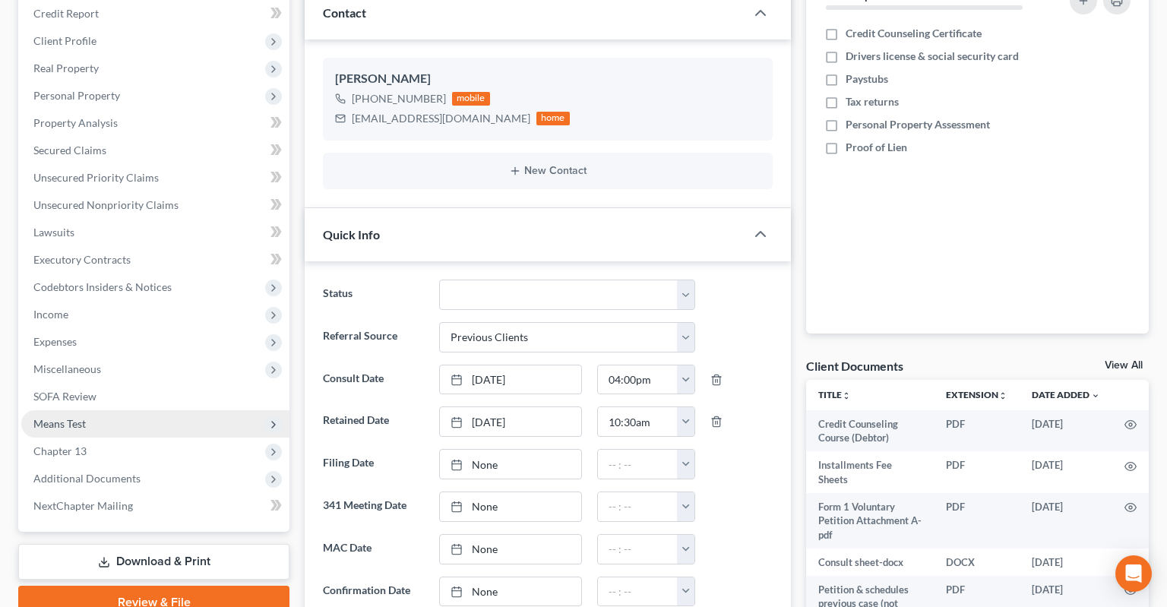
click at [160, 410] on span "Means Test" at bounding box center [155, 423] width 268 height 27
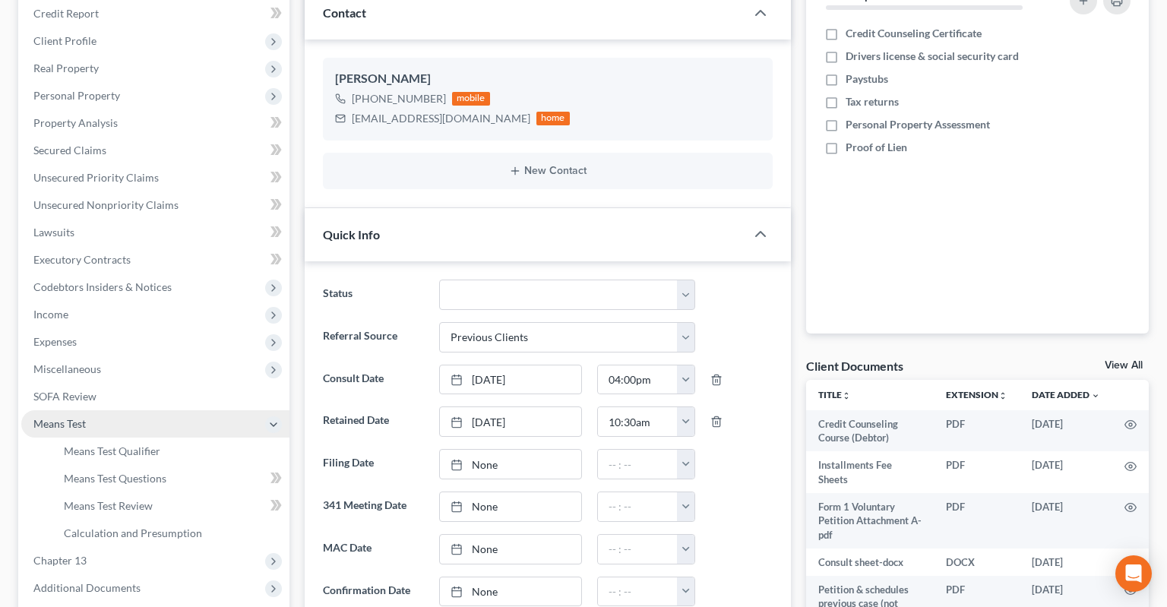
click at [152, 410] on span "Means Test" at bounding box center [155, 423] width 268 height 27
click at [64, 417] on span "Means Test" at bounding box center [59, 423] width 52 height 13
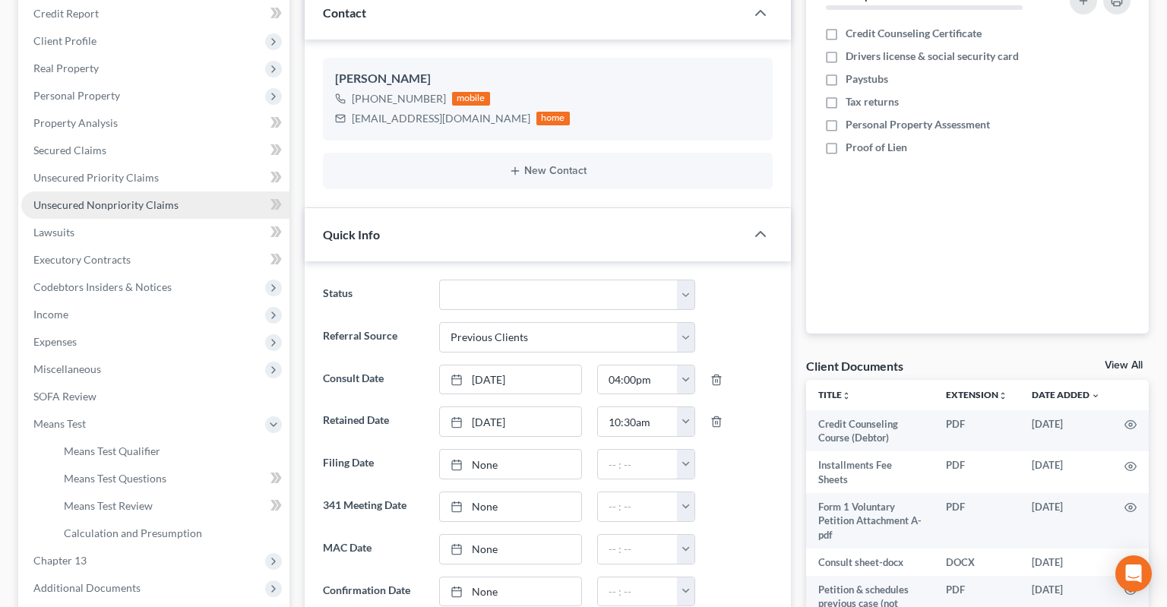
click at [129, 410] on span "Means Test" at bounding box center [155, 423] width 268 height 27
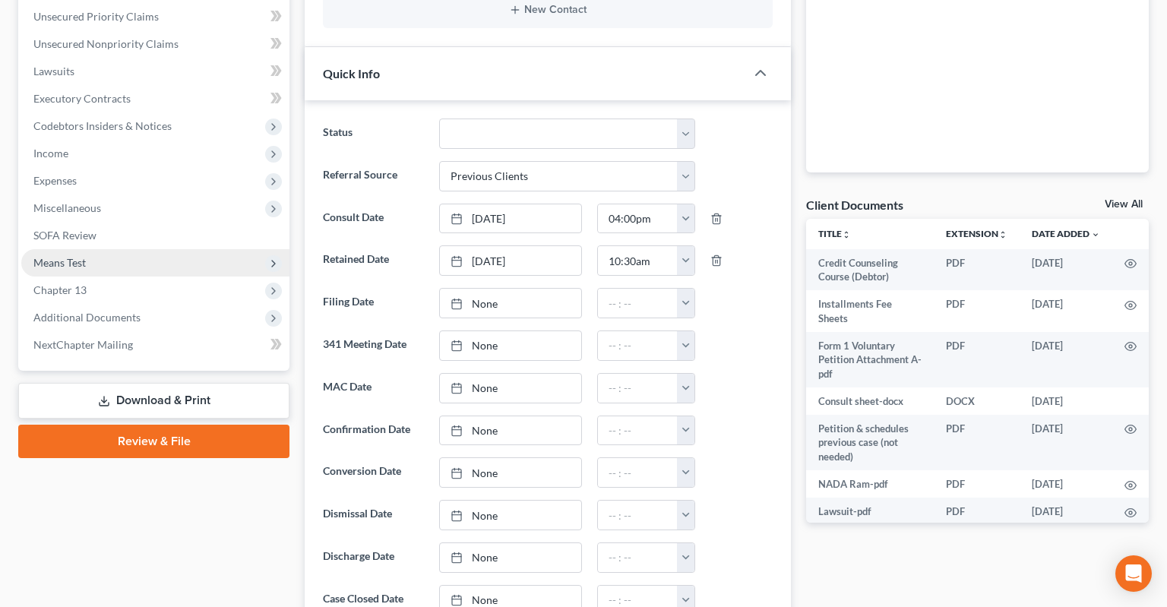
click at [153, 249] on span "Means Test" at bounding box center [155, 262] width 268 height 27
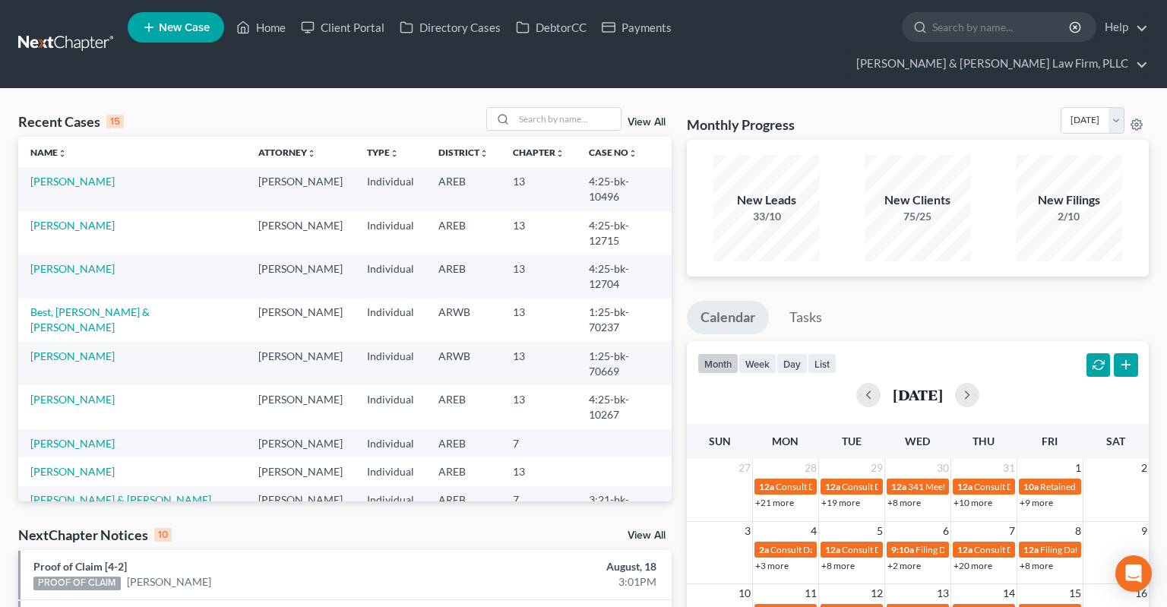
click at [73, 167] on td "[PERSON_NAME]" at bounding box center [132, 188] width 228 height 43
click at [73, 175] on link "[PERSON_NAME]" at bounding box center [72, 181] width 84 height 13
select select "1"
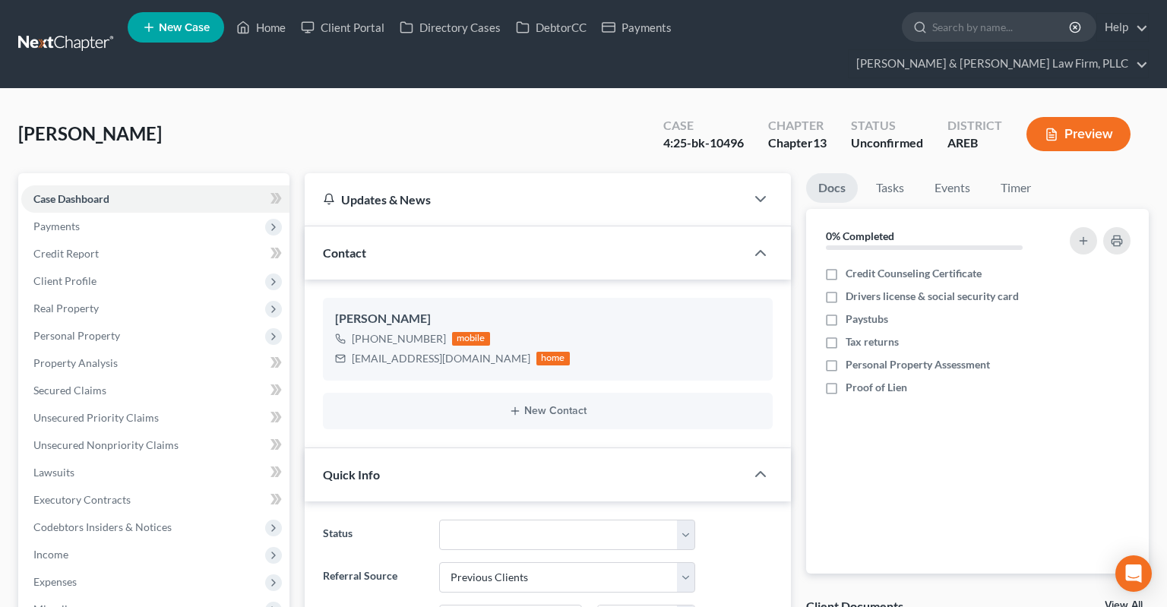
scroll to position [321, 0]
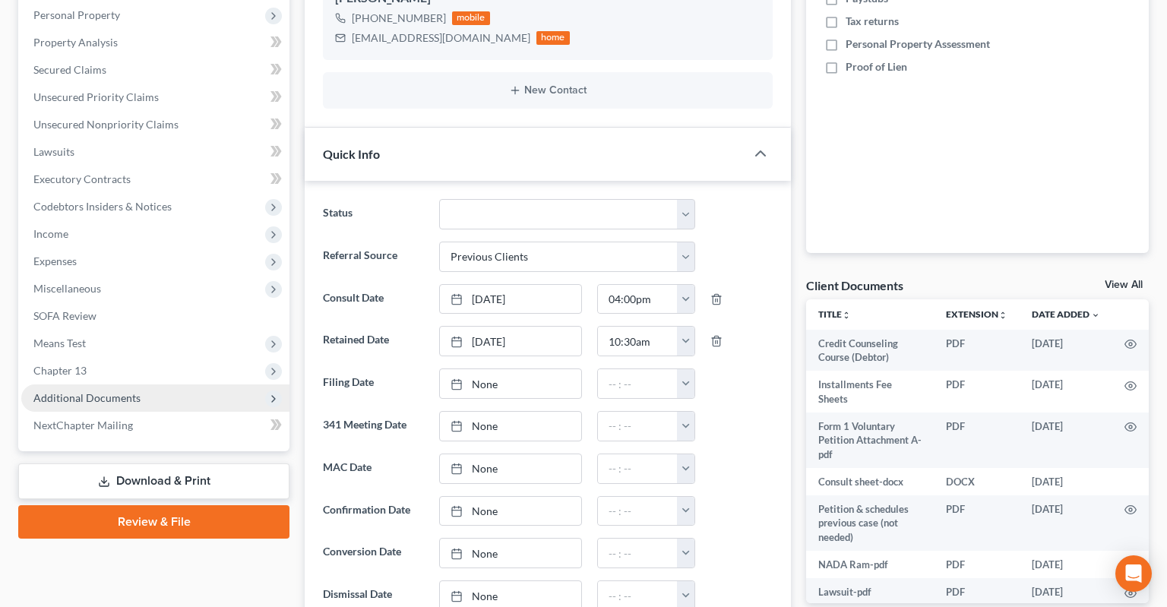
click at [138, 384] on span "Additional Documents" at bounding box center [155, 397] width 268 height 27
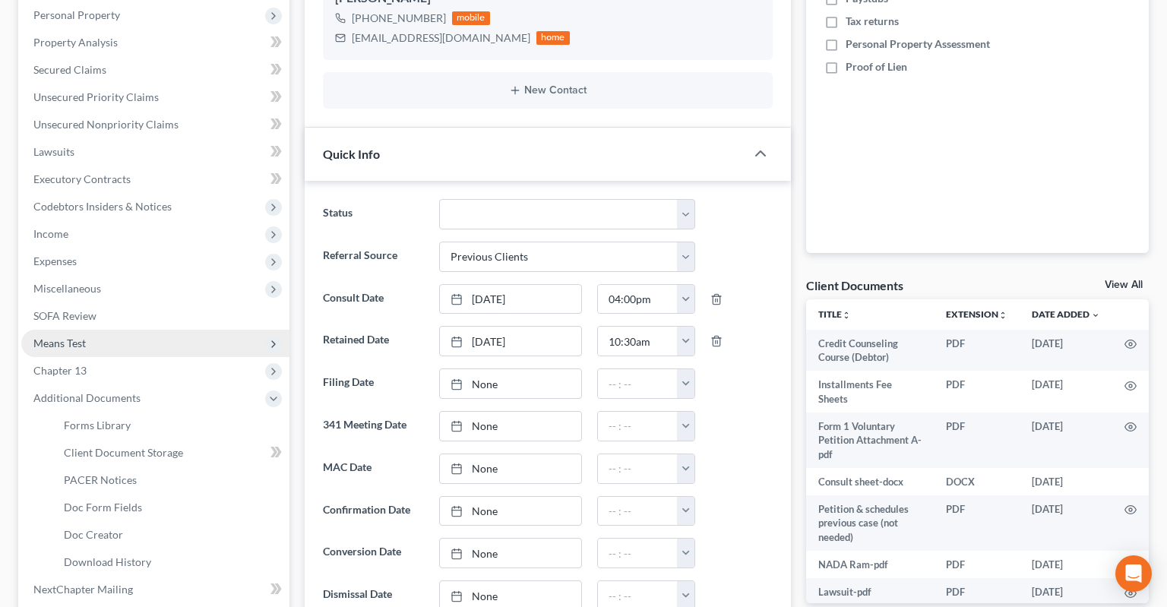
click at [131, 330] on span "Means Test" at bounding box center [155, 343] width 268 height 27
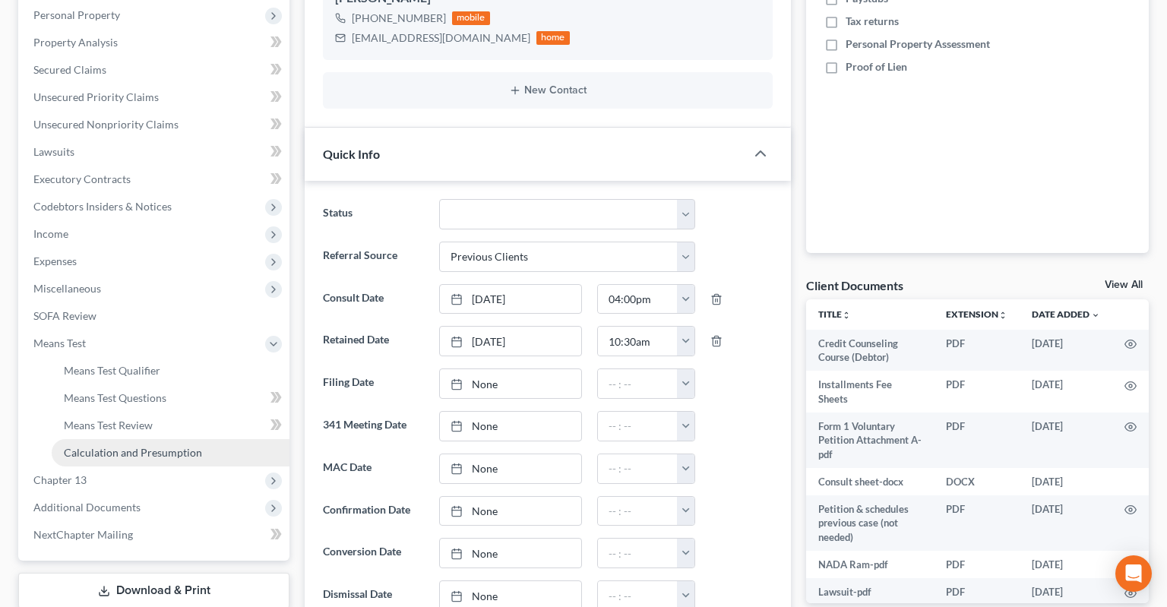
click at [153, 446] on span "Calculation and Presumption" at bounding box center [133, 452] width 138 height 13
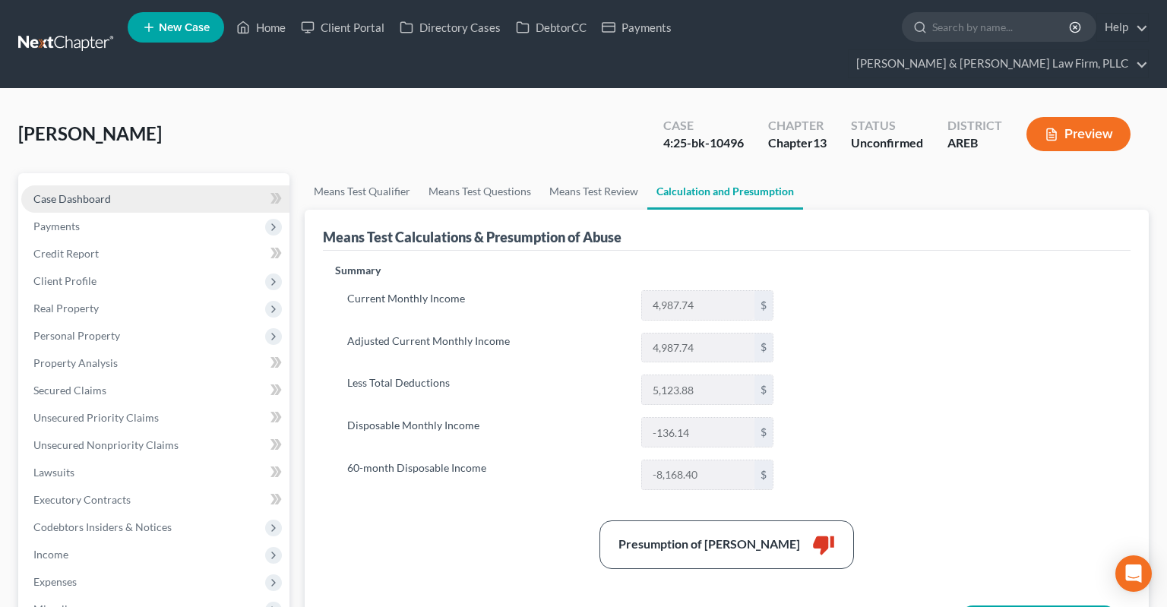
click at [150, 185] on link "Case Dashboard" at bounding box center [155, 198] width 268 height 27
select select "1"
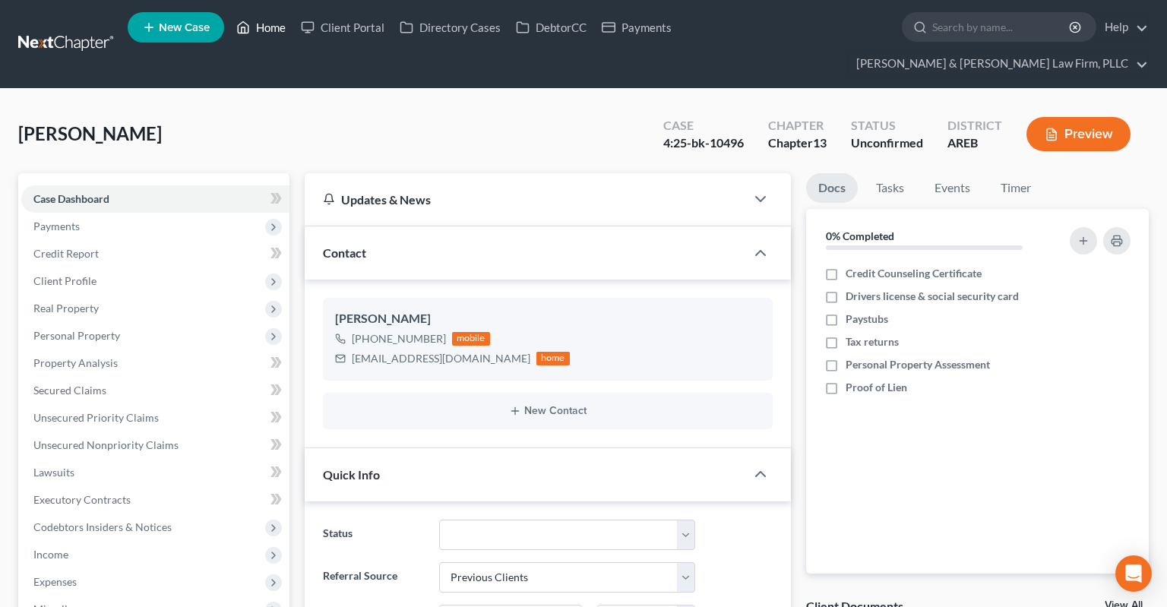
click at [254, 37] on link "Home" at bounding box center [261, 27] width 65 height 27
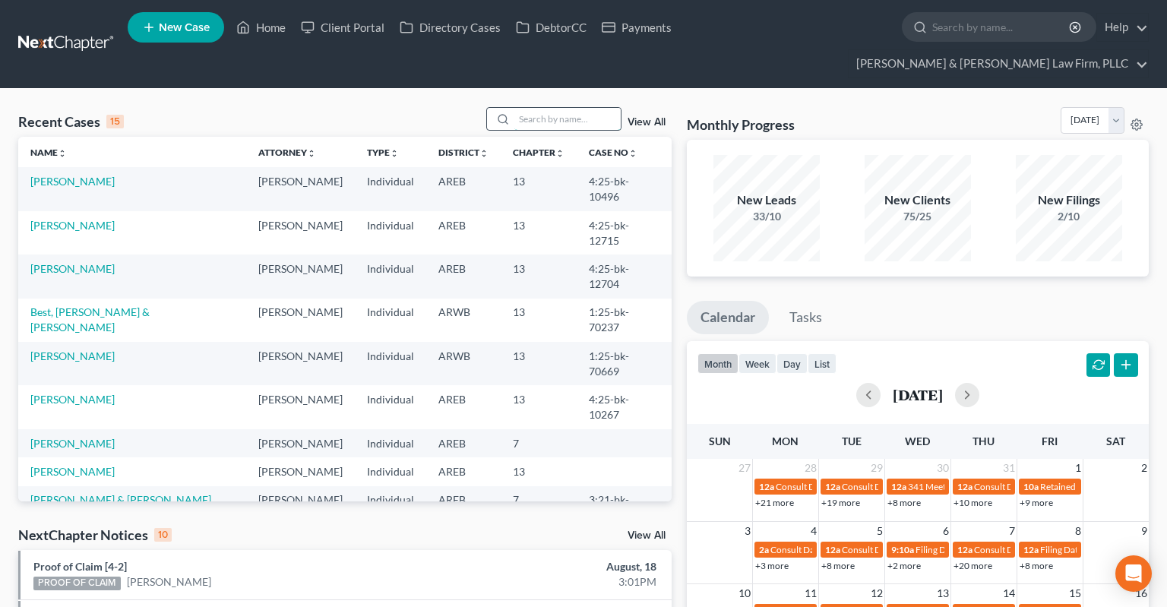
click at [553, 108] on input "search" at bounding box center [567, 119] width 106 height 22
paste input "2:25-bk-11537"
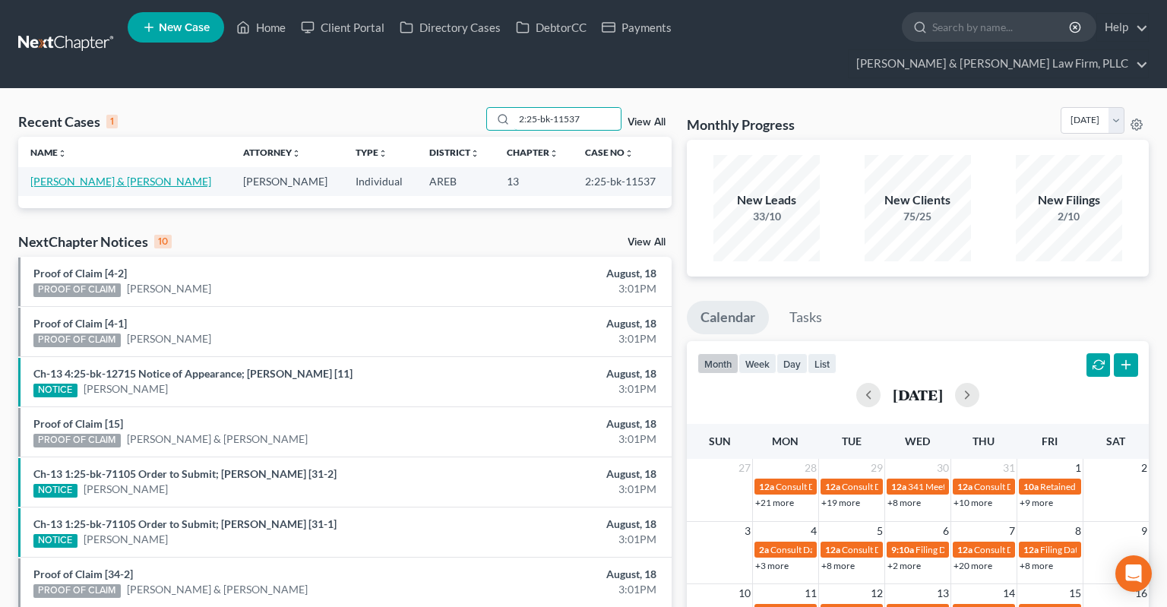
type input "2:25-bk-11537"
click at [96, 175] on link "[PERSON_NAME] & [PERSON_NAME]" at bounding box center [120, 181] width 181 height 13
select select "6"
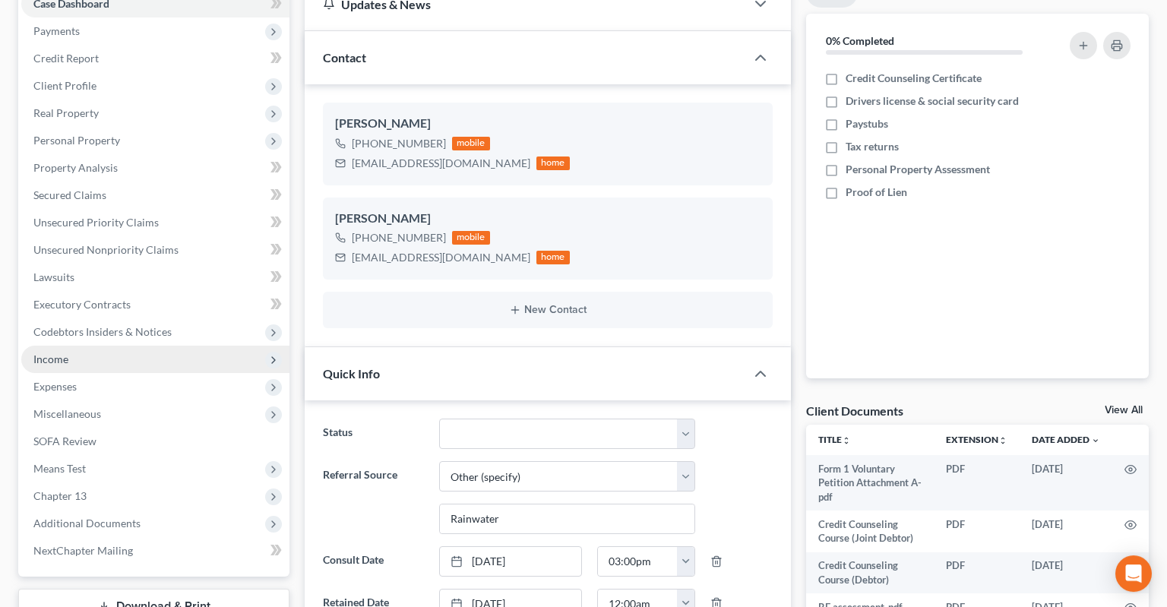
scroll to position [240, 0]
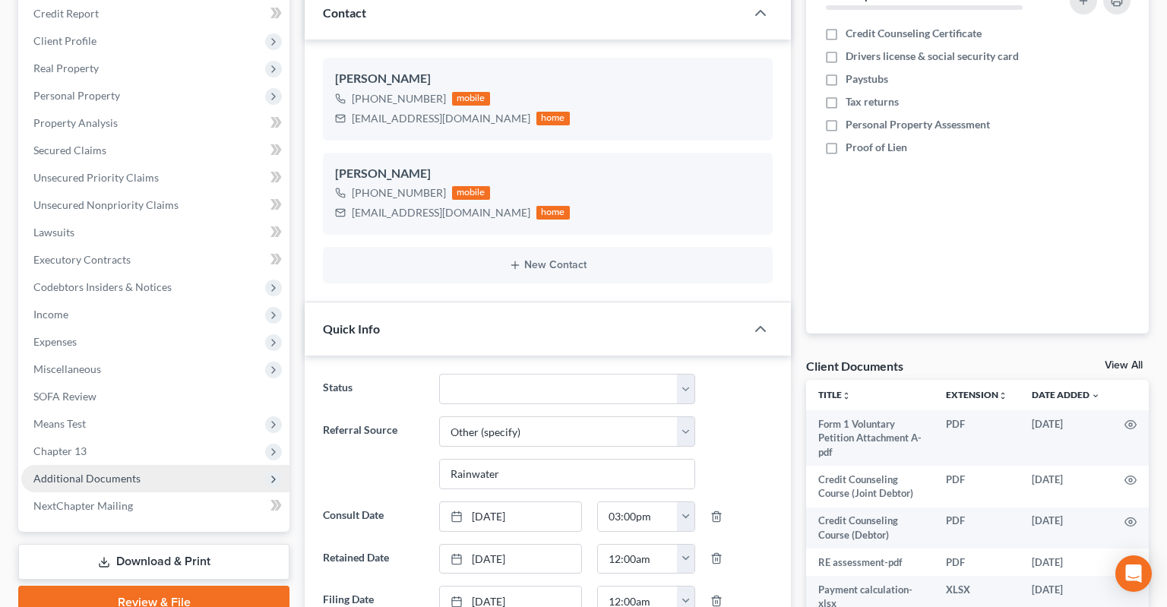
click at [210, 465] on span "Additional Documents" at bounding box center [155, 478] width 268 height 27
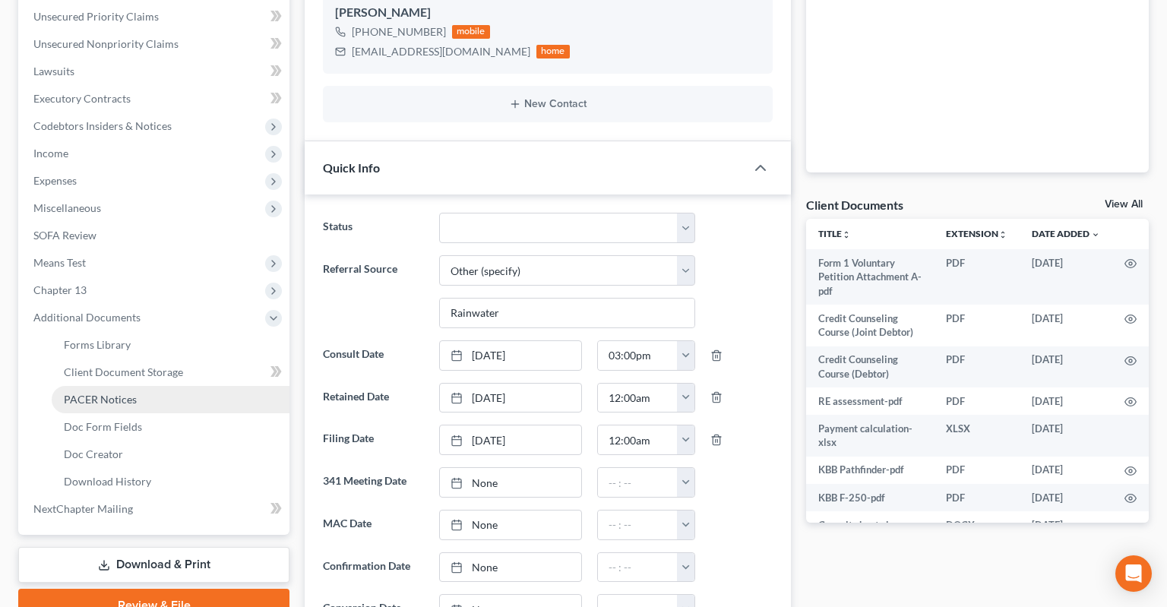
click at [165, 386] on link "PACER Notices" at bounding box center [171, 399] width 238 height 27
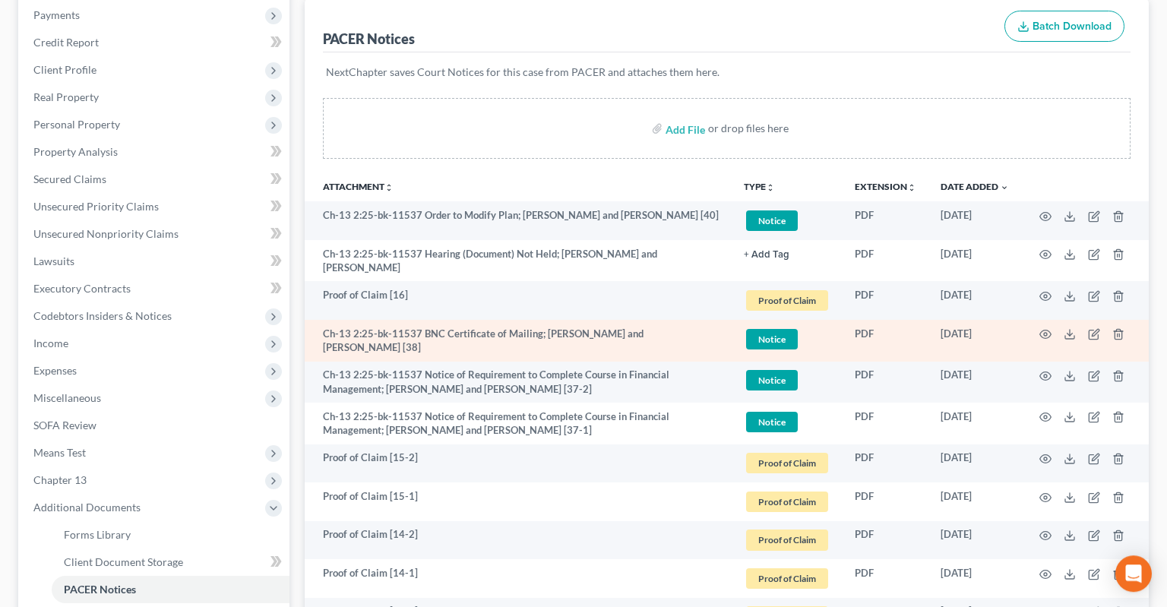
scroll to position [240, 0]
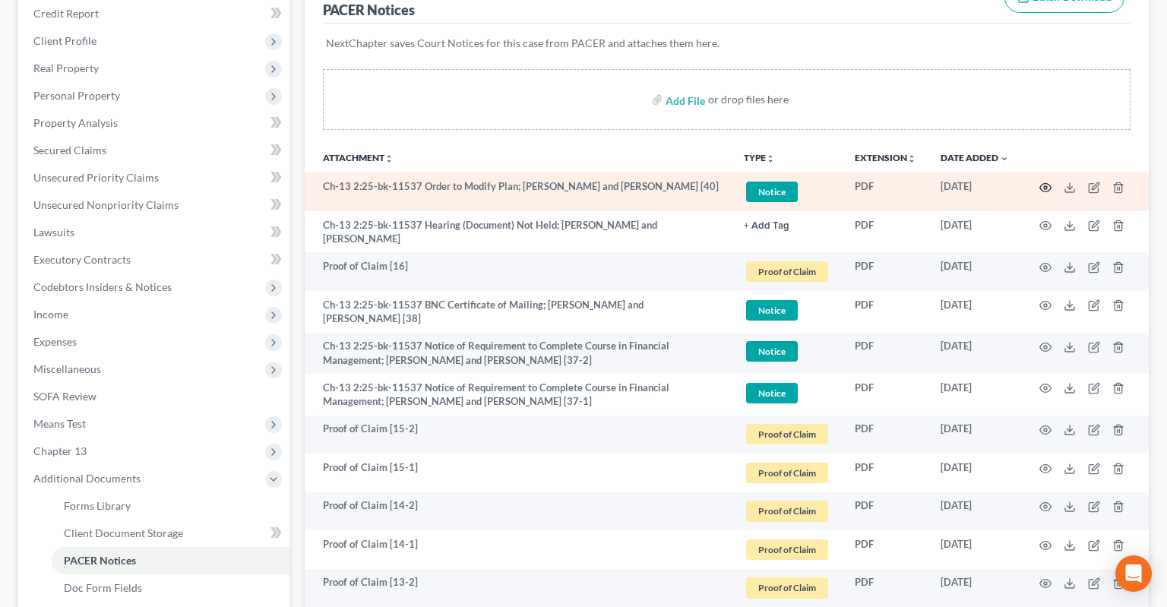
click at [1043, 182] on icon "button" at bounding box center [1045, 188] width 12 height 12
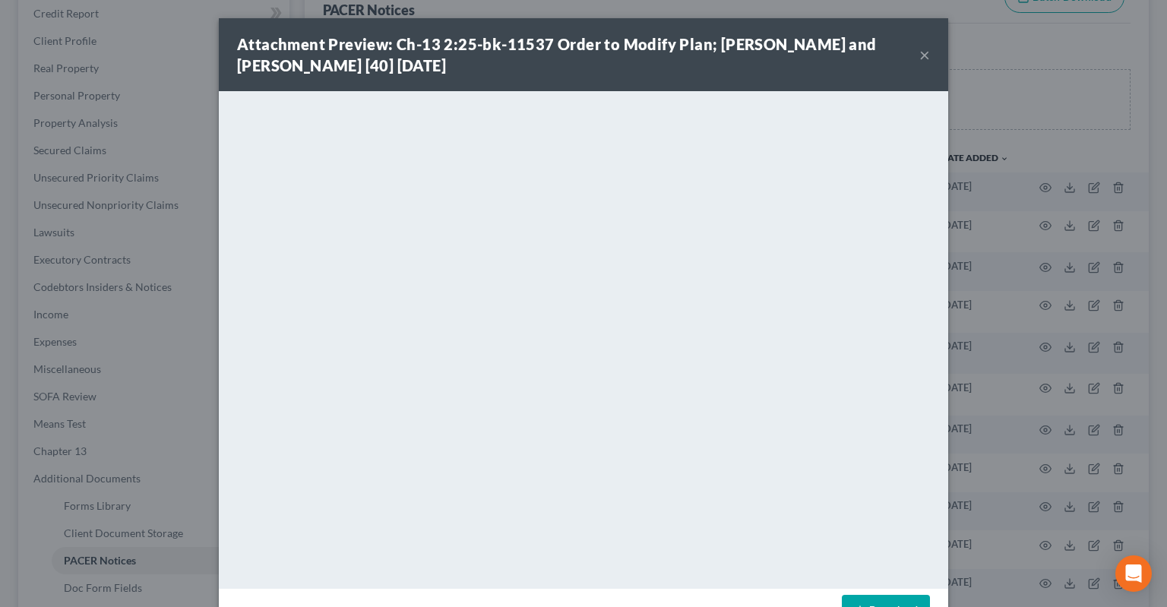
click at [922, 55] on button "×" at bounding box center [924, 55] width 11 height 18
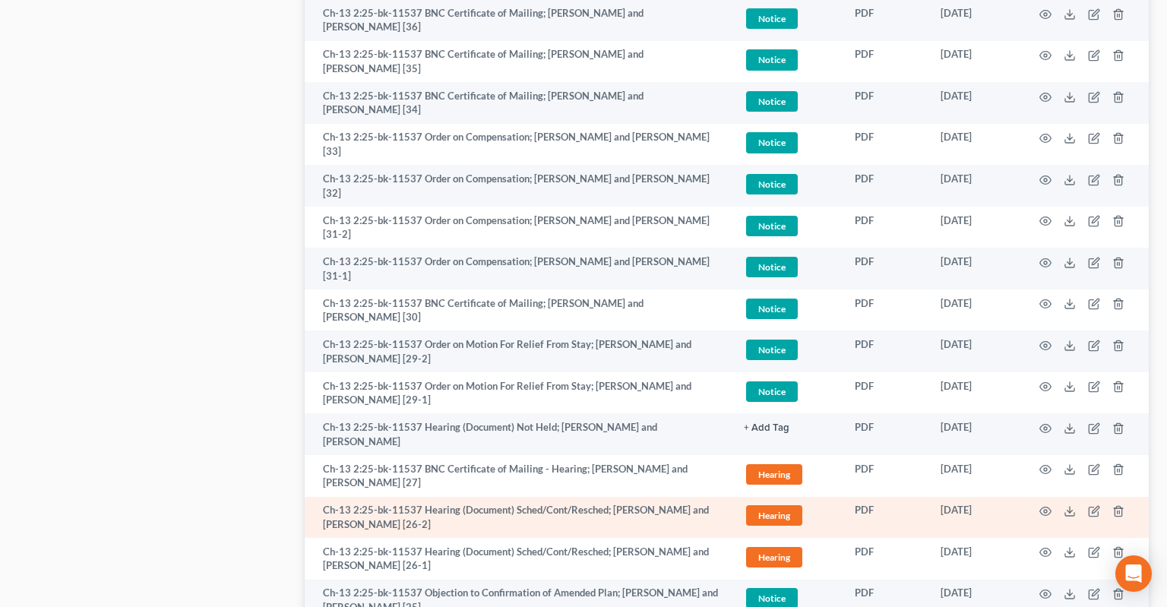
scroll to position [1123, 0]
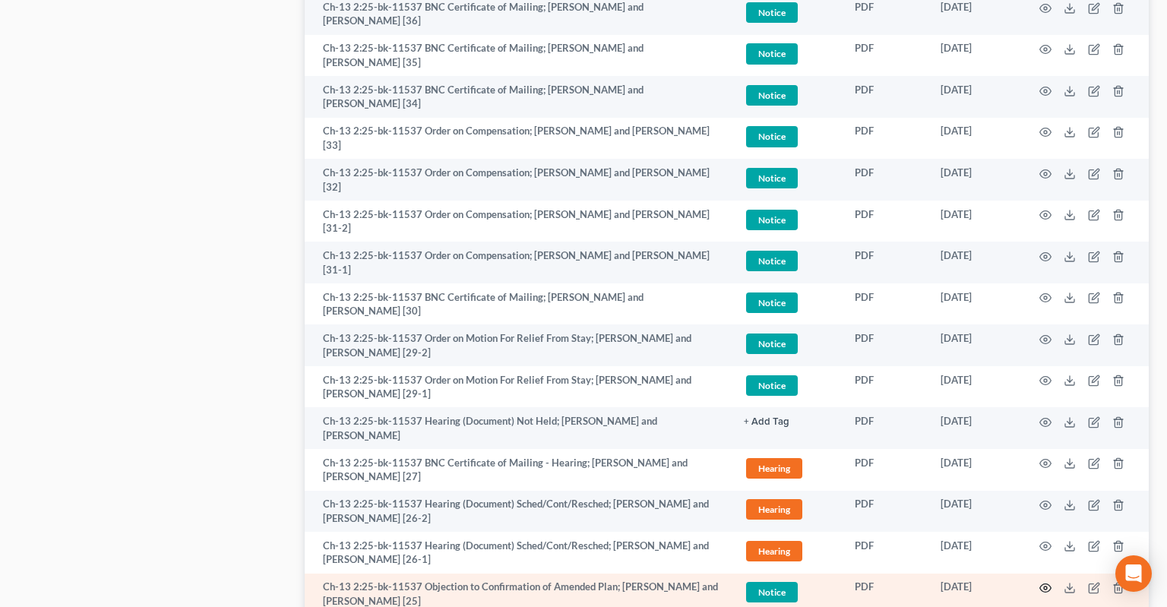
click at [1046, 582] on icon "button" at bounding box center [1045, 588] width 12 height 12
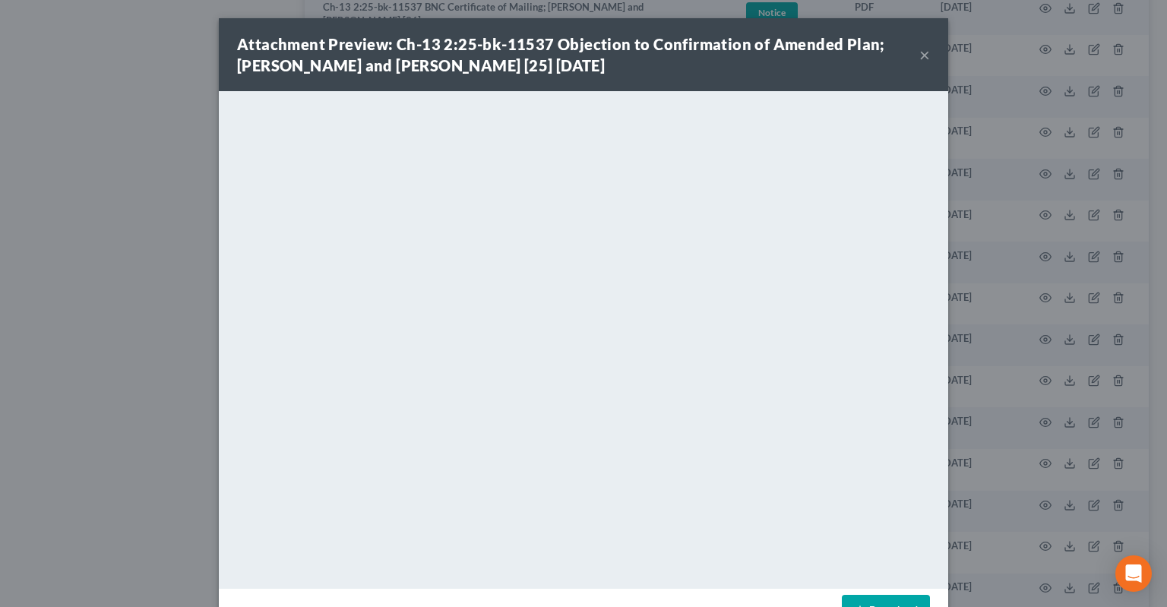
click at [928, 55] on button "×" at bounding box center [924, 55] width 11 height 18
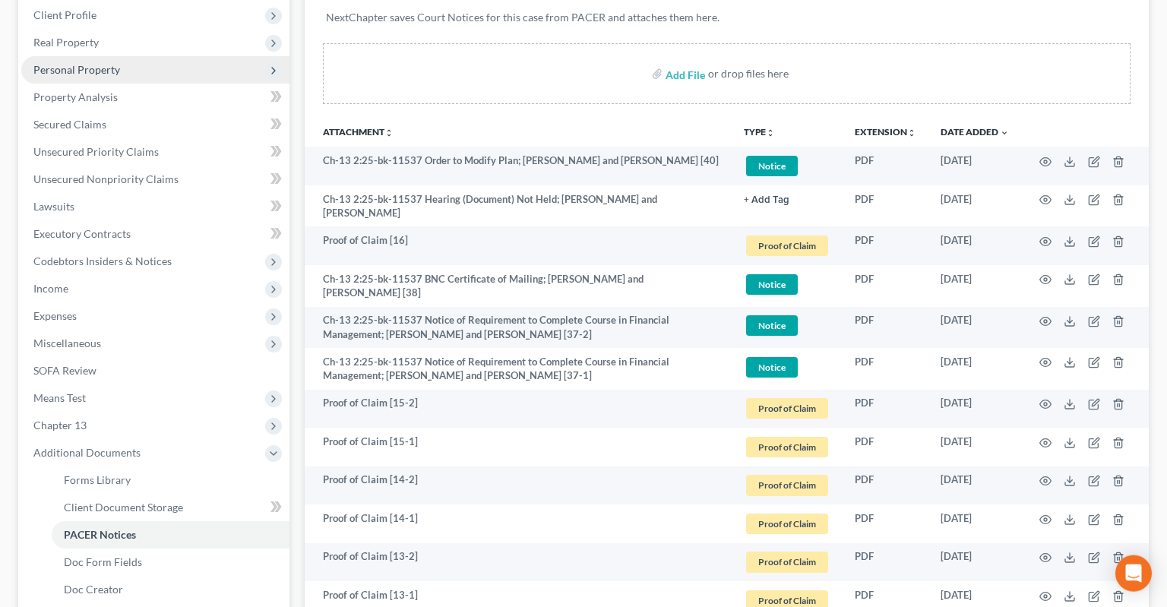
scroll to position [240, 0]
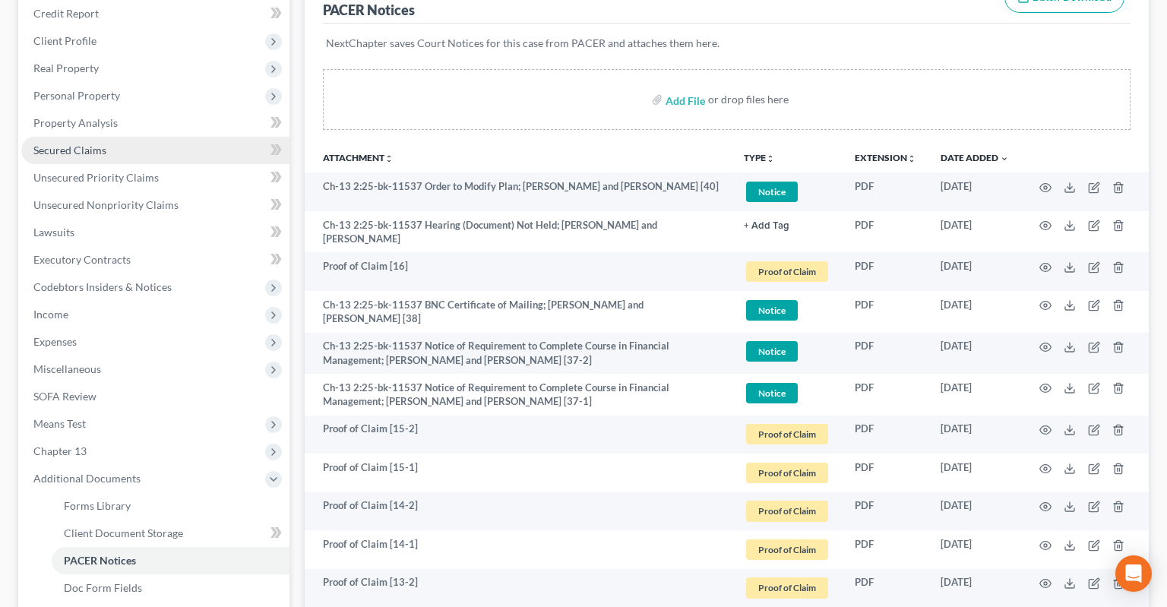
click at [179, 137] on link "Secured Claims" at bounding box center [155, 150] width 268 height 27
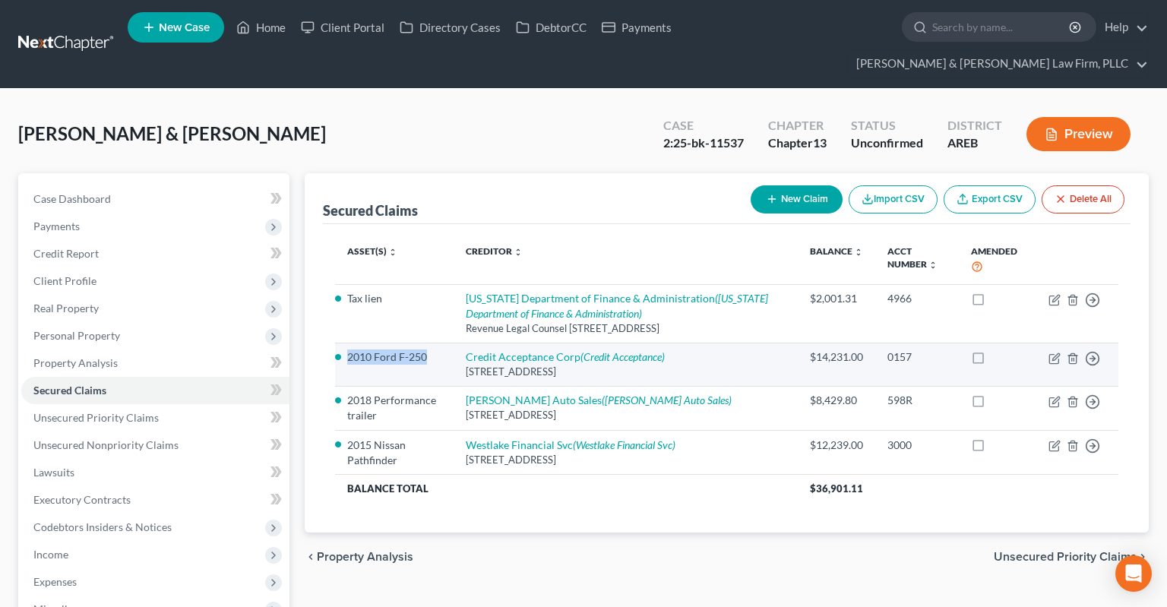
drag, startPoint x: 349, startPoint y: 329, endPoint x: 424, endPoint y: 330, distance: 75.2
click at [424, 349] on li "2010 Ford F-250" at bounding box center [394, 356] width 94 height 15
copy li "2010 Ford F-250"
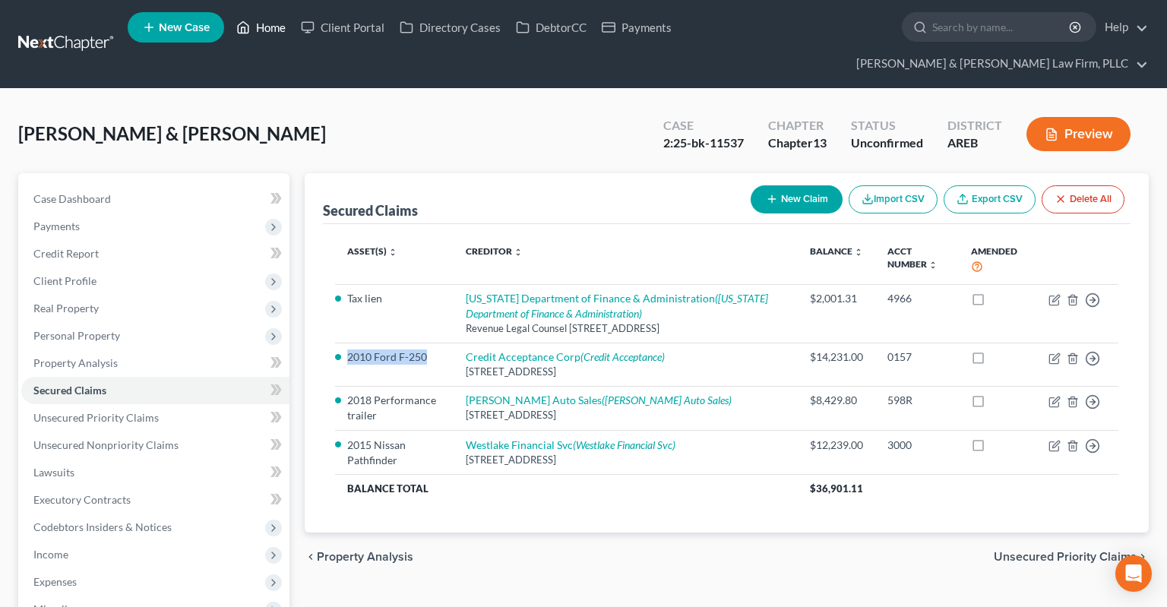
click at [267, 33] on link "Home" at bounding box center [261, 27] width 65 height 27
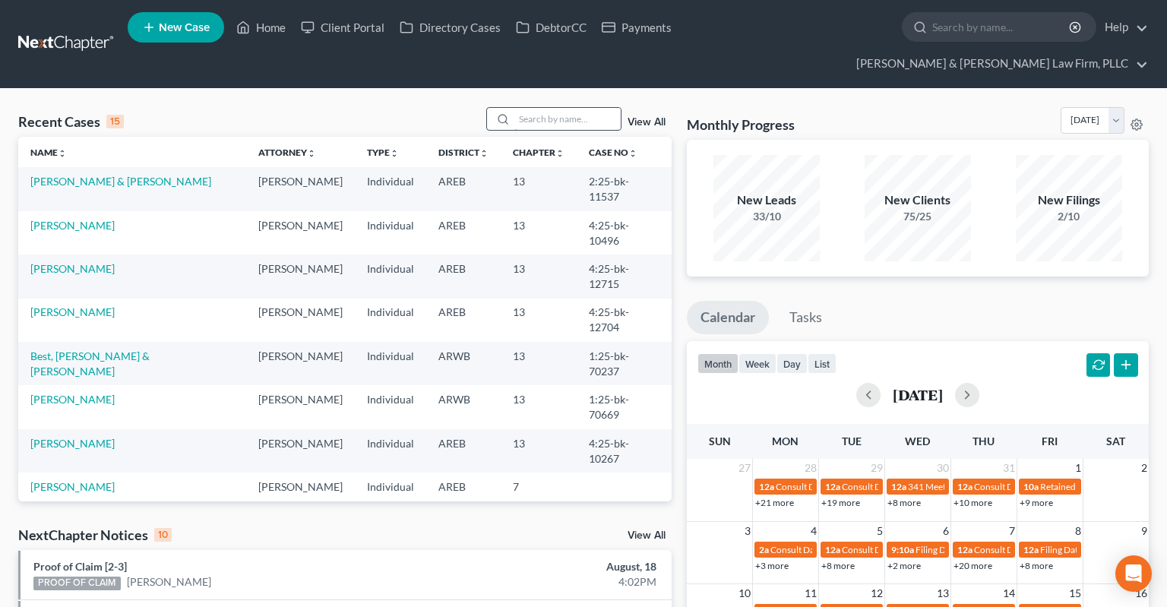
click at [564, 108] on input "search" at bounding box center [567, 119] width 106 height 22
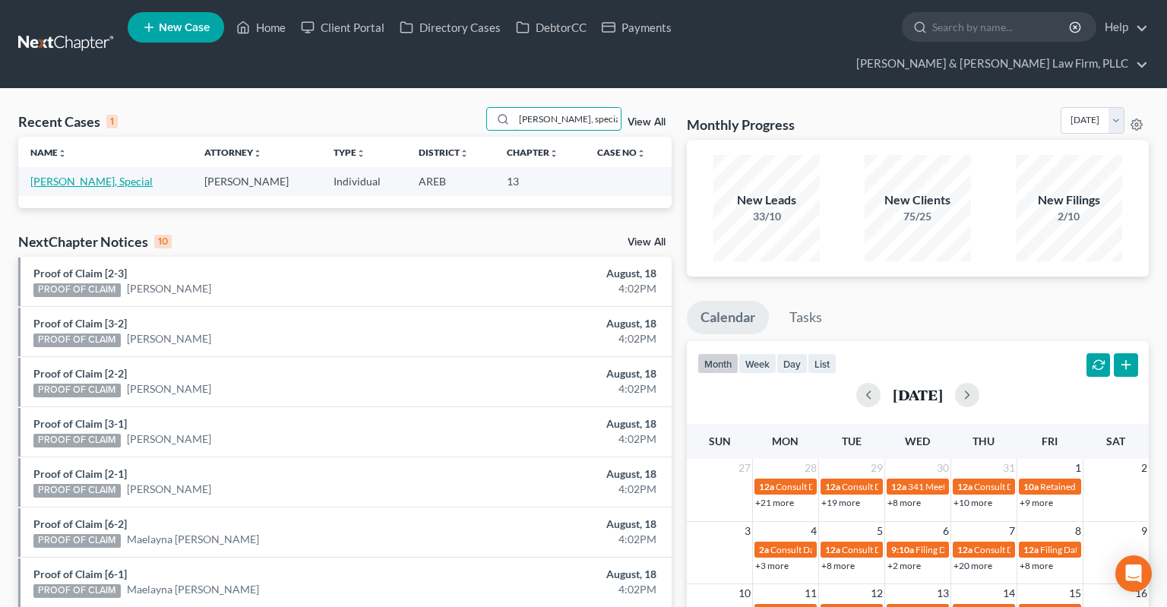
type input "turner, special"
click at [93, 175] on link "Turner, Special" at bounding box center [91, 181] width 122 height 13
select select "0"
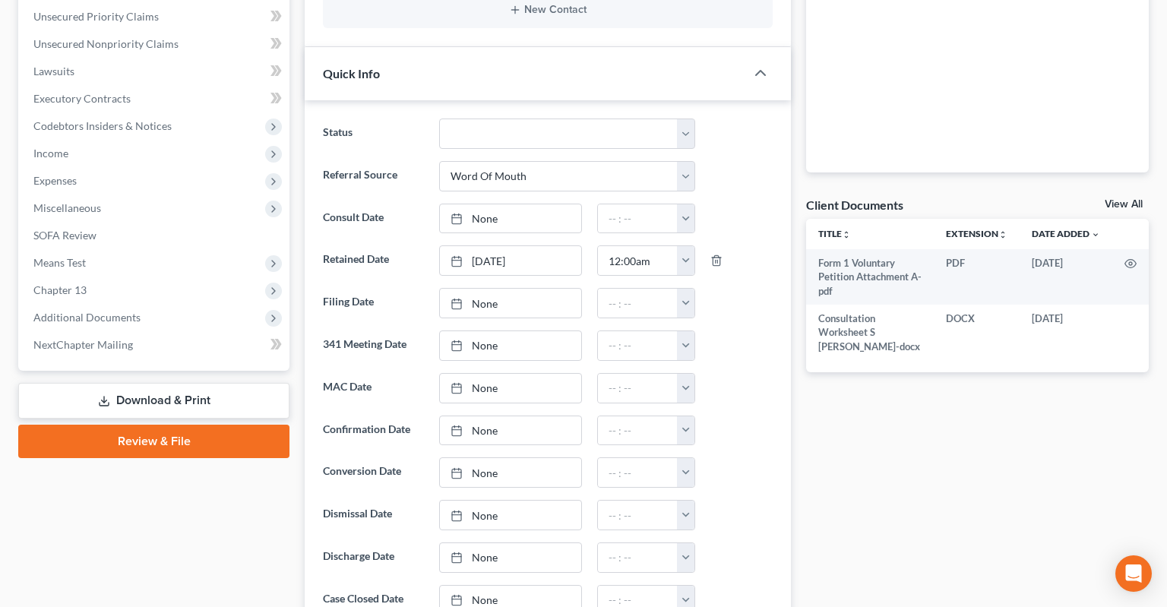
scroll to position [802, 0]
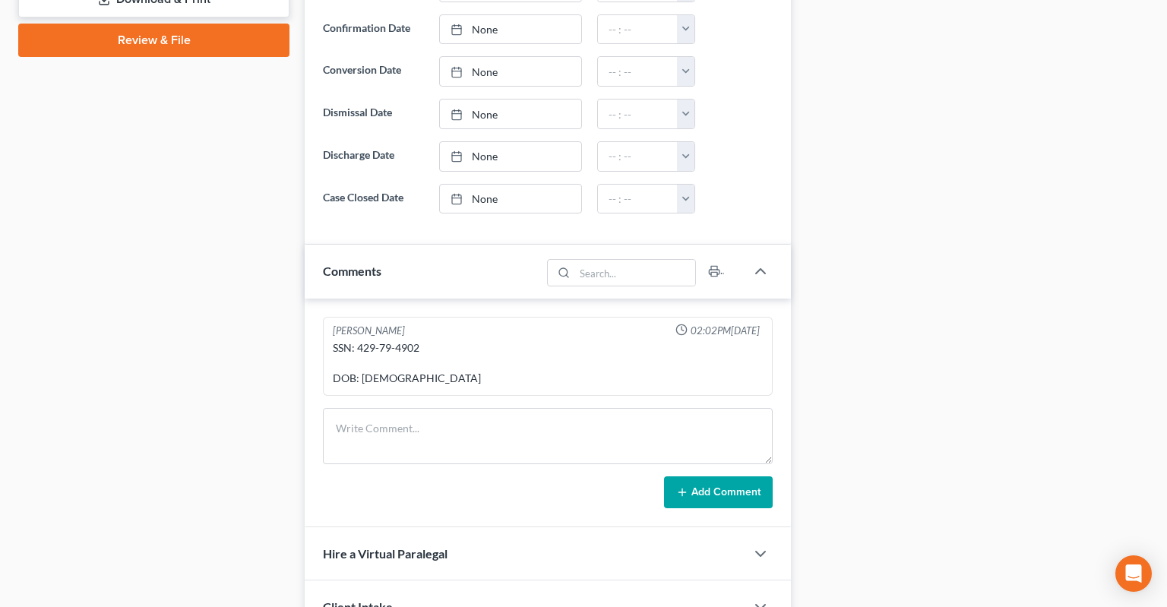
click at [361, 340] on div "SSN: 429-79-4902 DOB: 10/19/1990" at bounding box center [548, 363] width 430 height 46
drag, startPoint x: 361, startPoint y: 315, endPoint x: 410, endPoint y: 313, distance: 49.4
click at [410, 340] on div "SSN: 429-79-4902 DOB: 10/19/1990" at bounding box center [548, 363] width 430 height 46
copy div "429-79-4902"
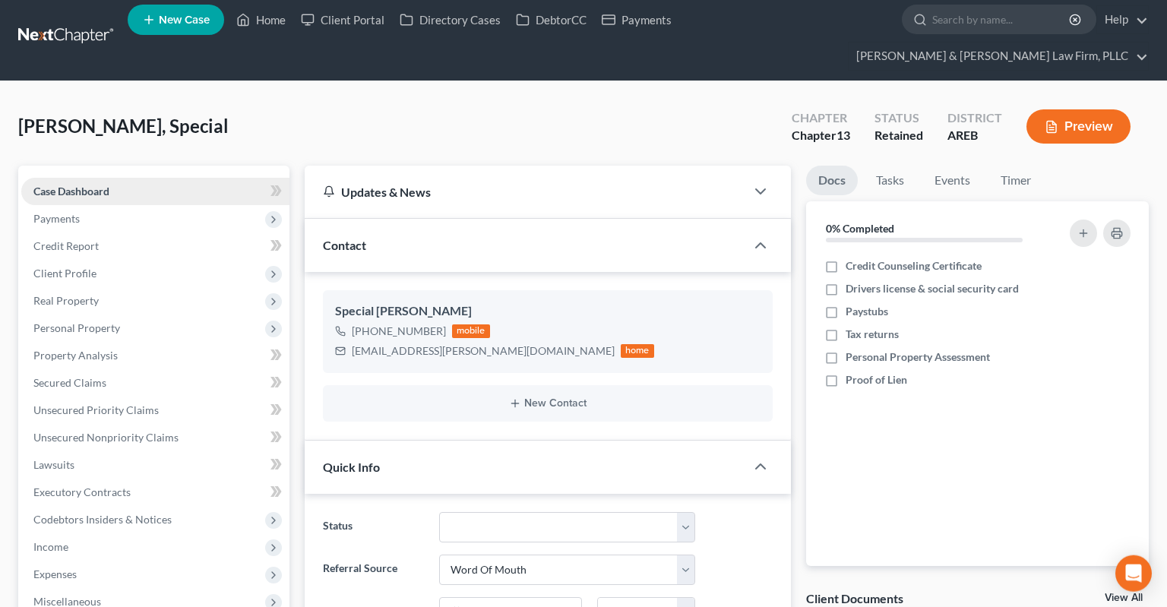
scroll to position [0, 0]
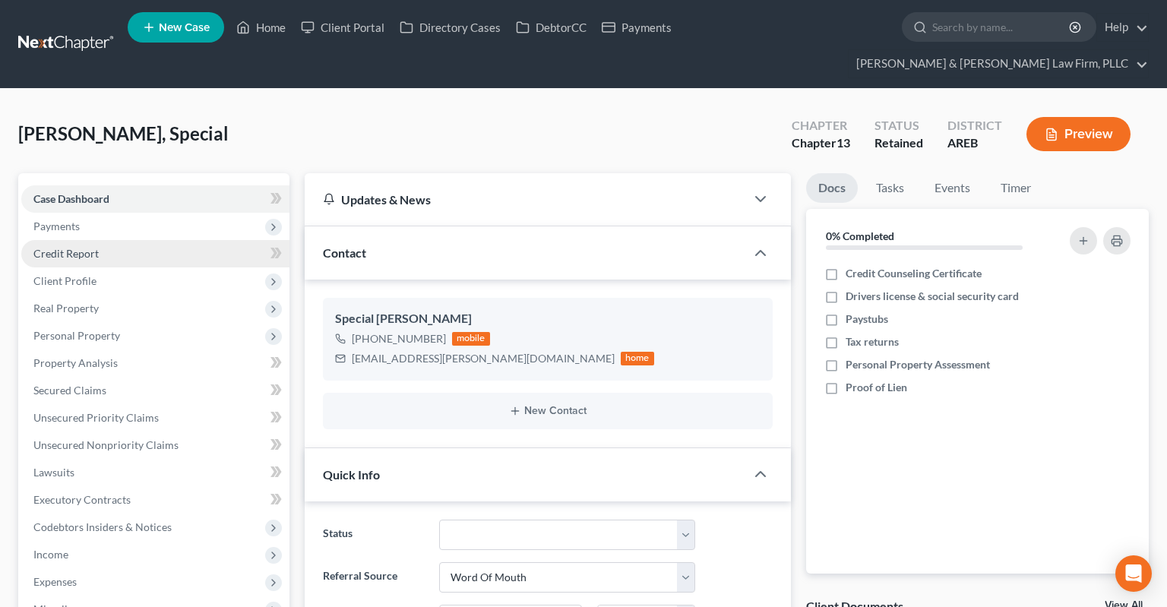
click at [138, 240] on link "Credit Report" at bounding box center [155, 253] width 268 height 27
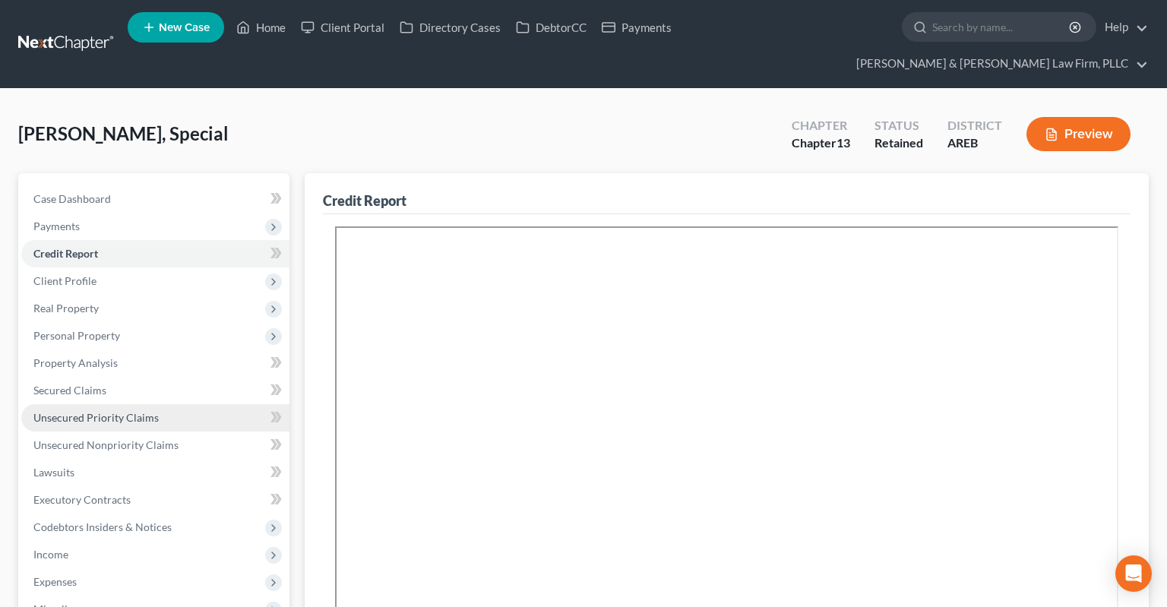
scroll to position [240, 0]
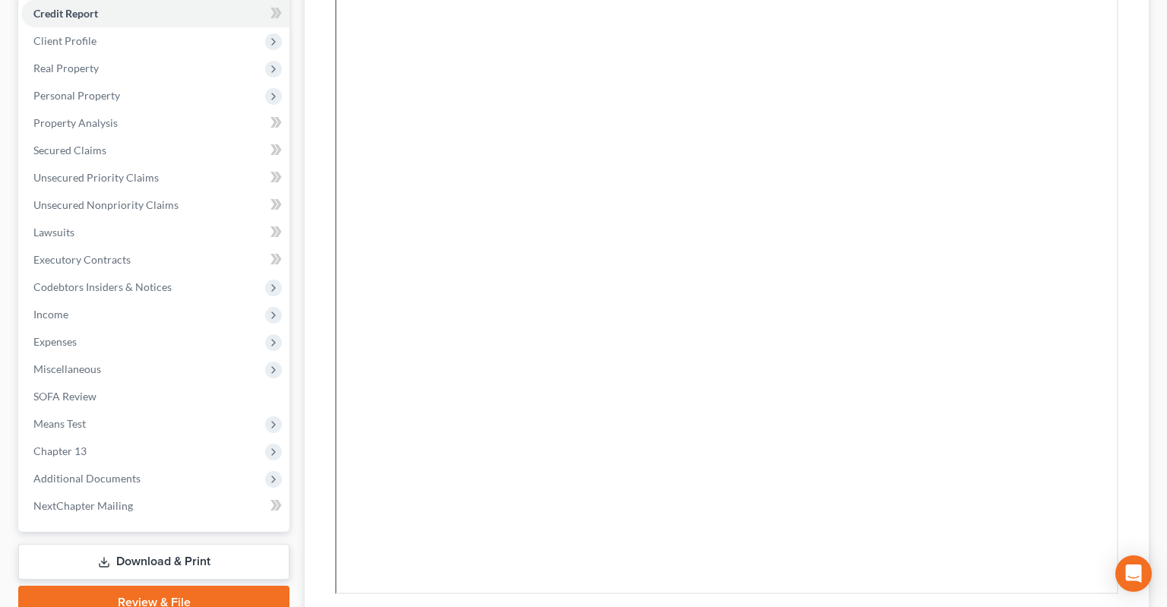
click at [174, 544] on link "Download & Print" at bounding box center [153, 562] width 271 height 36
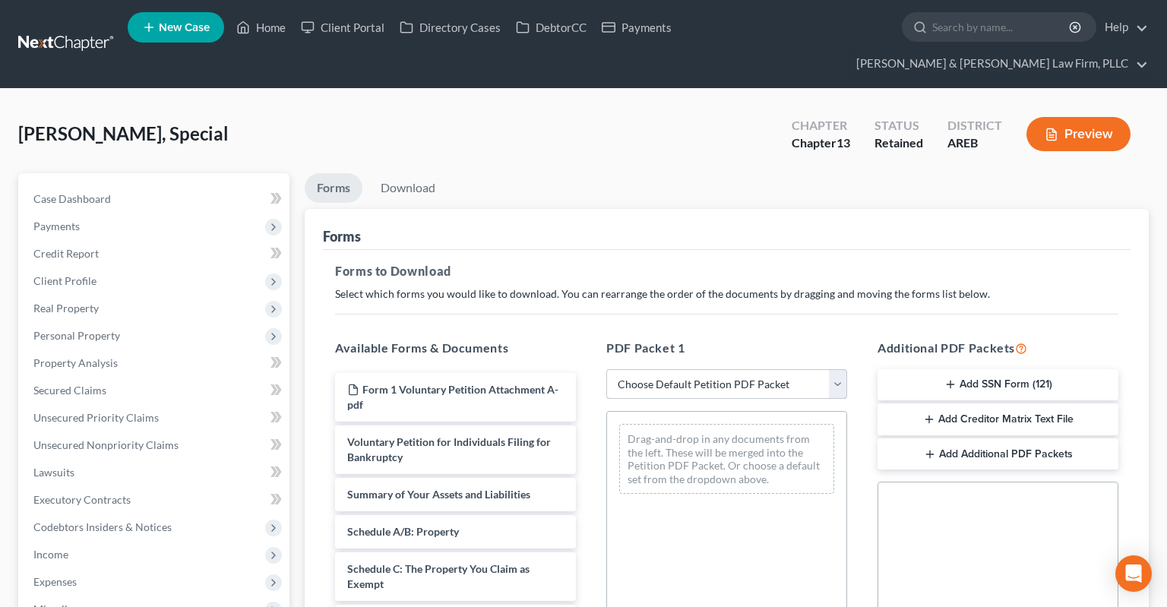
select select "0"
click option "Complete Bankruptcy Petition (all forms and schedules)" at bounding box center [0, 0] width 0 height 0
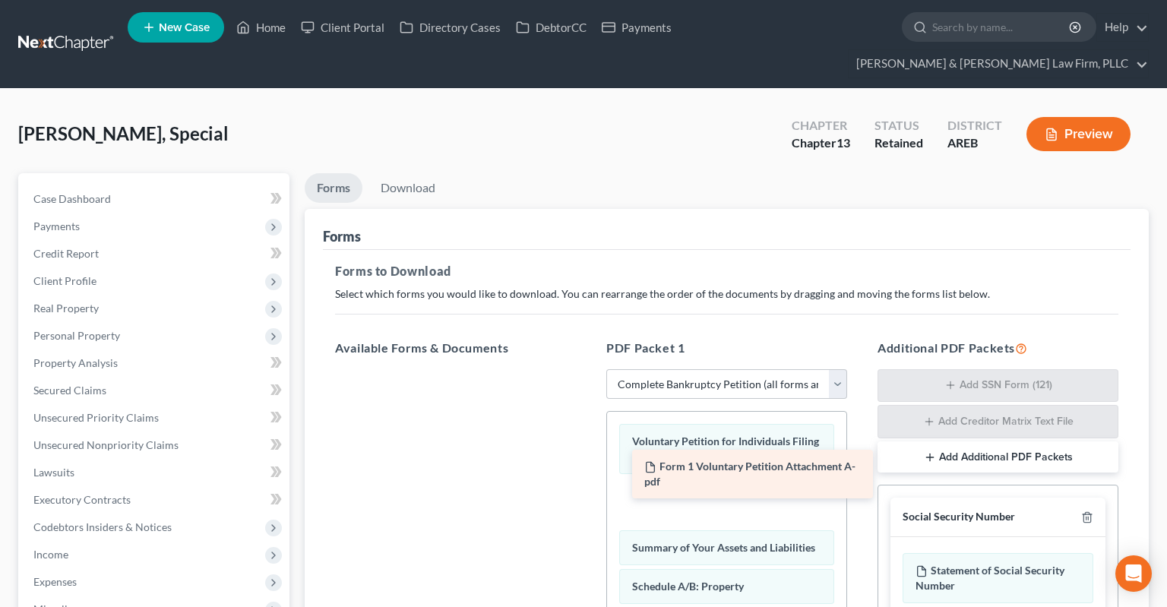
drag, startPoint x: 491, startPoint y: 362, endPoint x: 780, endPoint y: 460, distance: 305.1
click at [588, 369] on div "Form 1 Voluntary Petition Attachment A-pdf Form 1 Voluntary Petition Attachment…" at bounding box center [455, 369] width 265 height 0
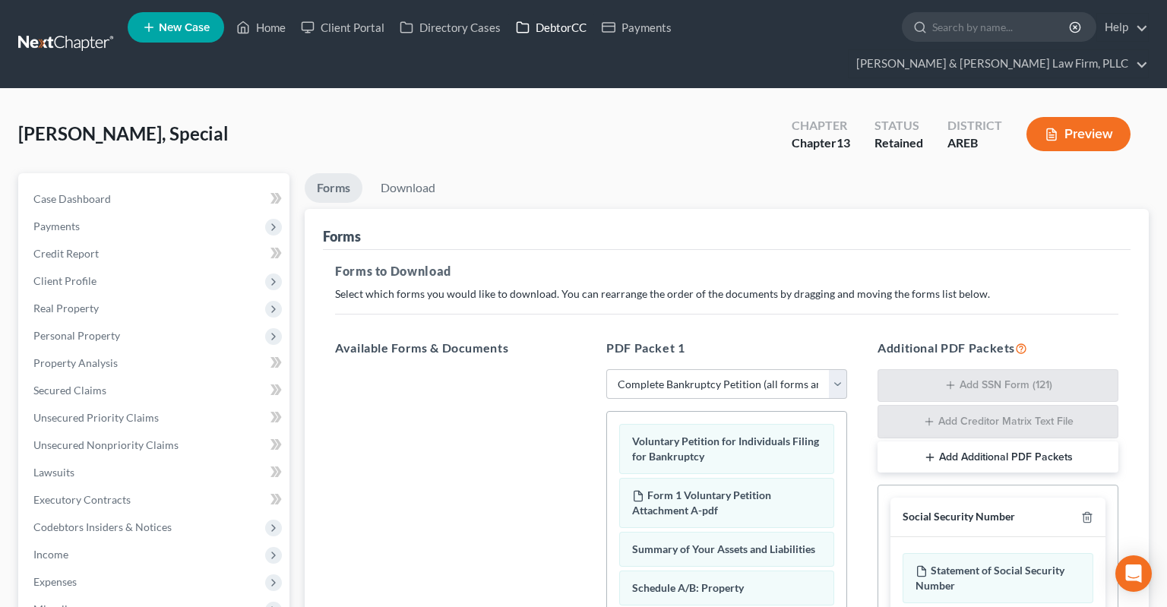
click at [567, 35] on link "DebtorCC" at bounding box center [551, 27] width 86 height 27
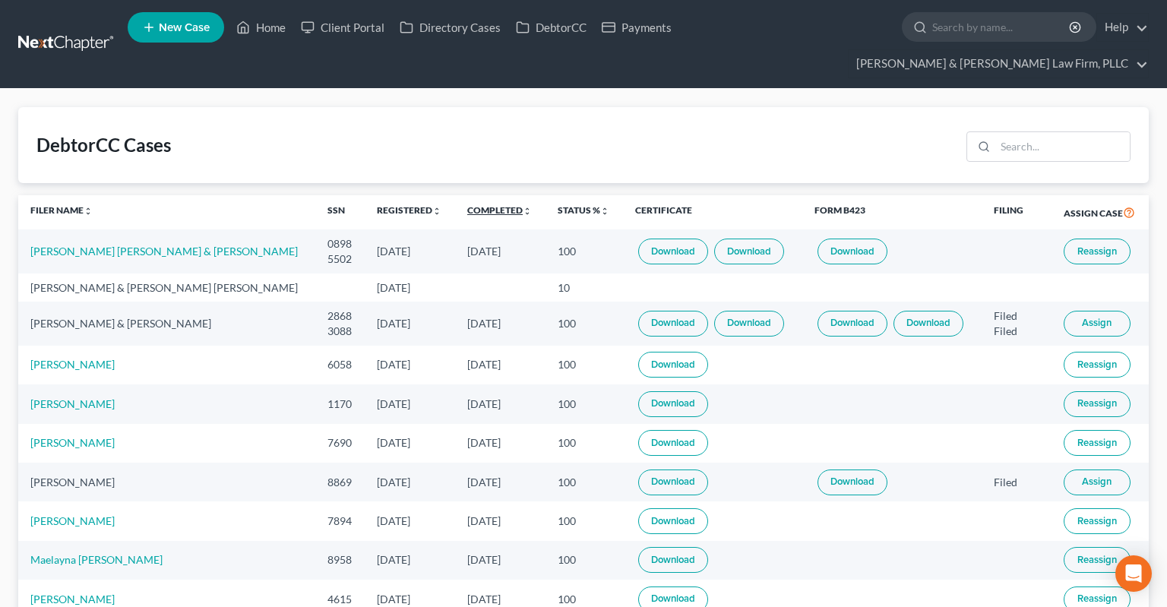
click at [467, 204] on link "Completed unfold_more expand_more expand_less" at bounding box center [499, 209] width 65 height 11
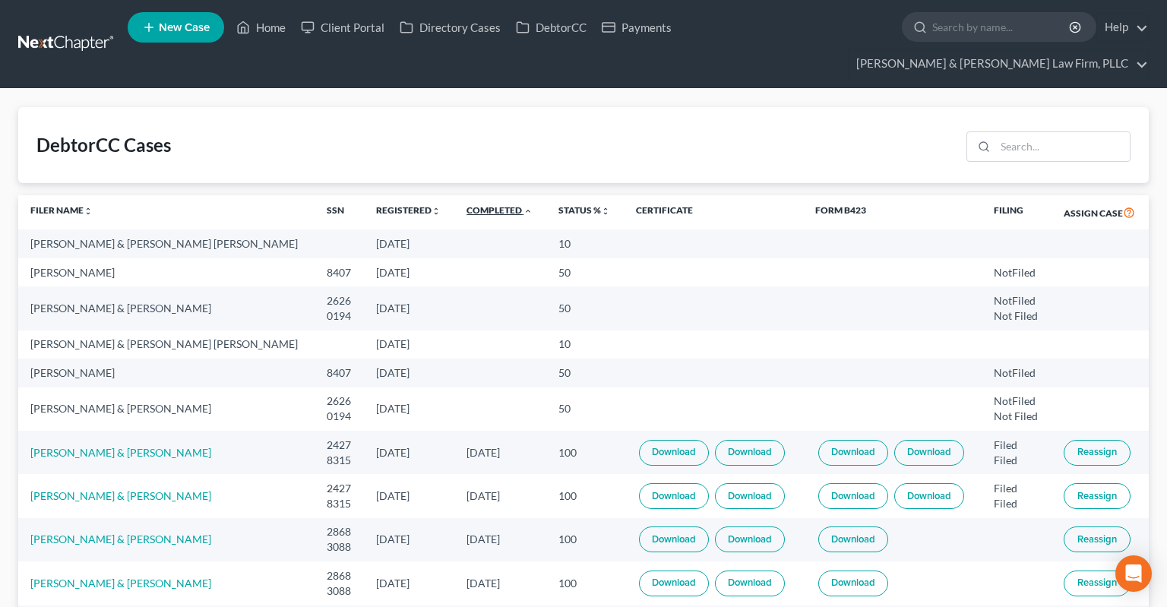
click at [466, 204] on link "Completed unfold_more expand_more expand_less" at bounding box center [499, 209] width 66 height 11
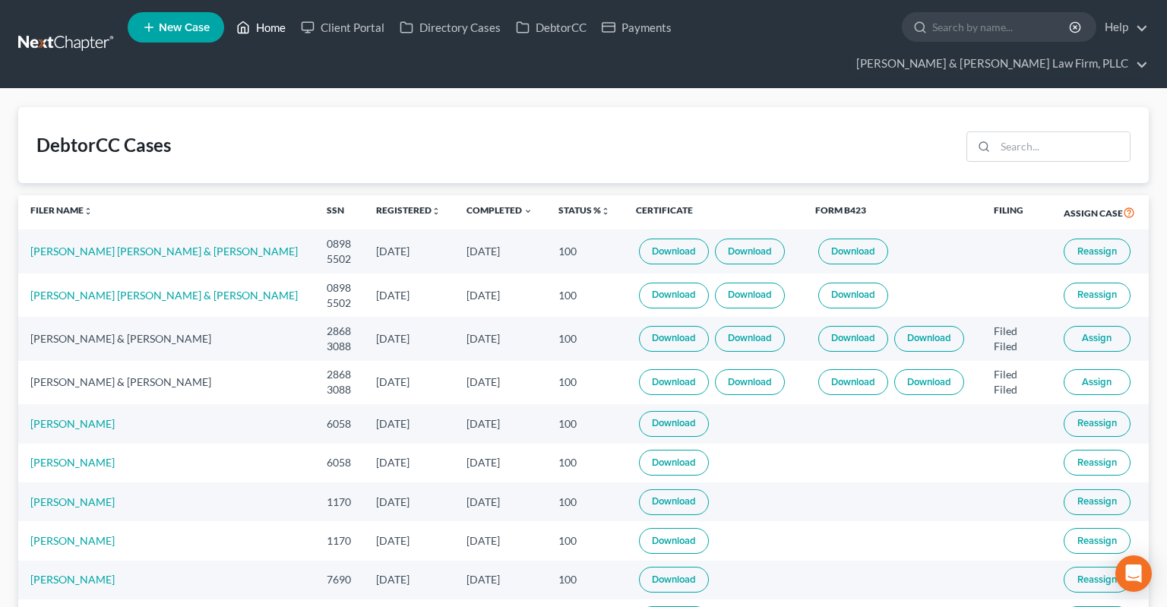
click at [276, 31] on link "Home" at bounding box center [261, 27] width 65 height 27
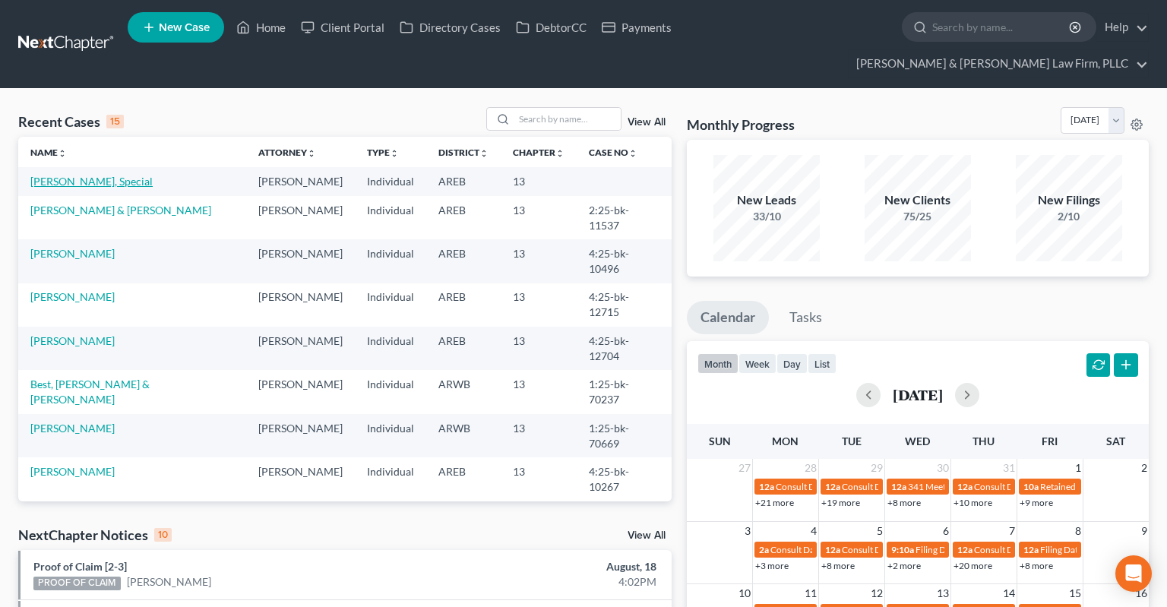
click at [82, 175] on link "Turner, Special" at bounding box center [91, 181] width 122 height 13
select select "0"
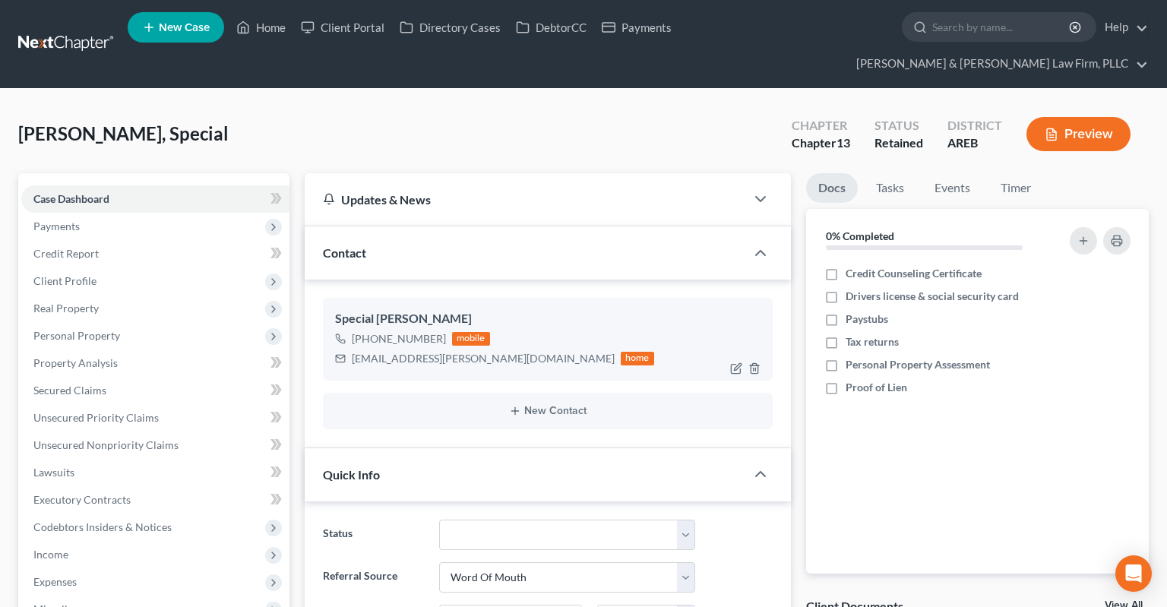
click at [368, 351] on div "special.turner@gmail.com" at bounding box center [483, 358] width 263 height 15
drag, startPoint x: 368, startPoint y: 334, endPoint x: 451, endPoint y: 333, distance: 82.1
click at [451, 351] on div "special.turner@gmail.com" at bounding box center [483, 358] width 263 height 15
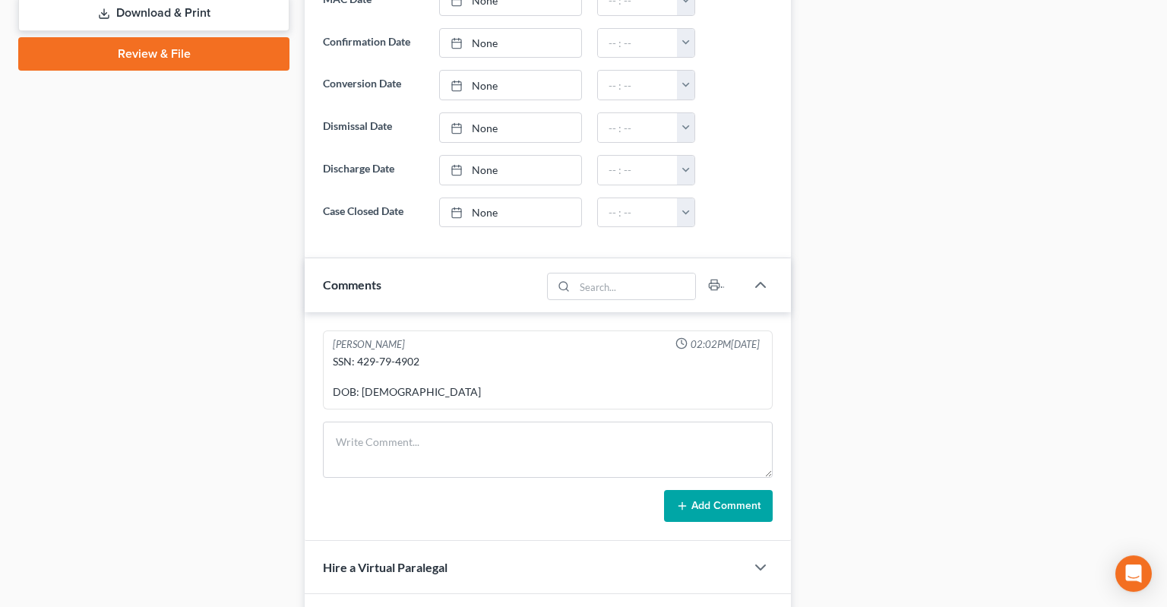
scroll to position [802, 0]
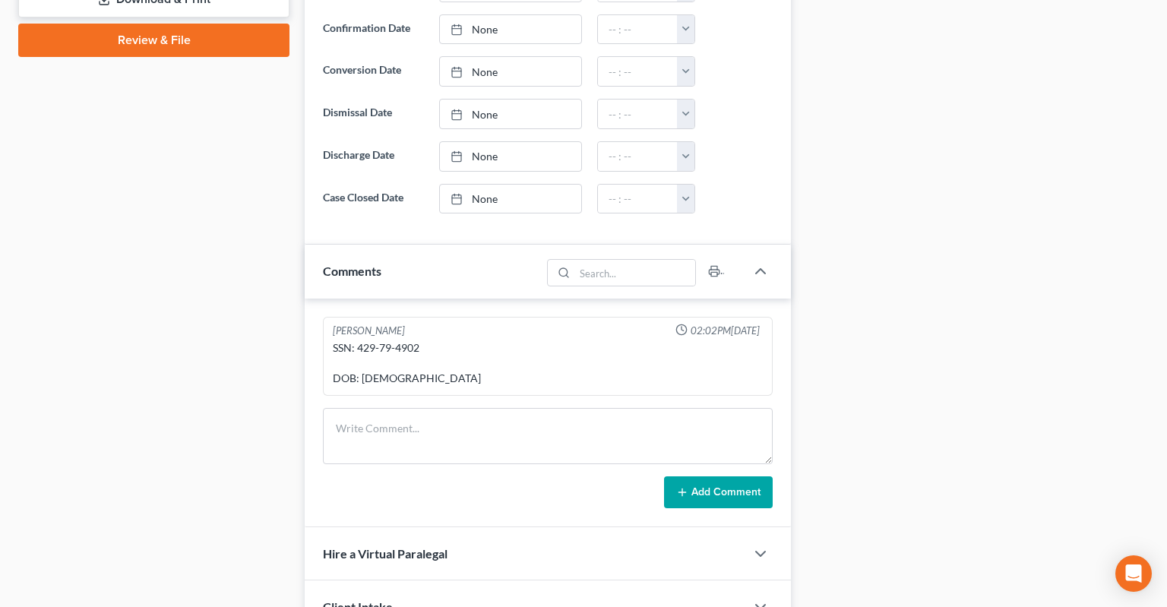
click at [371, 340] on div "SSN: 429-79-4902 DOB: 10/19/1990" at bounding box center [548, 363] width 430 height 46
drag, startPoint x: 371, startPoint y: 318, endPoint x: 410, endPoint y: 323, distance: 39.0
click at [410, 340] on div "SSN: 429-79-4902 DOB: 10/19/1990" at bounding box center [548, 363] width 430 height 46
copy div "429-79-4902"
click at [403, 340] on div "SSN: 429-79-4902 DOB: 10/19/1990" at bounding box center [548, 363] width 430 height 46
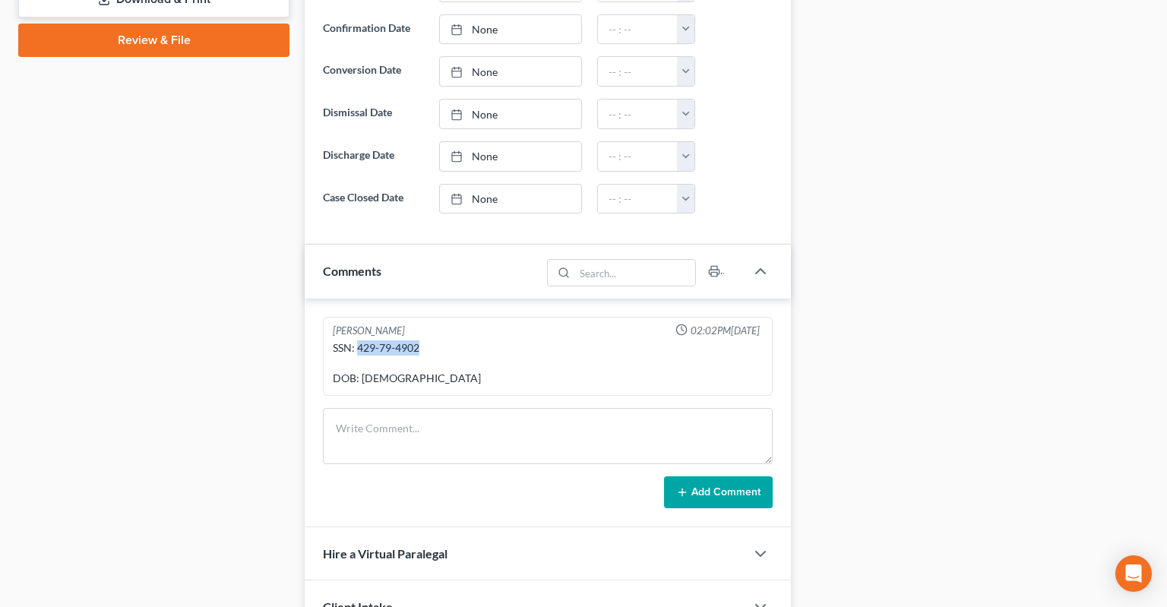
drag, startPoint x: 356, startPoint y: 317, endPoint x: 418, endPoint y: 320, distance: 61.6
click at [418, 340] on div "SSN: 429-79-4902 DOB: 10/19/1990" at bounding box center [548, 363] width 430 height 46
copy div "429-79-4902"
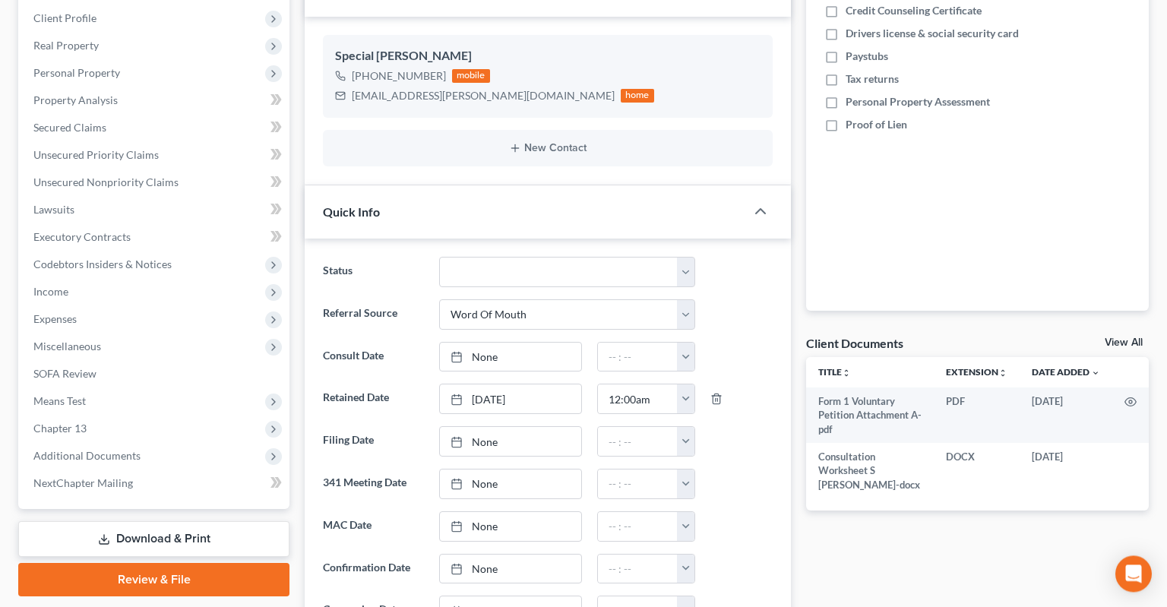
scroll to position [0, 0]
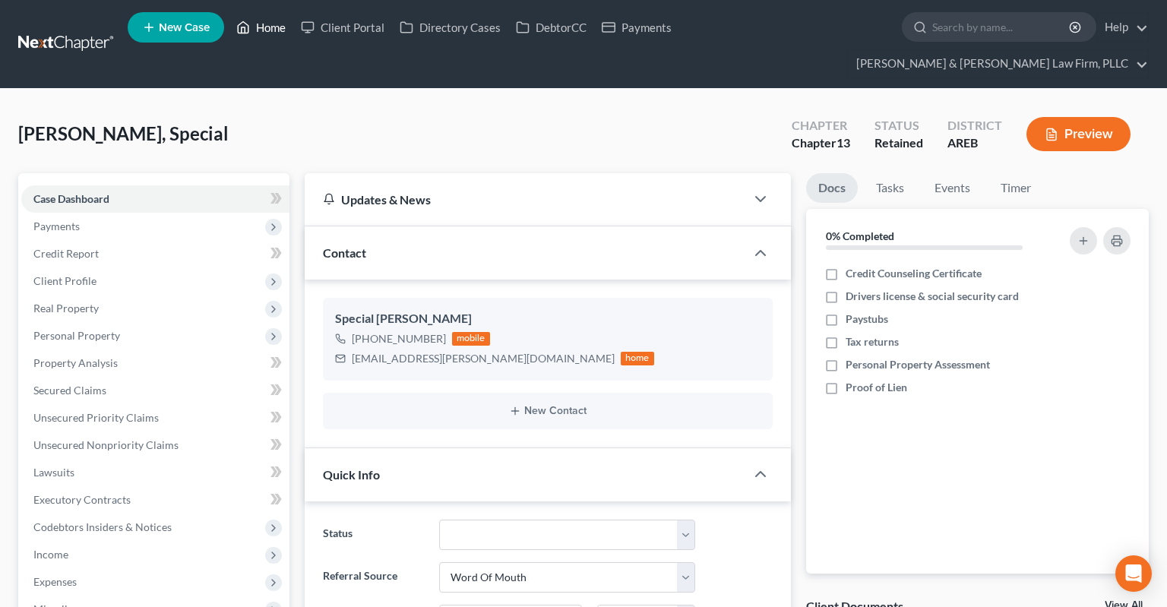
click at [251, 33] on link "Home" at bounding box center [261, 27] width 65 height 27
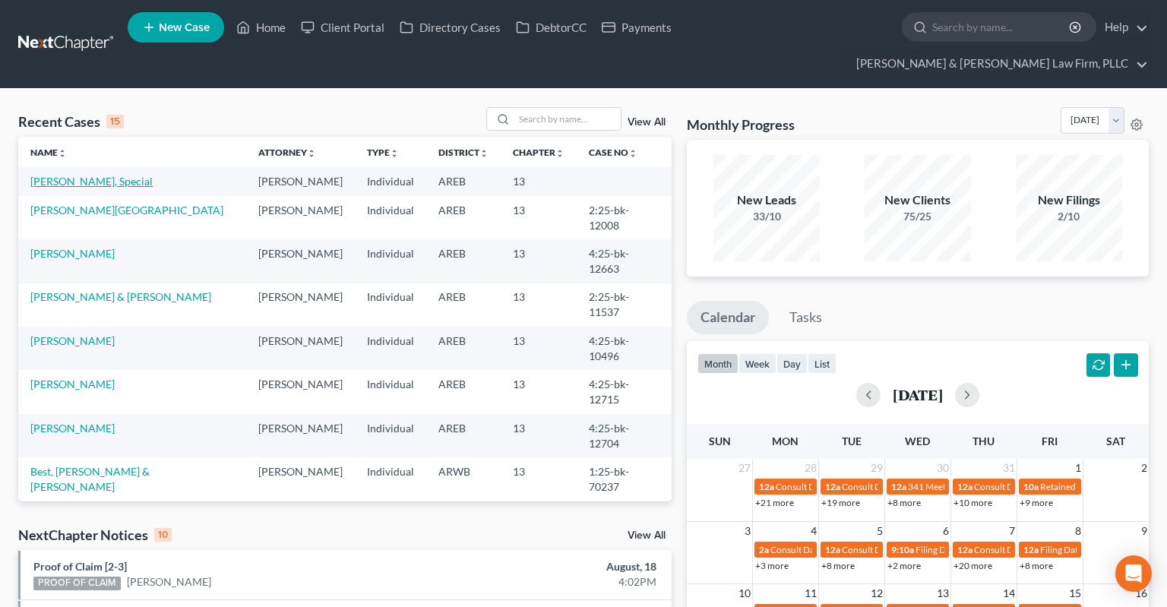
click at [75, 175] on link "Turner, Special" at bounding box center [91, 181] width 122 height 13
select select "0"
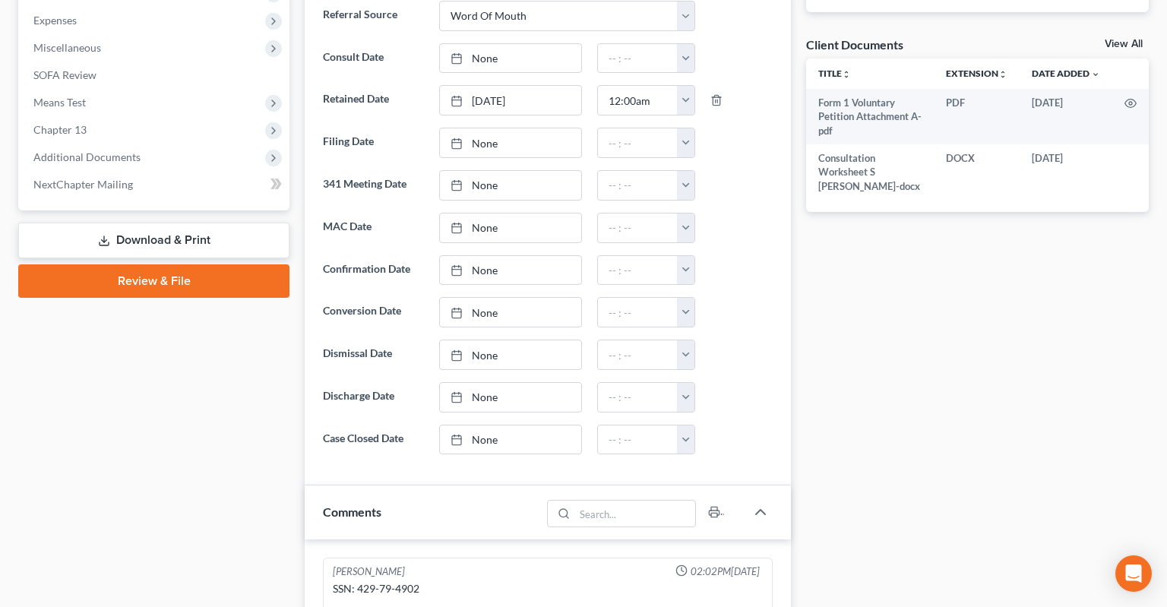
scroll to position [882, 0]
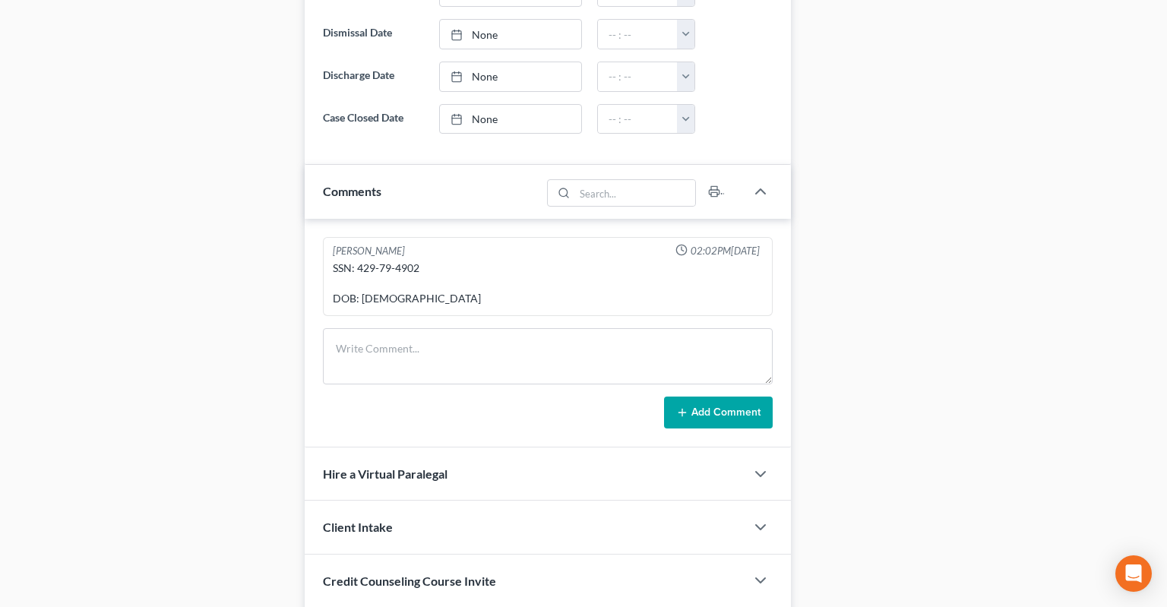
click at [368, 261] on div "SSN: 429-79-4902 DOB: 10/19/1990" at bounding box center [548, 284] width 430 height 46
drag, startPoint x: 368, startPoint y: 240, endPoint x: 411, endPoint y: 239, distance: 43.3
click at [411, 261] on div "SSN: 429-79-4902 DOB: 10/19/1990" at bounding box center [548, 284] width 430 height 46
copy div "429-79-4902"
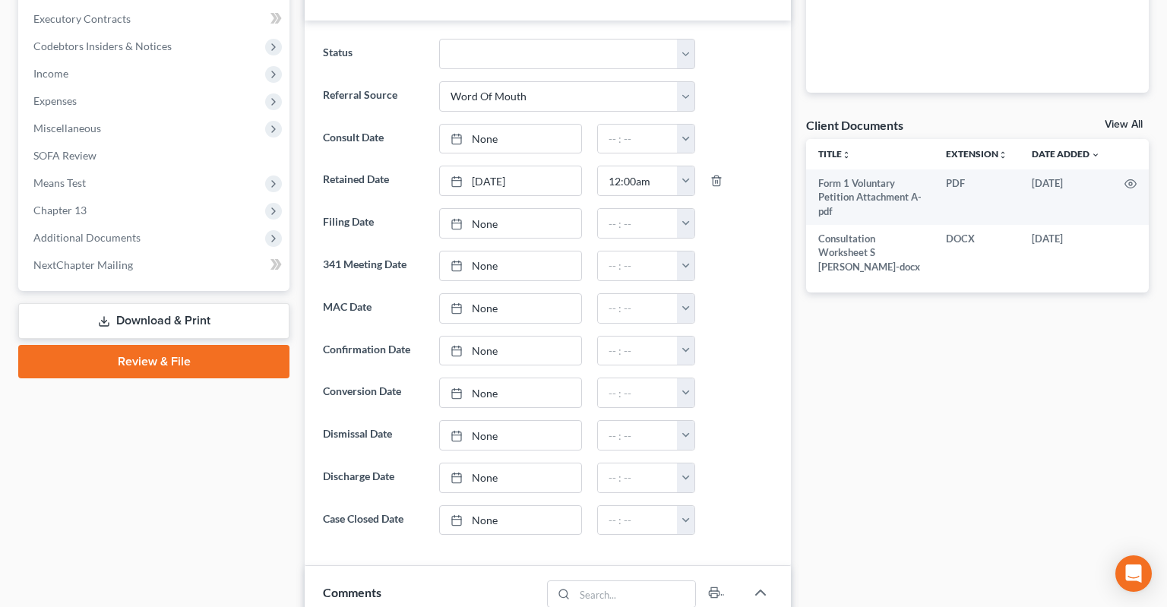
click at [181, 303] on link "Download & Print" at bounding box center [153, 321] width 271 height 36
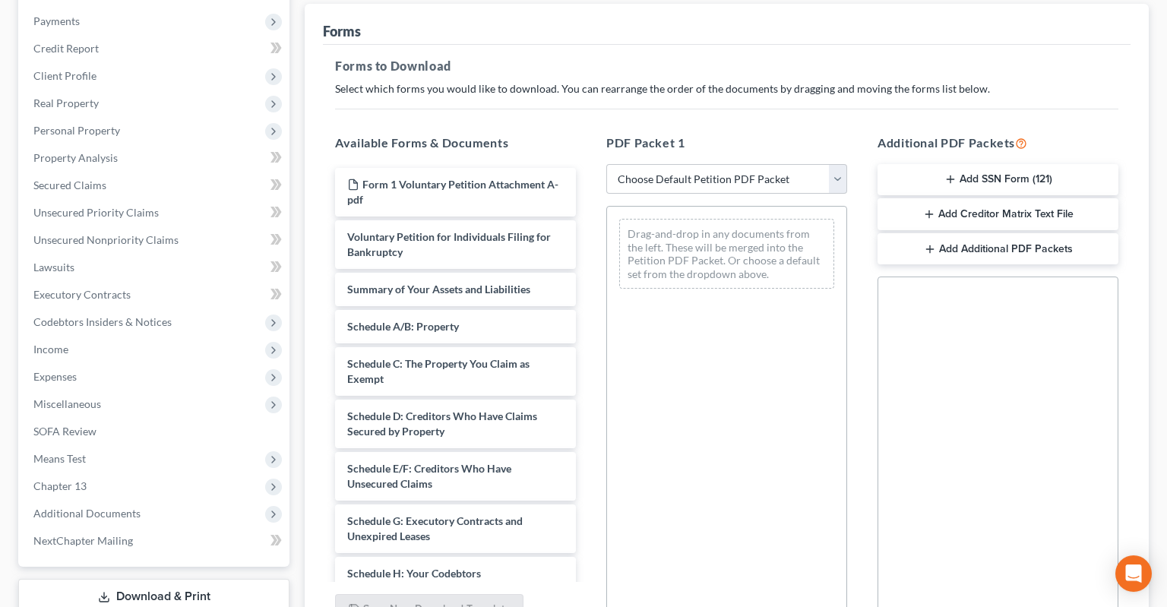
scroll to position [169, 0]
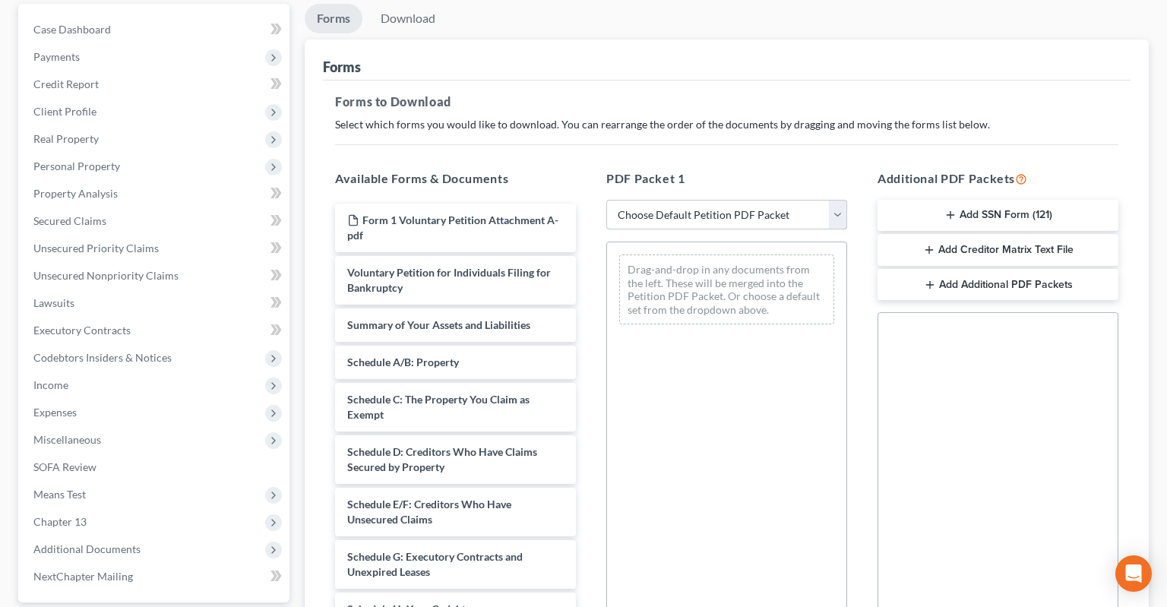
click at [606, 200] on select "Choose Default Petition PDF Packet Complete Bankruptcy Petition (all forms and …" at bounding box center [726, 215] width 241 height 30
select select "0"
click option "Complete Bankruptcy Petition (all forms and schedules)" at bounding box center [0, 0] width 0 height 0
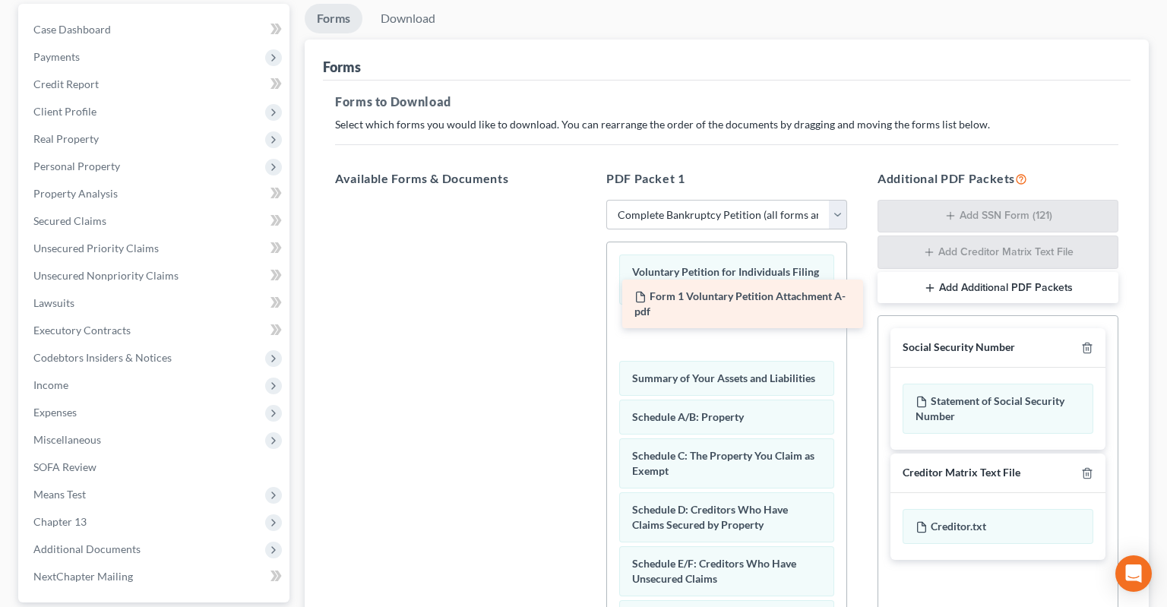
drag, startPoint x: 524, startPoint y: 196, endPoint x: 793, endPoint y: 299, distance: 288.1
click at [588, 200] on div "Form 1 Voluntary Petition Attachment A-pdf Form 1 Voluntary Petition Attachment…" at bounding box center [455, 200] width 265 height 0
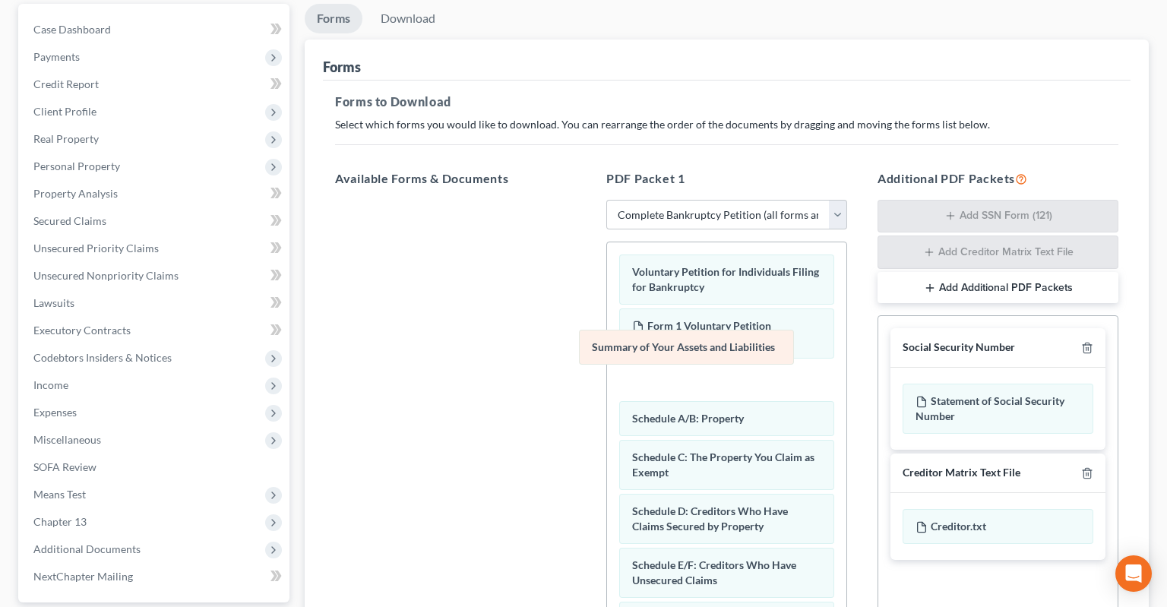
drag, startPoint x: 739, startPoint y: 345, endPoint x: 432, endPoint y: 309, distance: 309.0
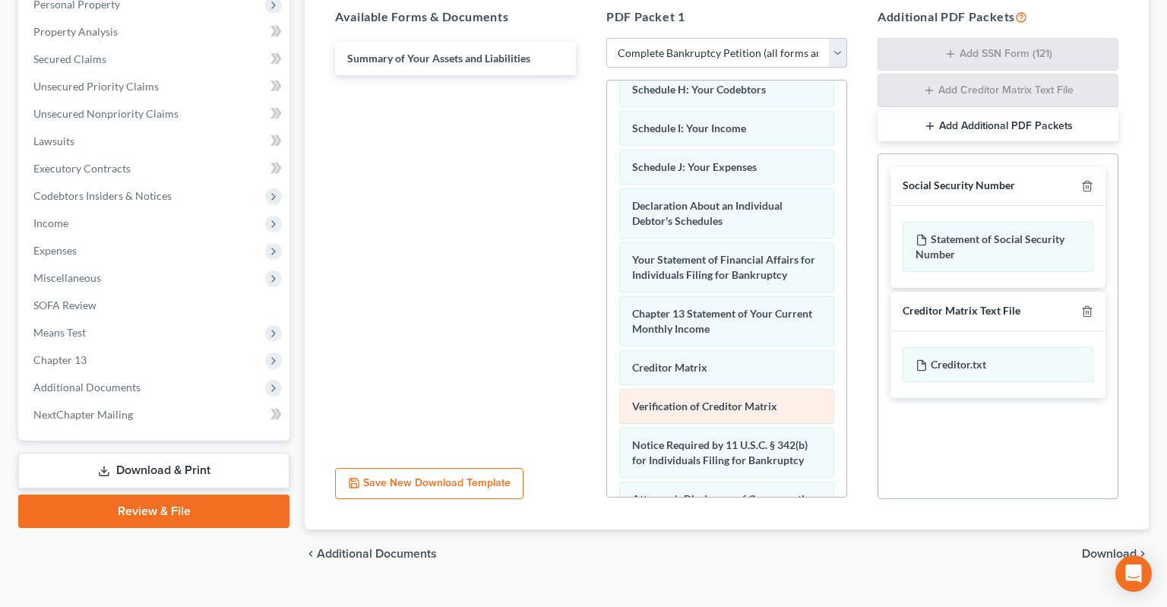
scroll to position [482, 0]
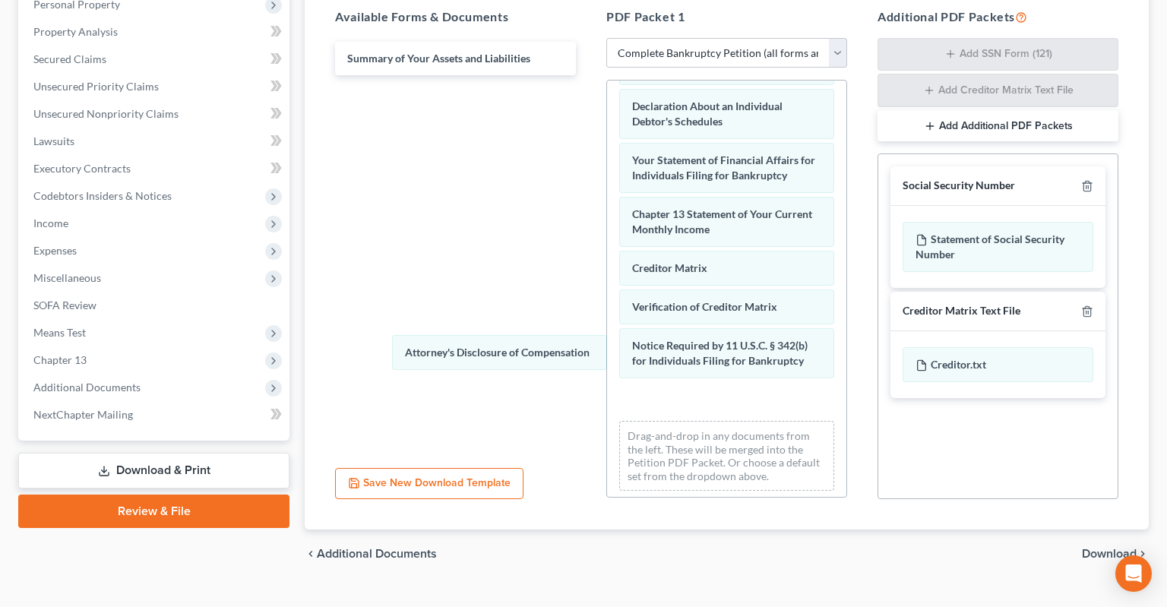
drag, startPoint x: 693, startPoint y: 363, endPoint x: 442, endPoint y: 354, distance: 250.9
click at [607, 353] on div "Attorney's Disclosure of Compensation Voluntary Petition for Individuals Filing…" at bounding box center [726, 50] width 239 height 905
drag, startPoint x: 791, startPoint y: 365, endPoint x: 514, endPoint y: 332, distance: 279.3
click at [607, 331] on div "Attorney's Disclosure of Compensation Voluntary Petition for Individuals Filing…" at bounding box center [726, 50] width 239 height 905
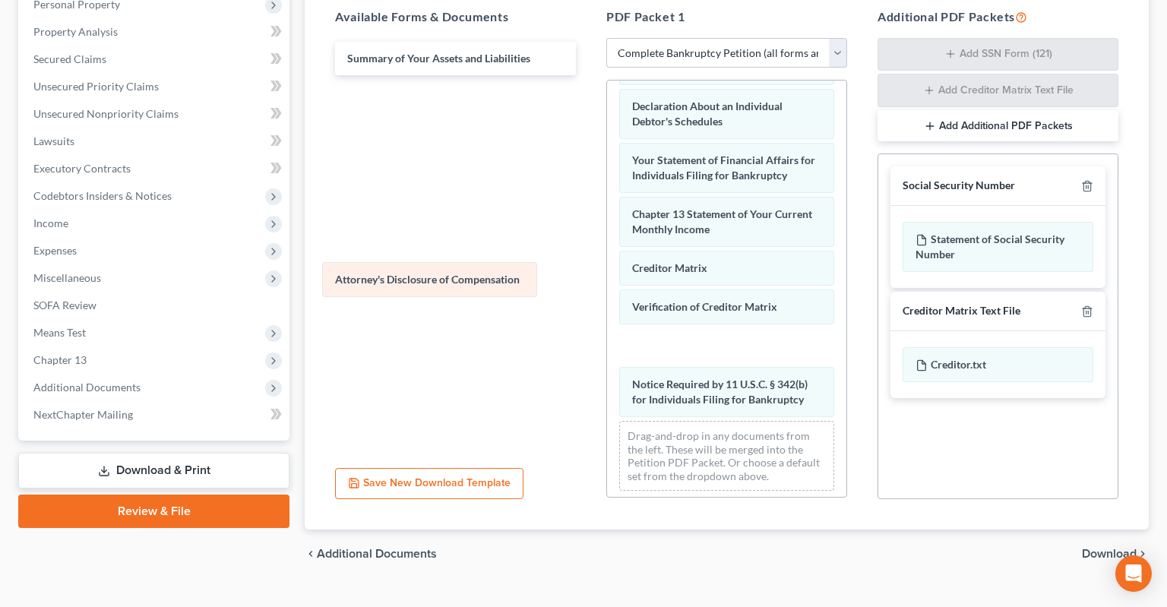
drag, startPoint x: 797, startPoint y: 368, endPoint x: 503, endPoint y: 274, distance: 308.5
click at [607, 276] on div "Attorney's Disclosure of Compensation Voluntary Petition for Individuals Filing…" at bounding box center [726, 50] width 239 height 905
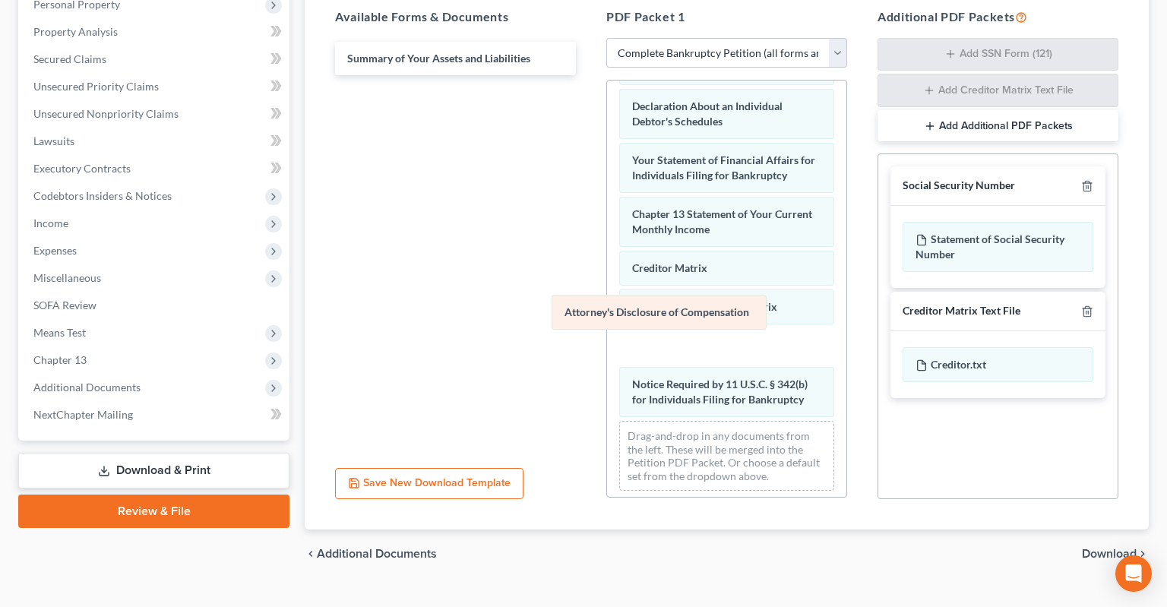
scroll to position [444, 0]
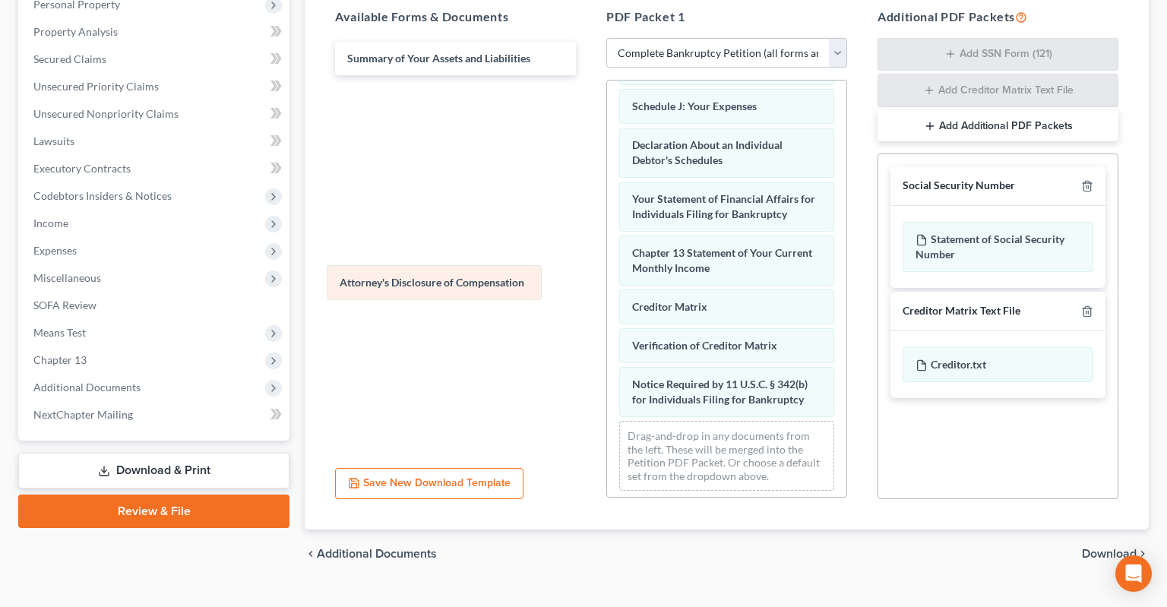
drag, startPoint x: 726, startPoint y: 311, endPoint x: 447, endPoint y: 282, distance: 279.6
click at [607, 282] on div "Attorney's Disclosure of Compensation Voluntary Petition for Individuals Filing…" at bounding box center [726, 70] width 239 height 866
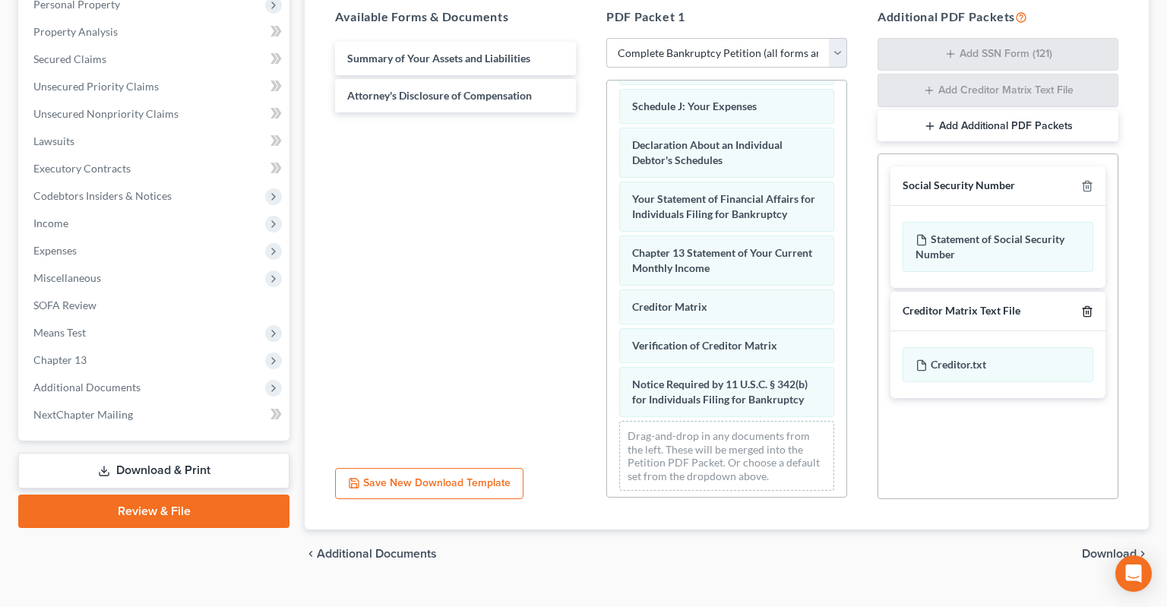
click at [1087, 305] on icon "button" at bounding box center [1087, 311] width 12 height 12
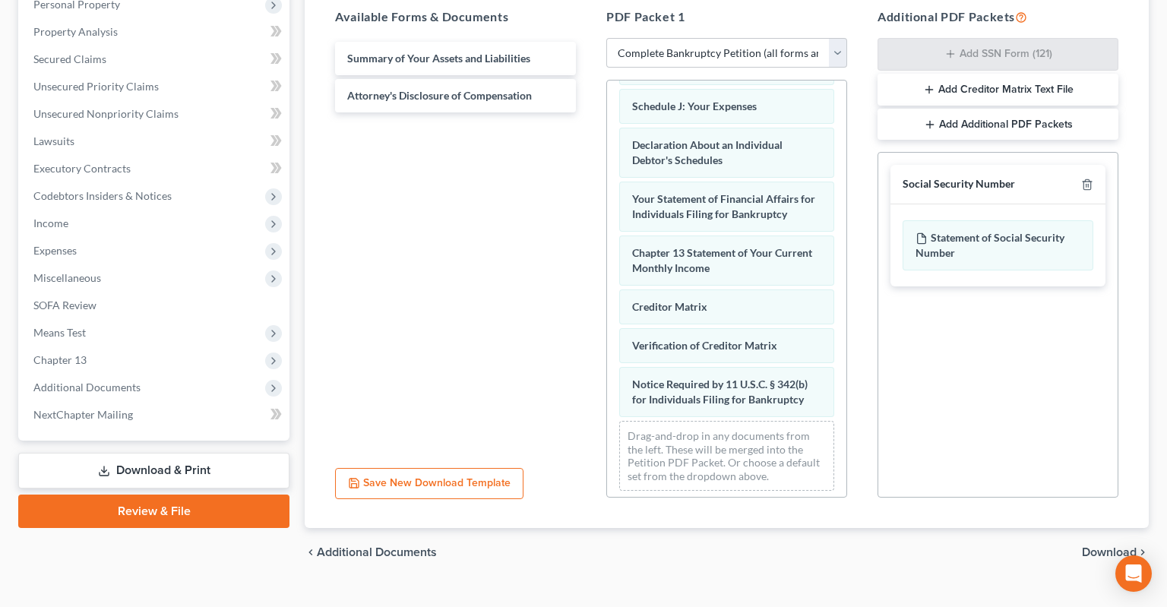
scroll to position [330, 0]
click at [1105, 548] on span "Download" at bounding box center [1109, 554] width 55 height 12
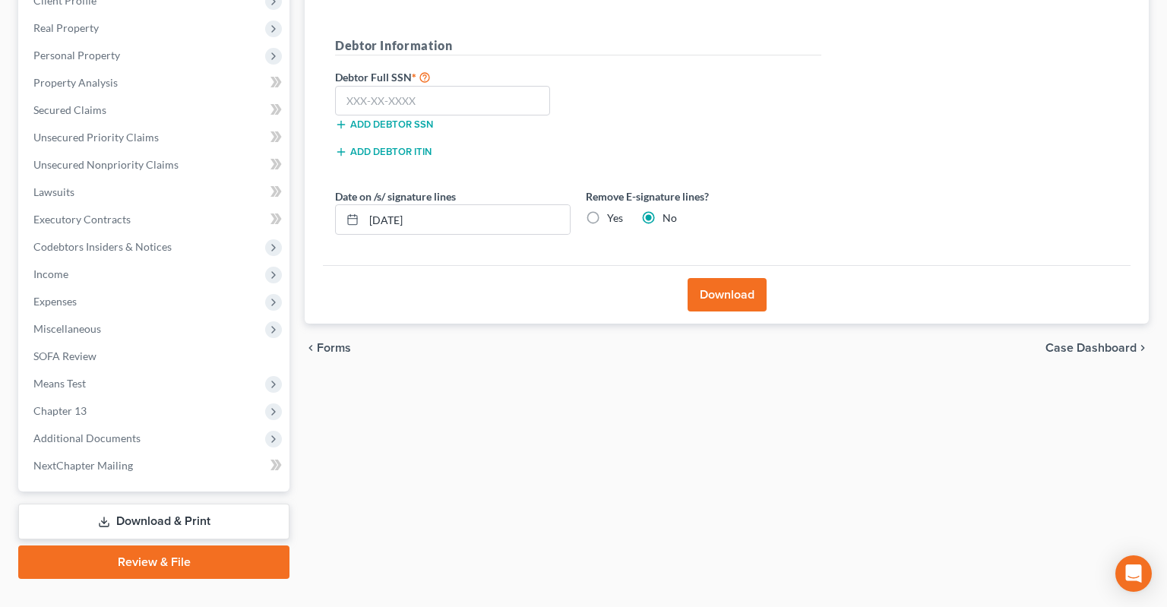
scroll to position [201, 0]
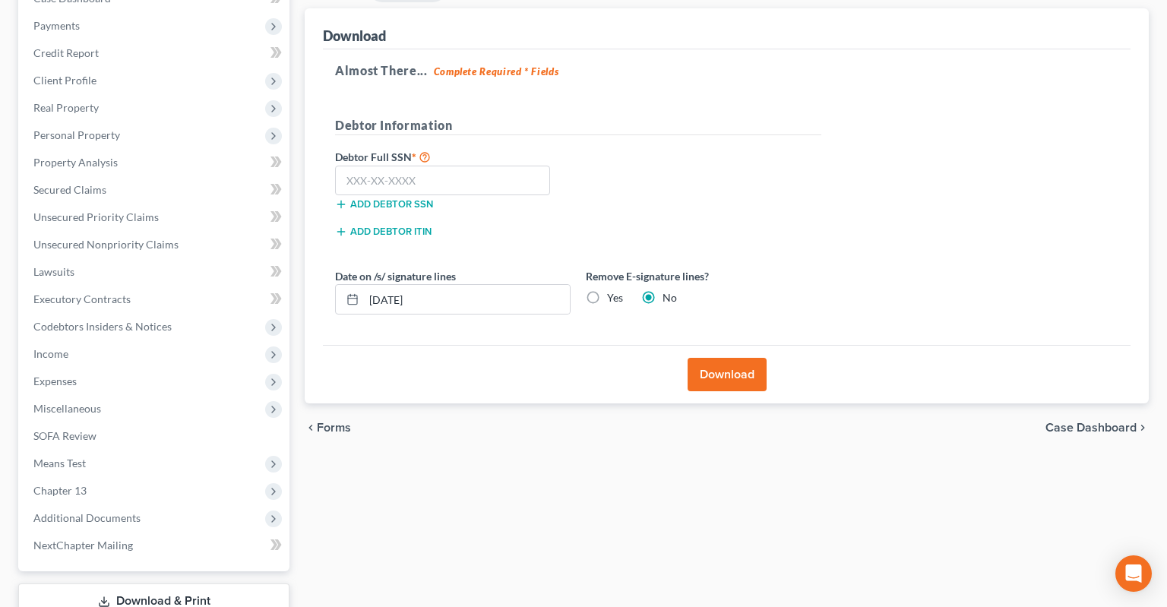
click at [607, 290] on label "Yes" at bounding box center [615, 297] width 16 height 15
click at [613, 290] on input "Yes" at bounding box center [618, 295] width 10 height 10
radio input "true"
radio input "false"
click at [457, 166] on input "text" at bounding box center [442, 181] width 215 height 30
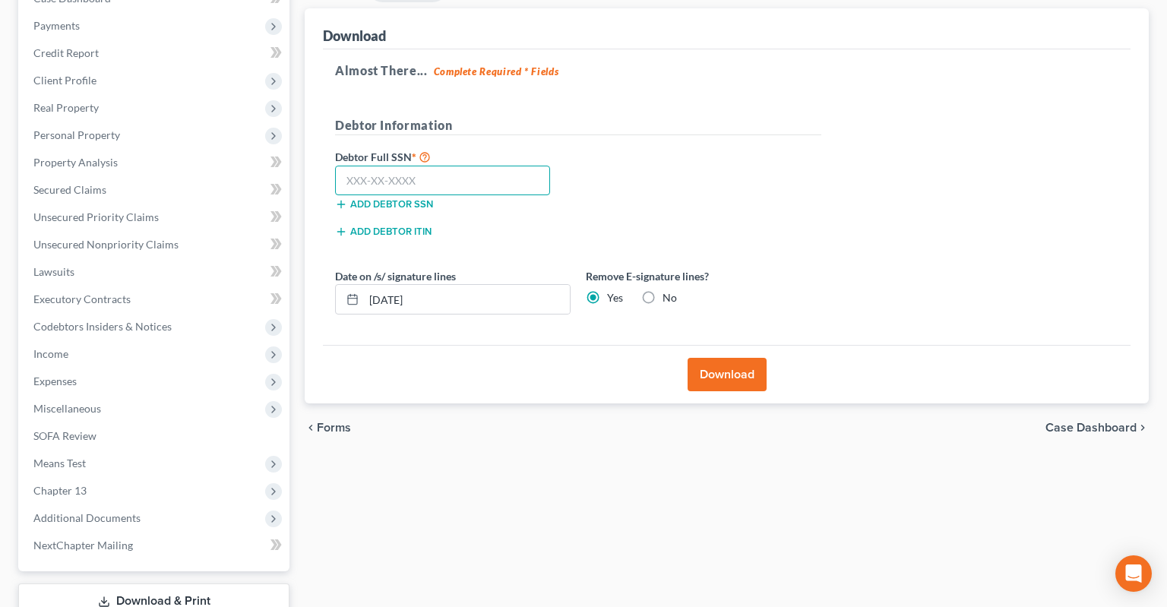
paste input "429-79-4902"
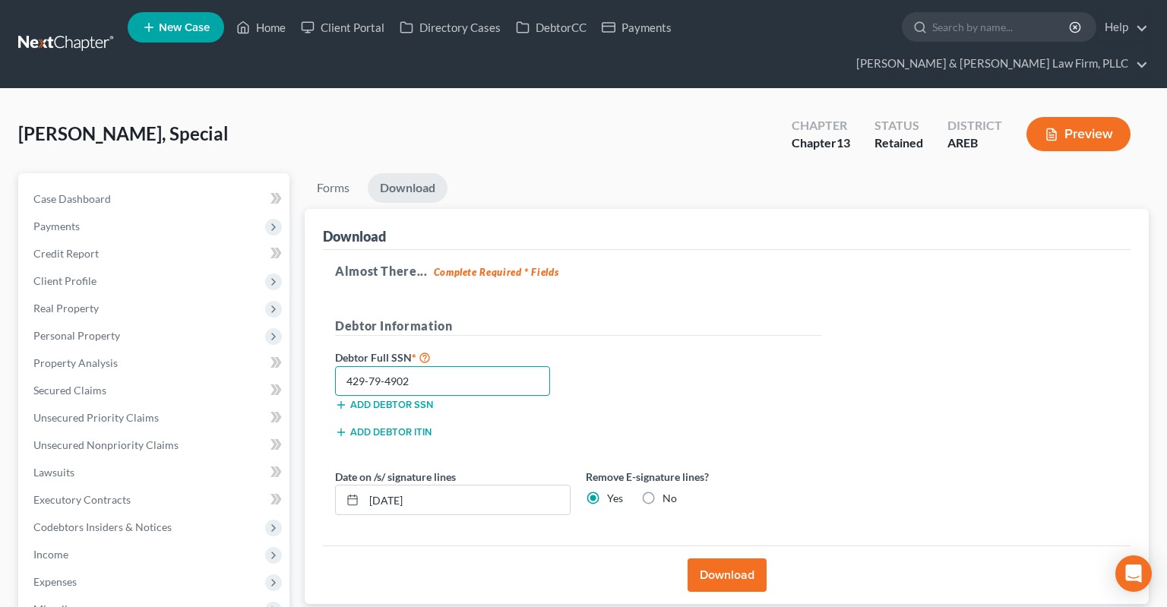
type input "429-79-4902"
click at [719, 558] on button "Download" at bounding box center [727, 574] width 79 height 33
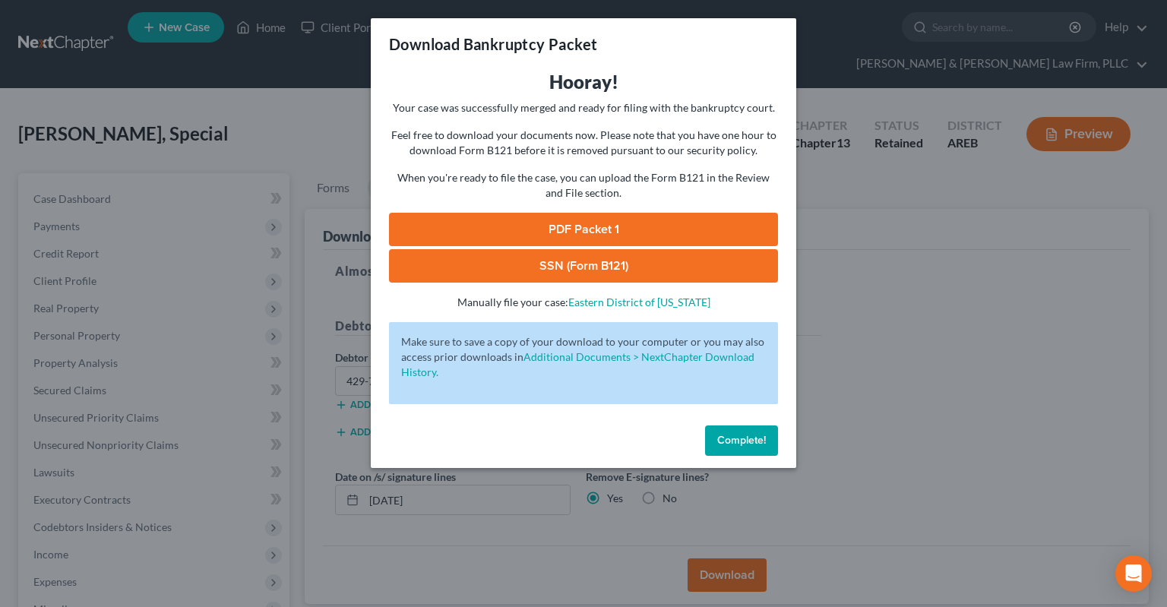
click at [754, 438] on span "Complete!" at bounding box center [741, 440] width 49 height 13
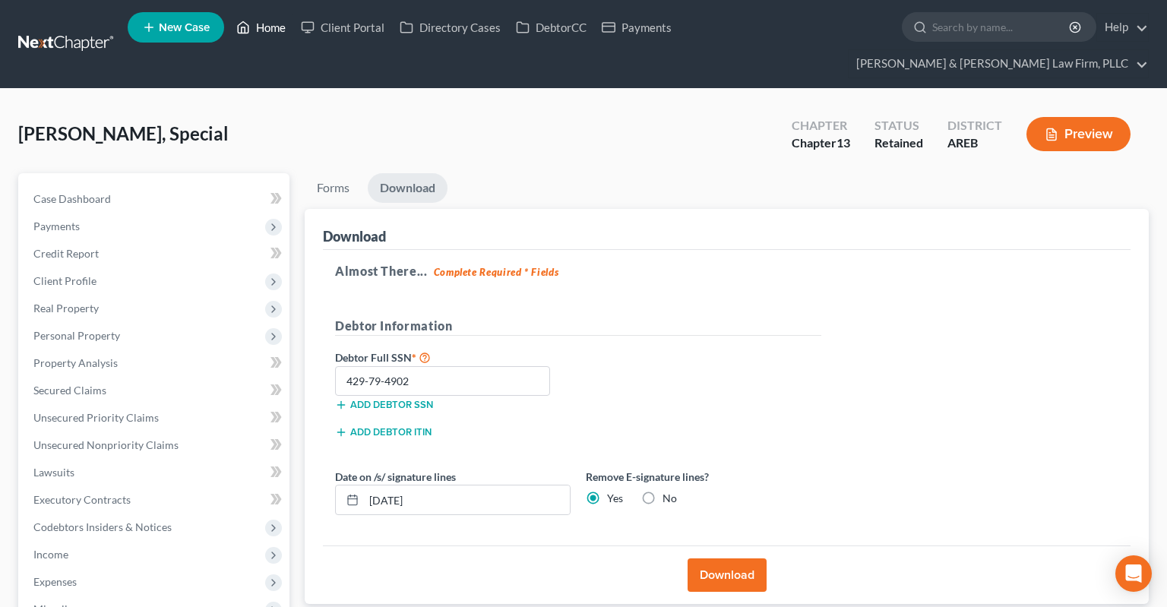
click at [267, 37] on link "Home" at bounding box center [261, 27] width 65 height 27
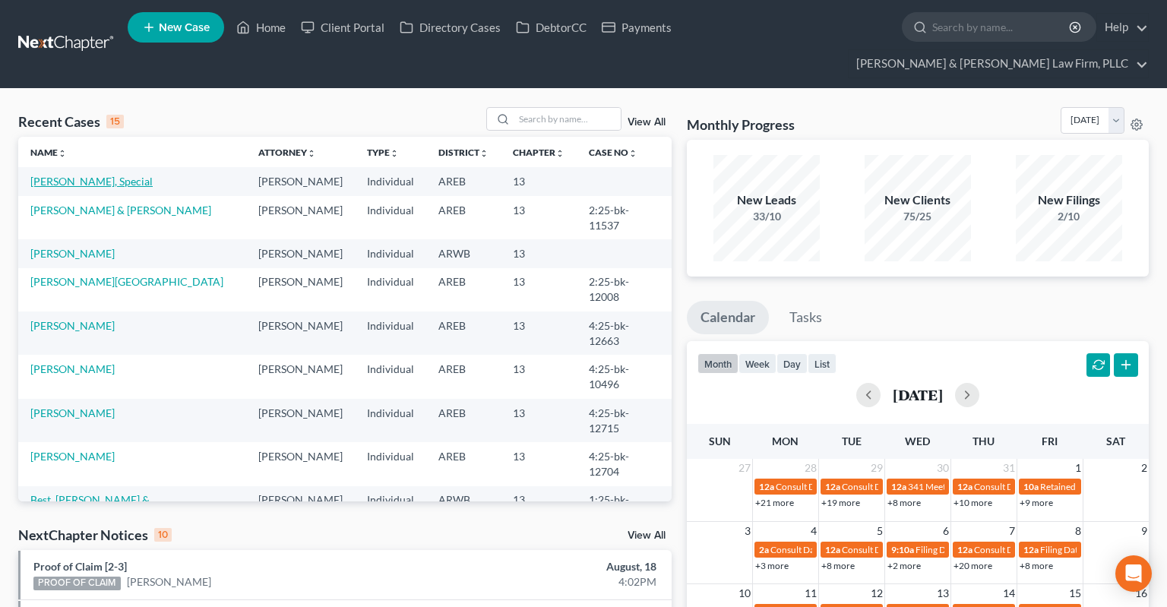
click at [89, 175] on link "Turner, Special" at bounding box center [91, 181] width 122 height 13
select select "0"
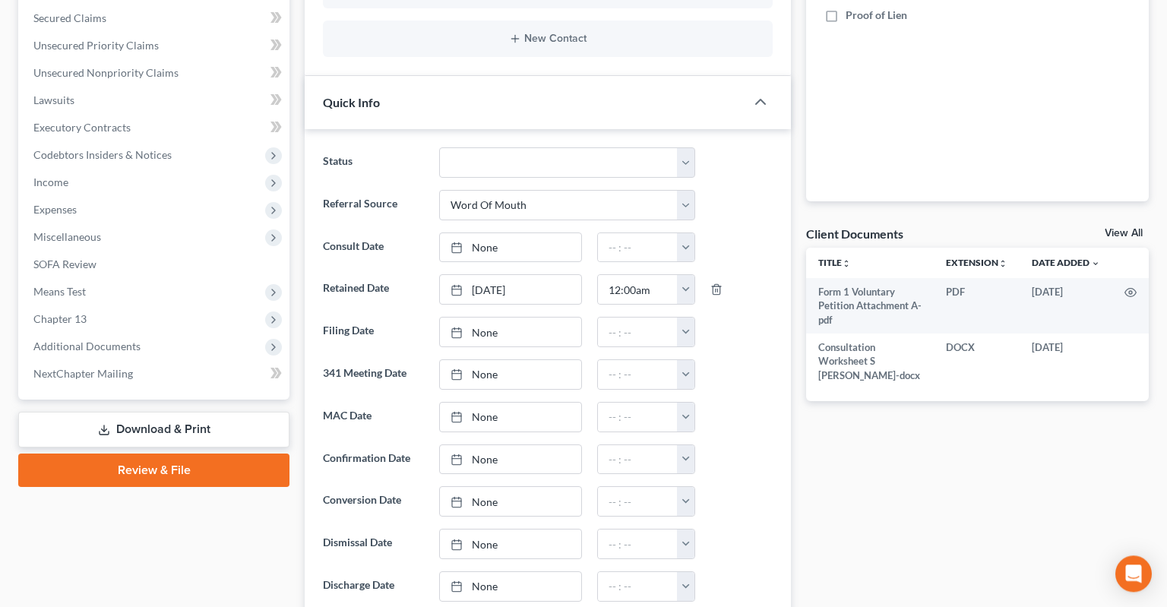
scroll to position [401, 0]
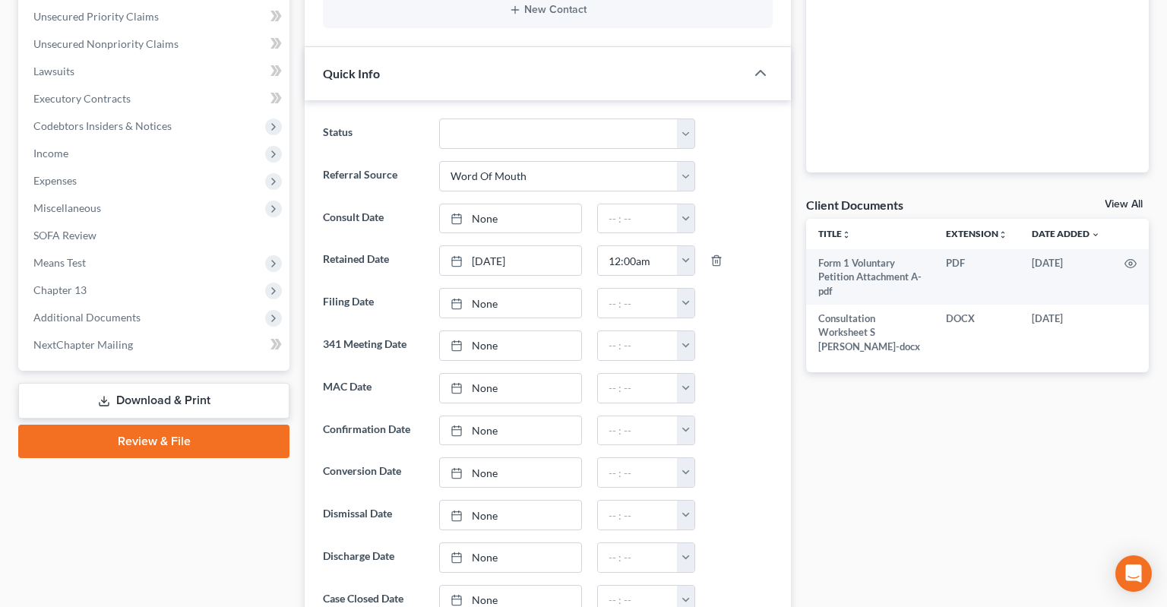
click at [217, 383] on link "Download & Print" at bounding box center [153, 401] width 271 height 36
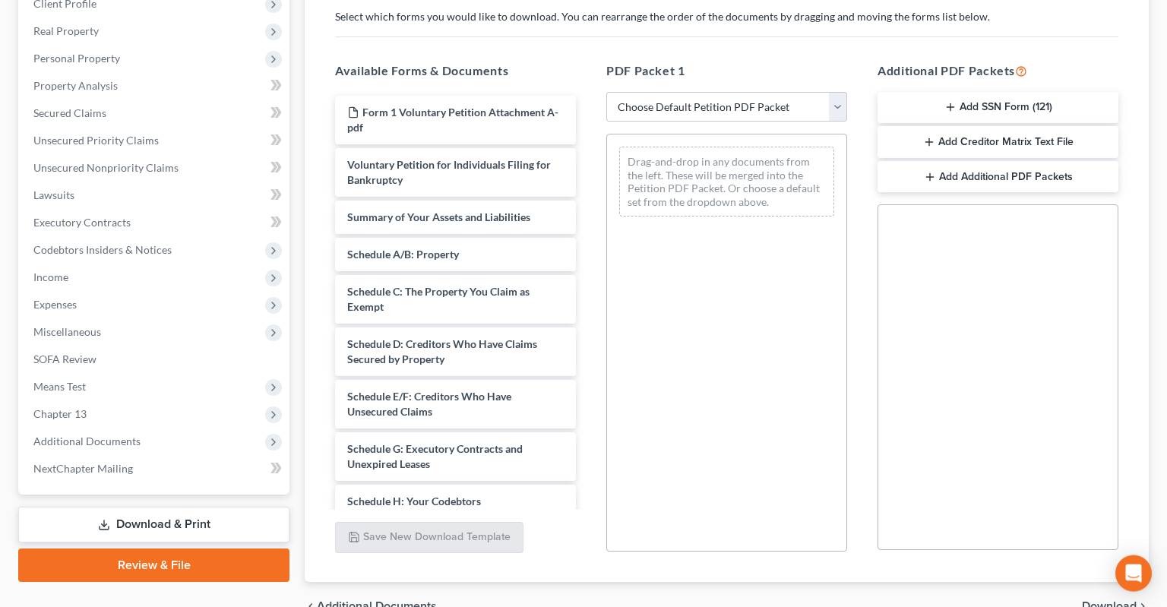
scroll to position [249, 0]
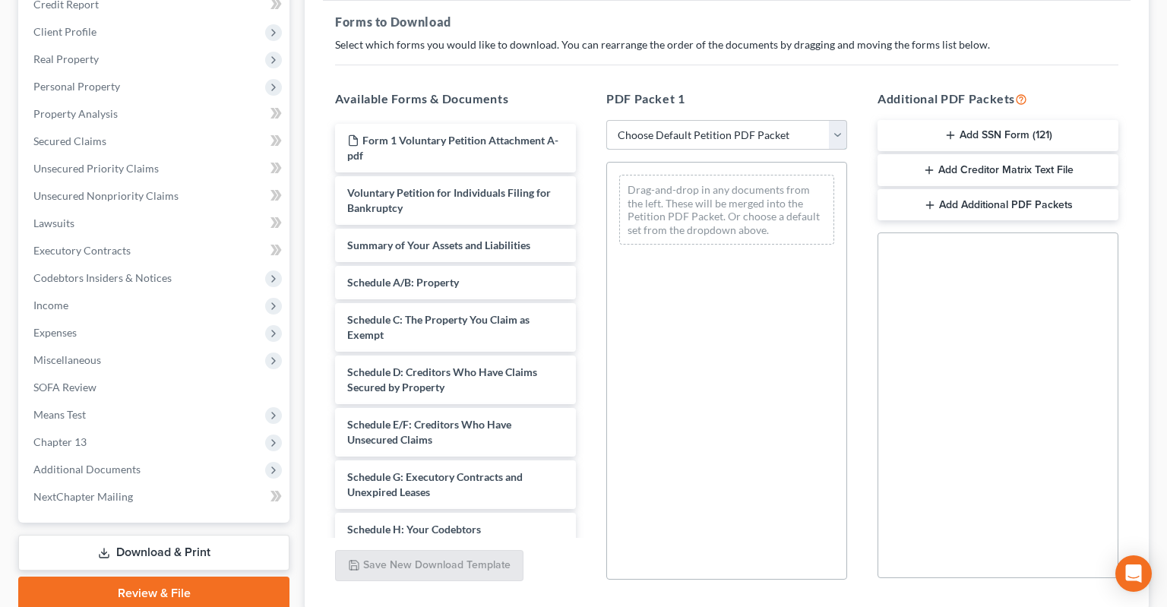
click at [606, 120] on select "Choose Default Petition PDF Packet Complete Bankruptcy Petition (all forms and …" at bounding box center [726, 135] width 241 height 30
select select "0"
click option "Complete Bankruptcy Petition (all forms and schedules)" at bounding box center [0, 0] width 0 height 0
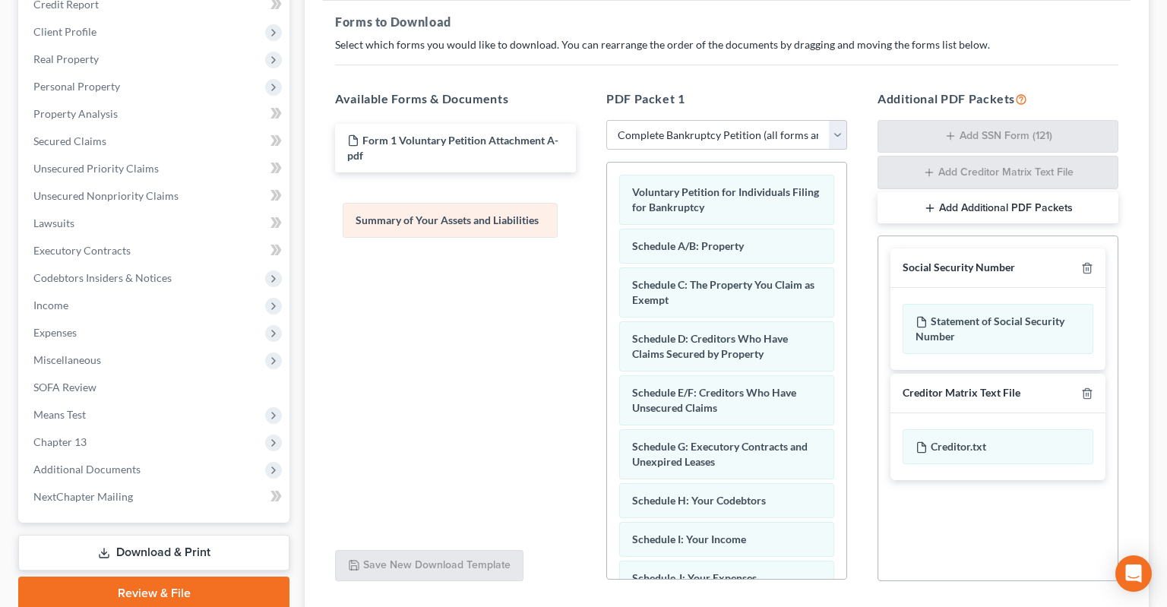
drag, startPoint x: 656, startPoint y: 214, endPoint x: 373, endPoint y: 210, distance: 282.7
click at [607, 210] on div "Summary of Your Assets and Liabilities Voluntary Petition for Individuals Filin…" at bounding box center [726, 588] width 239 height 851
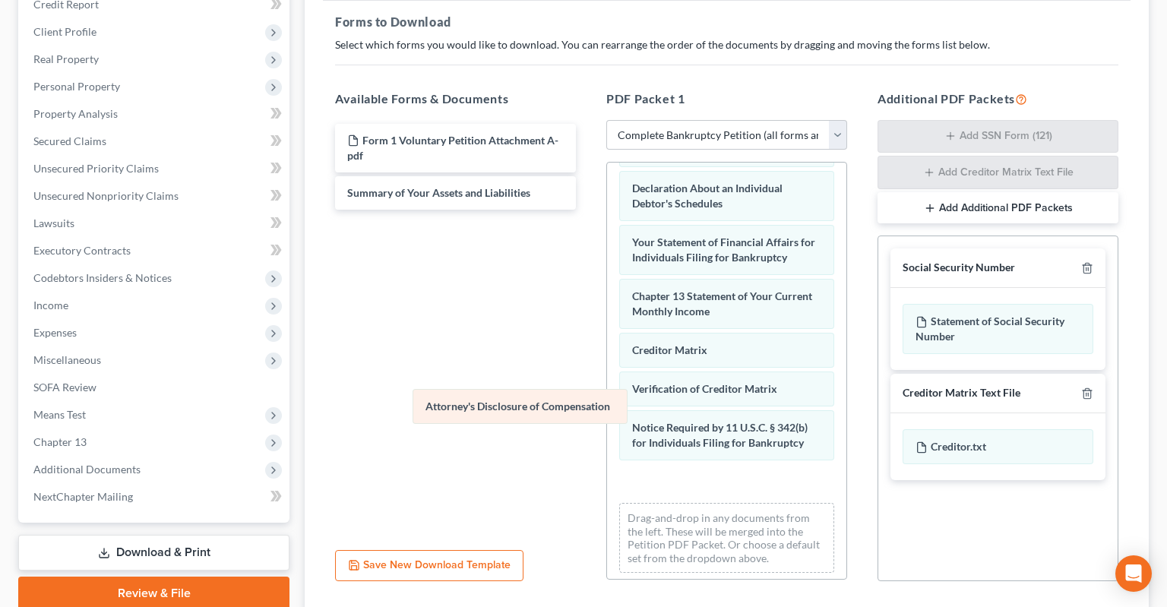
scroll to position [391, 0]
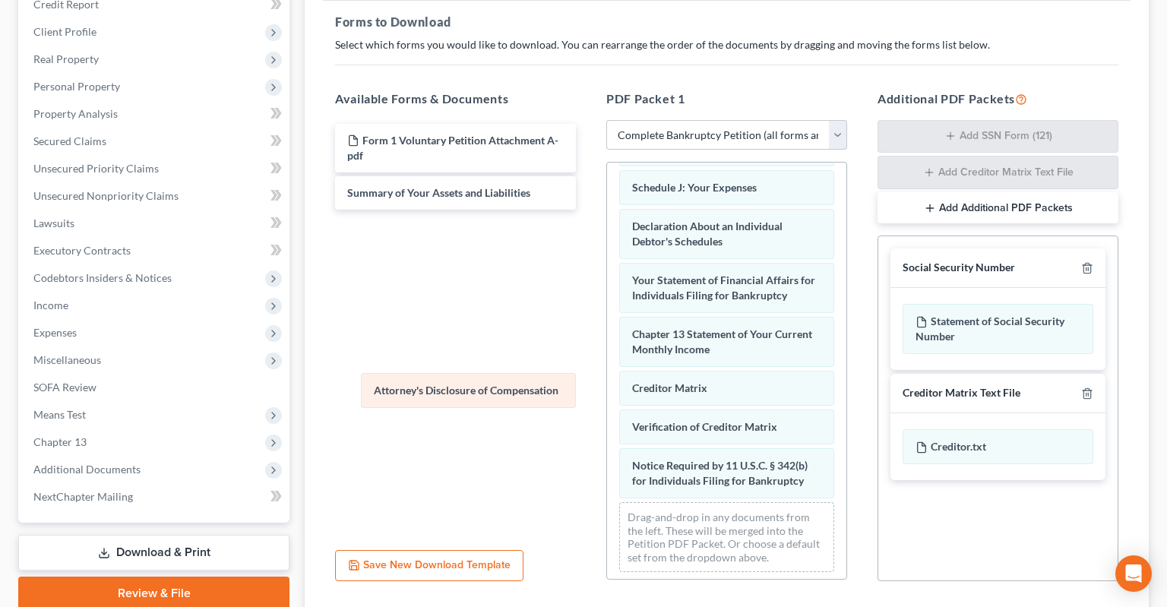
drag, startPoint x: 693, startPoint y: 444, endPoint x: 434, endPoint y: 387, distance: 265.3
click at [607, 387] on div "Attorney's Disclosure of Compensation Voluntary Petition for Individuals Filing…" at bounding box center [726, 178] width 239 height 812
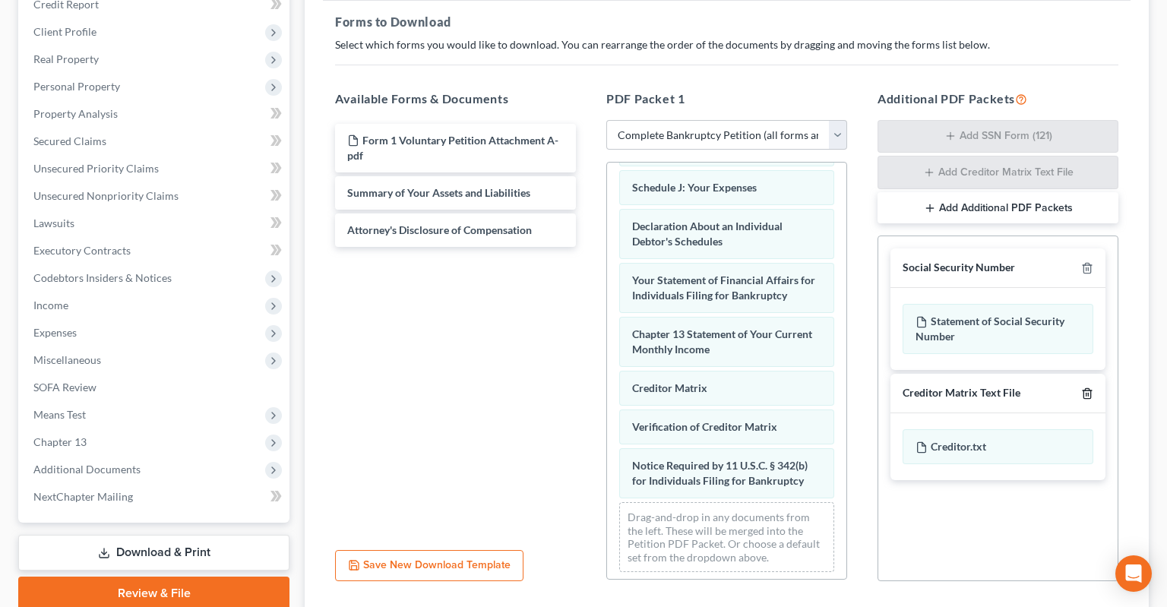
click at [1089, 387] on icon "button" at bounding box center [1087, 393] width 12 height 12
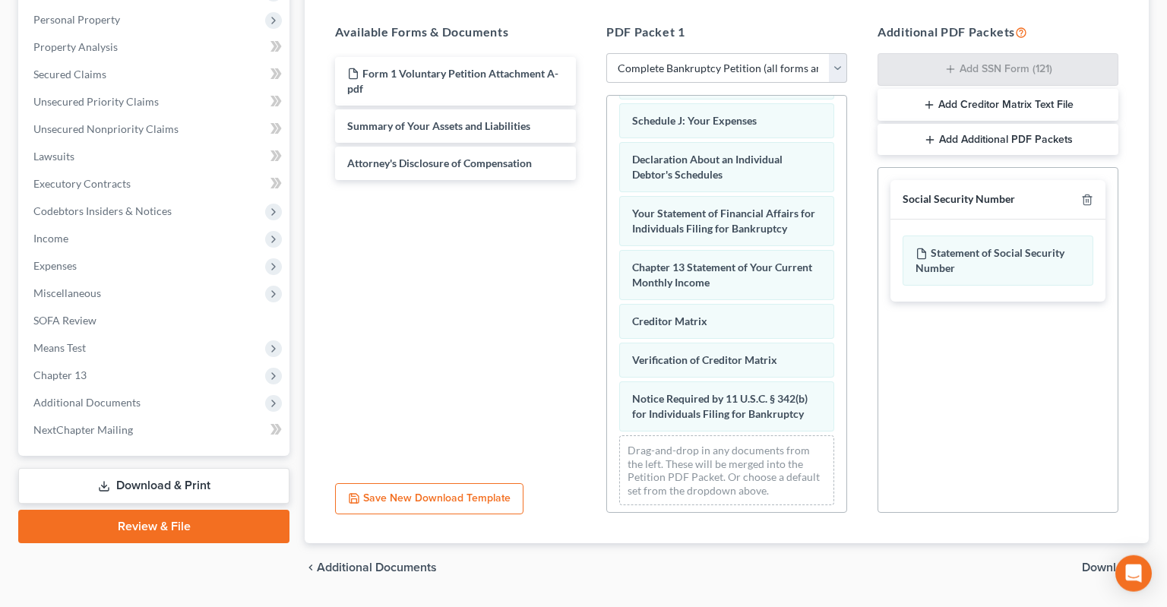
scroll to position [330, 0]
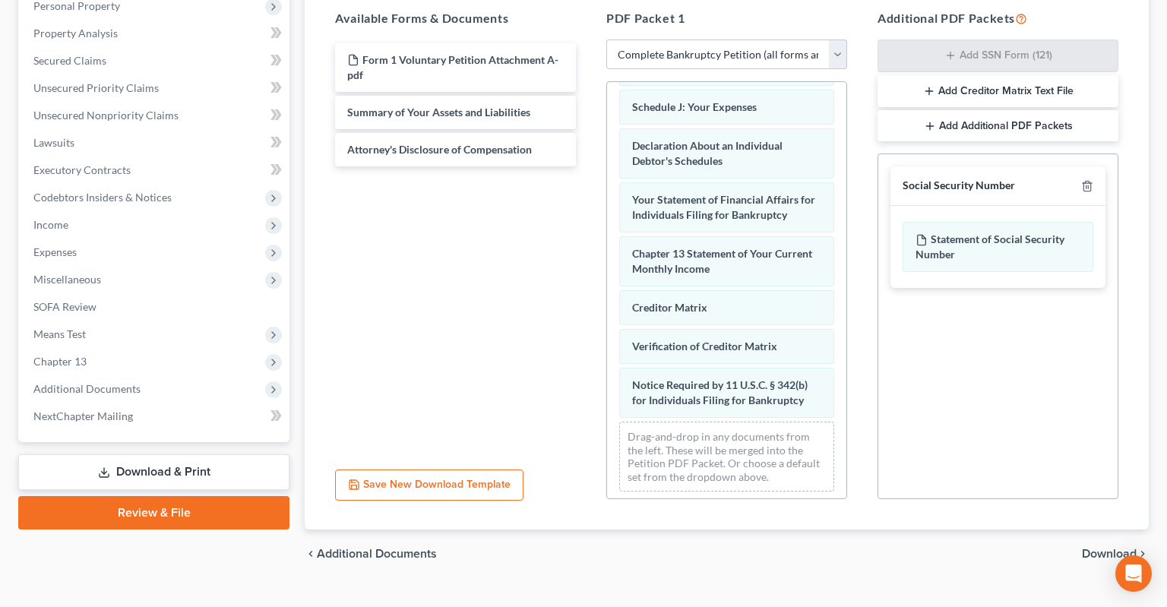
click at [1105, 548] on span "Download" at bounding box center [1109, 554] width 55 height 12
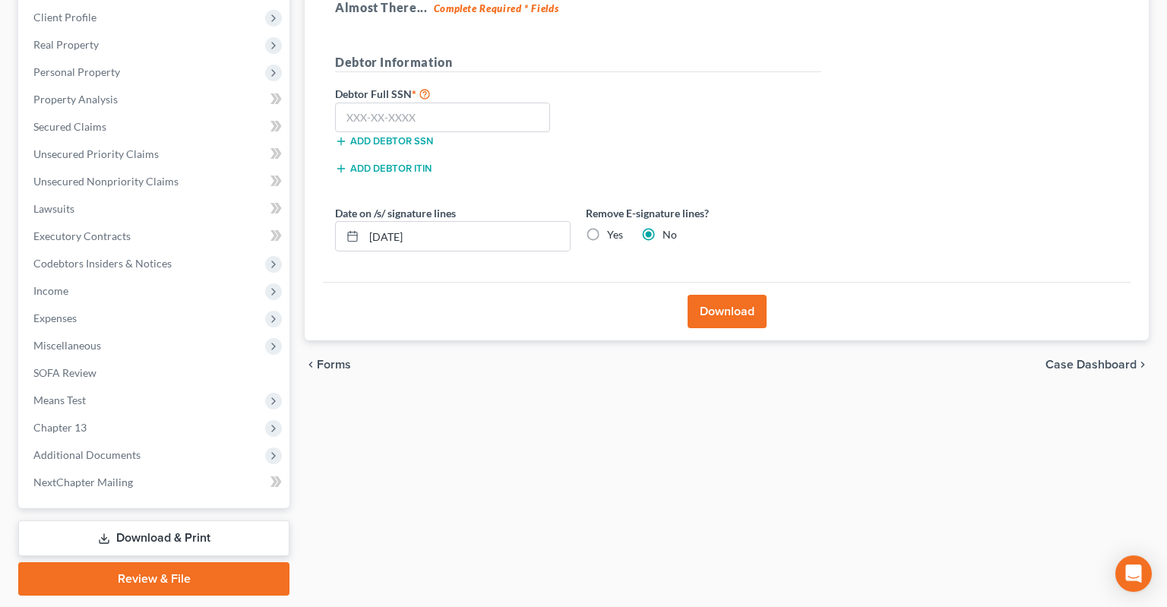
scroll to position [201, 0]
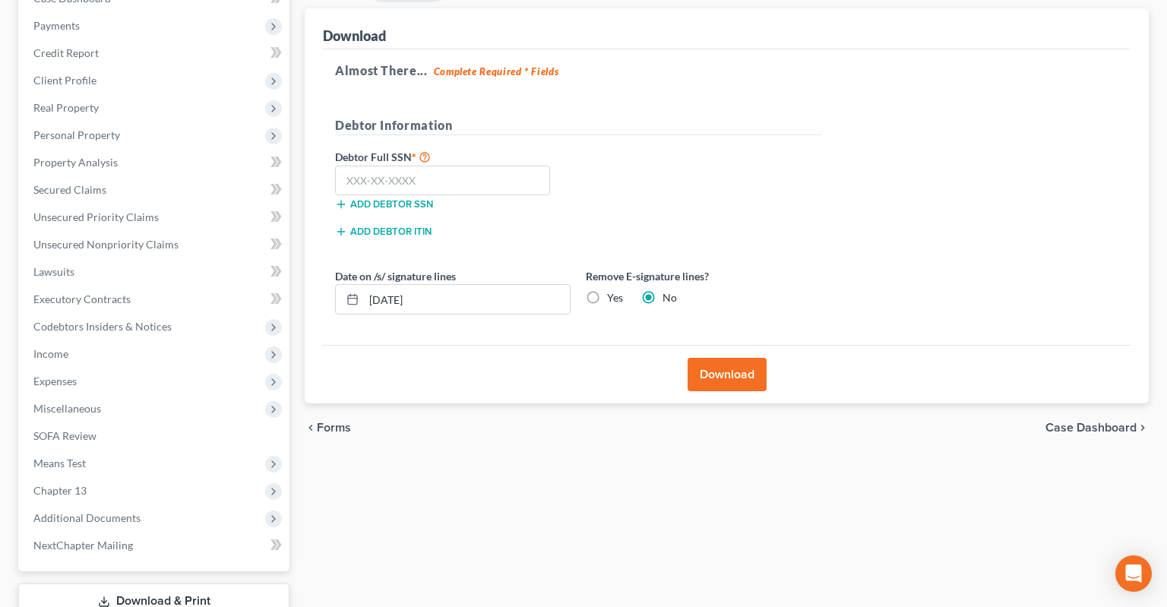
click at [607, 290] on label "Yes" at bounding box center [615, 297] width 16 height 15
click at [613, 290] on input "Yes" at bounding box center [618, 295] width 10 height 10
radio input "true"
radio input "false"
click at [396, 285] on input "[DATE]" at bounding box center [467, 299] width 206 height 29
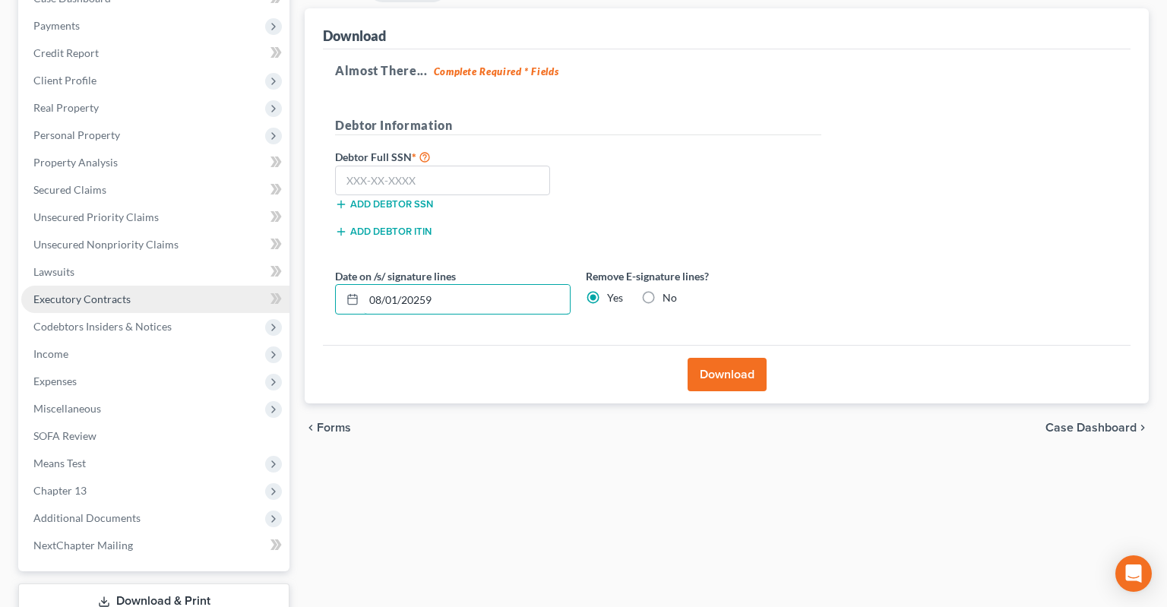
drag, startPoint x: 444, startPoint y: 262, endPoint x: 251, endPoint y: 277, distance: 194.3
click at [364, 285] on input "08/01/20259" at bounding box center [467, 299] width 206 height 29
type input "[DATE]"
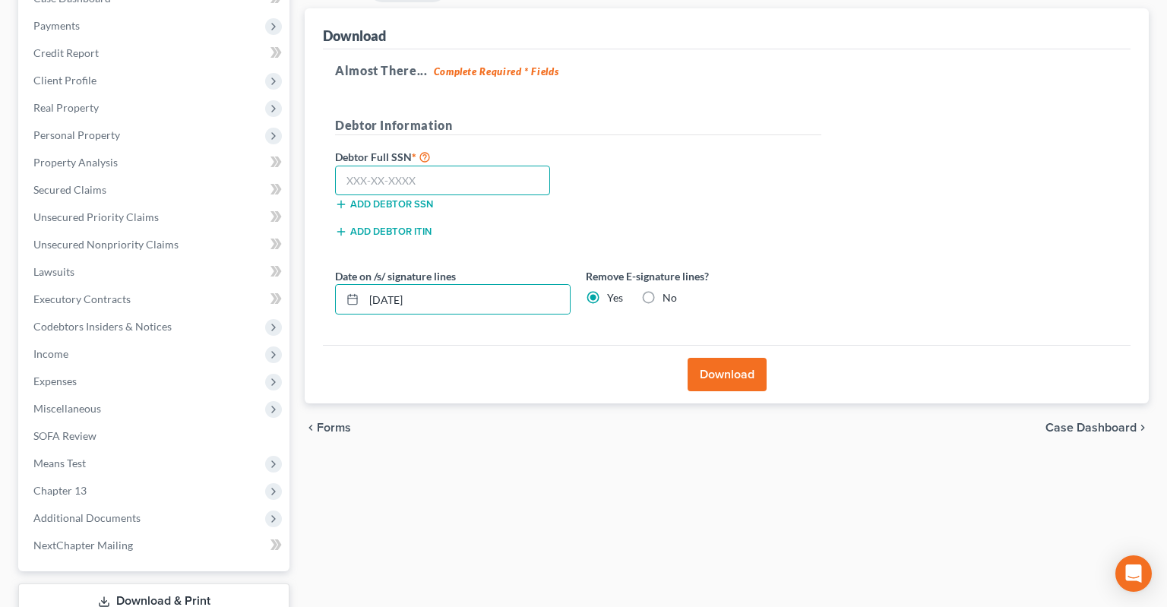
click at [511, 166] on input "text" at bounding box center [442, 181] width 215 height 30
paste input "429-79-4902"
type input "429-79-4902"
click at [677, 170] on div "Debtor Full SSN * 429-79-4902 Add debtor SSN" at bounding box center [577, 185] width 501 height 76
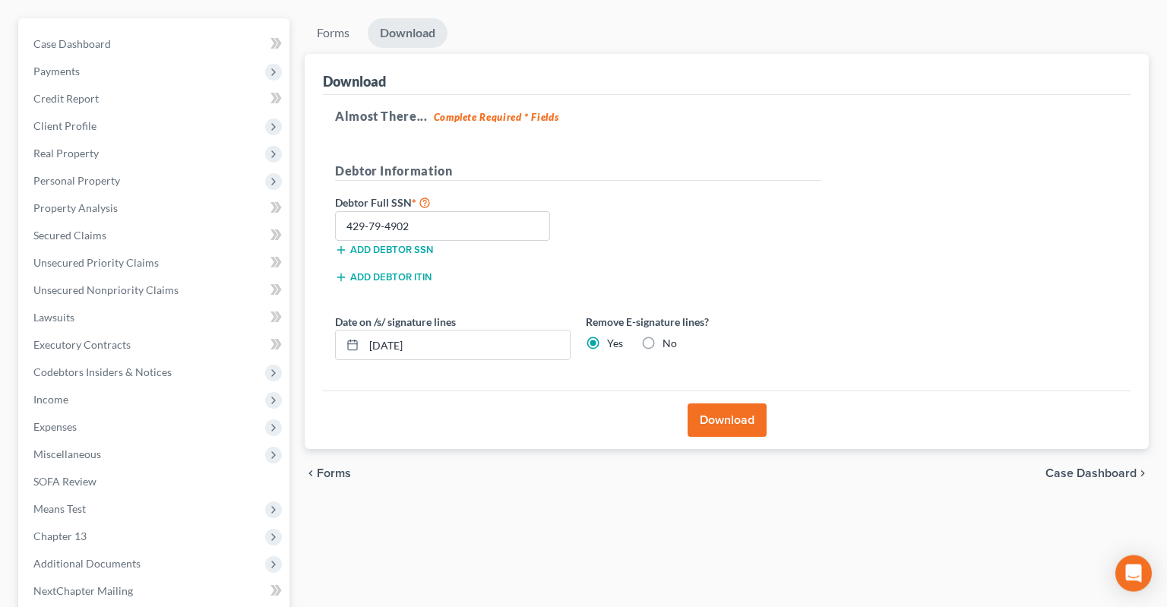
scroll to position [240, 0]
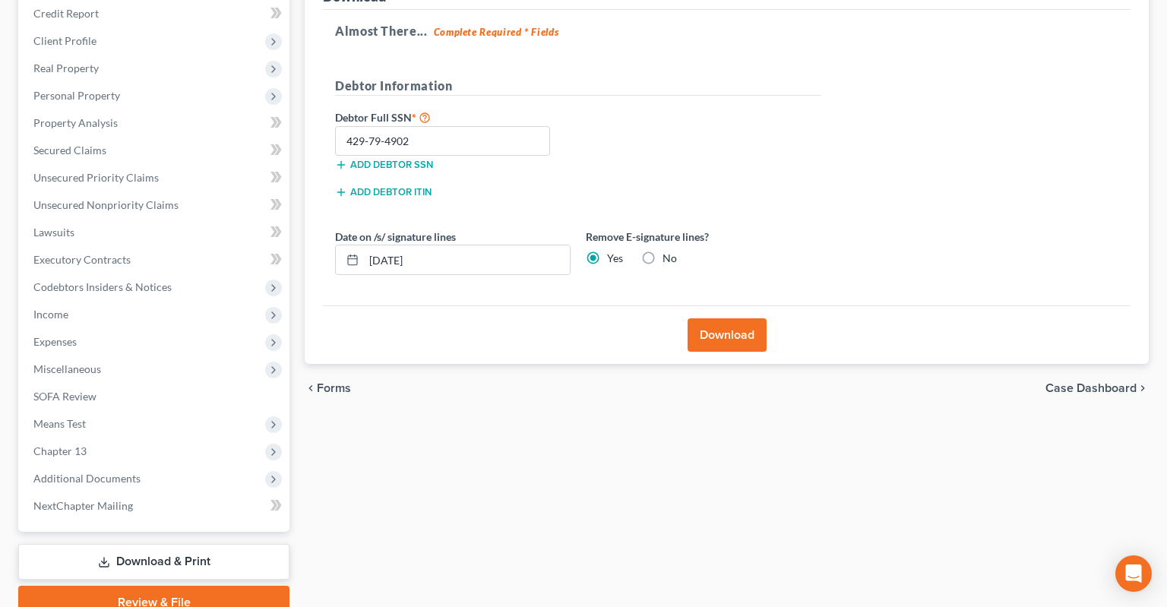
click at [740, 318] on button "Download" at bounding box center [727, 334] width 79 height 33
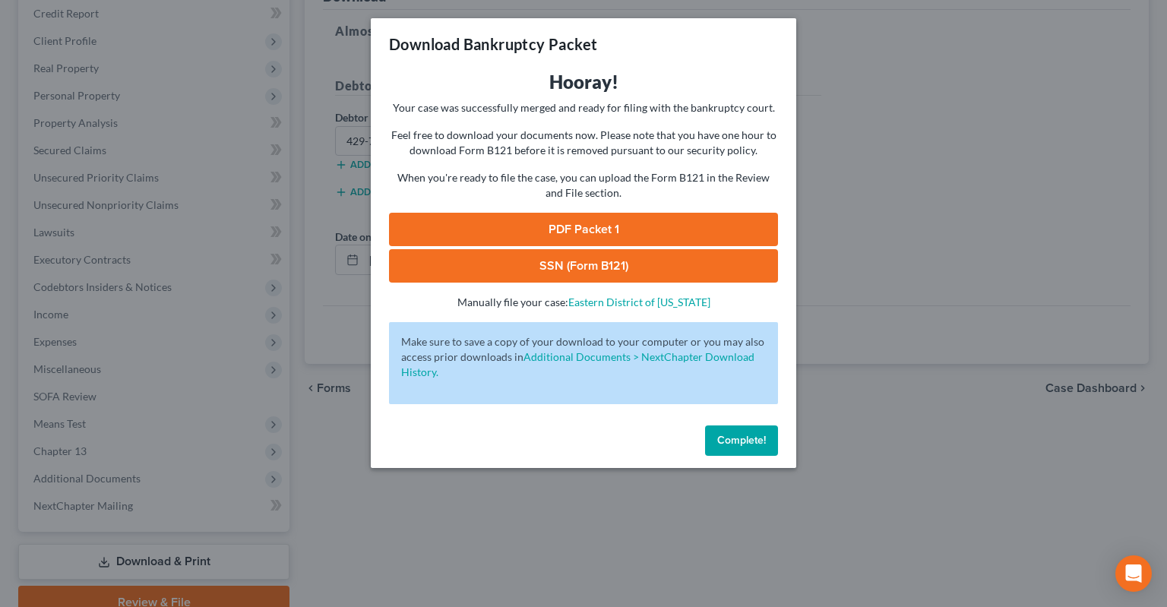
click at [633, 225] on link "PDF Packet 1" at bounding box center [583, 229] width 389 height 33
click at [580, 271] on link "SSN (Form B121)" at bounding box center [583, 265] width 389 height 33
